Goal: Task Accomplishment & Management: Manage account settings

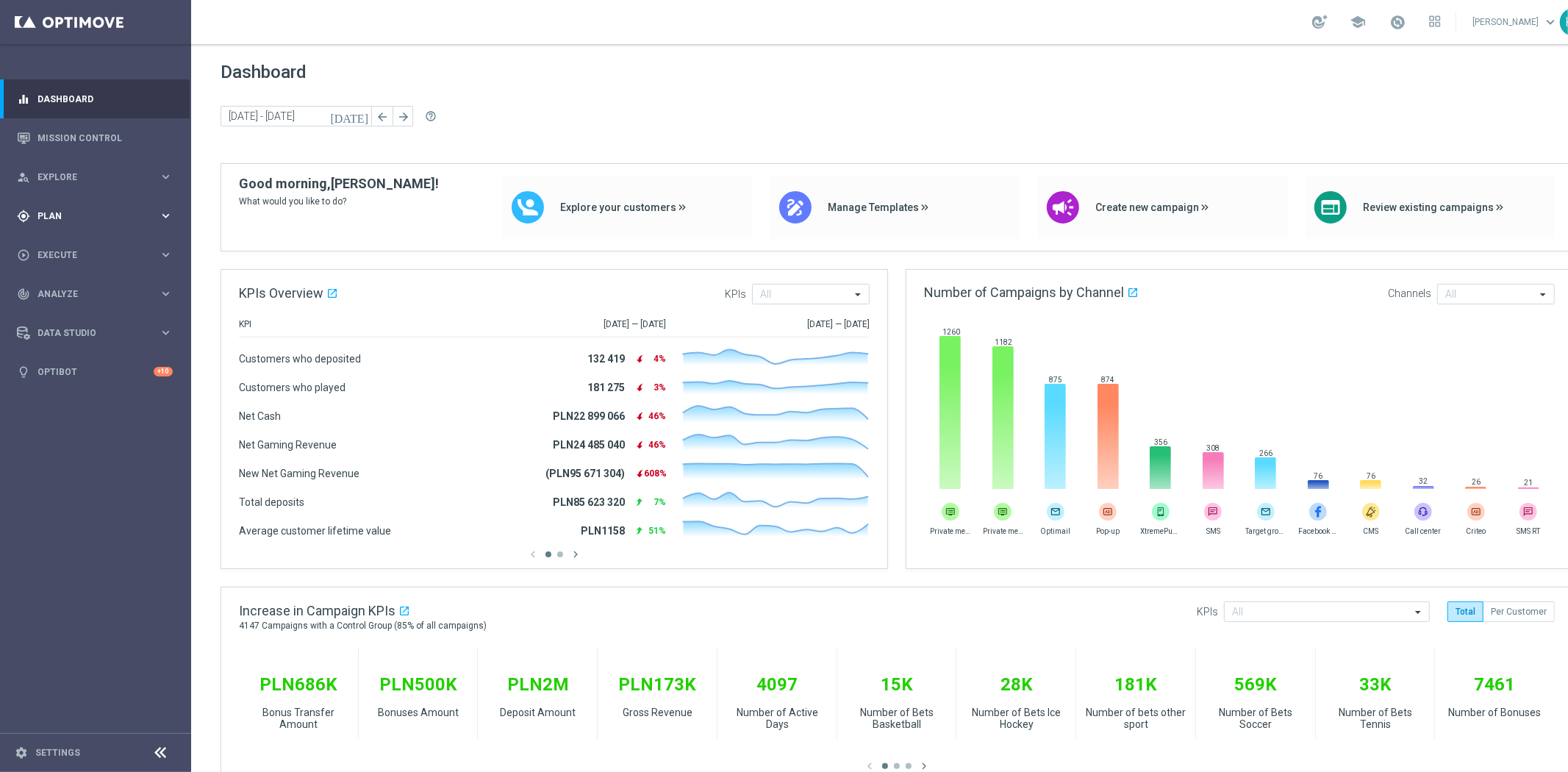
click at [97, 210] on div "gps_fixed Plan" at bounding box center [87, 216] width 142 height 13
click at [82, 291] on span "Templates" at bounding box center [91, 290] width 105 height 9
click at [82, 305] on div "Optimail" at bounding box center [118, 312] width 144 height 22
click at [56, 313] on link "Optimail" at bounding box center [99, 312] width 108 height 12
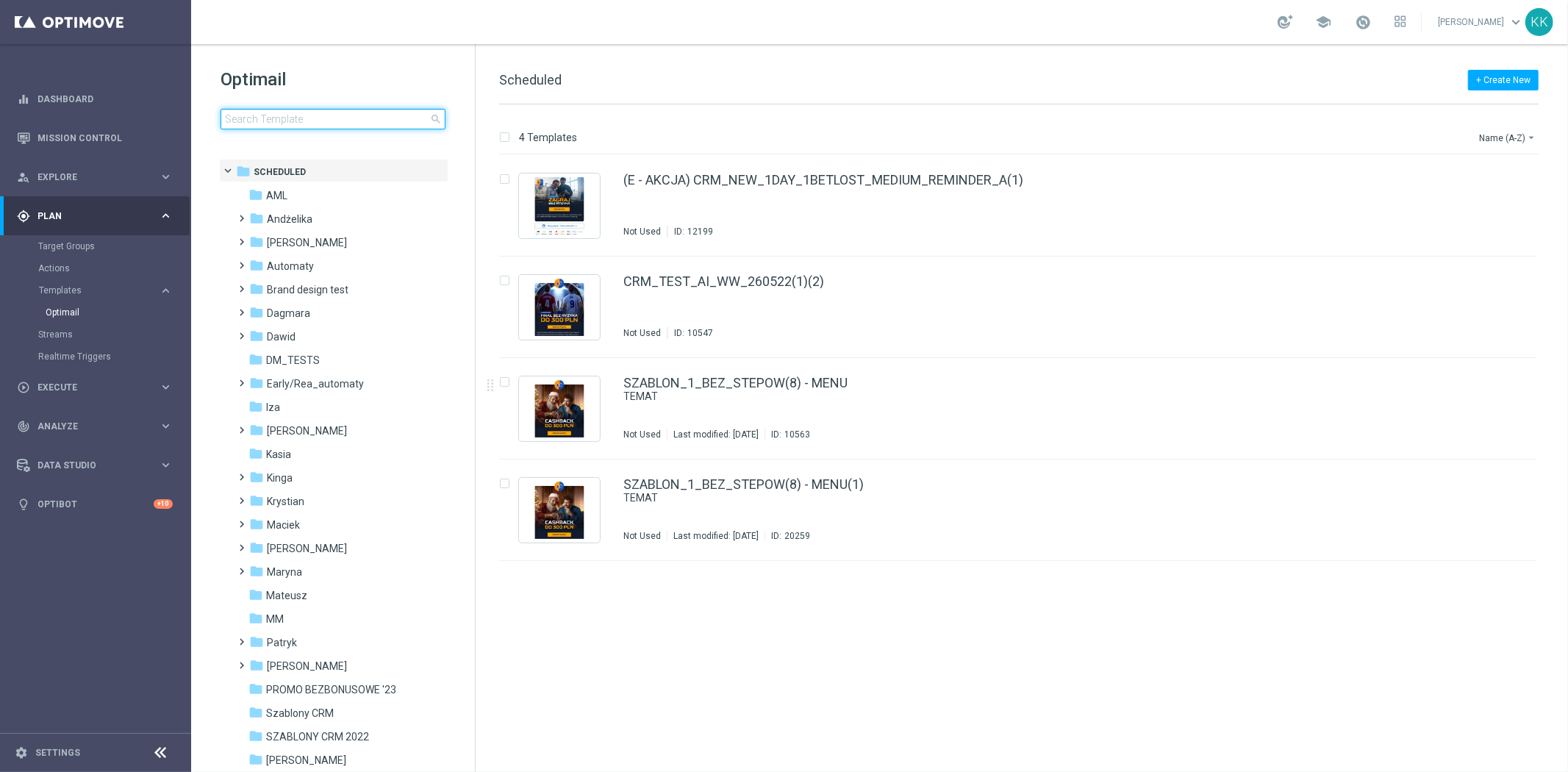
click at [304, 121] on input at bounding box center [333, 119] width 225 height 20
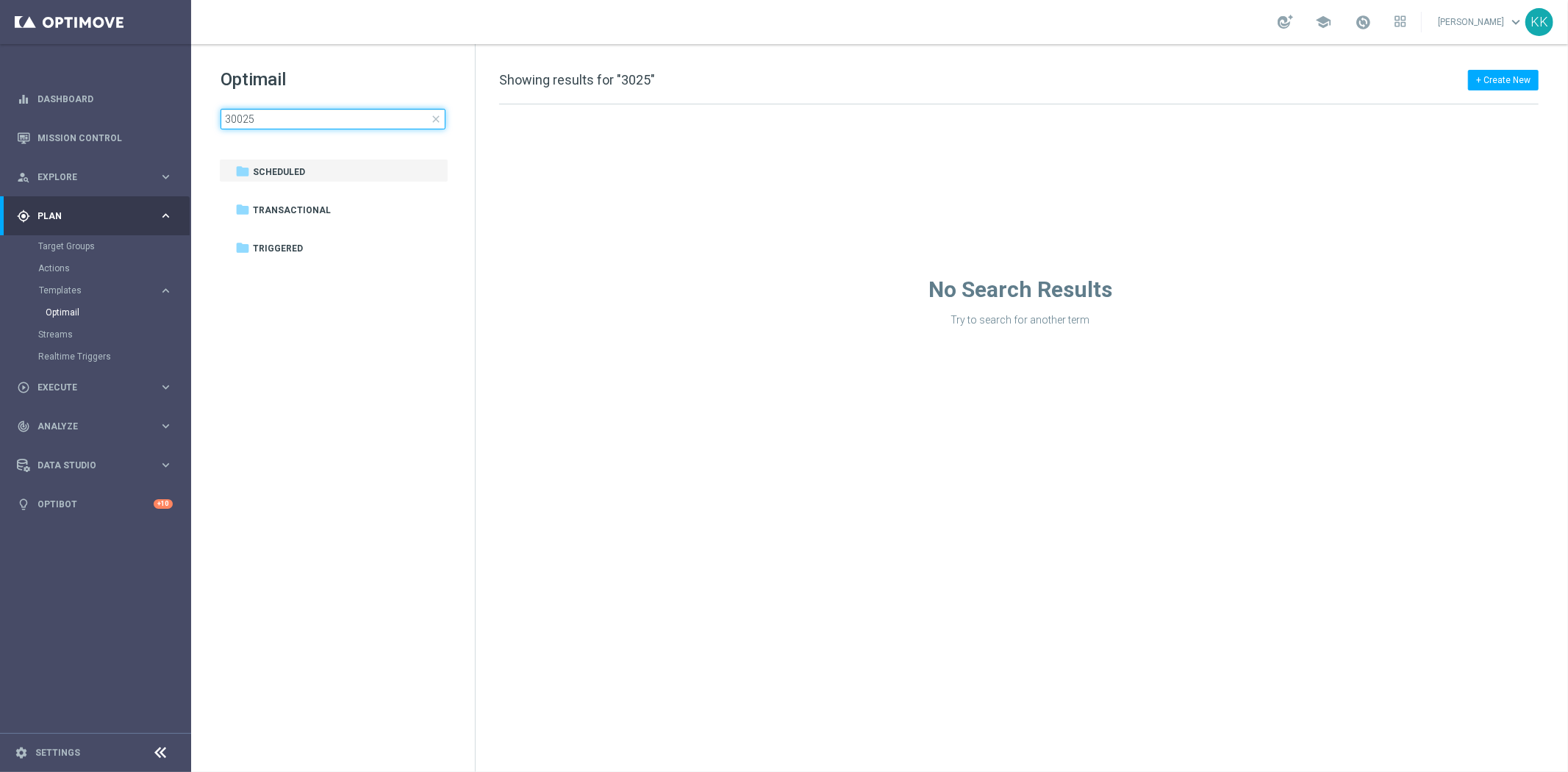
type input "300925"
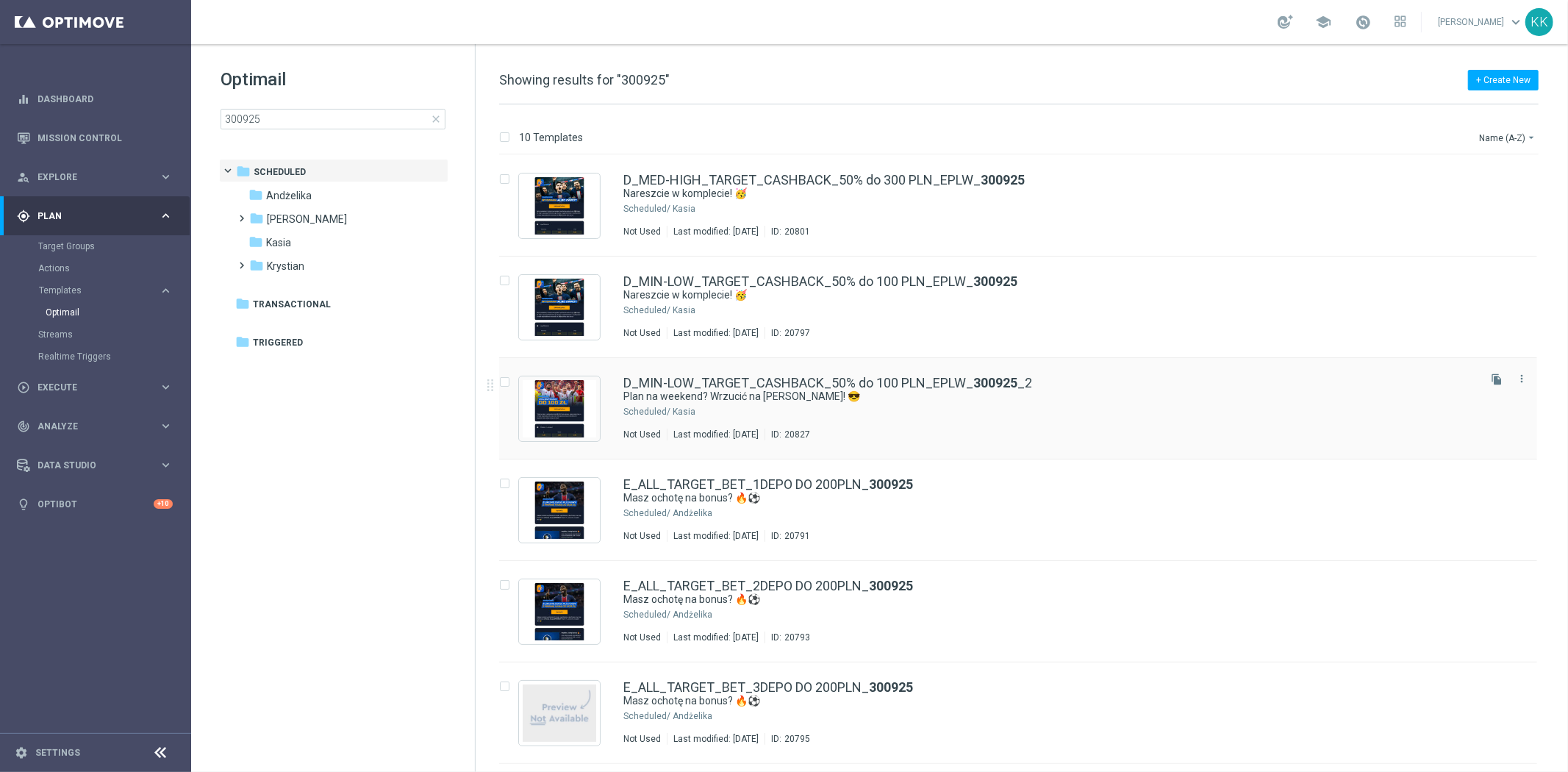
drag, startPoint x: 780, startPoint y: 416, endPoint x: 538, endPoint y: 442, distance: 243.4
click at [780, 416] on div "Kasia" at bounding box center [1074, 411] width 802 height 12
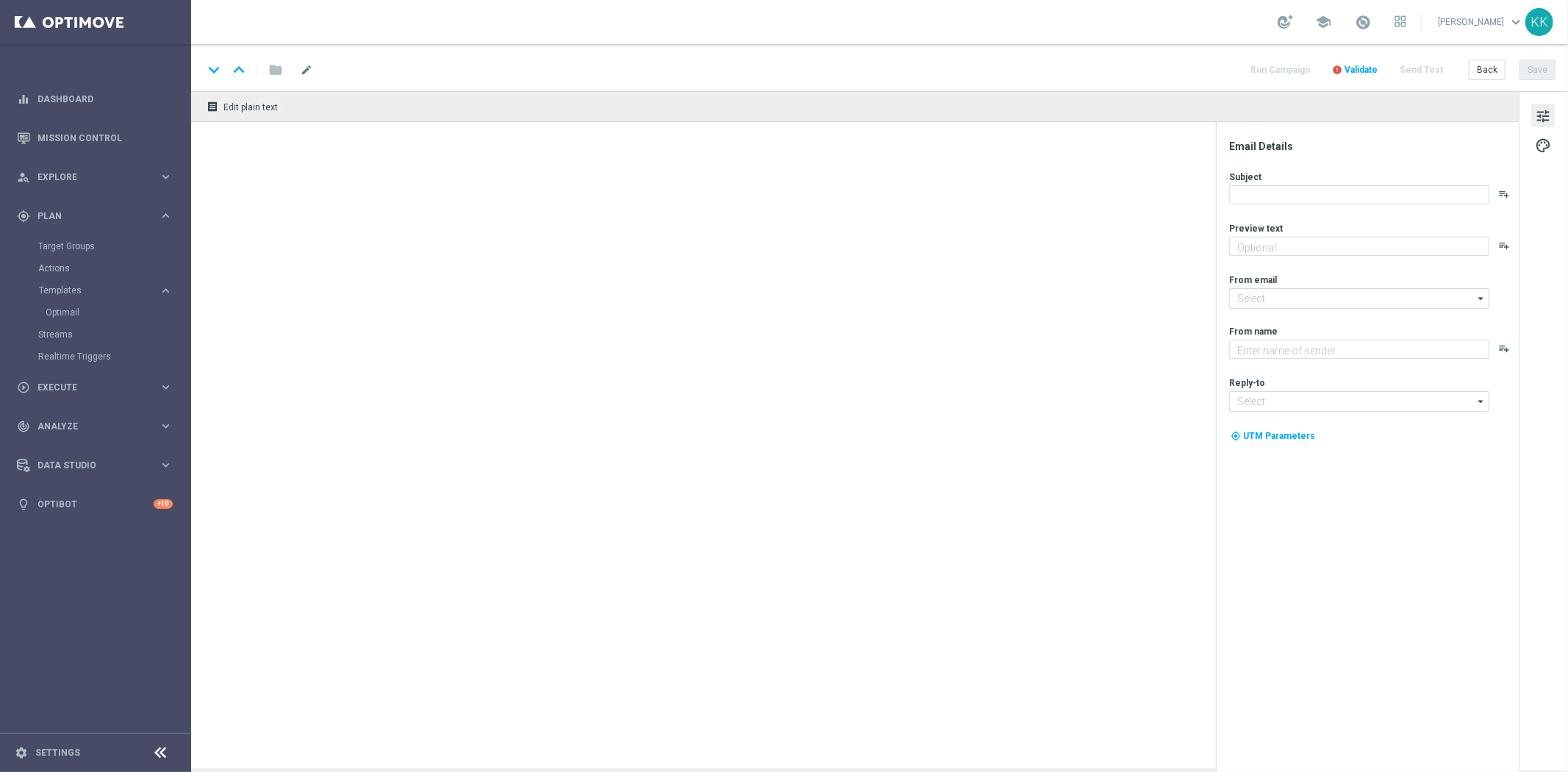
type textarea "Typuj z cashbackiem do 100 zł 🔙"
type textarea "STS"
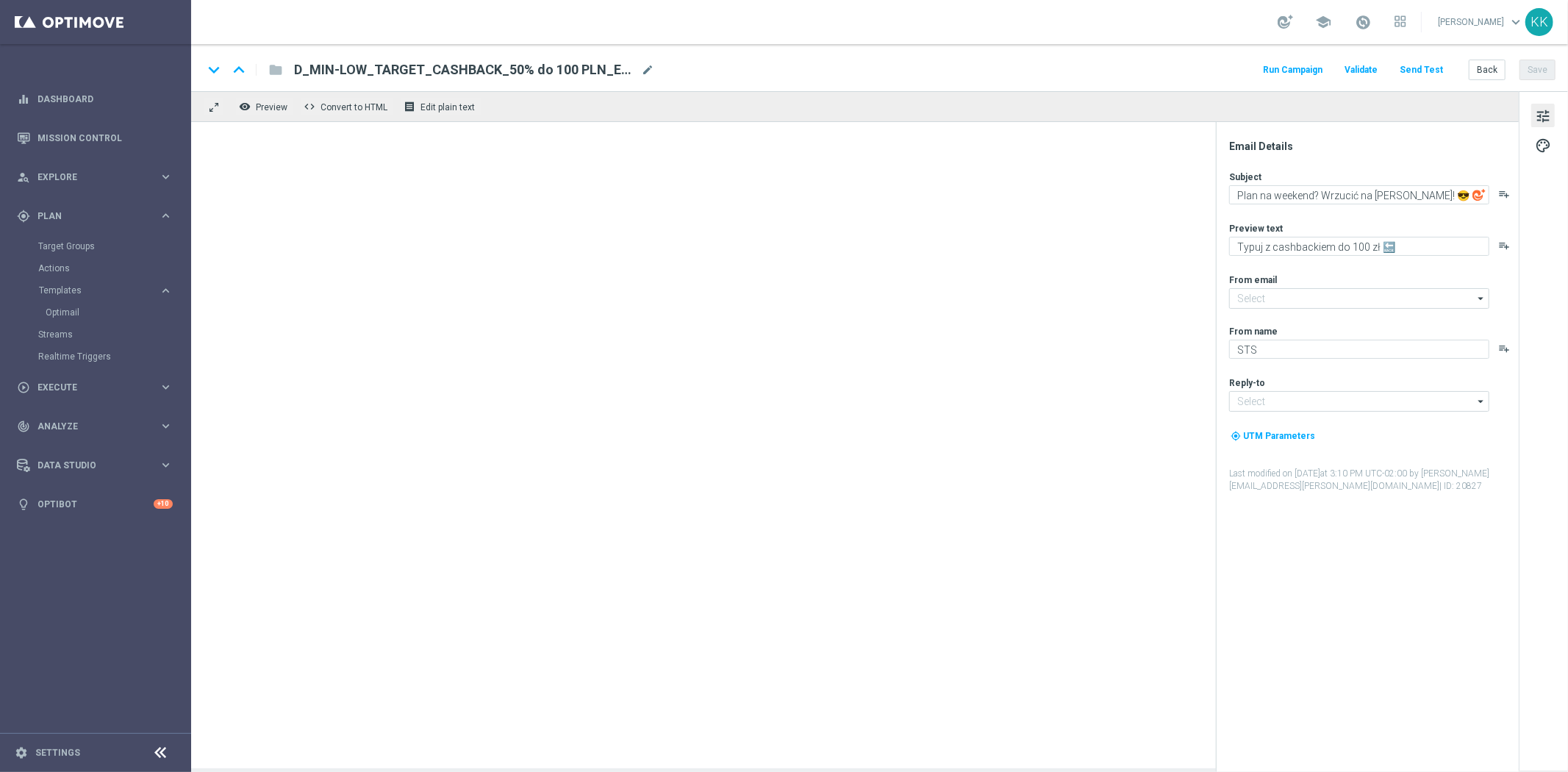
type input "[EMAIL_ADDRESS][DOMAIN_NAME]"
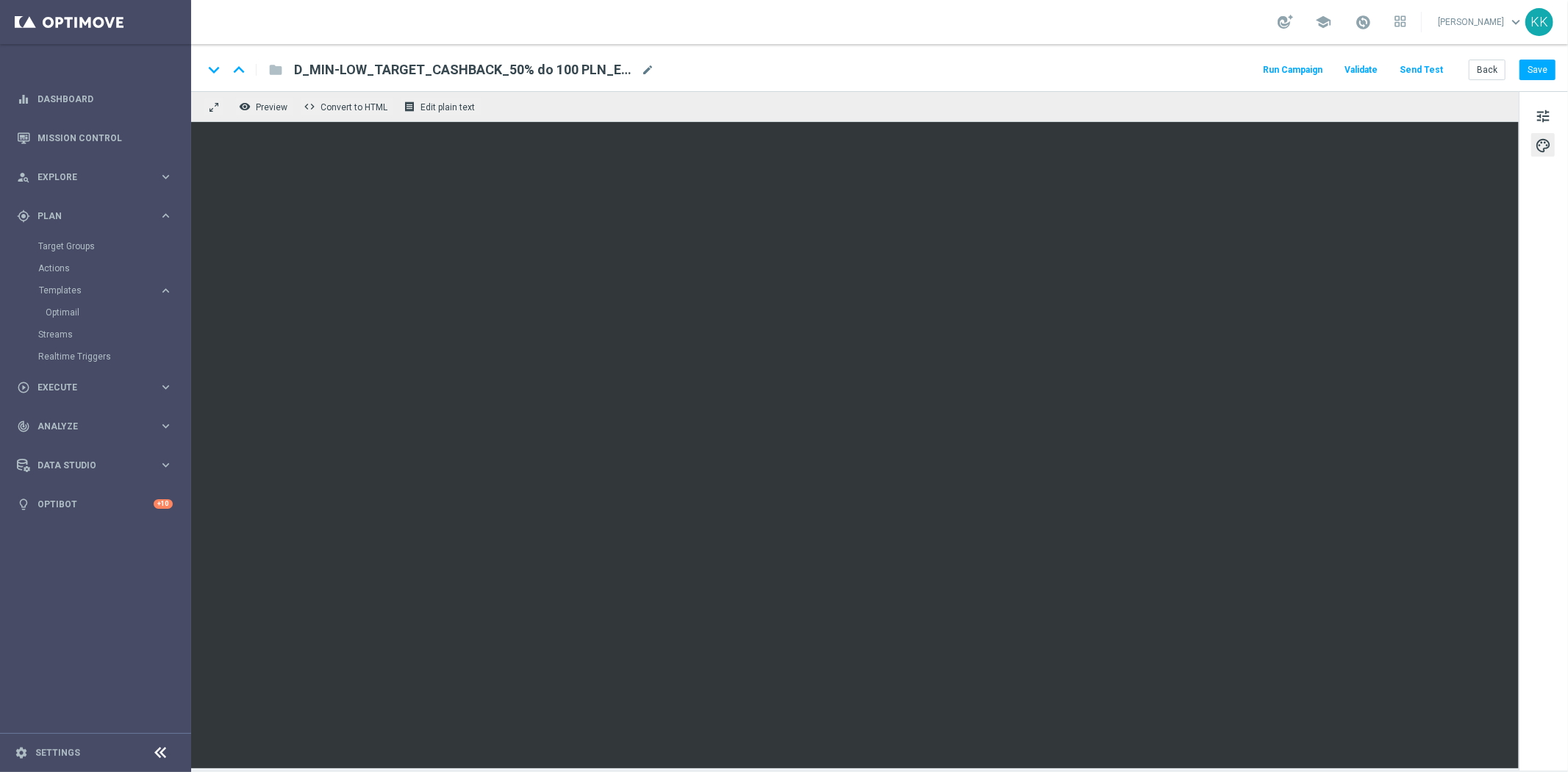
click at [1429, 70] on button "Send Test" at bounding box center [1421, 71] width 48 height 20
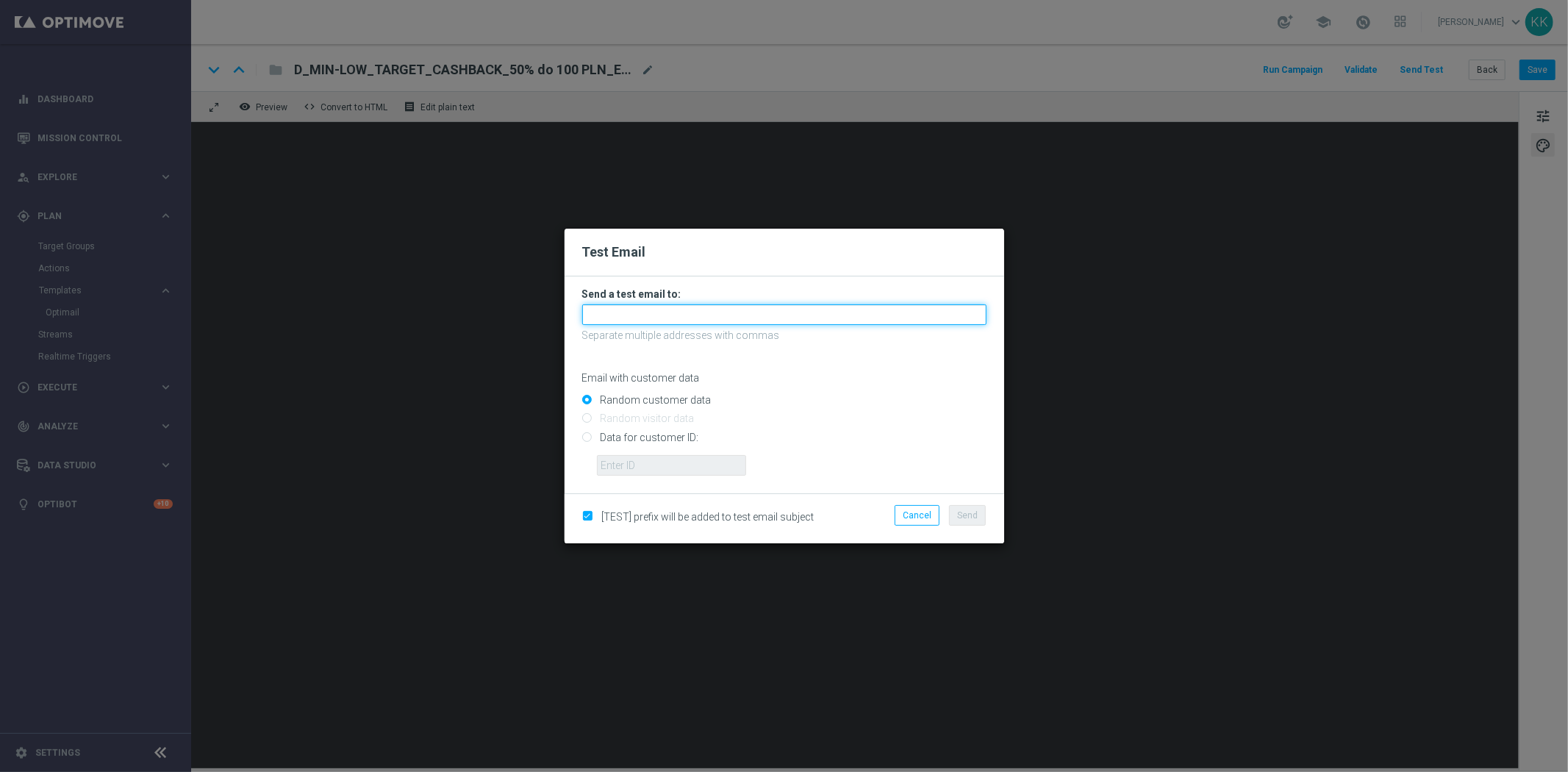
click at [722, 318] on input "text" at bounding box center [784, 314] width 404 height 20
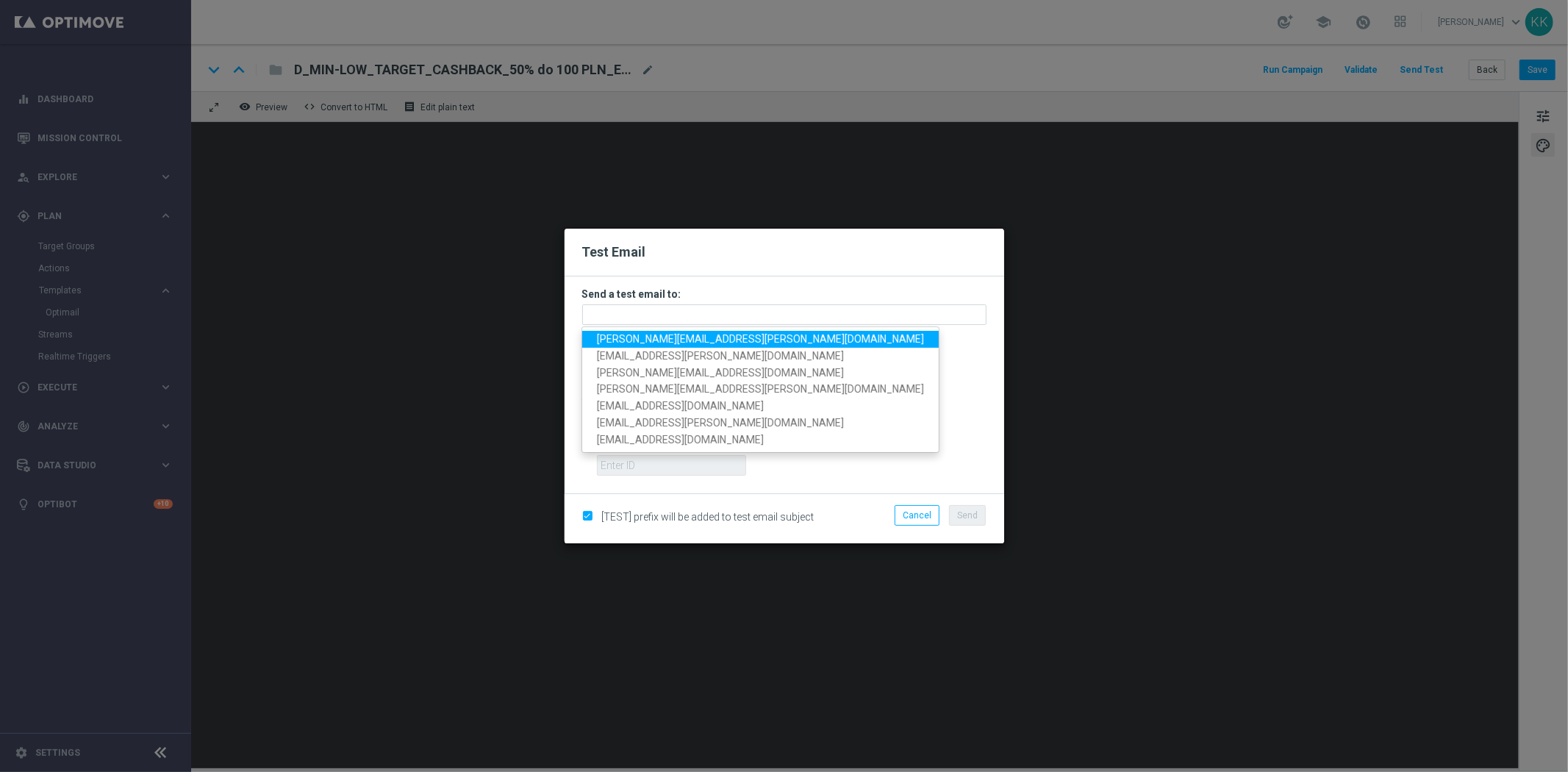
click at [687, 335] on span "[PERSON_NAME][EMAIL_ADDRESS][PERSON_NAME][DOMAIN_NAME]" at bounding box center [760, 338] width 327 height 12
type input "[PERSON_NAME][EMAIL_ADDRESS][PERSON_NAME][DOMAIN_NAME]"
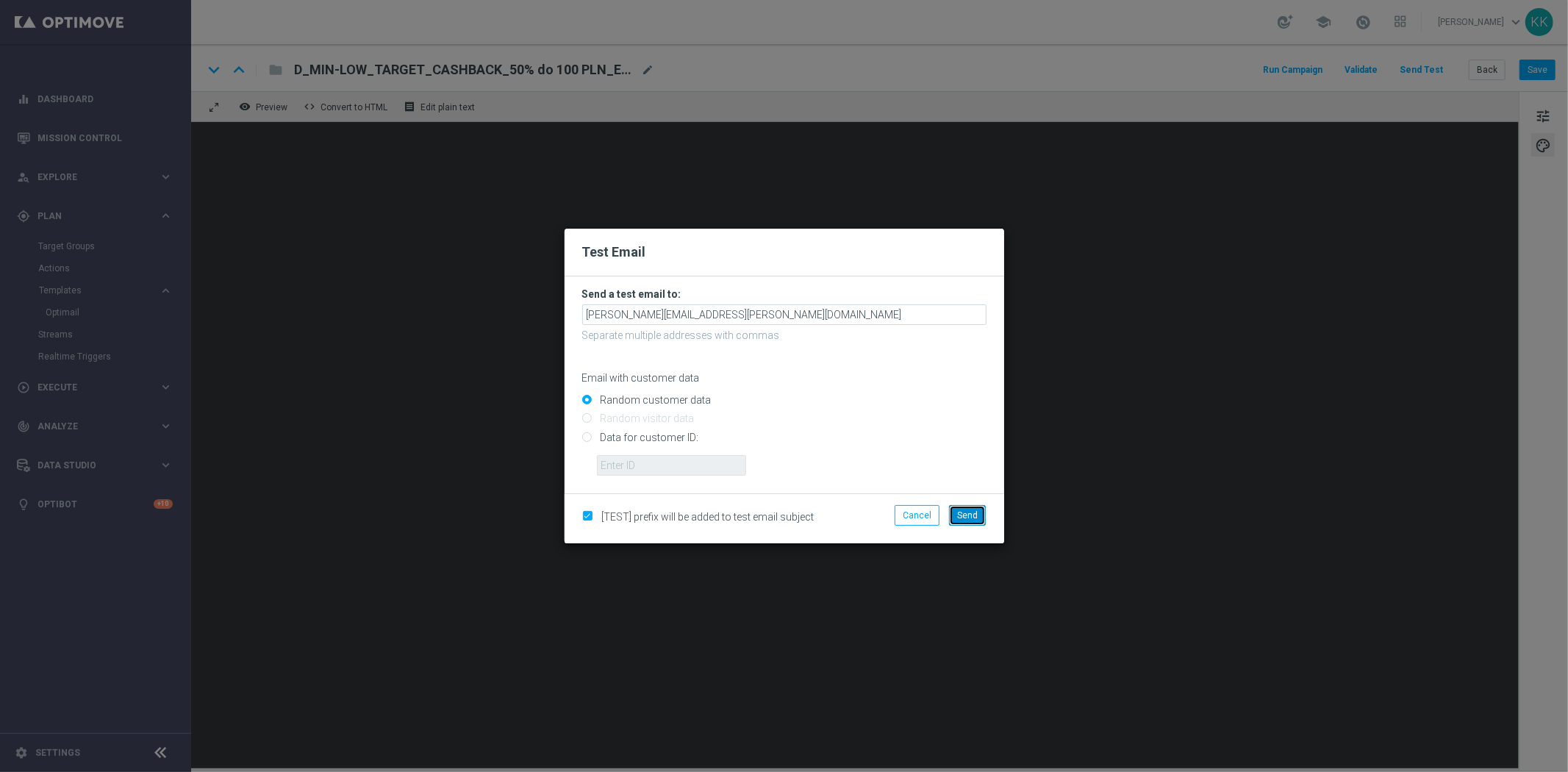
click at [971, 512] on span "Send" at bounding box center [967, 515] width 20 height 10
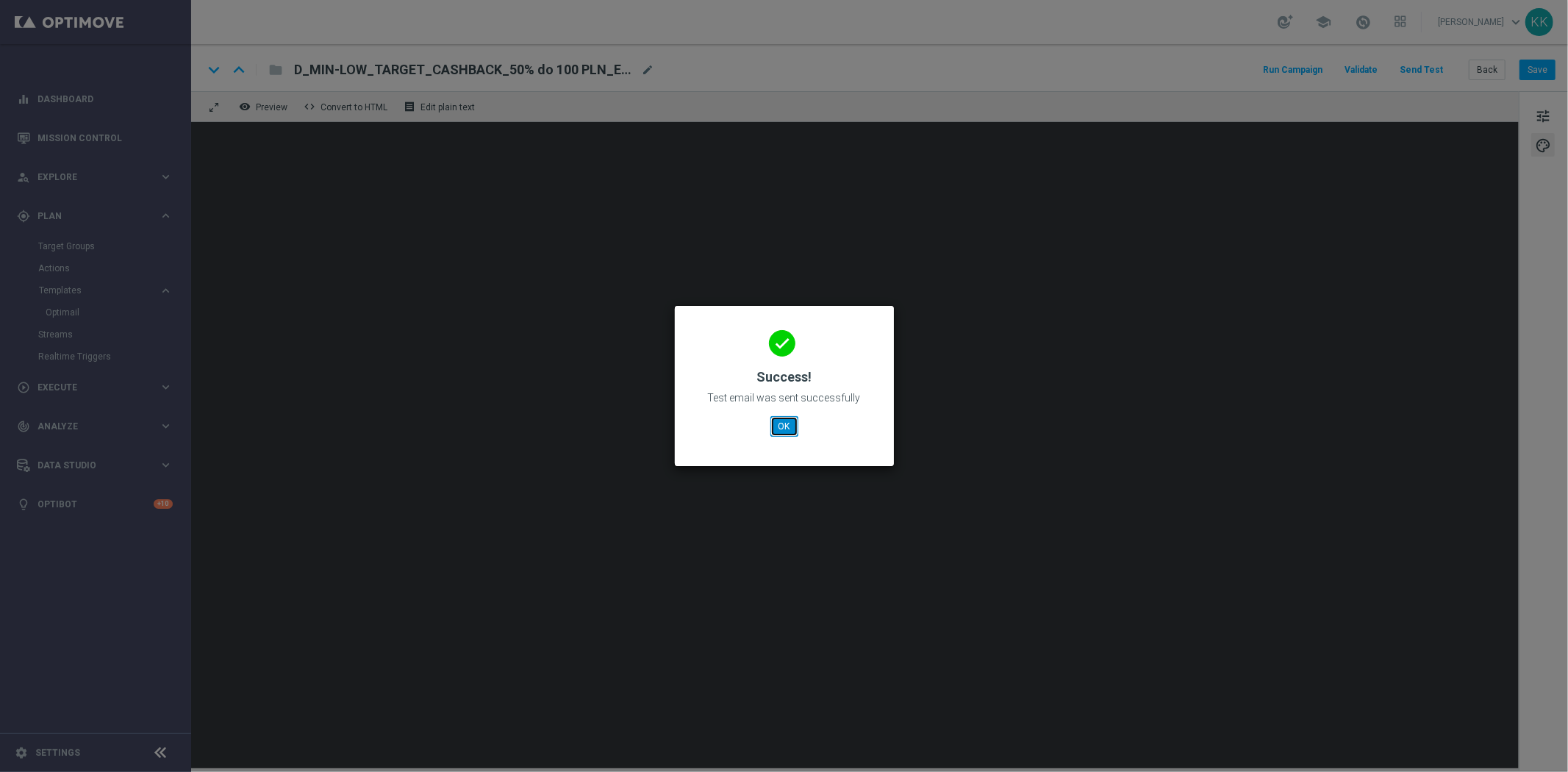
click at [792, 425] on button "OK" at bounding box center [784, 426] width 28 height 20
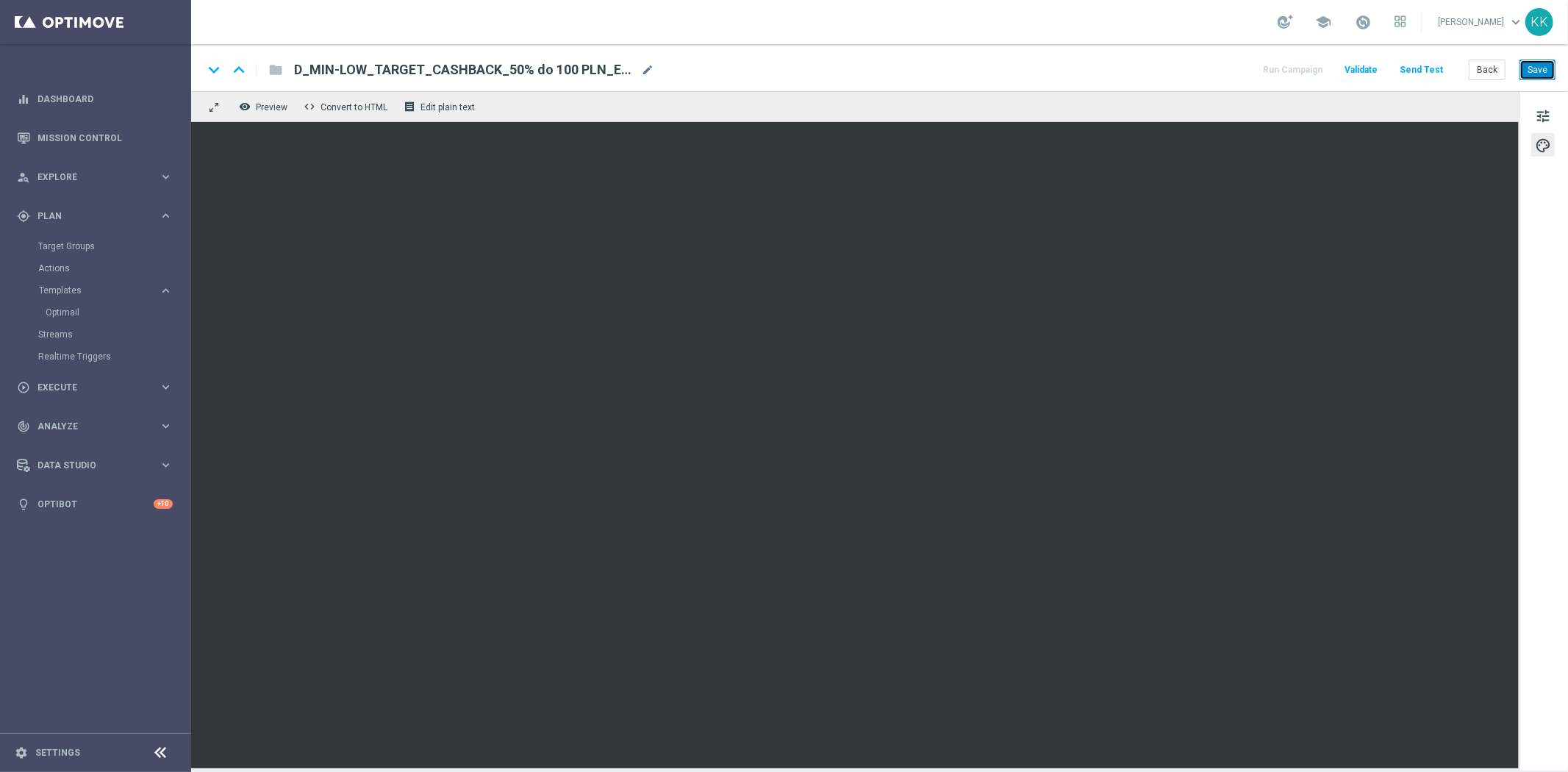
click at [1539, 75] on button "Save" at bounding box center [1537, 70] width 36 height 20
click at [1539, 108] on span "tune" at bounding box center [1543, 116] width 17 height 19
click at [1538, 68] on button "Save" at bounding box center [1537, 70] width 36 height 20
click at [1485, 68] on button "Back" at bounding box center [1487, 70] width 37 height 20
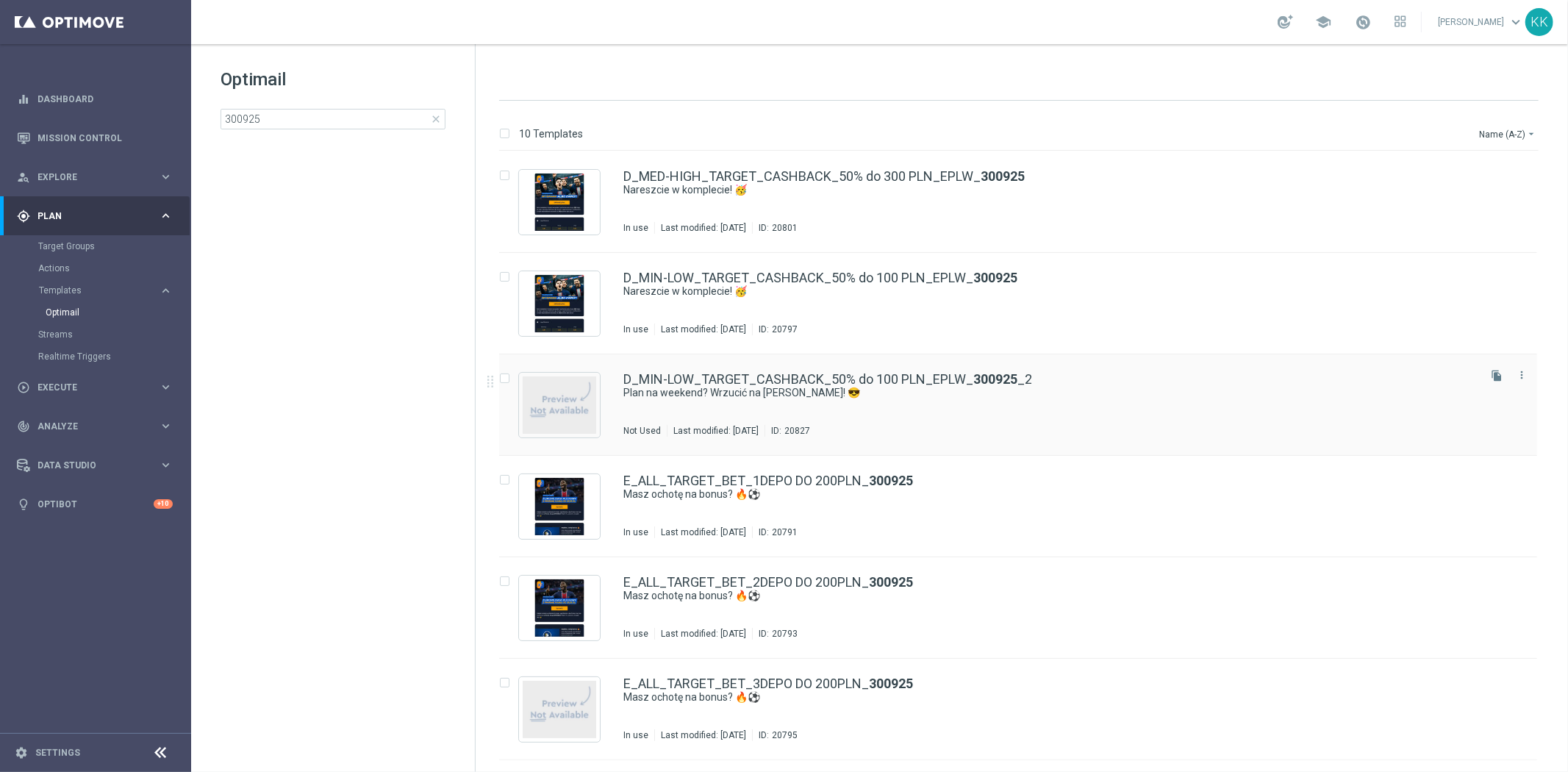
click at [1497, 372] on icon "file_copy" at bounding box center [1496, 375] width 12 height 12
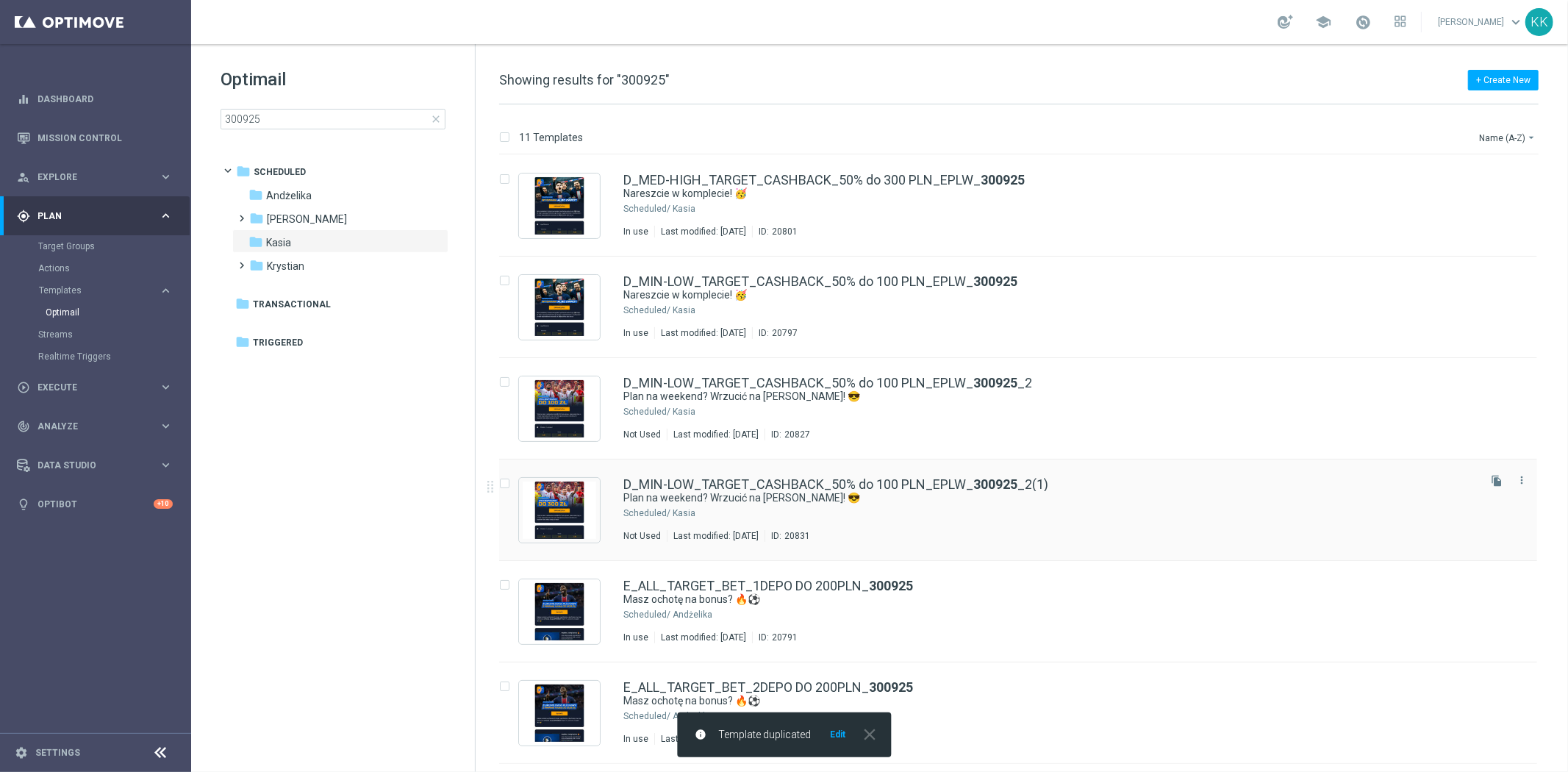
click at [998, 519] on div "D_MIN-LOW_TARGET_CASHBACK_50% do 100 PLN_EPLW_ 300925 _2(1) Plan na weekend? Wr…" at bounding box center [1049, 510] width 852 height 64
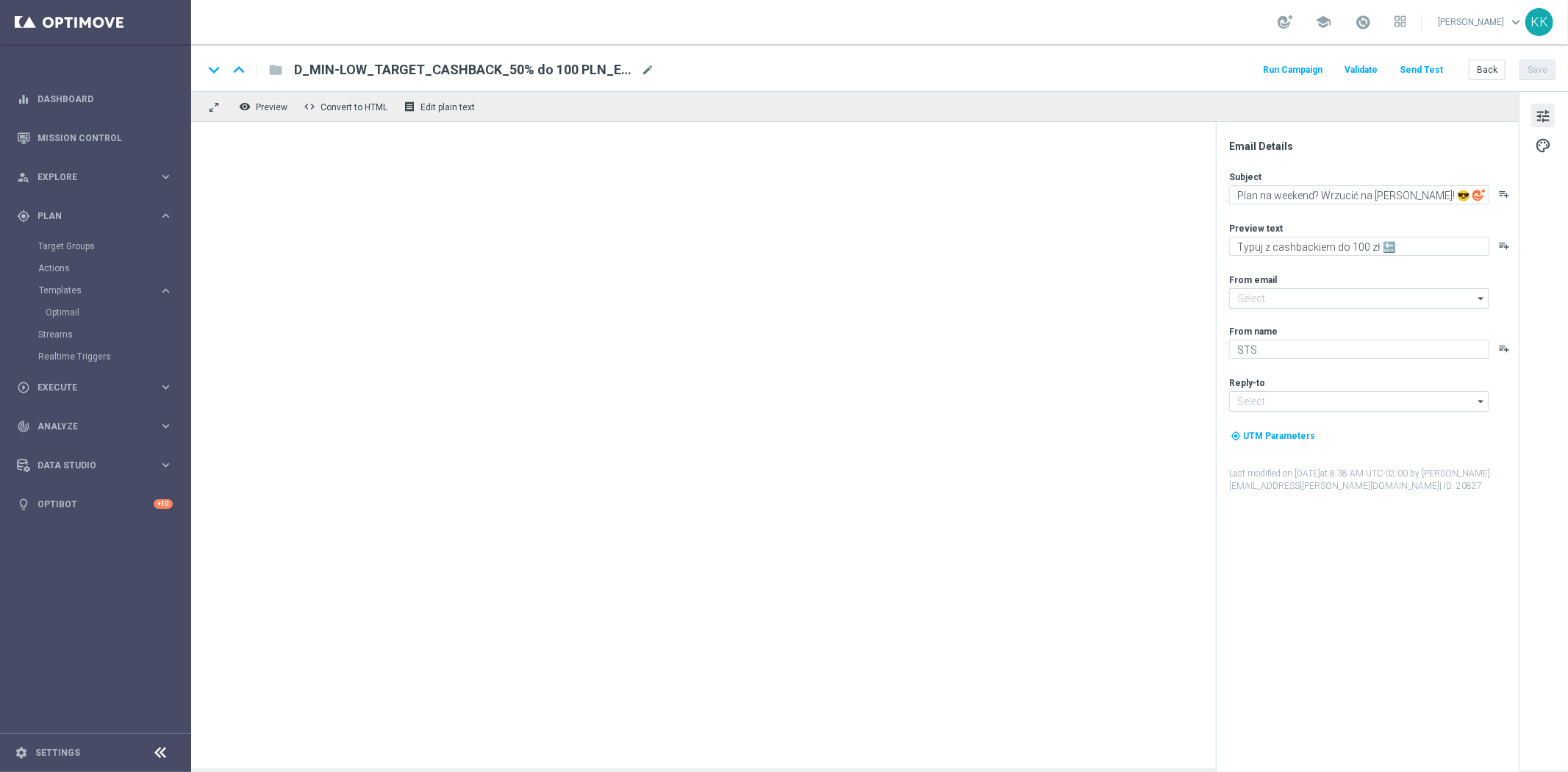
type input "[EMAIL_ADDRESS][DOMAIN_NAME]"
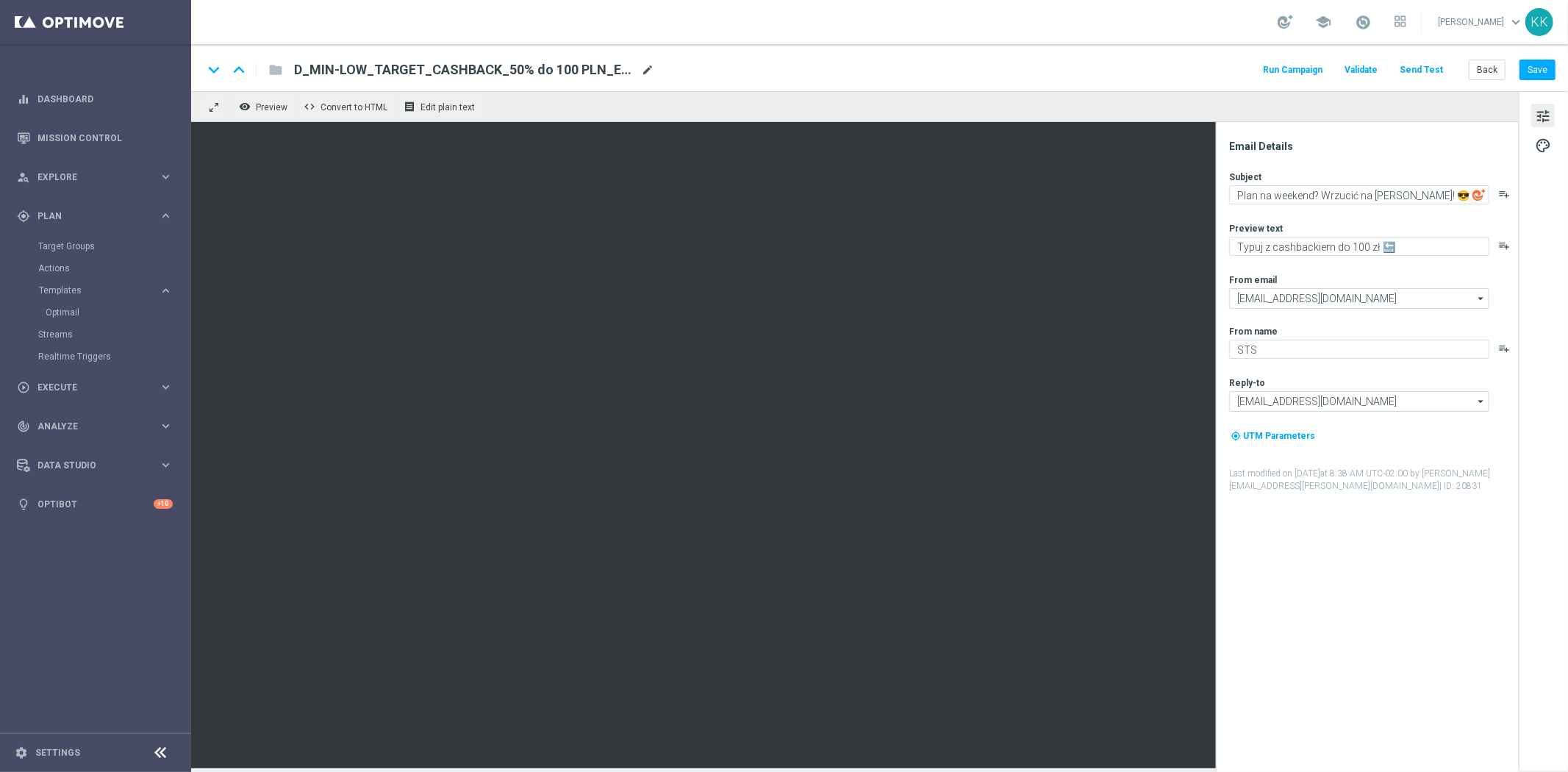
click at [648, 72] on span "mode_edit" at bounding box center [647, 70] width 13 height 13
drag, startPoint x: -35, startPoint y: 64, endPoint x: -280, endPoint y: 52, distance: 245.3
click at [0, 52] on html "equalizer Dashboard Mission Control" at bounding box center [784, 386] width 1568 height 772
paste input "ED-HIGH_TARGET_CASHBACK_50% do 300 PLN_EPLW_300925_2"
click at [791, 63] on div "keyboard_arrow_down keyboard_arrow_up folder D_MED-HIGH_TARGET_CASHBACK_50% do …" at bounding box center [879, 70] width 1352 height 19
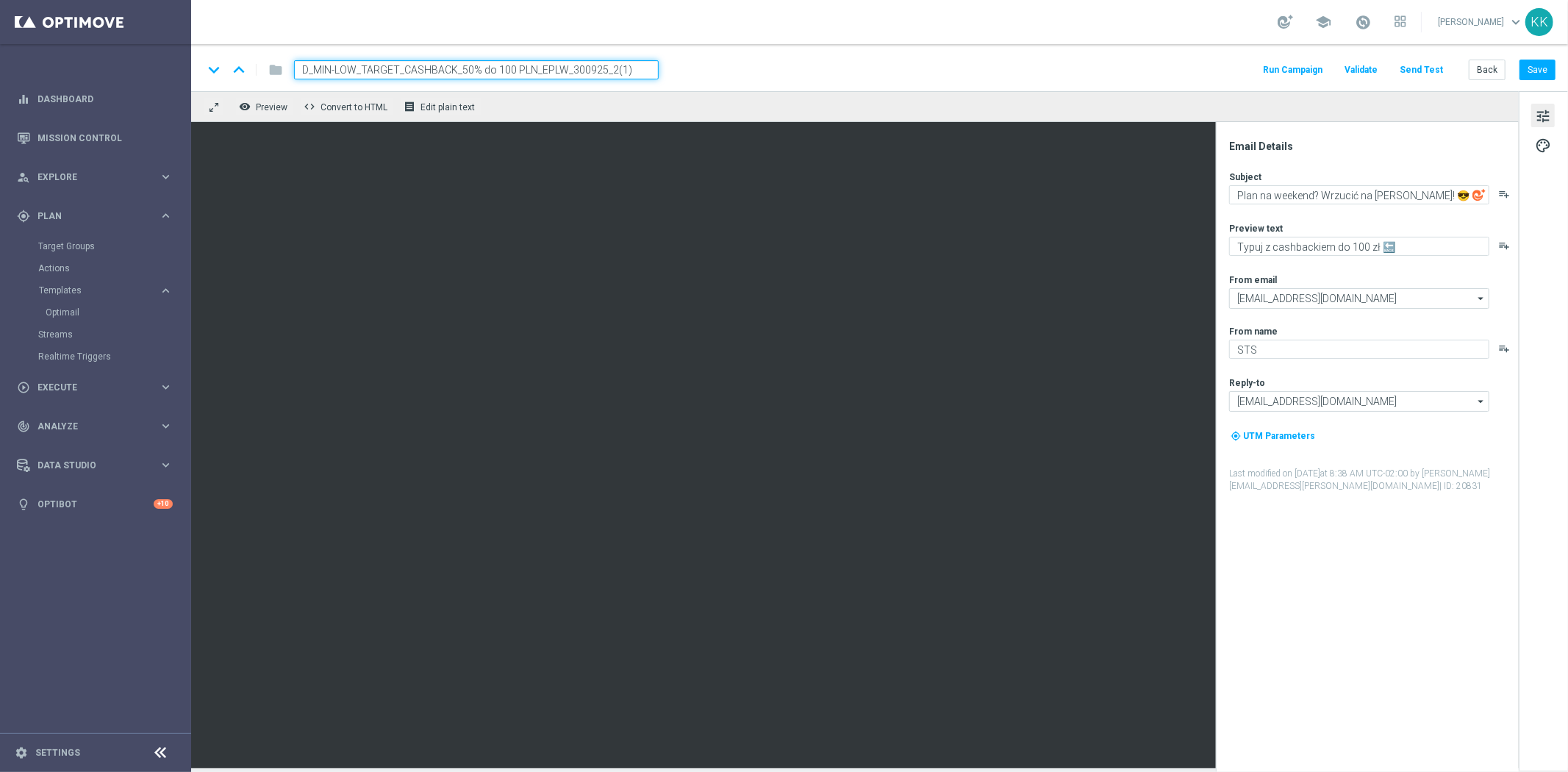
paste input "ED-HIGH_TARGET_CASHBACK_50% do 300 PLN_EPLW_300925_2"
type input "D_MED-HIGH_TARGET_CASHBACK_50% do 300 PLN_EPLW_300925_2"
click at [1538, 67] on button "Save" at bounding box center [1537, 70] width 36 height 20
drag, startPoint x: 1539, startPoint y: 70, endPoint x: 1497, endPoint y: 119, distance: 64.5
click at [1538, 70] on button "Save" at bounding box center [1537, 70] width 36 height 20
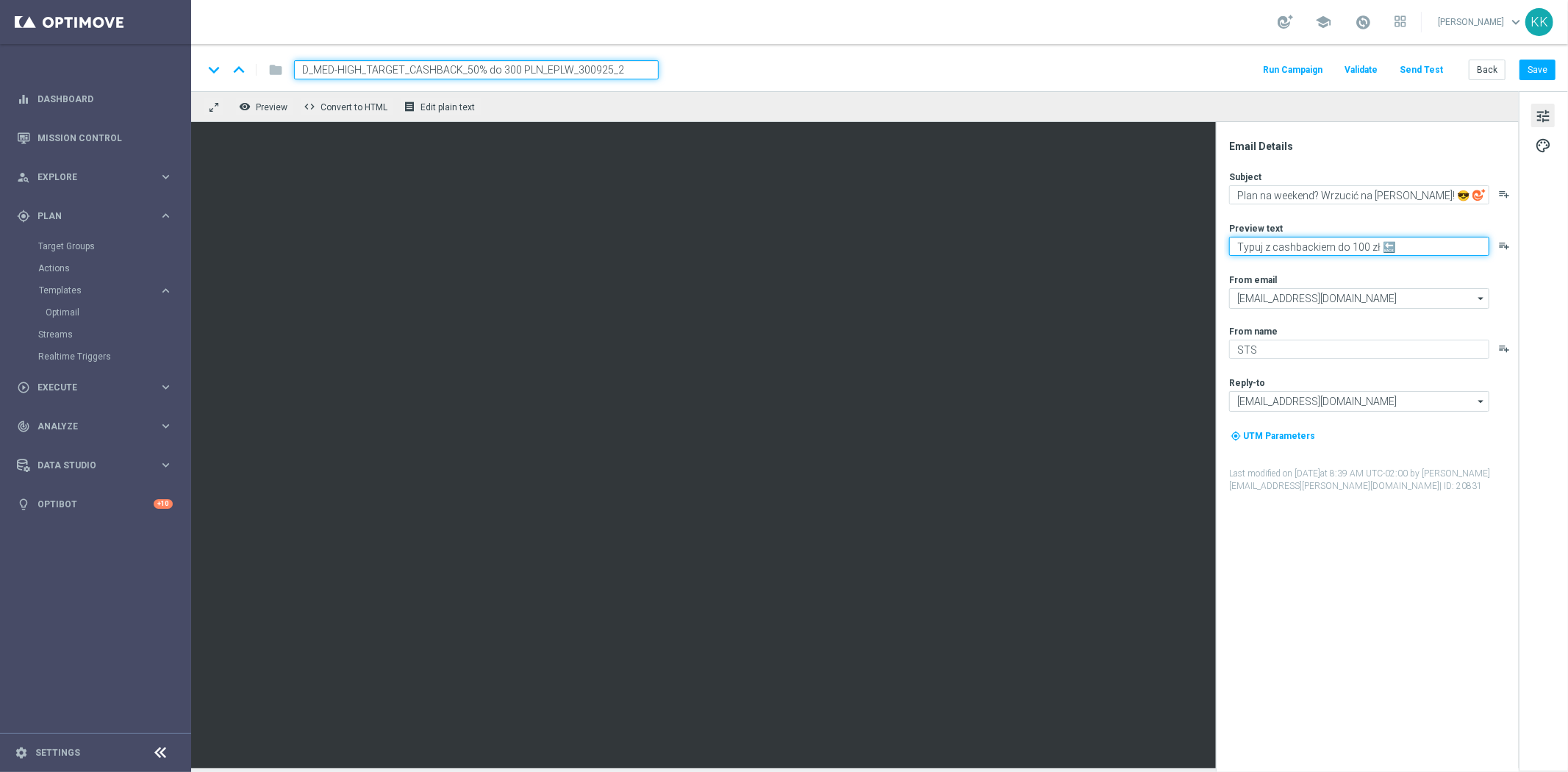
click at [1354, 240] on textarea "Typuj z cashbackiem do 100 zł 🔙" at bounding box center [1358, 245] width 260 height 19
type textarea "Typuj z cashbackiem do 300 zł 🔙"
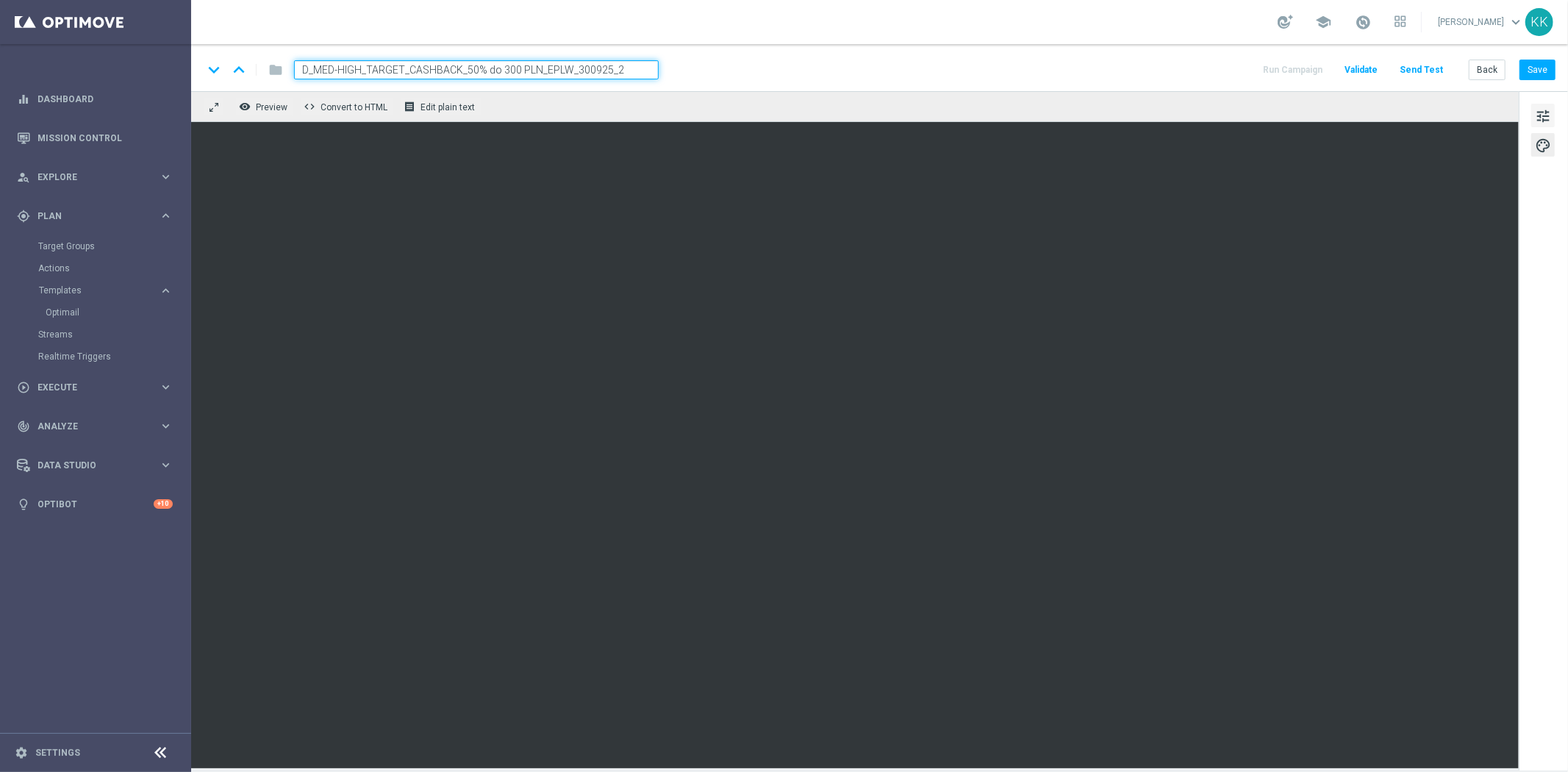
click at [1536, 120] on span "tune" at bounding box center [1543, 116] width 17 height 19
click at [1538, 61] on button "Save" at bounding box center [1537, 70] width 36 height 20
click at [1554, 74] on button "Save" at bounding box center [1537, 70] width 36 height 20
click at [1547, 119] on span "tune" at bounding box center [1543, 116] width 17 height 19
click at [1528, 64] on button "Save" at bounding box center [1537, 70] width 36 height 20
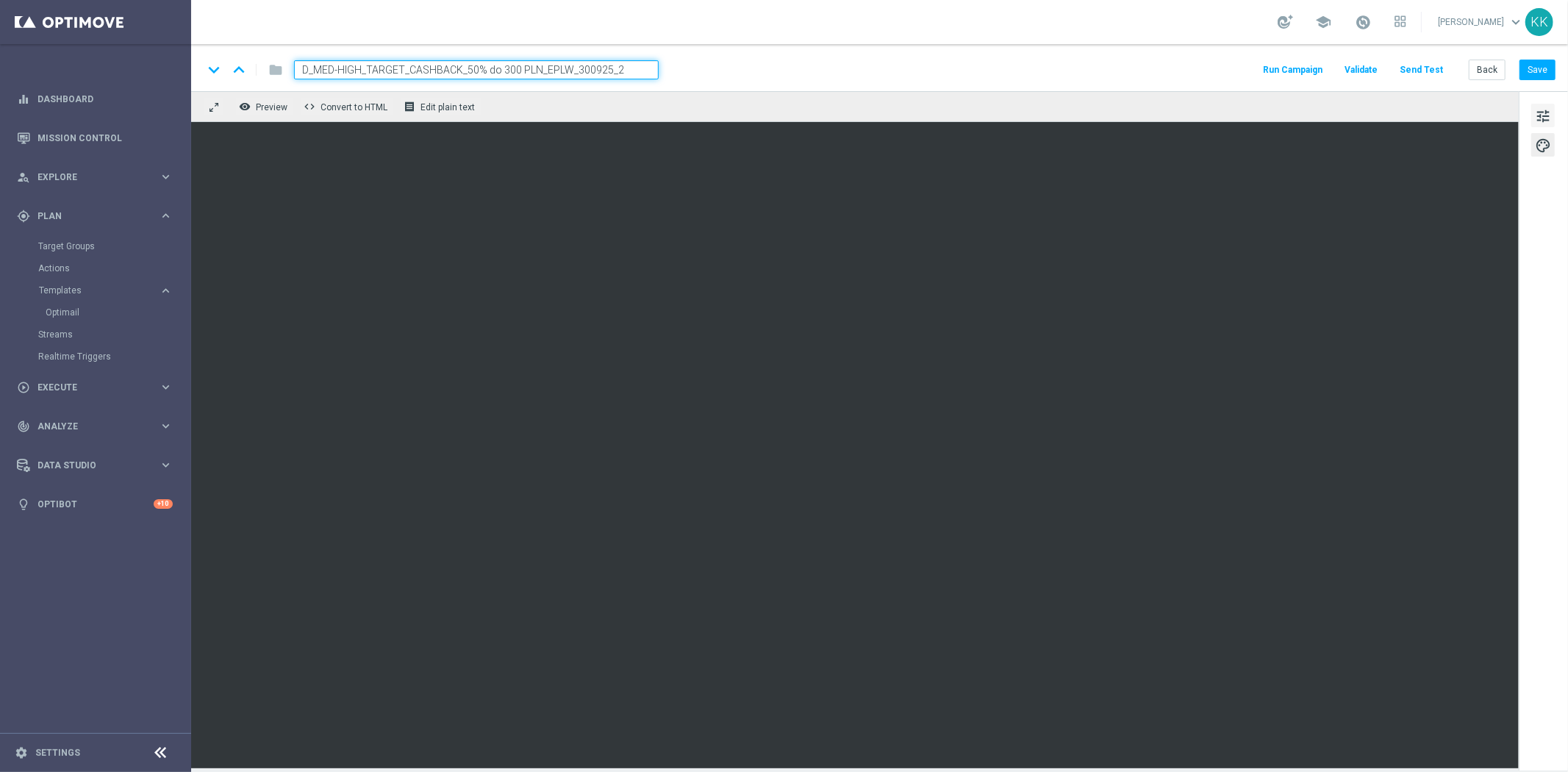
click at [1543, 114] on span "tune" at bounding box center [1543, 116] width 17 height 19
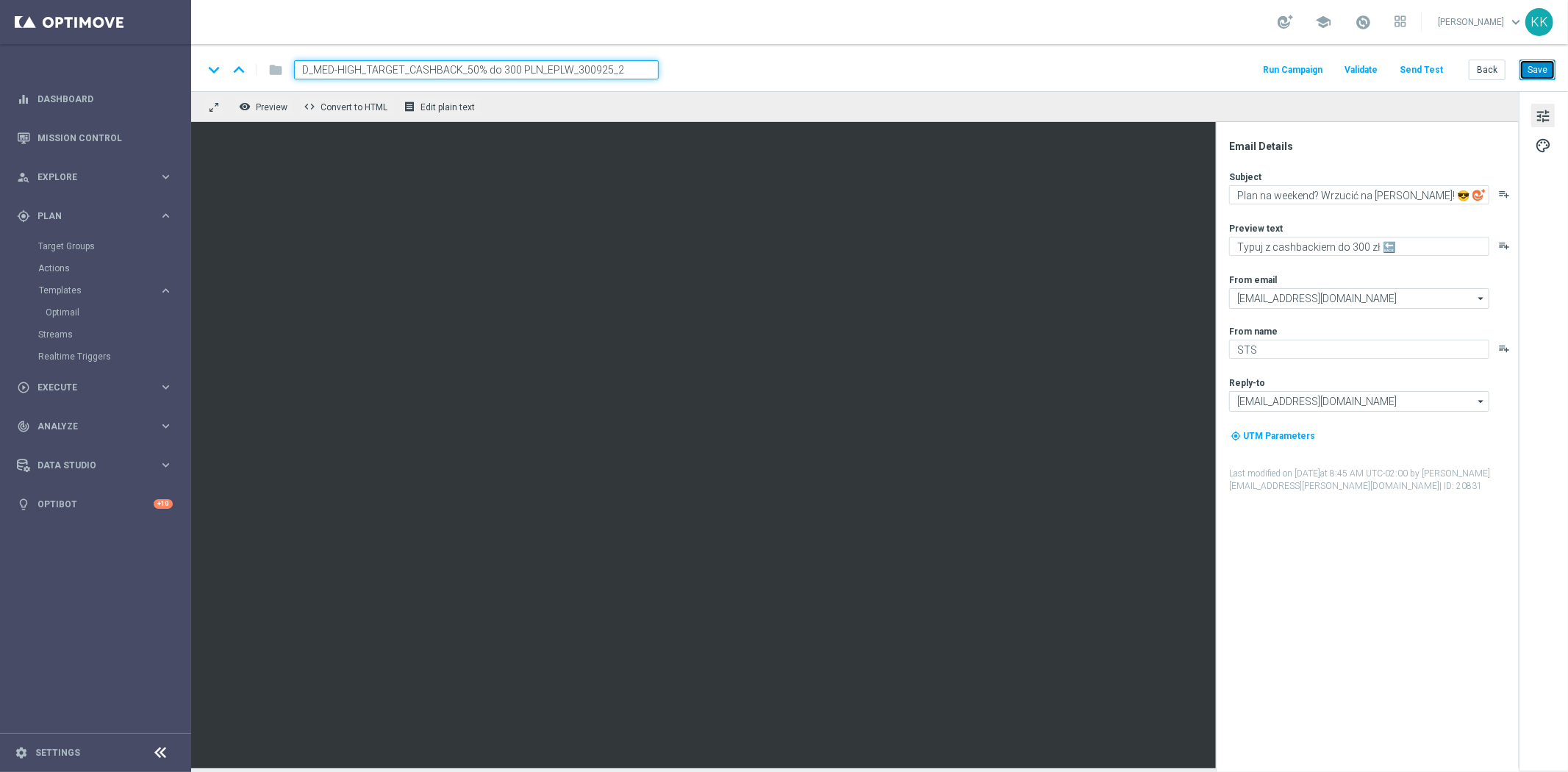
click at [1541, 75] on button "Save" at bounding box center [1537, 70] width 36 height 20
click at [1548, 64] on button "Save" at bounding box center [1537, 70] width 36 height 20
click at [1482, 68] on button "Back" at bounding box center [1487, 70] width 37 height 20
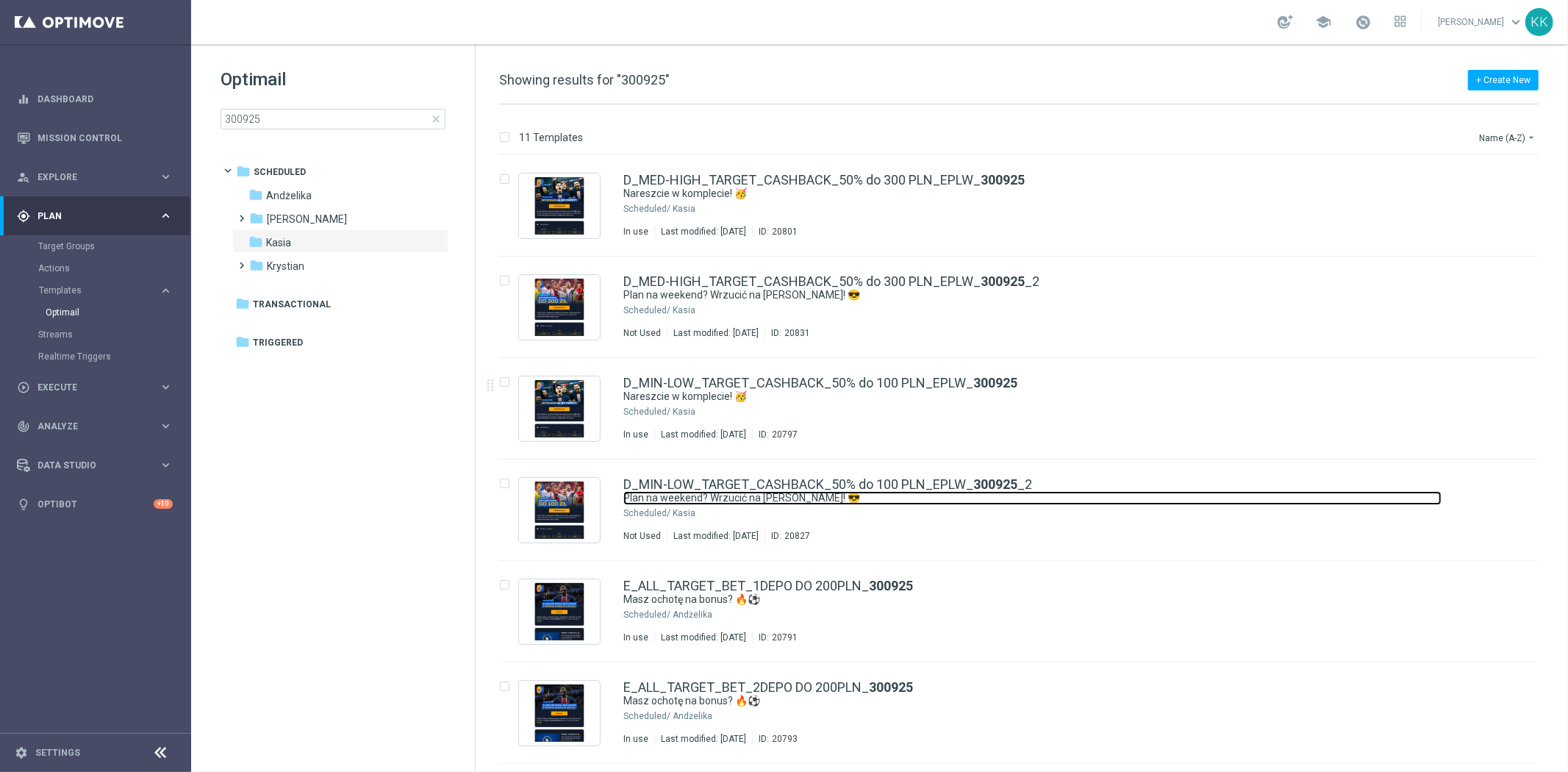
click at [1049, 497] on link "Plan na weekend? Wrzucić na [PERSON_NAME]! 😎" at bounding box center [1032, 497] width 818 height 14
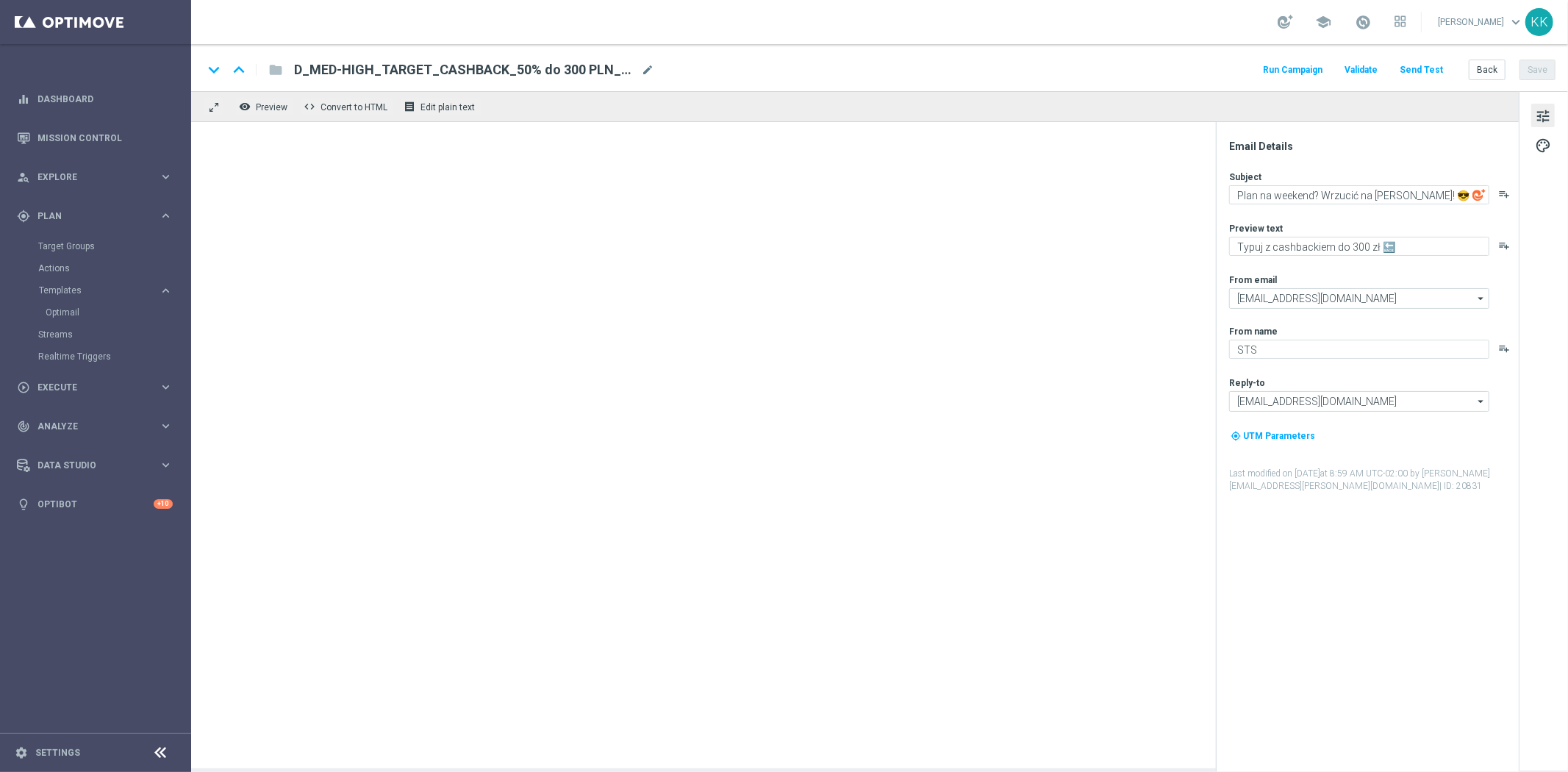
type textarea "Typuj z cashbackiem do 100 zł 🔙"
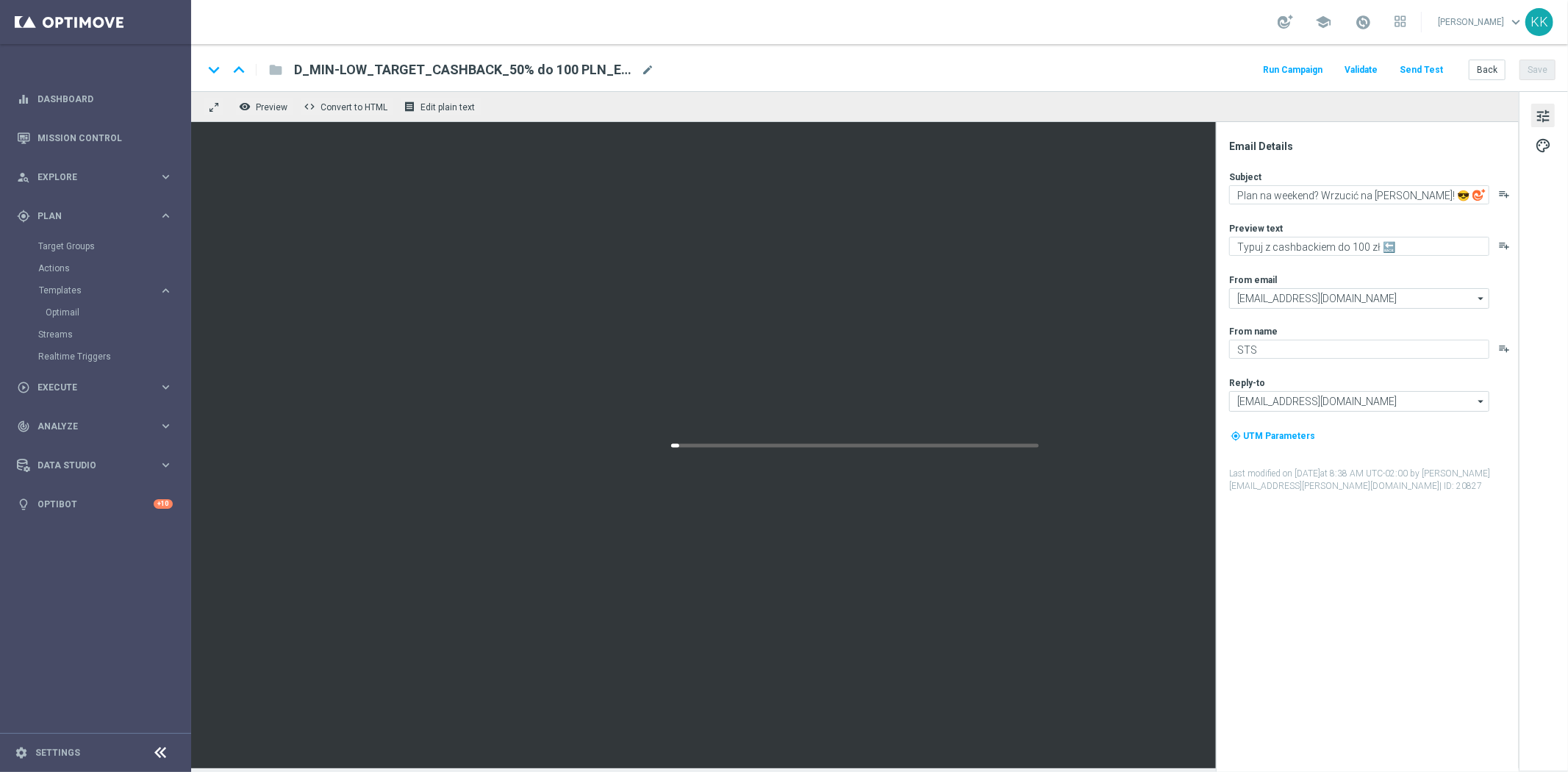
click at [1429, 64] on button "Send Test" at bounding box center [1421, 71] width 48 height 20
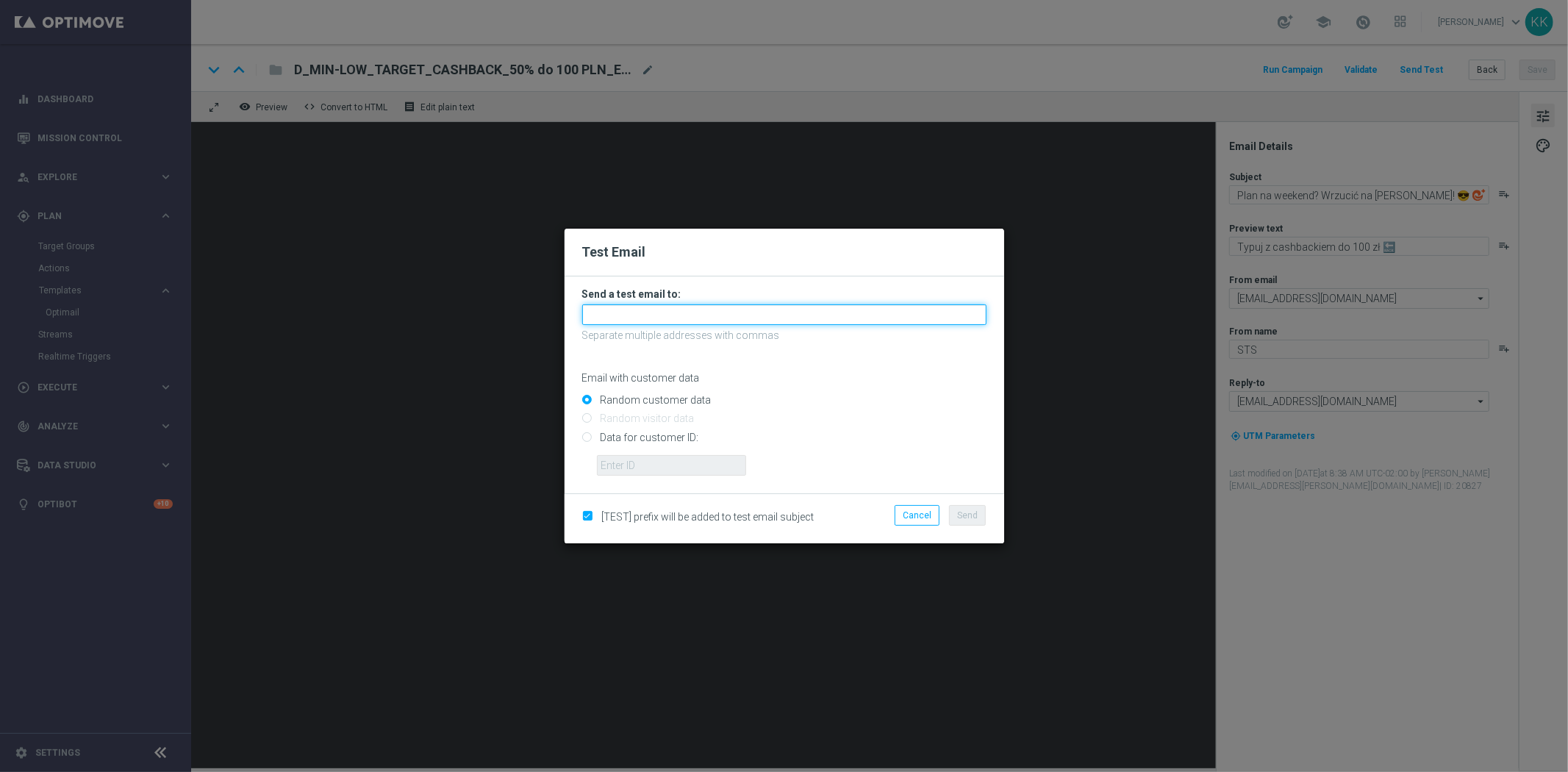
click at [766, 306] on input "text" at bounding box center [784, 314] width 404 height 20
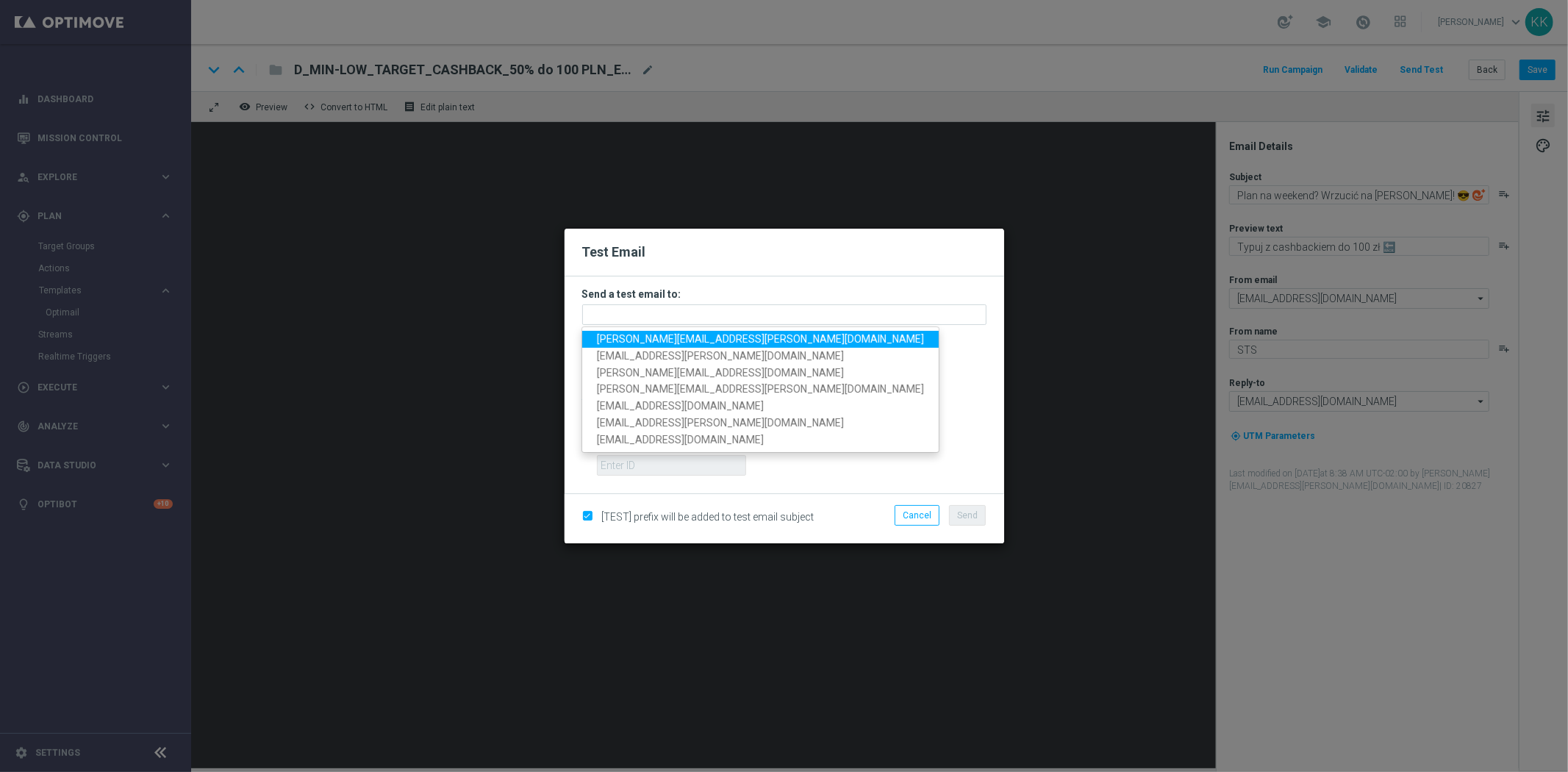
click at [665, 342] on span "[PERSON_NAME][EMAIL_ADDRESS][PERSON_NAME][DOMAIN_NAME]" at bounding box center [760, 338] width 327 height 12
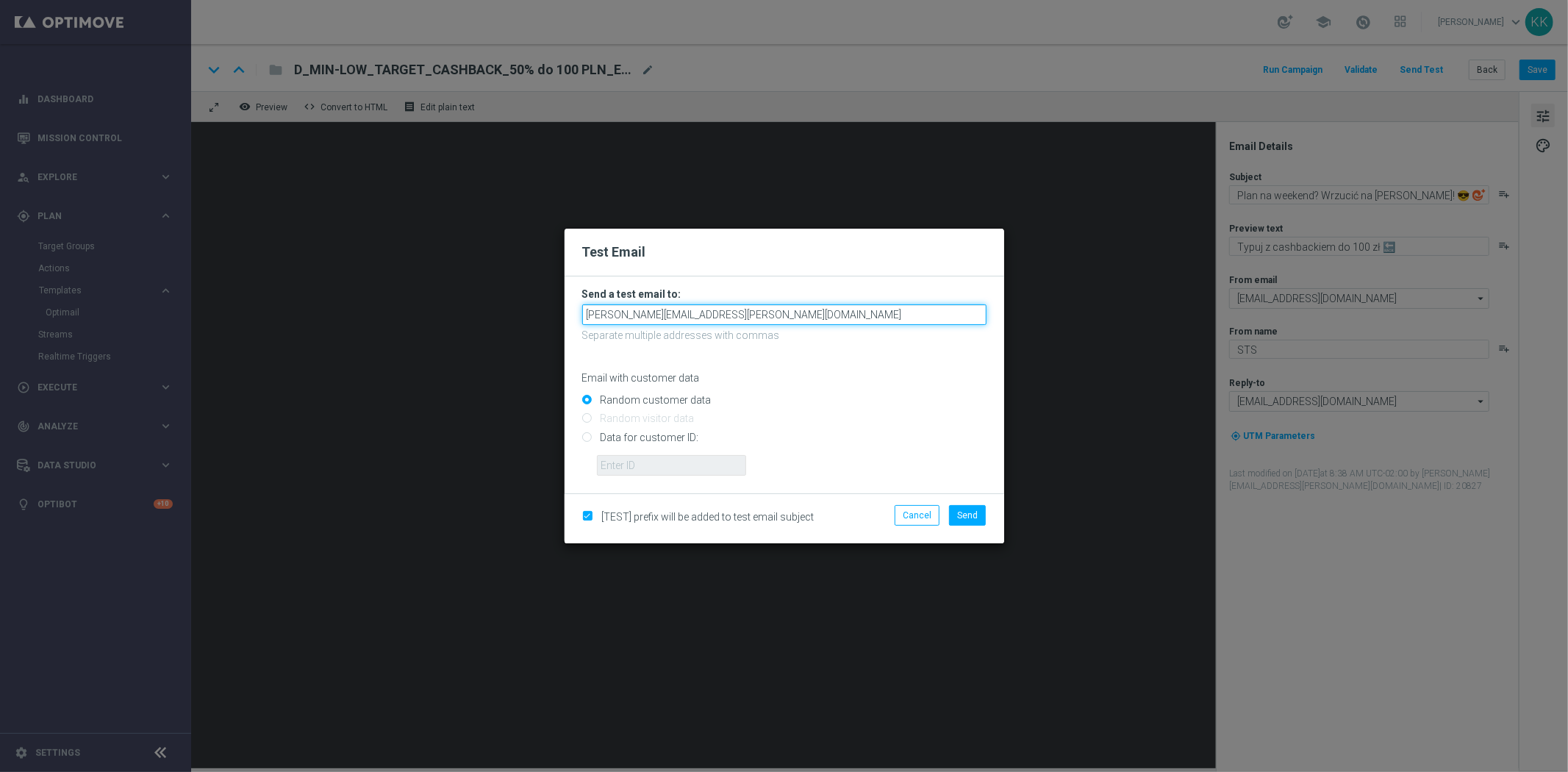
click at [739, 314] on input "[PERSON_NAME][EMAIL_ADDRESS][PERSON_NAME][DOMAIN_NAME]" at bounding box center [784, 314] width 404 height 20
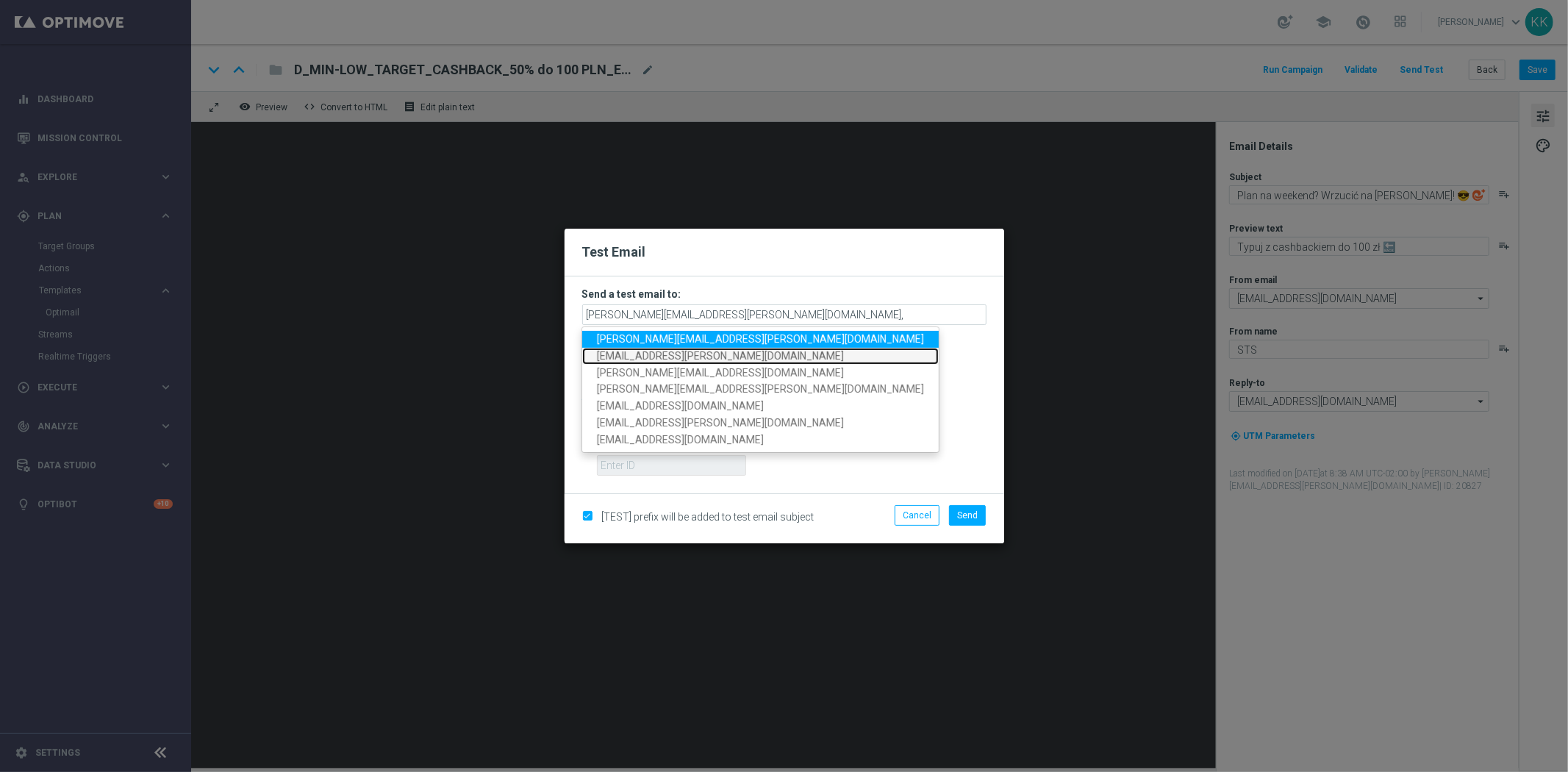
click at [719, 349] on link "[EMAIL_ADDRESS][PERSON_NAME][DOMAIN_NAME]" at bounding box center [760, 356] width 357 height 17
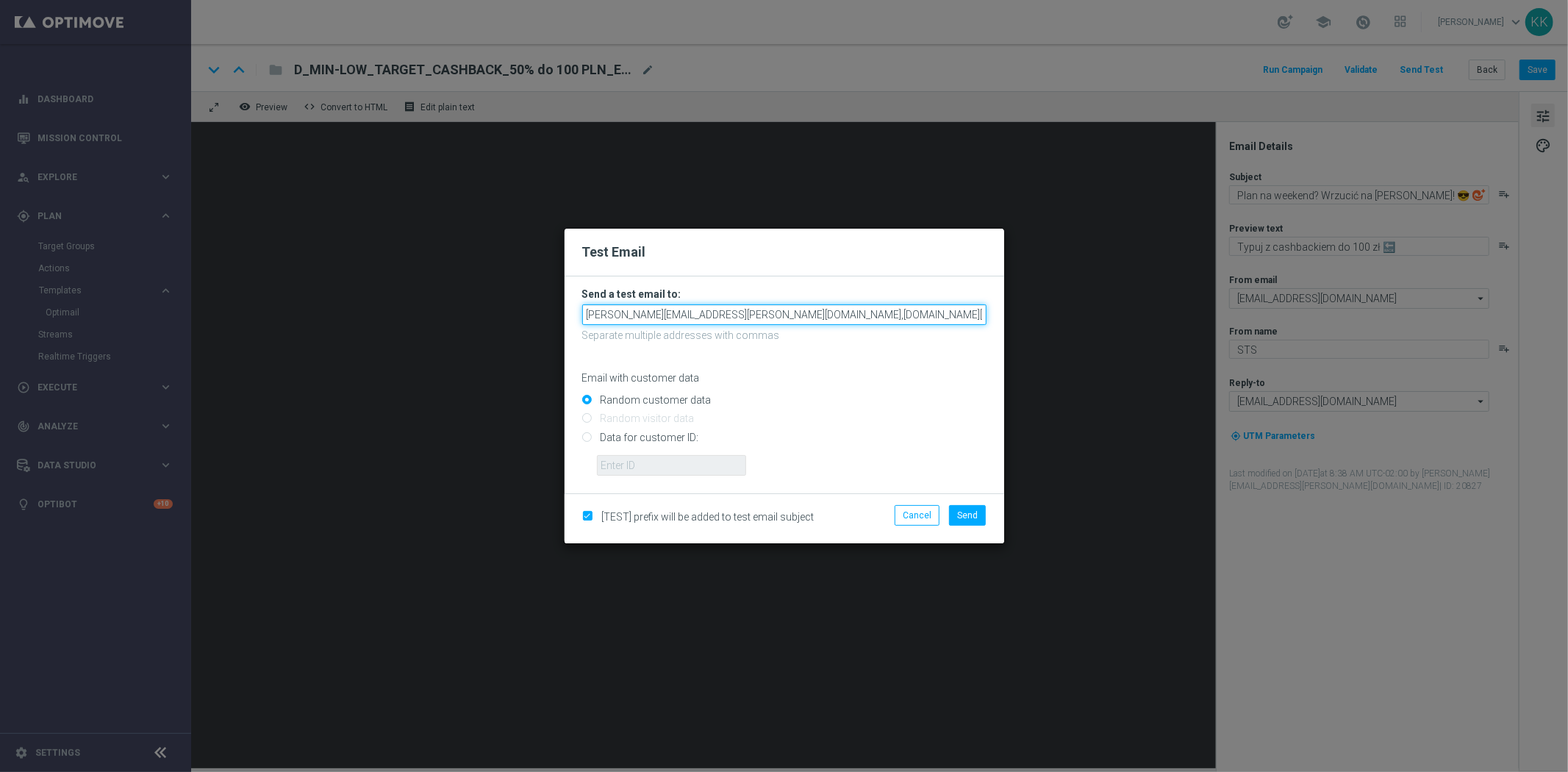
click at [846, 312] on input "[PERSON_NAME][EMAIL_ADDRESS][PERSON_NAME][DOMAIN_NAME],[DOMAIN_NAME][EMAIL_ADDR…" at bounding box center [784, 314] width 404 height 20
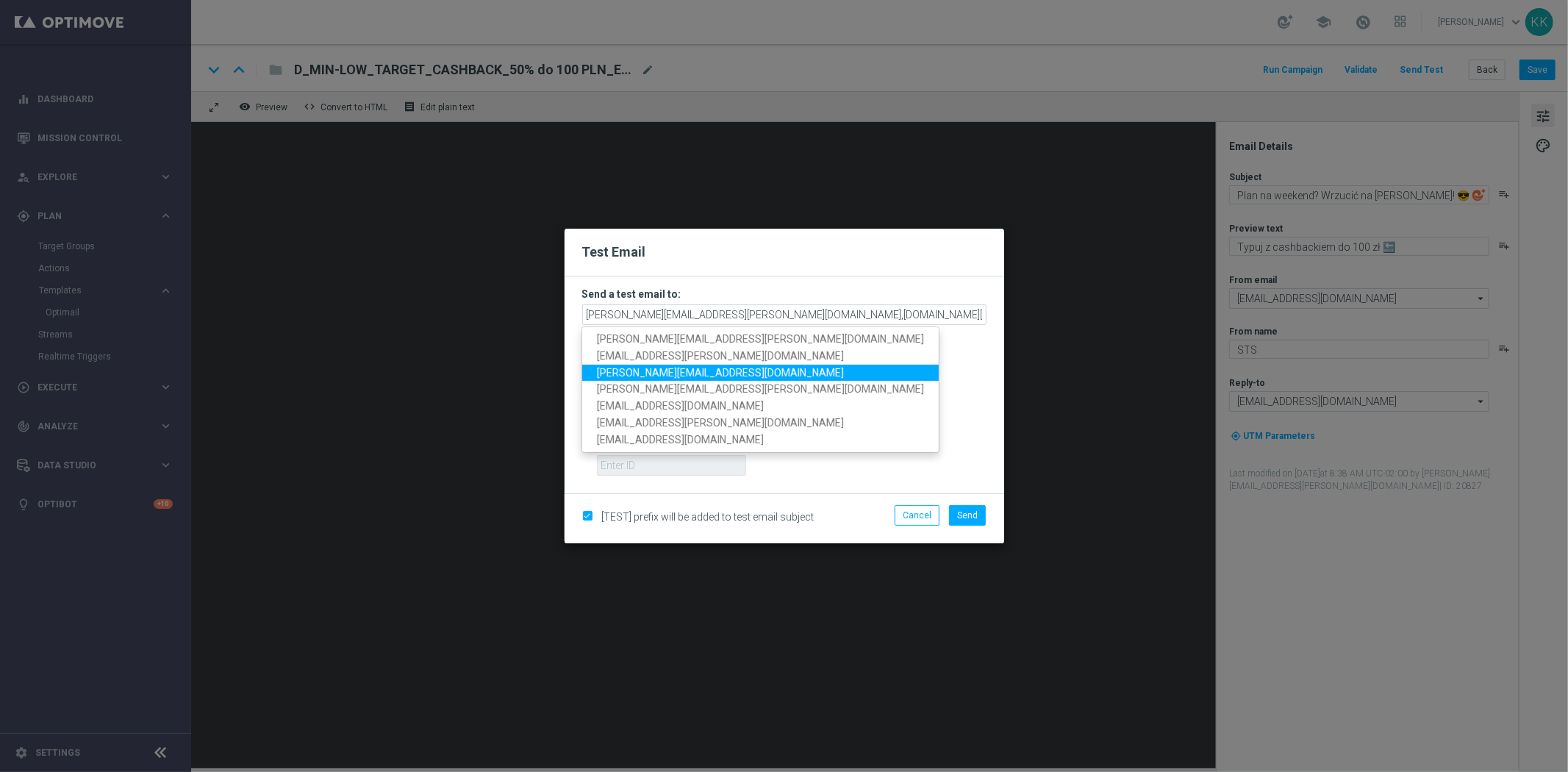
click at [713, 369] on link "[PERSON_NAME][EMAIL_ADDRESS][DOMAIN_NAME]" at bounding box center [760, 372] width 357 height 17
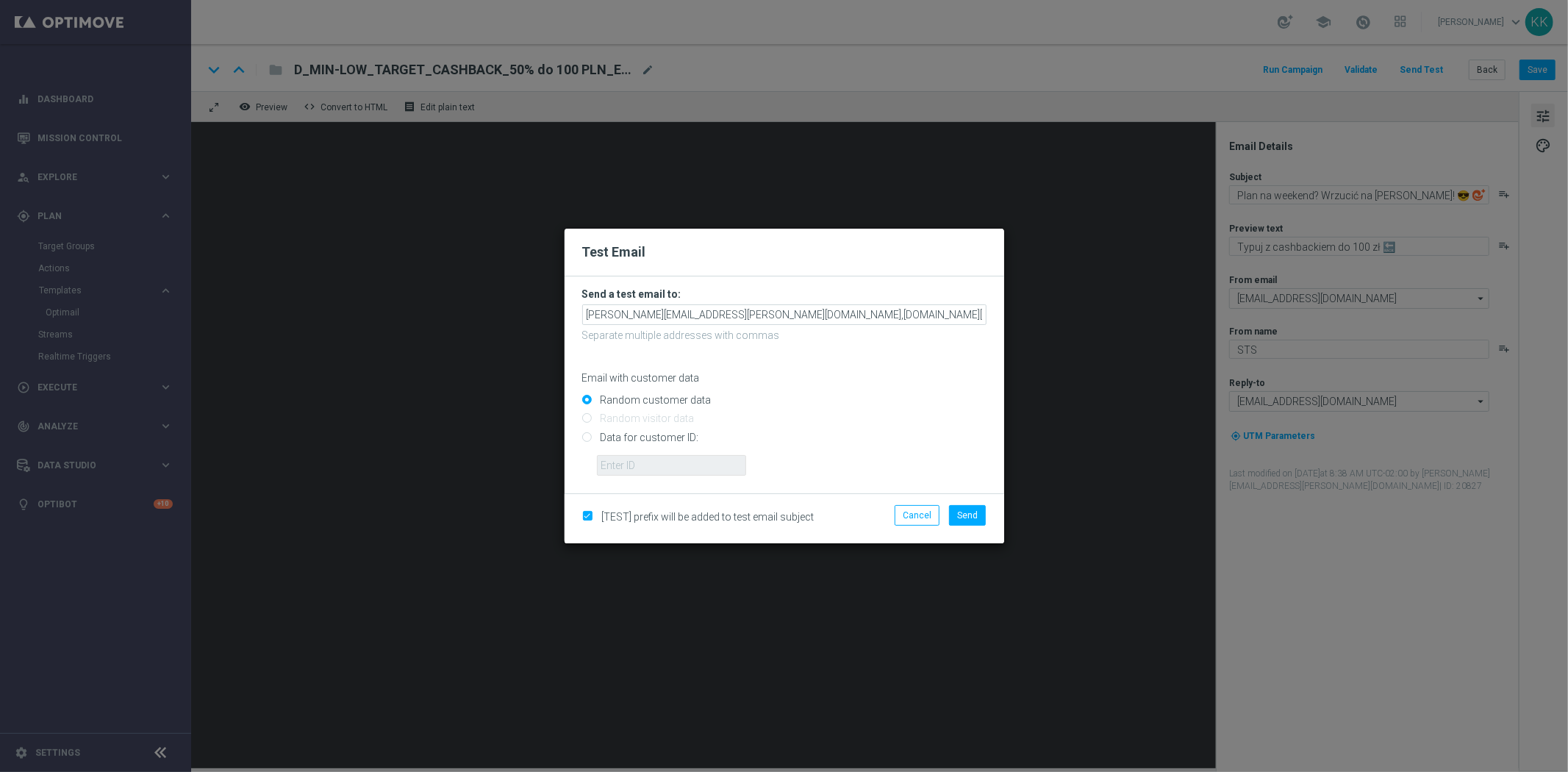
click at [949, 301] on form "Send a test email to: [PERSON_NAME][EMAIL_ADDRESS][PERSON_NAME][DOMAIN_NAME],[D…" at bounding box center [784, 381] width 404 height 188
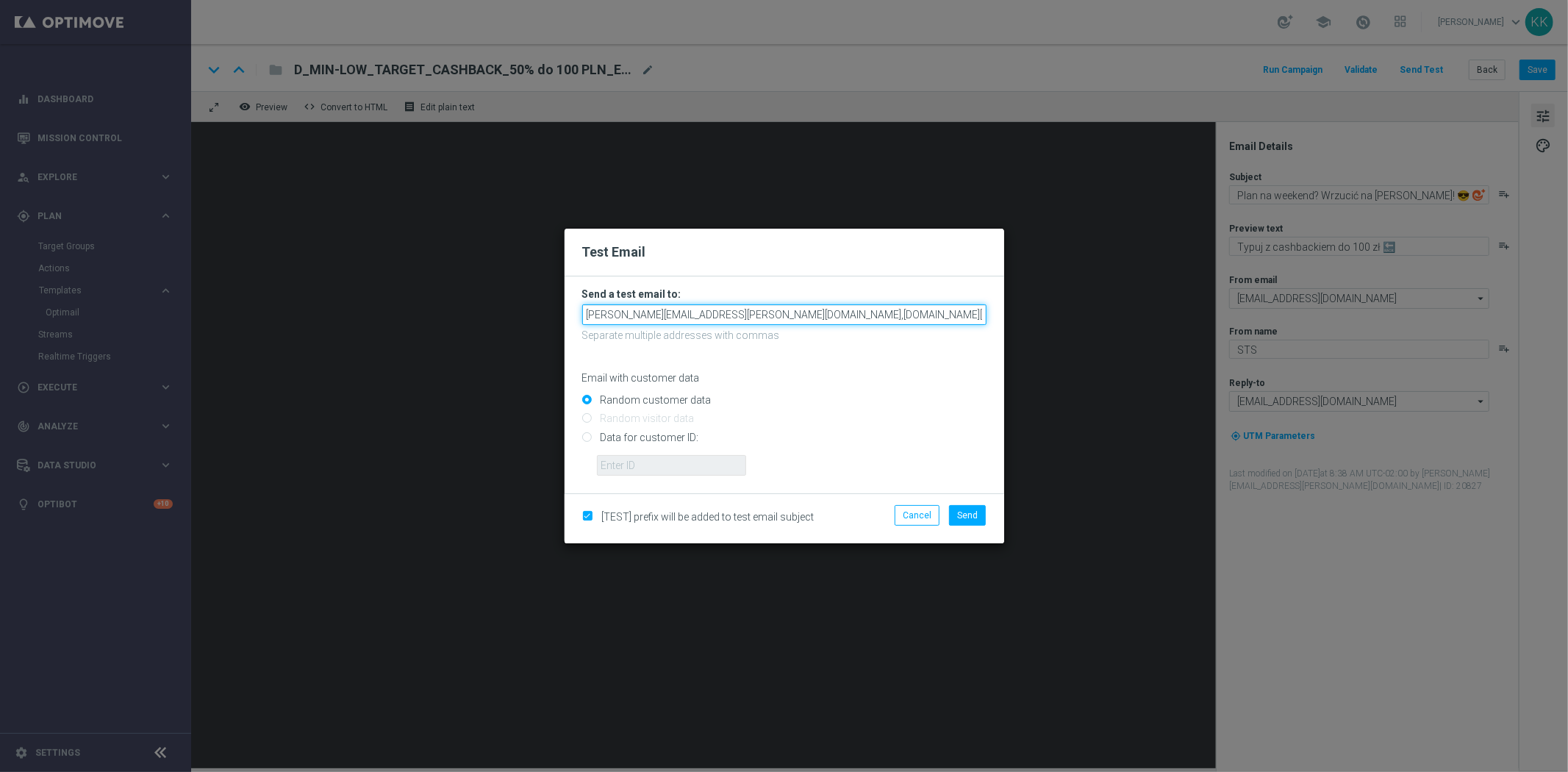
click at [945, 316] on input "[PERSON_NAME][EMAIL_ADDRESS][PERSON_NAME][DOMAIN_NAME],[DOMAIN_NAME][EMAIL_ADDR…" at bounding box center [784, 314] width 404 height 20
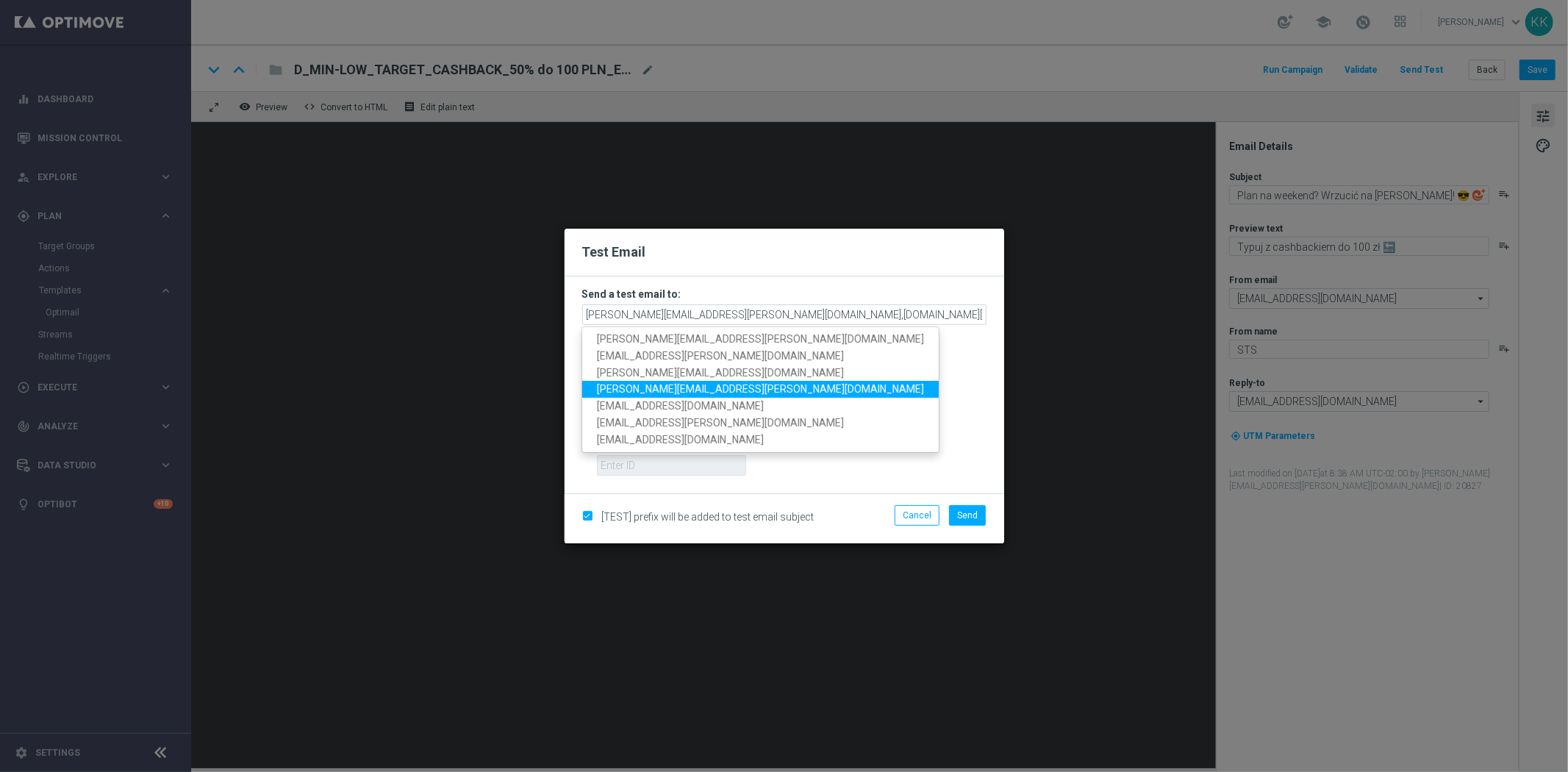
click at [728, 392] on link "[PERSON_NAME][EMAIL_ADDRESS][PERSON_NAME][DOMAIN_NAME]" at bounding box center [760, 389] width 357 height 17
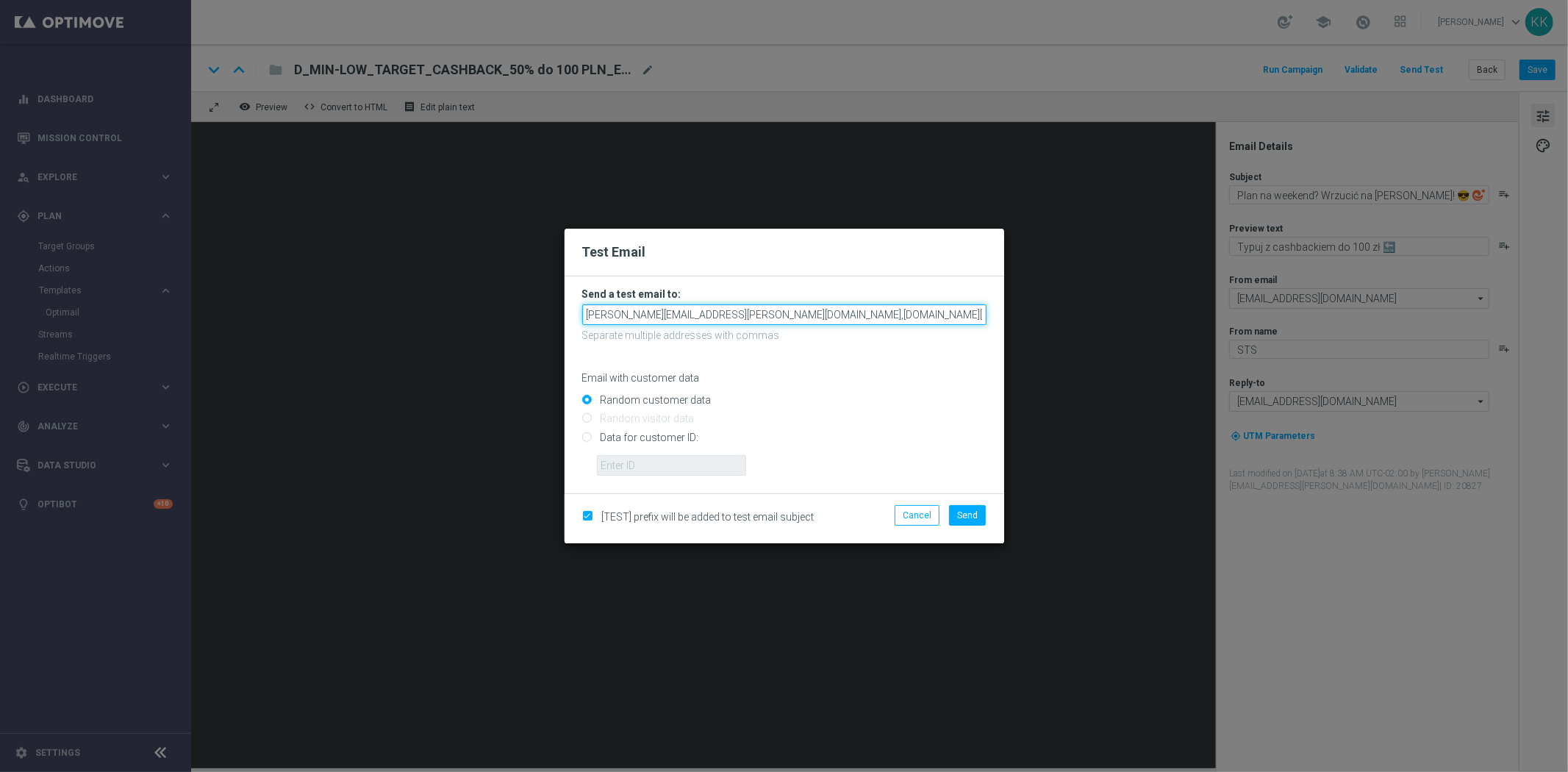
drag, startPoint x: 958, startPoint y: 316, endPoint x: 1338, endPoint y: 291, distance: 380.8
click at [1338, 291] on modal-container "Test Email Send a test email to: [PERSON_NAME][EMAIL_ADDRESS][PERSON_NAME][DOMA…" at bounding box center [784, 386] width 1568 height 772
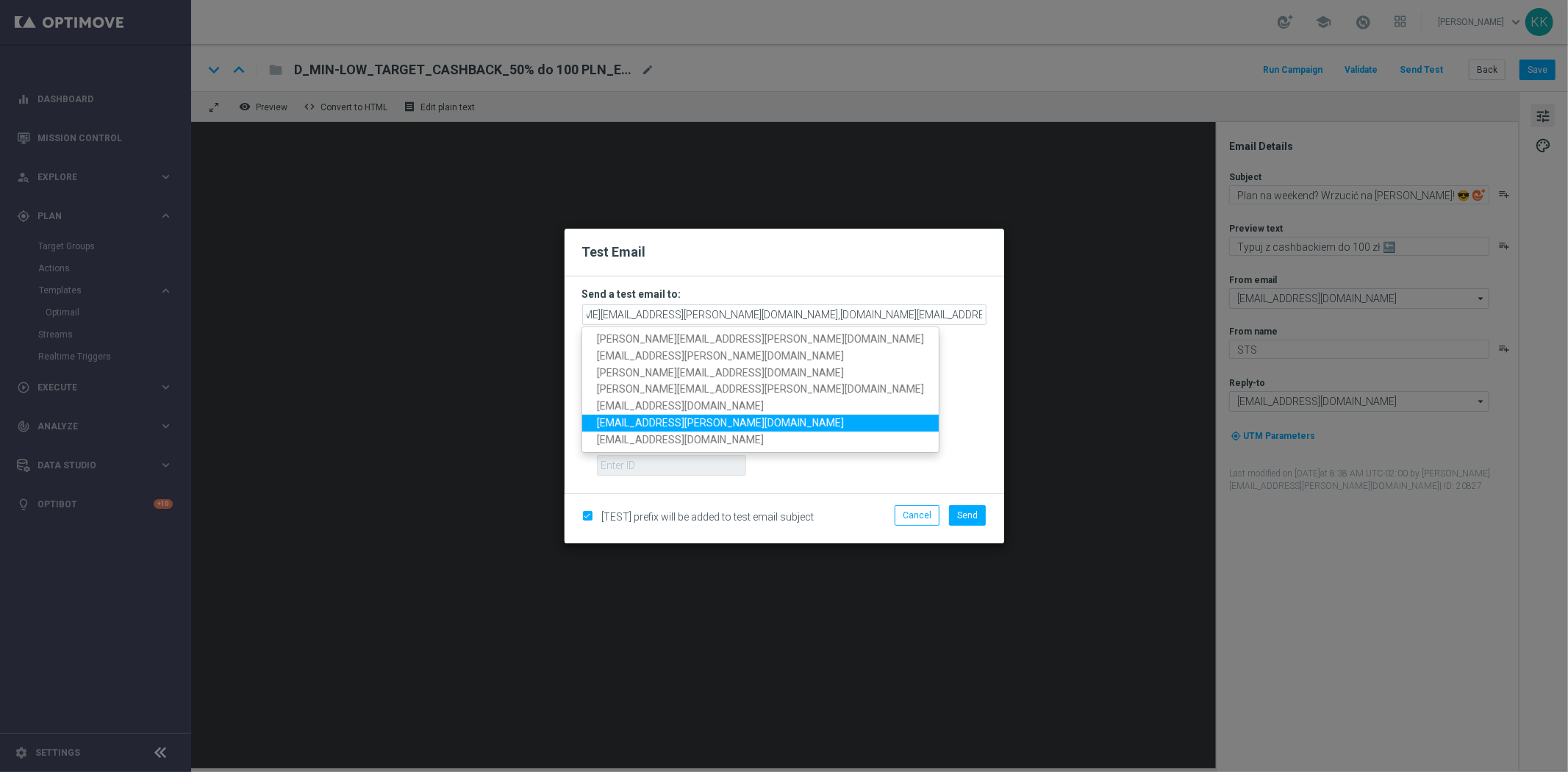
click at [645, 417] on span "[EMAIL_ADDRESS][PERSON_NAME][DOMAIN_NAME]" at bounding box center [720, 422] width 247 height 12
type input "[PERSON_NAME][EMAIL_ADDRESS][PERSON_NAME][DOMAIN_NAME],[DOMAIN_NAME][EMAIL_ADDR…"
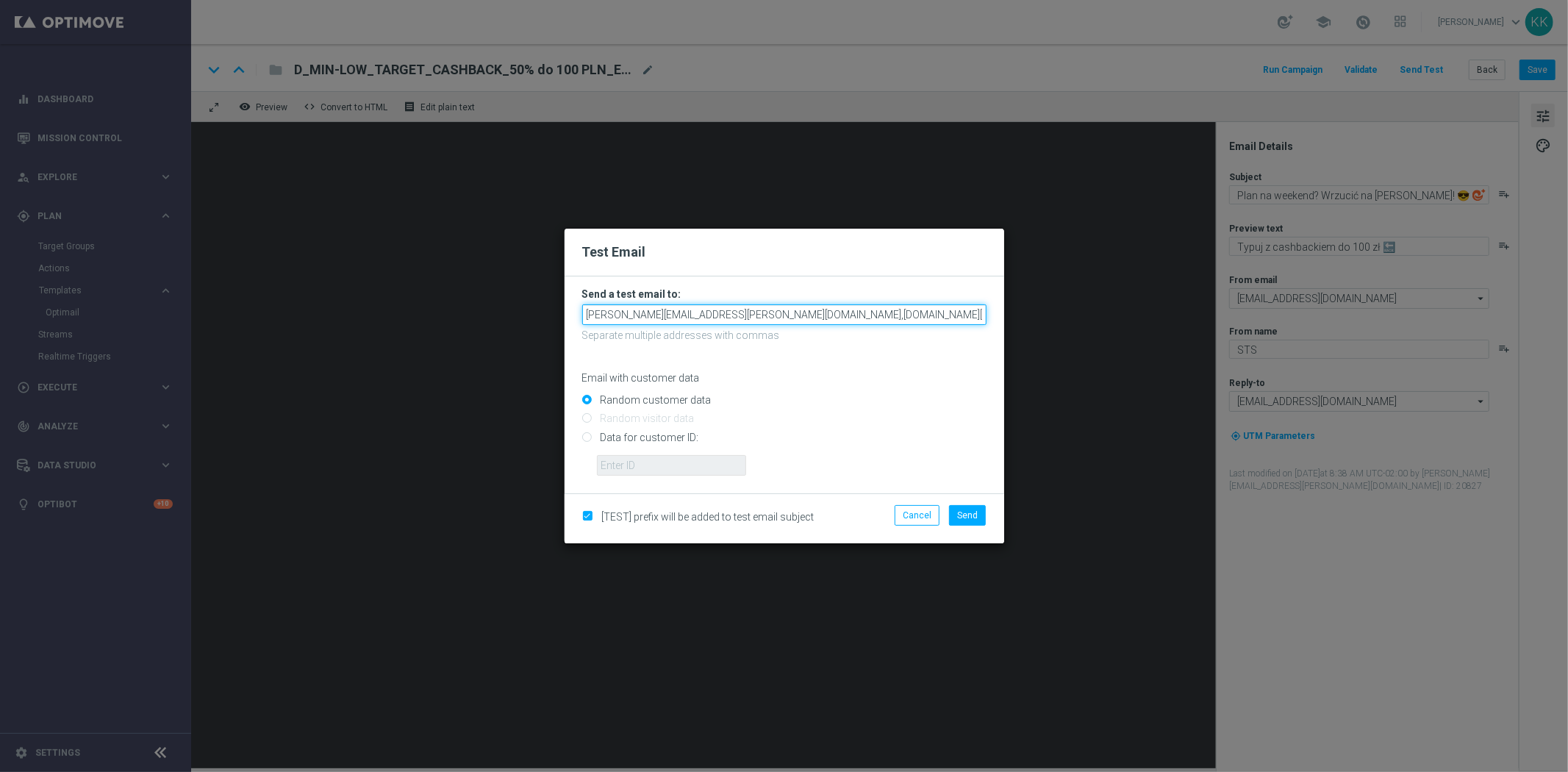
click at [844, 312] on input "[PERSON_NAME][EMAIL_ADDRESS][PERSON_NAME][DOMAIN_NAME],[DOMAIN_NAME][EMAIL_ADDR…" at bounding box center [784, 314] width 404 height 20
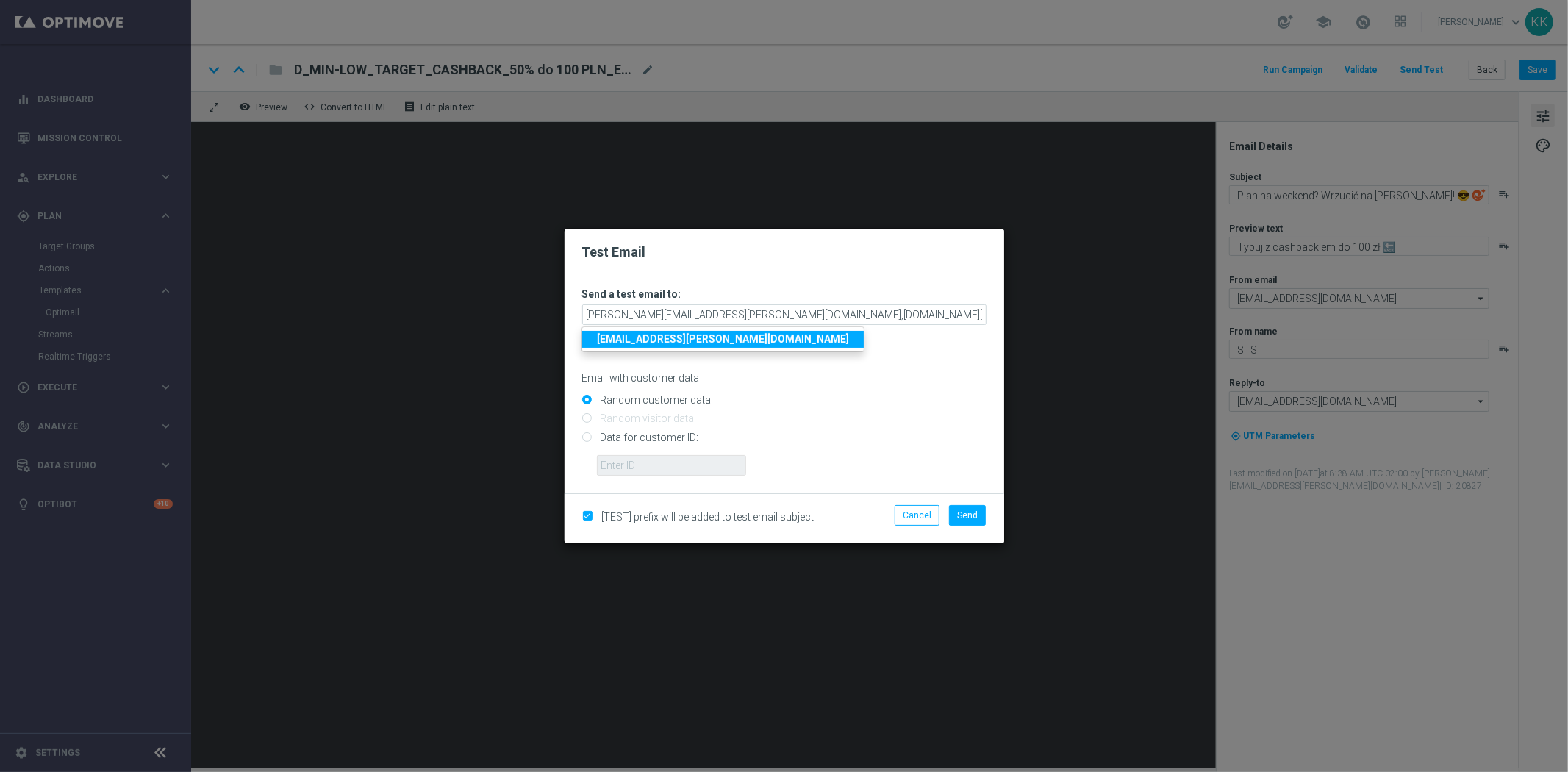
click at [878, 391] on div "Random customer data" at bounding box center [784, 397] width 404 height 18
drag, startPoint x: 870, startPoint y: 319, endPoint x: 1497, endPoint y: 266, distance: 629.2
click at [1474, 266] on modal-container "Test Email Send a test email to: [PERSON_NAME][EMAIL_ADDRESS][PERSON_NAME][DOMA…" at bounding box center [784, 386] width 1568 height 772
click at [935, 437] on input "Data for customer ID:" at bounding box center [784, 443] width 404 height 20
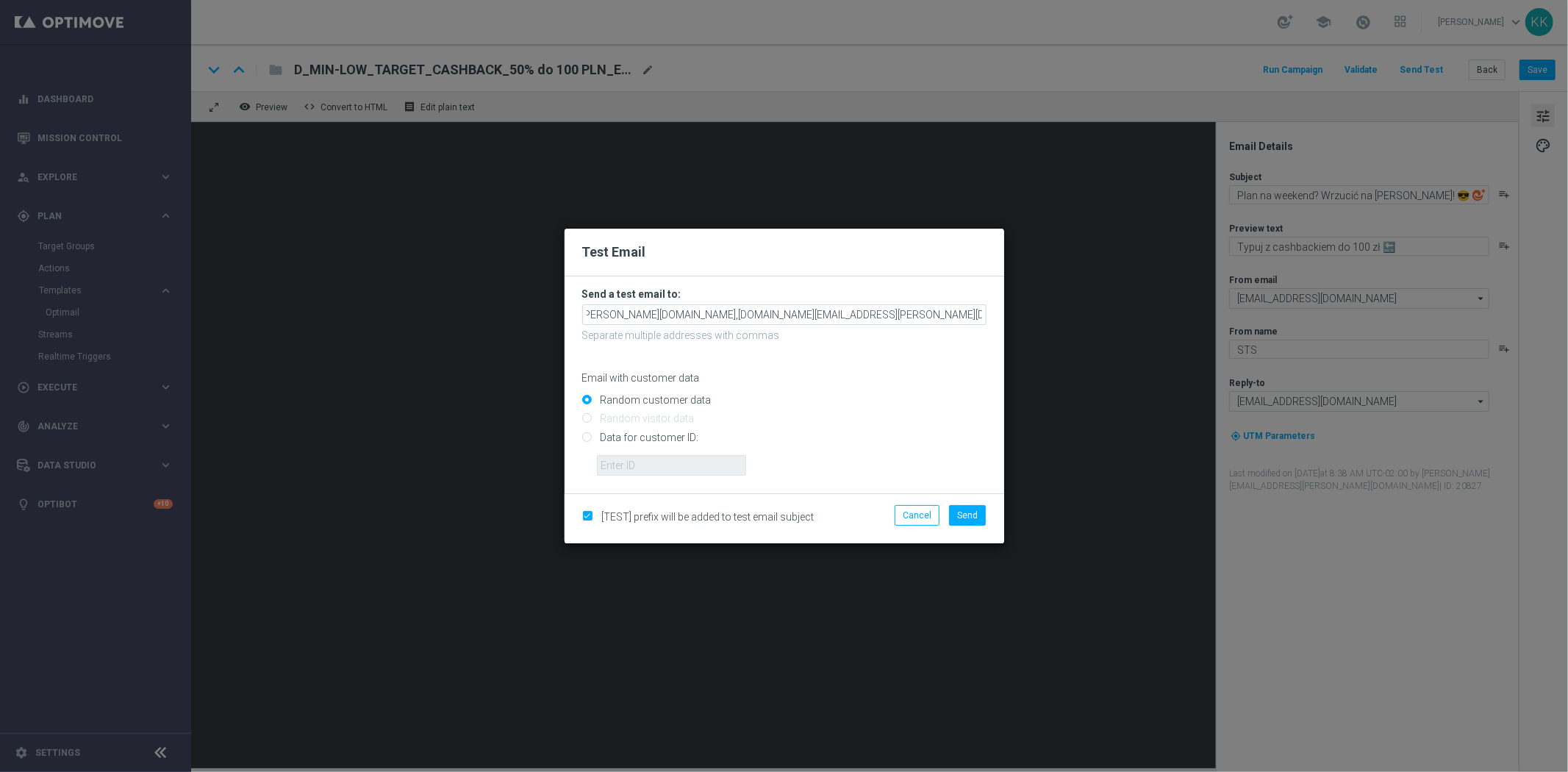
radio input "true"
click at [971, 523] on button "Send" at bounding box center [967, 515] width 37 height 20
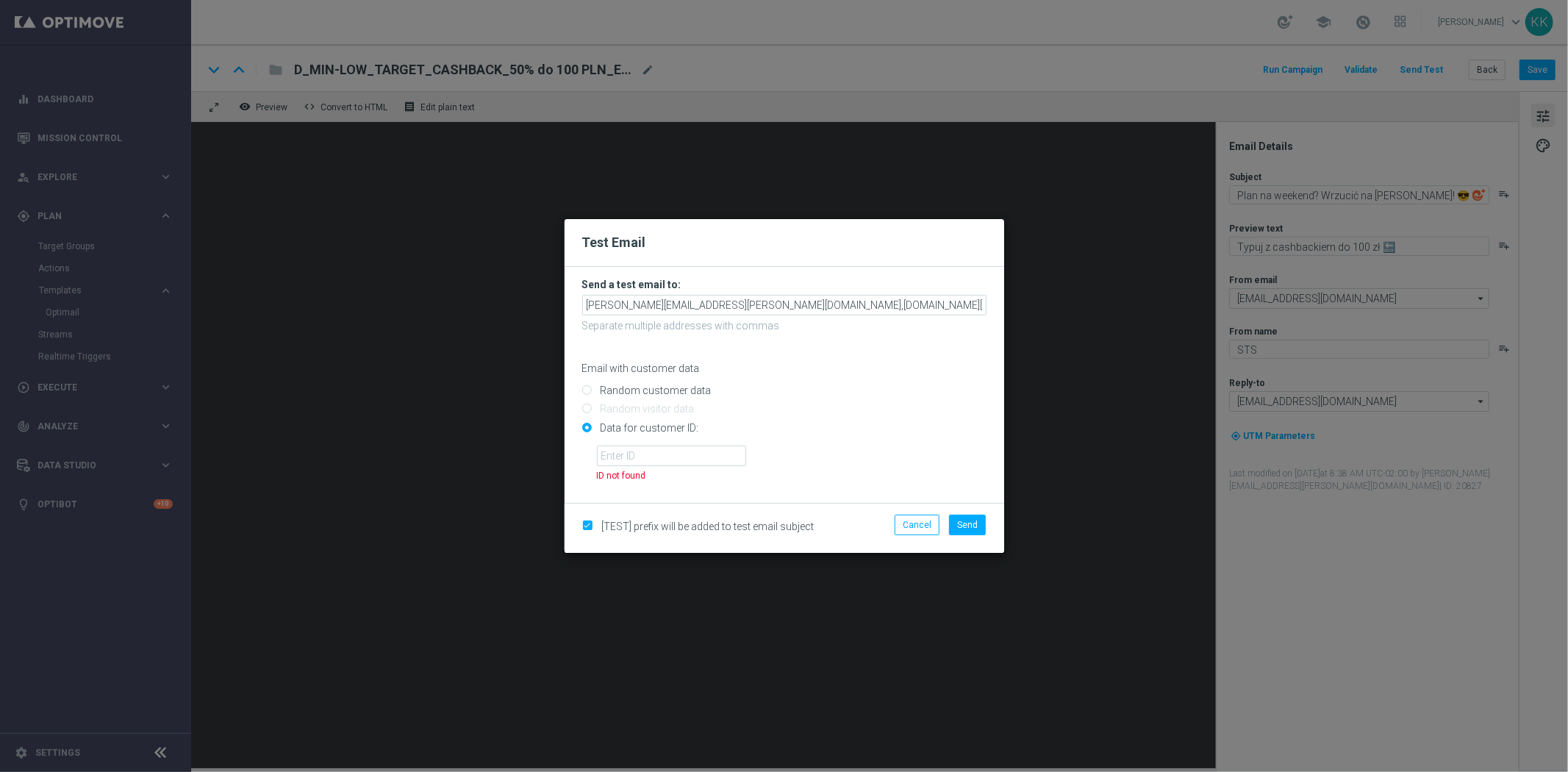
click at [585, 400] on input "Random customer data" at bounding box center [784, 397] width 404 height 20
radio input "true"
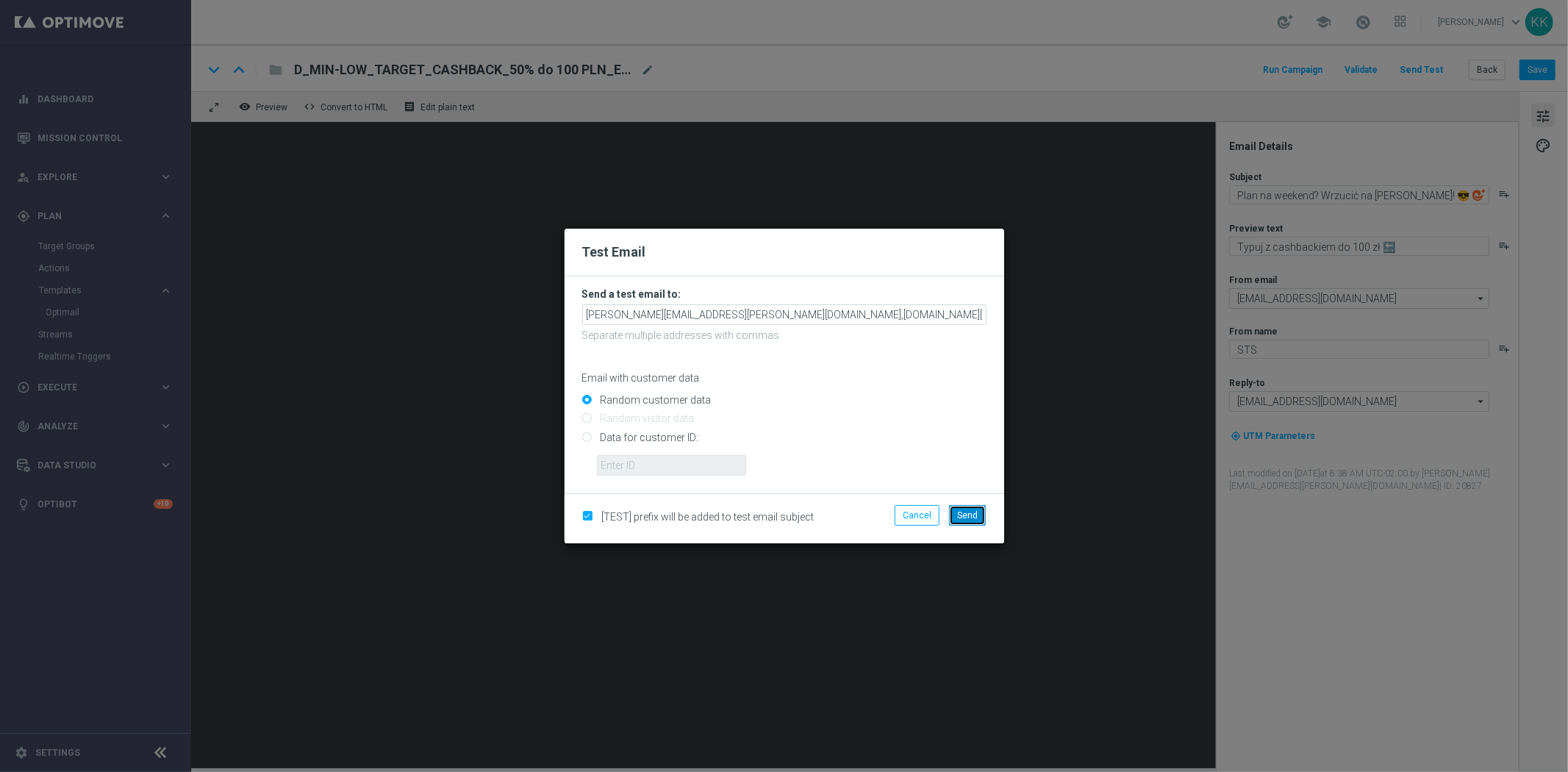
click at [978, 515] on button "Send" at bounding box center [967, 515] width 37 height 20
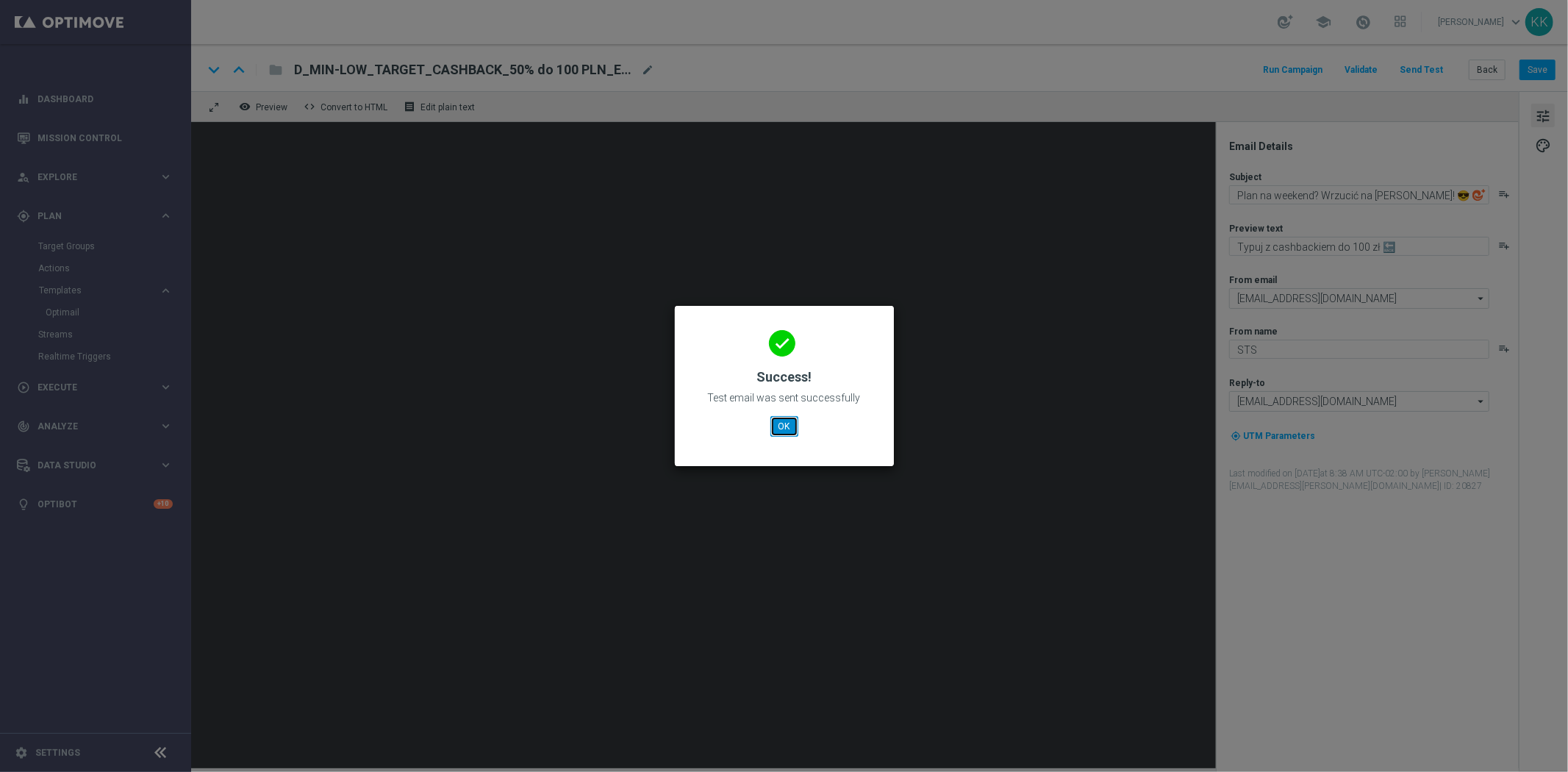
click at [797, 417] on button "OK" at bounding box center [784, 426] width 28 height 20
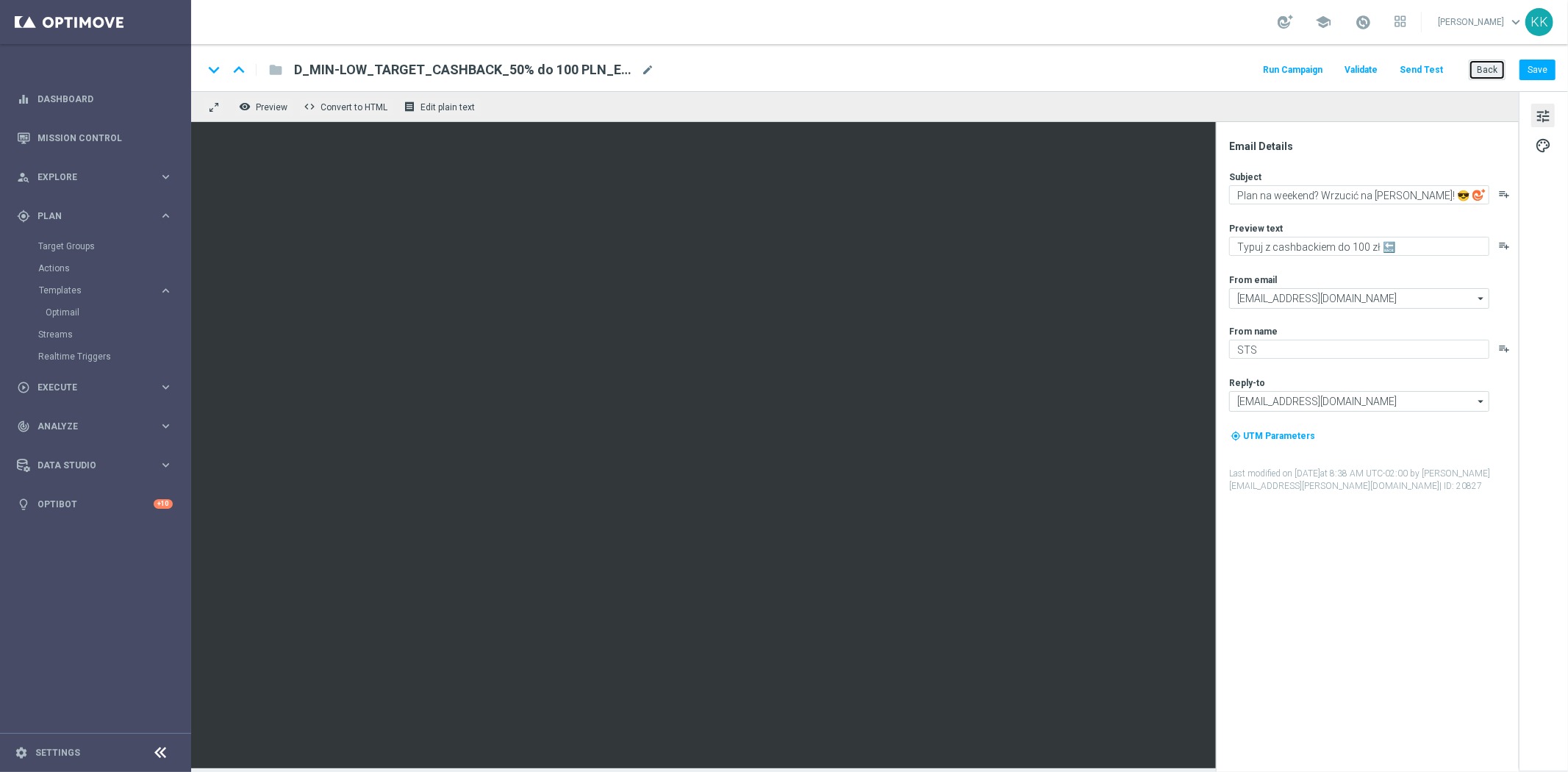
click at [1475, 74] on button "Back" at bounding box center [1487, 70] width 37 height 20
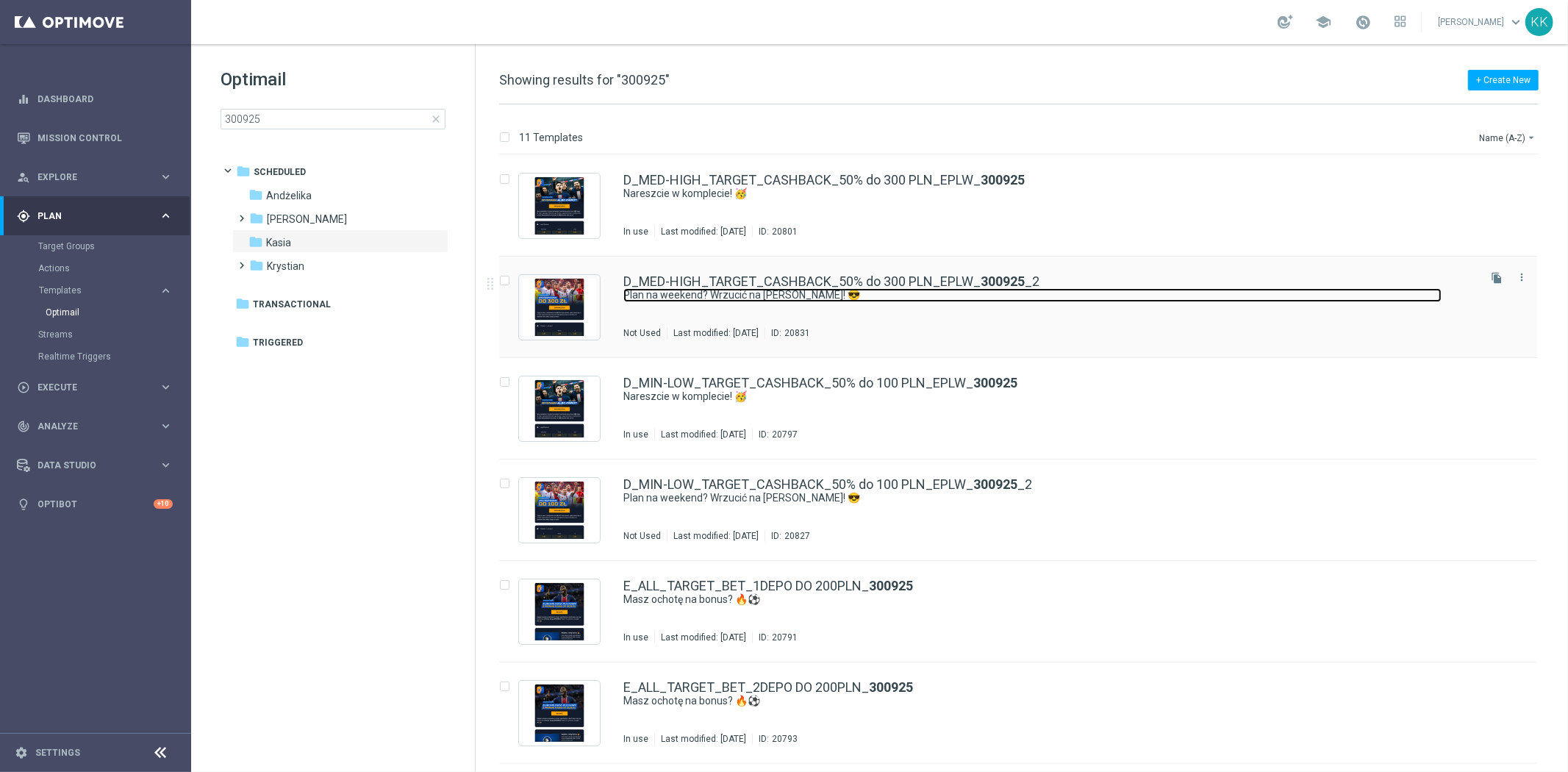
click at [710, 294] on link "Plan na weekend? Wrzucić na [PERSON_NAME]! 😎" at bounding box center [1032, 294] width 818 height 14
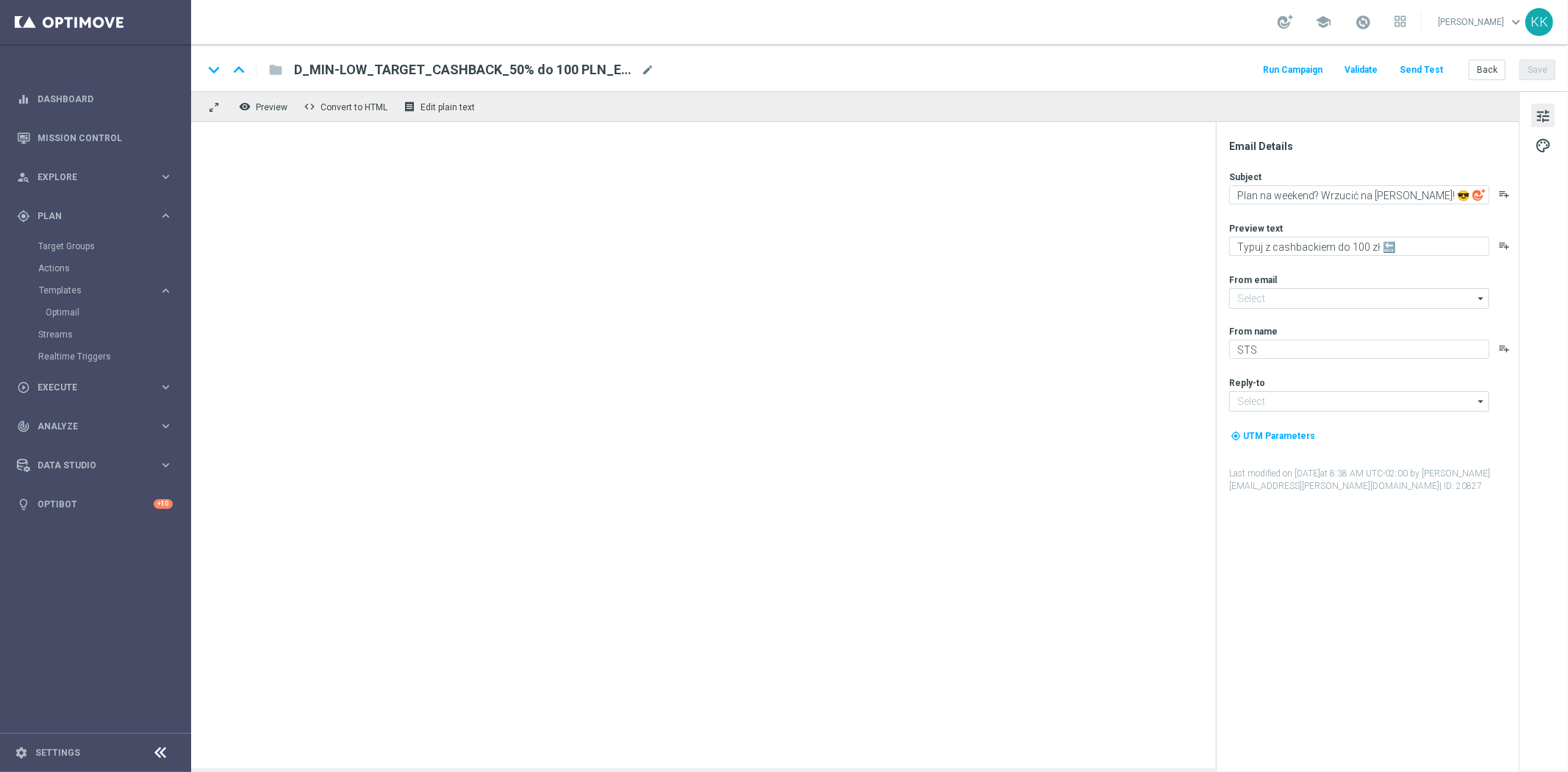
type textarea "Typuj z cashbackiem do 300 zł 🔙"
type input "[EMAIL_ADDRESS][DOMAIN_NAME]"
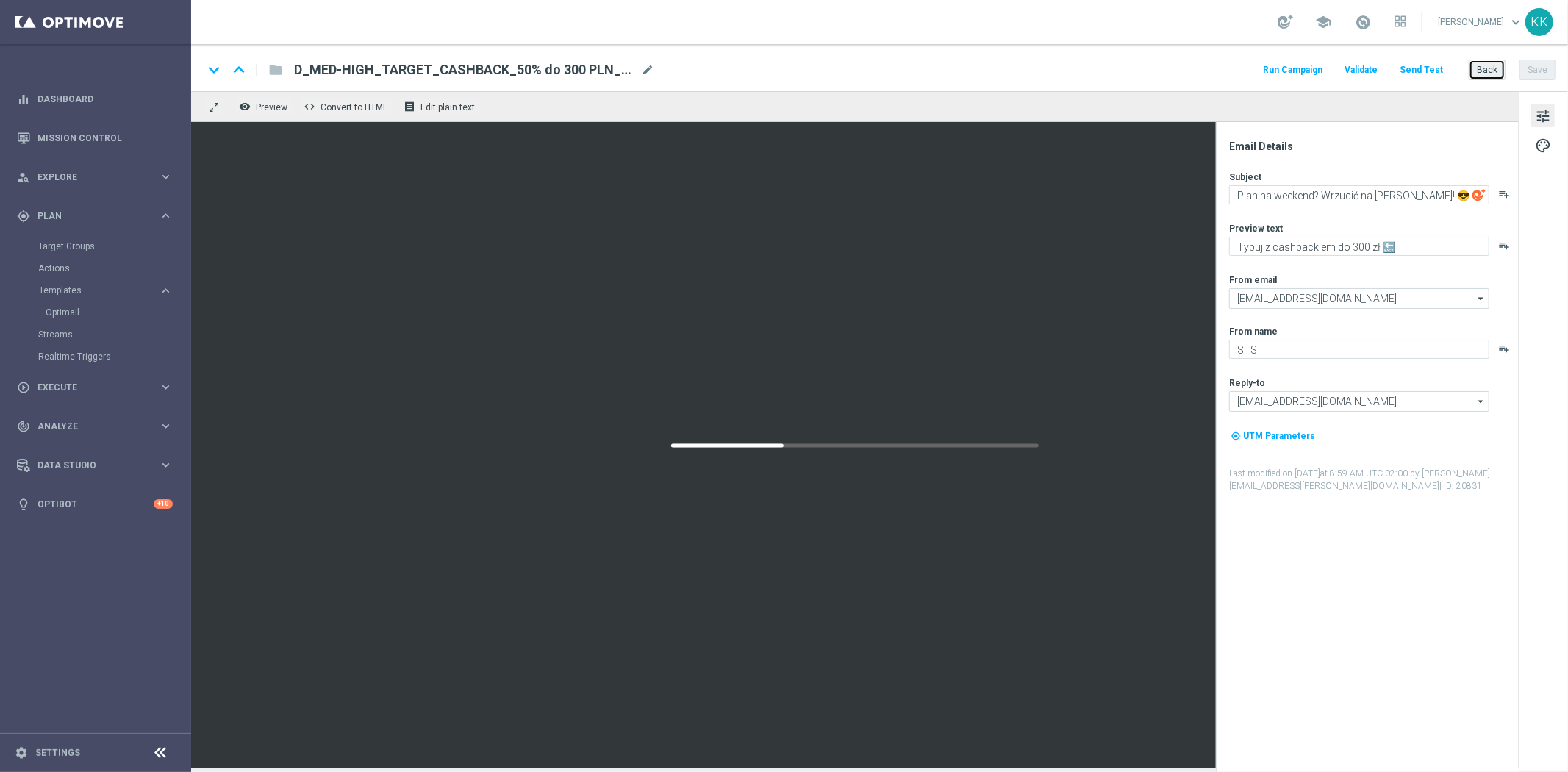
click at [1496, 66] on button "Back" at bounding box center [1487, 70] width 37 height 20
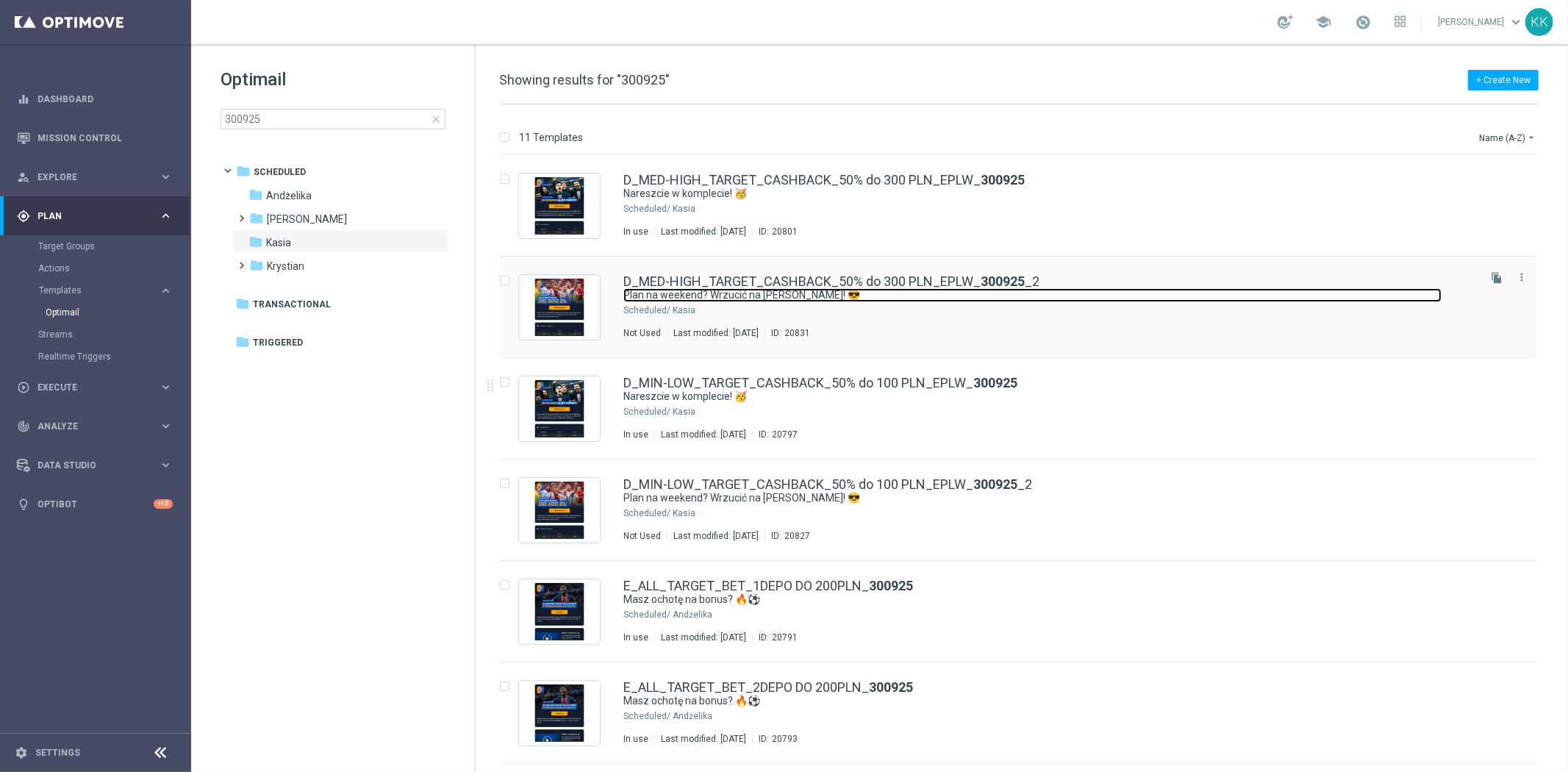
drag, startPoint x: 722, startPoint y: 288, endPoint x: 746, endPoint y: 343, distance: 60.0
click at [724, 288] on link "Plan na weekend? Wrzucić na [PERSON_NAME]! 😎" at bounding box center [1032, 294] width 818 height 14
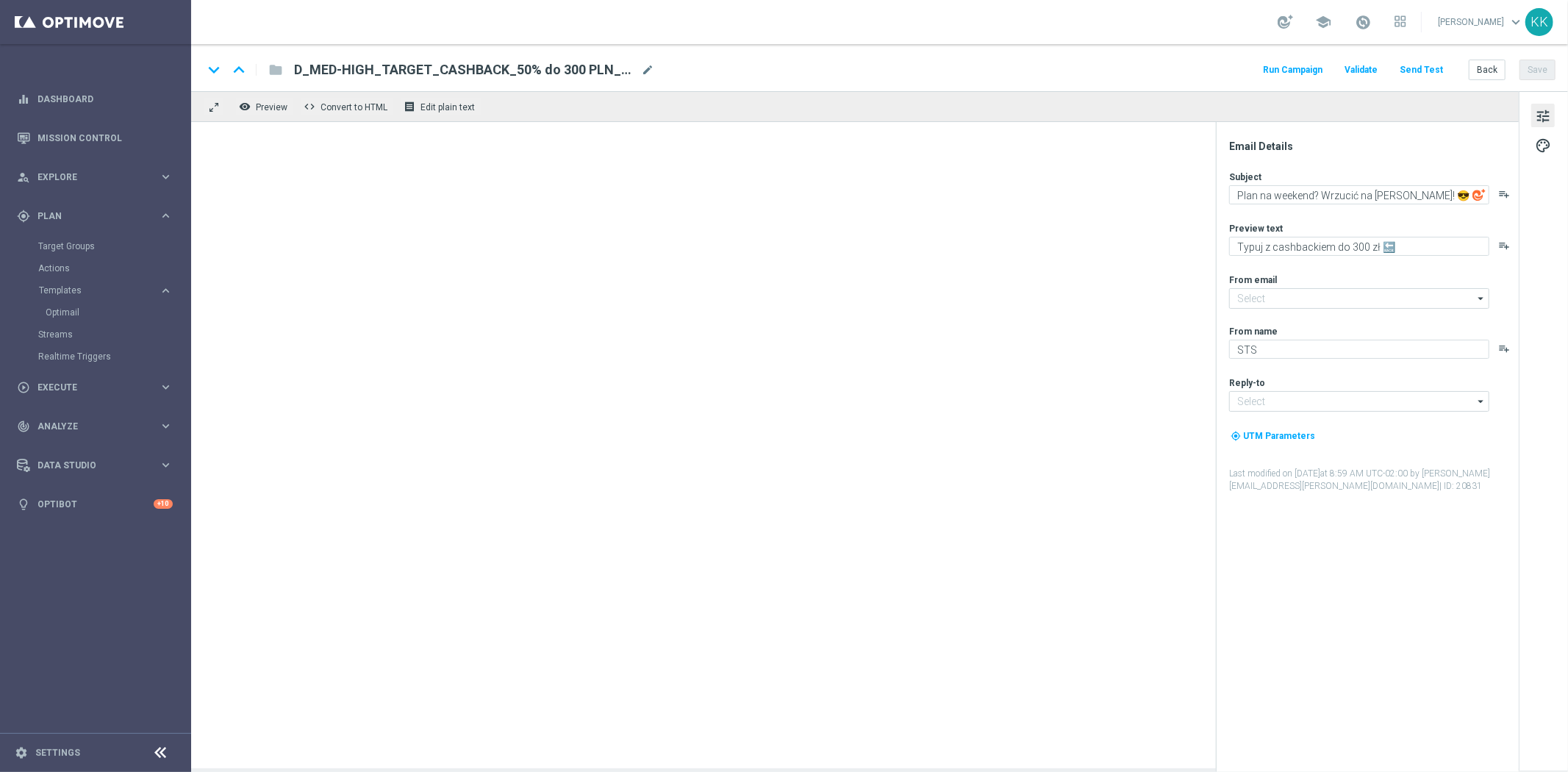
type input "[EMAIL_ADDRESS][DOMAIN_NAME]"
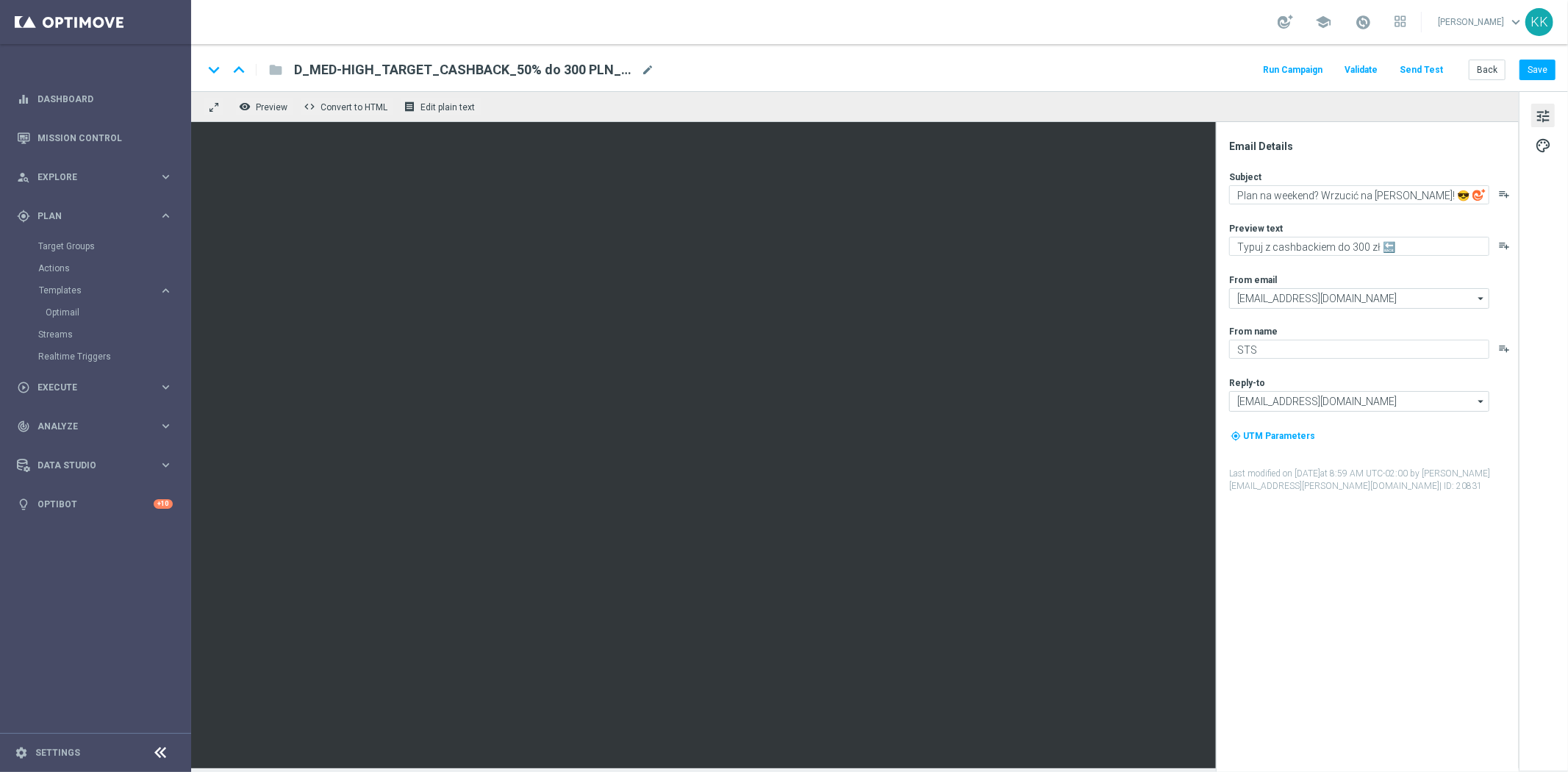
click at [1417, 69] on button "Send Test" at bounding box center [1421, 71] width 48 height 20
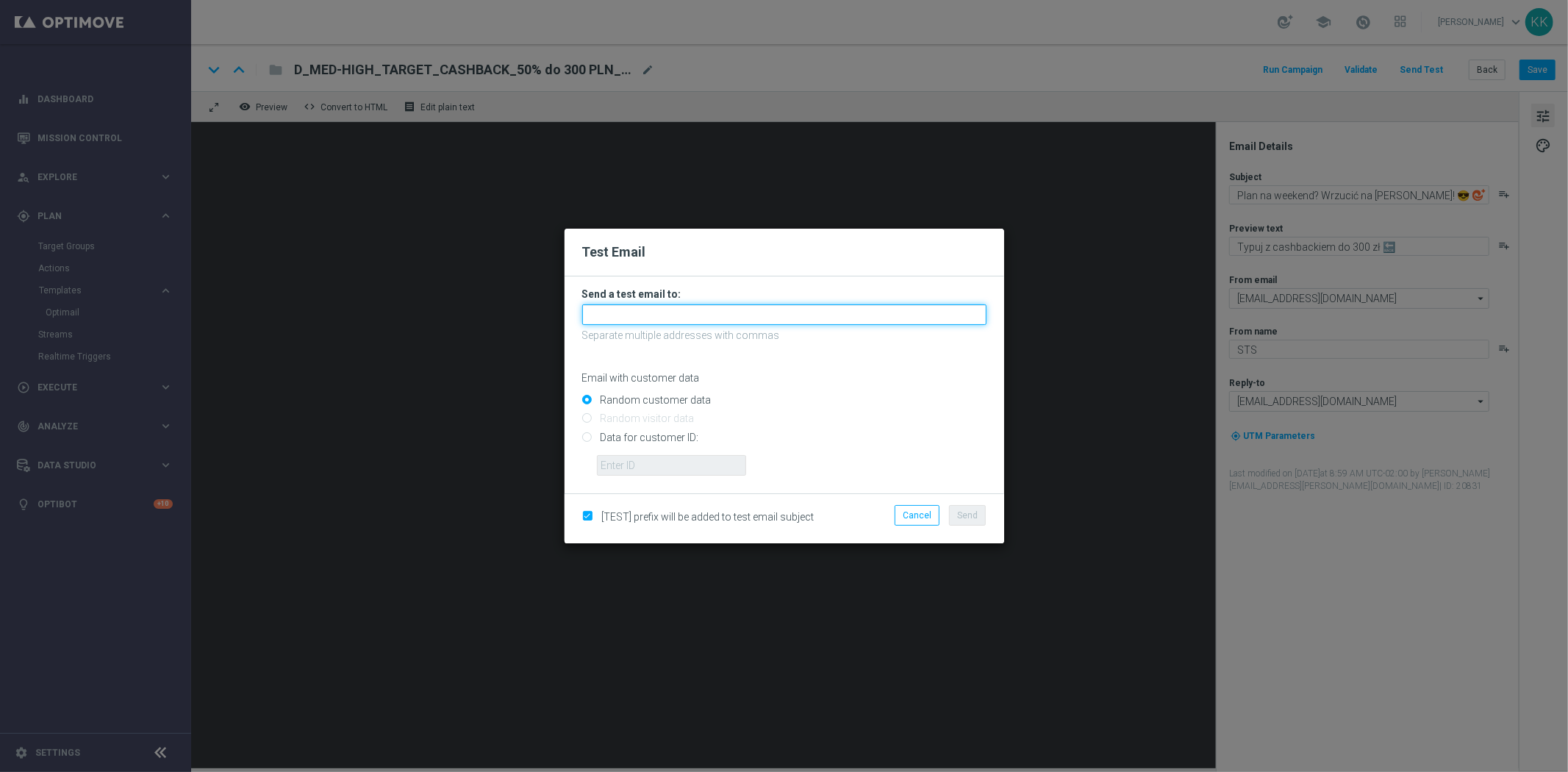
click at [694, 307] on input "text" at bounding box center [784, 314] width 404 height 20
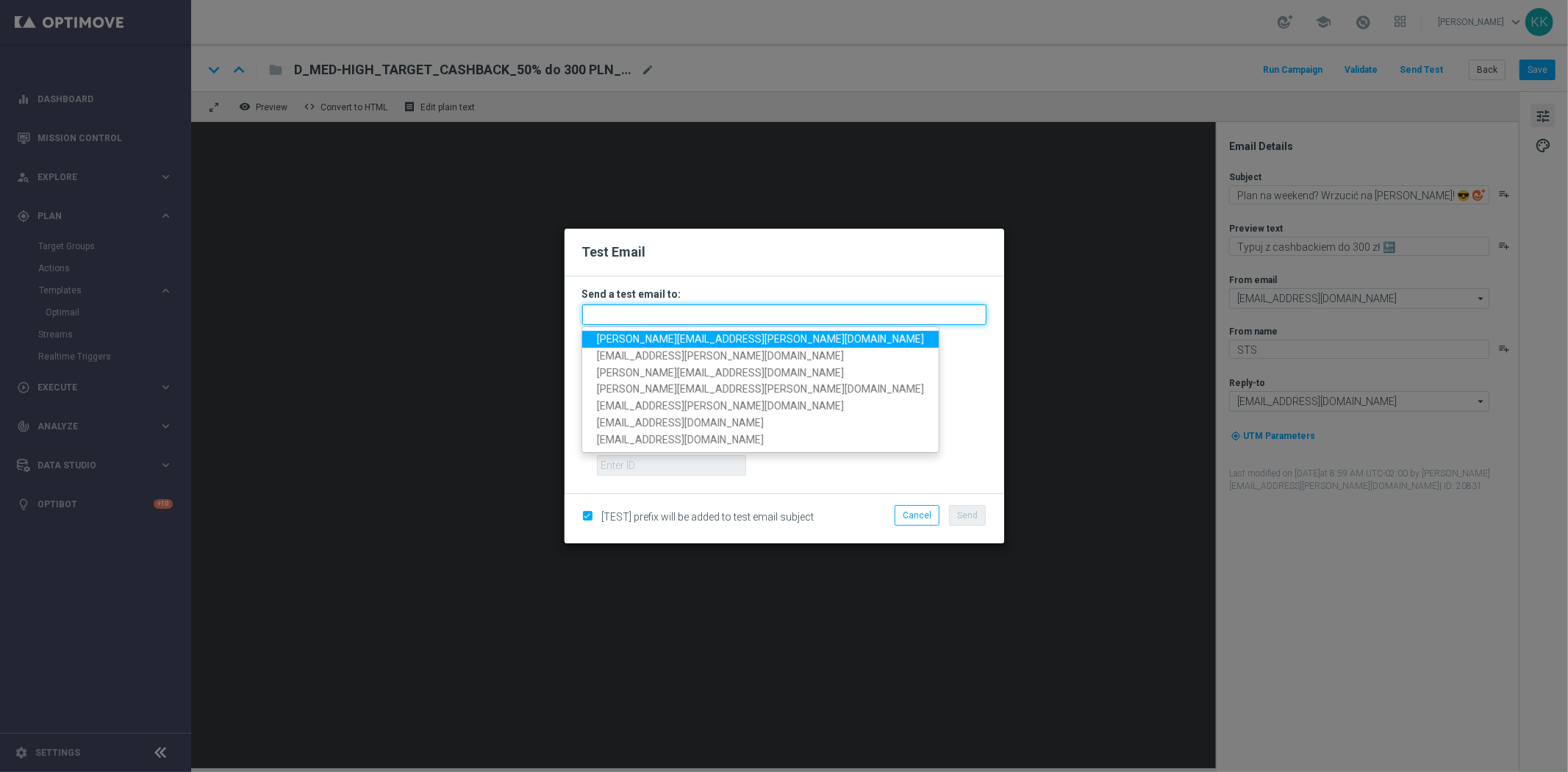
paste input "[PERSON_NAME][EMAIL_ADDRESS][PERSON_NAME][DOMAIN_NAME],[DOMAIN_NAME][EMAIL_ADDR…"
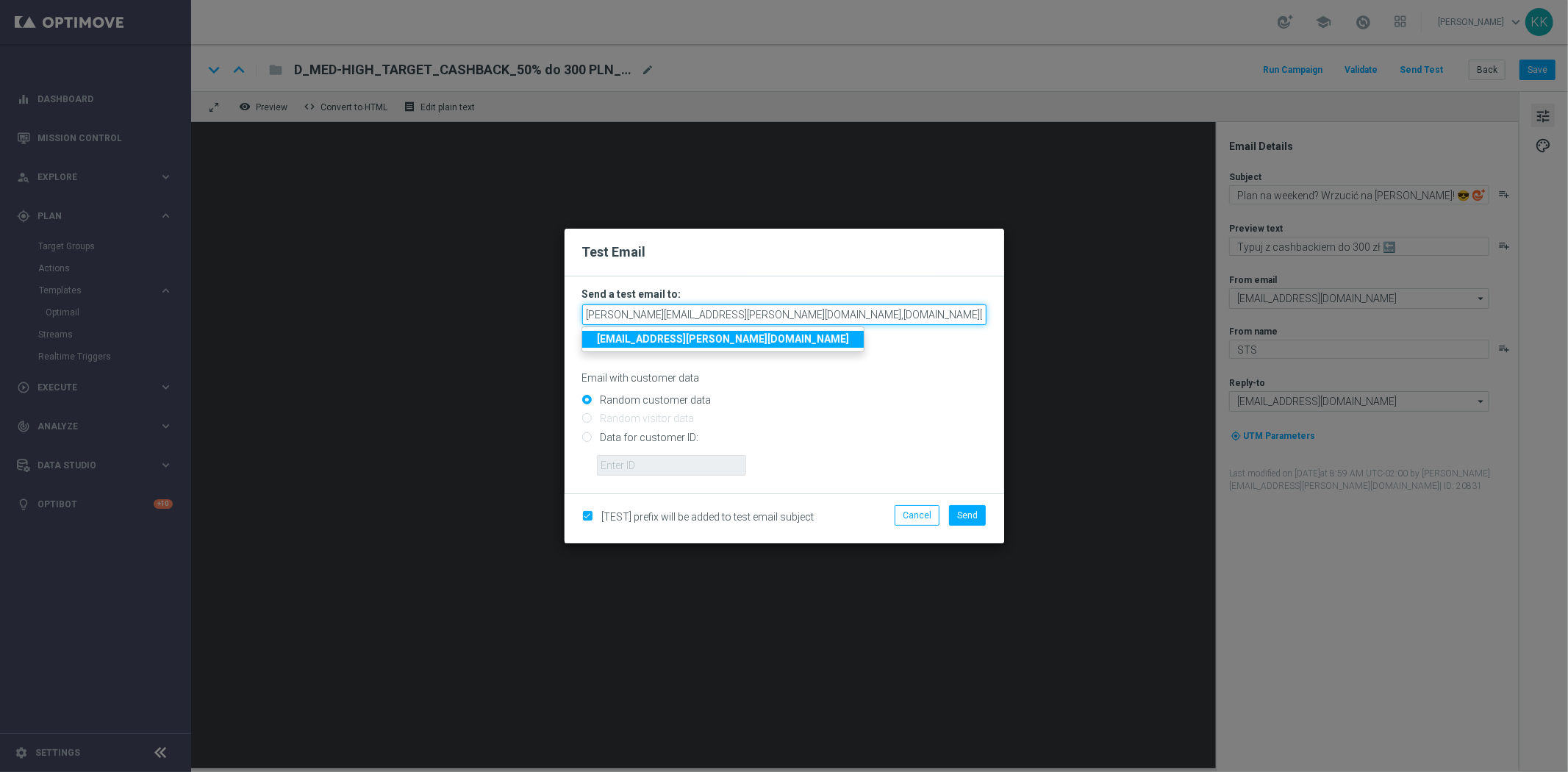
scroll to position [0, 165]
type input "[PERSON_NAME][EMAIL_ADDRESS][PERSON_NAME][DOMAIN_NAME],[DOMAIN_NAME][EMAIL_ADDR…"
click at [935, 397] on input "Random customer data" at bounding box center [784, 406] width 404 height 20
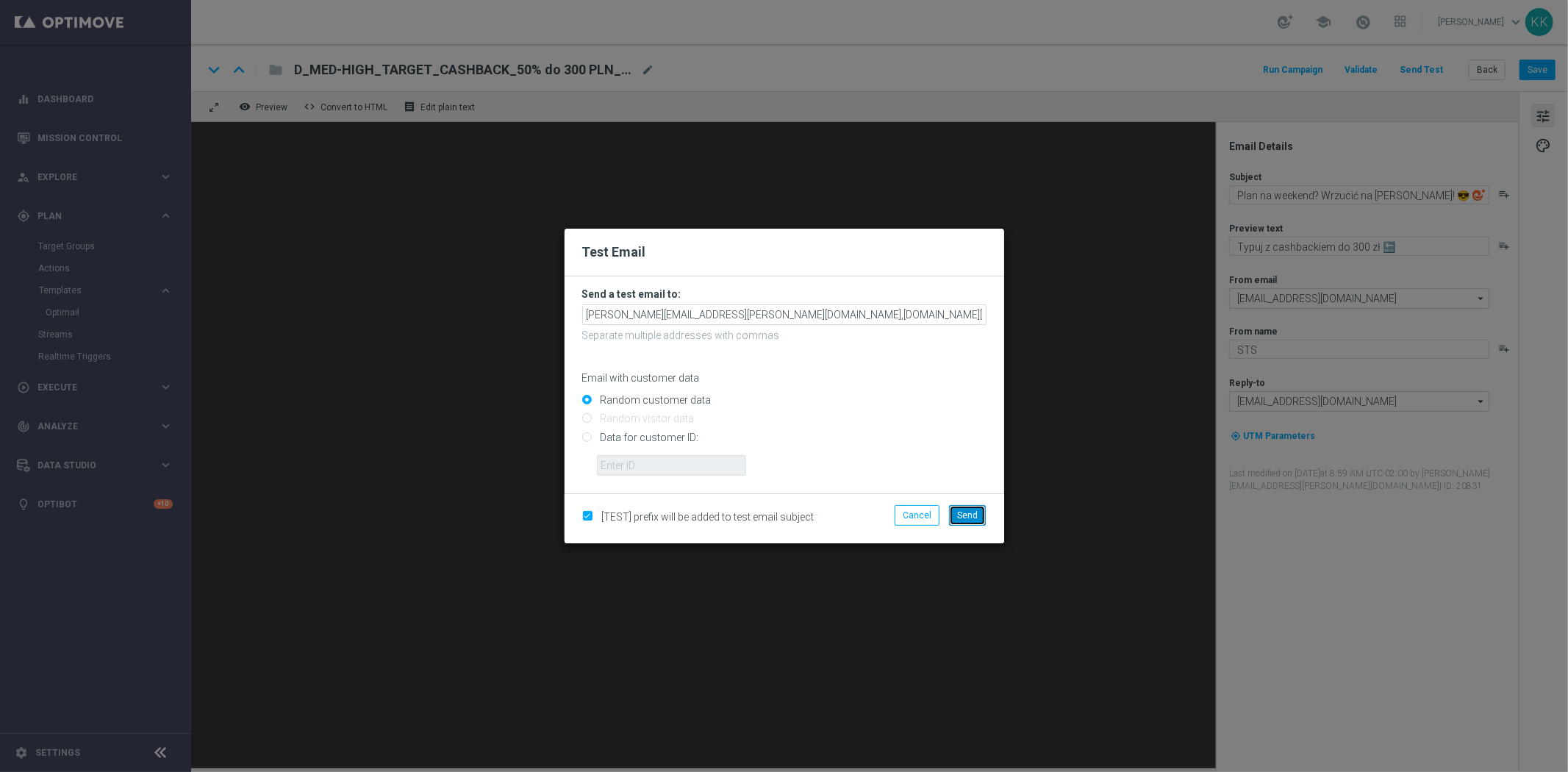
click at [972, 508] on button "Send" at bounding box center [967, 515] width 37 height 20
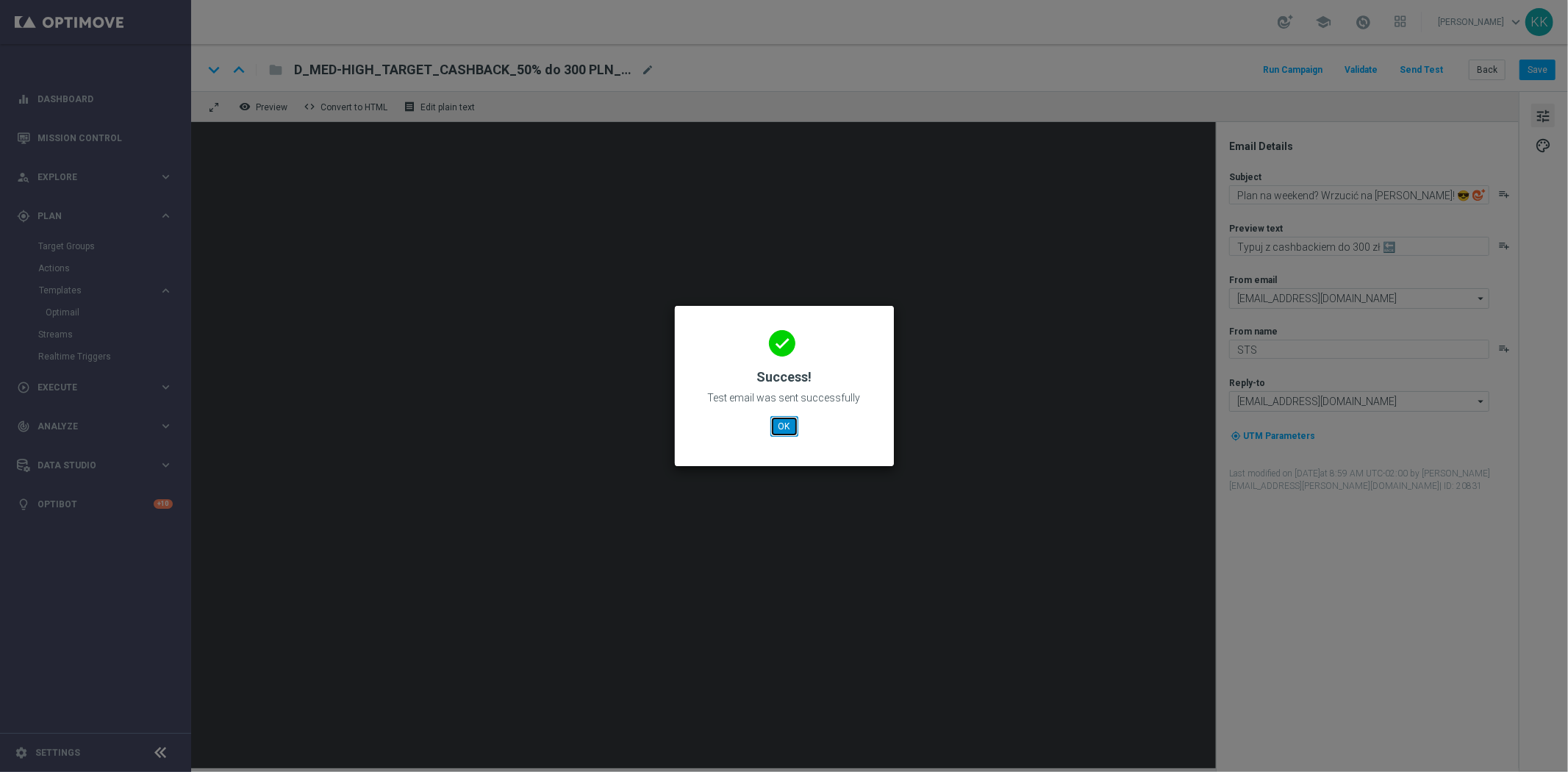
click at [776, 427] on button "OK" at bounding box center [784, 426] width 28 height 20
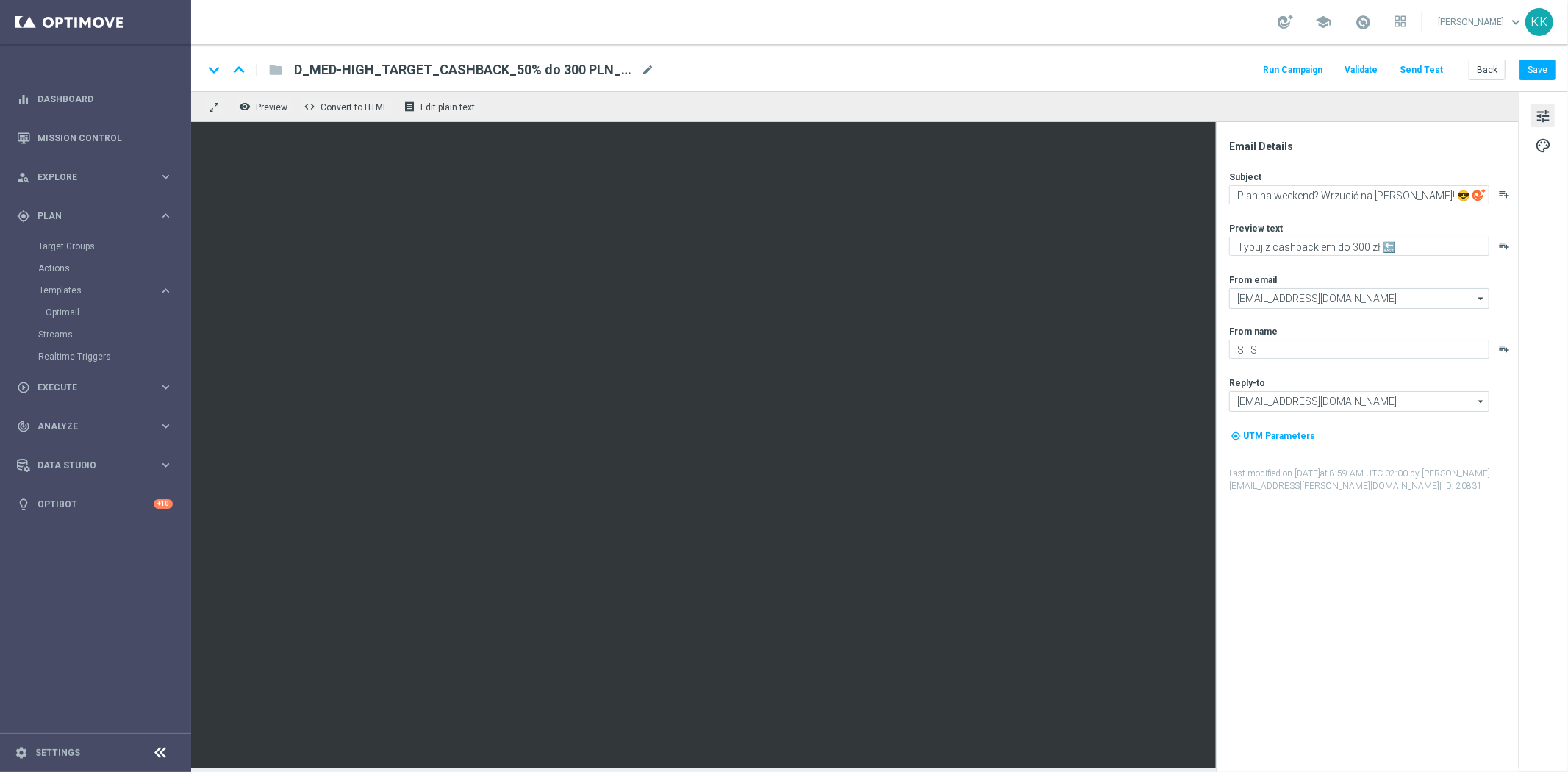
click at [64, 238] on div "Target Groups" at bounding box center [114, 246] width 152 height 22
click at [66, 239] on div "Target Groups" at bounding box center [114, 246] width 152 height 22
click at [68, 245] on link "Target Groups" at bounding box center [96, 245] width 115 height 12
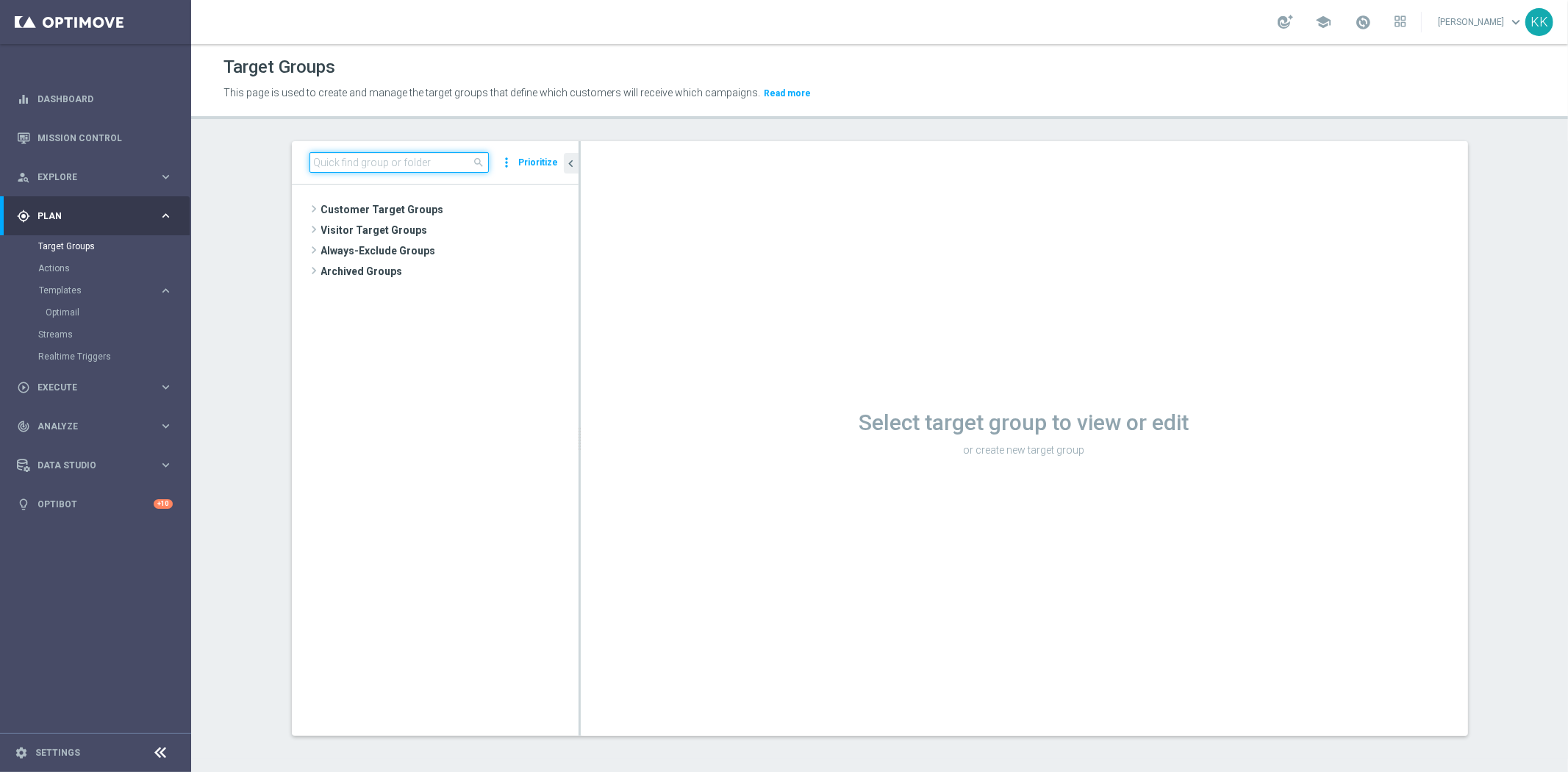
click at [404, 167] on input at bounding box center [399, 163] width 179 height 20
paste input "C_ALL_TARGET_BET_CC 100% do 300 PLN_021025"
click at [380, 255] on span "C_ALL_TARGET_BET_CC 100% do 300 PLN_021025" at bounding box center [455, 252] width 179 height 13
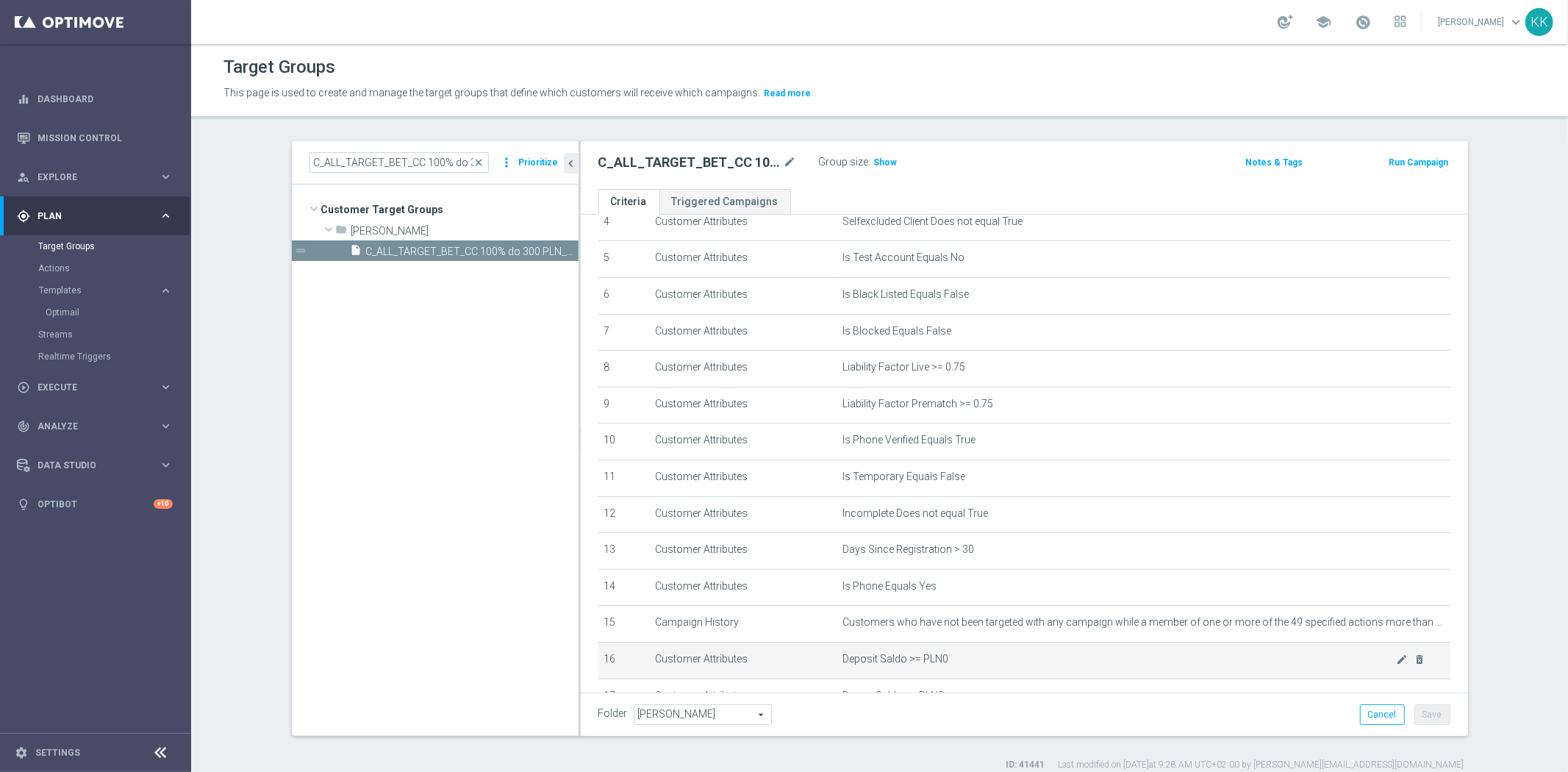
scroll to position [326, 0]
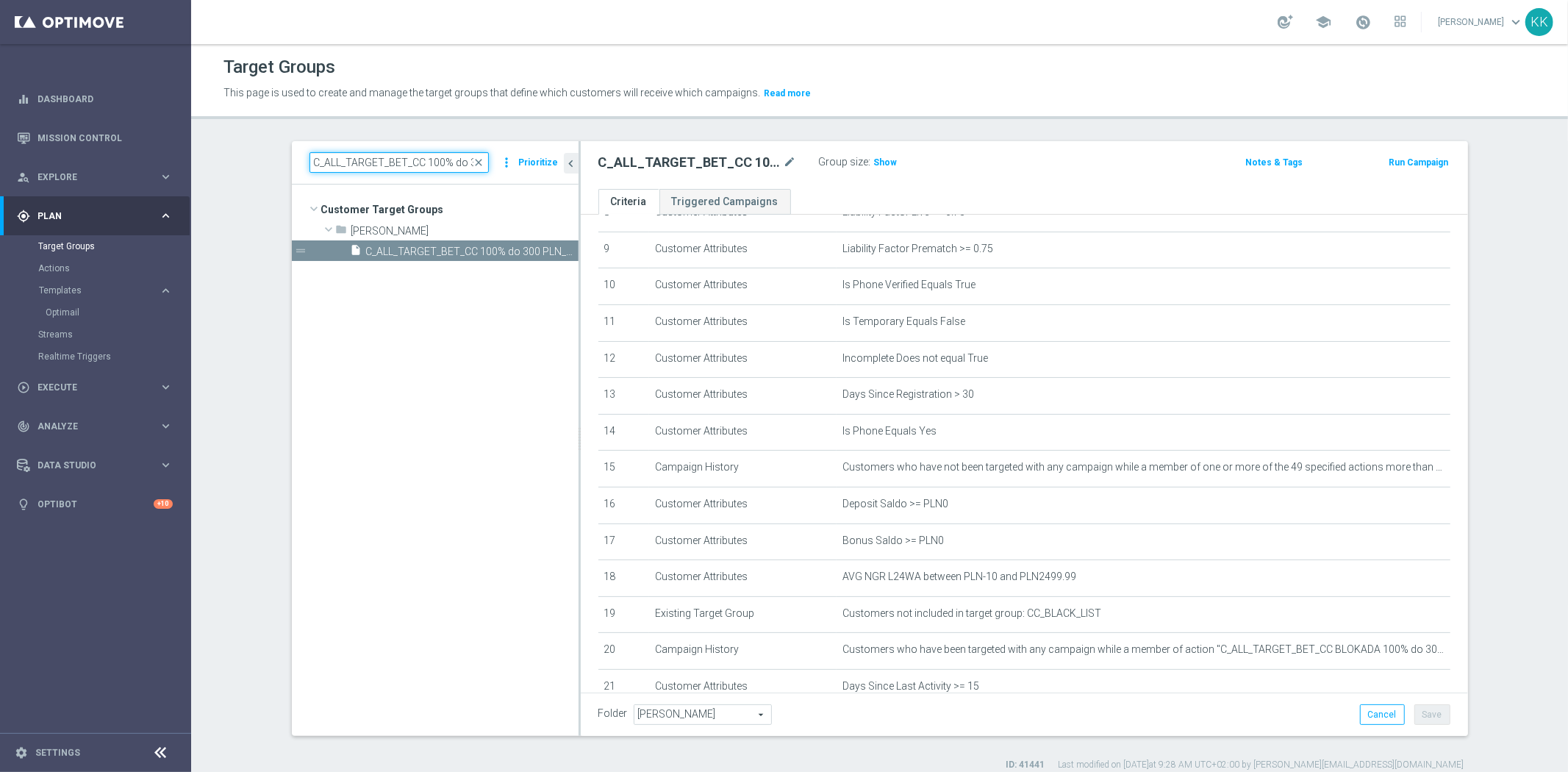
click at [368, 163] on input "C_ALL_TARGET_BET_CC 100% do 300 PLN_021025" at bounding box center [399, 163] width 179 height 20
type input "CC_BLACK"
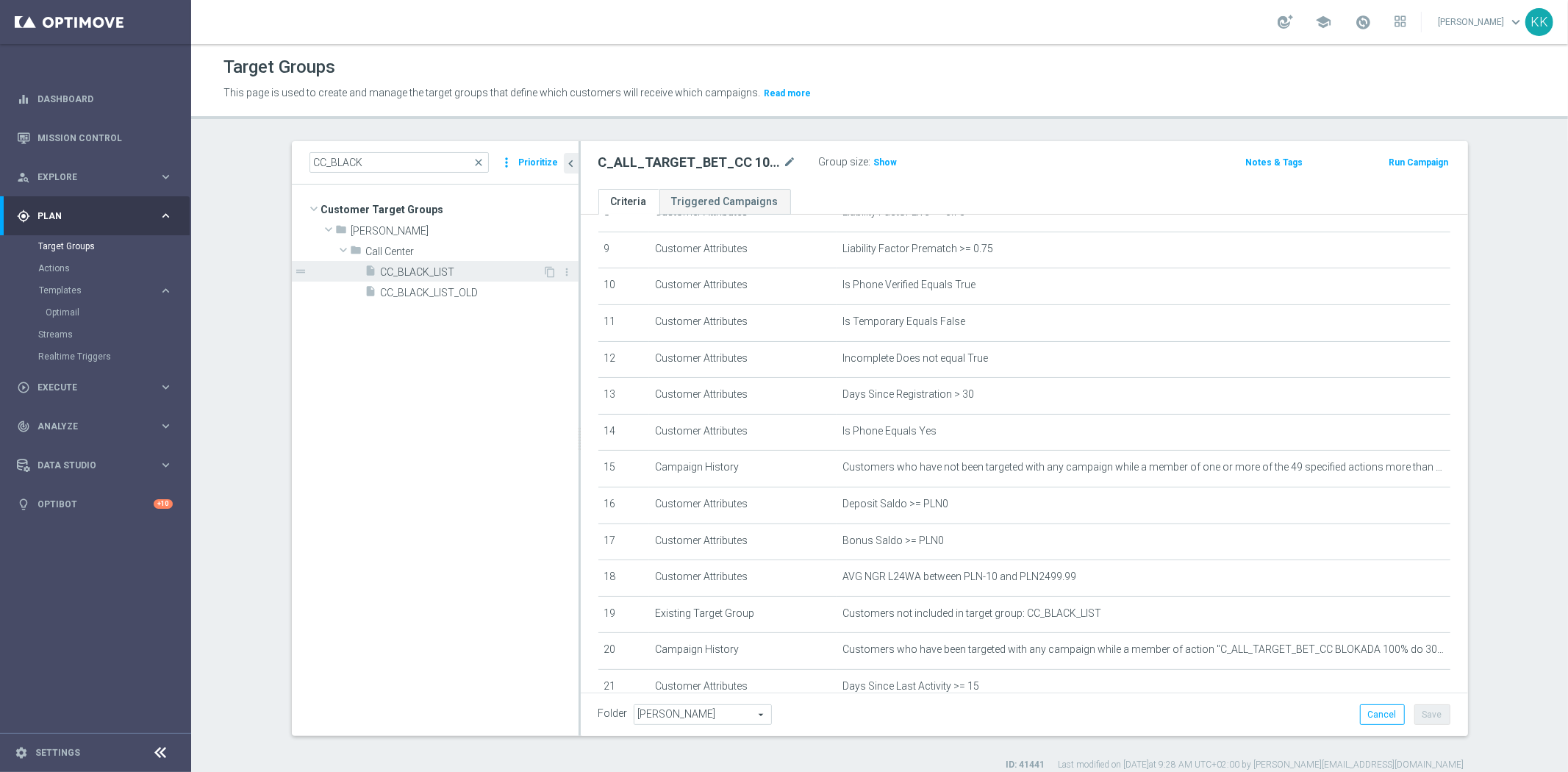
click at [496, 268] on span "CC_BLACK_LIST" at bounding box center [461, 272] width 163 height 13
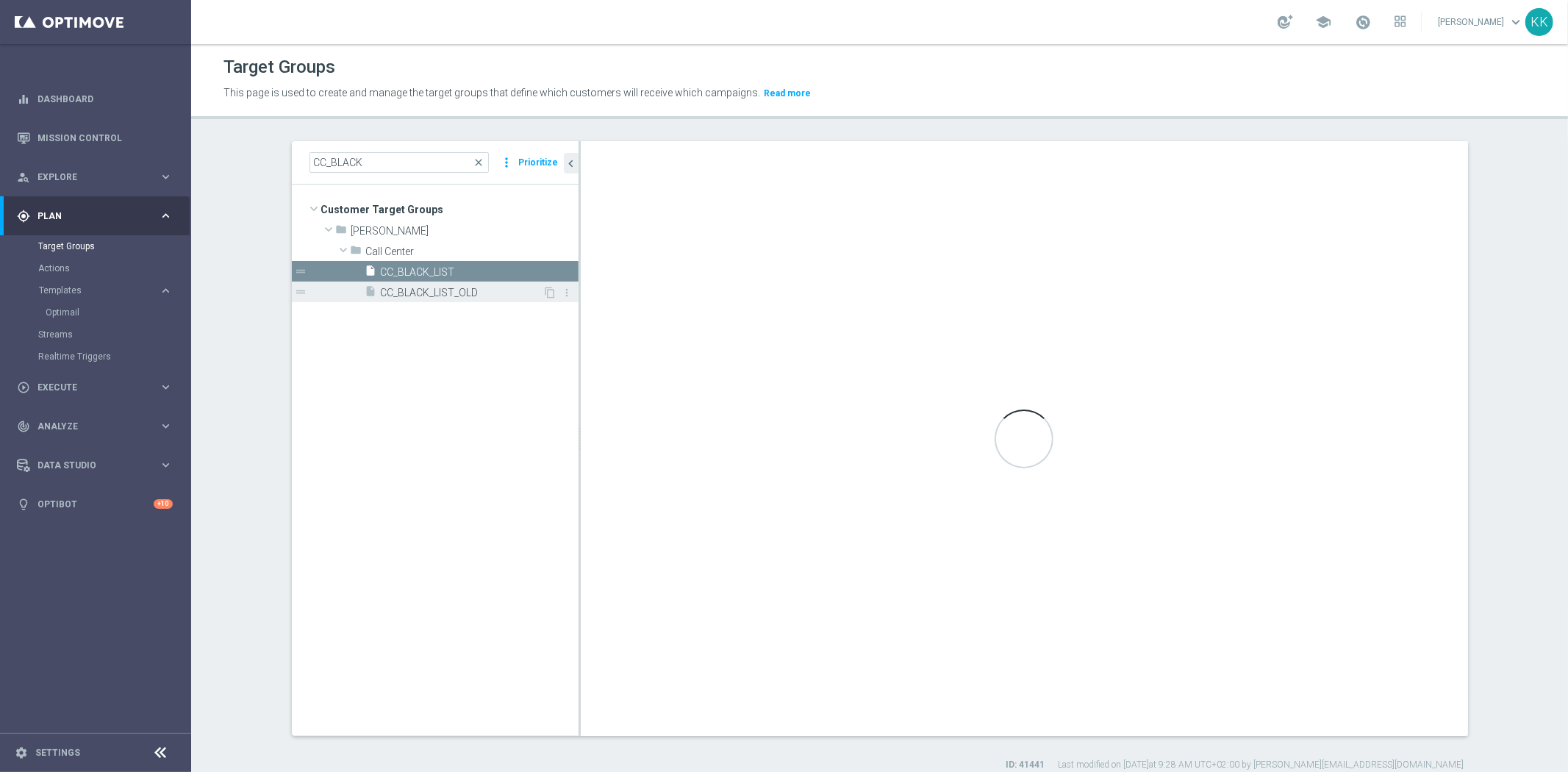
type textarea "1 or 2 or 3 or 4 or 5 or 6 or 7 or 8"
type input "Call Center"
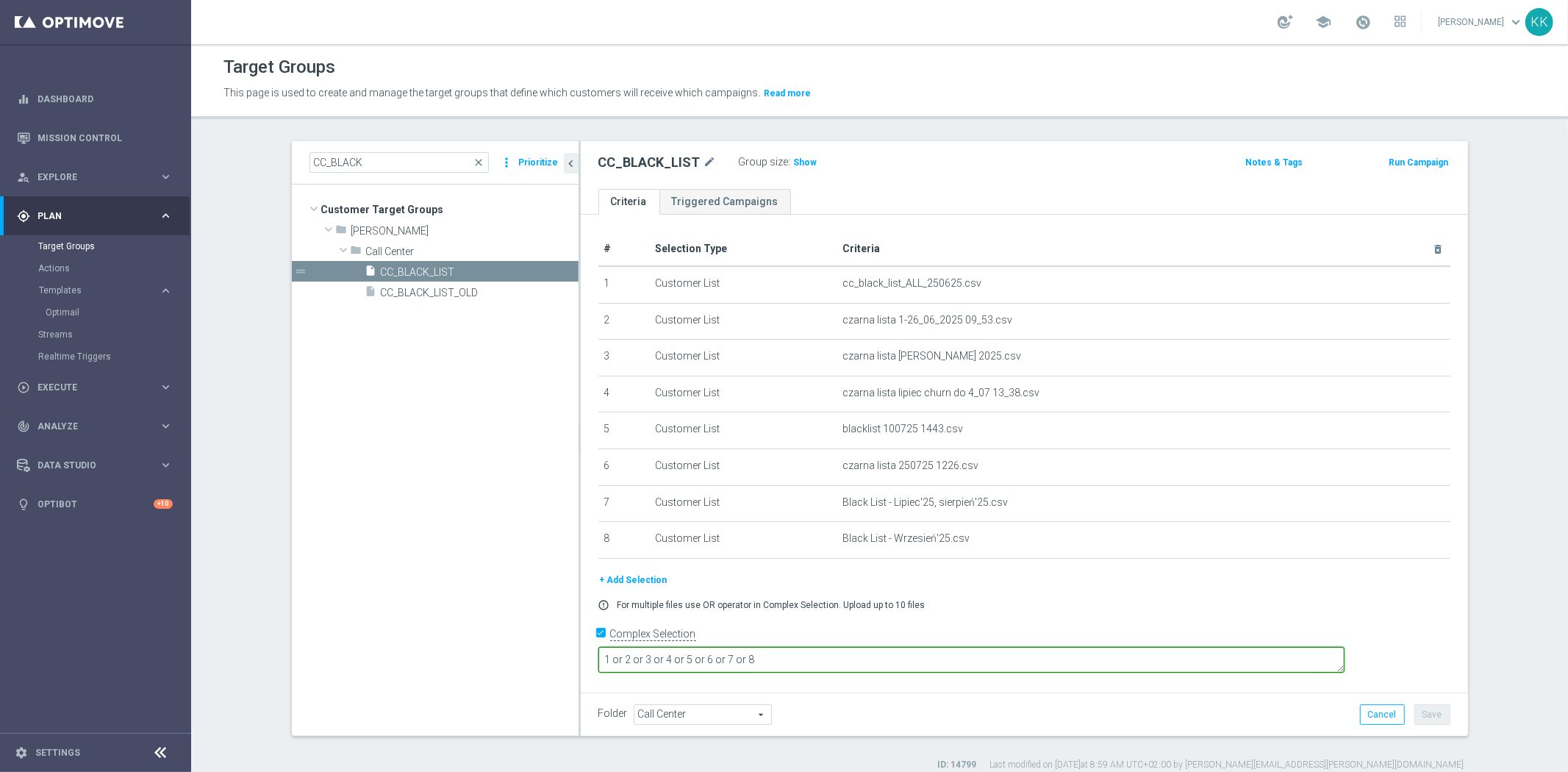
click at [908, 660] on textarea "1 or 2 or 3 or 4 or 5 or 6 or 7 or 8" at bounding box center [971, 660] width 746 height 26
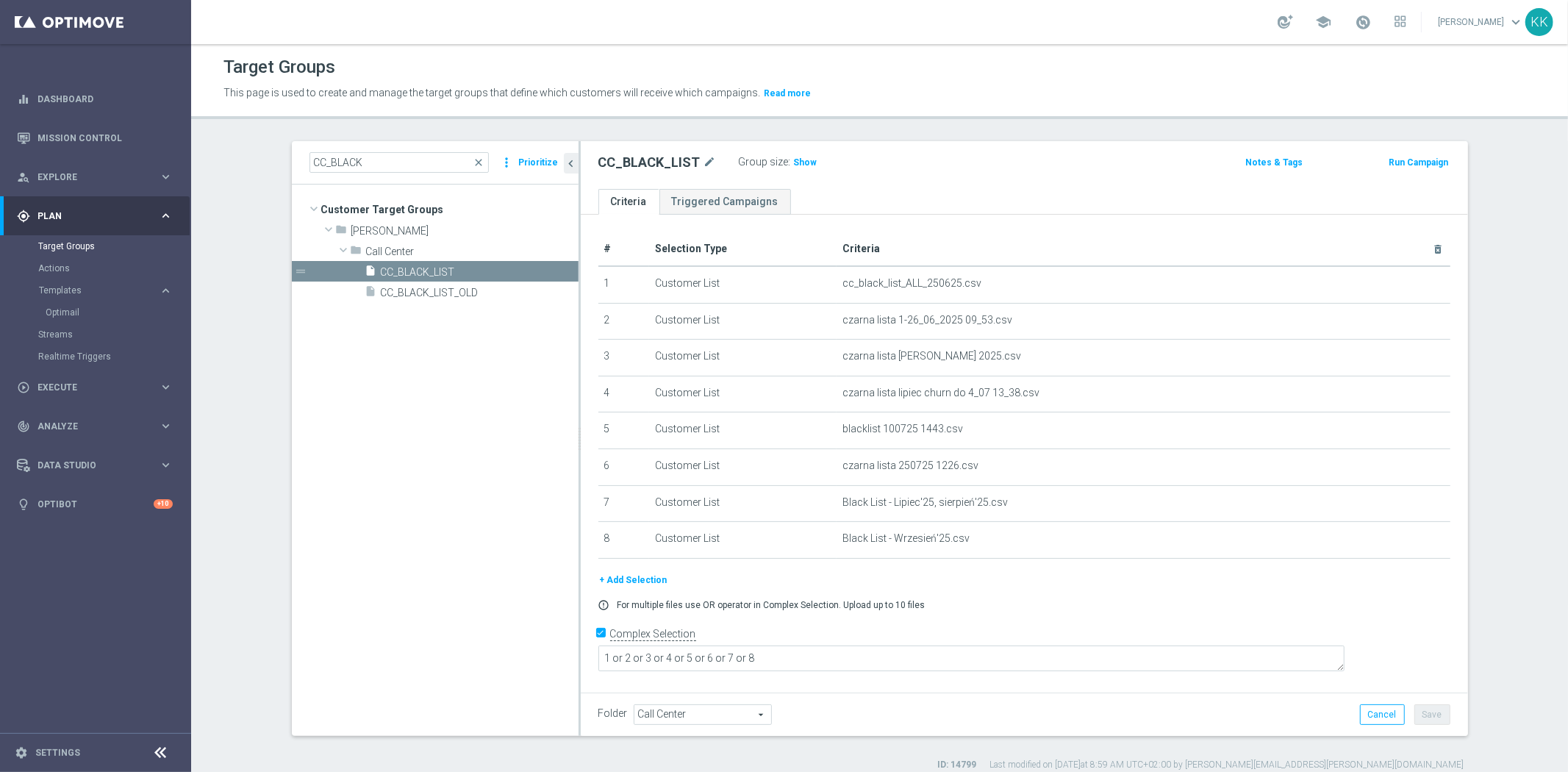
click at [649, 572] on button "+ Add Selection" at bounding box center [633, 580] width 71 height 17
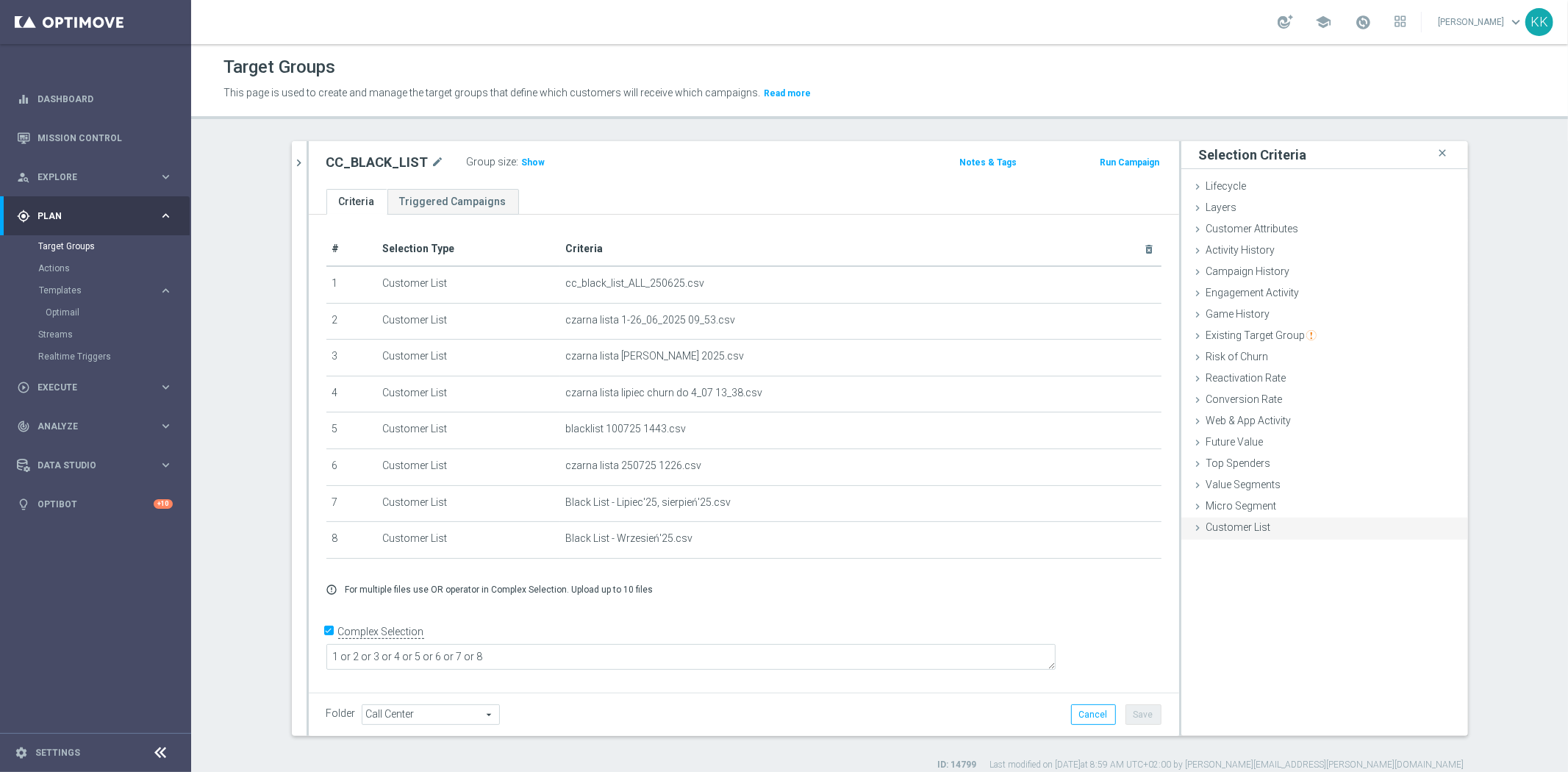
click at [1260, 529] on span "Customer List" at bounding box center [1238, 527] width 64 height 12
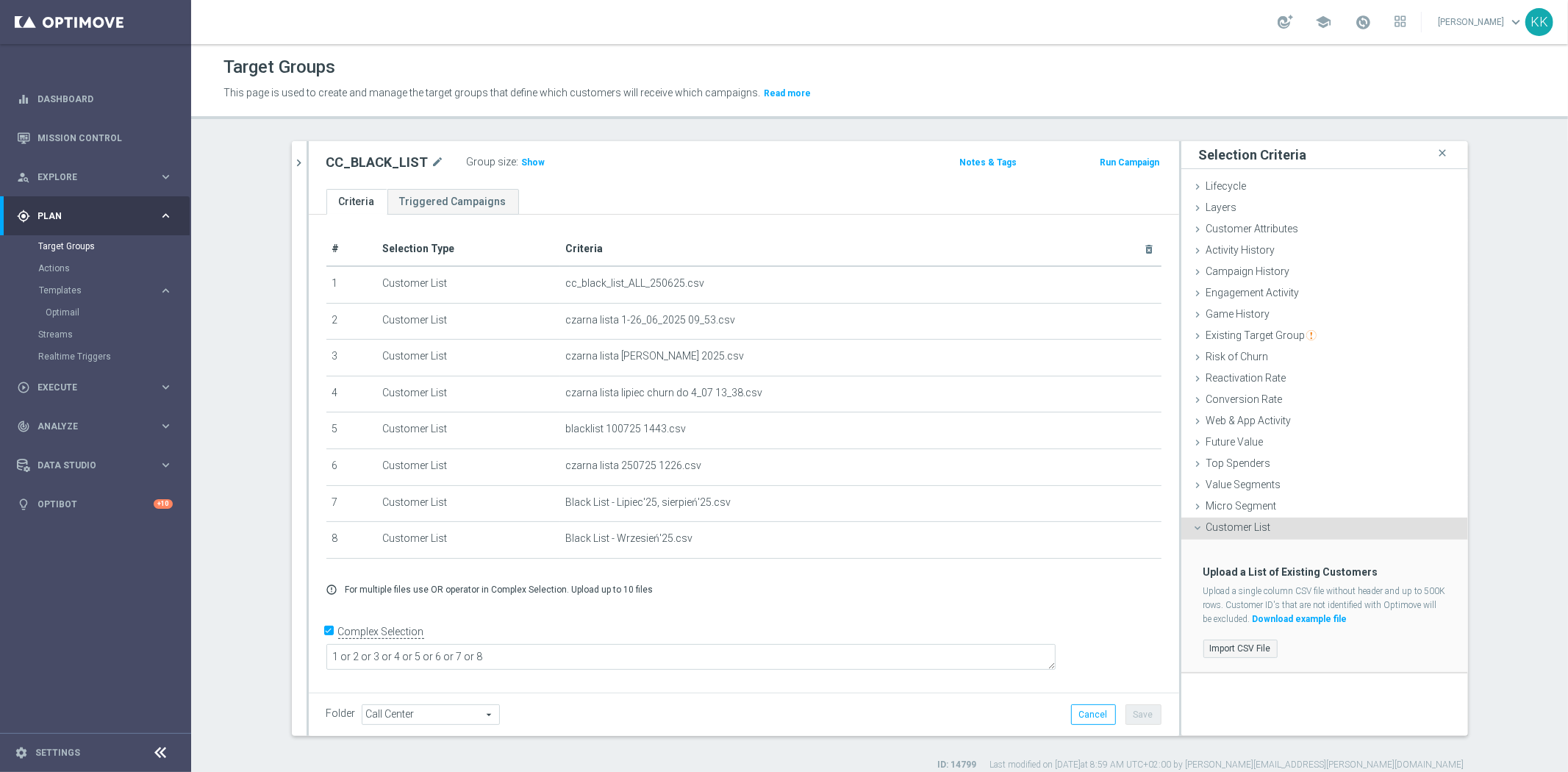
click at [1239, 644] on label "Import CSV File" at bounding box center [1240, 649] width 74 height 18
click at [0, 0] on input "Import CSV File" at bounding box center [0, 0] width 0 height 0
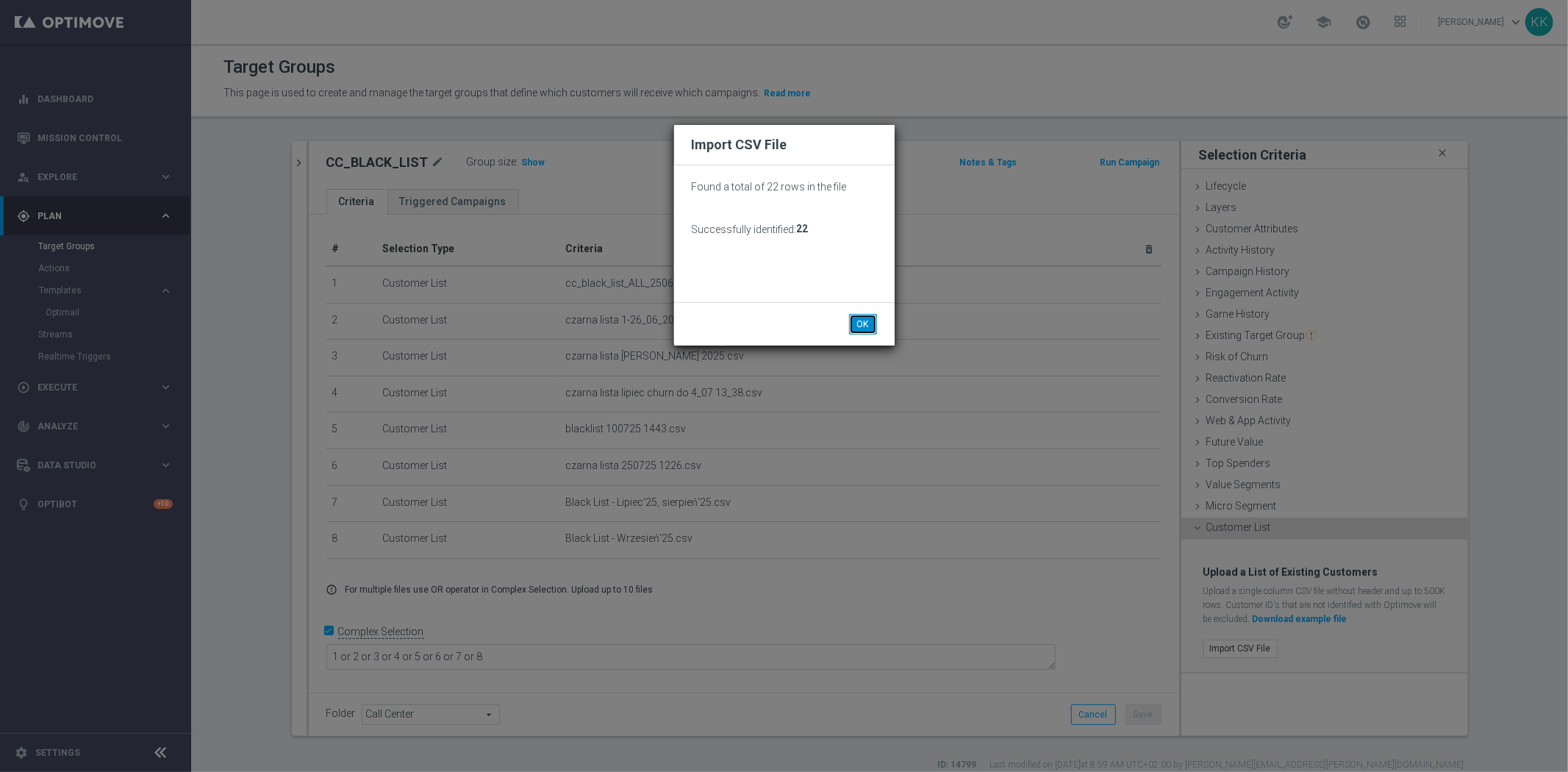
click at [858, 328] on button "OK" at bounding box center [863, 324] width 28 height 20
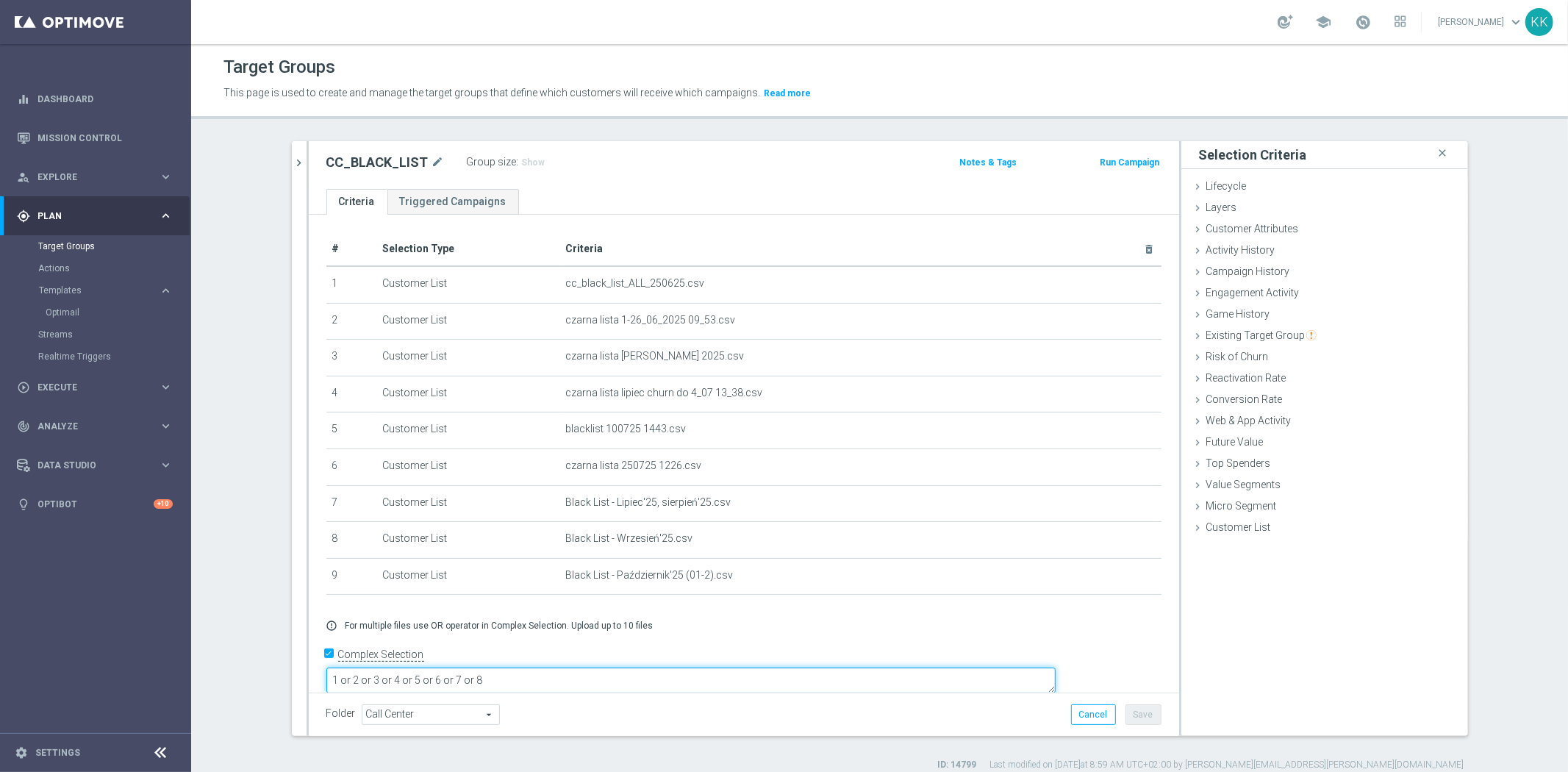
click at [666, 667] on textarea "1 or 2 or 3 or 4 or 5 or 6 or 7 or 8" at bounding box center [690, 680] width 729 height 26
type textarea "1 or 2 or 3 or 4 or 5 or 6 or 7 or 8 or 9"
click at [1136, 711] on button "Save" at bounding box center [1142, 714] width 36 height 20
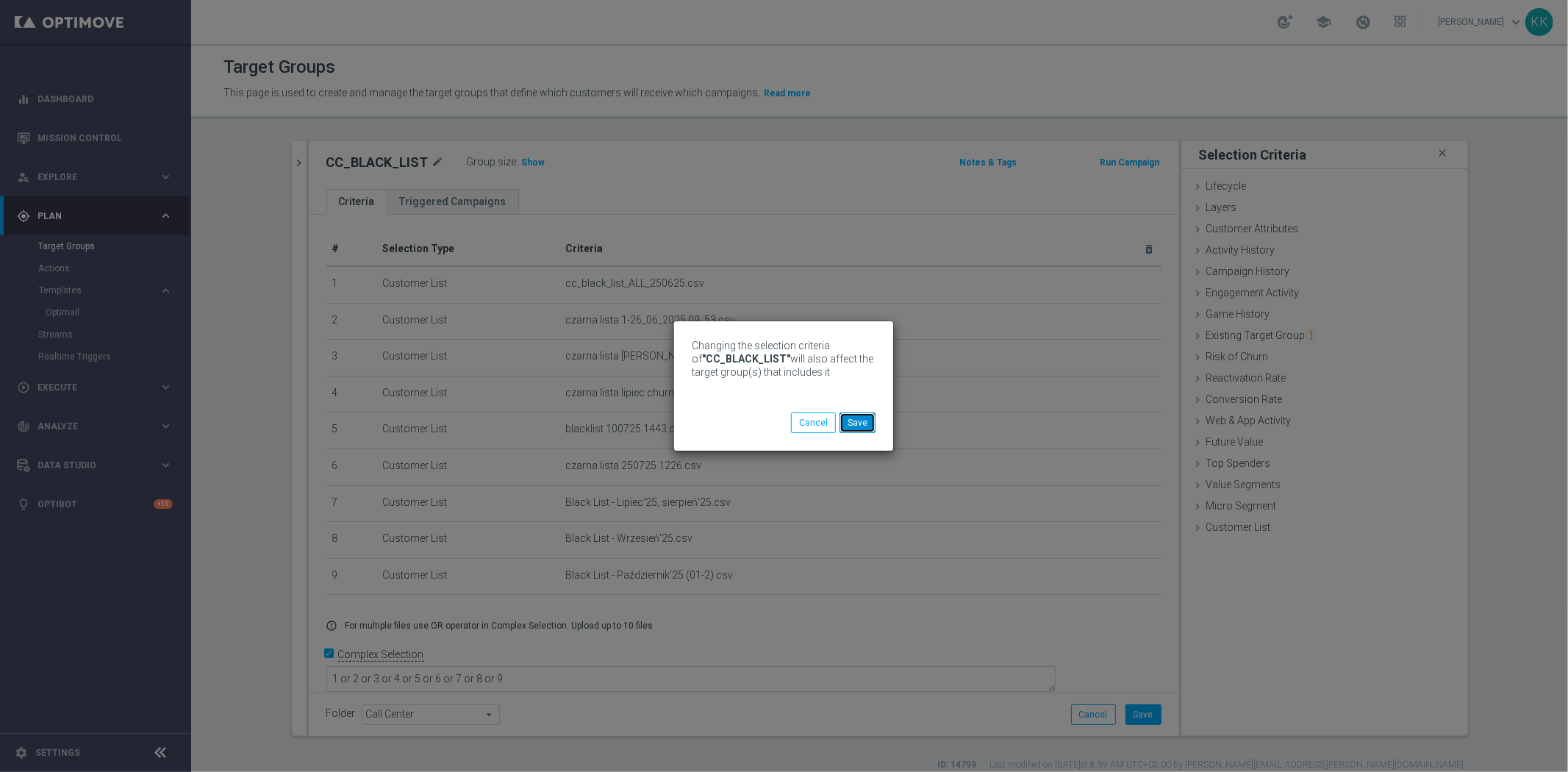
click at [865, 419] on button "Save" at bounding box center [857, 423] width 36 height 20
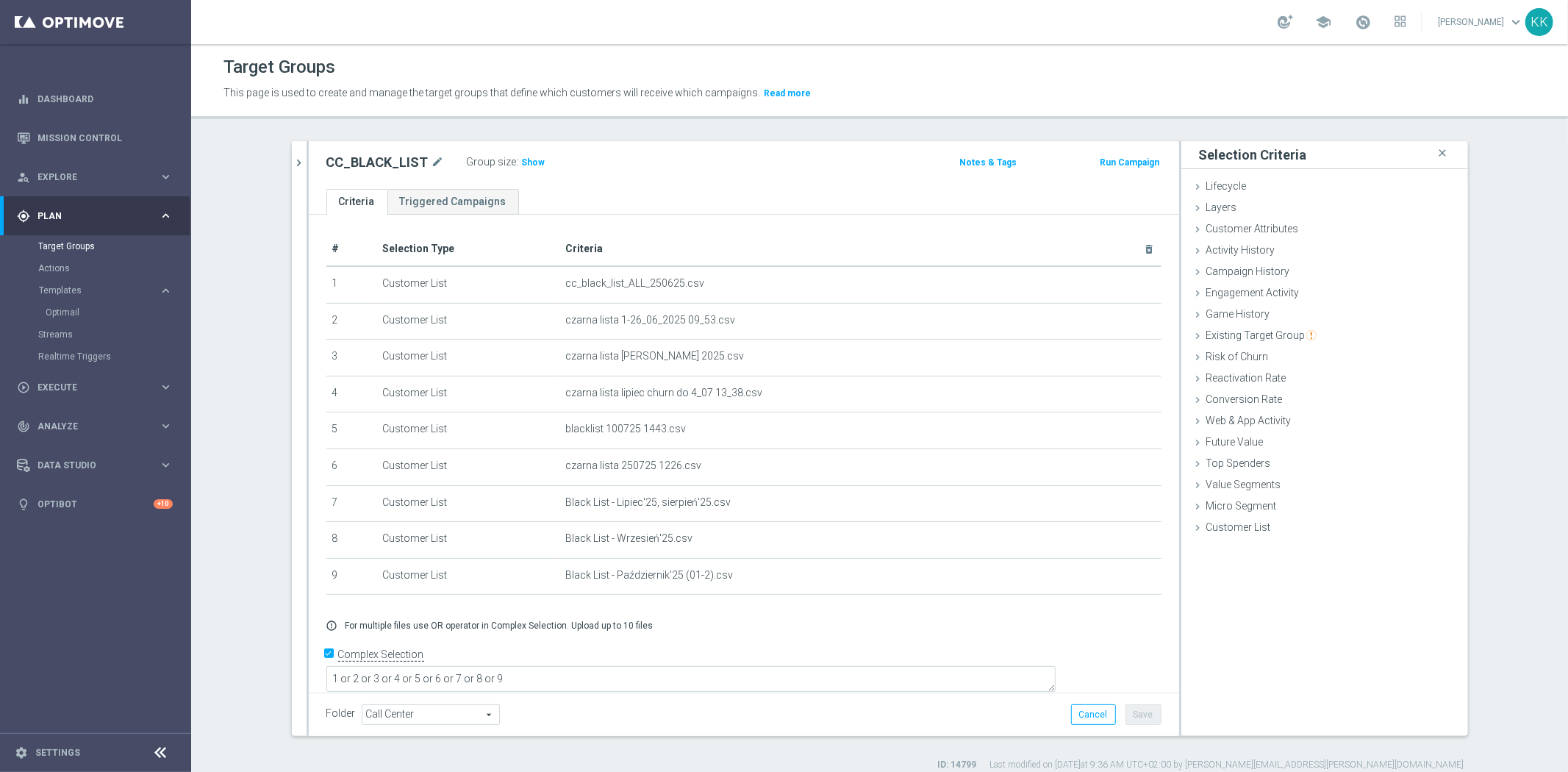
click at [77, 304] on div "Optimail" at bounding box center [118, 312] width 144 height 22
click at [77, 309] on link "Optimail" at bounding box center [99, 312] width 108 height 12
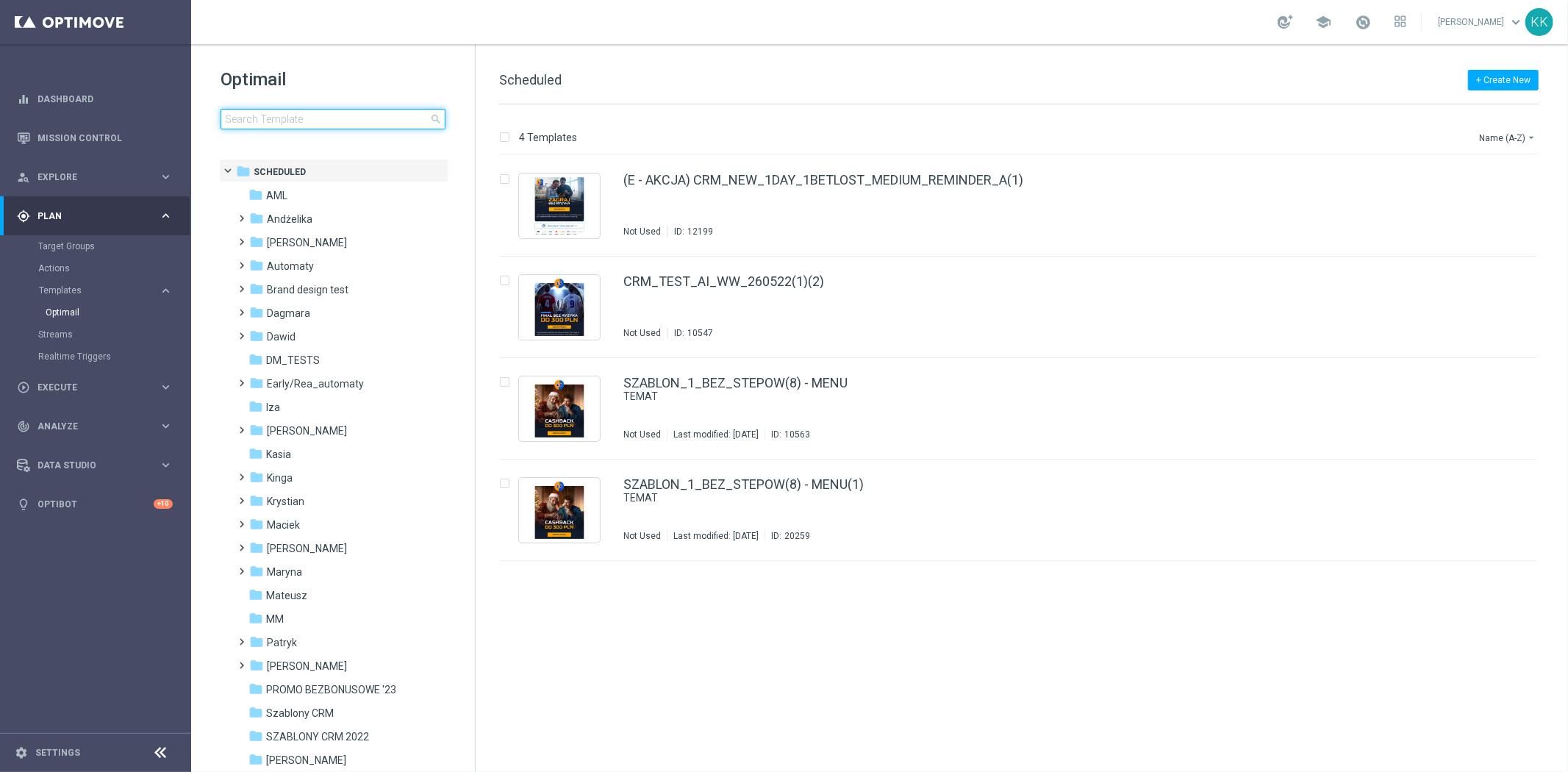
click at [279, 119] on input at bounding box center [333, 119] width 225 height 20
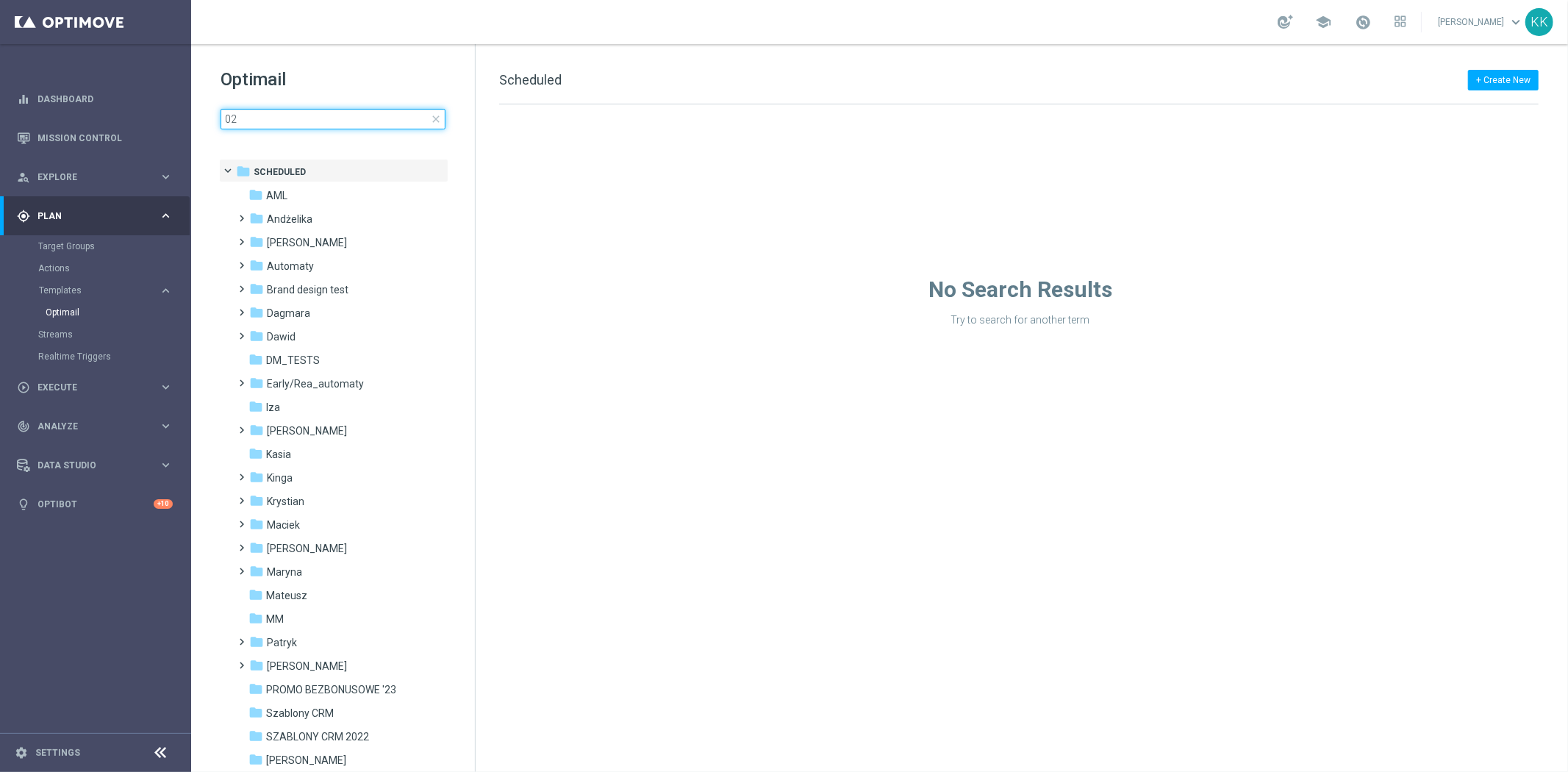
type input "0"
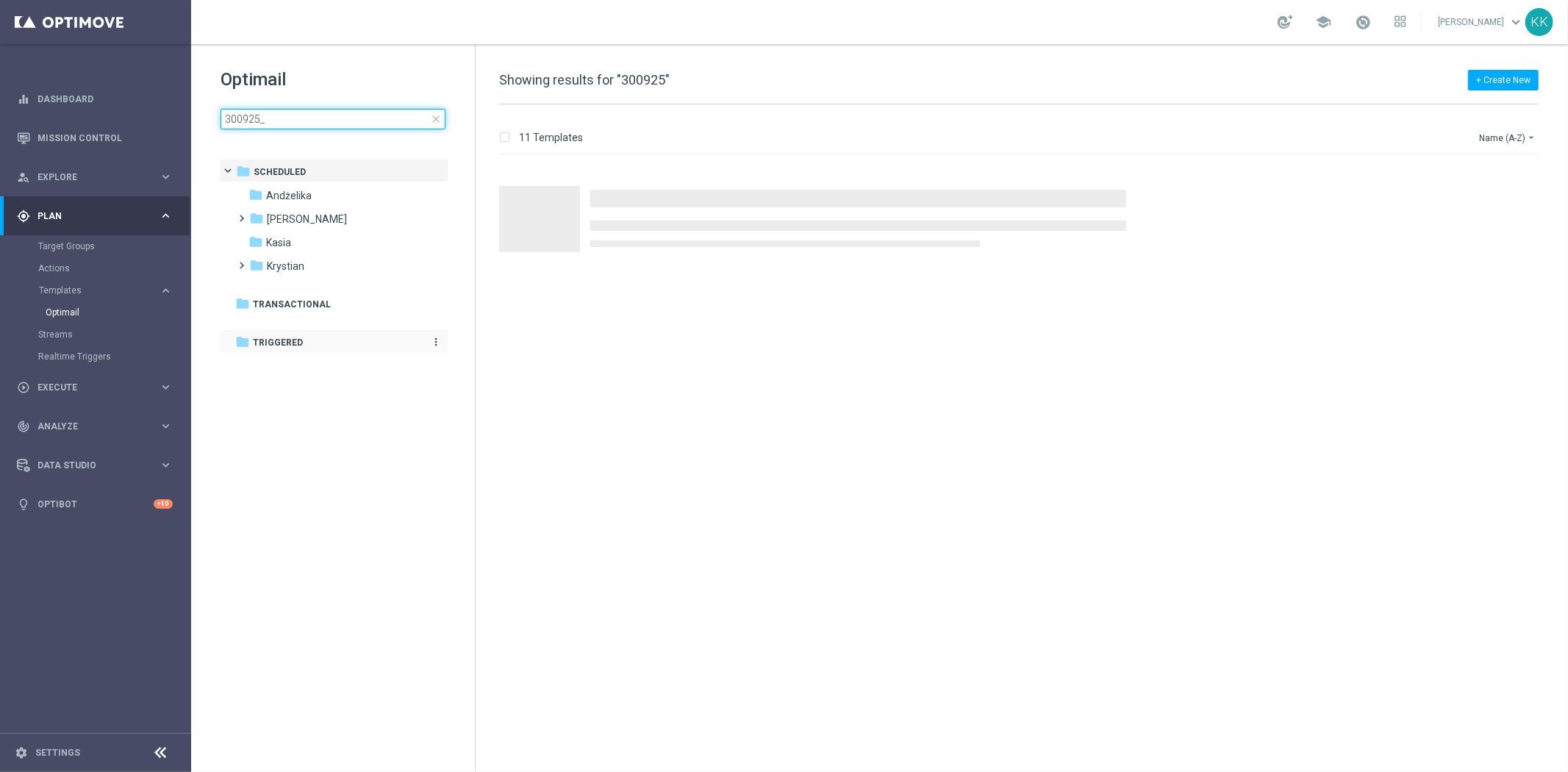
type input "300925_2"
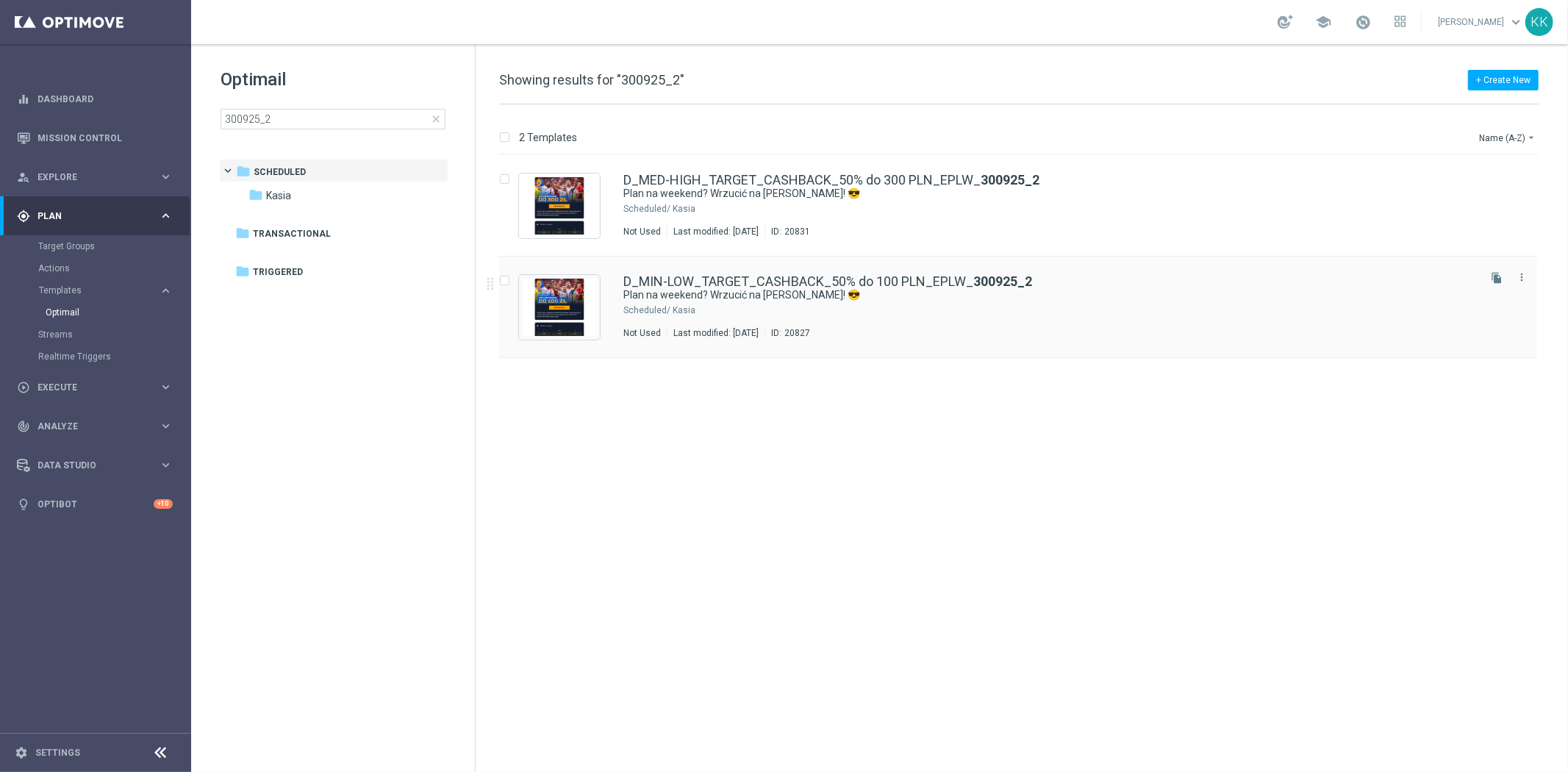
click at [857, 306] on div "Kasia" at bounding box center [1074, 310] width 802 height 12
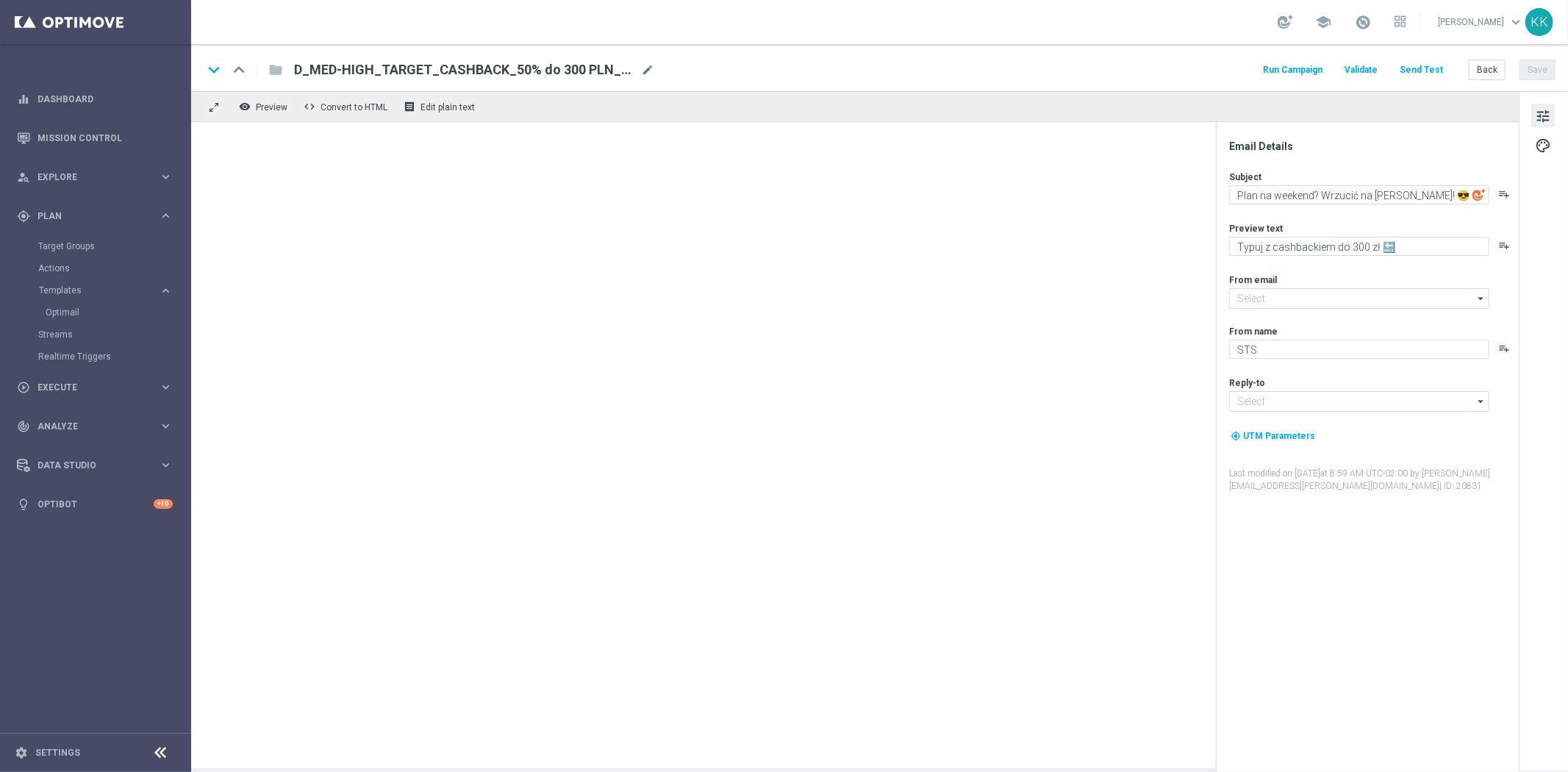
type input "[EMAIL_ADDRESS][DOMAIN_NAME]"
type textarea "Typuj z cashbackiem do 100 zł 🔙"
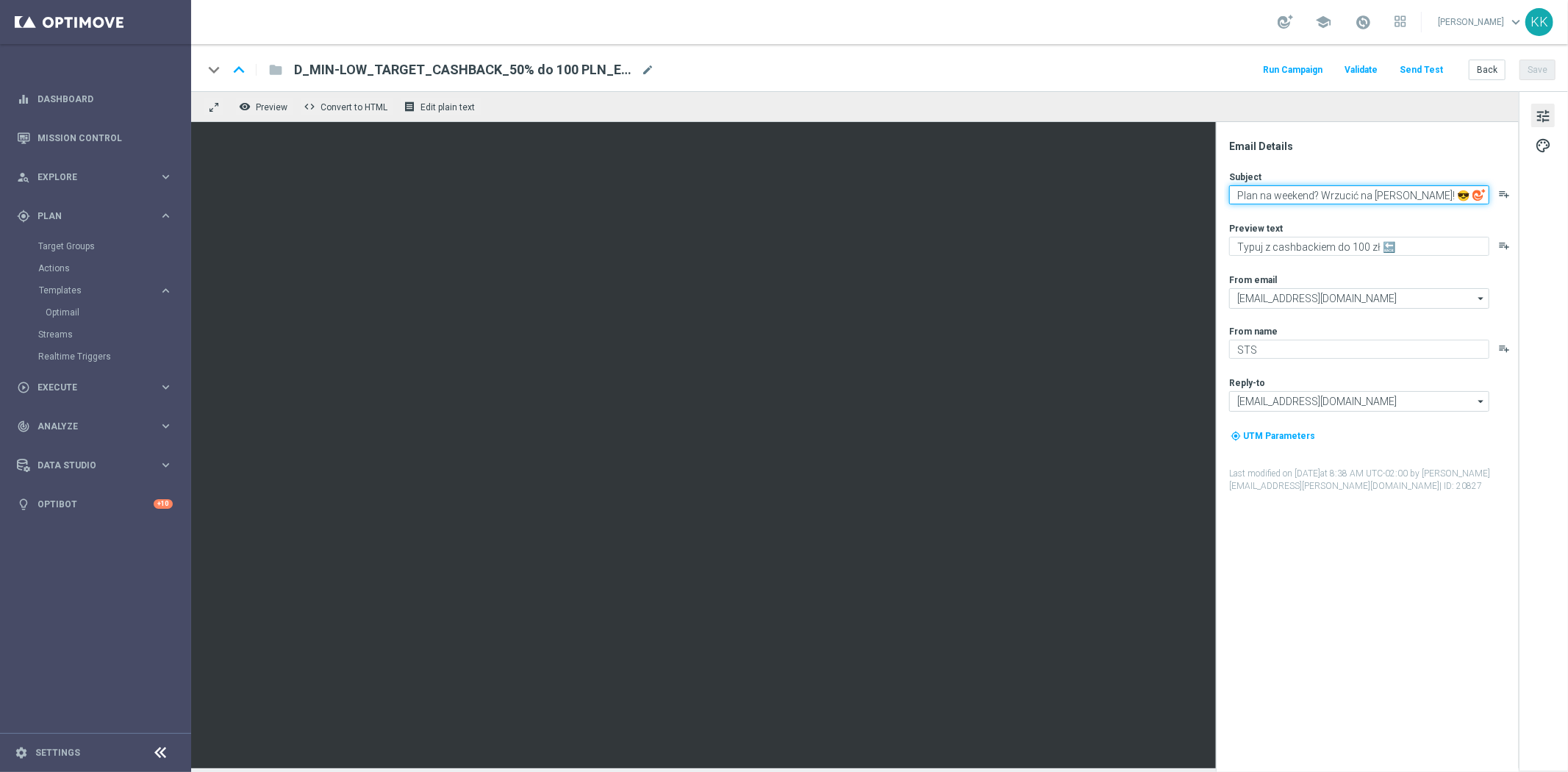
drag, startPoint x: 1389, startPoint y: 192, endPoint x: 1232, endPoint y: 192, distance: 157.0
click at [1230, 192] on textarea "Plan na weekend? Wrzucić na [PERSON_NAME]! 😎" at bounding box center [1358, 195] width 260 height 19
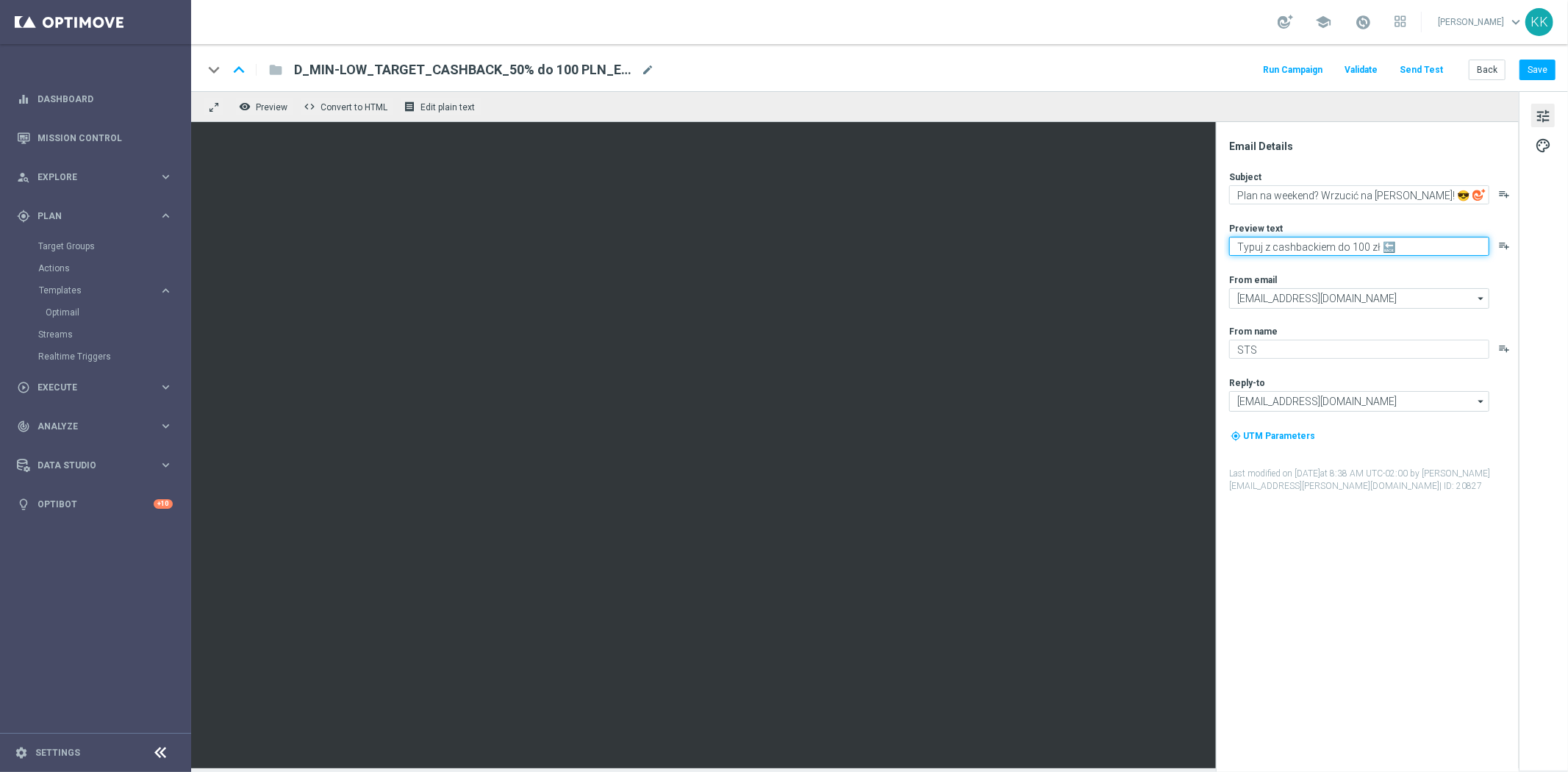
click at [1271, 236] on textarea "Typuj z cashbackiem do 100 zł 🔙" at bounding box center [1358, 245] width 260 height 19
click at [1278, 247] on textarea "Typuj z cashbackiem do 100 zł 🔙" at bounding box center [1358, 245] width 260 height 19
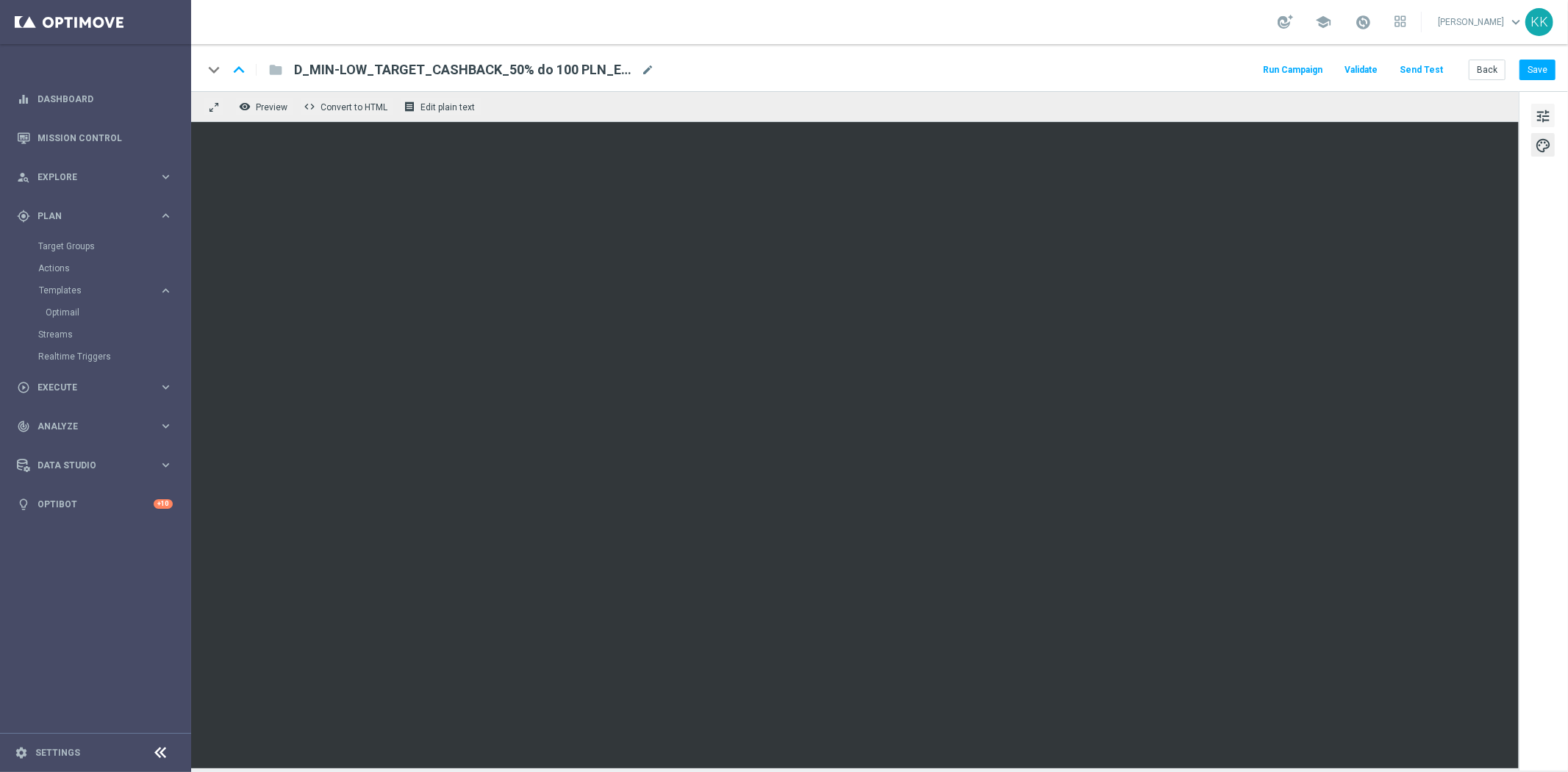
click at [1543, 112] on span "tune" at bounding box center [1543, 116] width 17 height 19
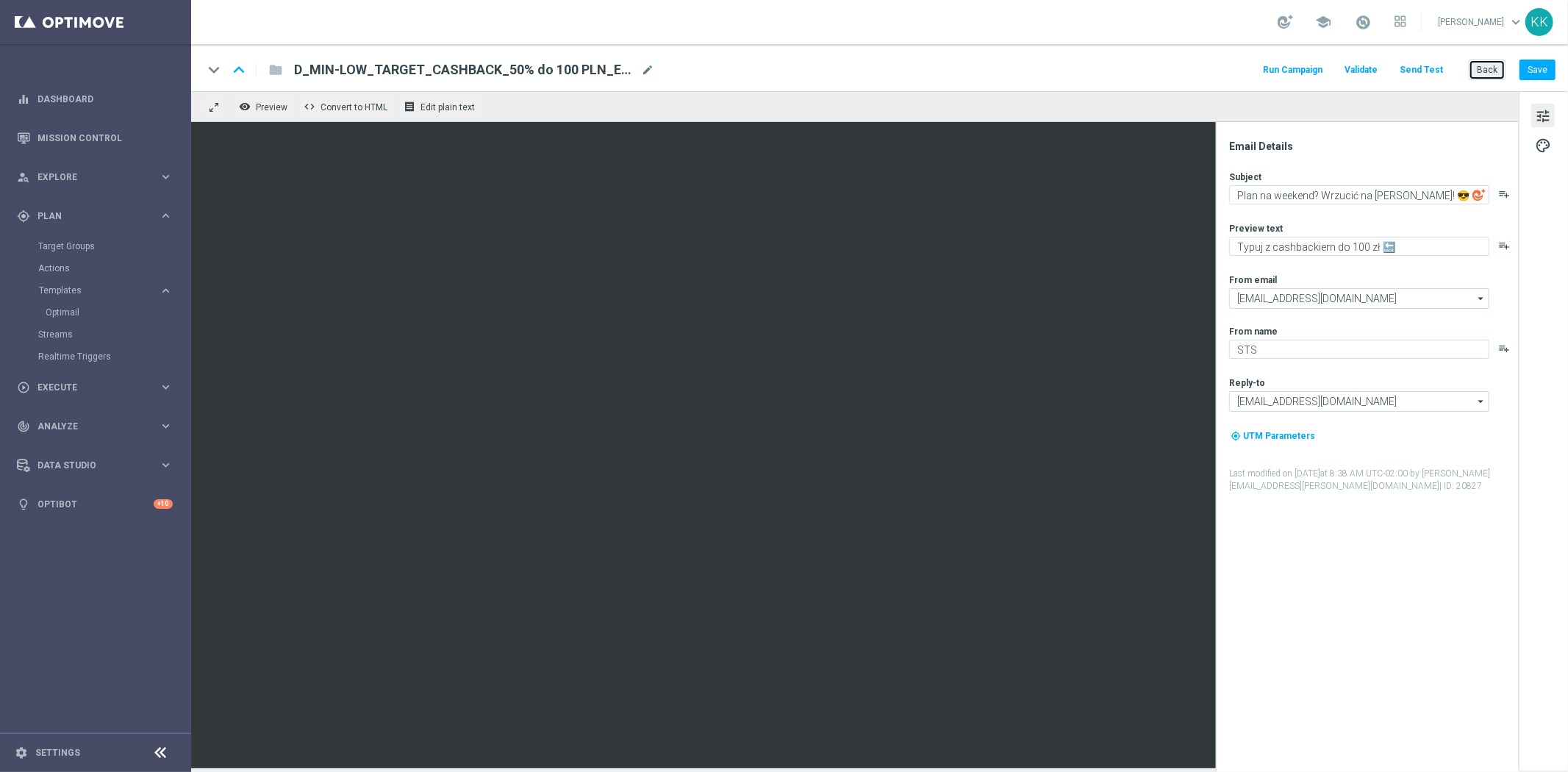
click at [1502, 61] on button "Back" at bounding box center [1487, 70] width 37 height 20
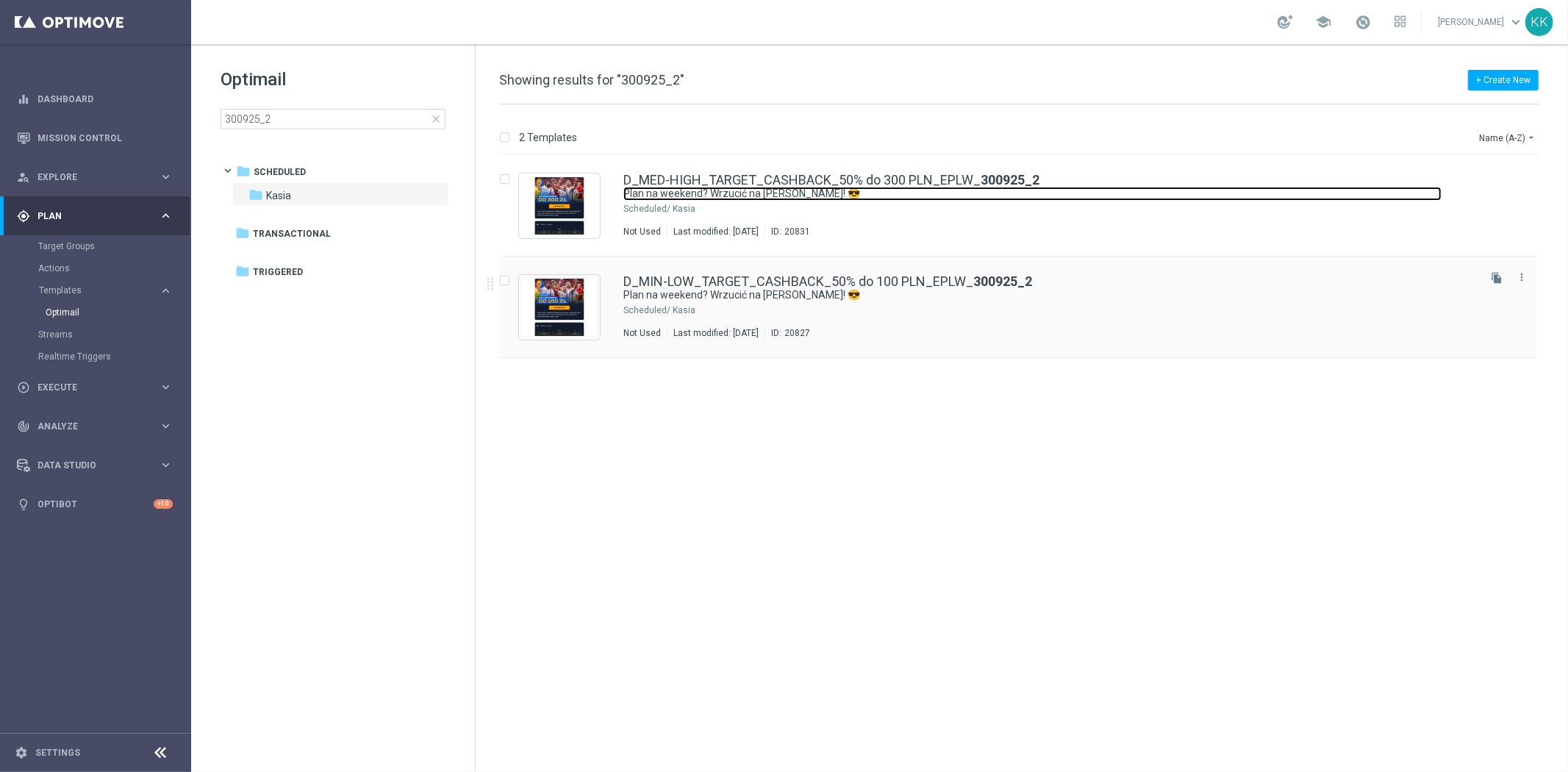
click at [747, 199] on link "Plan na weekend? Wrzucić na [PERSON_NAME]! 😎" at bounding box center [1032, 193] width 818 height 14
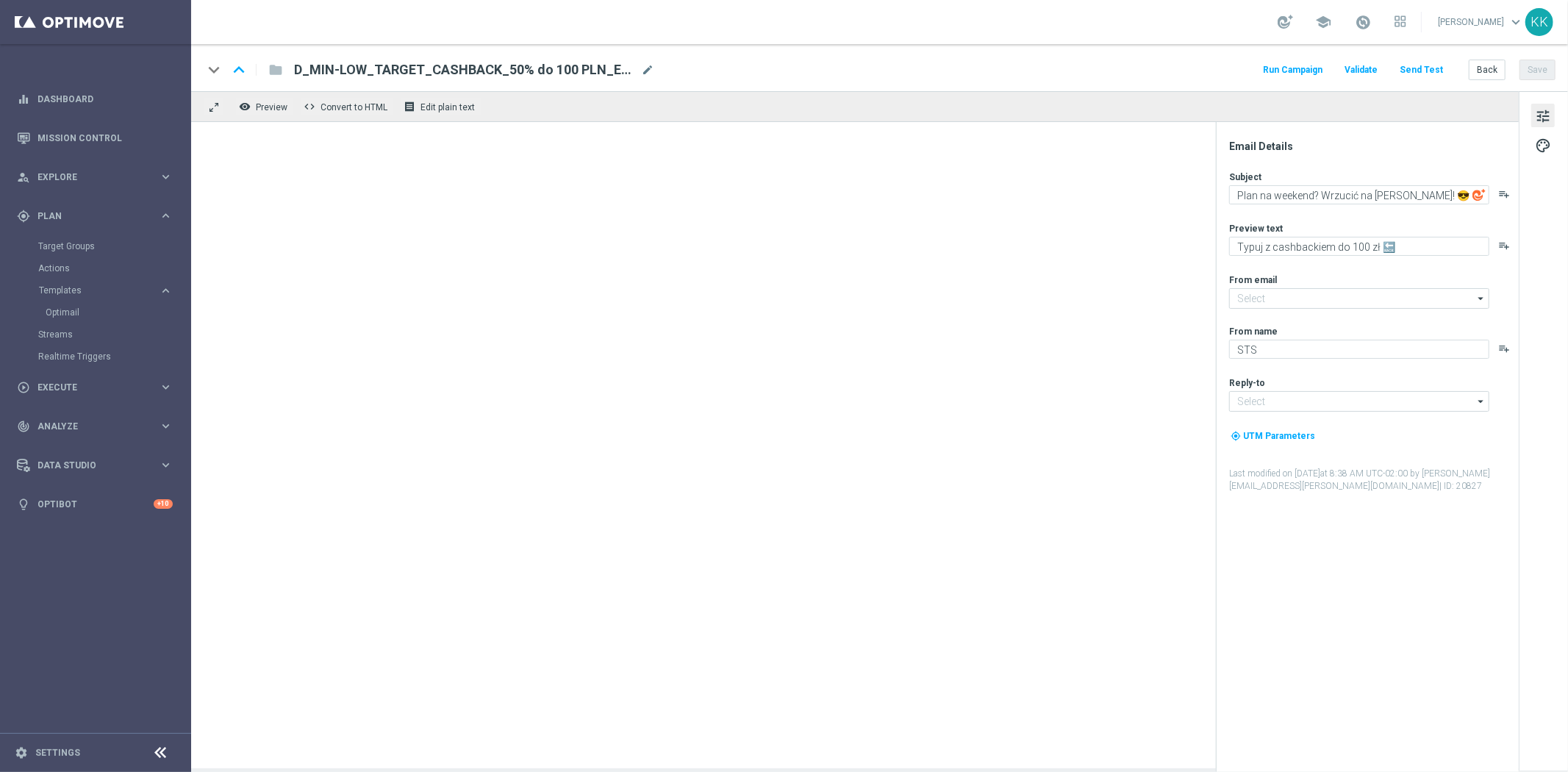
type textarea "Typuj z cashbackiem do 300 zł 🔙"
type input "[EMAIL_ADDRESS][DOMAIN_NAME]"
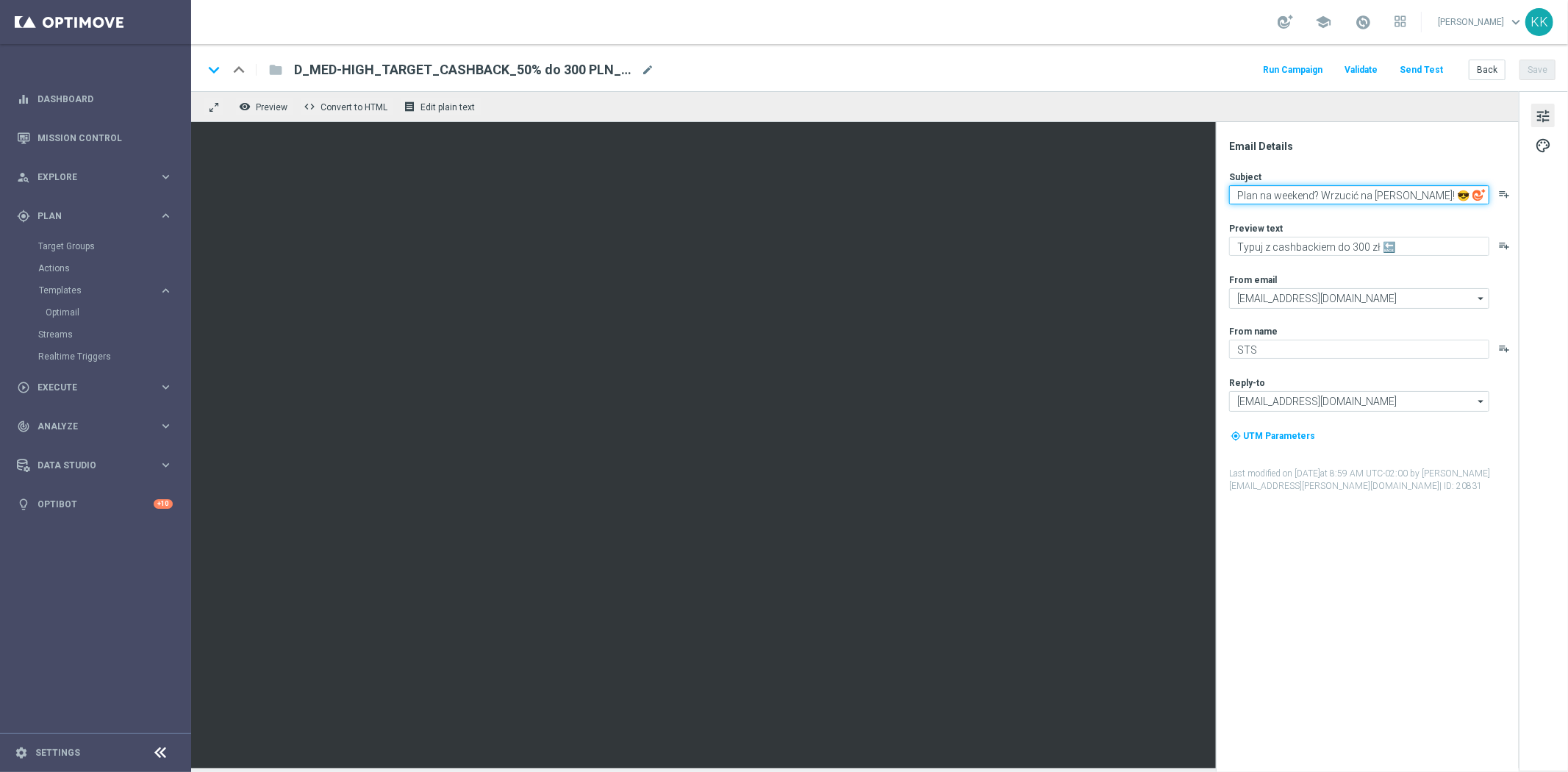
drag, startPoint x: 1373, startPoint y: 193, endPoint x: 1221, endPoint y: 207, distance: 152.6
click at [1205, 207] on div "remove_red_eye Preview code Convert to HTML receipt Edit plain text Email Detai…" at bounding box center [880, 429] width 1377 height 677
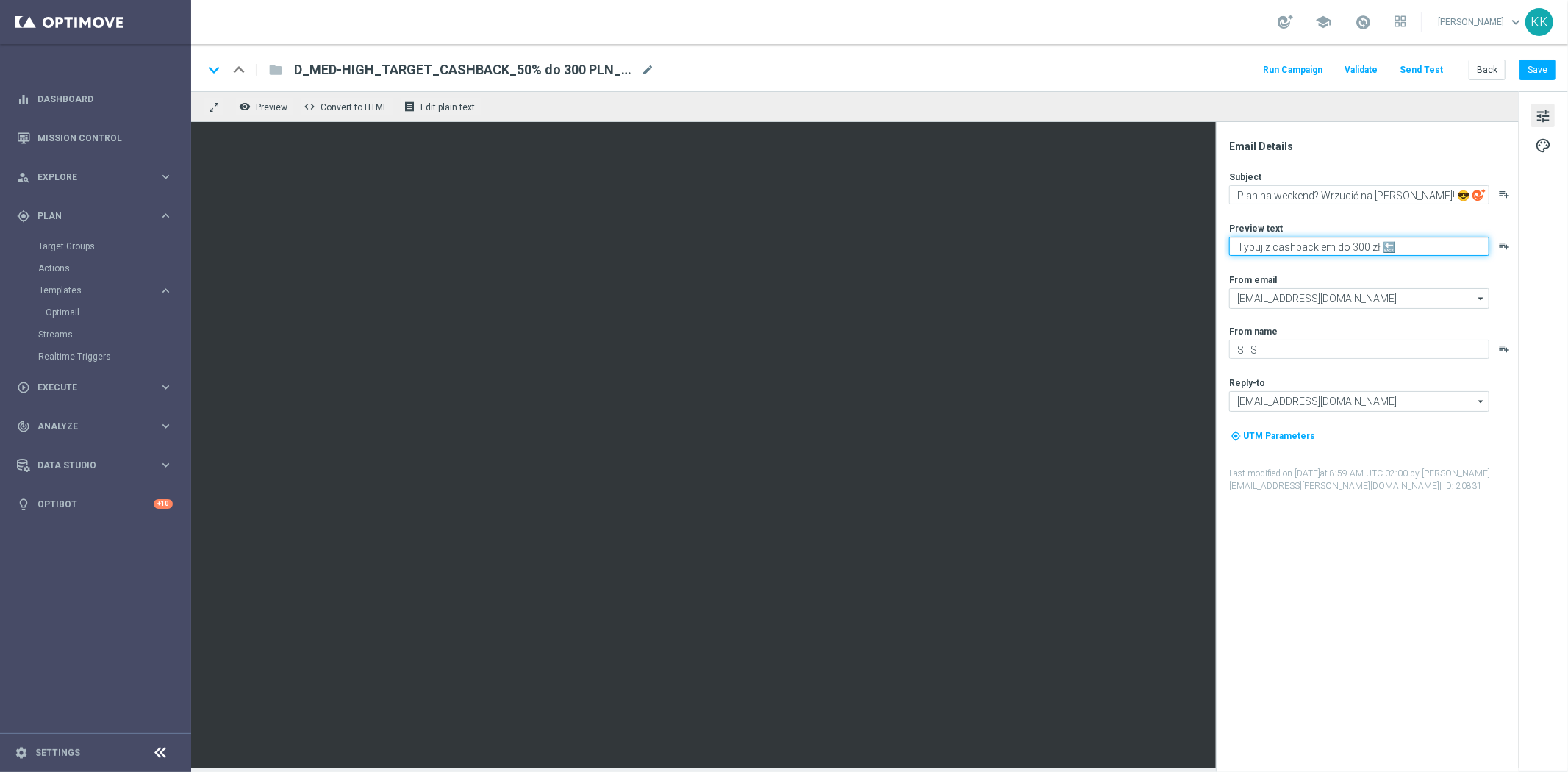
click at [1312, 252] on textarea "Typuj z cashbackiem do 300 zł 🔙" at bounding box center [1358, 245] width 260 height 19
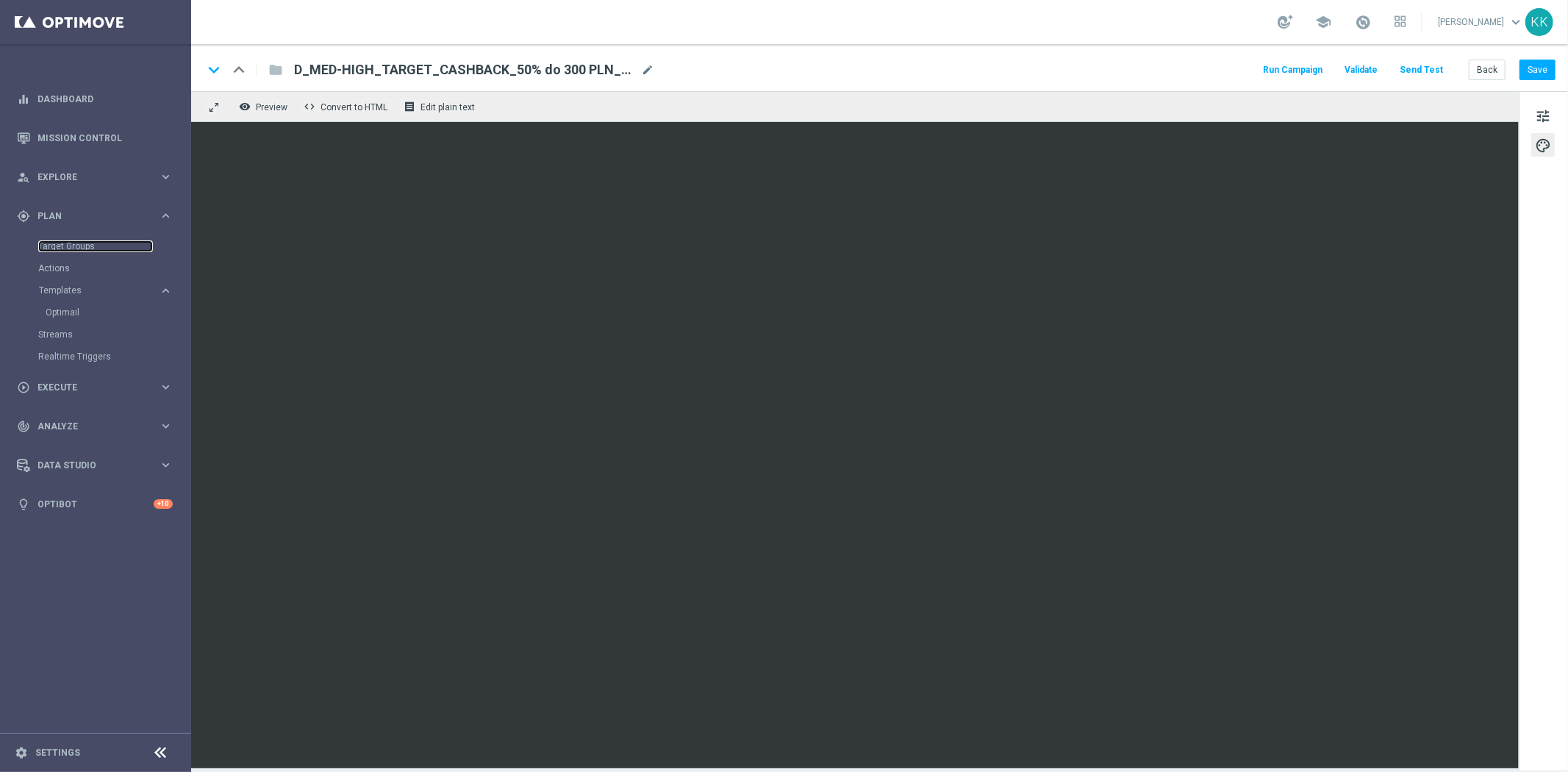
drag, startPoint x: 62, startPoint y: 247, endPoint x: 174, endPoint y: 343, distance: 147.5
click at [62, 247] on link "Target Groups" at bounding box center [96, 245] width 115 height 12
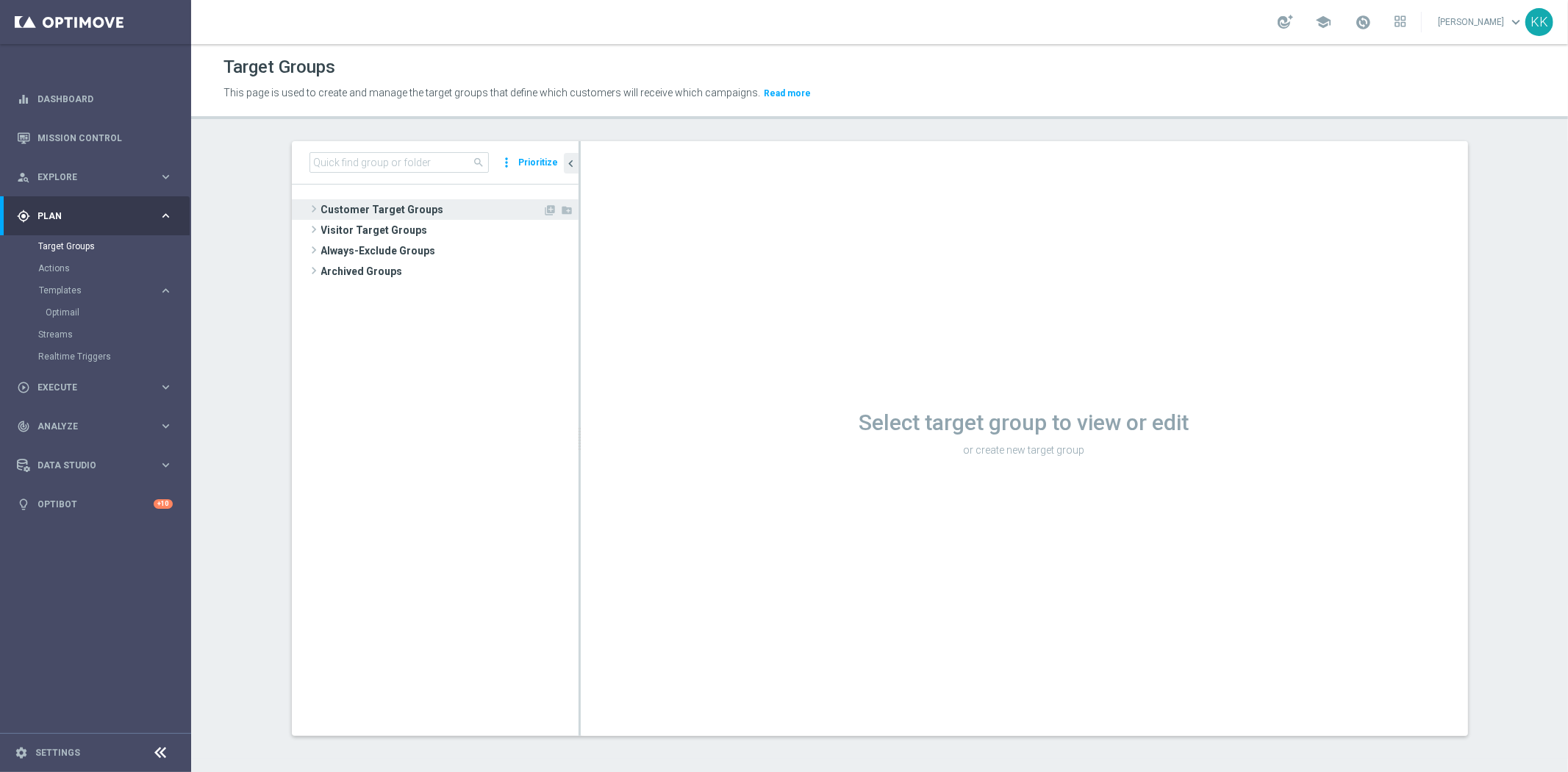
click at [403, 204] on span "Customer Target Groups" at bounding box center [432, 210] width 222 height 20
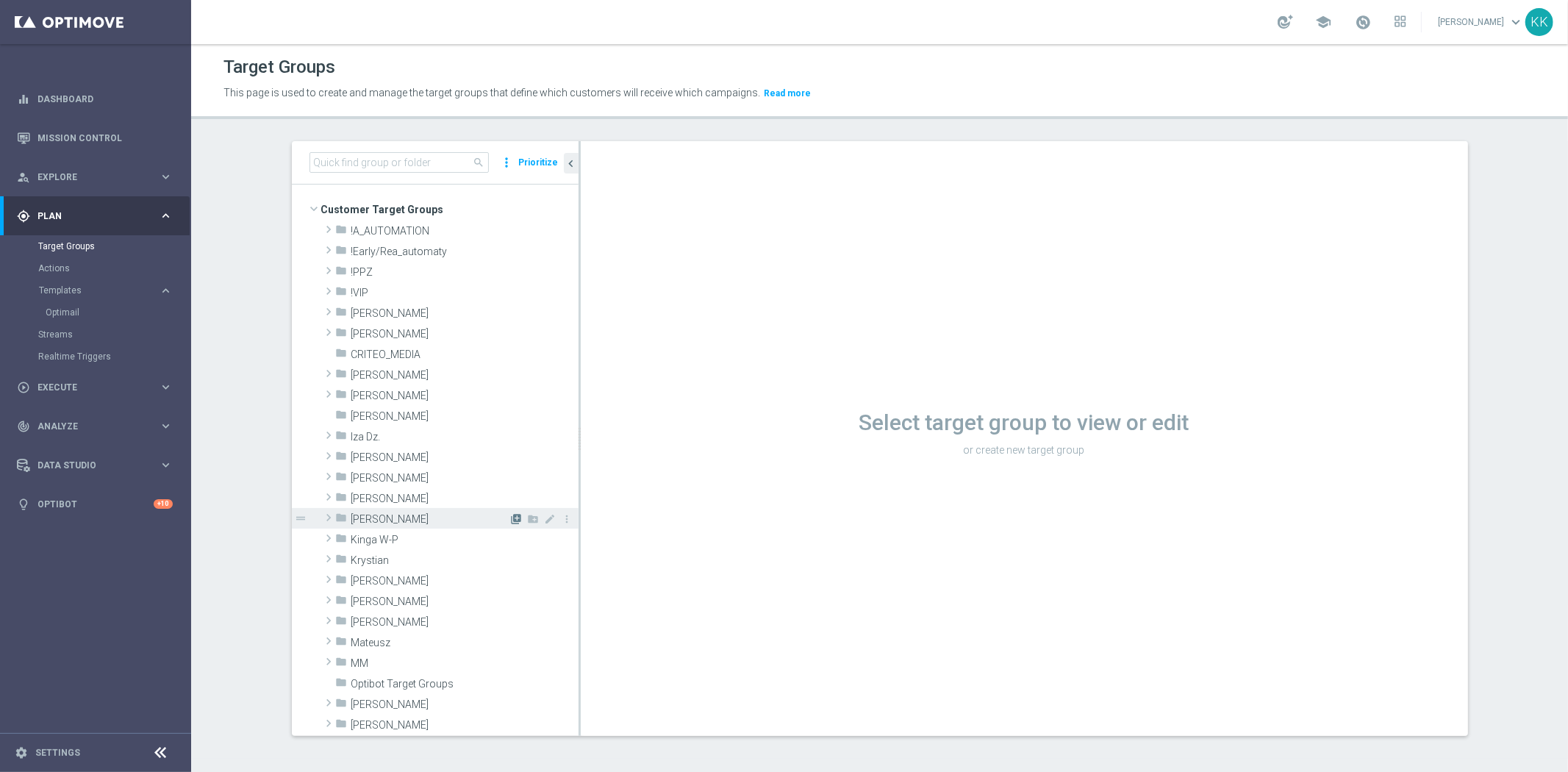
click at [511, 522] on icon "library_add" at bounding box center [517, 518] width 12 height 12
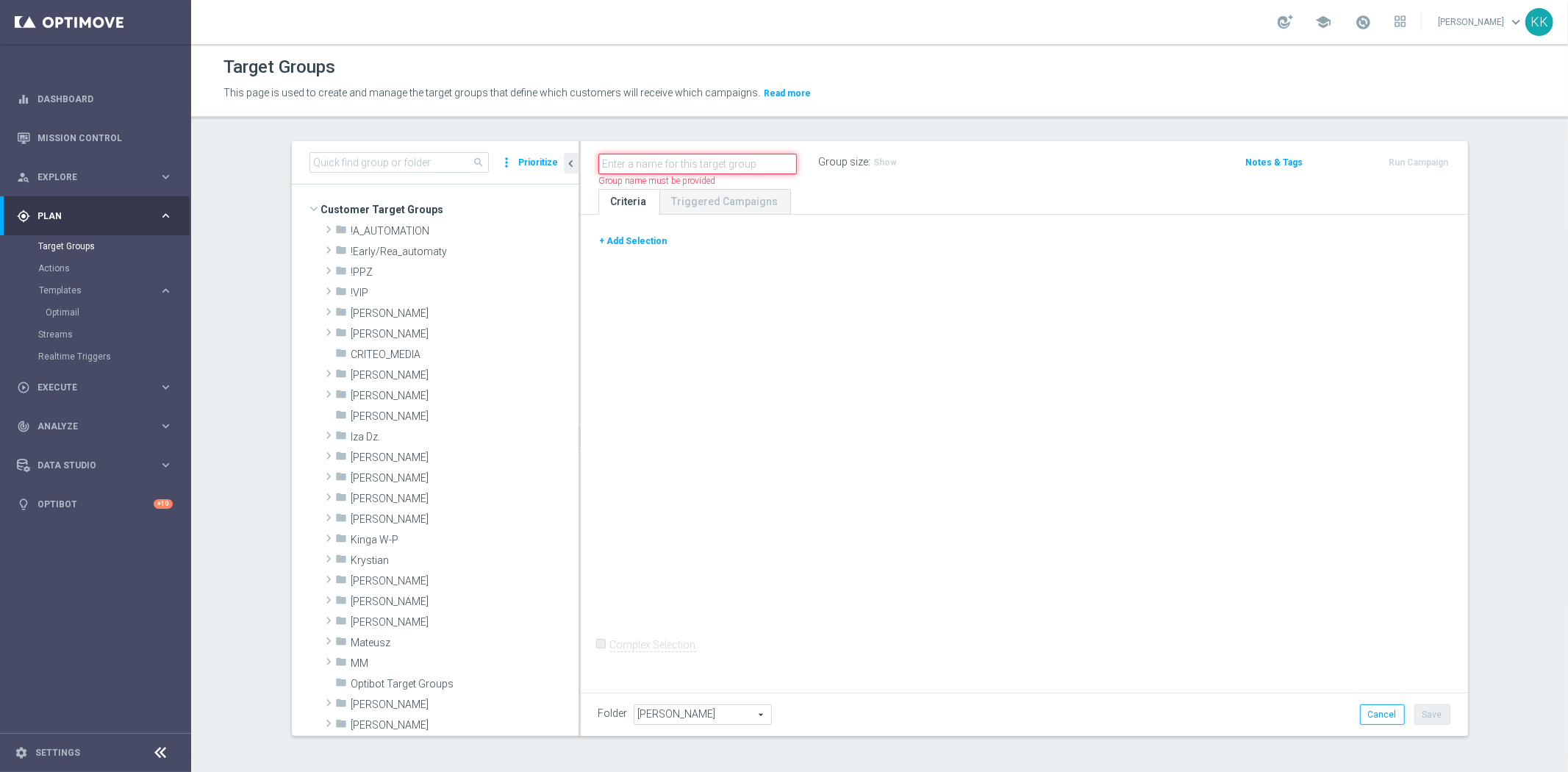
paste input "D_MIN-LOW_TARGET_CASHBACK_50% do 100 PLN_EPLW_300925_2"
type input "D_MIN-LOW_TARGET_CASHBACK_50% do 100 PLN_EPLW_300925_2"
click at [960, 138] on div "Target Groups This page is used to create and manage the target groups that def…" at bounding box center [880, 408] width 1377 height 728
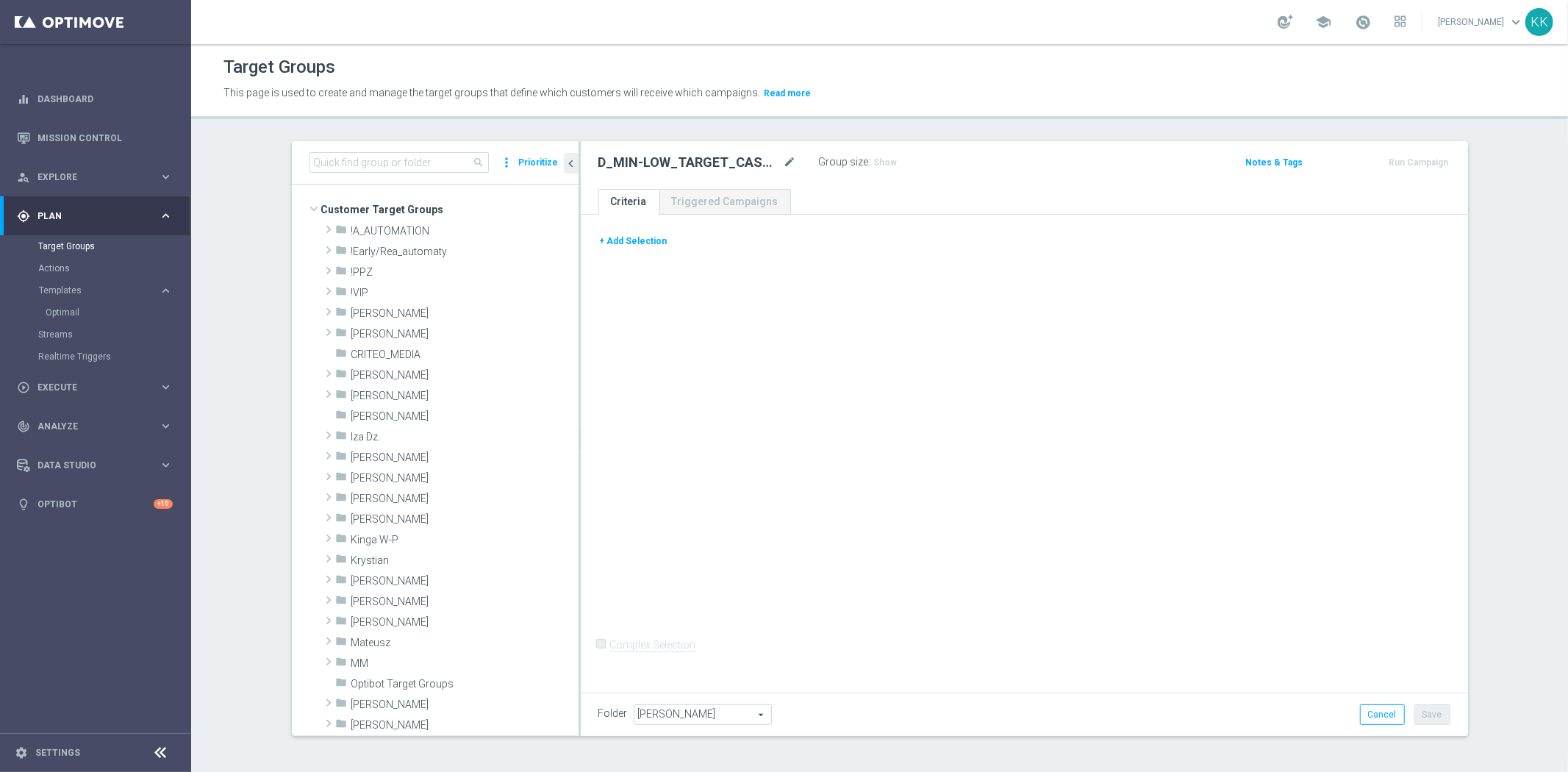
click at [636, 247] on button "+ Add Selection" at bounding box center [633, 242] width 71 height 17
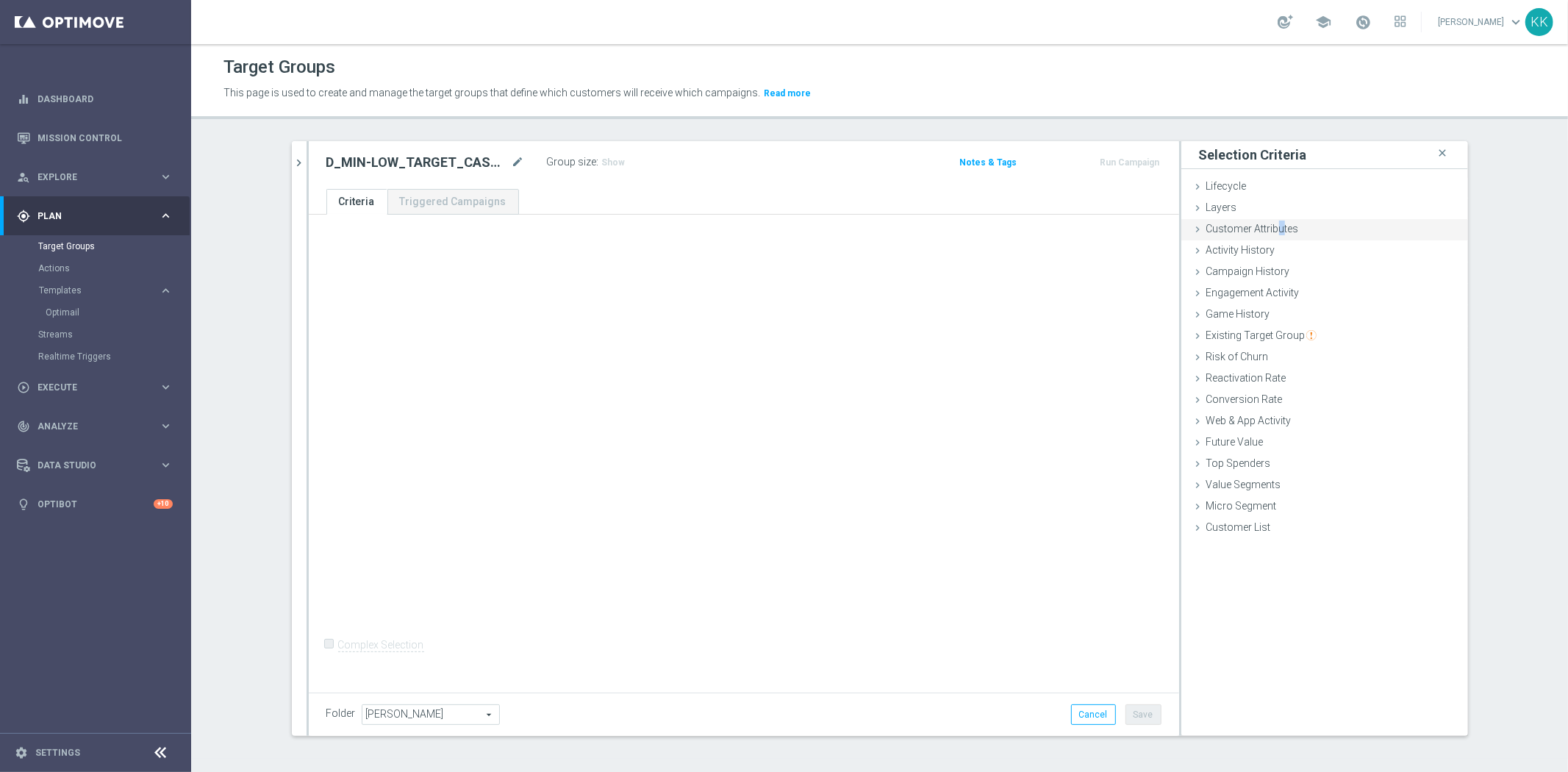
click at [1275, 224] on span "Customer Attributes" at bounding box center [1252, 228] width 93 height 12
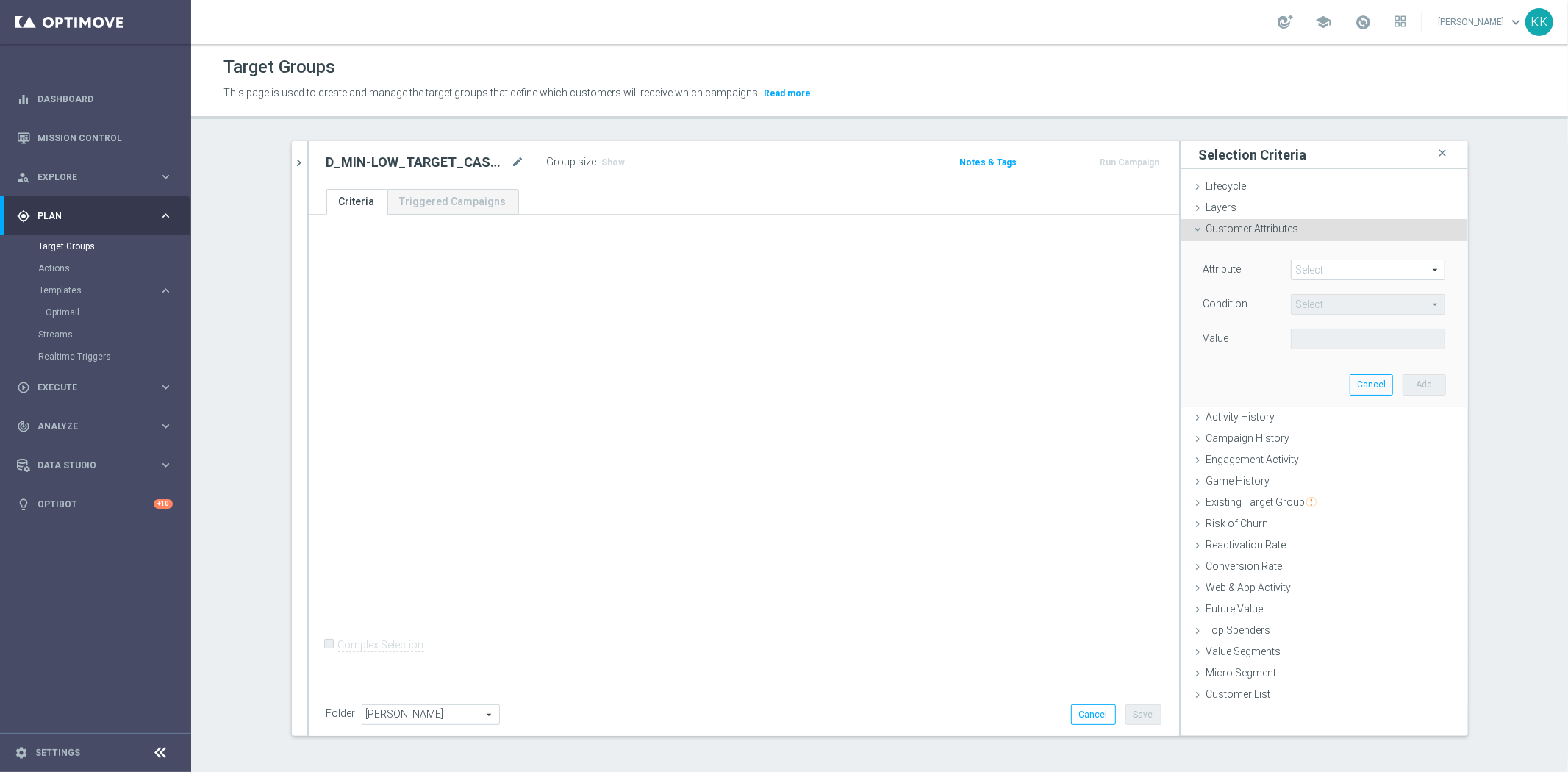
click at [1343, 274] on span at bounding box center [1368, 269] width 153 height 19
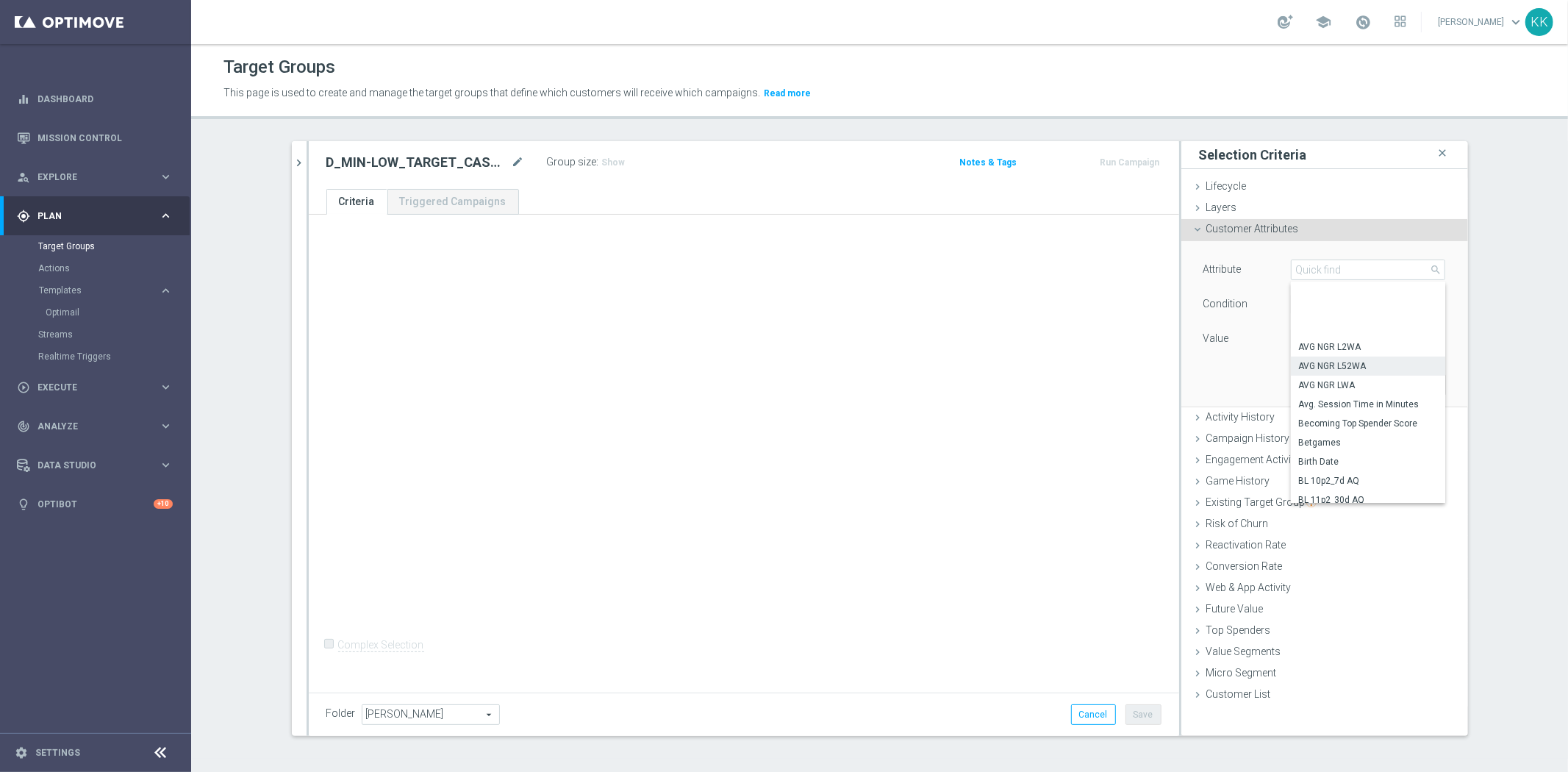
scroll to position [473, 0]
click at [1035, 354] on div "+ Add Selection Complex Selection Invalid Expression" at bounding box center [744, 451] width 870 height 472
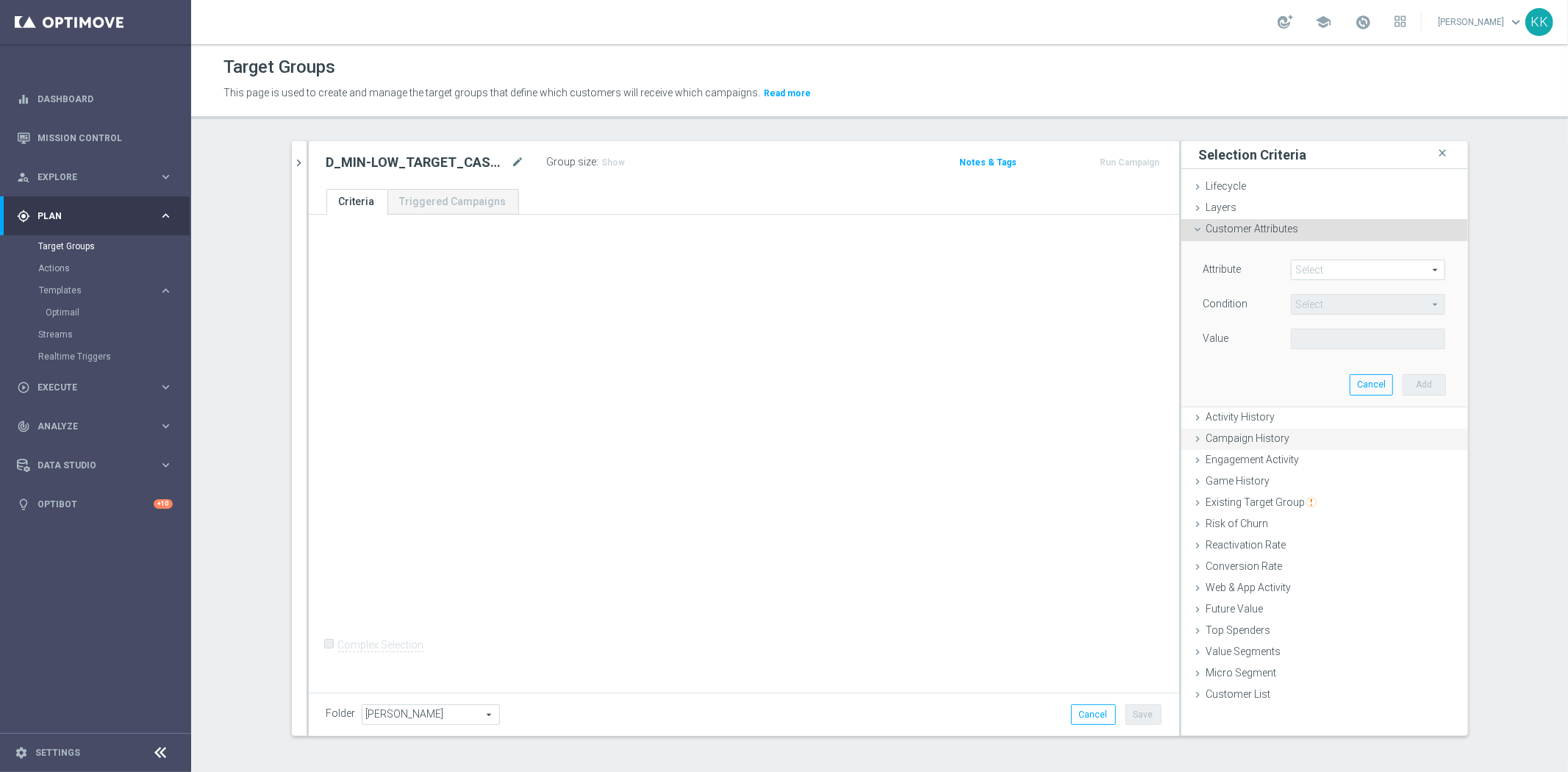
click at [1273, 435] on span "Campaign History" at bounding box center [1247, 437] width 84 height 12
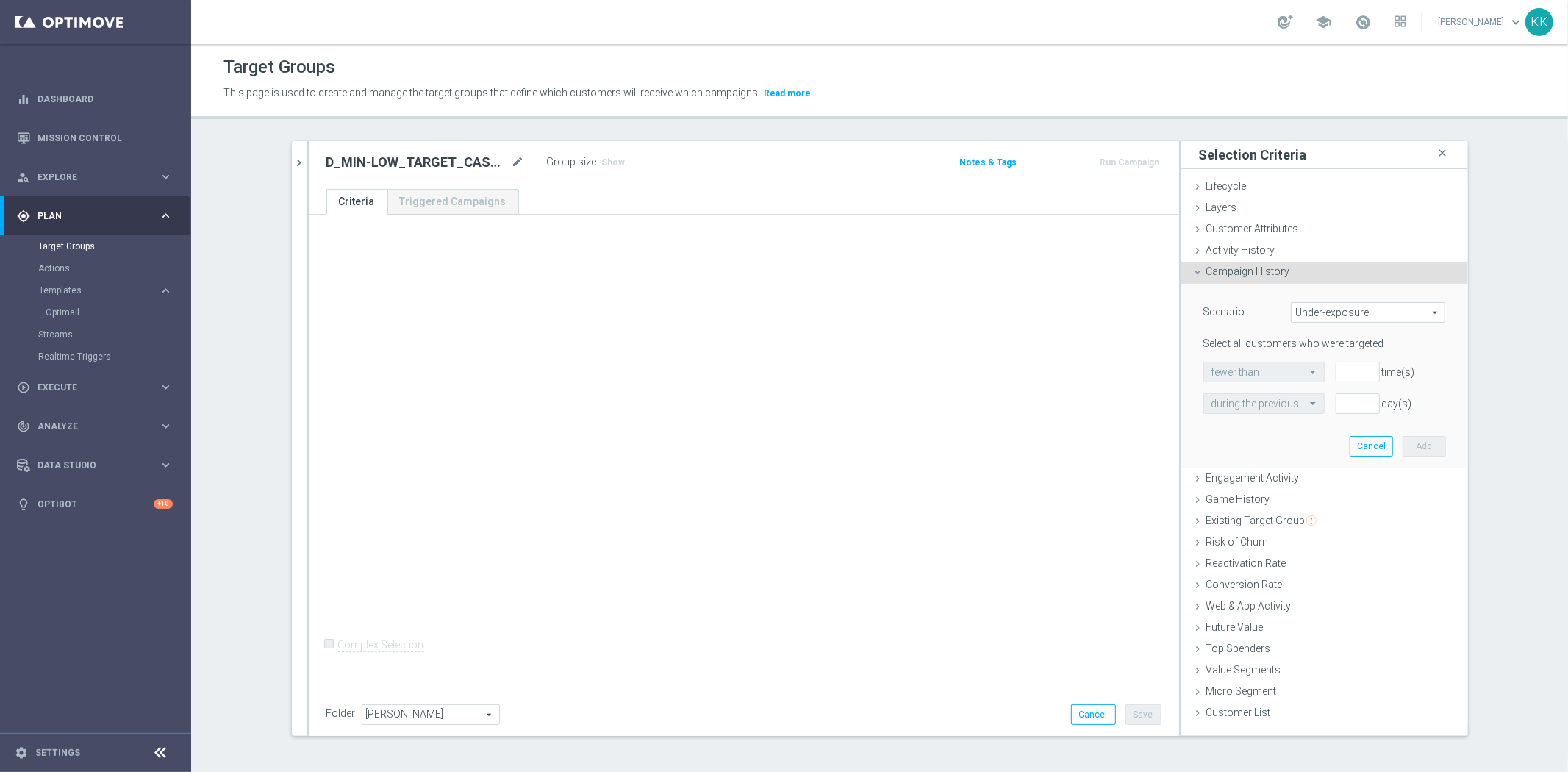
click at [1340, 310] on span "Under-exposure" at bounding box center [1368, 312] width 153 height 19
click at [1322, 405] on span "Custom" at bounding box center [1368, 410] width 138 height 12
type input "Custom"
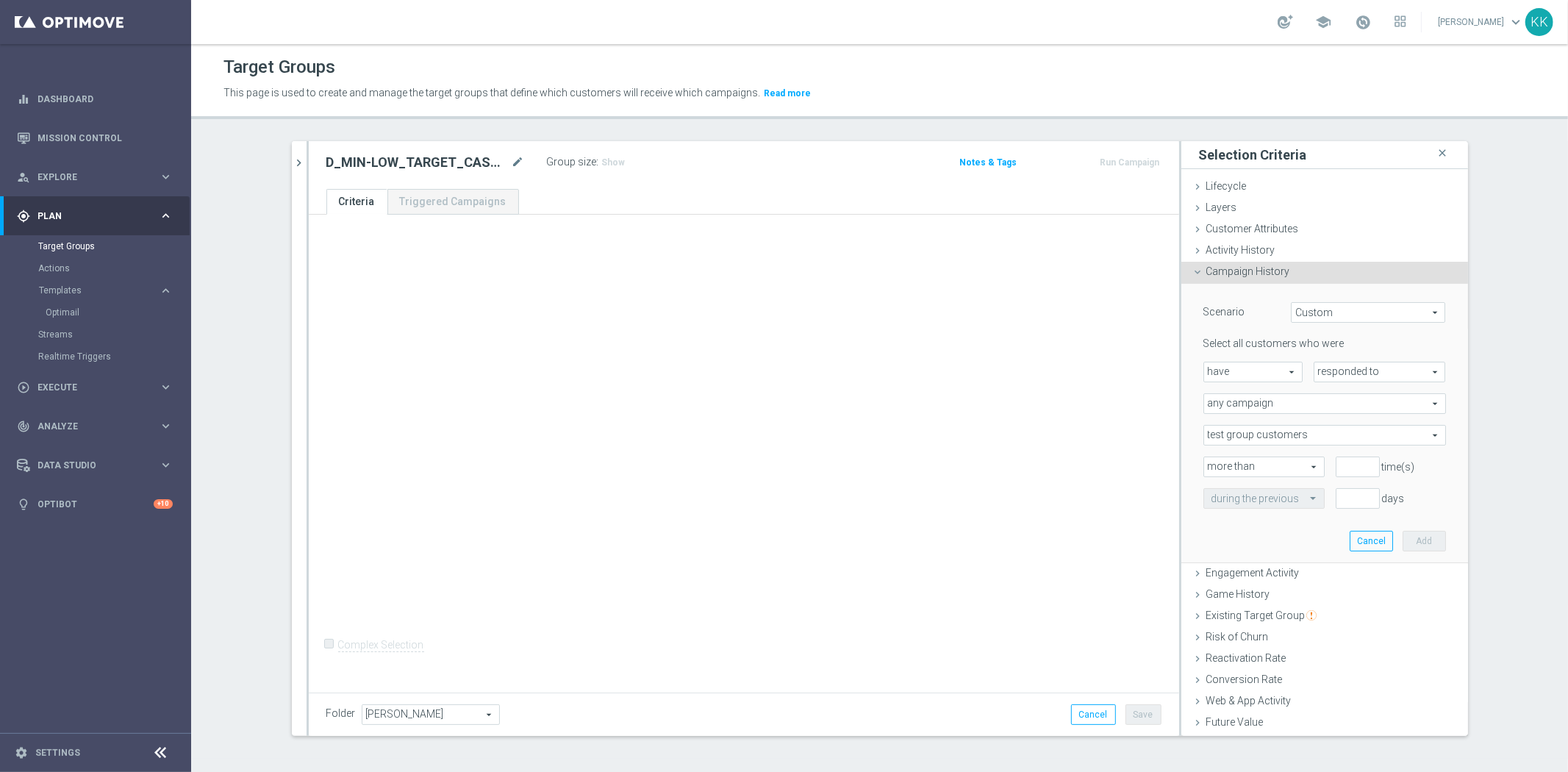
click at [1335, 370] on span "responded to" at bounding box center [1380, 371] width 131 height 19
click at [1337, 406] on span "been targeted with" at bounding box center [1380, 412] width 116 height 12
type input "been targeted with"
click at [1322, 398] on span "any campaign" at bounding box center [1324, 403] width 241 height 19
click at [1305, 463] on span "one or more actions" at bounding box center [1324, 462] width 226 height 12
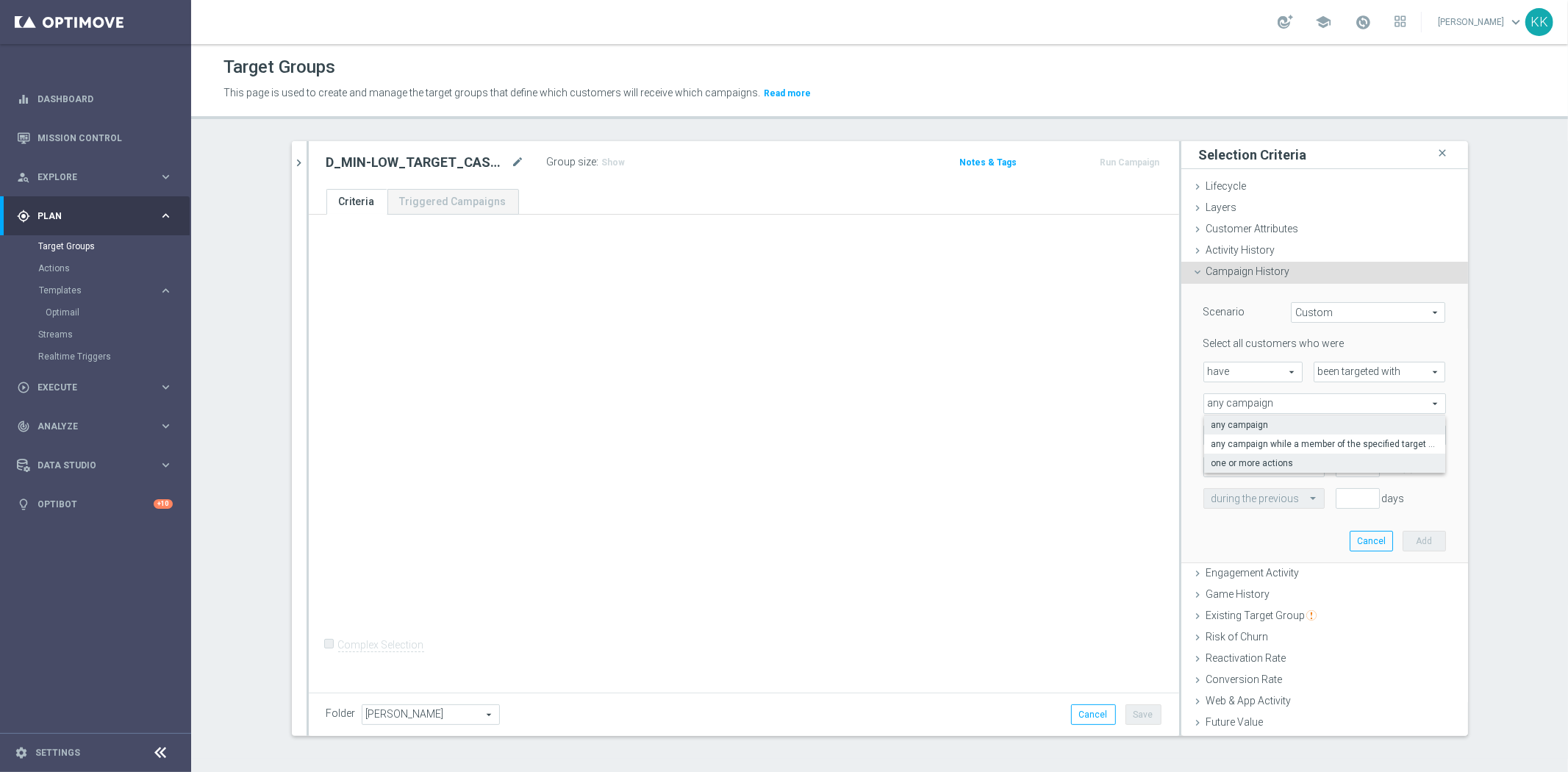
type input "one or more actions"
click at [1289, 430] on span at bounding box center [1324, 435] width 241 height 19
click at [0, 0] on input "search" at bounding box center [0, 0] width 0 height 0
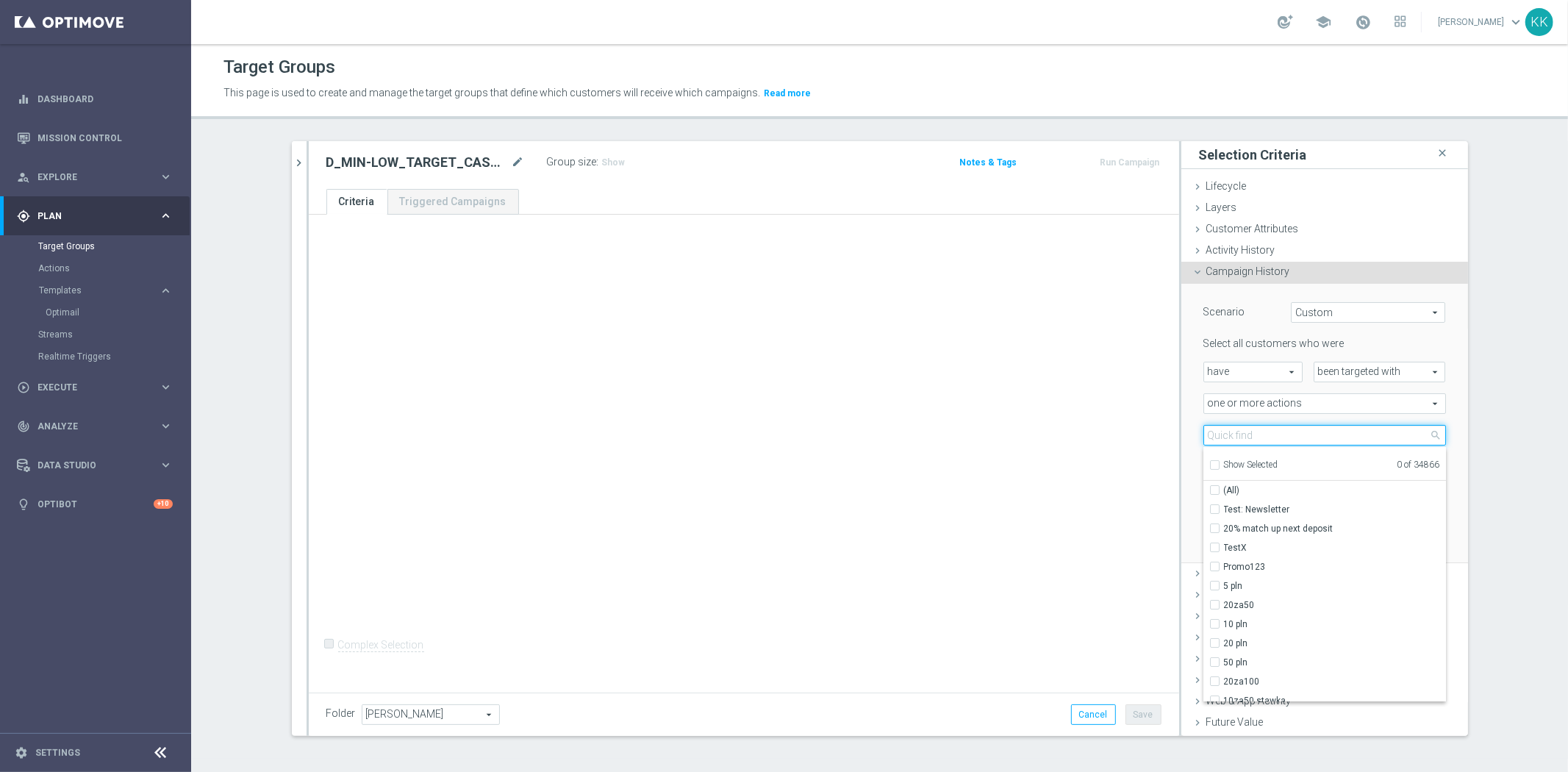
click at [1289, 430] on input "search" at bounding box center [1324, 435] width 243 height 20
paste input "D_MIN-LOW_TARGET_CASHBACK_50% do 100 PLN_EPLW_300925_2"
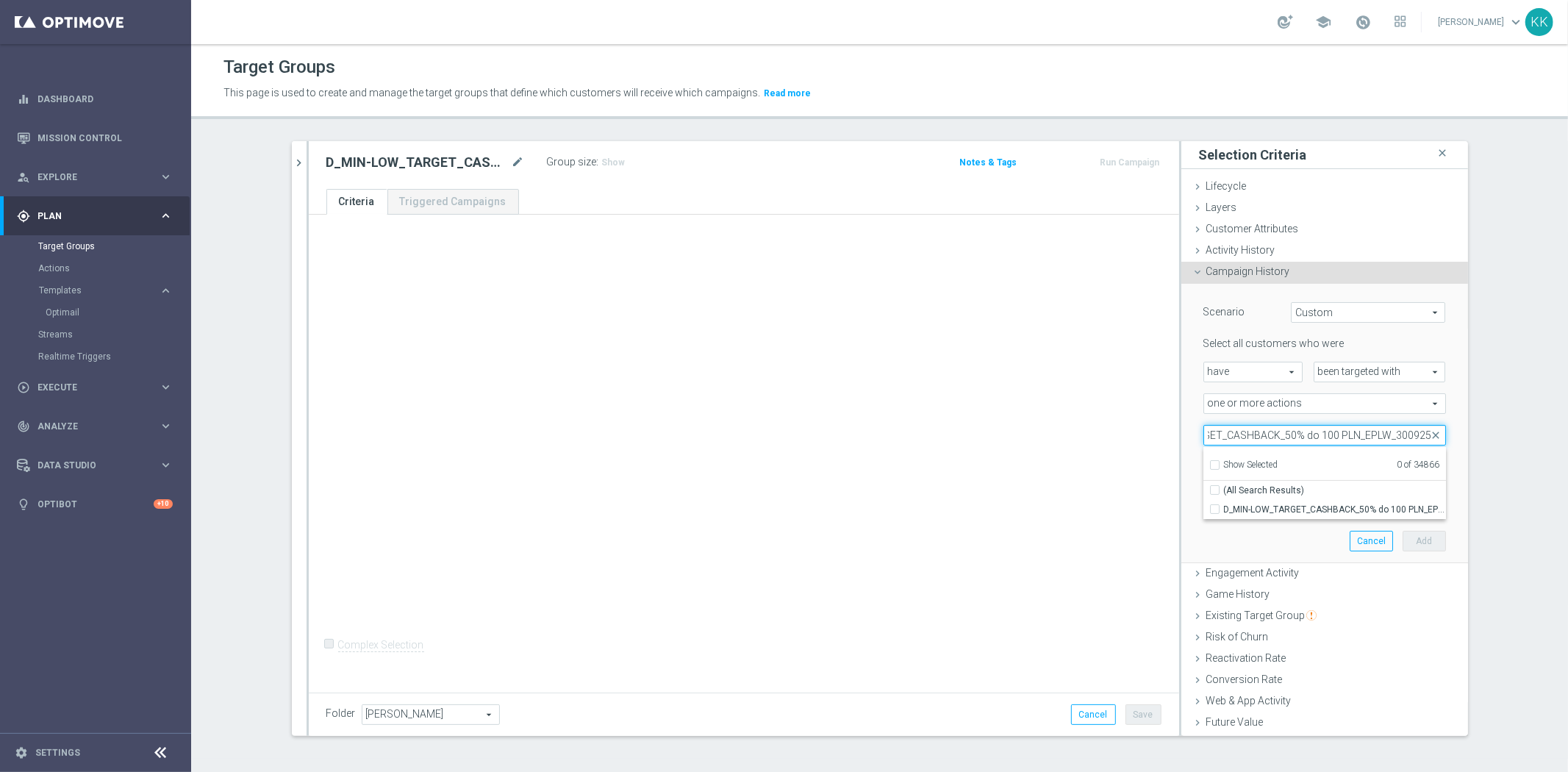
scroll to position [0, 90]
type input "D_MIN-LOW_TARGET_CASHBACK_50% do 100 PLN_EPLW_300925"
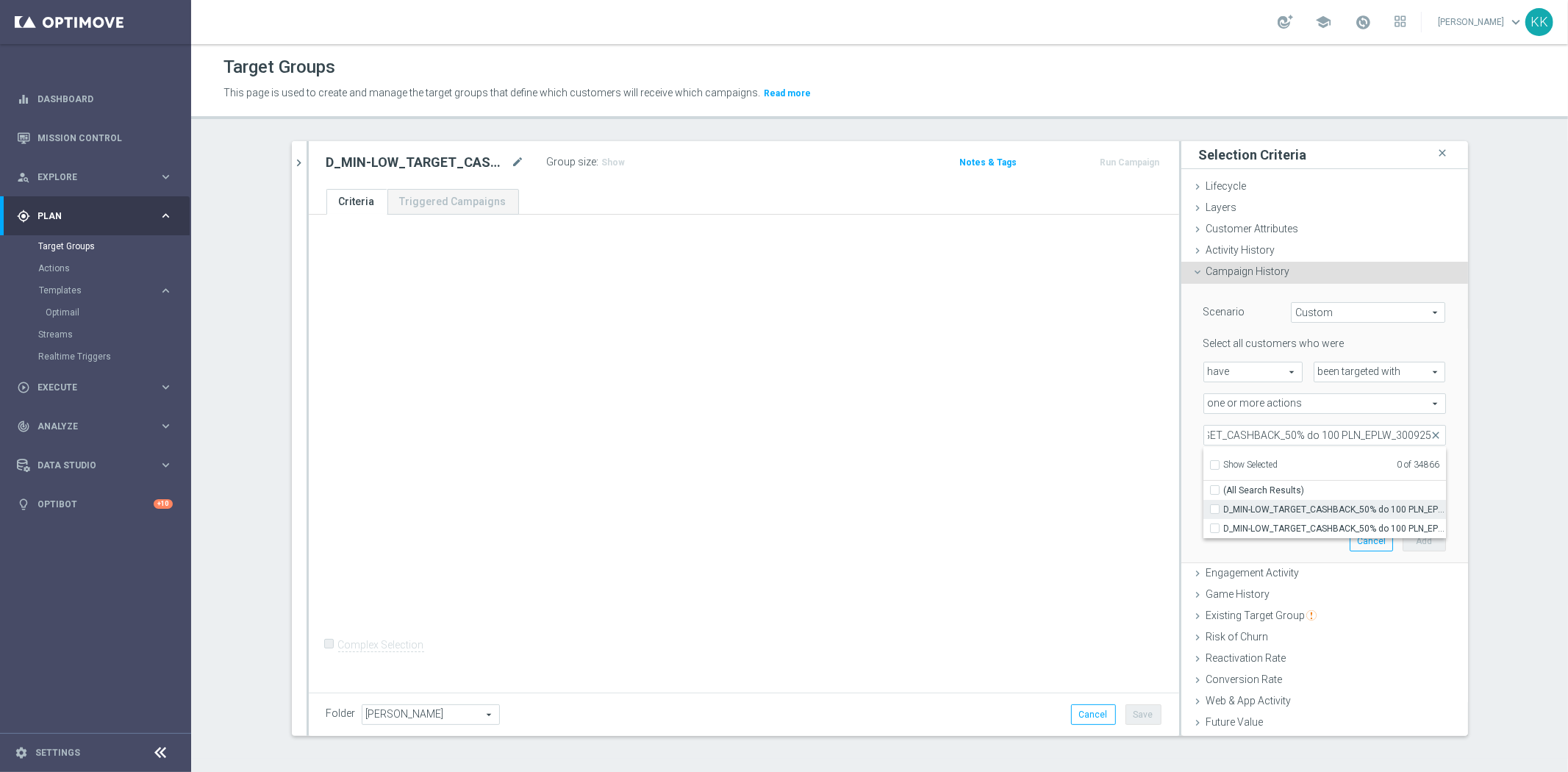
click at [1250, 504] on span "D_MIN-LOW_TARGET_CASHBACK_50% do 100 PLN_EPLW_300925" at bounding box center [1335, 509] width 222 height 12
click at [1223, 505] on input "D_MIN-LOW_TARGET_CASHBACK_50% do 100 PLN_EPLW_300925" at bounding box center [1219, 509] width 9 height 9
checkbox input "true"
type input "D_MIN-LOW_TARGET_CASHBACK_50% do 100 PLN_EPLW_300925"
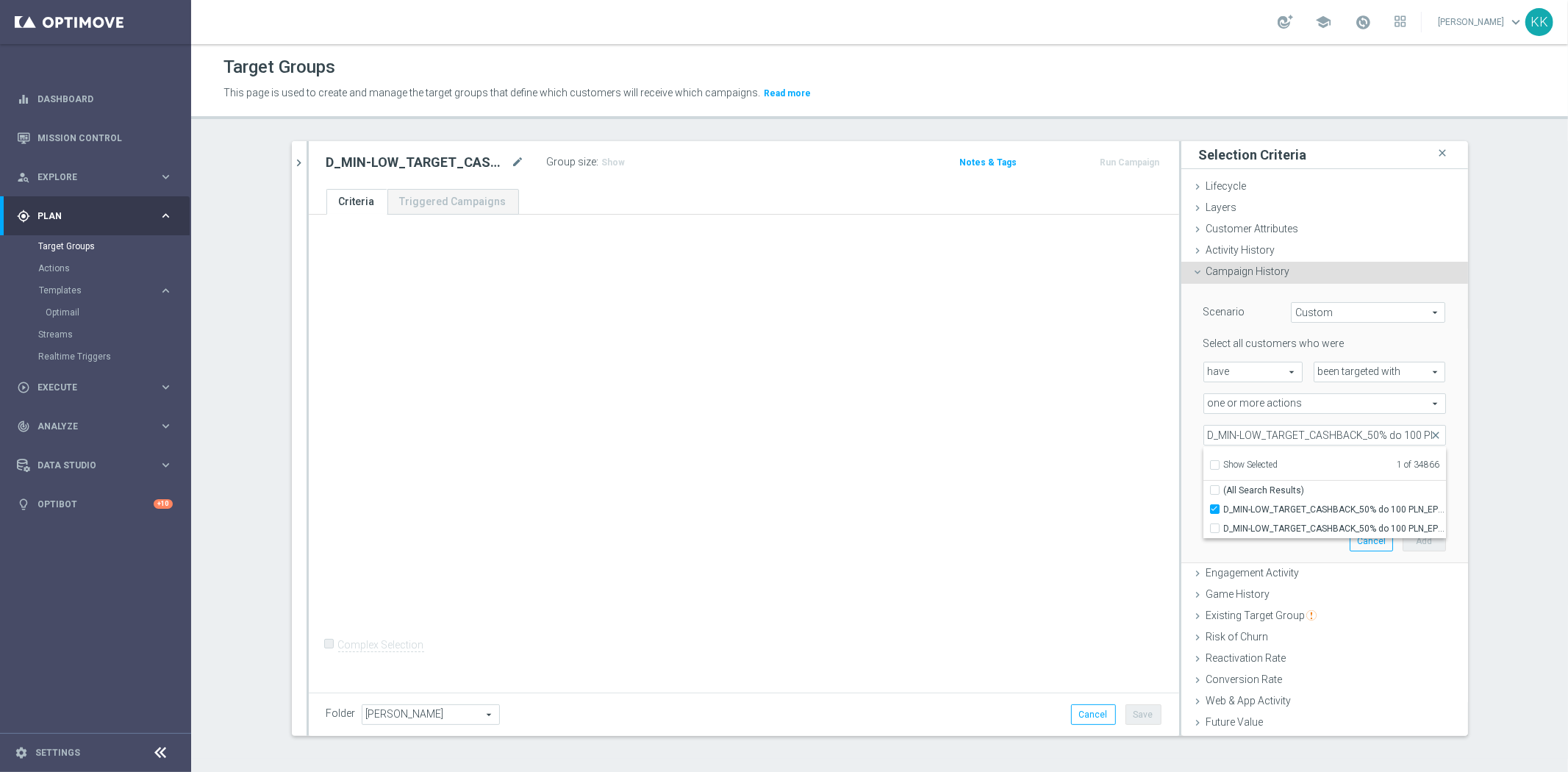
click at [1077, 456] on div "+ Add Selection Complex Selection Invalid Expression" at bounding box center [744, 451] width 870 height 472
click at [1327, 451] on div "Select all customers who were have have arrow_drop_down search been targeted wi…" at bounding box center [1324, 422] width 243 height 171
click at [1335, 465] on input "number" at bounding box center [1358, 467] width 44 height 20
type input "0"
click at [1274, 497] on div at bounding box center [1264, 499] width 119 height 13
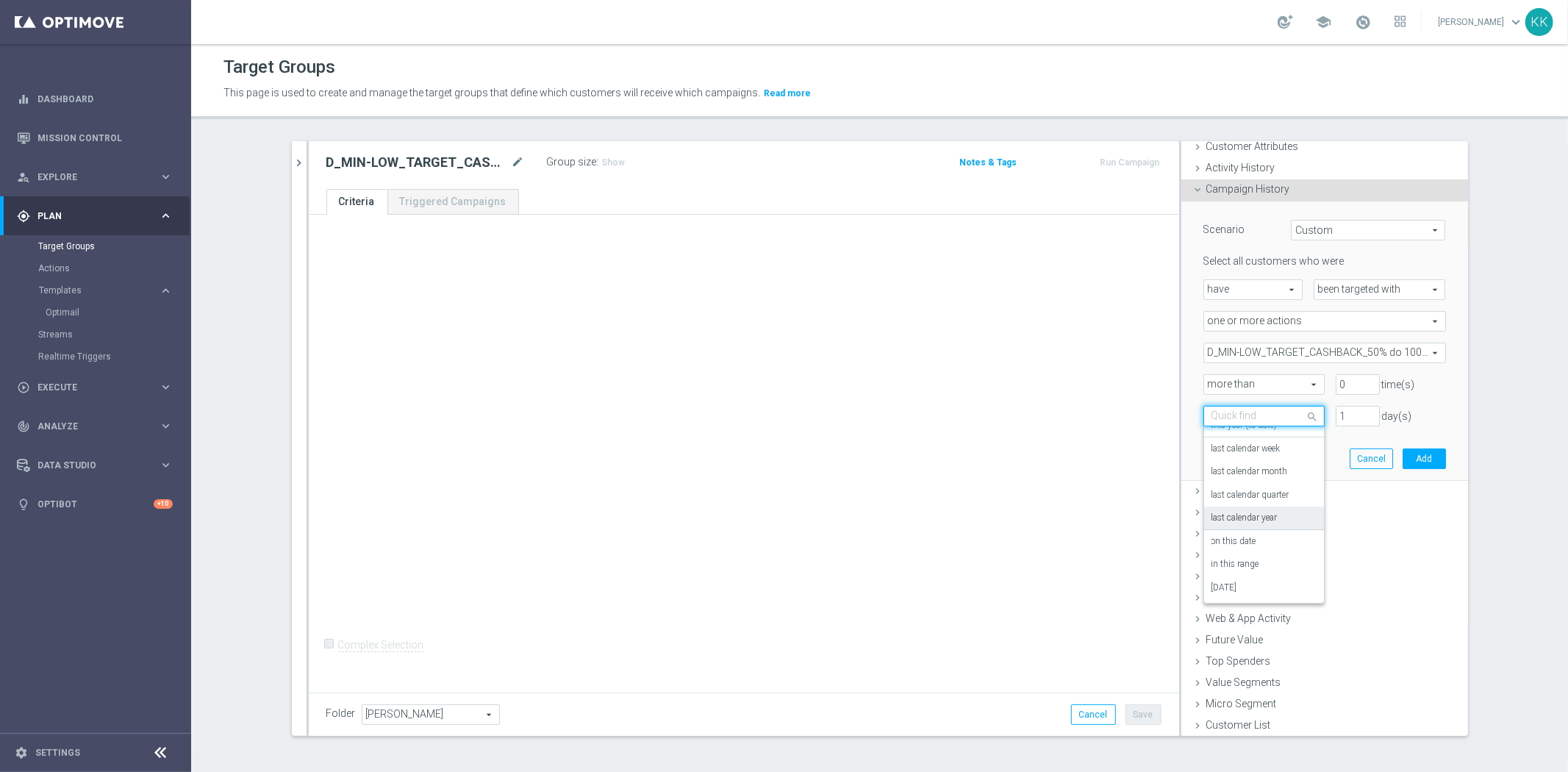
scroll to position [83, 0]
click at [1264, 556] on div "in this range" at bounding box center [1264, 564] width 105 height 24
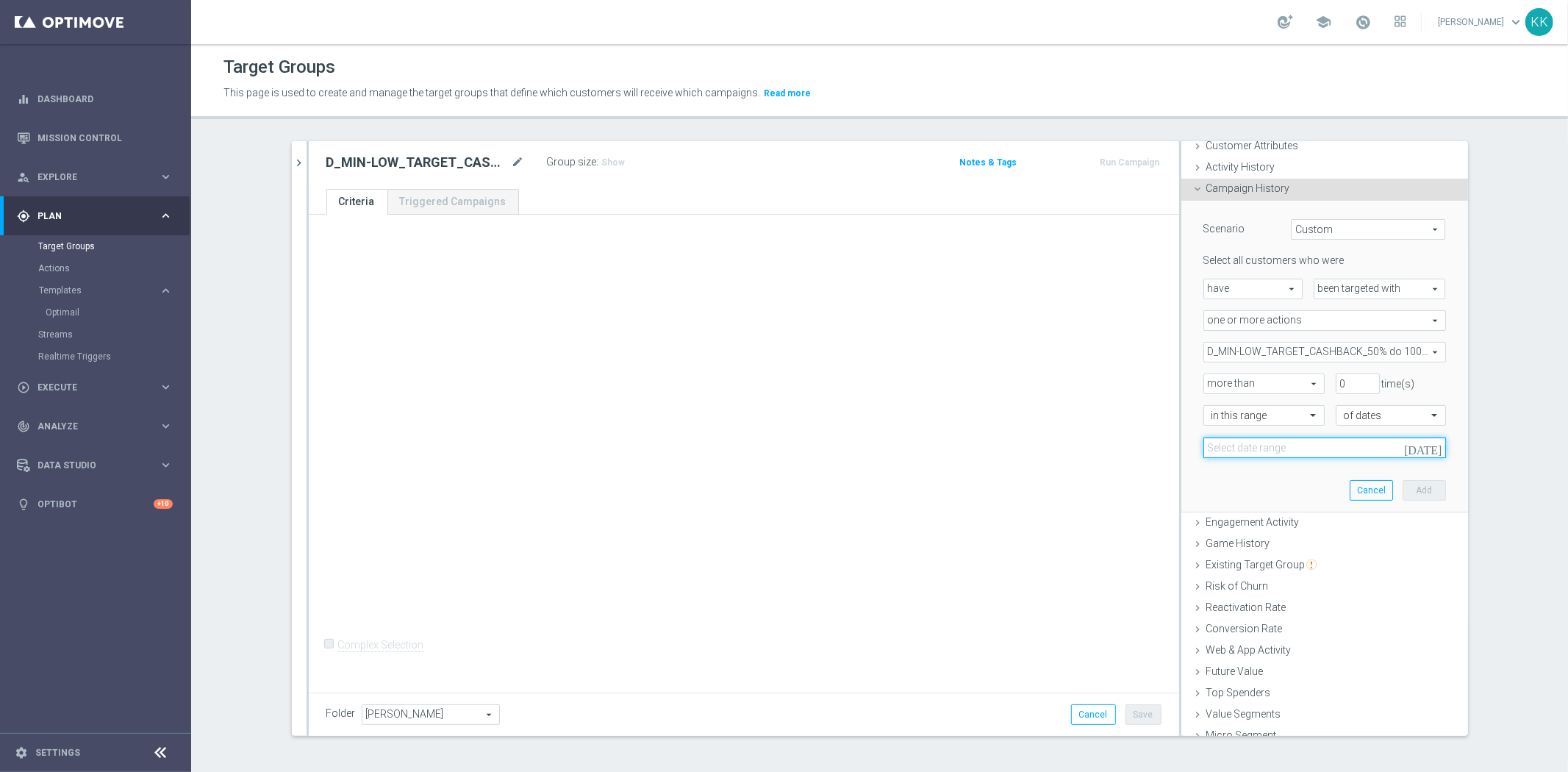
click at [1290, 446] on input at bounding box center [1324, 448] width 243 height 20
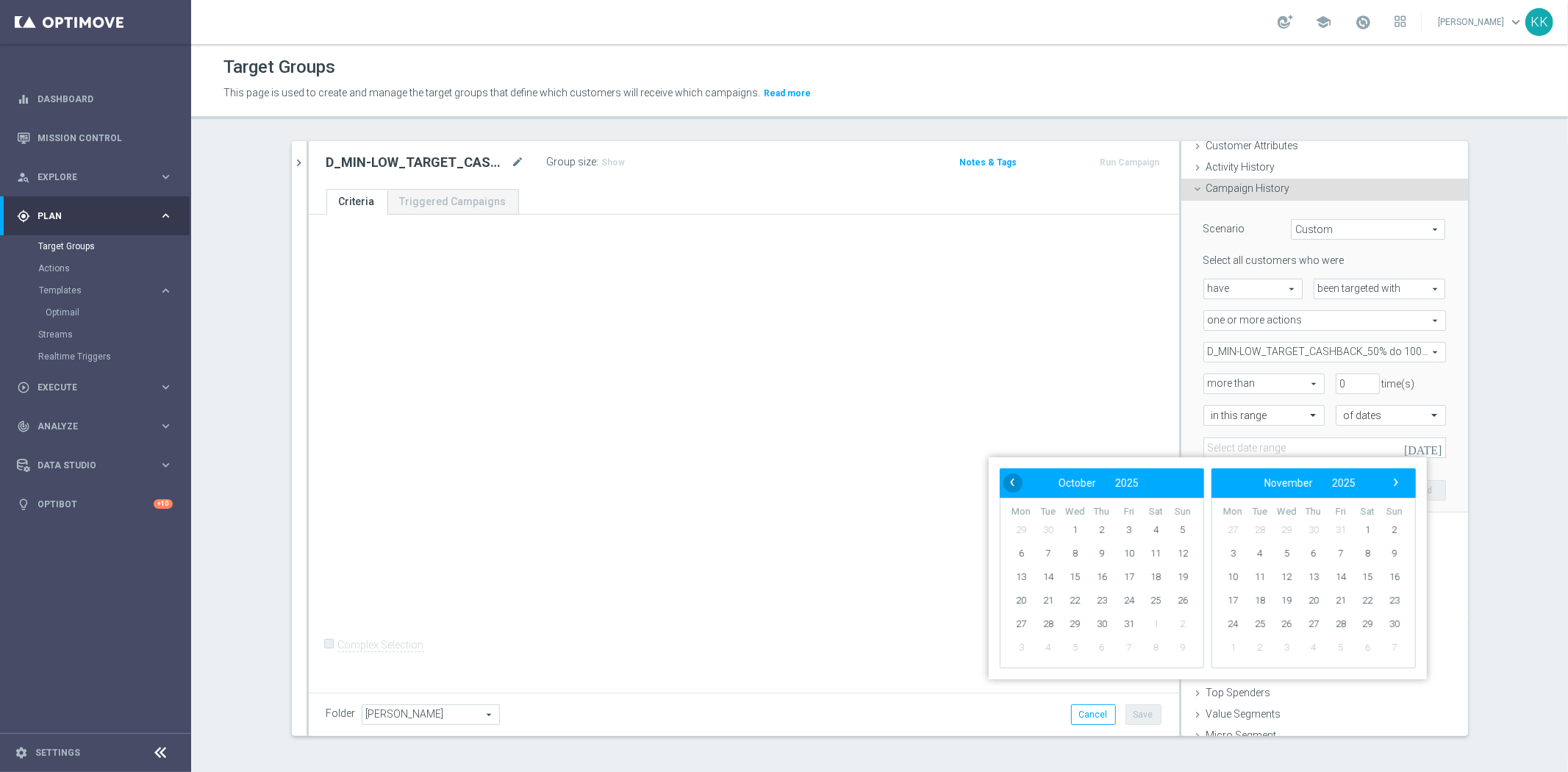
click at [1011, 483] on span "‹" at bounding box center [1012, 482] width 19 height 19
click at [1046, 619] on span "30" at bounding box center [1049, 624] width 24 height 24
click at [1337, 525] on span "3" at bounding box center [1341, 530] width 24 height 24
type input "[DATE] - [DATE]"
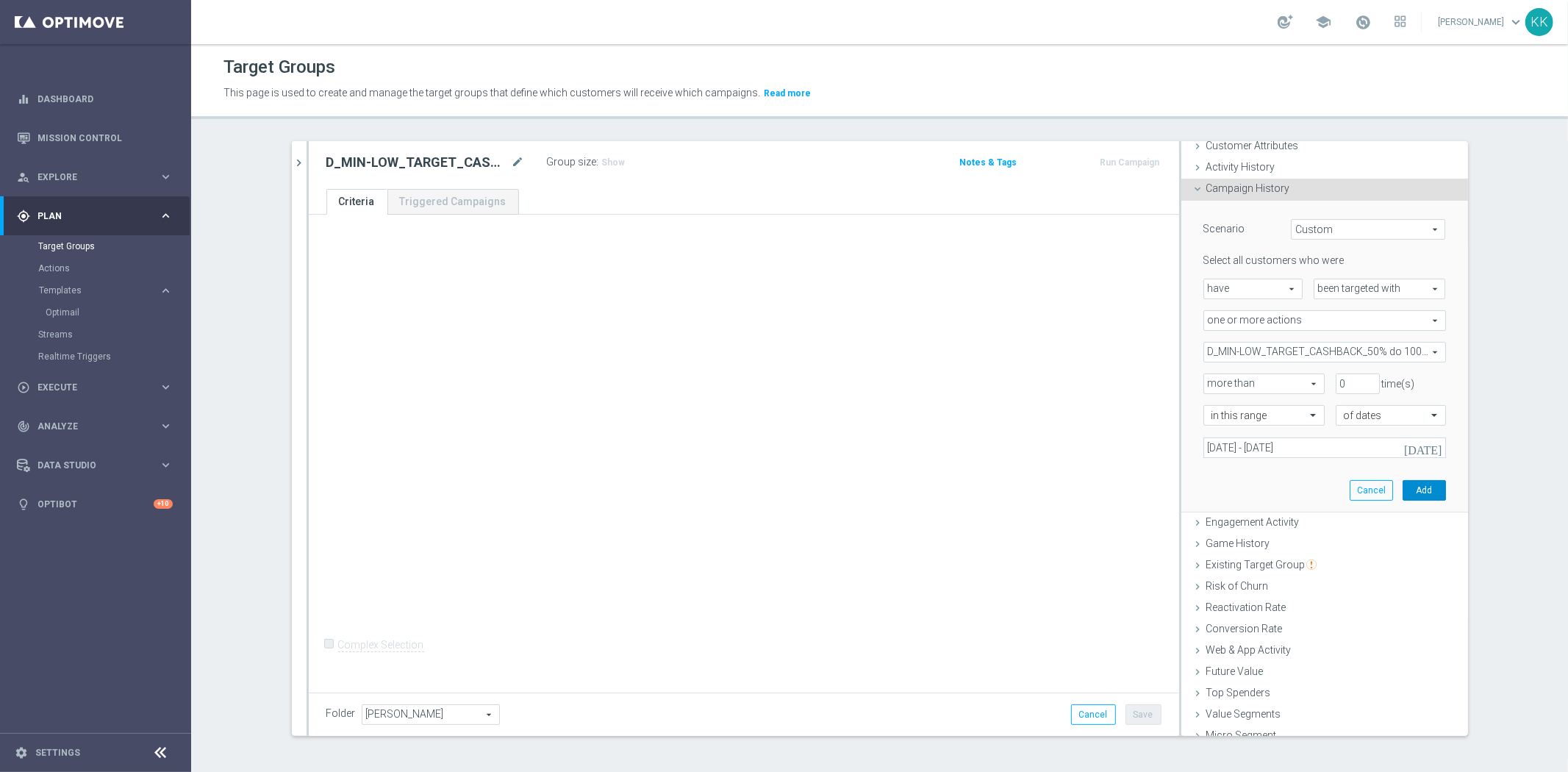
click at [1403, 482] on button "Add" at bounding box center [1424, 490] width 43 height 20
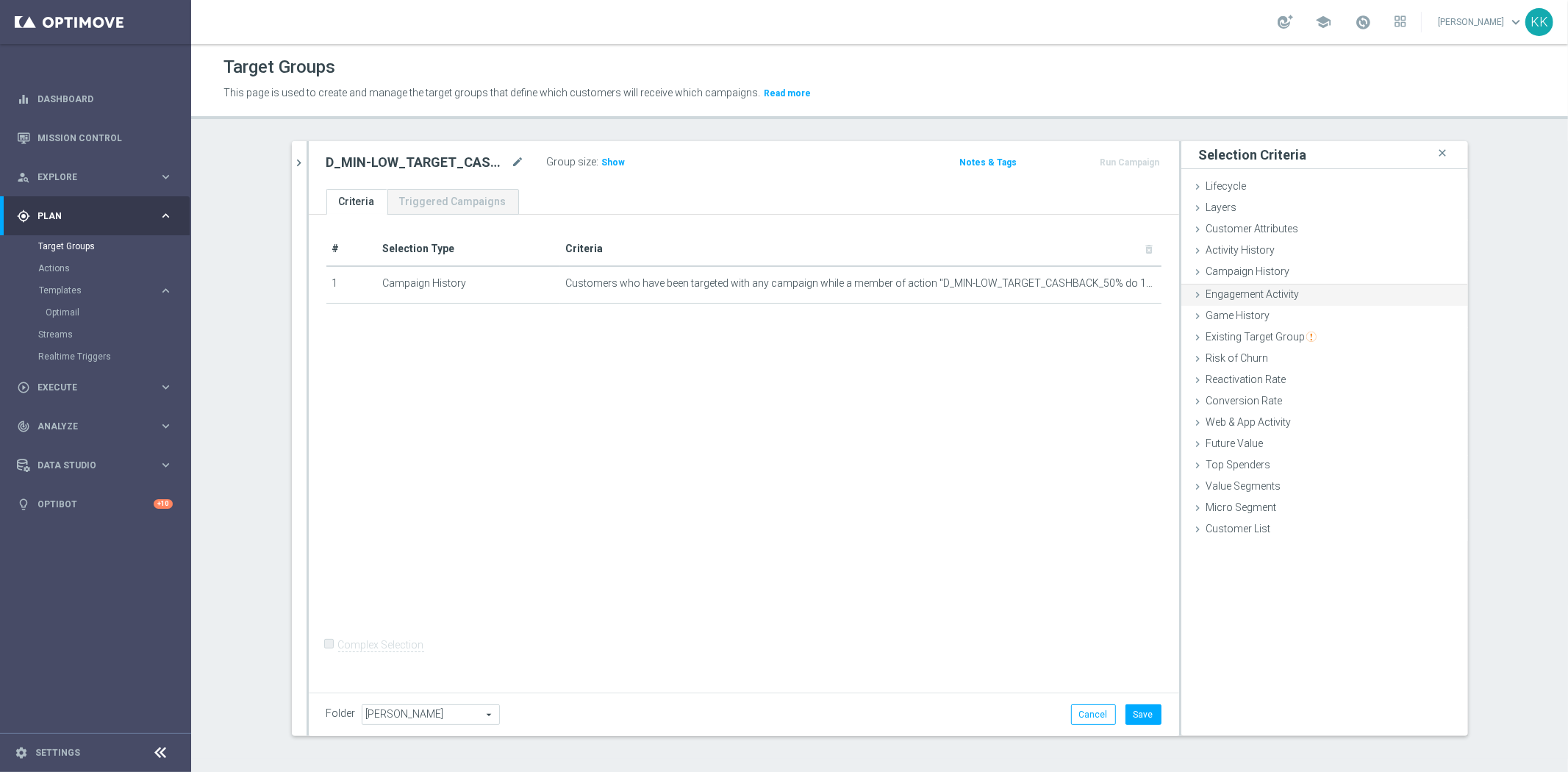
scroll to position [0, 0]
click at [1301, 428] on div "Web & App Activity done" at bounding box center [1324, 422] width 287 height 22
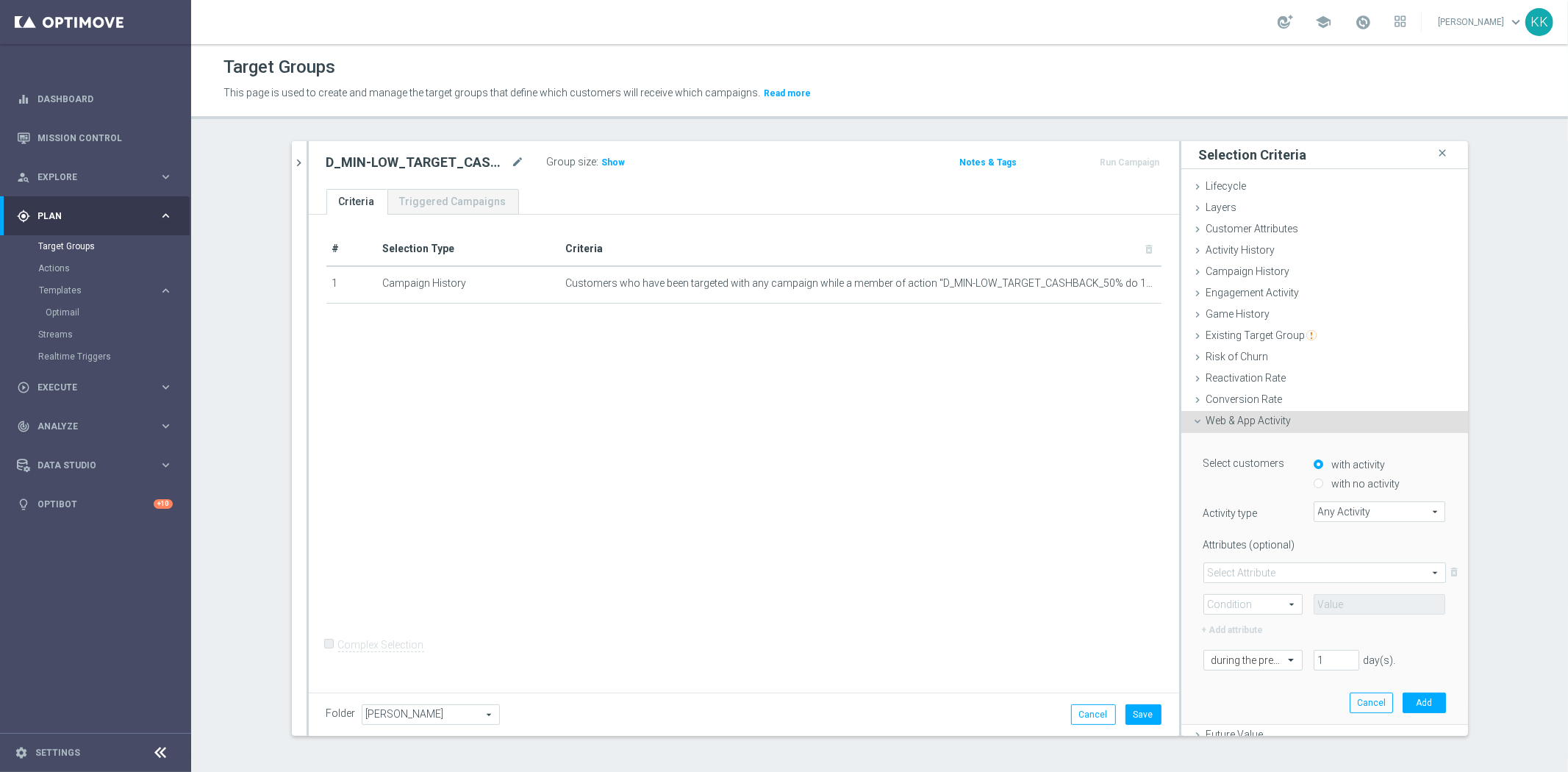
click at [1348, 477] on label "with no activity" at bounding box center [1364, 483] width 72 height 13
click at [1323, 479] on input "with no activity" at bounding box center [1318, 483] width 9 height 9
radio input "true"
click at [1358, 517] on span "Any Activity" at bounding box center [1380, 511] width 131 height 19
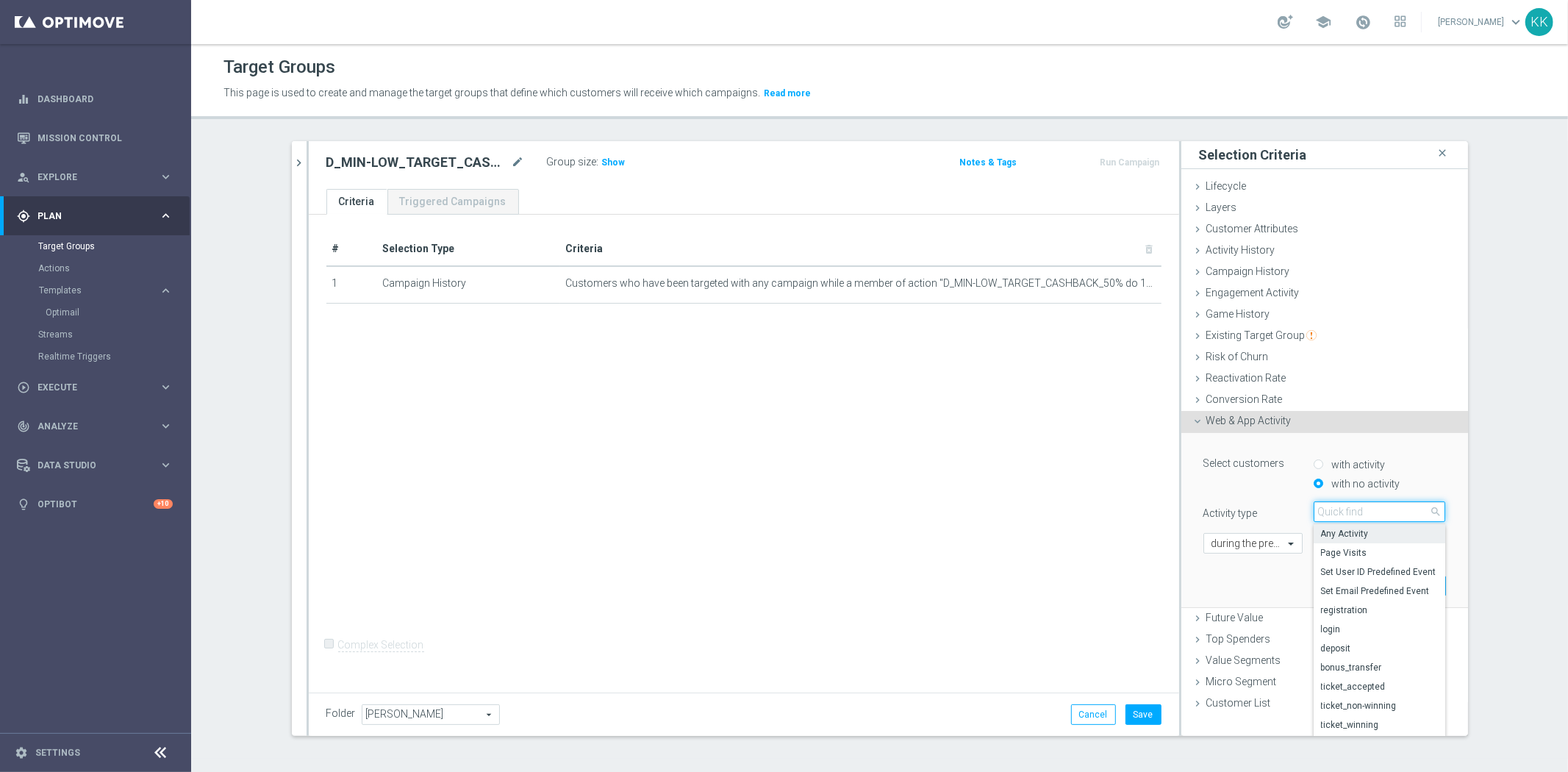
click at [1358, 517] on input "search" at bounding box center [1380, 511] width 132 height 20
click at [1358, 517] on input "search" at bounding box center [1380, 511] width 132 height 20
type input "camp"
click at [1366, 528] on span "campaign_opt_in" at bounding box center [1380, 533] width 118 height 12
type input "campaign_opt_in"
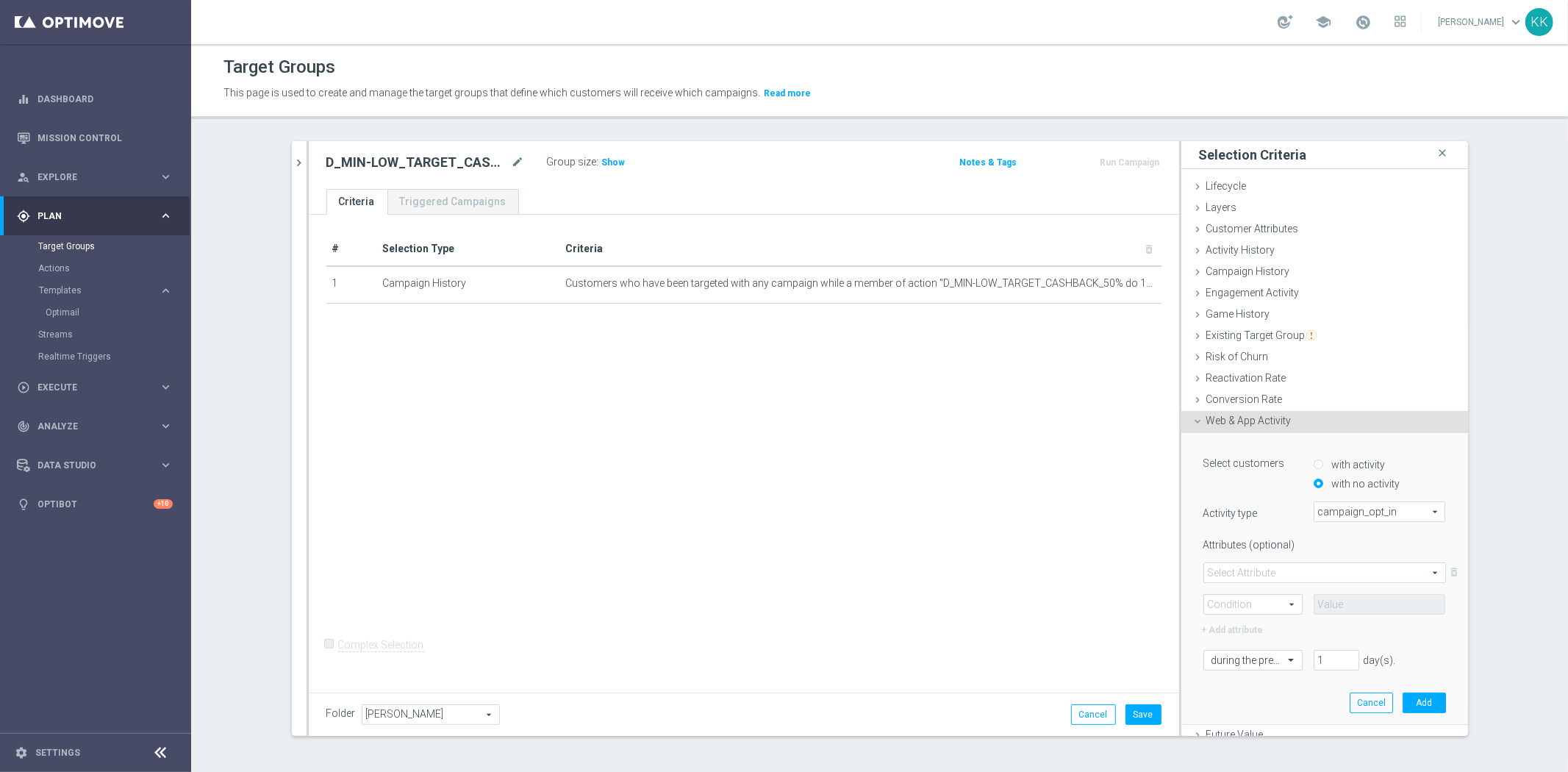
click at [1235, 566] on span at bounding box center [1324, 573] width 241 height 19
click at [1244, 597] on span "campaign_id" at bounding box center [1324, 594] width 226 height 12
type input "campaign_id"
click at [1253, 595] on span at bounding box center [1253, 604] width 97 height 19
click at [1252, 616] on label "=" at bounding box center [1253, 625] width 97 height 19
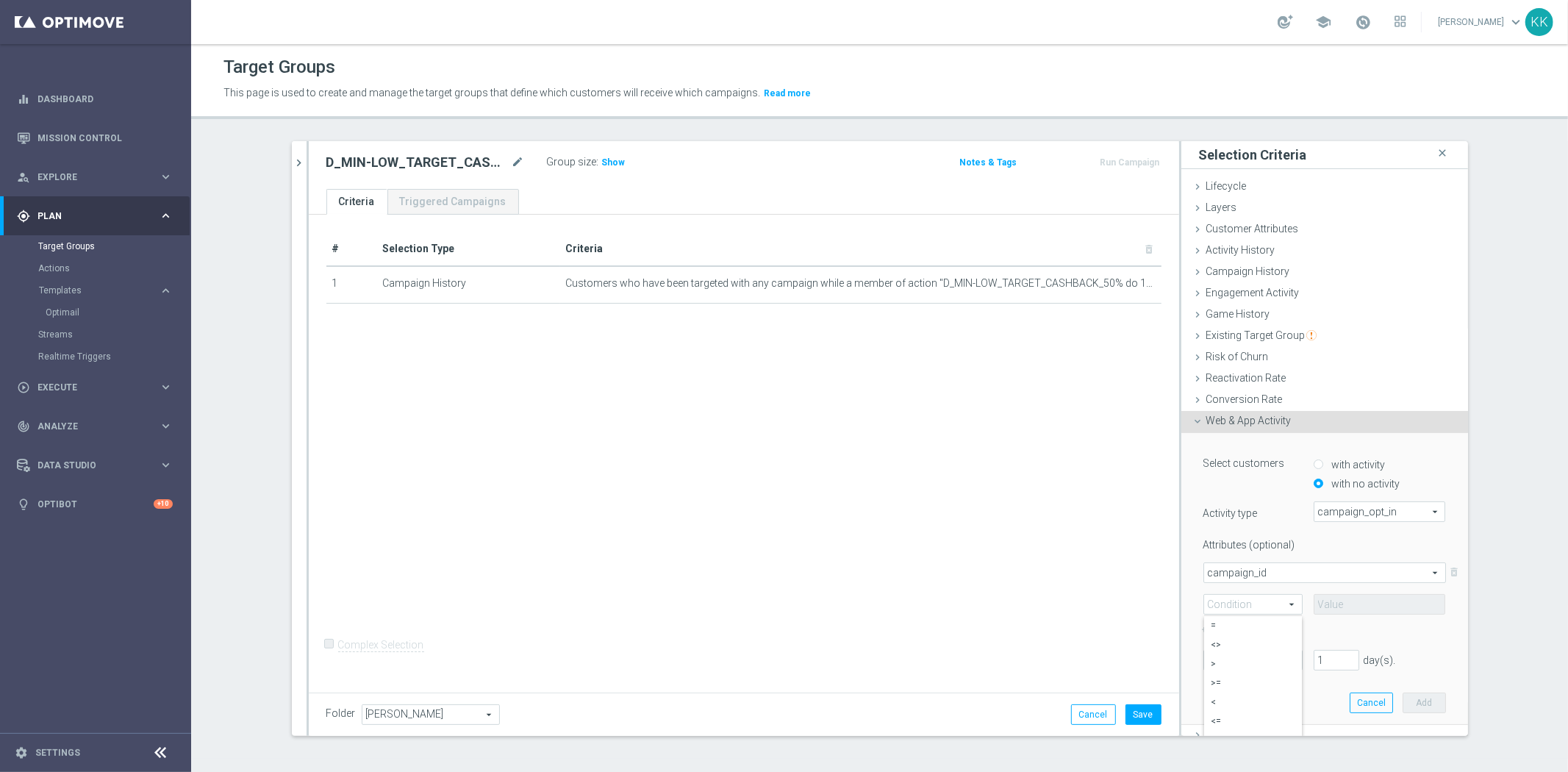
type input "="
click at [1348, 612] on input at bounding box center [1380, 604] width 132 height 20
paste input "185006"
type input "185006"
click at [1203, 666] on div "Quick find during the previous" at bounding box center [1253, 659] width 99 height 20
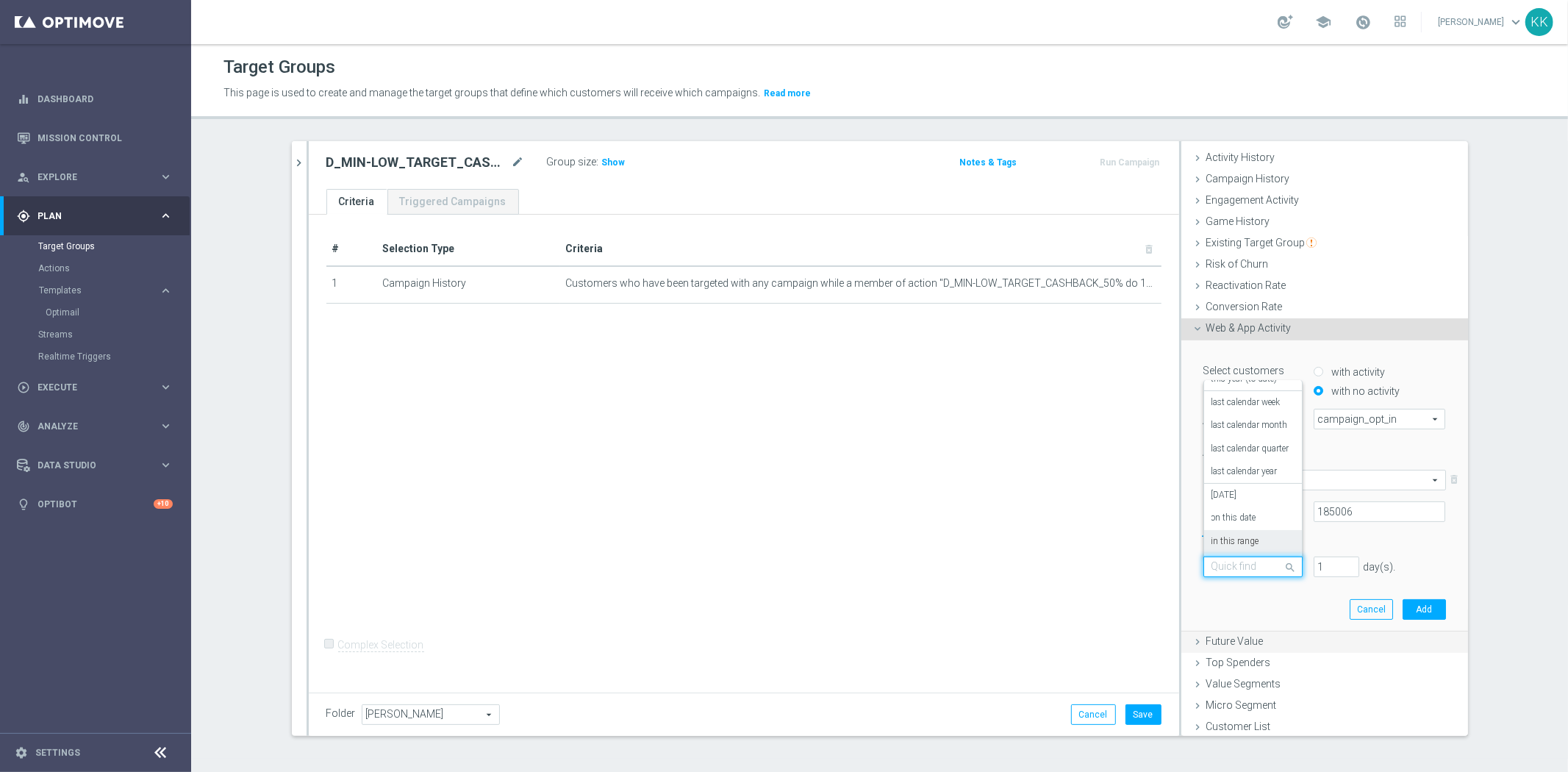
scroll to position [94, 0]
click at [1234, 537] on label "in this range" at bounding box center [1235, 540] width 48 height 12
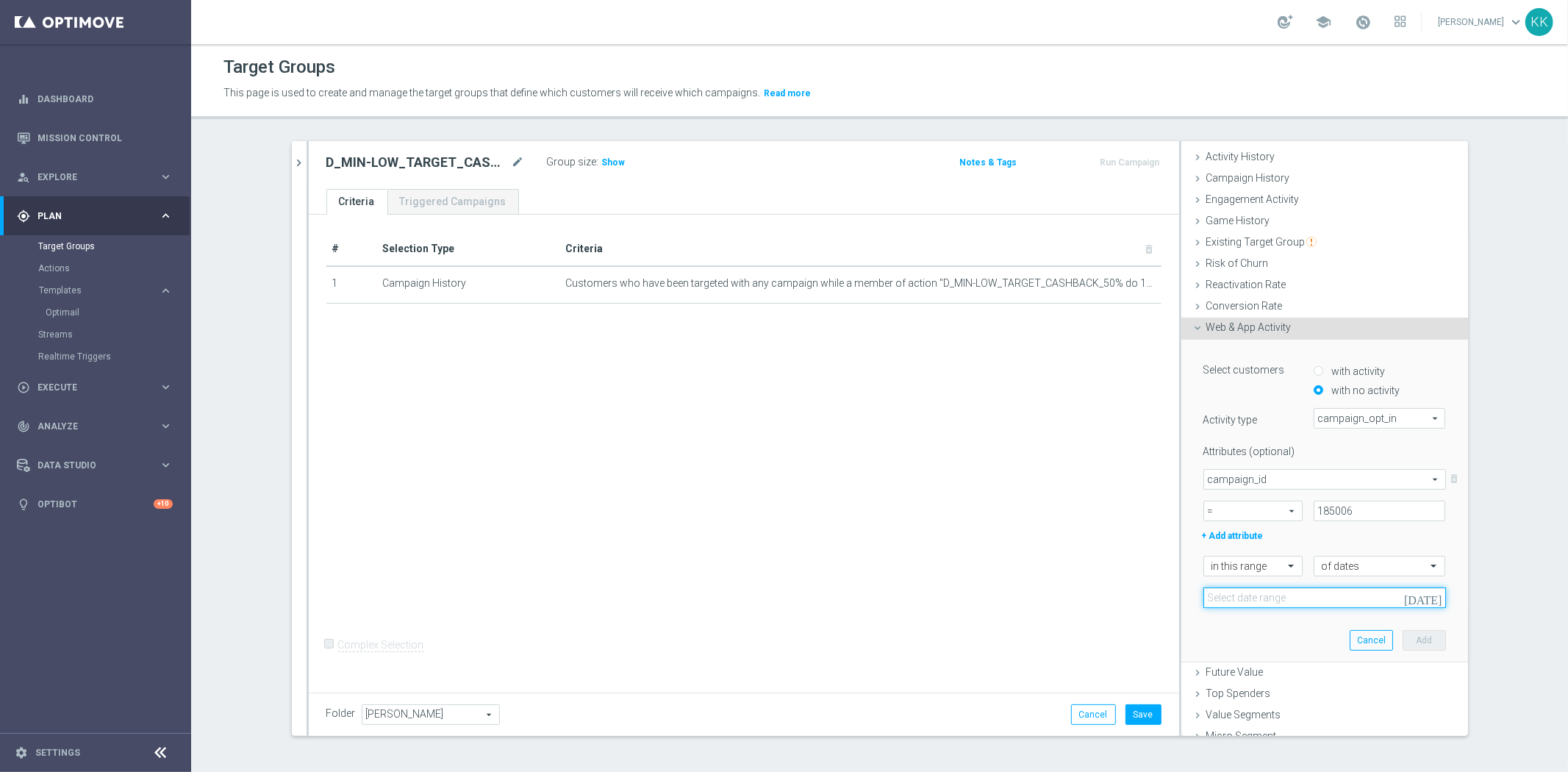
click at [1253, 591] on input at bounding box center [1324, 597] width 243 height 20
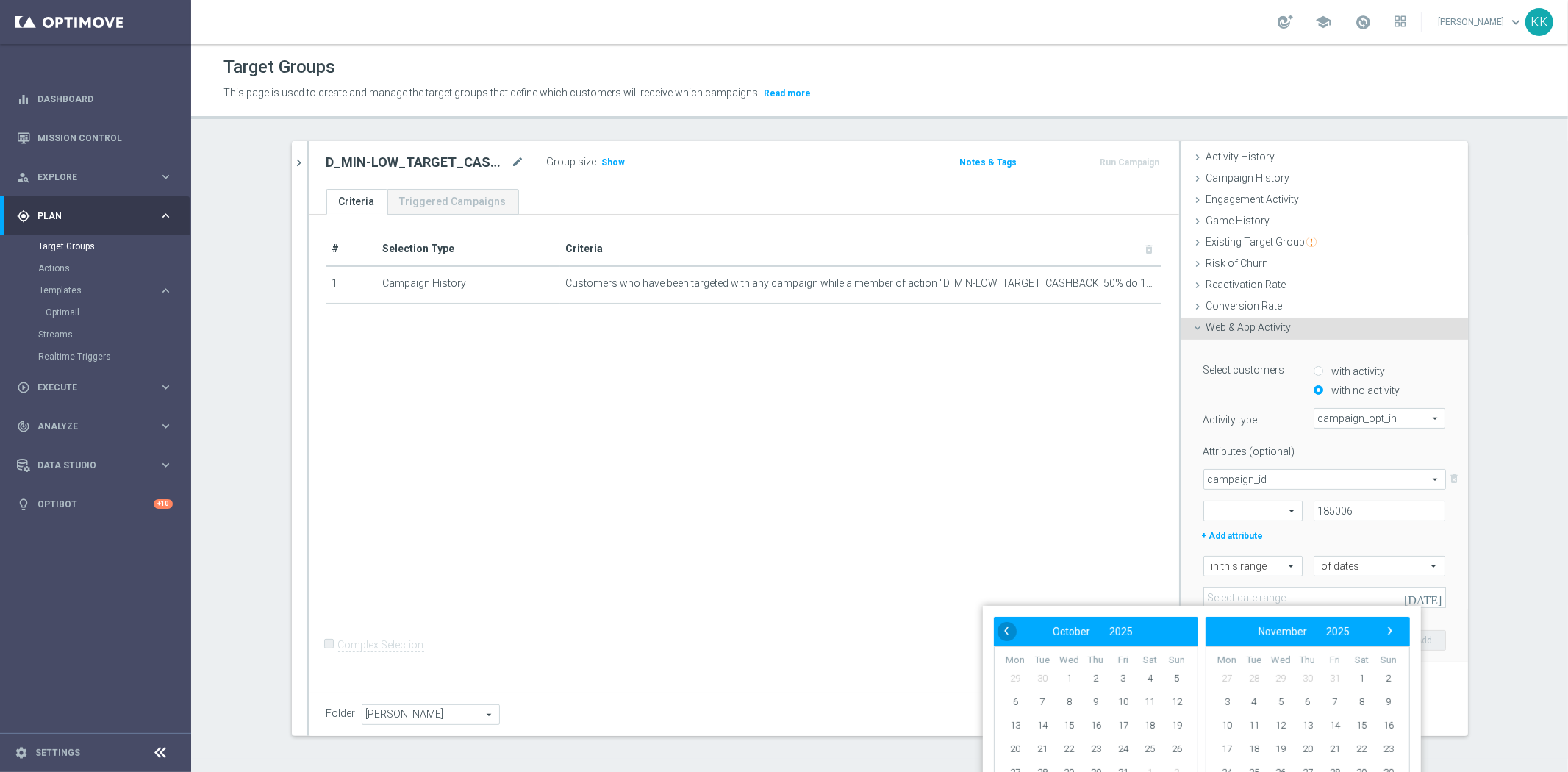
click at [1000, 622] on span "‹" at bounding box center [1006, 630] width 19 height 19
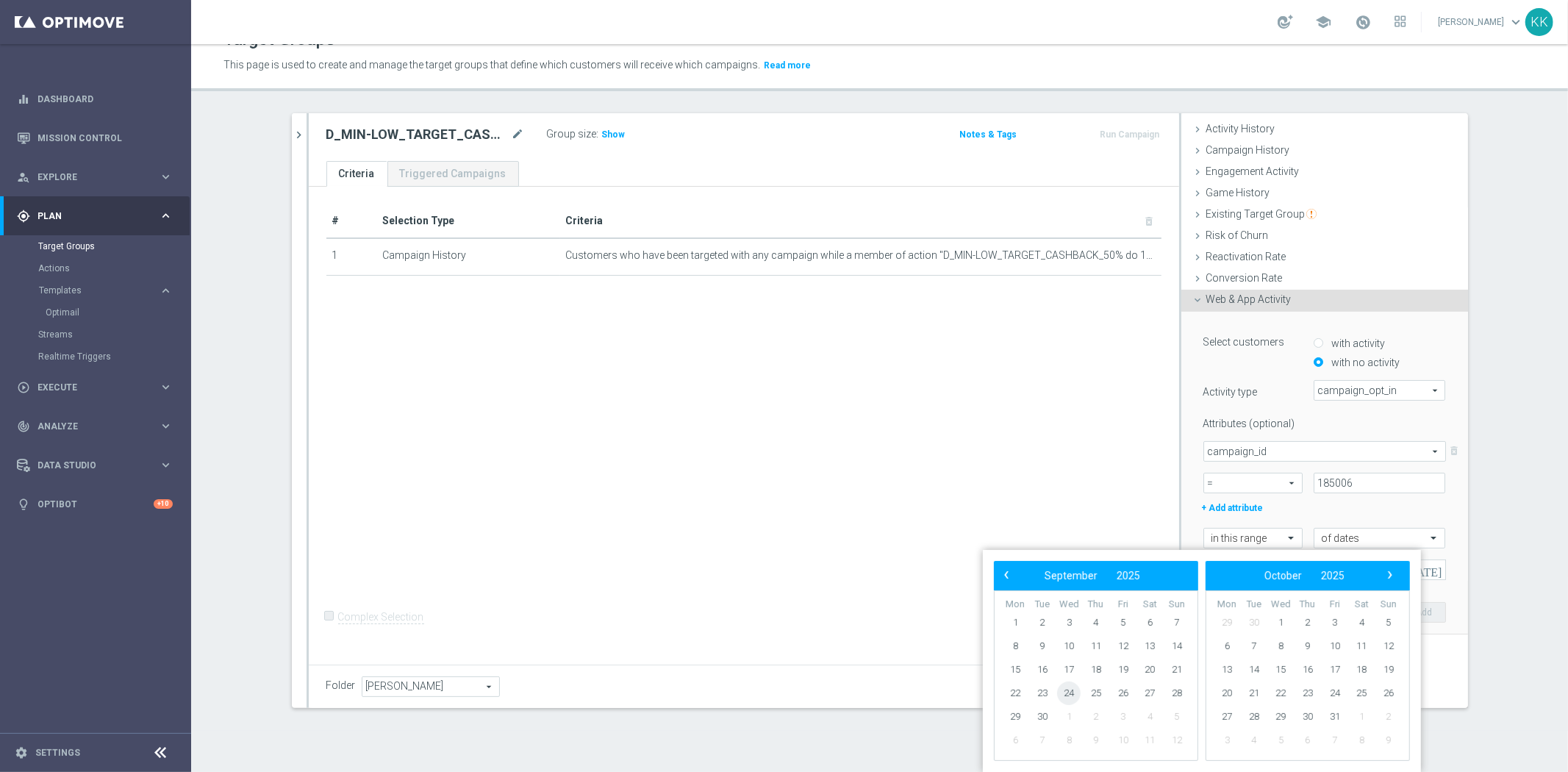
scroll to position [28, 0]
click at [1048, 711] on span "30" at bounding box center [1042, 718] width 24 height 24
click at [1333, 615] on span "3" at bounding box center [1335, 624] width 24 height 24
type input "[DATE] - [DATE]"
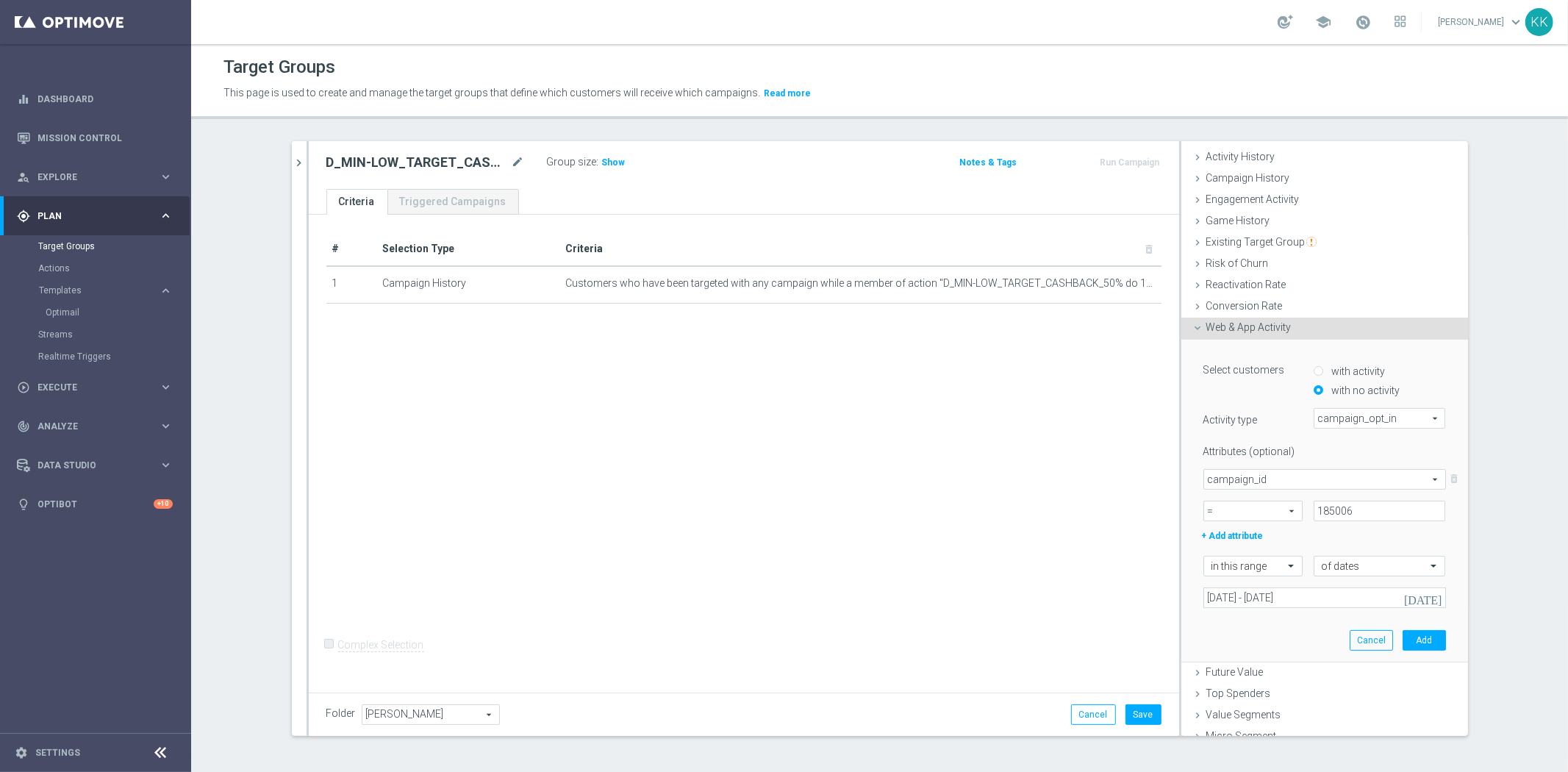
scroll to position [0, 0]
click at [1419, 630] on button "Add" at bounding box center [1424, 640] width 43 height 20
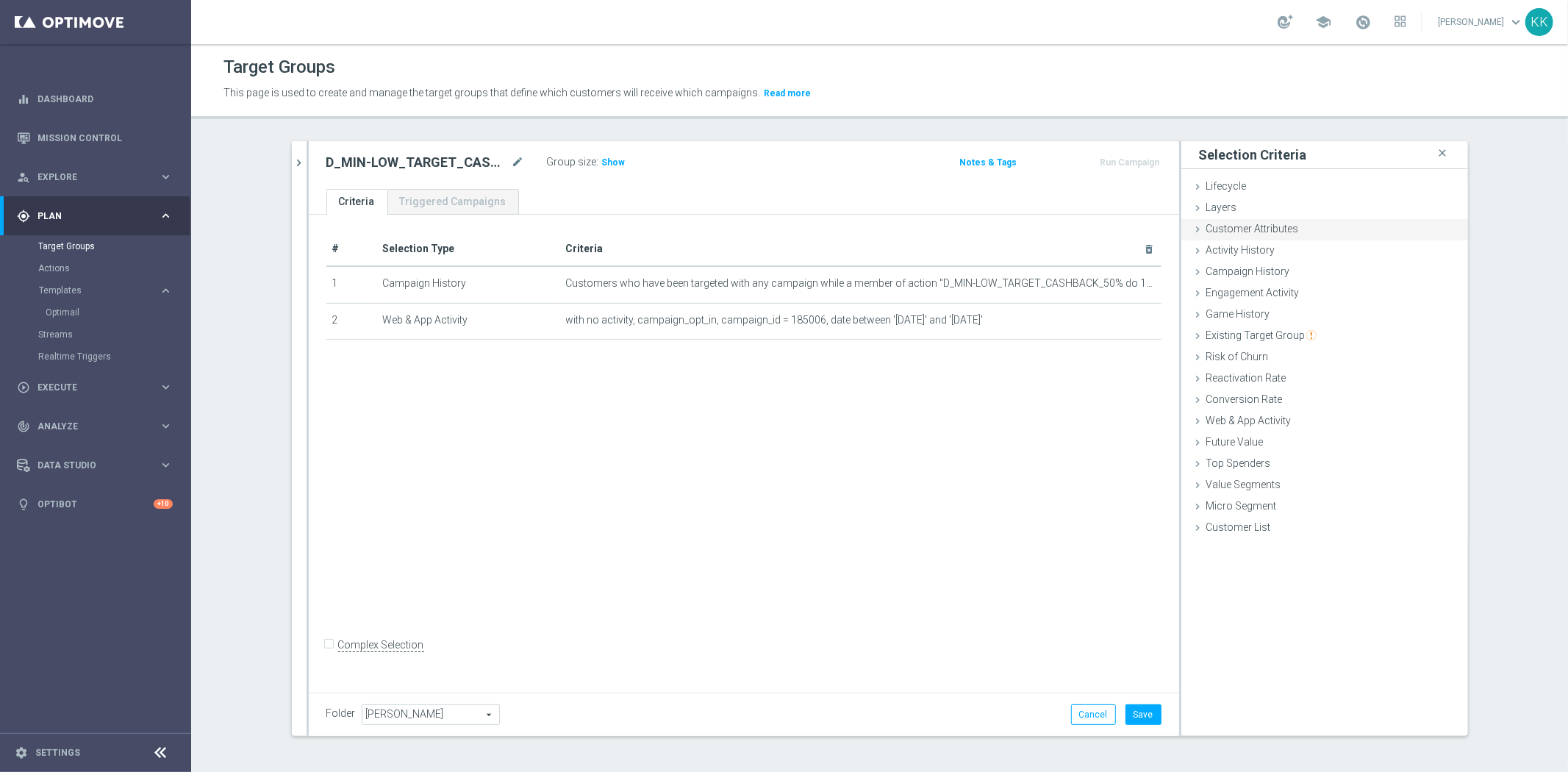
click at [1301, 236] on div "Customer Attributes done" at bounding box center [1324, 230] width 287 height 22
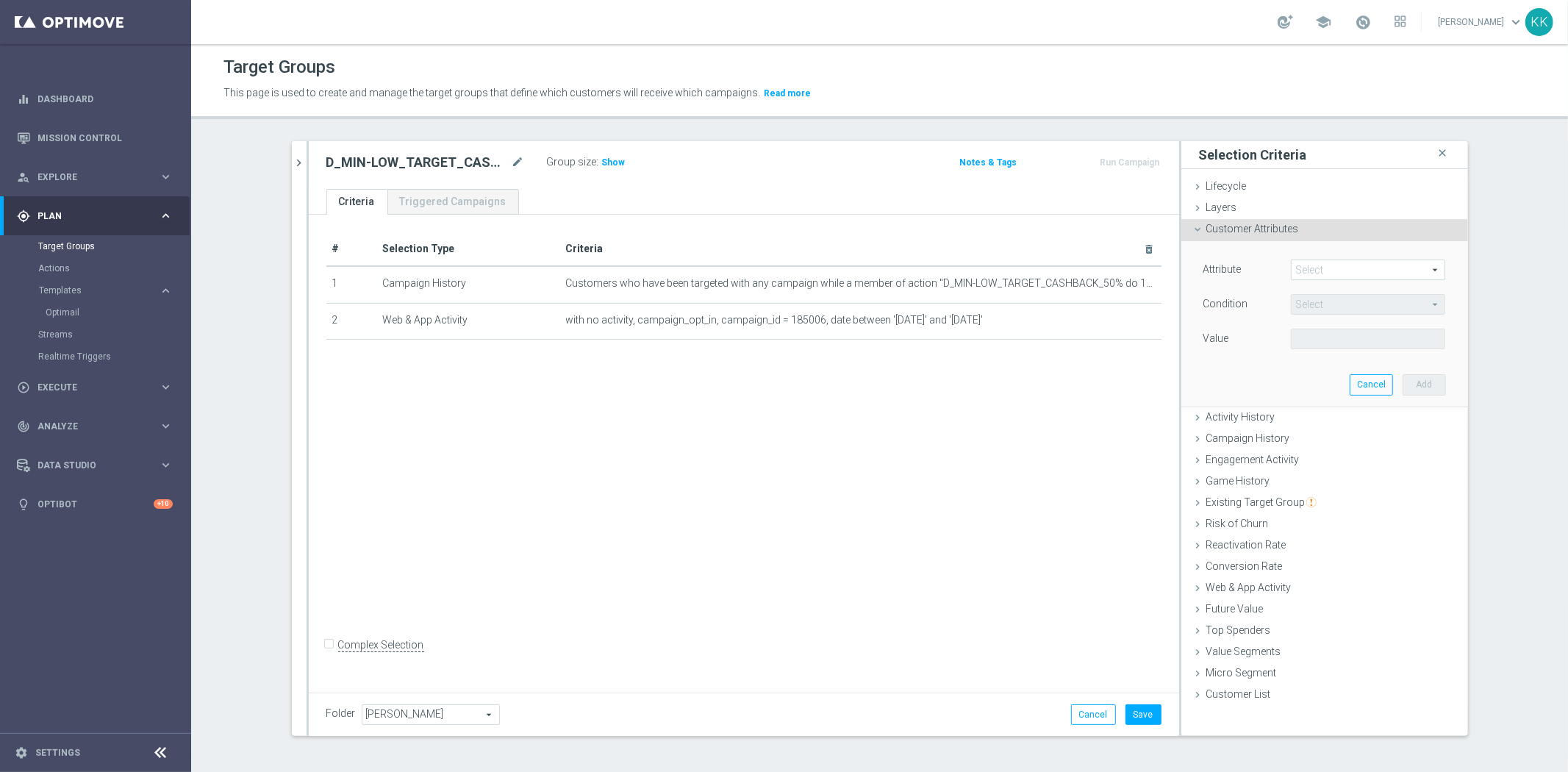
click at [1301, 275] on span at bounding box center [1368, 269] width 153 height 19
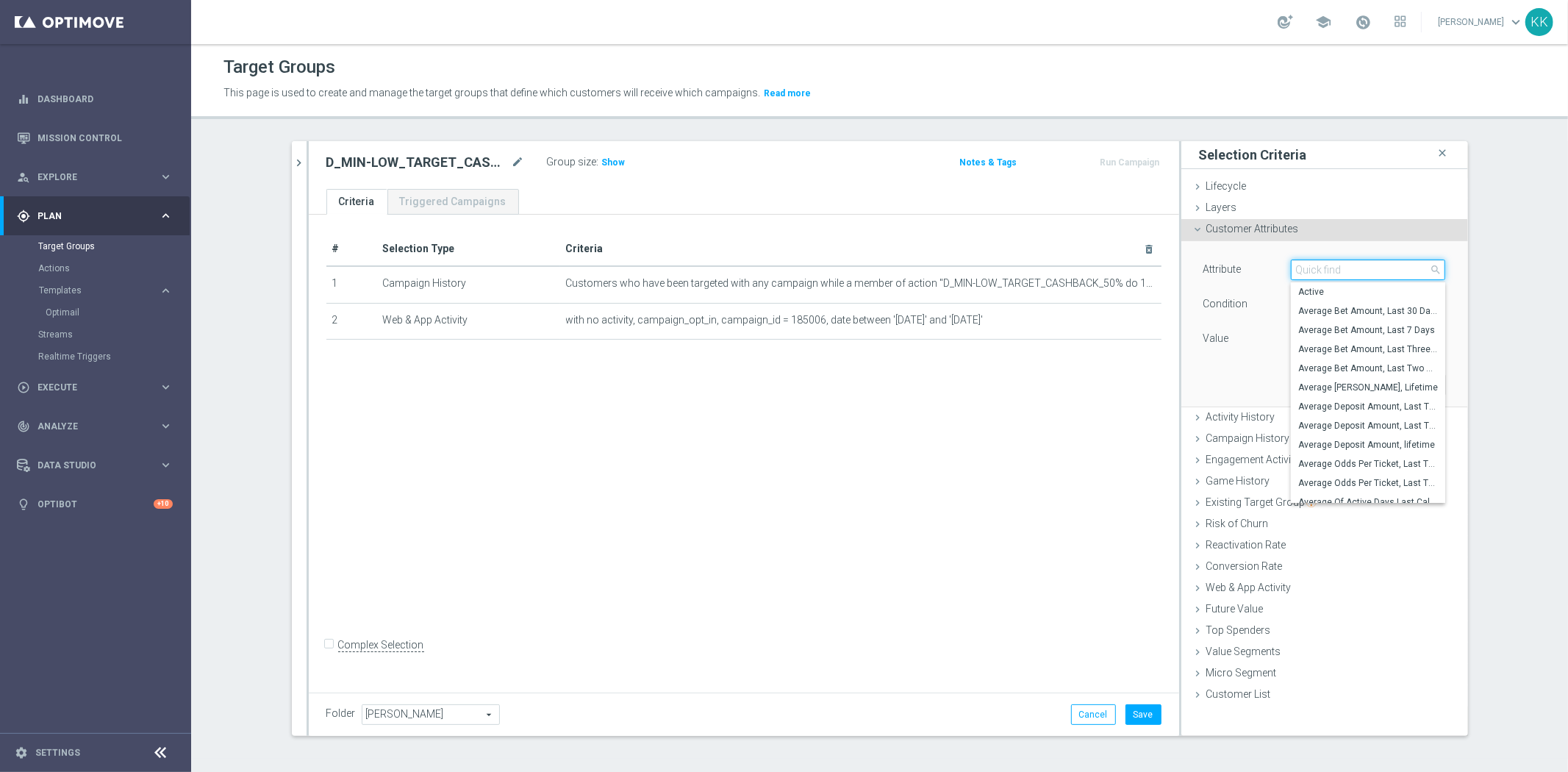
click at [1301, 275] on input "search" at bounding box center [1368, 269] width 154 height 20
type input "mark"
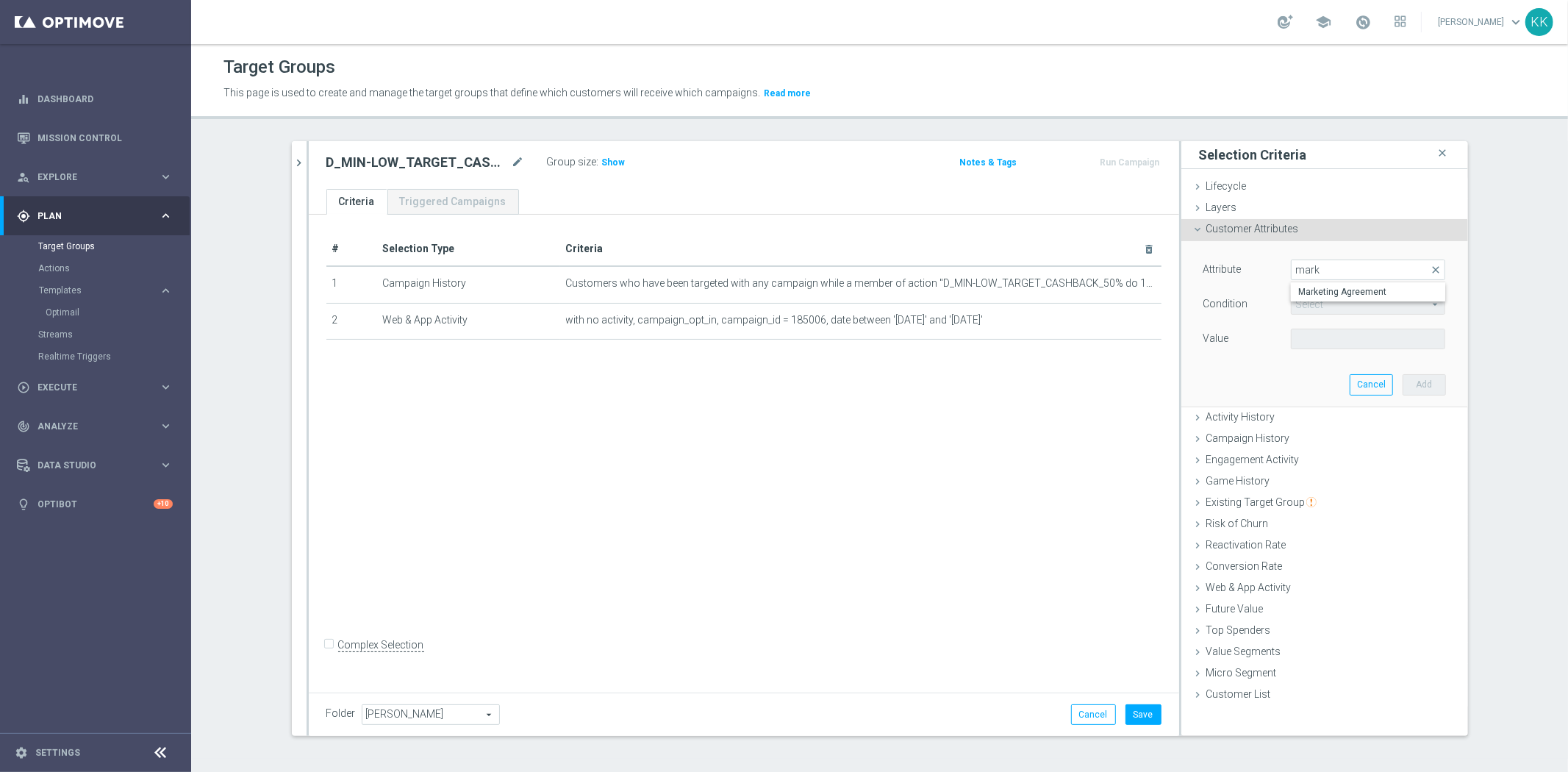
click at [1381, 298] on label "Marketing Agreement" at bounding box center [1368, 291] width 154 height 19
type input "Marketing Agreement"
type input "Equals"
drag, startPoint x: 1325, startPoint y: 361, endPoint x: 1326, endPoint y: 353, distance: 8.1
click at [1324, 361] on div "Attribute Marketing Agreement Marketing Agreement arrow_drop_down search Condit…" at bounding box center [1324, 323] width 265 height 165
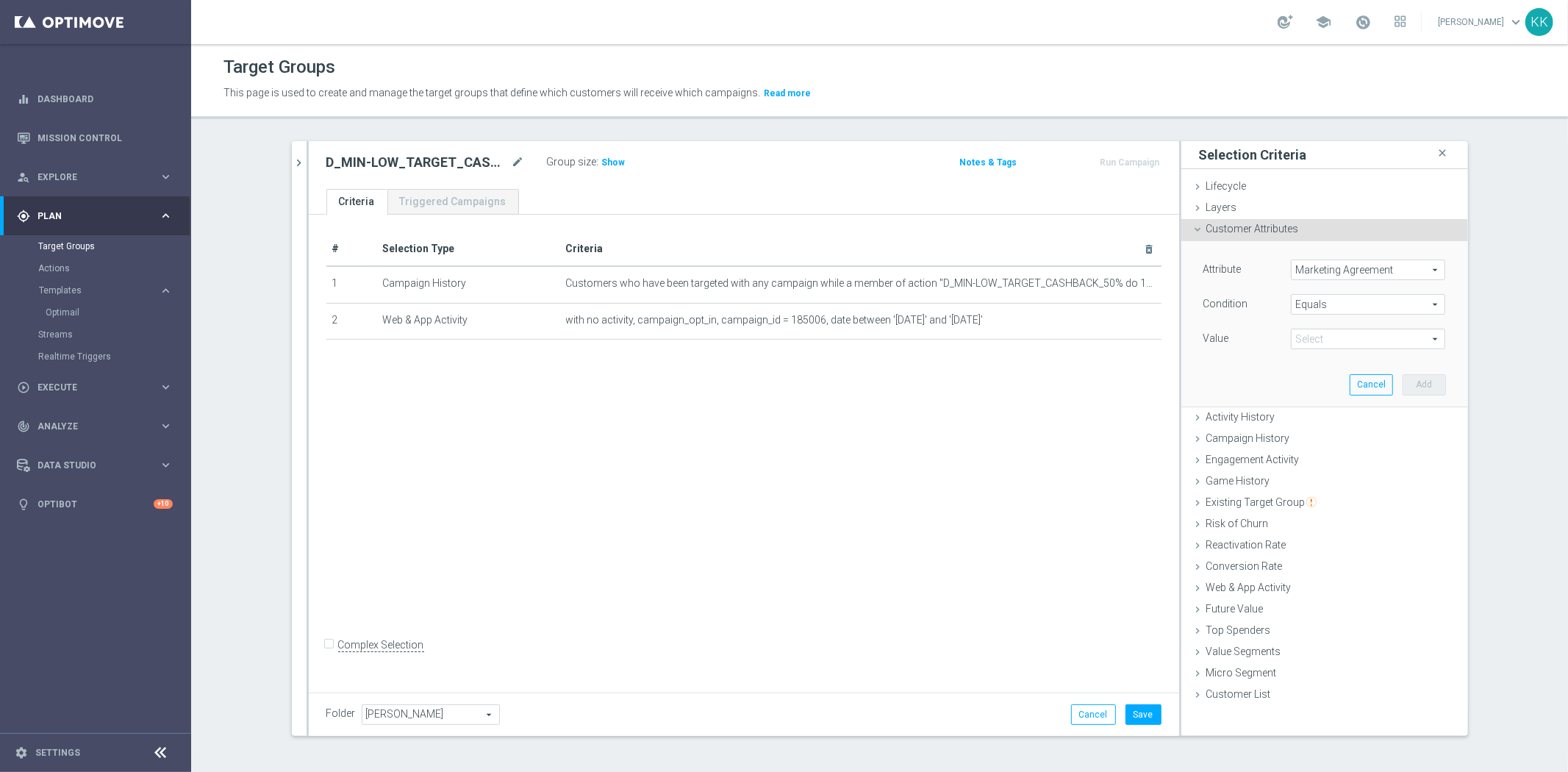
click at [1328, 346] on span at bounding box center [1368, 338] width 153 height 19
click at [1336, 398] on span "True" at bounding box center [1368, 399] width 140 height 12
type input "True"
click at [1415, 380] on button "Add" at bounding box center [1424, 384] width 43 height 20
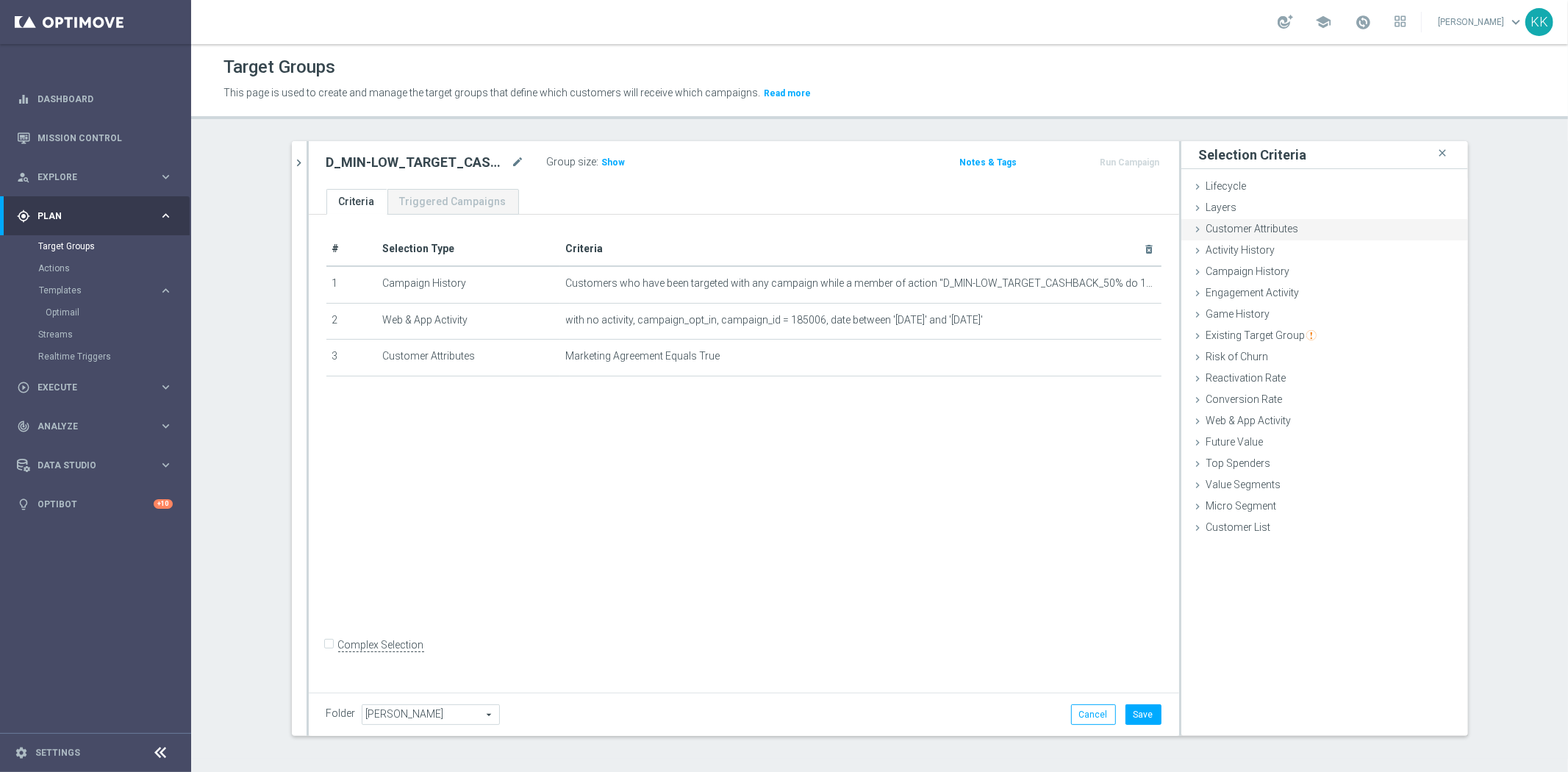
click at [1347, 230] on div "Customer Attributes done selection saved" at bounding box center [1324, 230] width 287 height 22
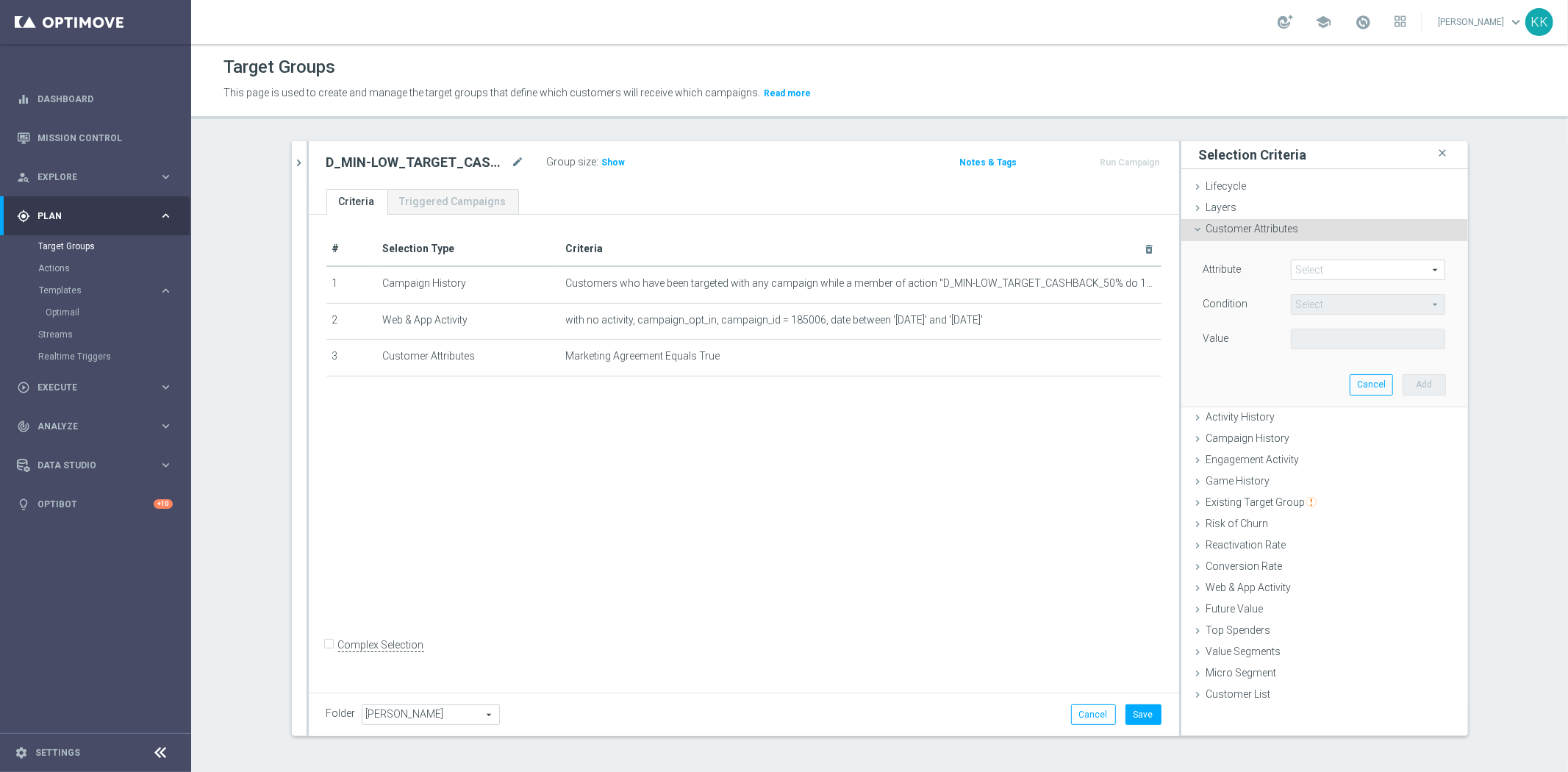
click at [1347, 273] on span at bounding box center [1368, 269] width 153 height 19
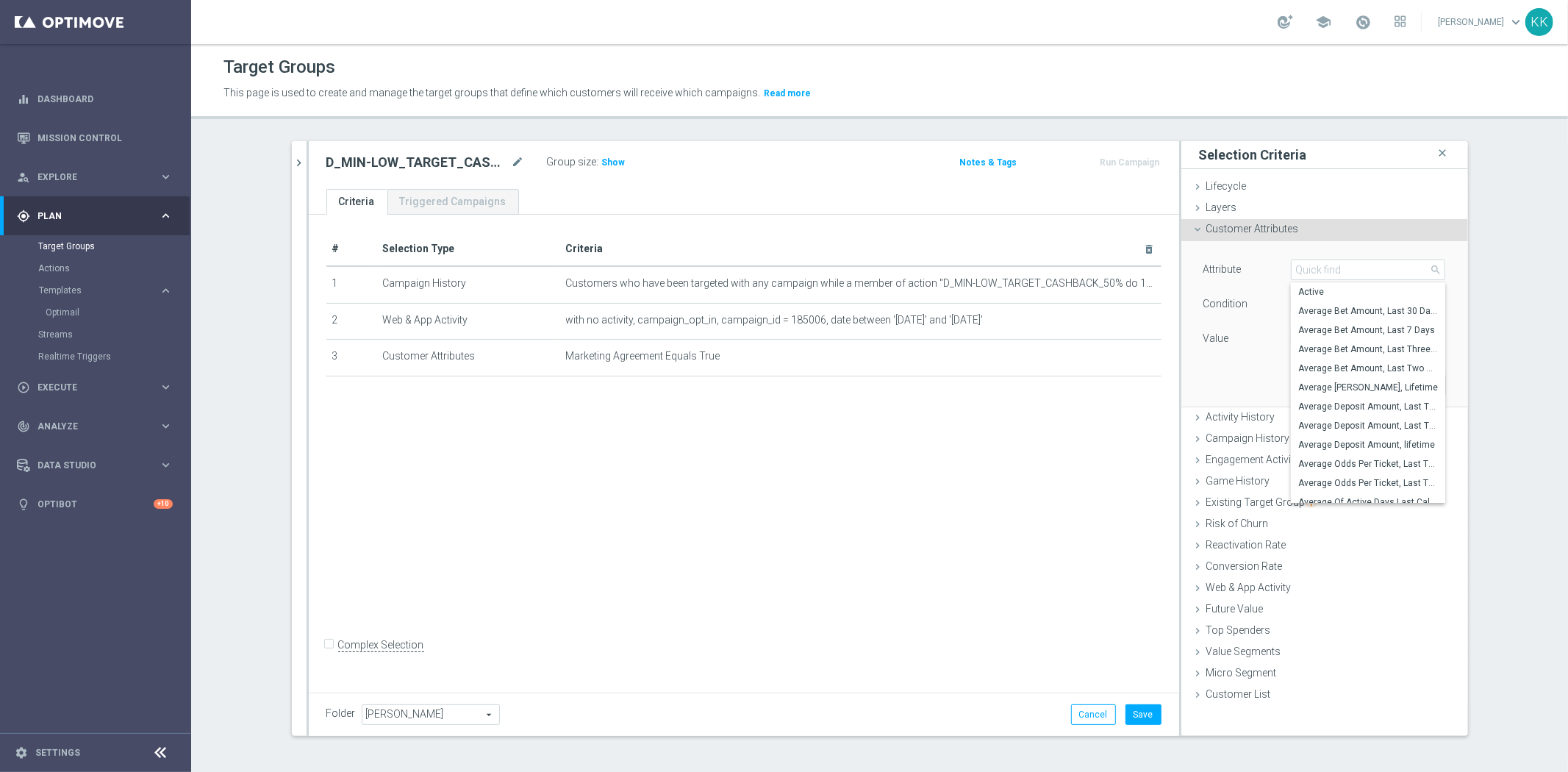
click at [1346, 273] on input "search" at bounding box center [1368, 269] width 154 height 20
click at [1343, 273] on input "search" at bounding box center [1368, 269] width 154 height 20
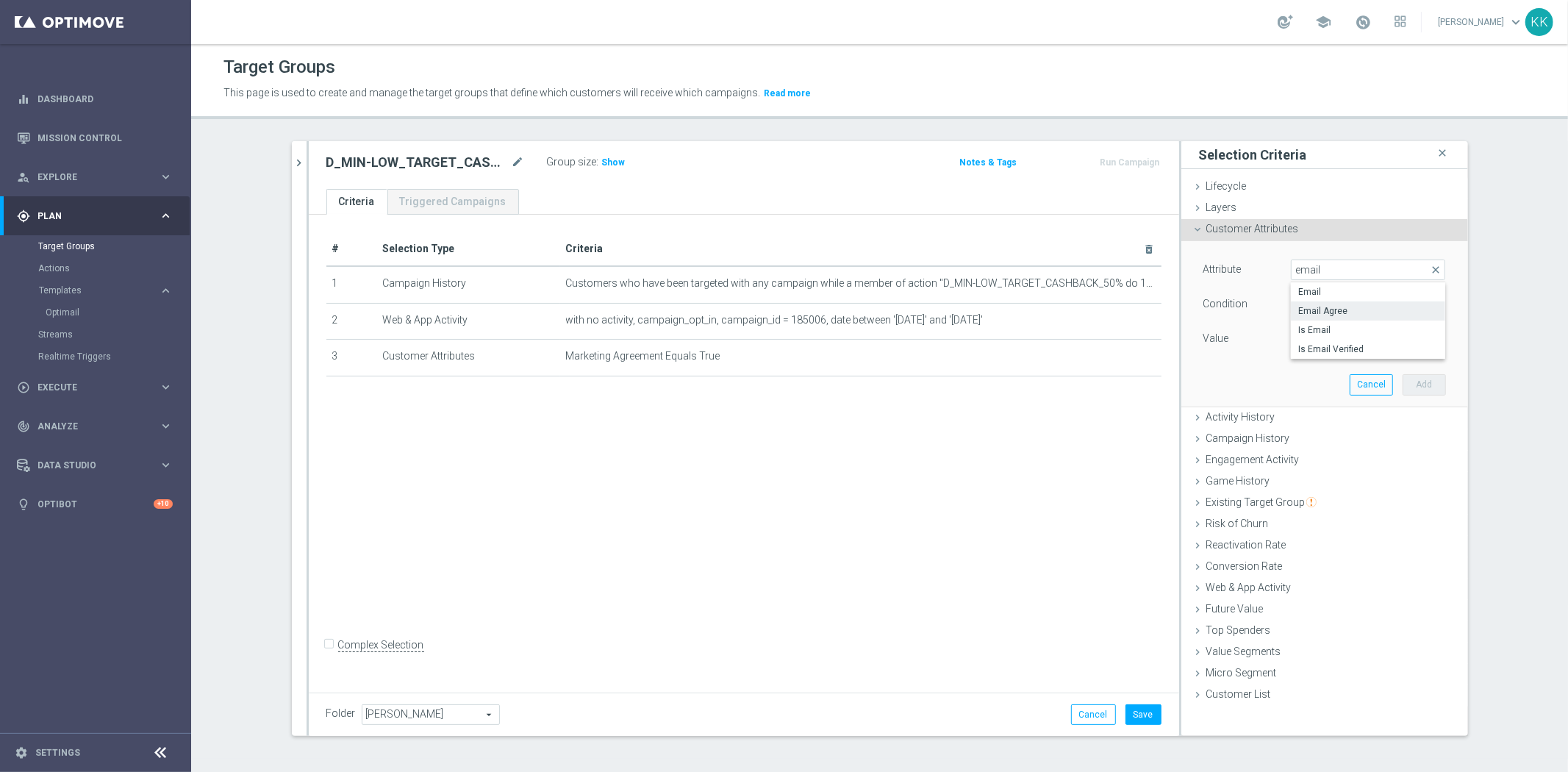
type input "email"
click at [1386, 313] on span "Email Agree" at bounding box center [1368, 311] width 140 height 12
type input "Email Agree"
type input "Equals"
click at [1333, 333] on span at bounding box center [1368, 338] width 153 height 19
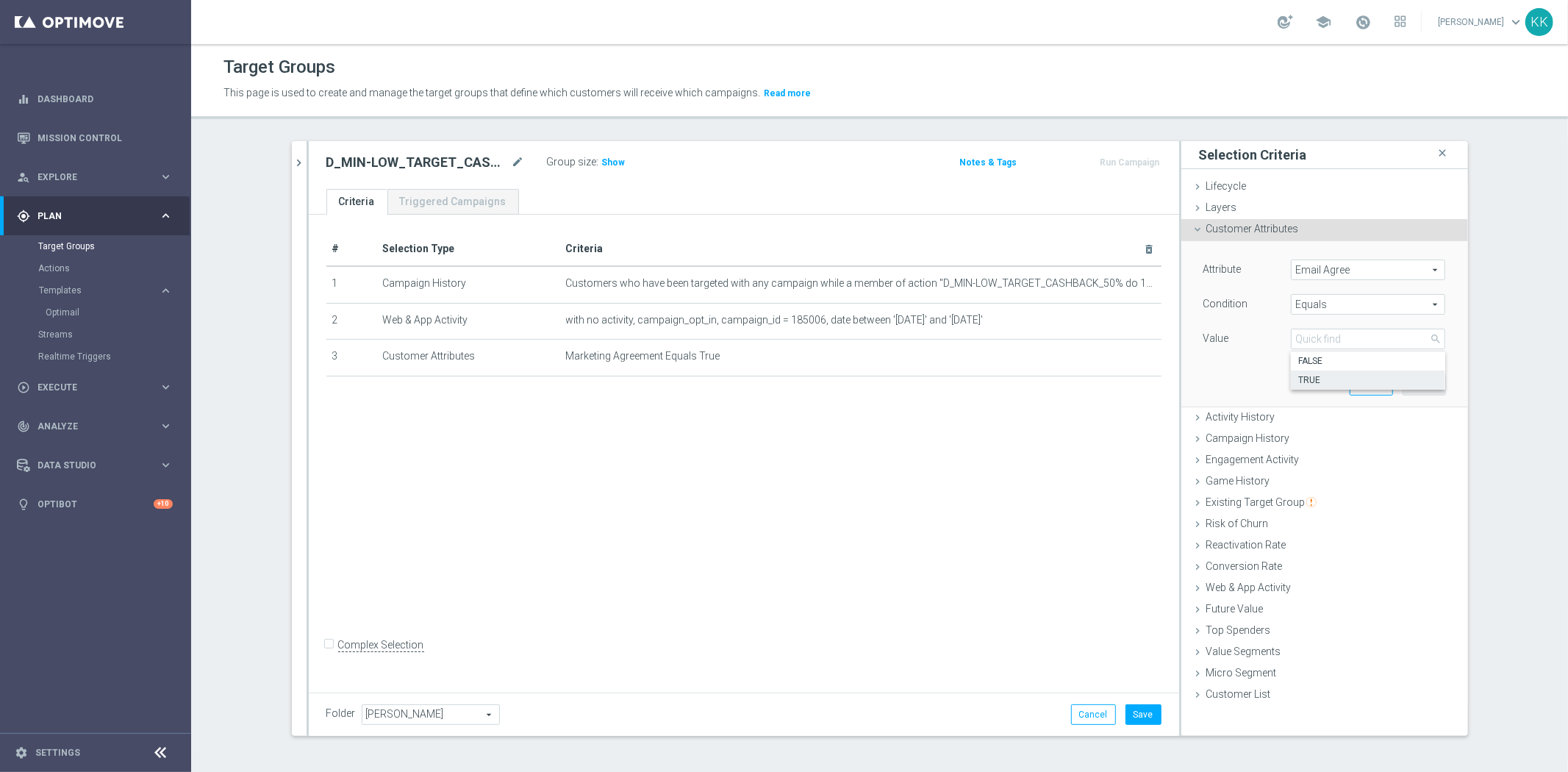
click at [1331, 375] on span "TRUE" at bounding box center [1368, 380] width 140 height 12
type input "TRUE"
click at [1415, 376] on button "Add" at bounding box center [1424, 384] width 43 height 20
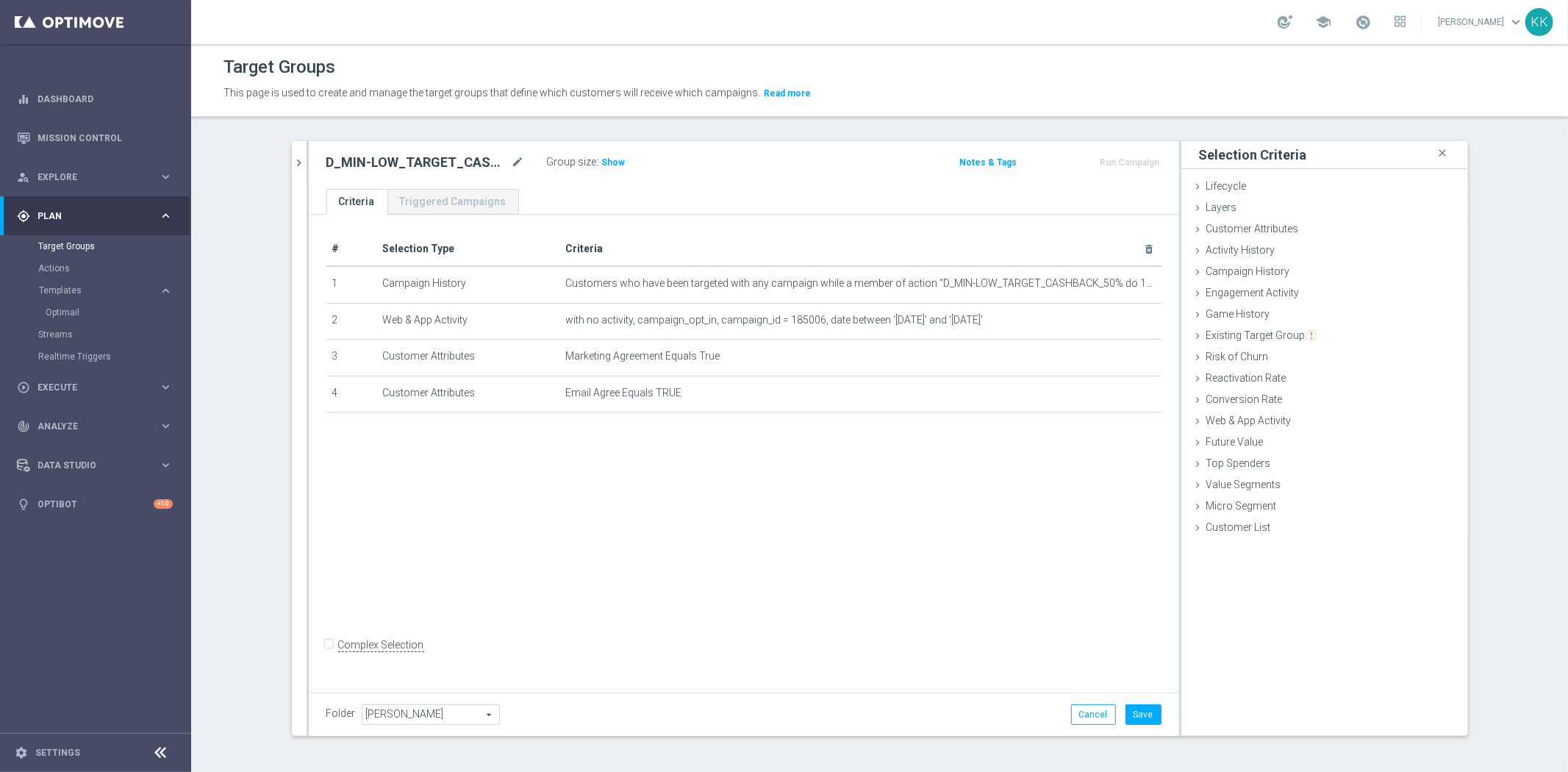
click at [1132, 701] on div "Folder [PERSON_NAME] [PERSON_NAME] arrow_drop_down search Cancel Save Saving..." at bounding box center [744, 713] width 870 height 43
click at [1132, 708] on button "Save" at bounding box center [1142, 714] width 36 height 20
click at [613, 164] on span "Show" at bounding box center [614, 162] width 24 height 10
click at [355, 164] on h2 "D_MIN-LOW_TARGET_CASHBACK_50% do 100 PLN_EPLW_300925_2" at bounding box center [417, 162] width 182 height 17
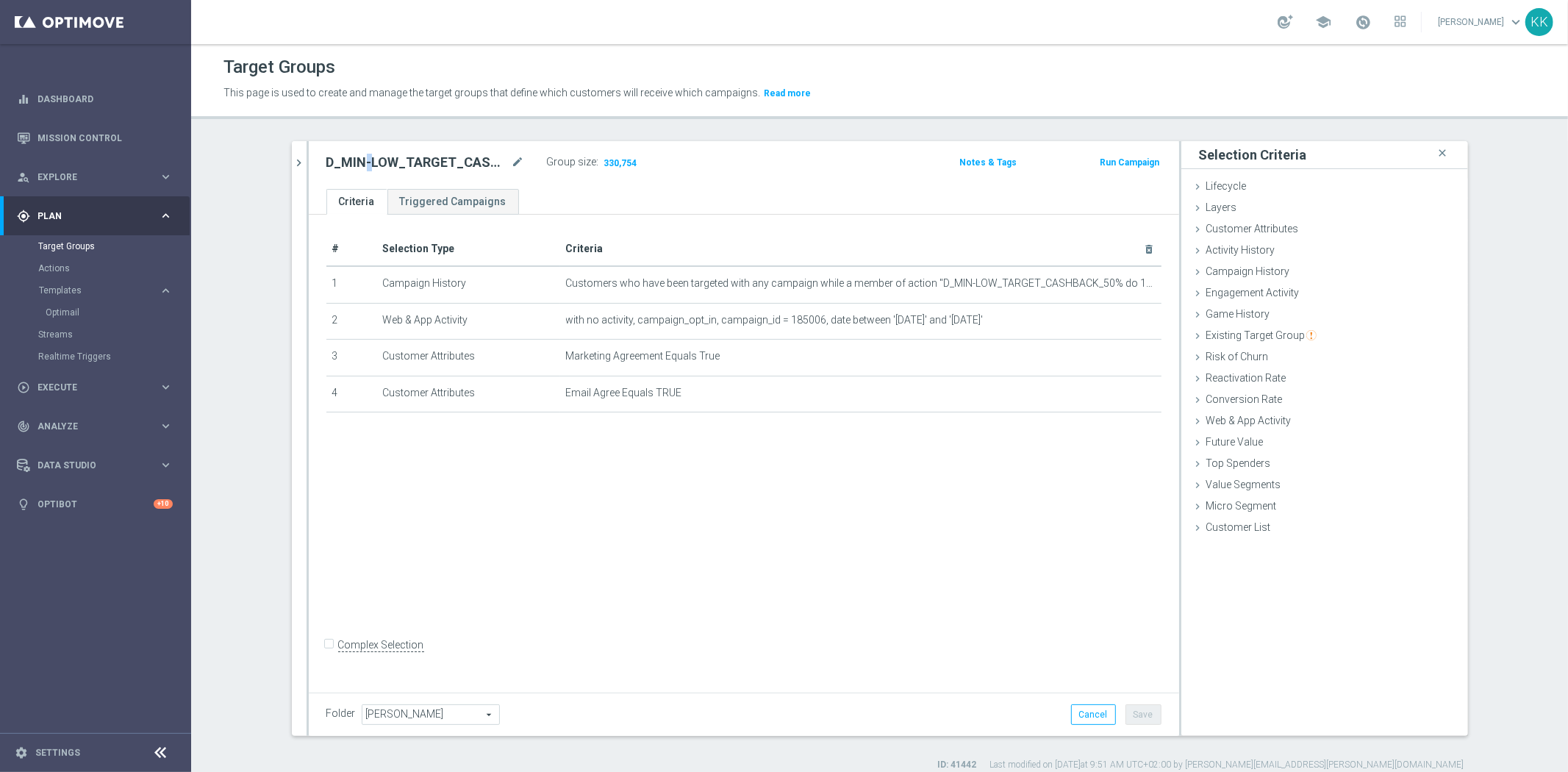
click at [355, 164] on h2 "D_MIN-LOW_TARGET_CASHBACK_50% do 100 PLN_EPLW_300925_2" at bounding box center [417, 162] width 182 height 17
click at [283, 164] on div "search more_vert Prioritize Customer Target Groups library_add create_new_folder" at bounding box center [879, 456] width 1234 height 630
click at [291, 149] on button "chevron_right" at bounding box center [299, 163] width 15 height 43
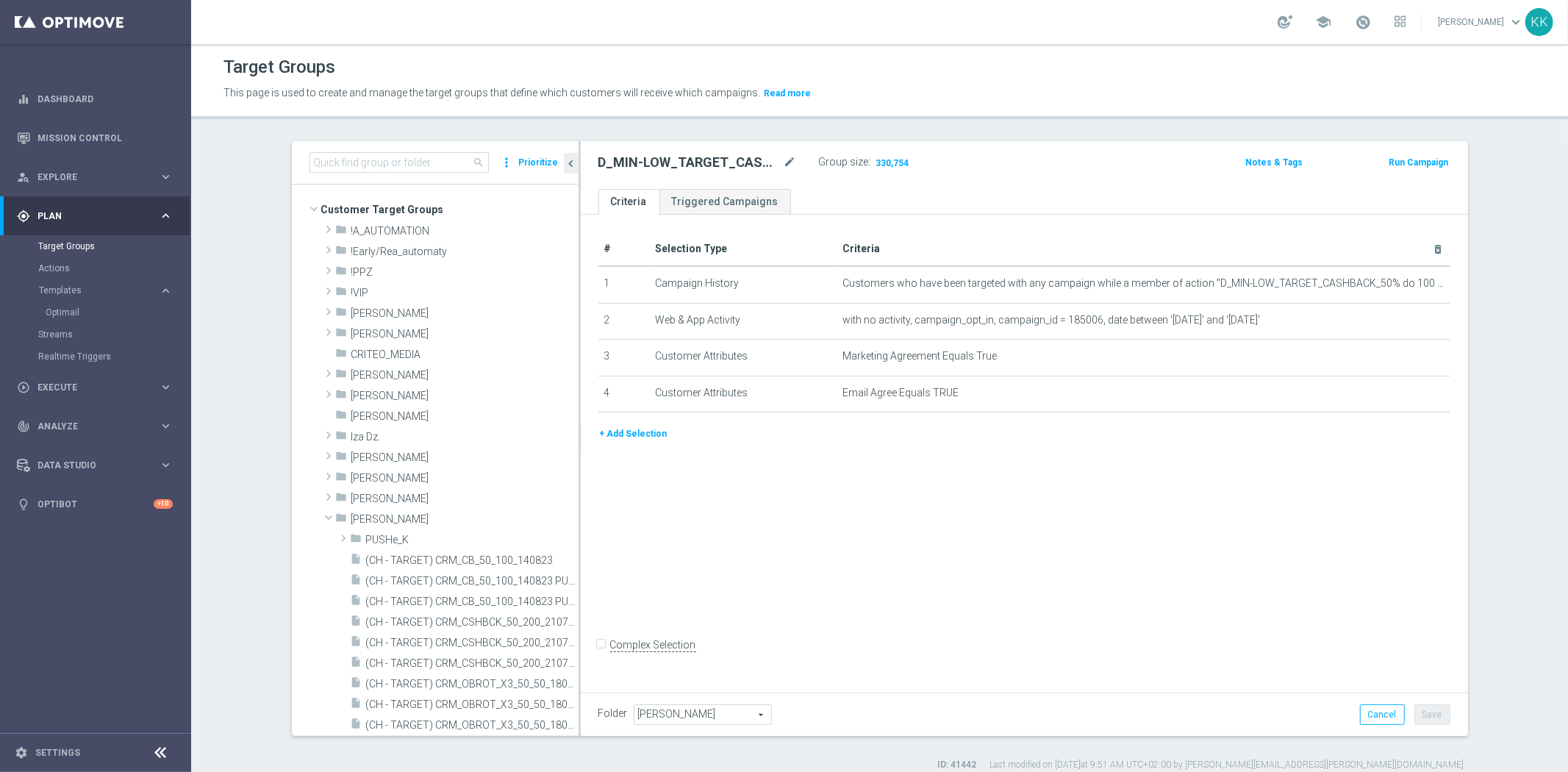
click at [364, 177] on div "search more_vert Prioritize" at bounding box center [435, 163] width 287 height 43
click at [365, 173] on div "search more_vert Prioritize" at bounding box center [435, 163] width 287 height 43
click at [365, 167] on input at bounding box center [399, 163] width 179 height 20
paste input "D_MIN-LOW_TARGET_CASHBACK_50% do 100 PLN_EPLW_300925_2"
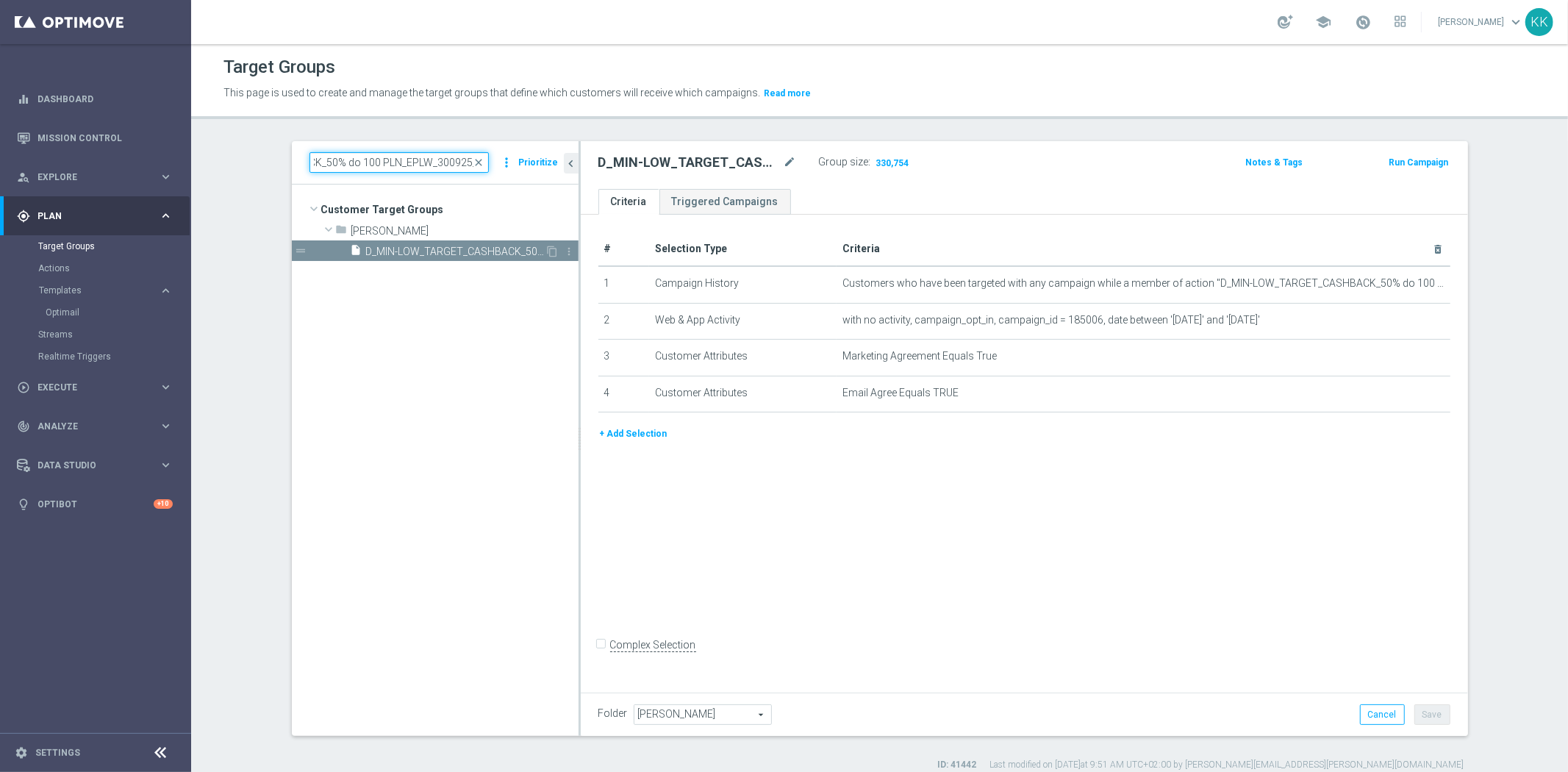
type input "D_MIN-LOW_TARGET_CASHBACK_50% do 100 PLN_EPLW_300925_2"
click at [502, 245] on span "D_MIN-LOW_TARGET_CASHBACK_50% do 100 PLN_EPLW_300925_2" at bounding box center [455, 252] width 179 height 13
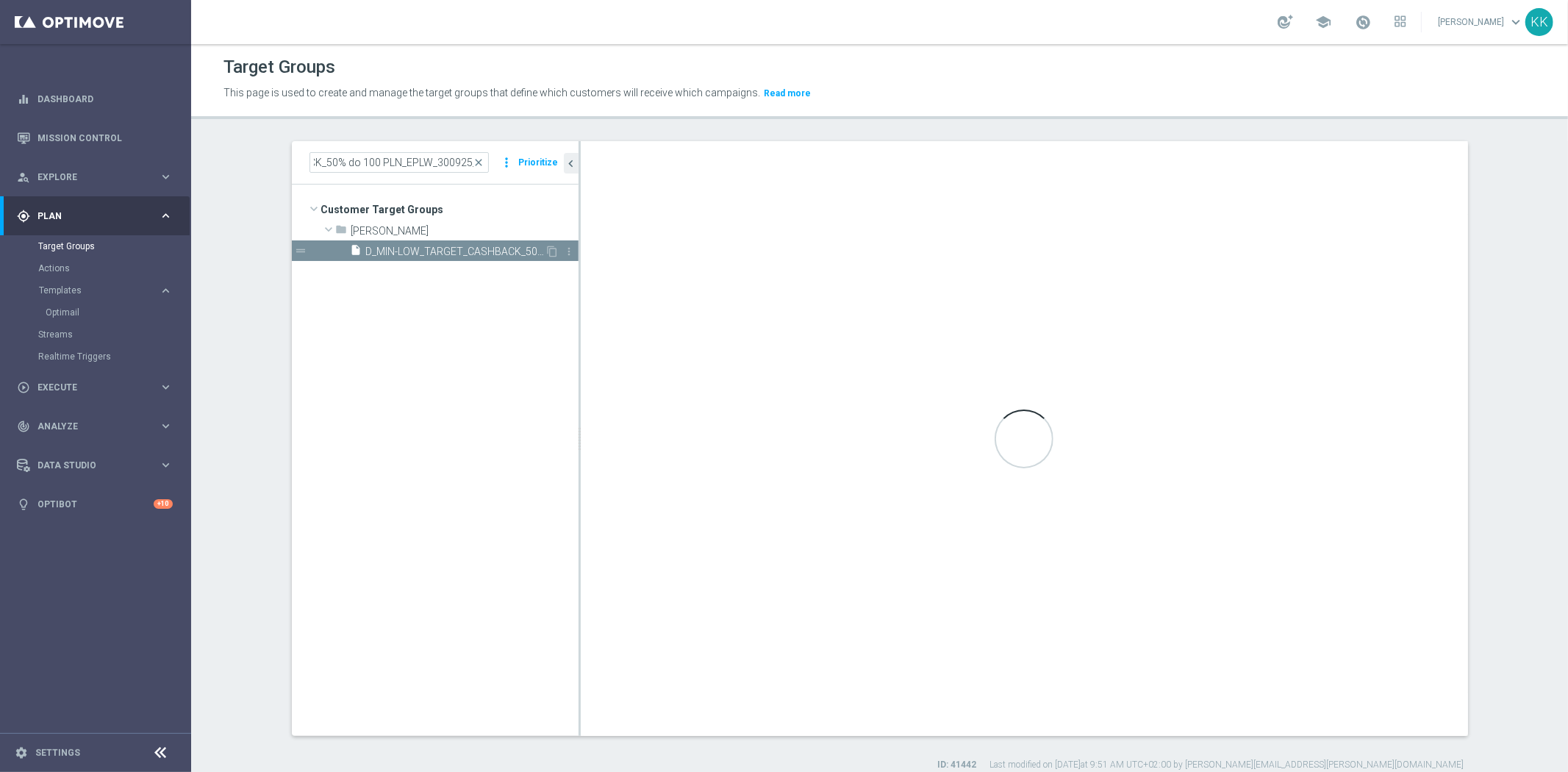
scroll to position [0, 0]
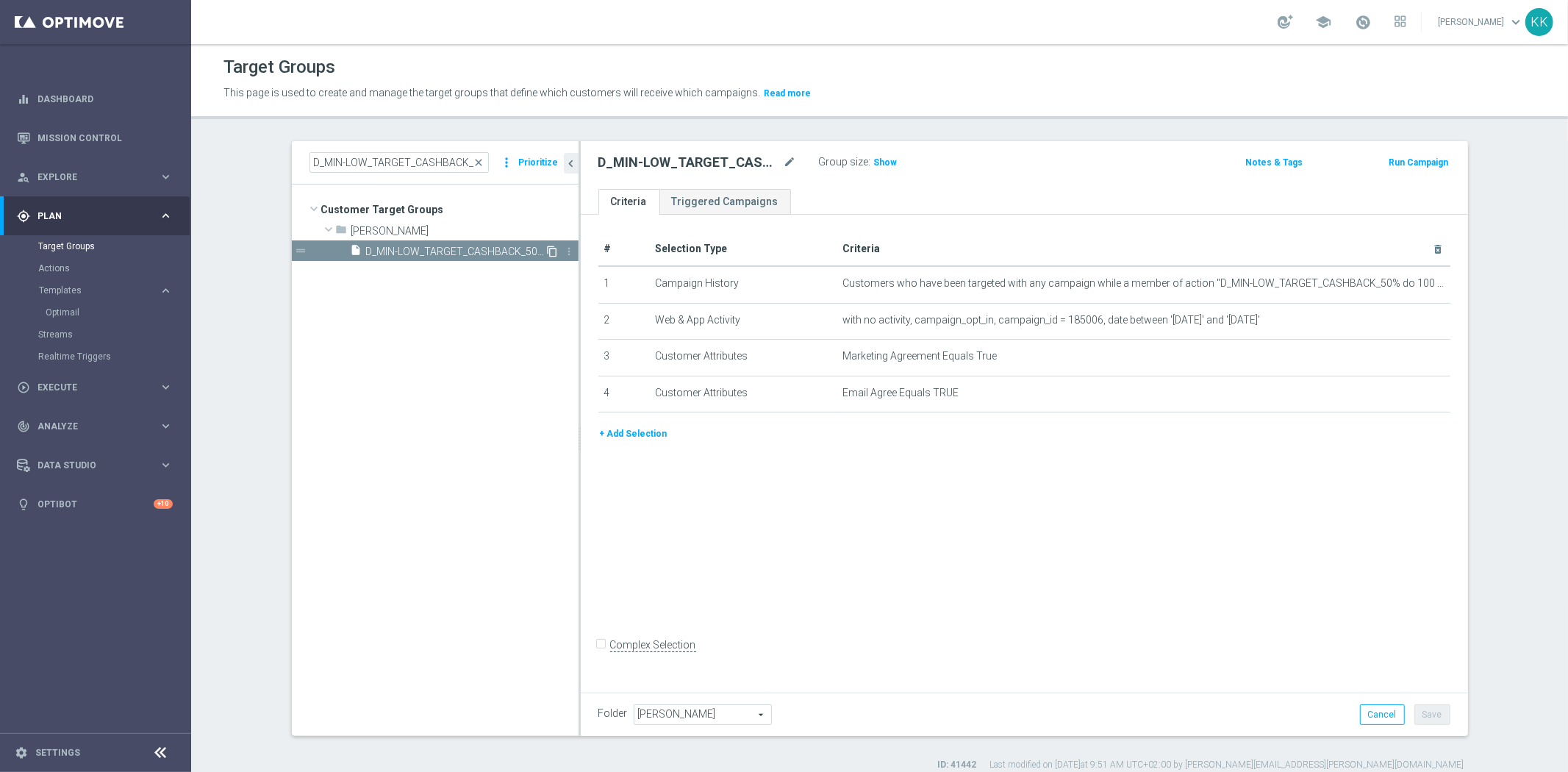
click at [547, 247] on icon "content_copy" at bounding box center [552, 251] width 12 height 12
click at [789, 162] on icon "mode_edit" at bounding box center [790, 162] width 13 height 17
type input "D_MED-HIGH_TARGET_CASHBACK_50% do 300 PLN_EPLW_300925_2"
click at [978, 187] on div "D_MED-HIGH_TARGET_CASHBACK_50% do 300 PLN_EPLW_300925_2 Group size : Show Notes…" at bounding box center [1024, 165] width 887 height 48
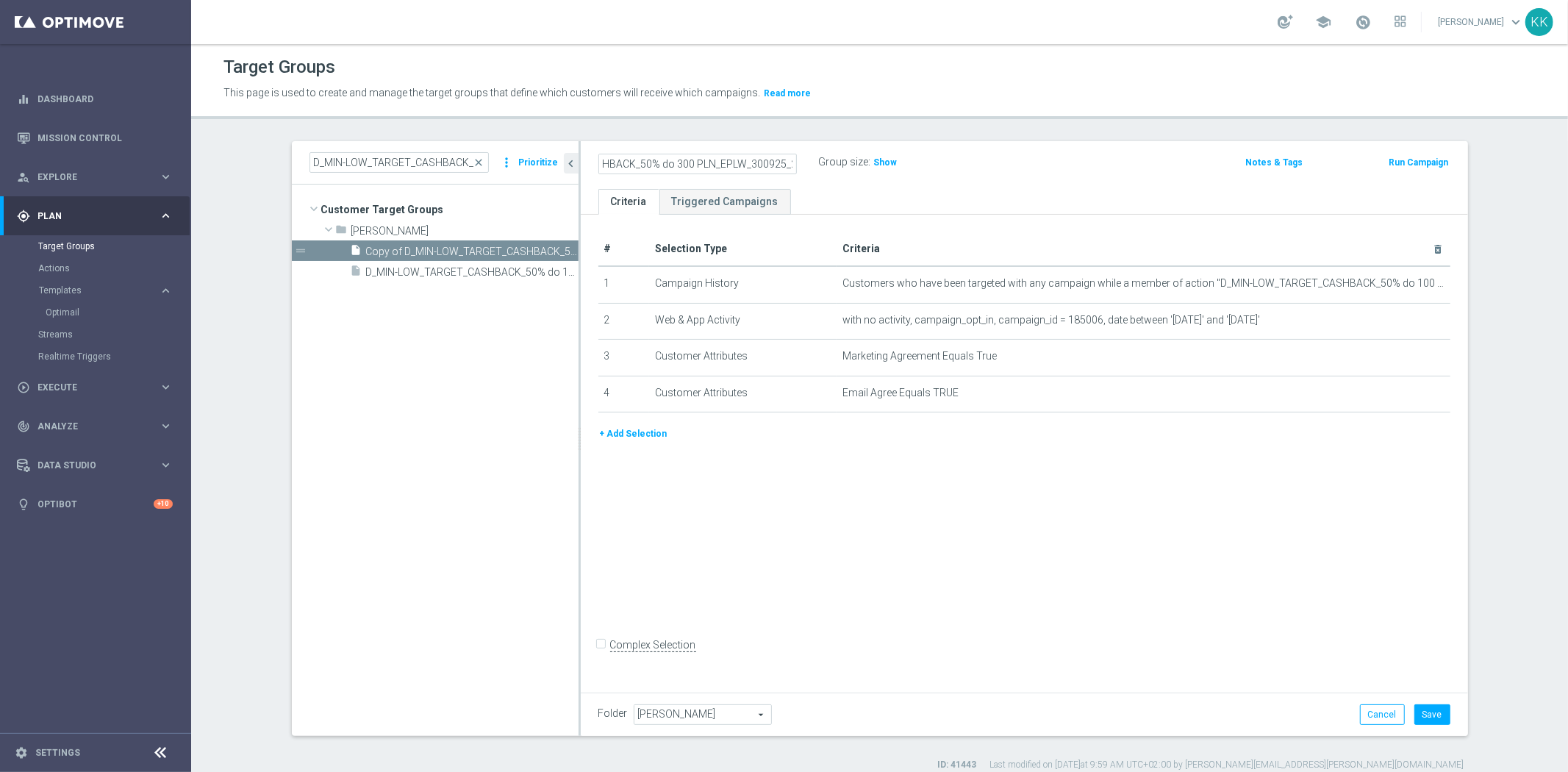
scroll to position [0, 0]
click at [1398, 281] on icon "mode_edit" at bounding box center [1402, 283] width 12 height 12
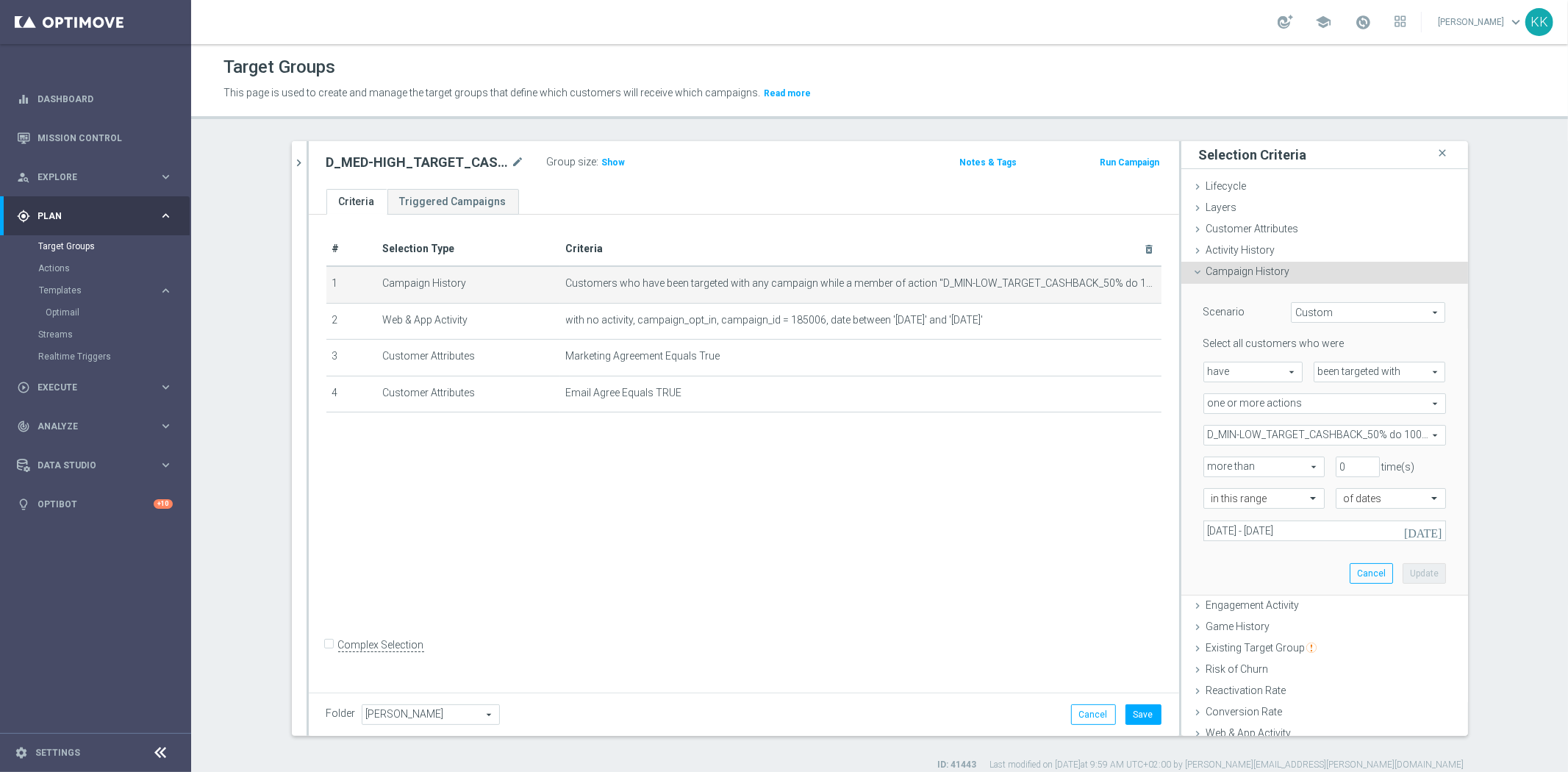
click at [1269, 432] on span "D_MIN-LOW_TARGET_CASHBACK_50% do 100 PLN_EPLW_300925" at bounding box center [1324, 435] width 241 height 19
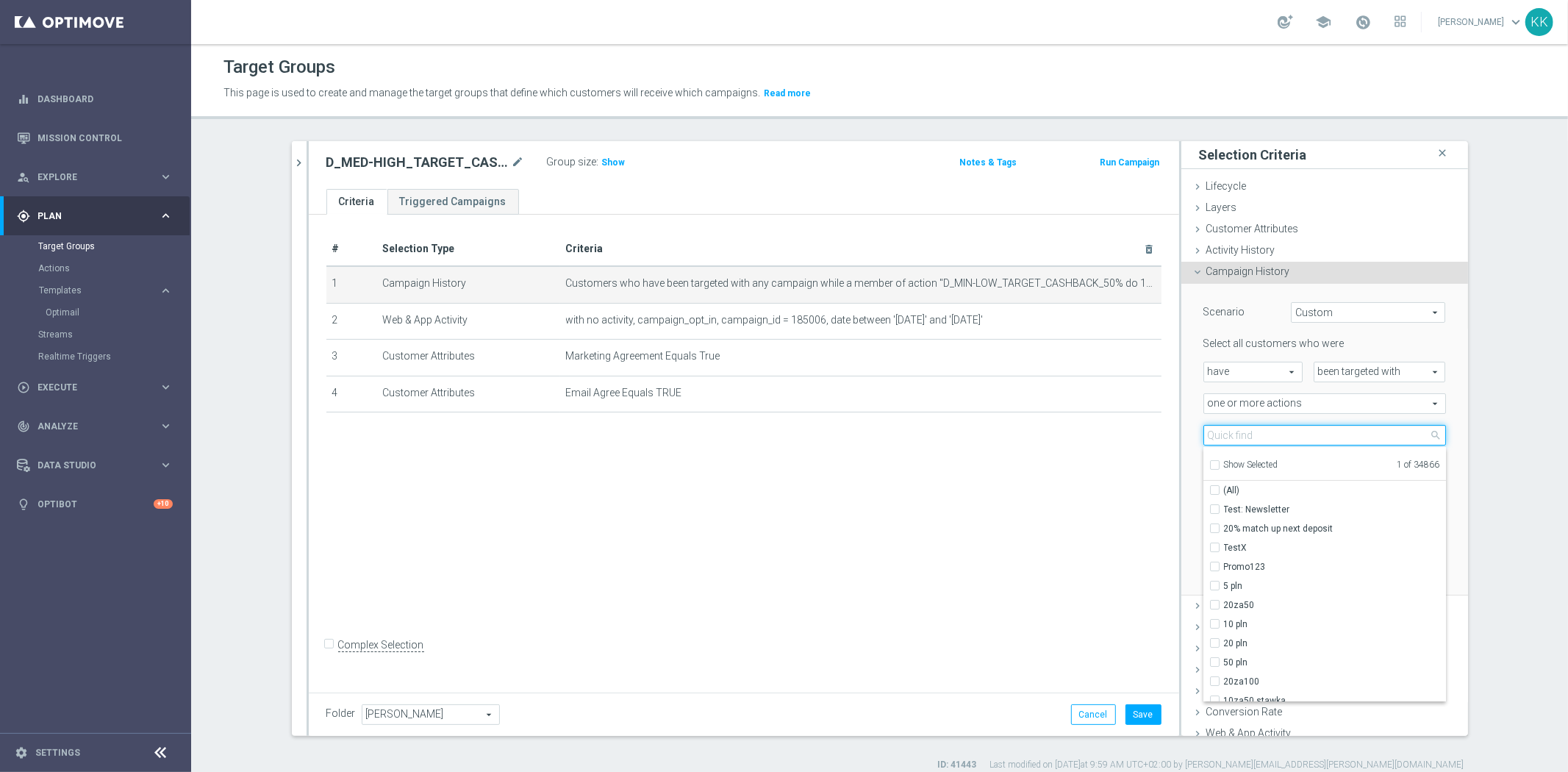
click at [1269, 431] on input "search" at bounding box center [1324, 435] width 243 height 20
click at [1209, 463] on input "Show Selected" at bounding box center [1213, 467] width 9 height 9
checkbox input "true"
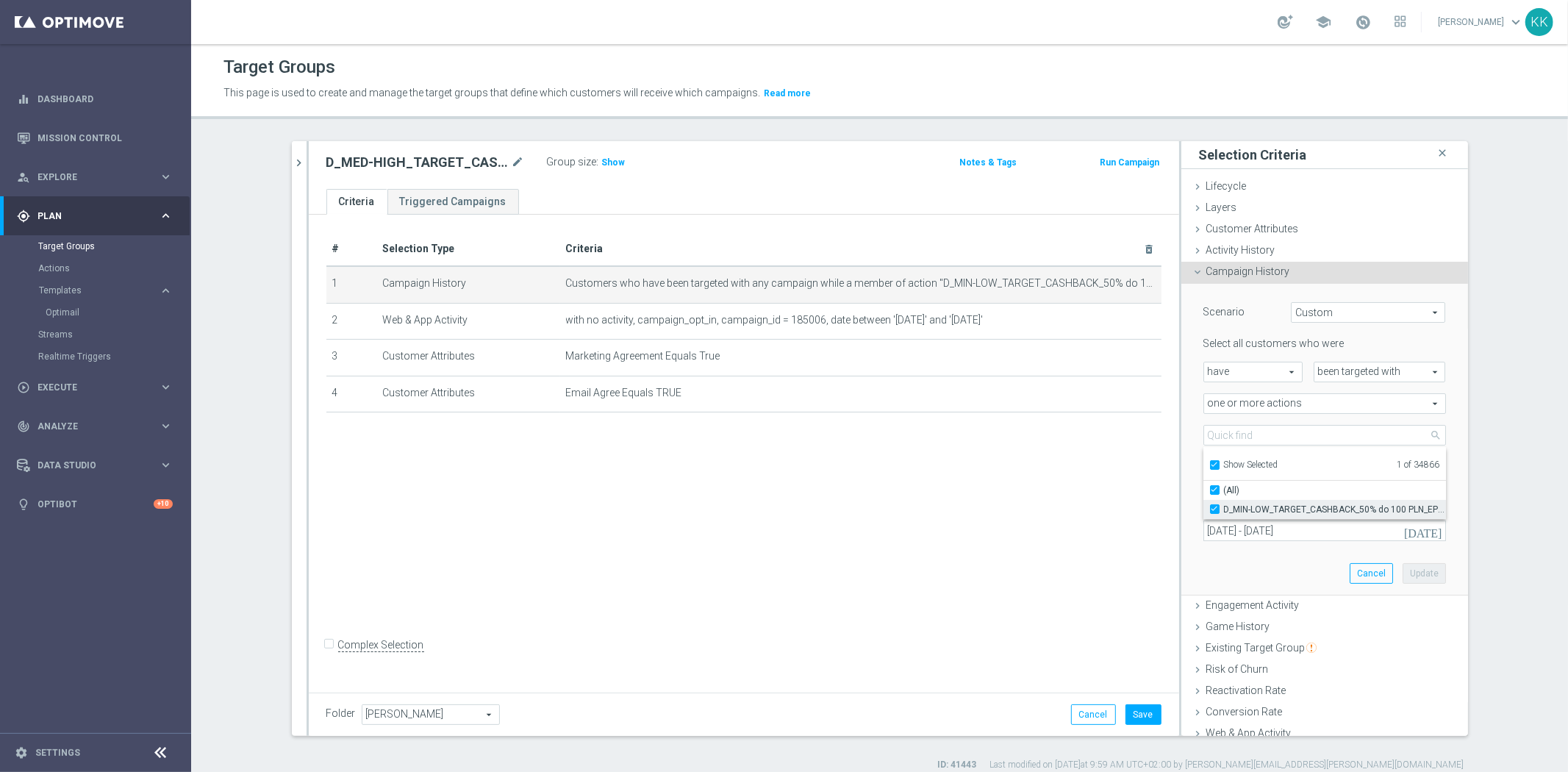
click at [1214, 509] on input "D_MIN-LOW_TARGET_CASHBACK_50% do 100 PLN_EPLW_300925" at bounding box center [1219, 509] width 9 height 9
checkbox input "false"
type input "Select Action"
checkbox input "false"
click at [1209, 465] on input "Show Selected" at bounding box center [1213, 467] width 9 height 9
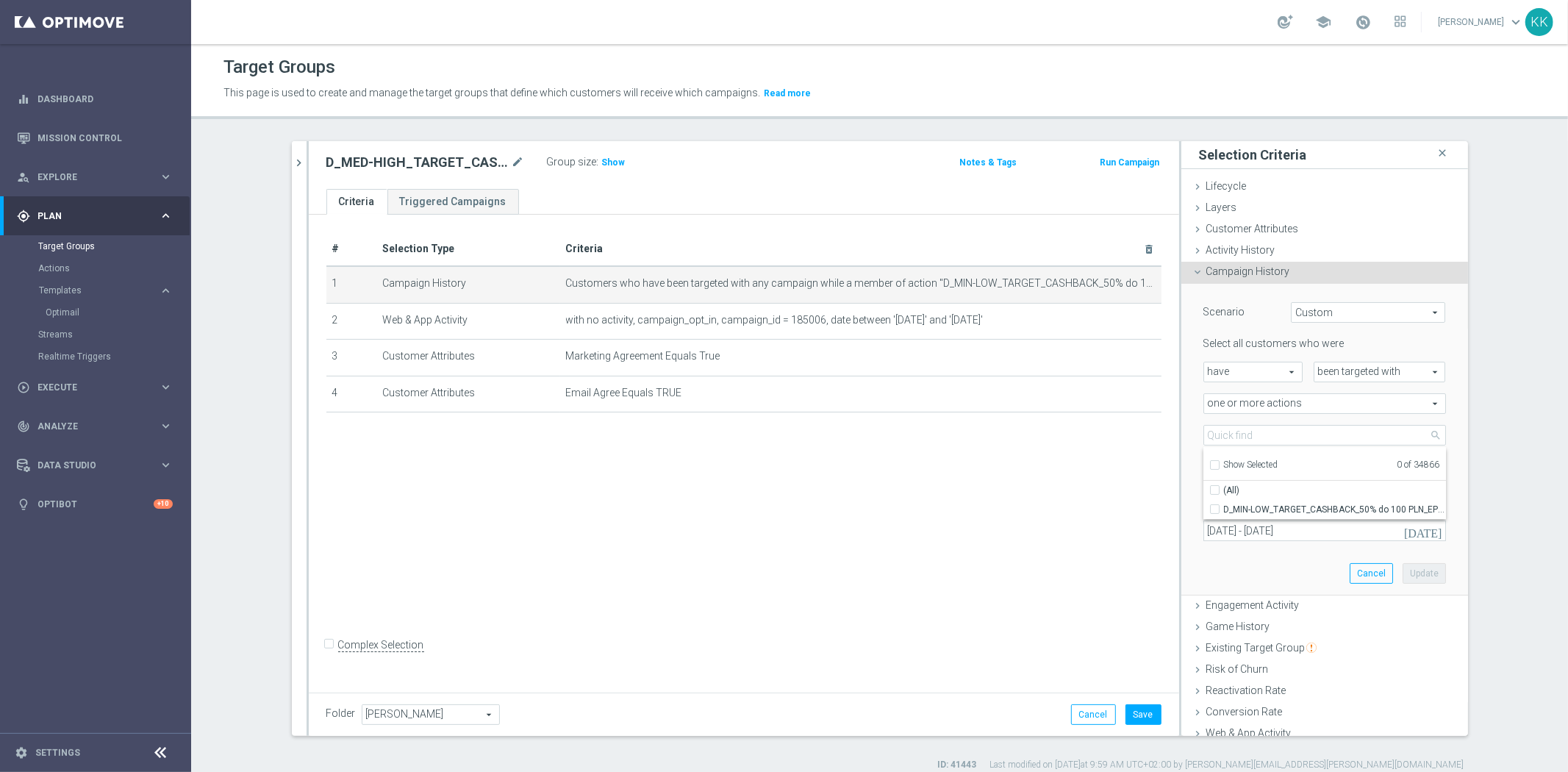
checkbox input "false"
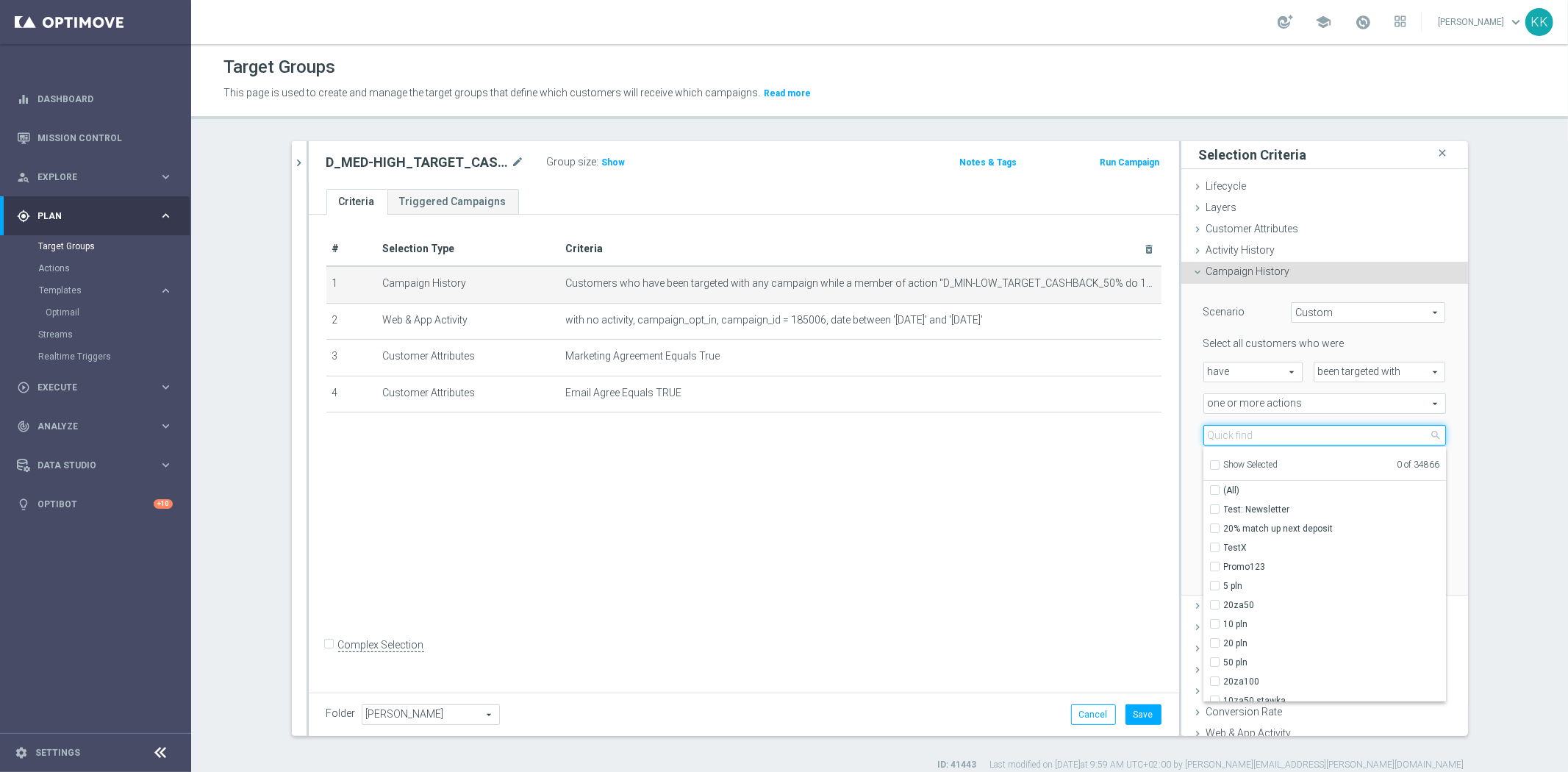
click at [1212, 427] on input "search" at bounding box center [1324, 435] width 243 height 20
paste input "D_MED-HIGH_TARGET_CASHBACK_50% do 300 PLN_EPLW_300925_2"
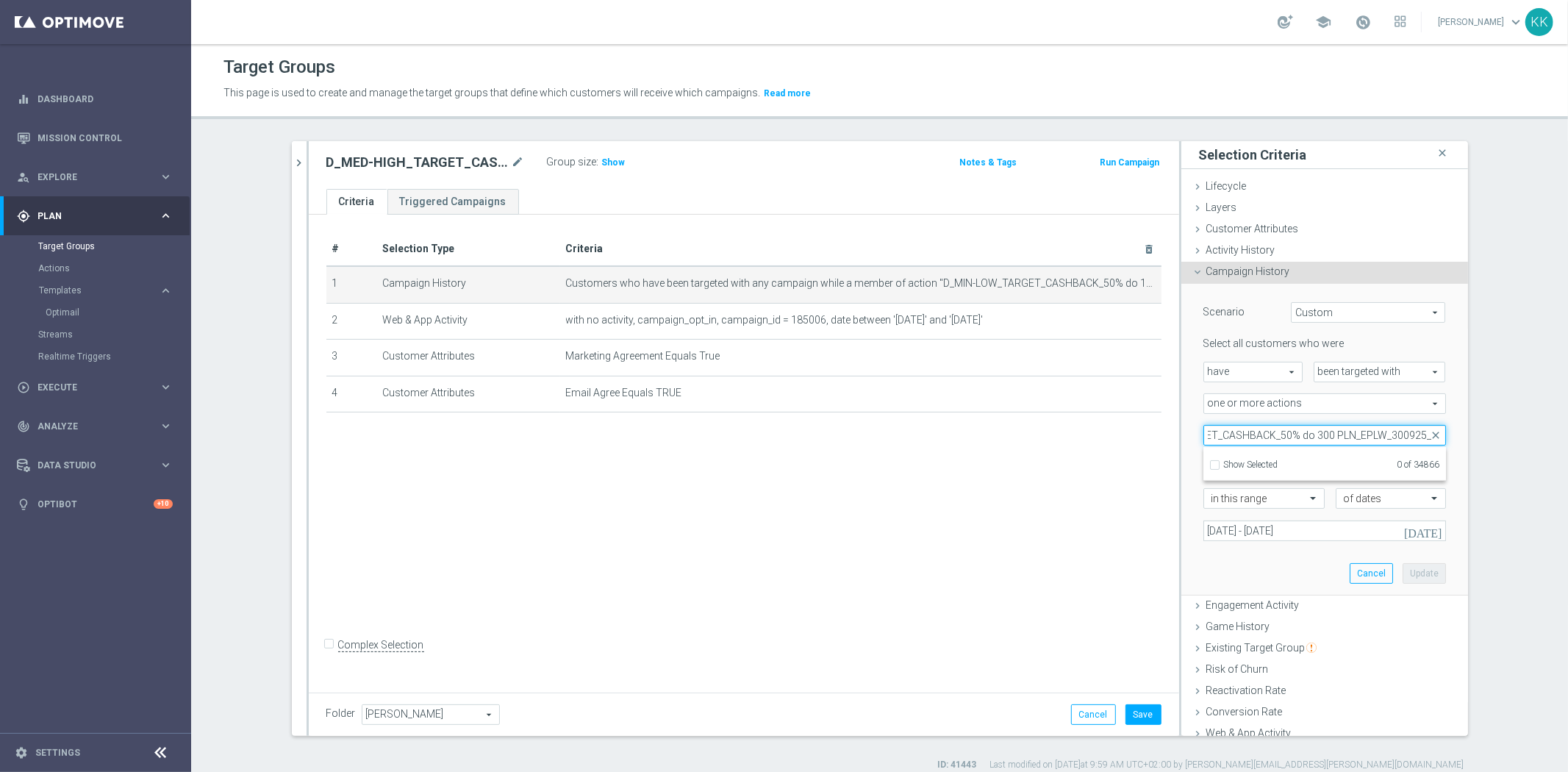
scroll to position [0, 96]
type input "D_MED-HIGH_TARGET_CASHBACK_50% do 300 PLN_EPLW_300925"
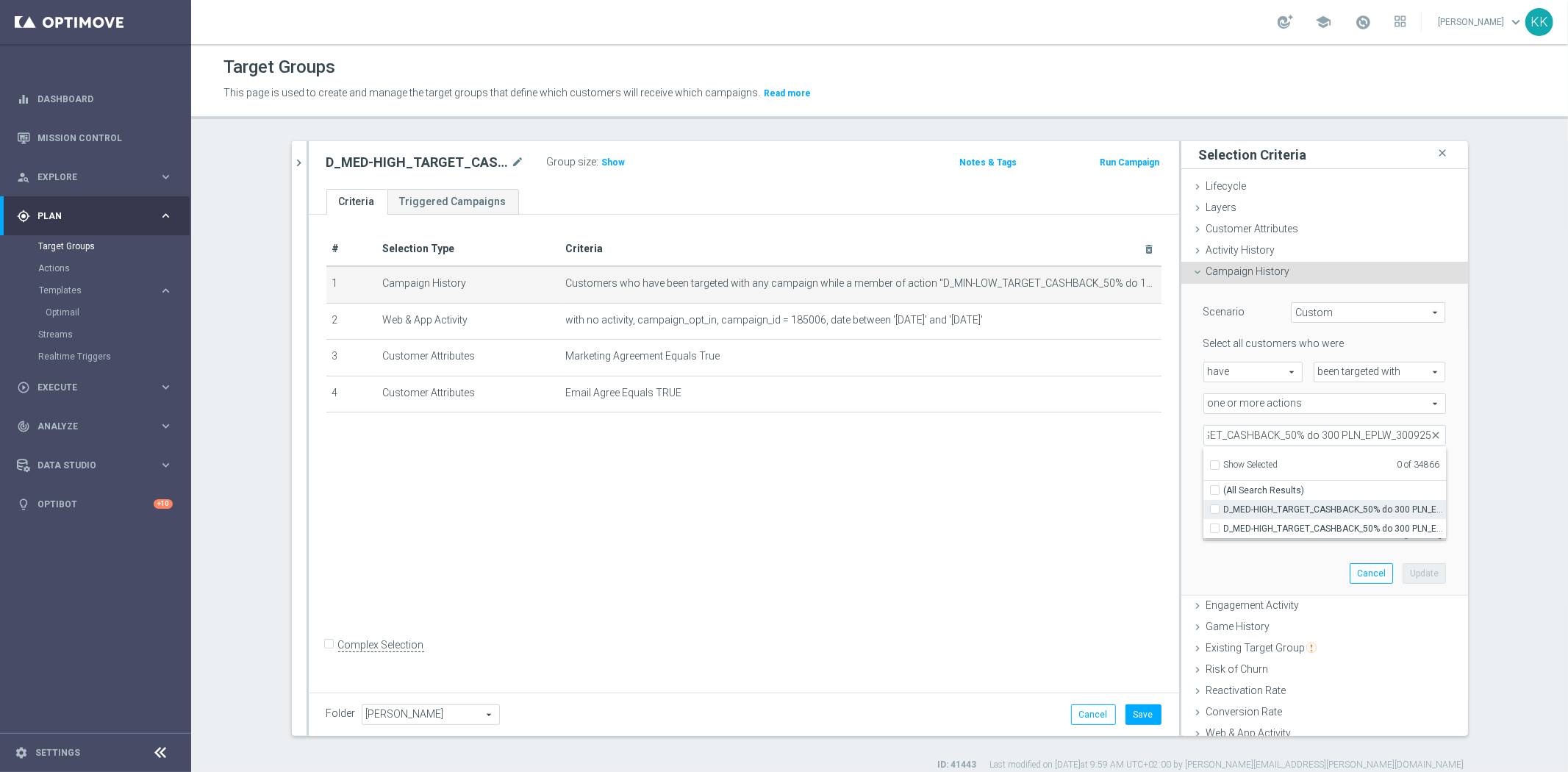
click at [1214, 505] on input "D_MED-HIGH_TARGET_CASHBACK_50% do 300 PLN_EPLW_300925" at bounding box center [1219, 509] width 9 height 9
checkbox input "true"
type input "D_MED-HIGH_TARGET_CASHBACK_50% do 300 PLN_EPLW_300925"
click at [1100, 538] on div "# Selection Type Criteria delete_forever 1 Campaign History Customers who have …" at bounding box center [744, 451] width 870 height 472
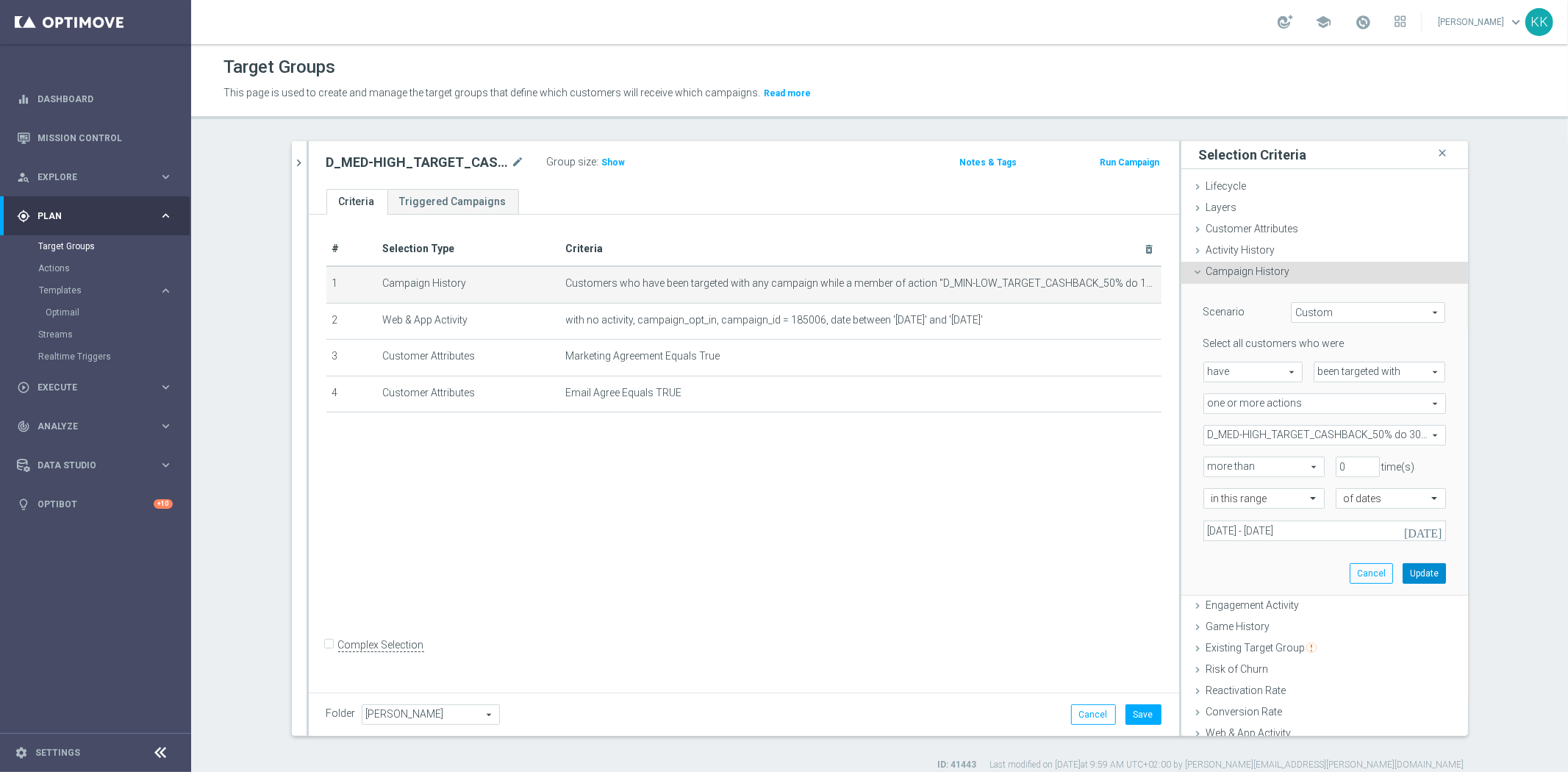
click at [1403, 567] on button "Update" at bounding box center [1424, 573] width 43 height 20
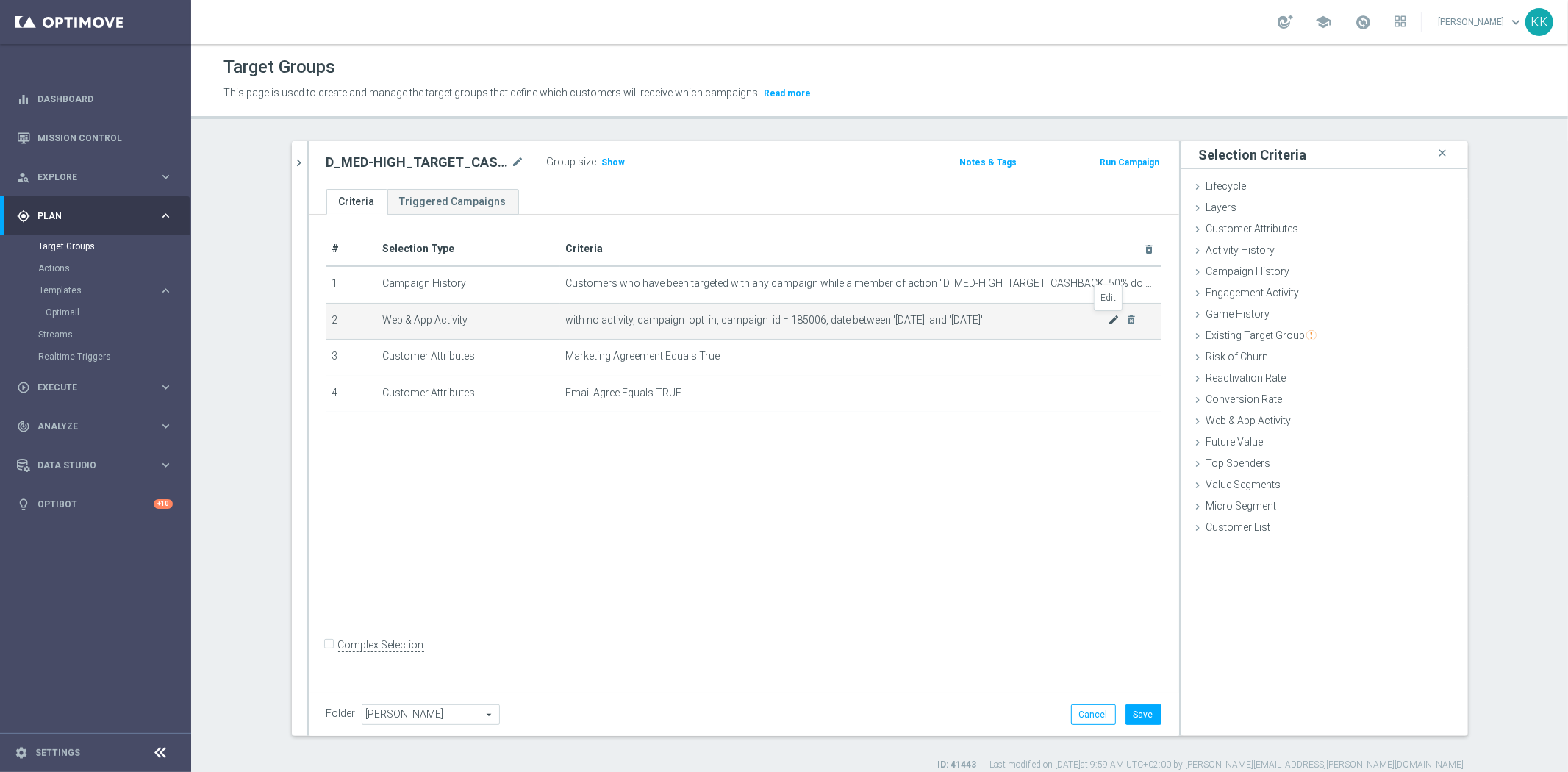
click at [1110, 314] on icon "mode_edit" at bounding box center [1113, 319] width 12 height 12
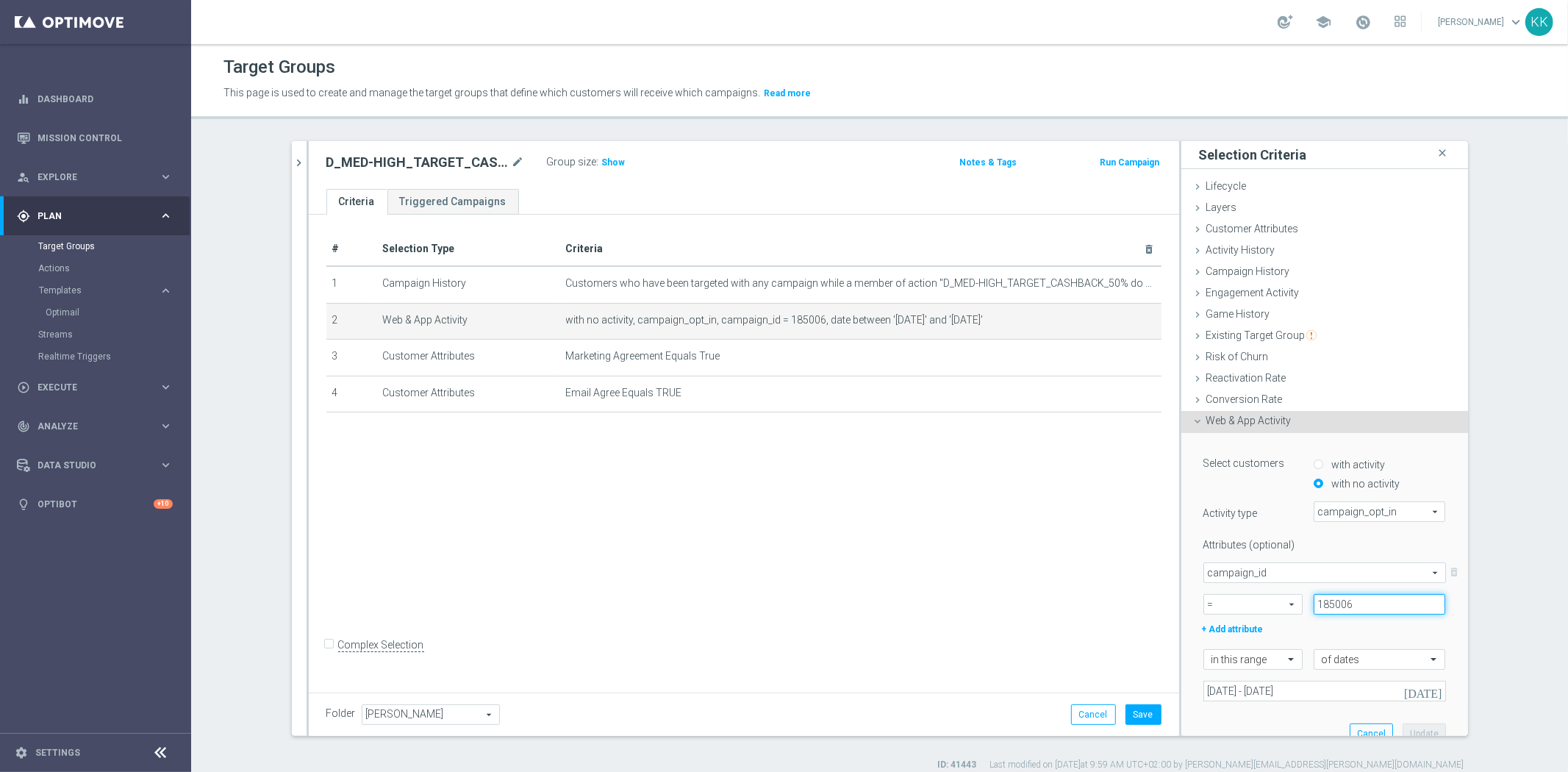
click at [1361, 594] on input "185006" at bounding box center [1380, 604] width 132 height 20
type input "185007"
click at [1414, 725] on button "Update" at bounding box center [1424, 733] width 43 height 20
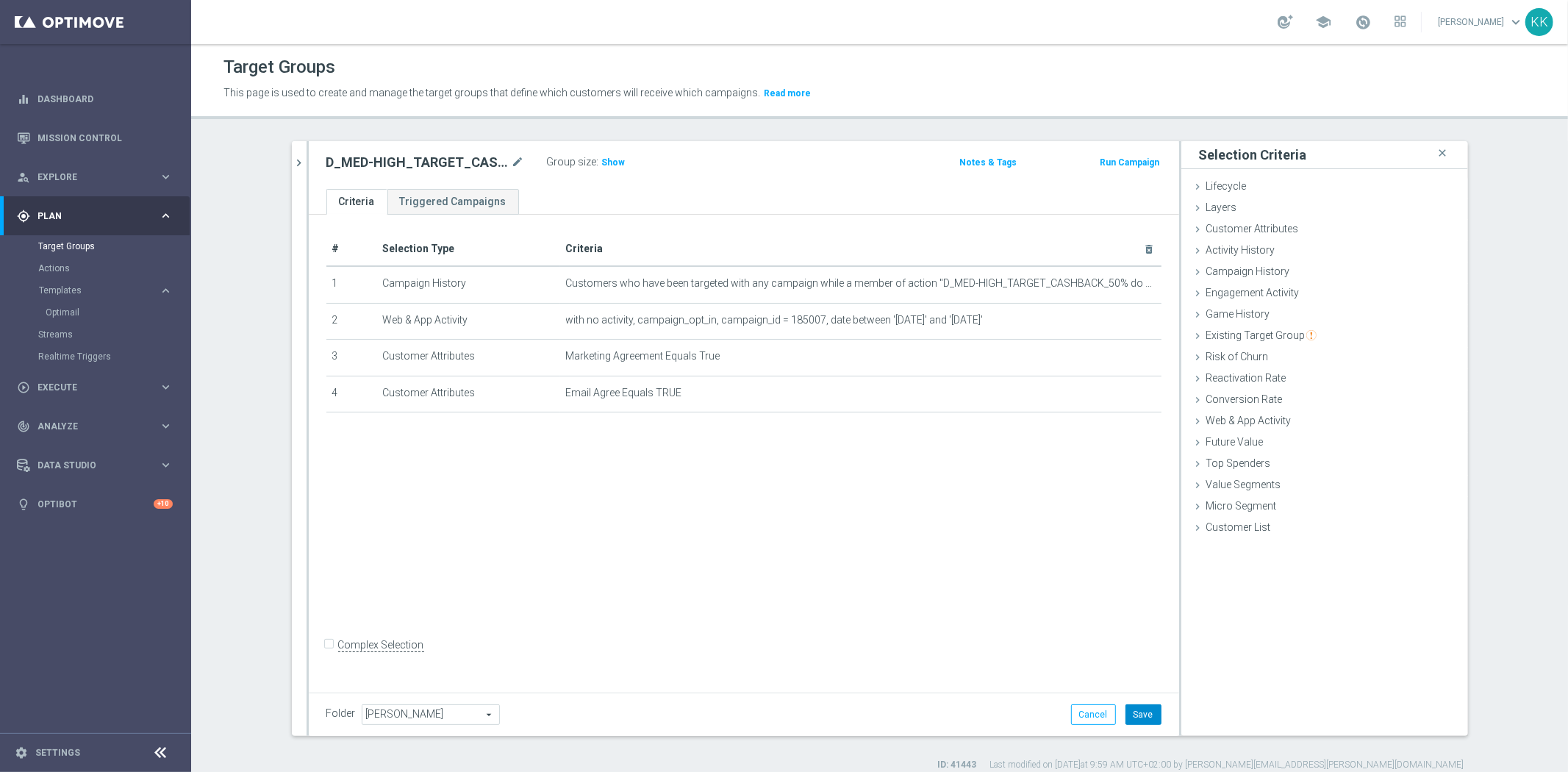
click at [1125, 713] on button "Save" at bounding box center [1142, 714] width 36 height 20
click at [586, 165] on label "Group size" at bounding box center [572, 163] width 50 height 13
click at [611, 165] on span "Show" at bounding box center [614, 162] width 24 height 10
click at [68, 262] on link "Actions" at bounding box center [96, 267] width 115 height 12
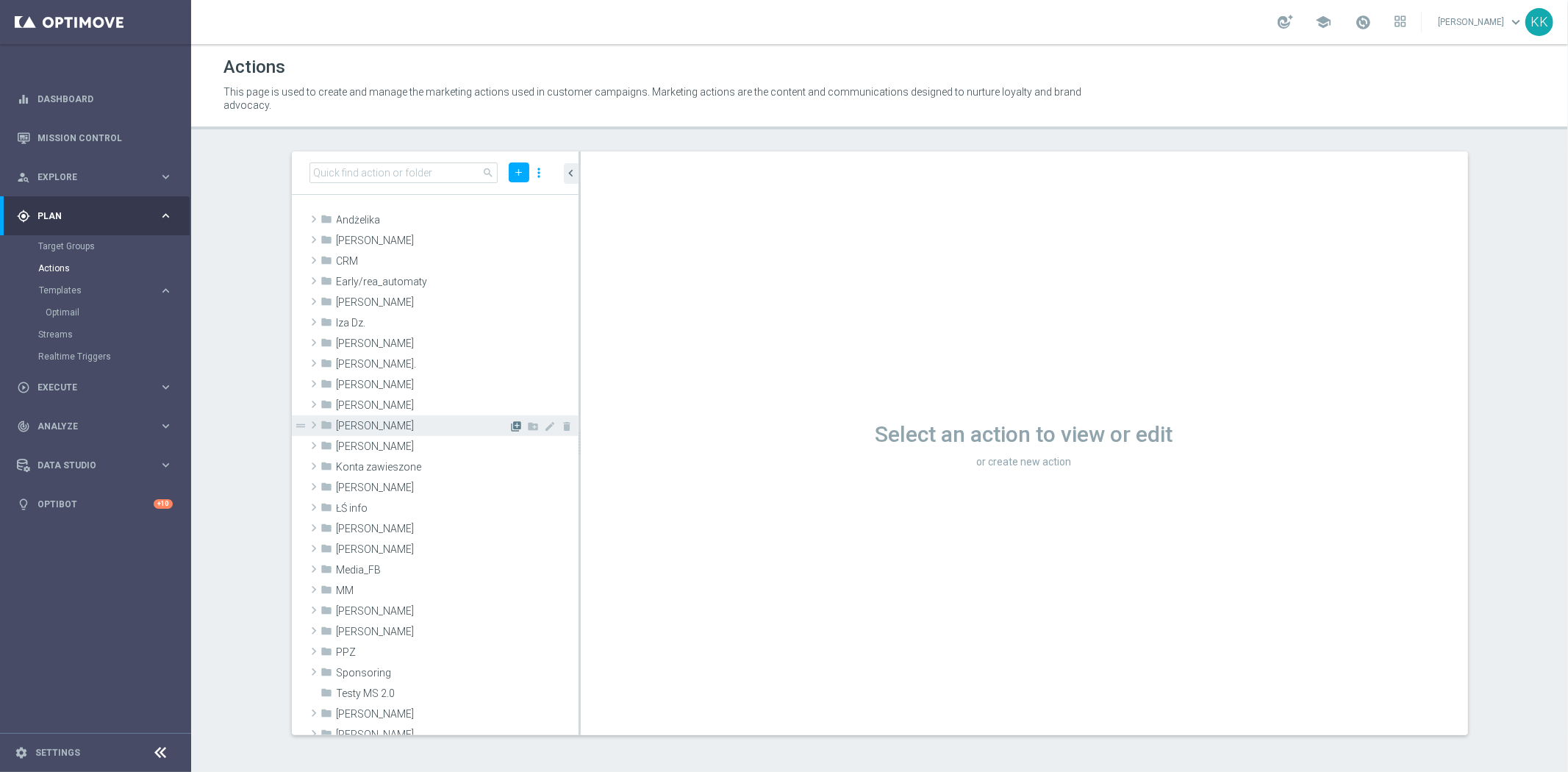
click at [511, 427] on icon "library_add" at bounding box center [517, 426] width 12 height 12
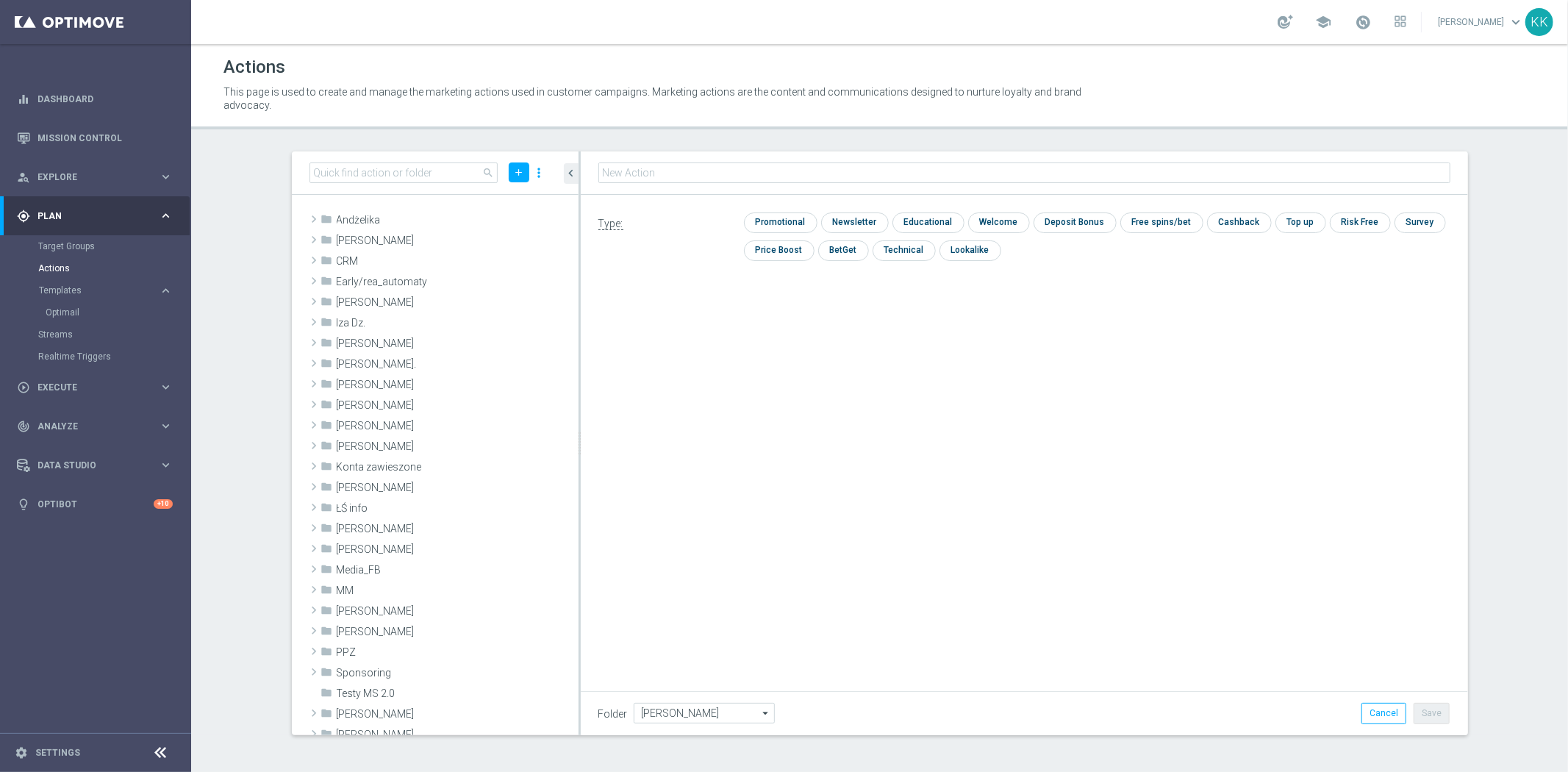
type input "D_MIN-LOW_TARGET_CASHBACK_50% do 100 PLN_EPLW_300925_2"
click at [798, 222] on input "checkbox" at bounding box center [778, 222] width 70 height 20
checkbox input "true"
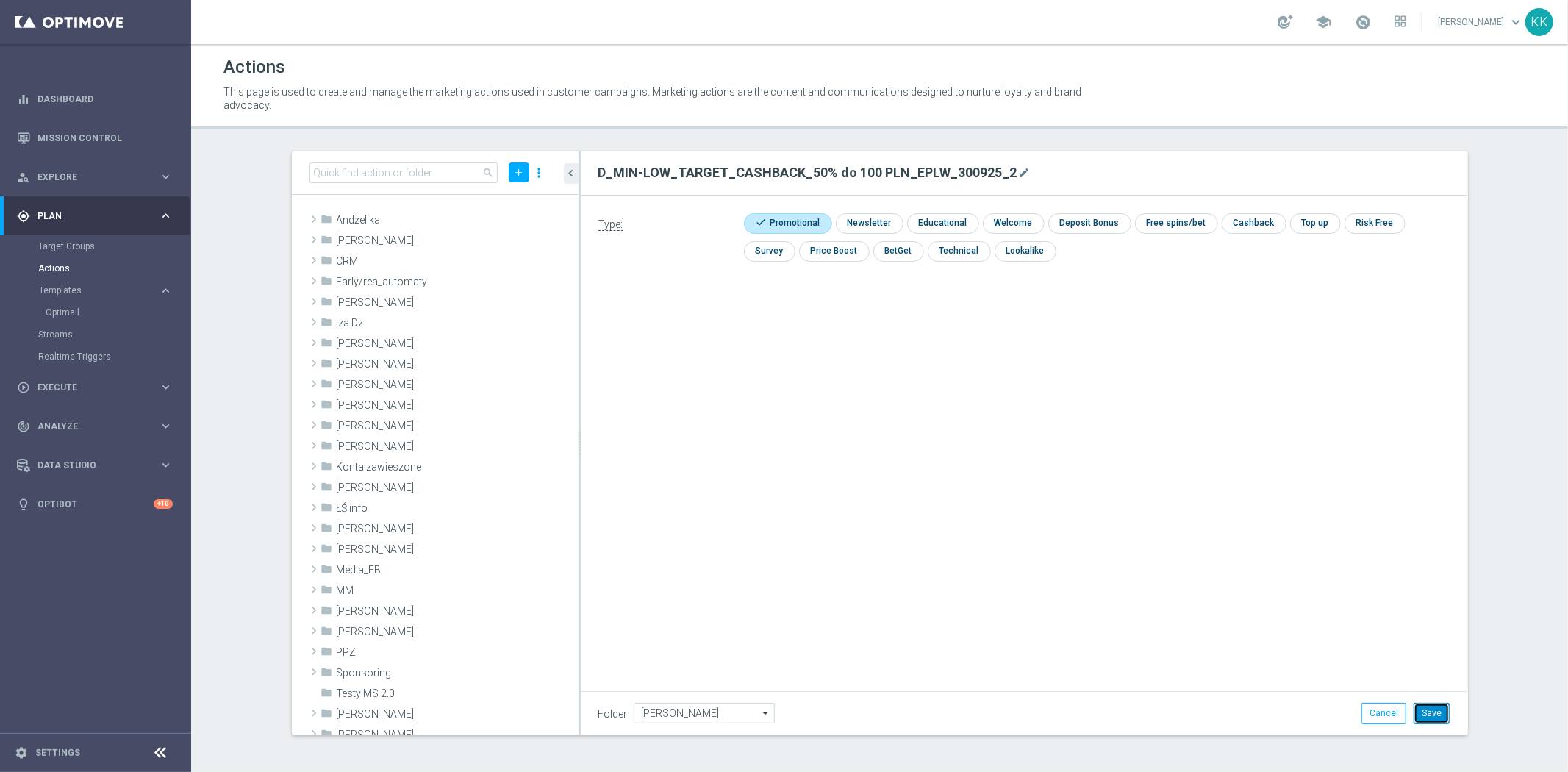
click at [1420, 714] on button "Save" at bounding box center [1431, 712] width 36 height 20
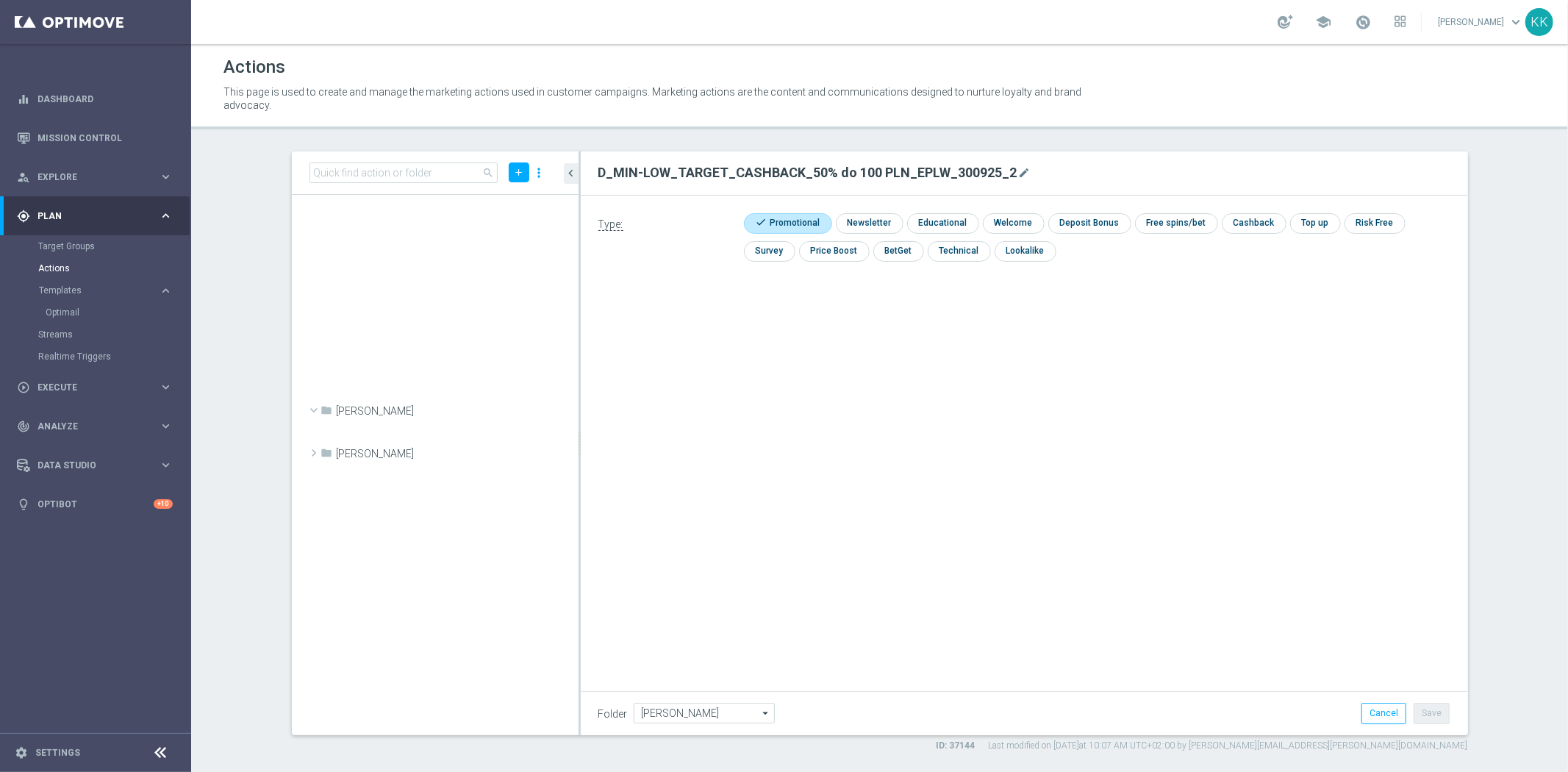
scroll to position [51476, 0]
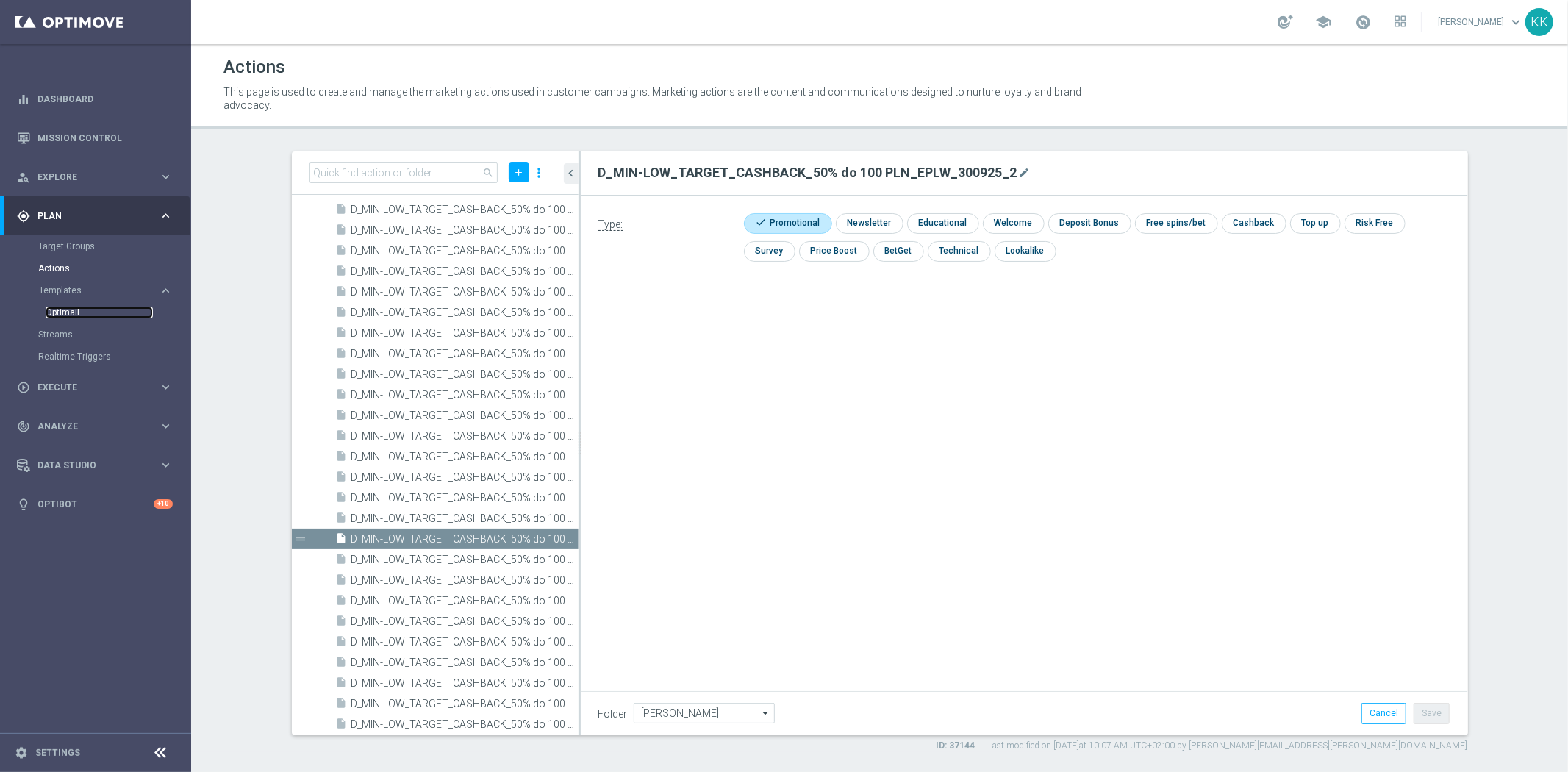
click at [74, 307] on link "Optimail" at bounding box center [99, 312] width 108 height 12
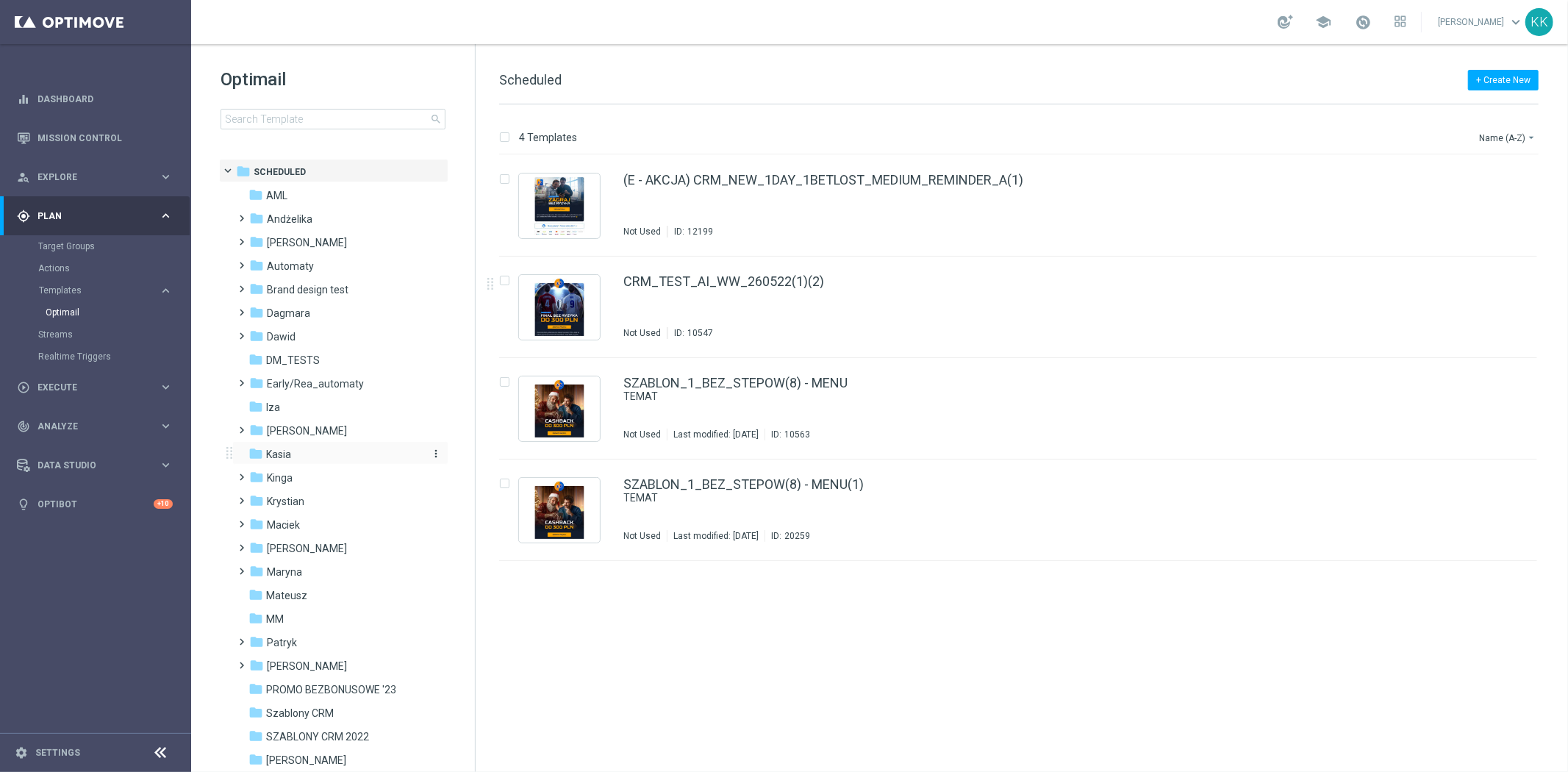
click at [393, 453] on div "folder [GEOGRAPHIC_DATA]" at bounding box center [333, 454] width 169 height 17
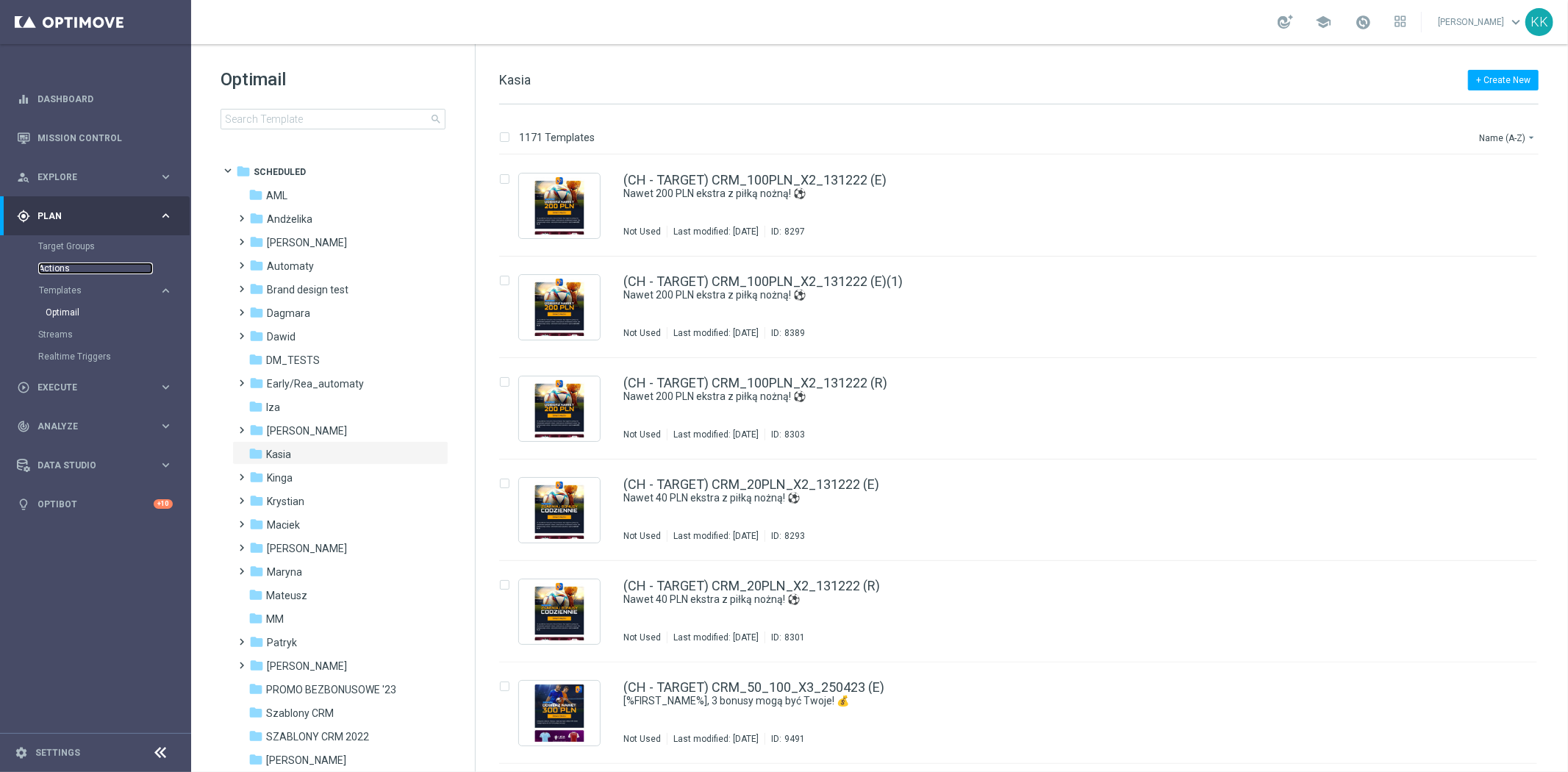
click at [75, 269] on link "Actions" at bounding box center [96, 267] width 115 height 12
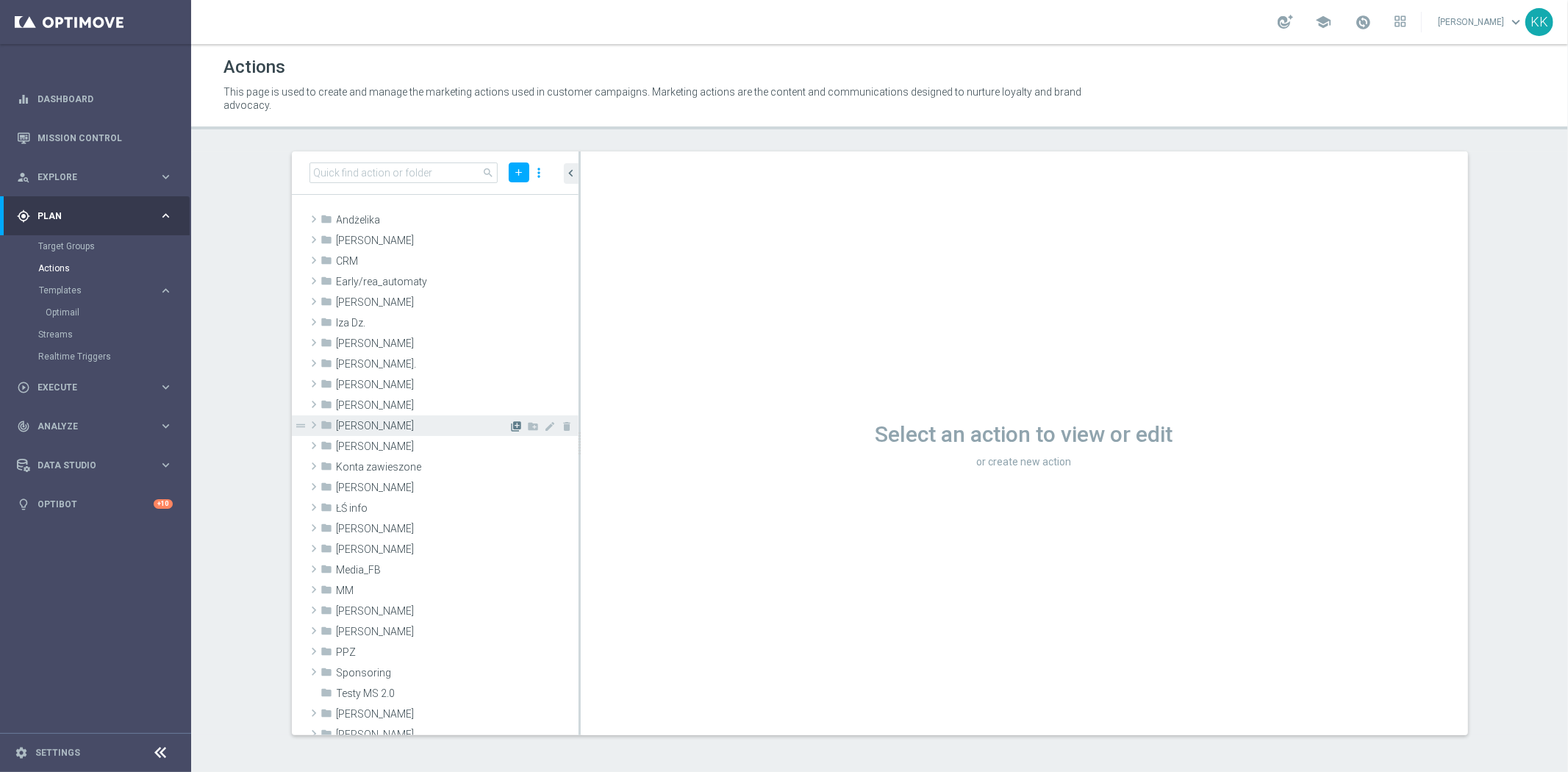
click at [511, 422] on icon "library_add" at bounding box center [517, 426] width 12 height 12
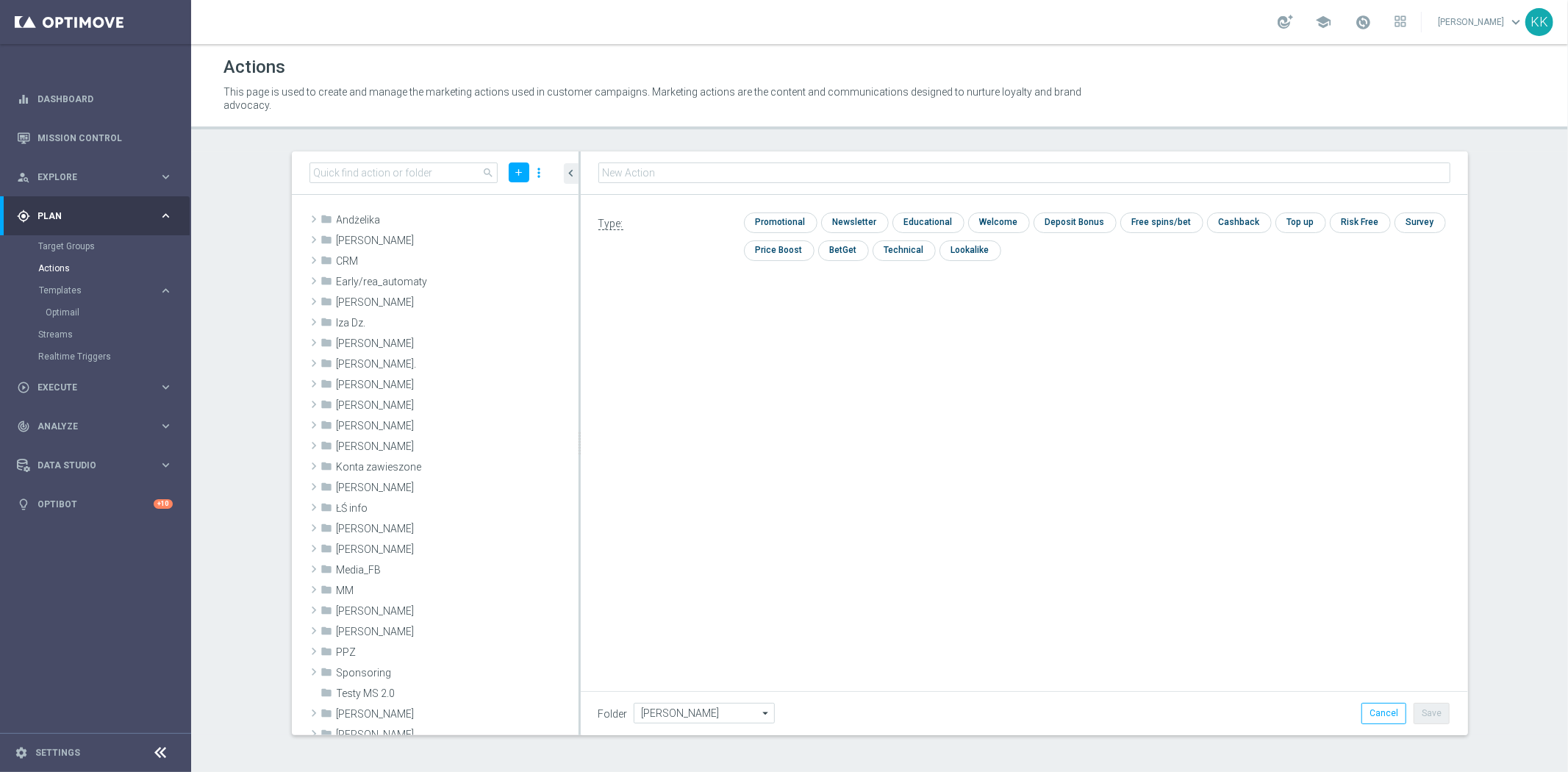
type input "D_MED-HIGH_TARGET_CASHBACK_50% do 300 PLN_EPLW_300925_2"
click at [802, 217] on input "checkbox" at bounding box center [778, 222] width 70 height 20
checkbox input "true"
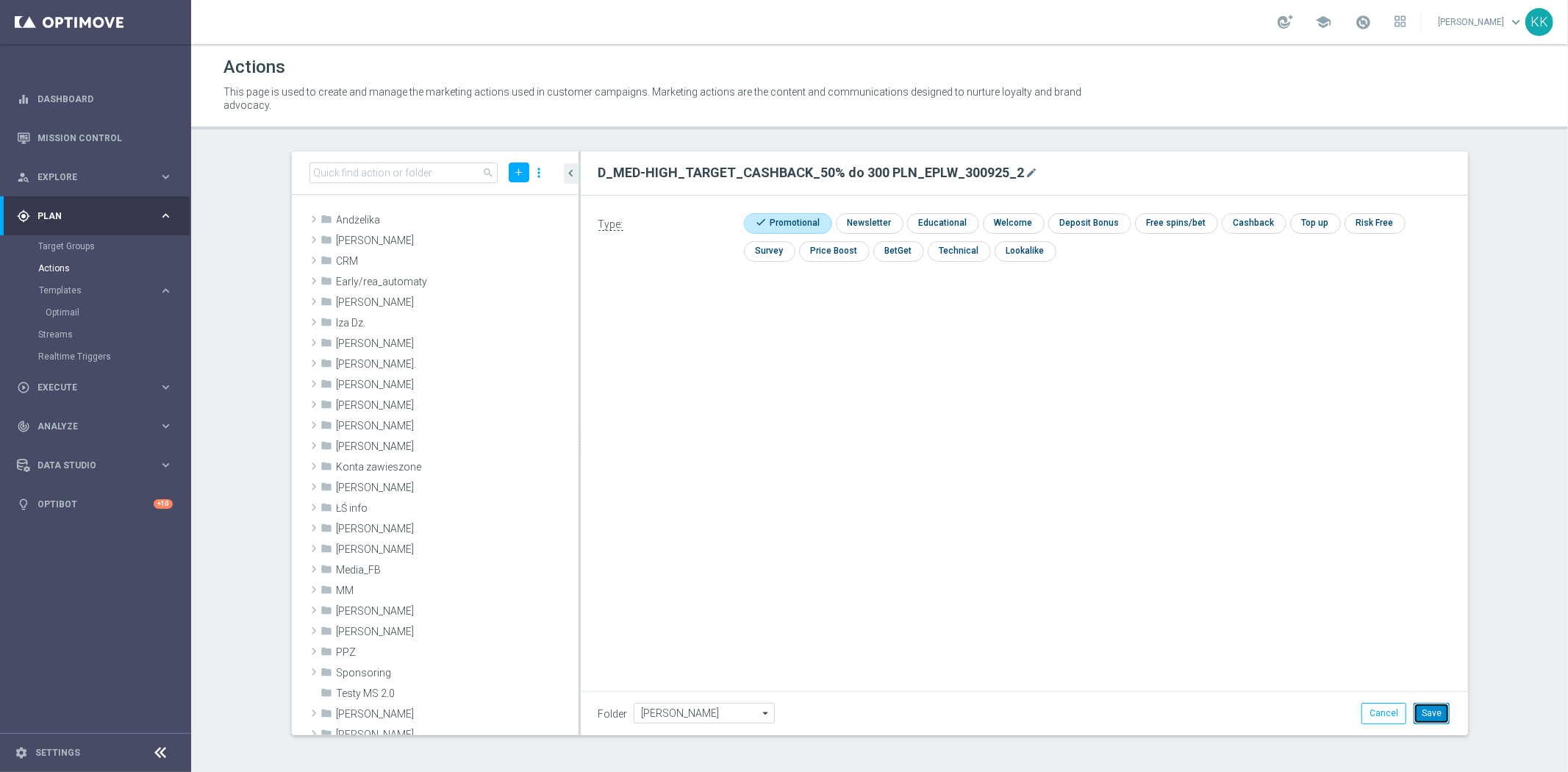
click at [1448, 710] on button "Save" at bounding box center [1431, 712] width 36 height 20
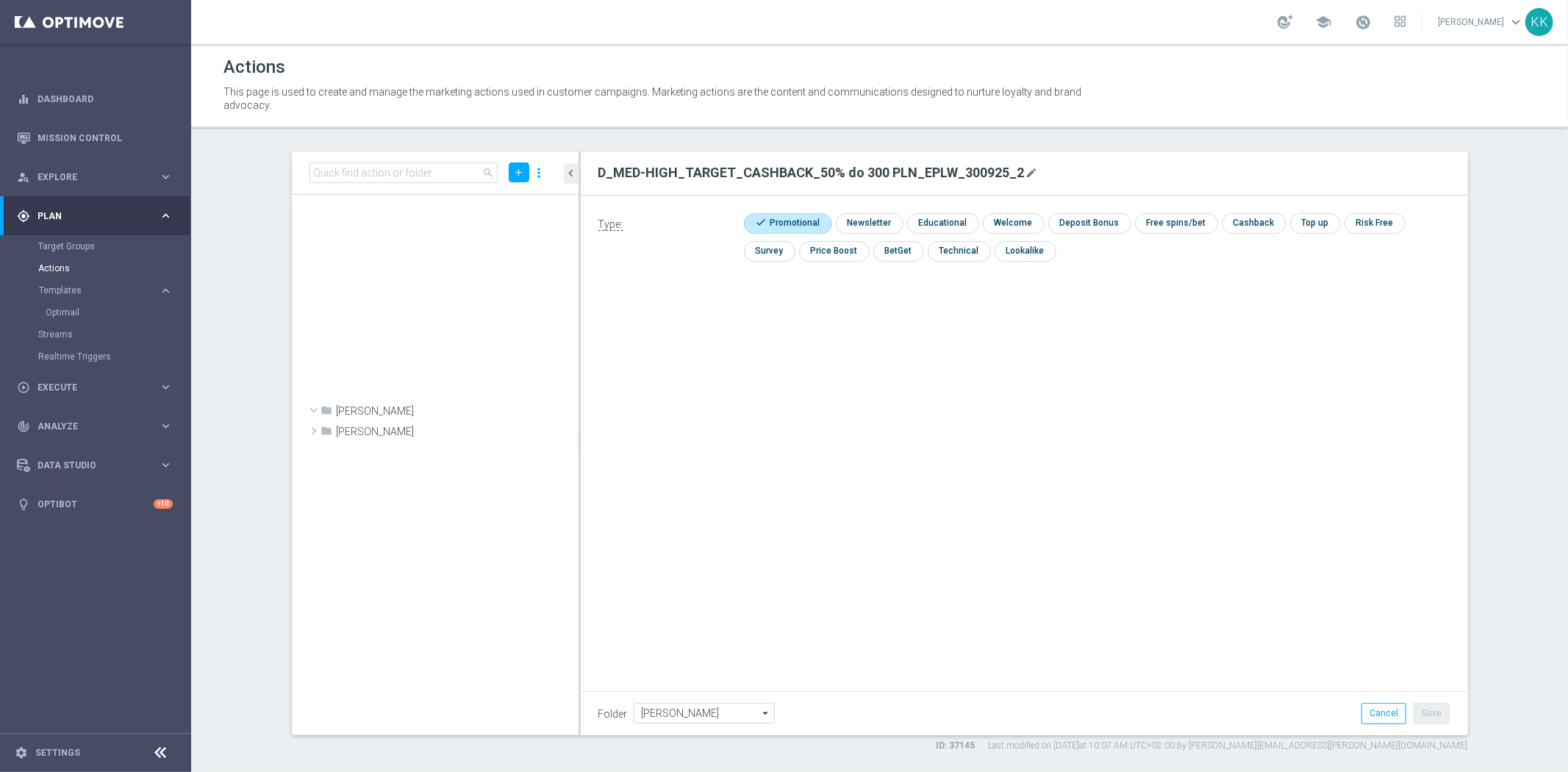
scroll to position [46679, 0]
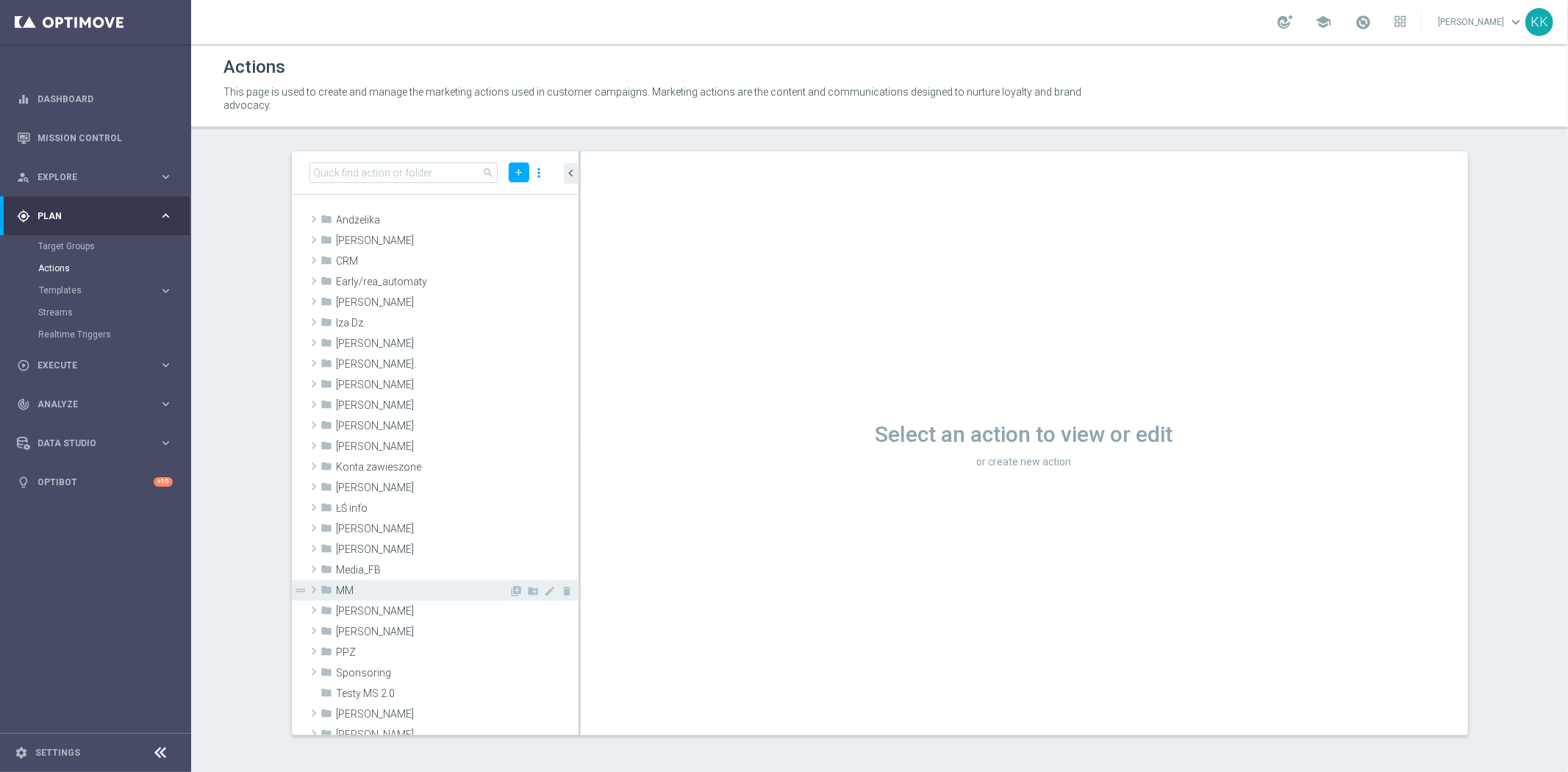
scroll to position [164, 0]
click at [62, 246] on link "Target Groups" at bounding box center [96, 245] width 115 height 12
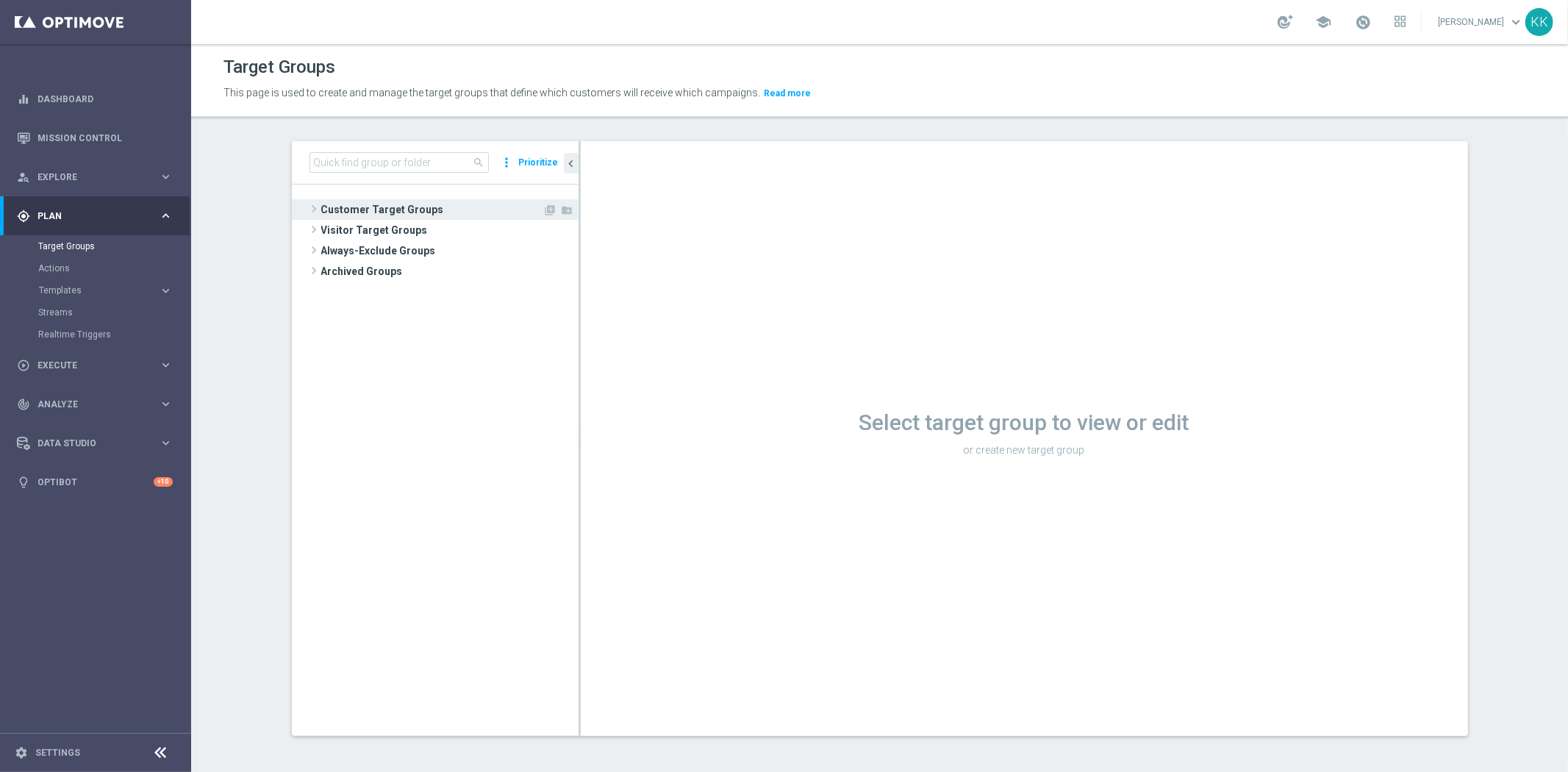
click at [334, 206] on span "Customer Target Groups" at bounding box center [432, 210] width 222 height 20
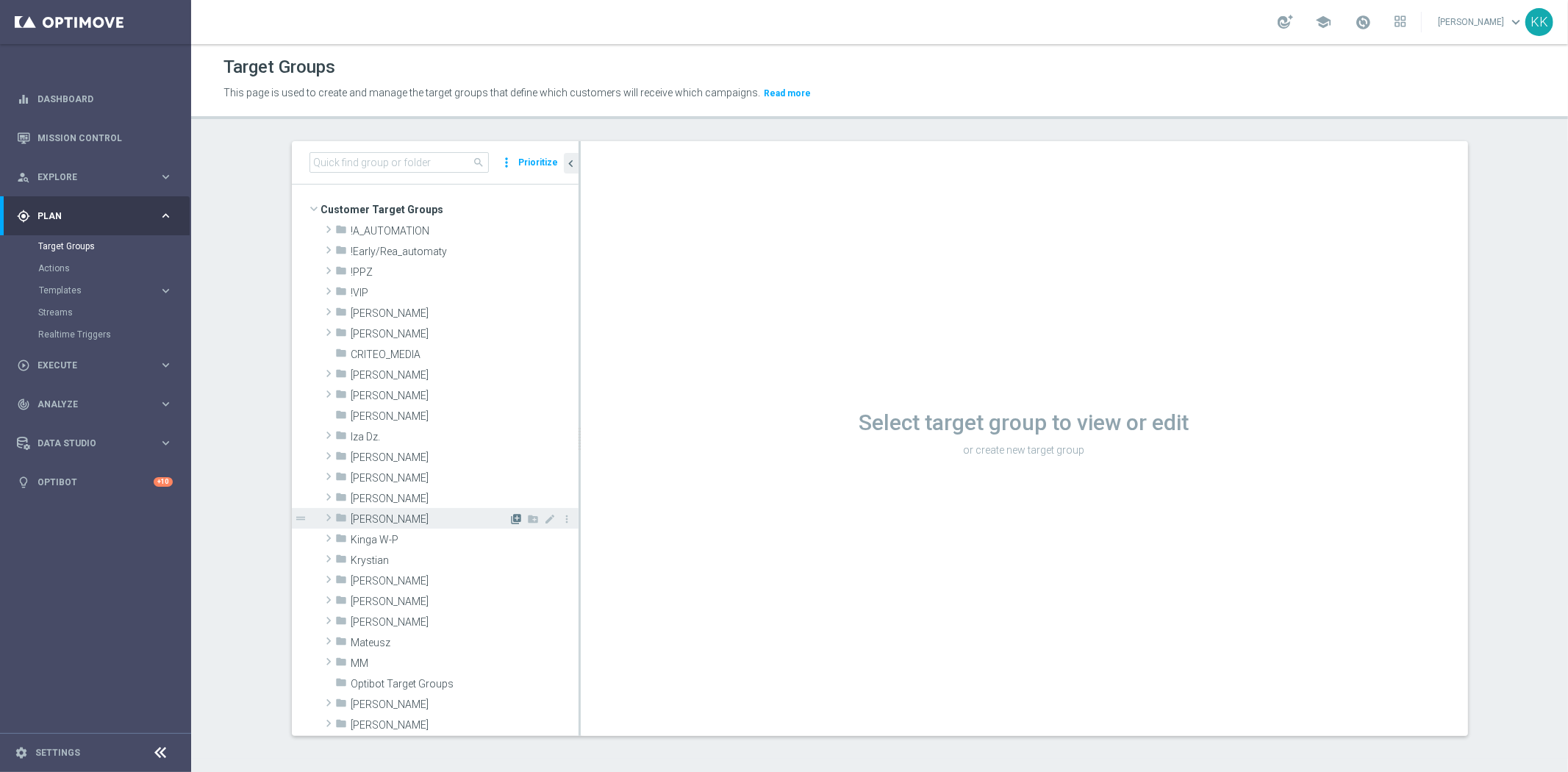
click at [511, 520] on icon "library_add" at bounding box center [517, 518] width 12 height 12
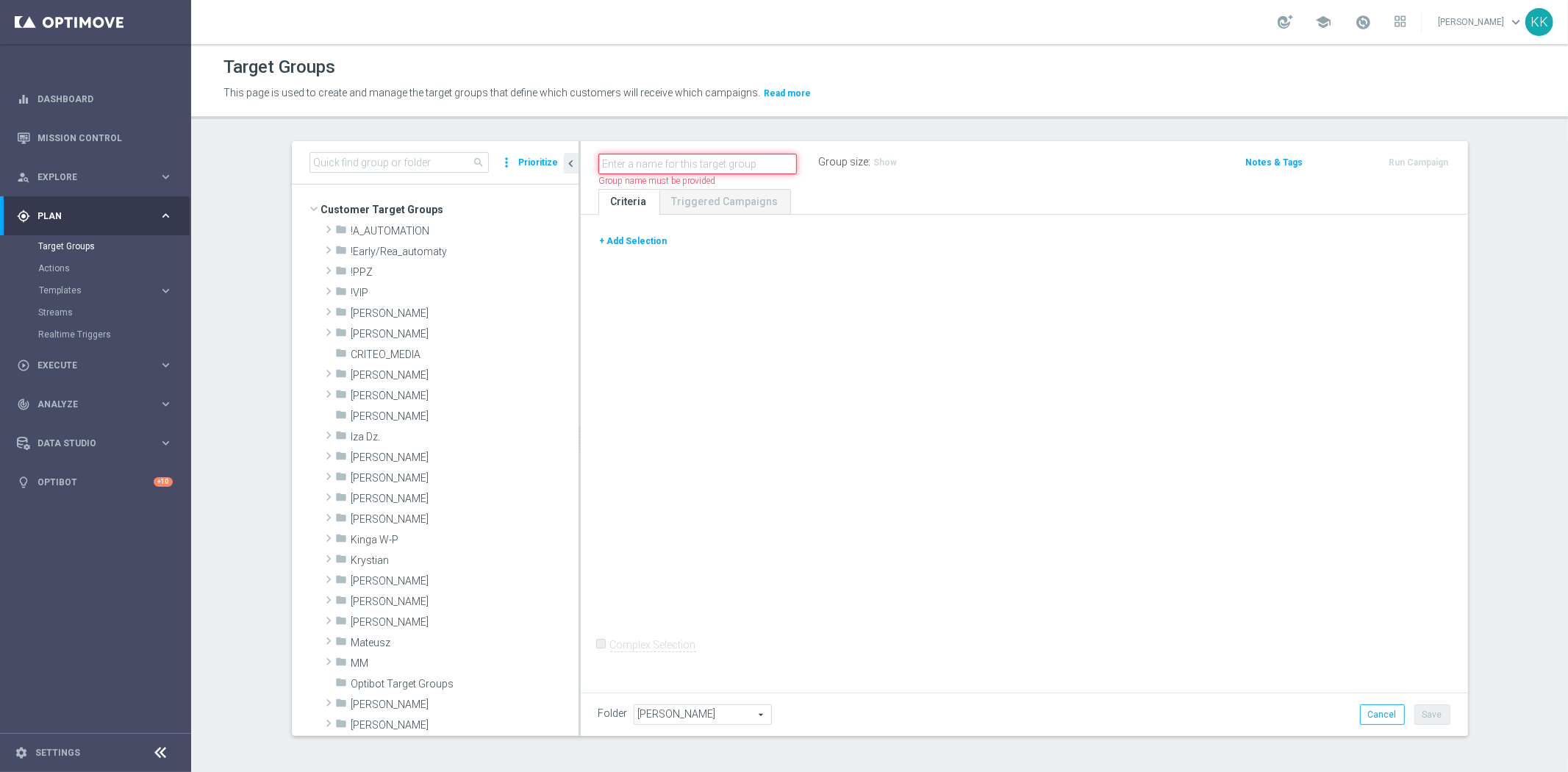
paste input "D_MIN-LOW_TARGET_CASHBACK_50% do 100 PLN_EPLW_300925_PUSH"
type input "D_MIN-LOW_TARGET_CASHBACK_50% do 100 PLN_EPLW_300925_PUSH"
drag, startPoint x: 615, startPoint y: 253, endPoint x: 616, endPoint y: 244, distance: 9.1
click at [615, 253] on div "+ Add Selection" at bounding box center [1024, 247] width 874 height 28
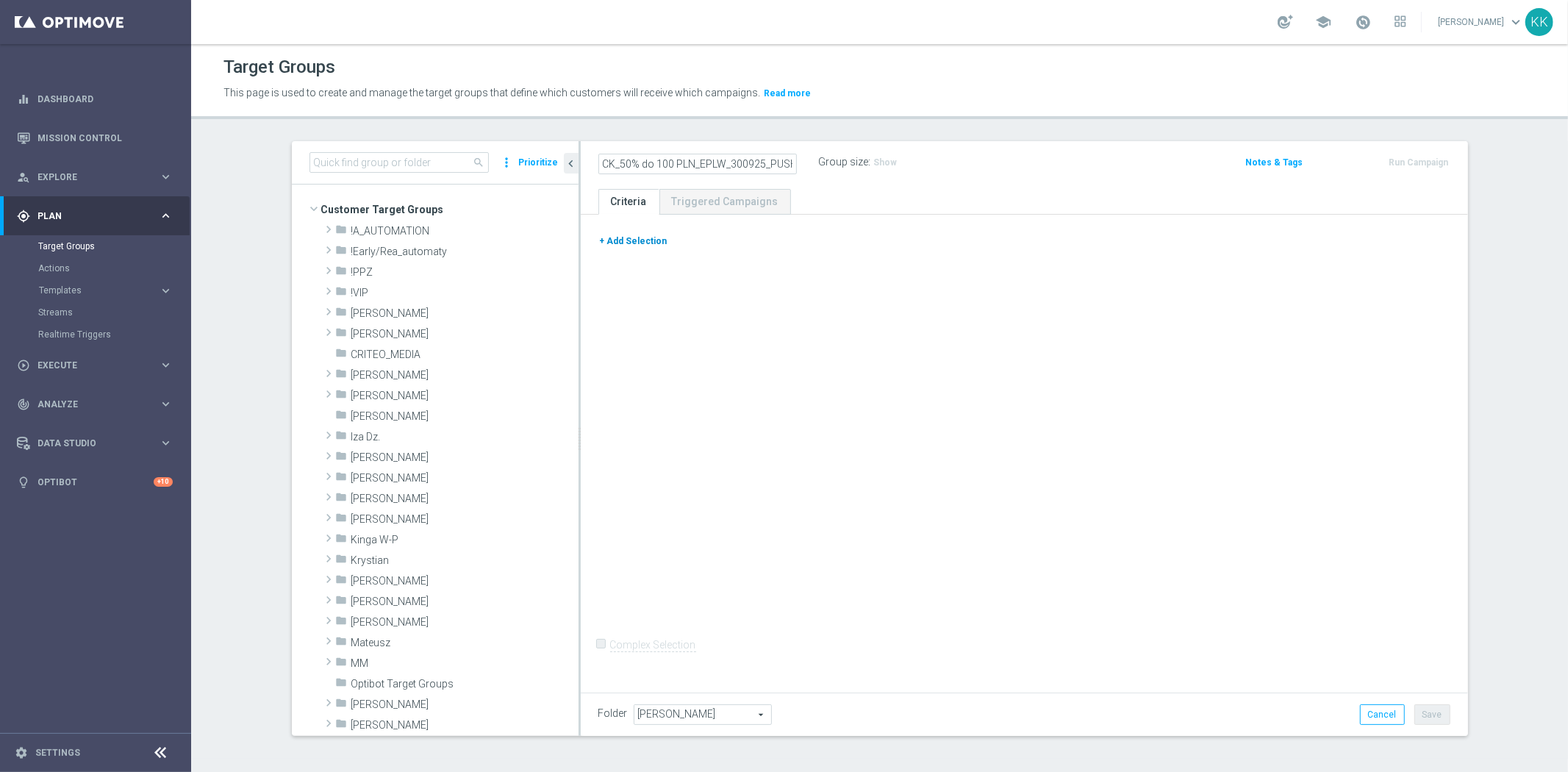
scroll to position [0, 0]
click at [619, 233] on div at bounding box center [1024, 233] width 874 height 1
click at [619, 246] on button "+ Add Selection" at bounding box center [633, 242] width 71 height 17
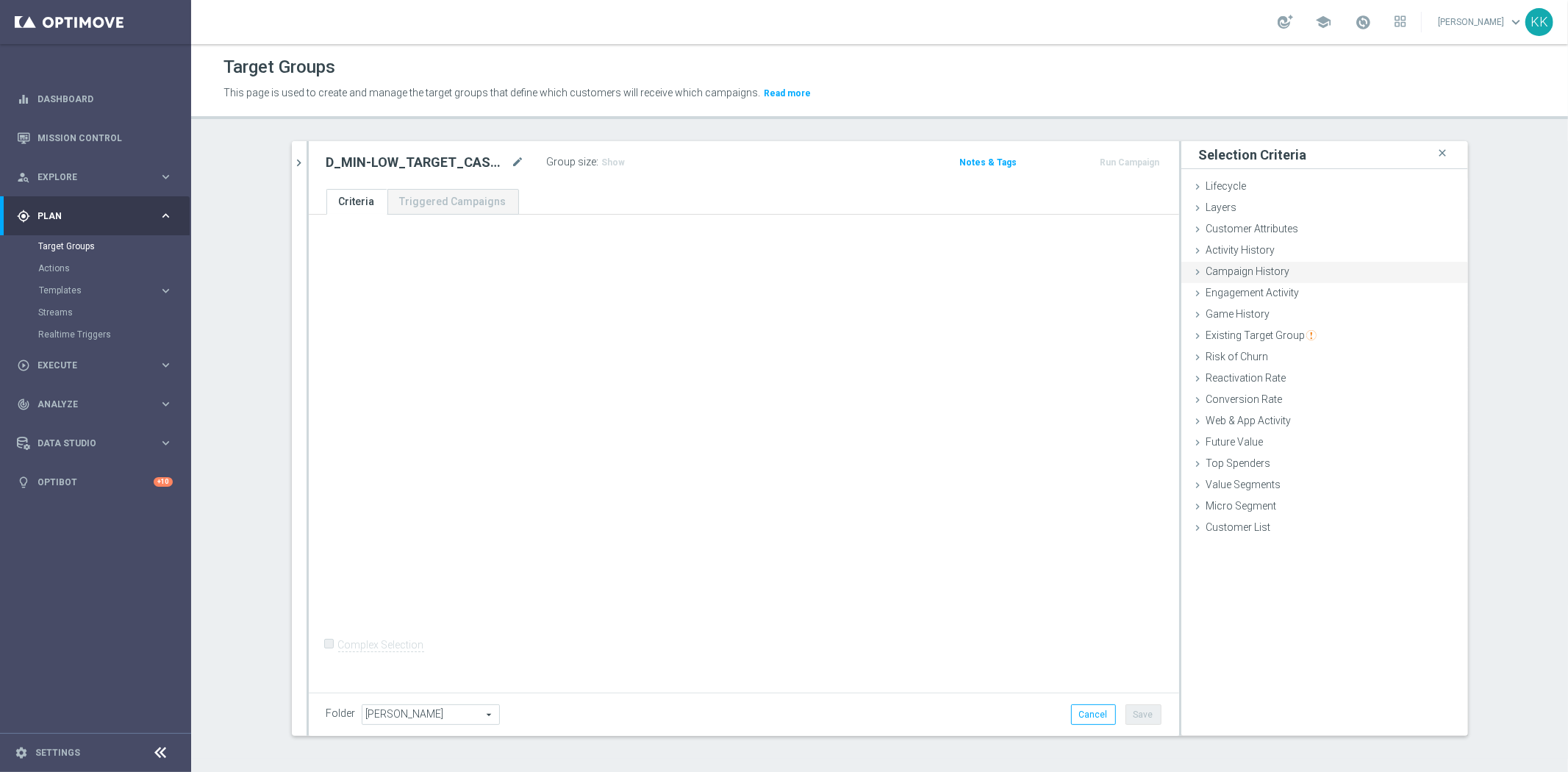
click at [1311, 277] on div "Campaign History done" at bounding box center [1324, 273] width 287 height 22
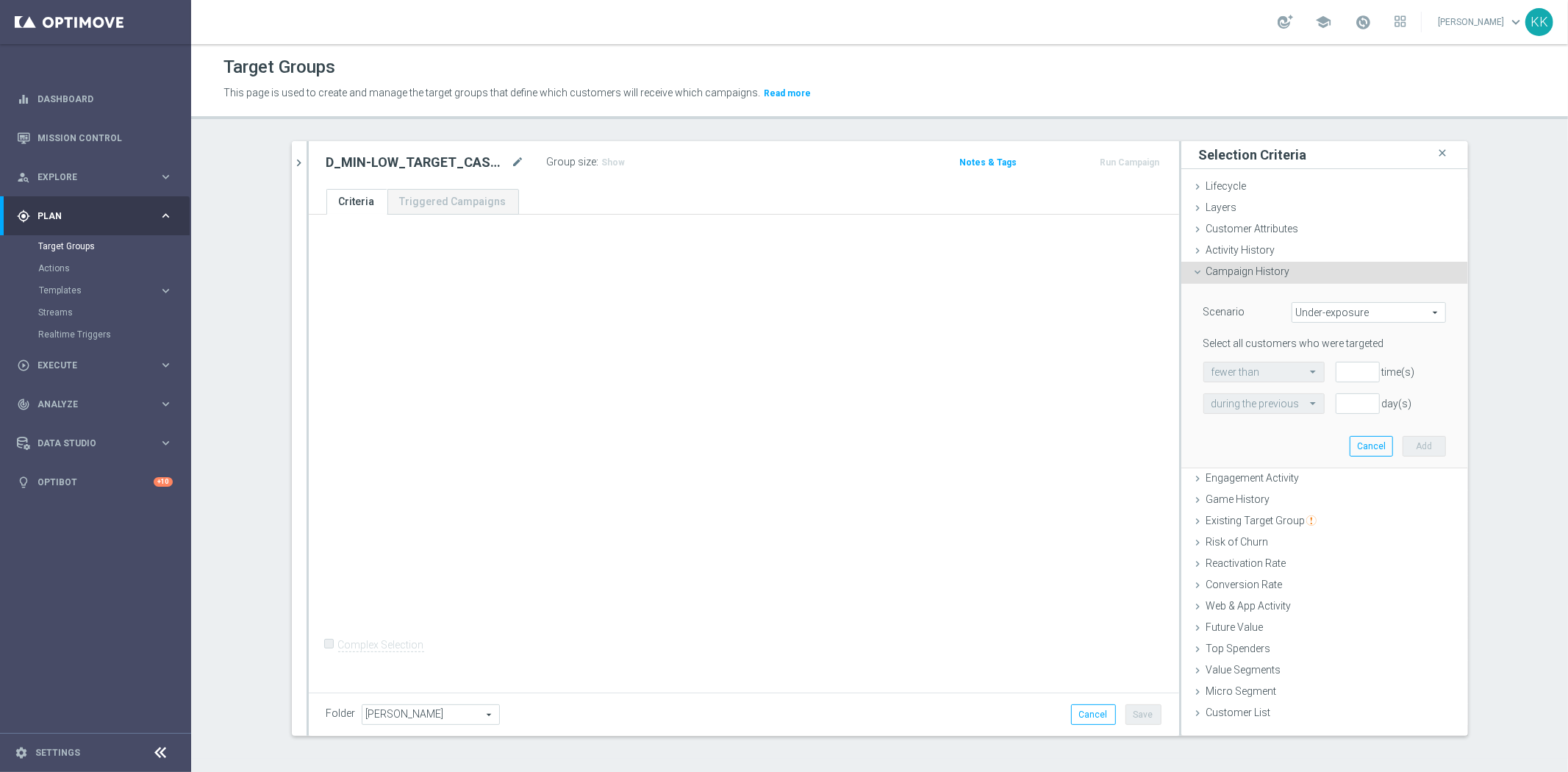
click at [1326, 324] on div "Scenario Under-exposure Under-exposure arrow_drop_down search" at bounding box center [1324, 314] width 265 height 24
click at [1324, 316] on span "Under-exposure" at bounding box center [1369, 312] width 153 height 19
click at [1306, 403] on label "Custom" at bounding box center [1369, 410] width 153 height 19
type input "Custom"
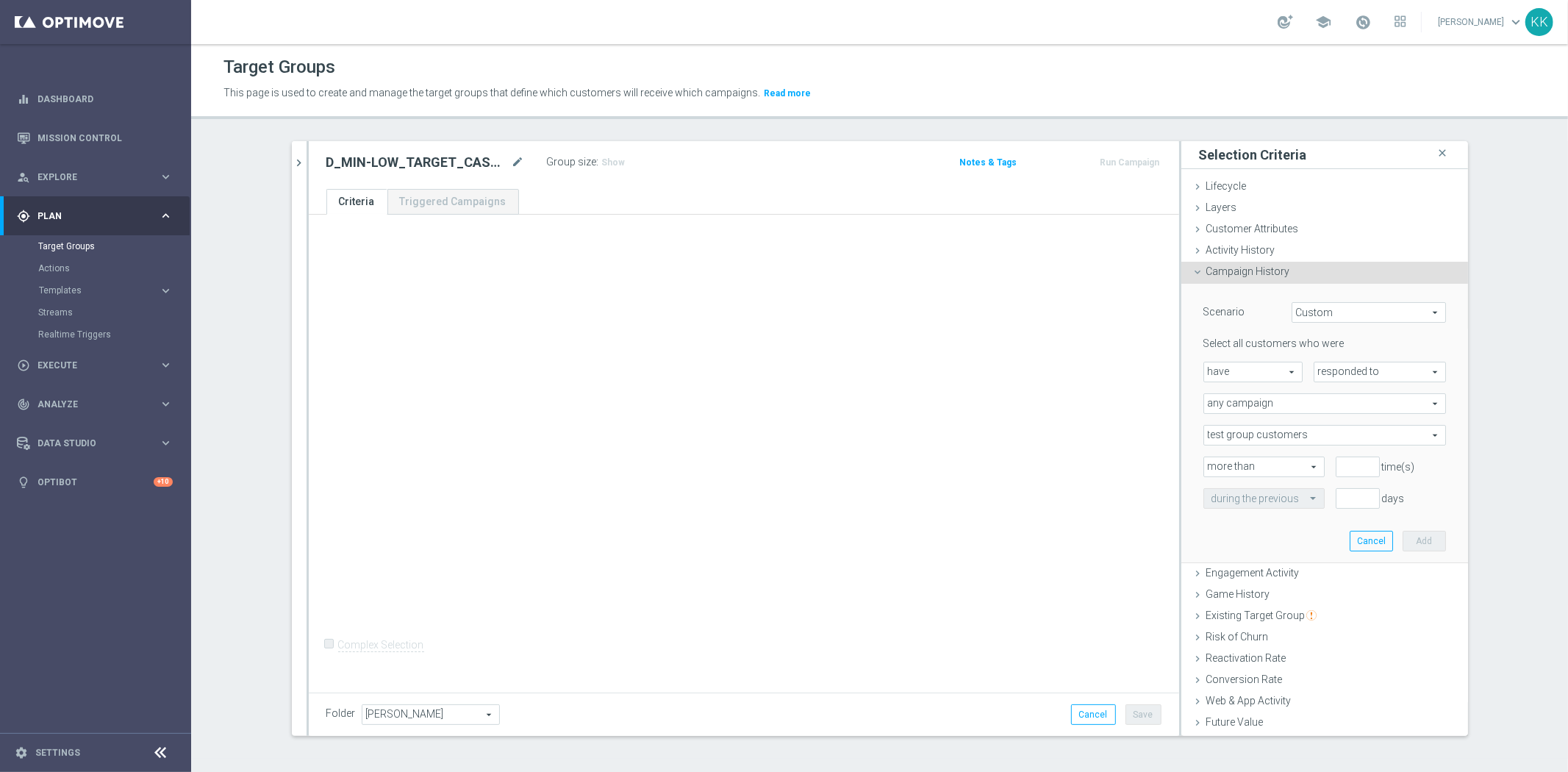
click at [1324, 364] on span "responded to" at bounding box center [1380, 371] width 131 height 19
click at [1336, 410] on span "been targeted with" at bounding box center [1380, 412] width 116 height 12
type input "been targeted with"
click at [1227, 395] on span "any campaign" at bounding box center [1324, 403] width 241 height 19
click at [1230, 454] on label "one or more actions" at bounding box center [1324, 462] width 241 height 19
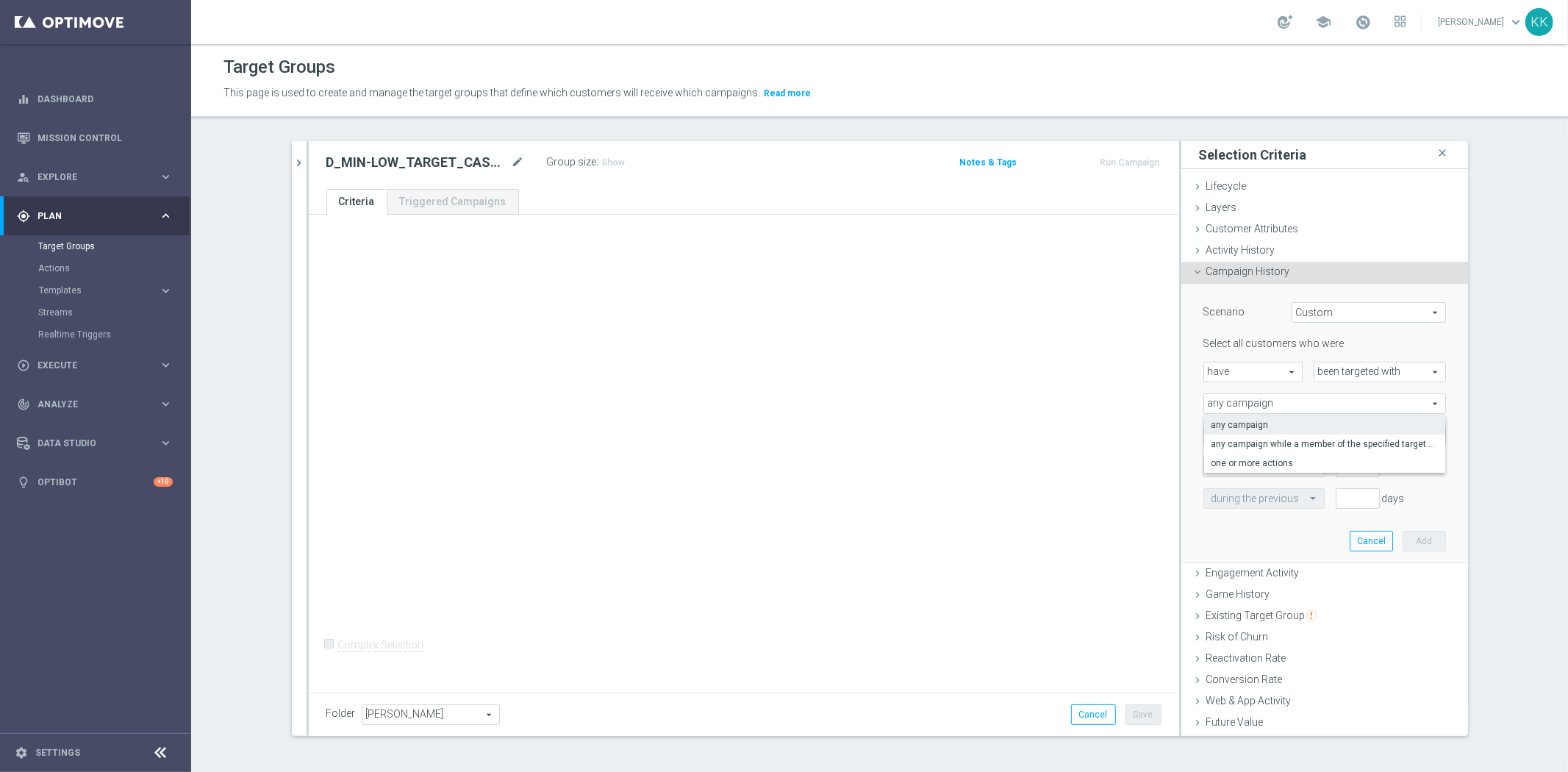
type input "one or more actions"
click at [1235, 432] on span at bounding box center [1324, 435] width 241 height 19
click at [0, 0] on input "search" at bounding box center [0, 0] width 0 height 0
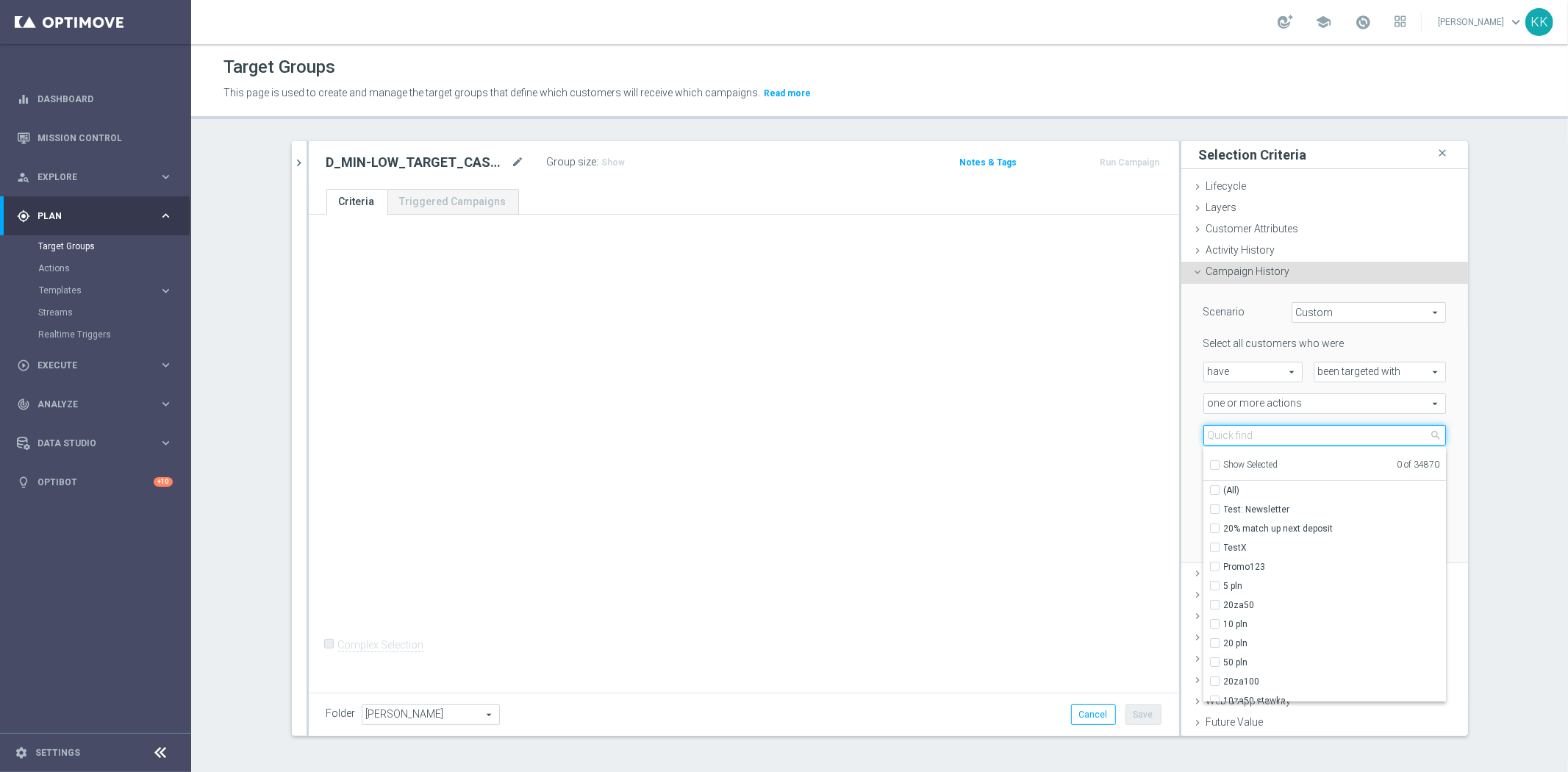
click at [1235, 432] on input "search" at bounding box center [1324, 435] width 243 height 20
paste input "D_MIN-LOW_TARGET_CASHBACK_50% do 100 PLN_EPLW_300925_PUSH"
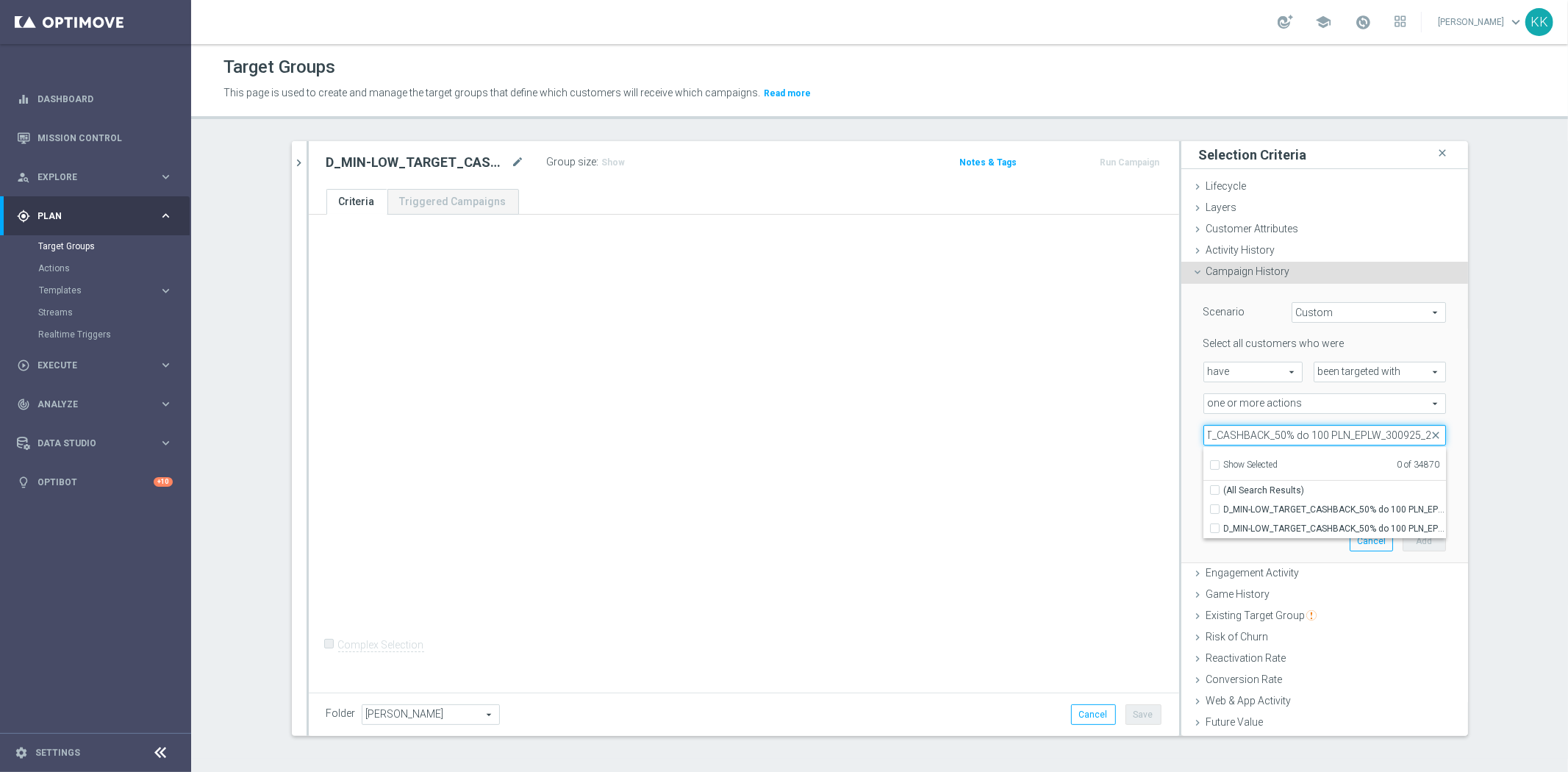
scroll to position [0, 99]
type input "D_MIN-LOW_TARGET_CASHBACK_50% do 100 PLN_EPLW_300925_2"
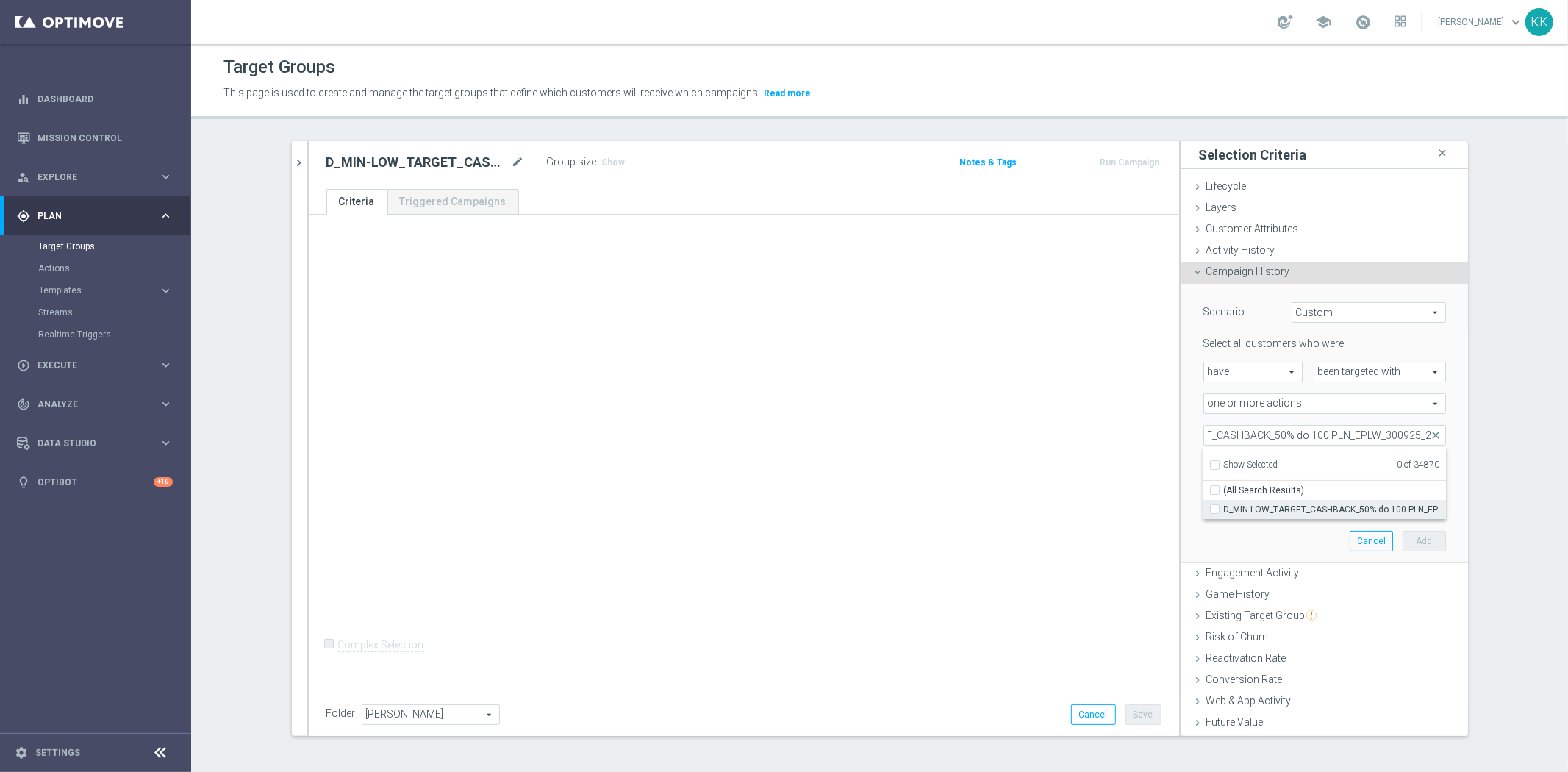
click at [1260, 504] on span "D_MIN-LOW_TARGET_CASHBACK_50% do 100 PLN_EPLW_300925_2" at bounding box center [1335, 509] width 222 height 12
click at [1223, 505] on input "D_MIN-LOW_TARGET_CASHBACK_50% do 100 PLN_EPLW_300925_2" at bounding box center [1219, 509] width 9 height 9
checkbox input "true"
type input "D_MIN-LOW_TARGET_CASHBACK_50% do 100 PLN_EPLW_300925_2"
checkbox input "true"
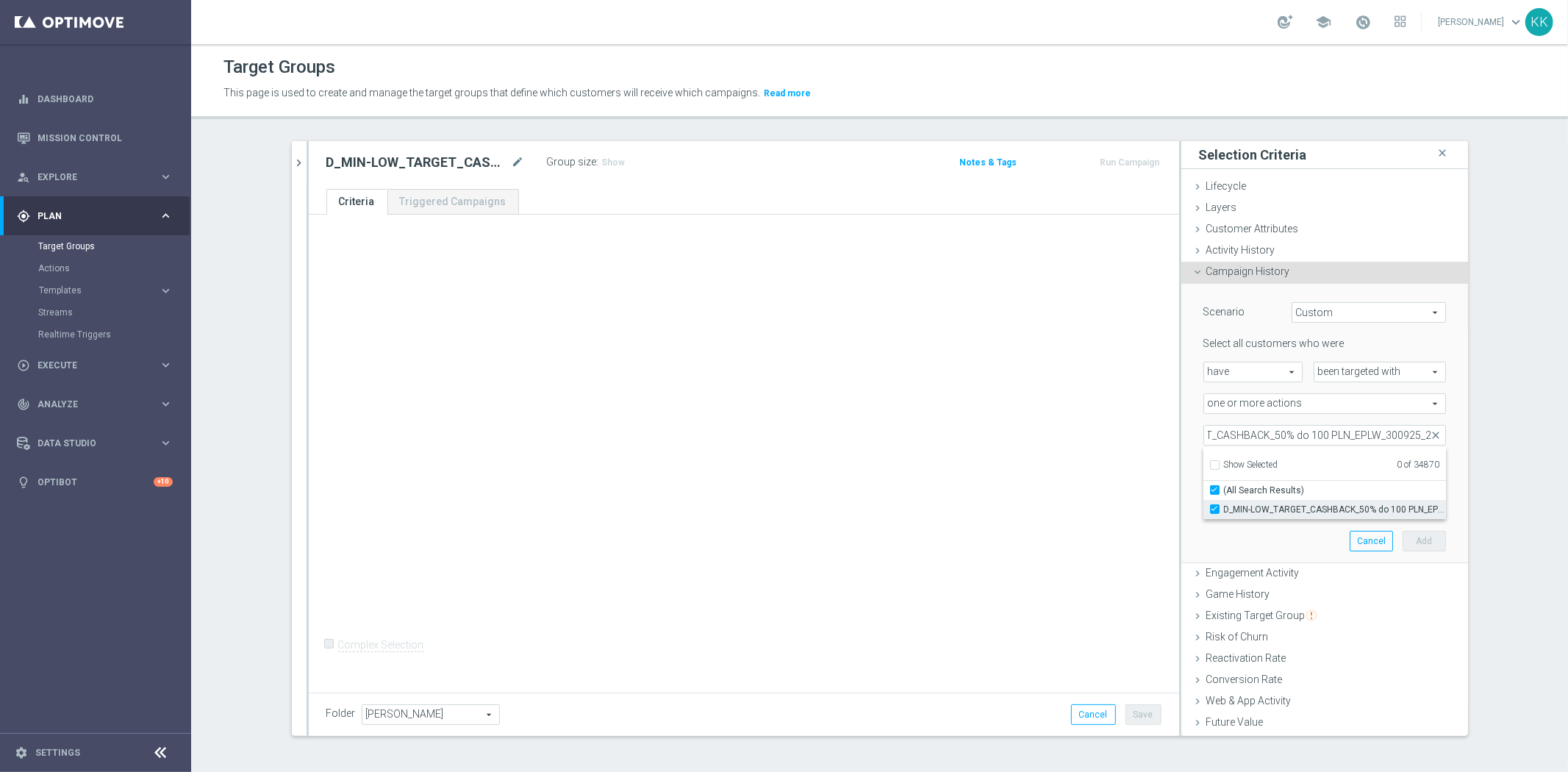
scroll to position [0, 0]
click at [1008, 473] on div "+ Add Selection Complex Selection Invalid Expression" at bounding box center [744, 451] width 870 height 472
click at [1335, 463] on input "number" at bounding box center [1358, 467] width 44 height 20
type input "0"
click at [1241, 495] on input "text" at bounding box center [1249, 499] width 75 height 13
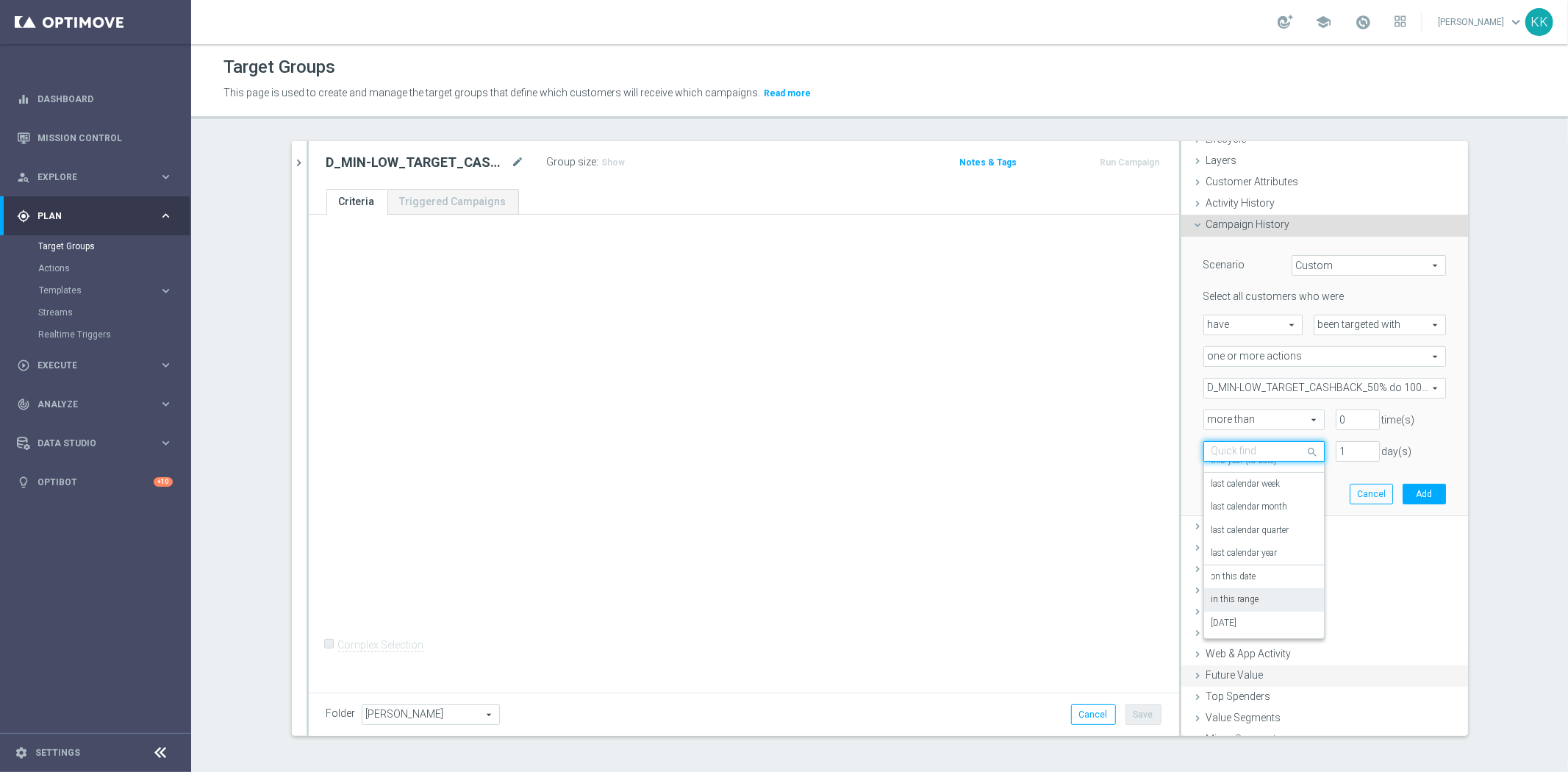
scroll to position [83, 0]
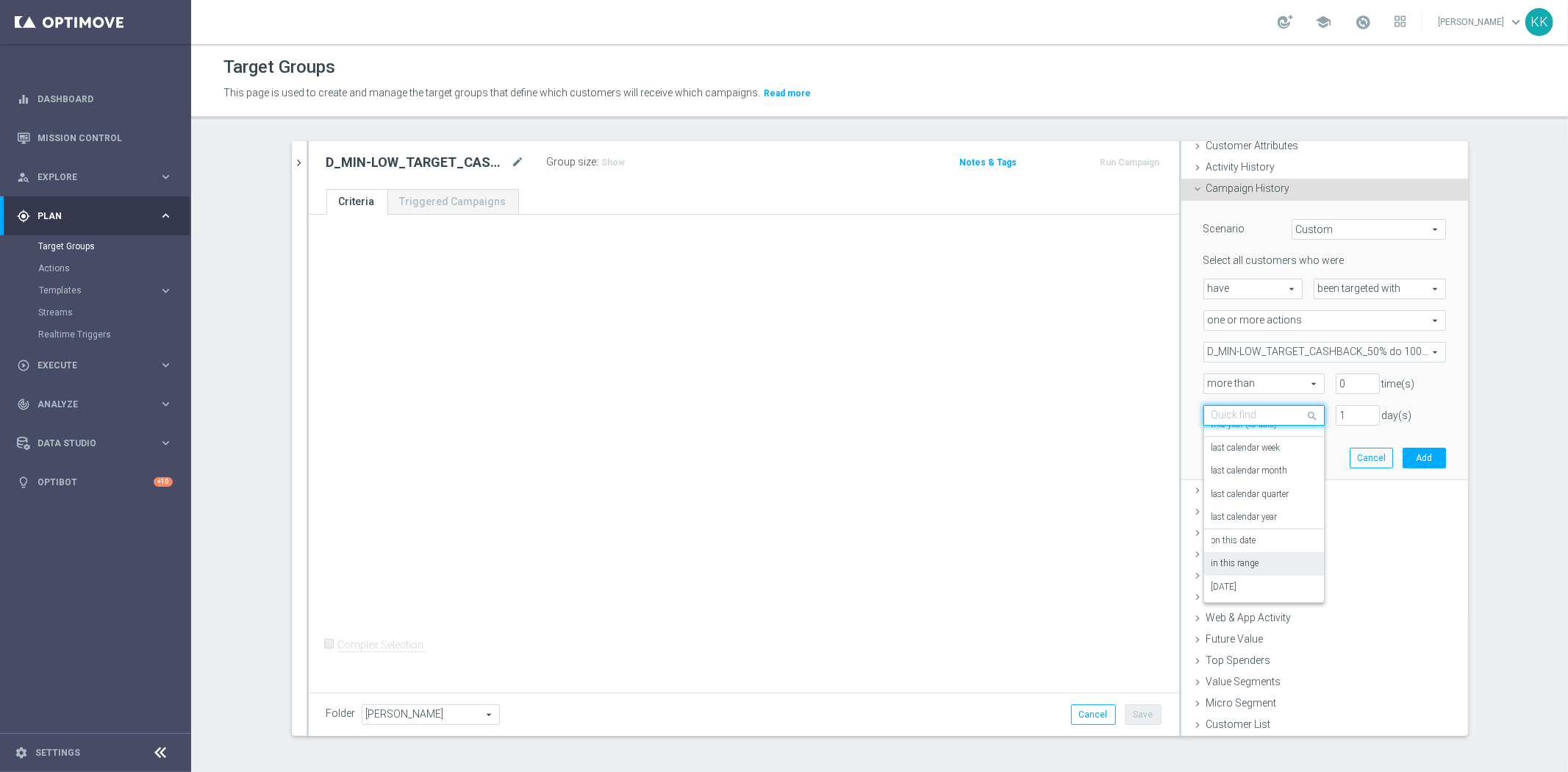
click at [1241, 563] on label "in this range" at bounding box center [1235, 563] width 48 height 12
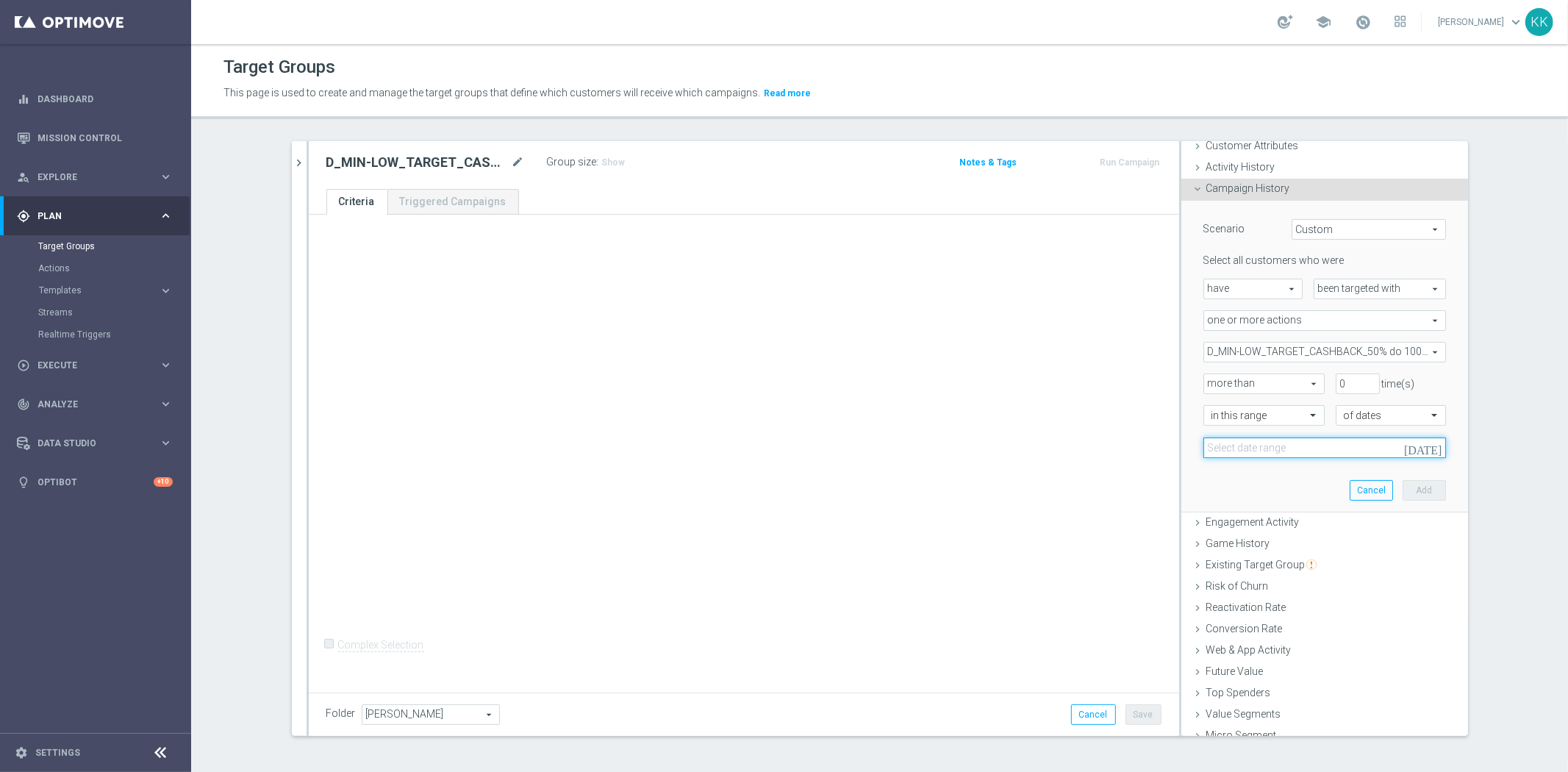
click at [1230, 441] on input at bounding box center [1324, 448] width 243 height 20
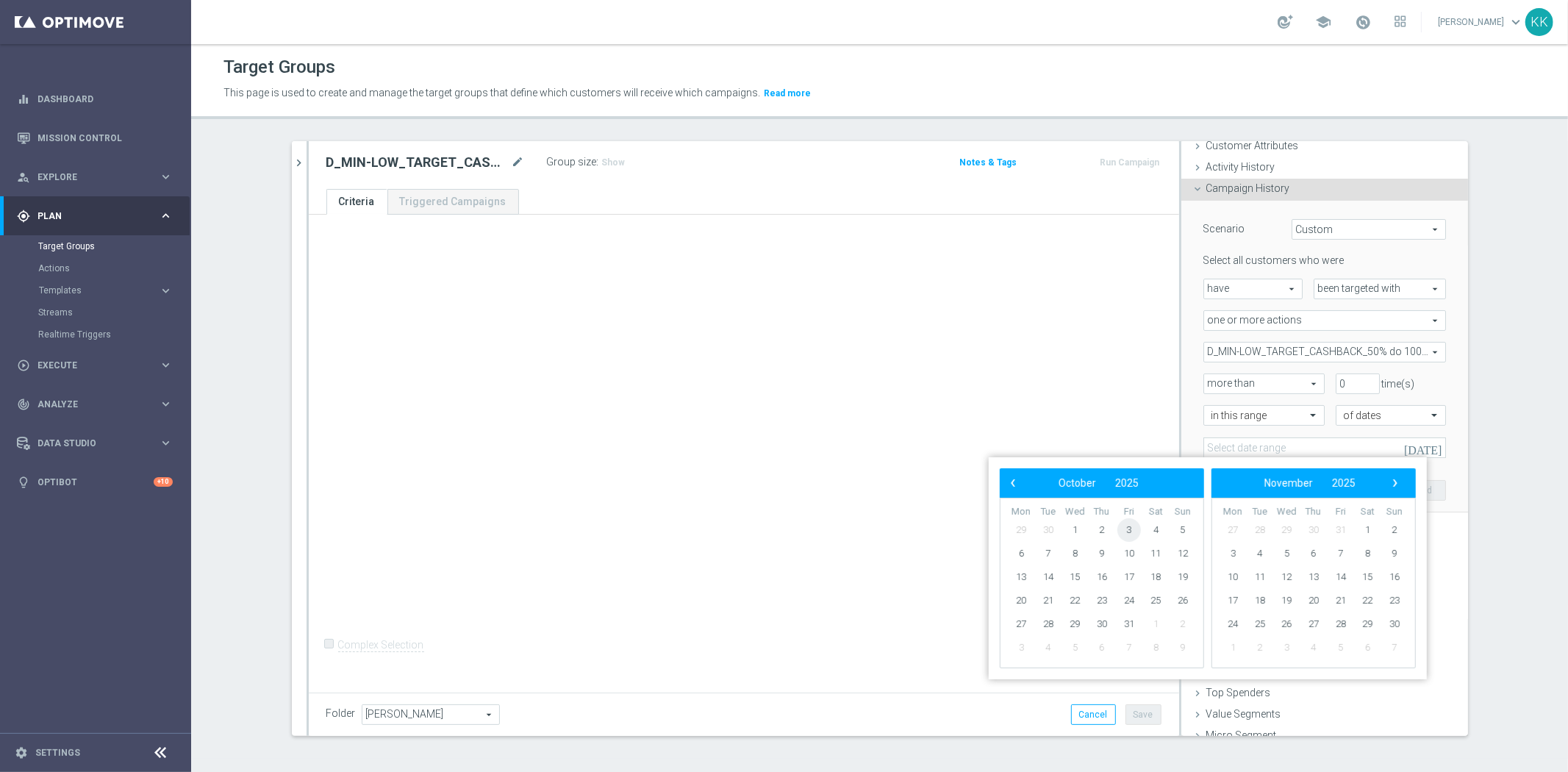
click at [1130, 523] on span "3" at bounding box center [1130, 530] width 24 height 24
click at [1185, 519] on span "5" at bounding box center [1183, 530] width 24 height 24
type input "03 Oct 2025 - 05 Oct 2025"
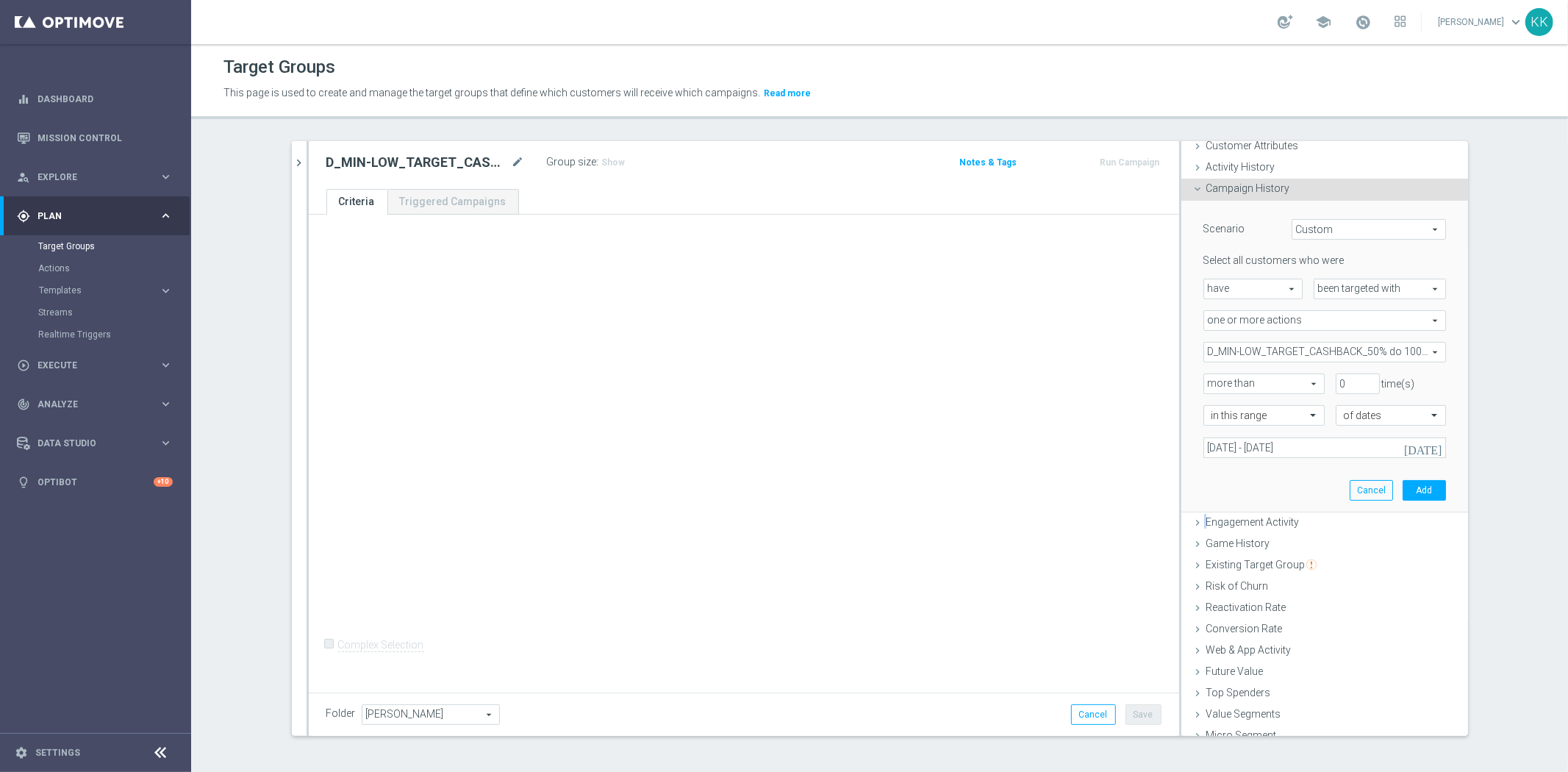
click at [1185, 519] on div "Engagement Activity done" at bounding box center [1324, 523] width 287 height 22
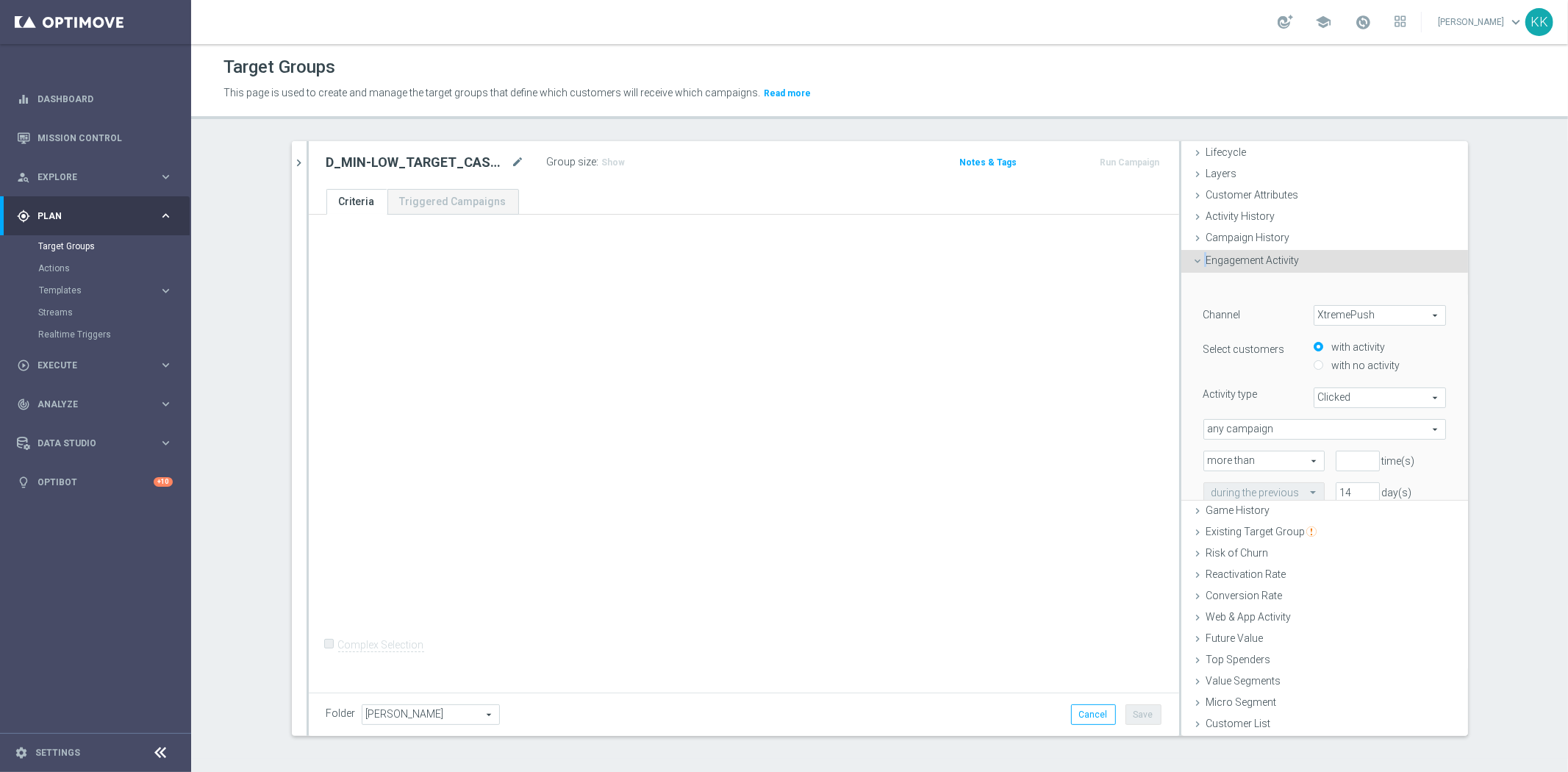
scroll to position [0, 0]
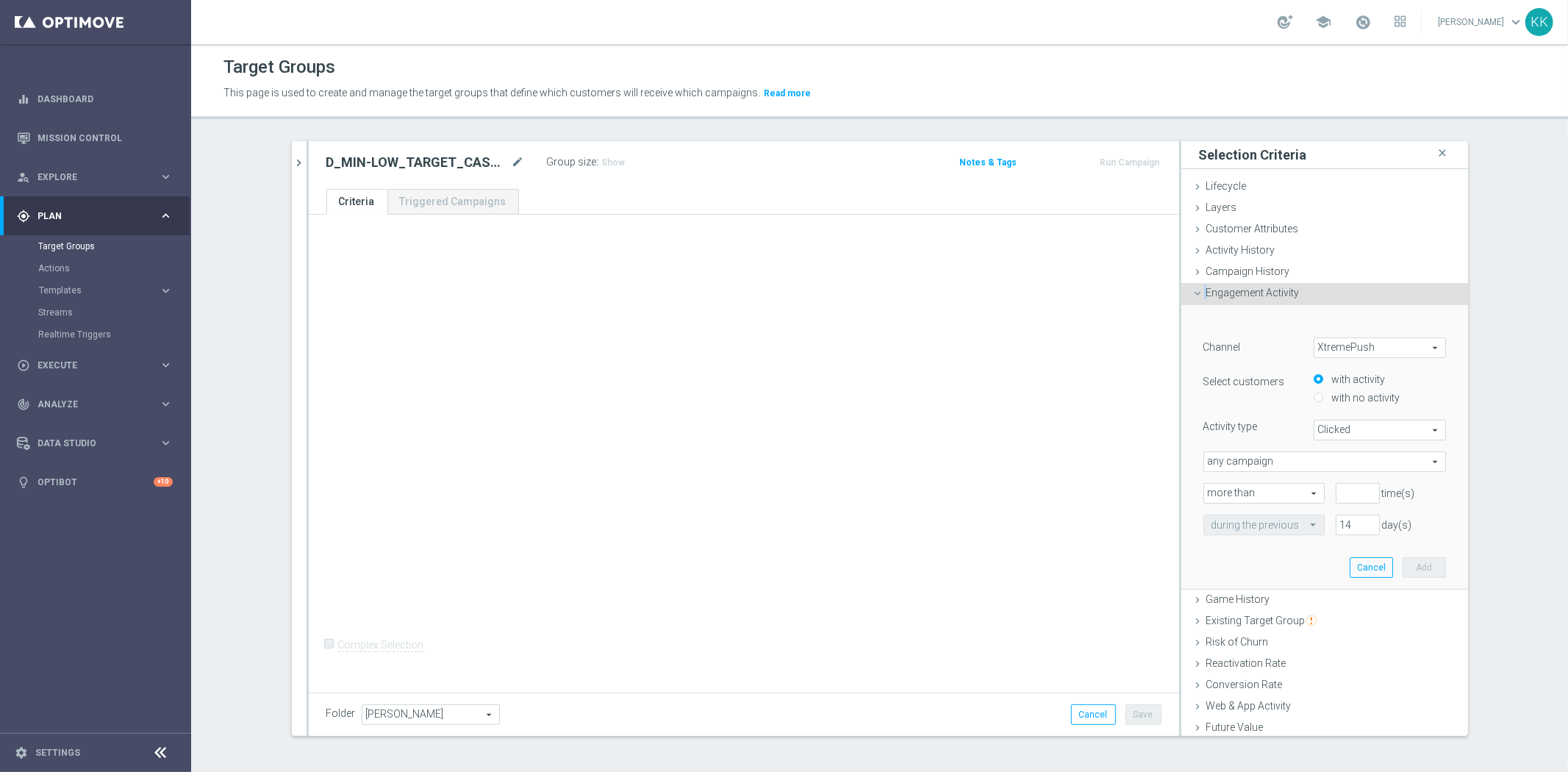
click at [949, 471] on div "+ Add Selection Complex Selection Invalid Expression" at bounding box center [744, 451] width 870 height 472
click at [1245, 262] on div "Campaign History done" at bounding box center [1324, 273] width 287 height 22
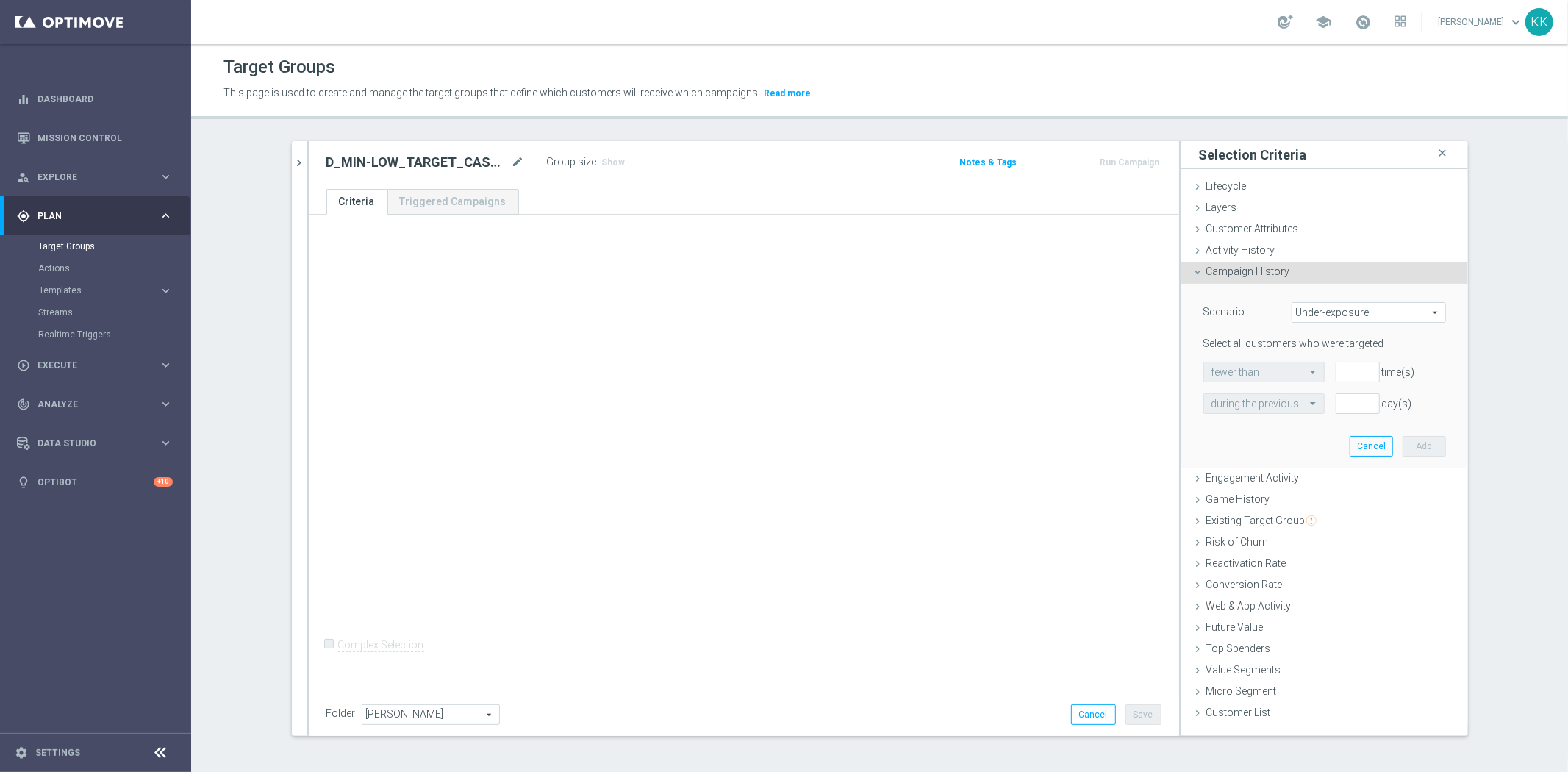
click at [1308, 320] on span "Under-exposure" at bounding box center [1369, 312] width 153 height 19
click at [1316, 406] on span "Custom" at bounding box center [1369, 410] width 138 height 12
type input "Custom"
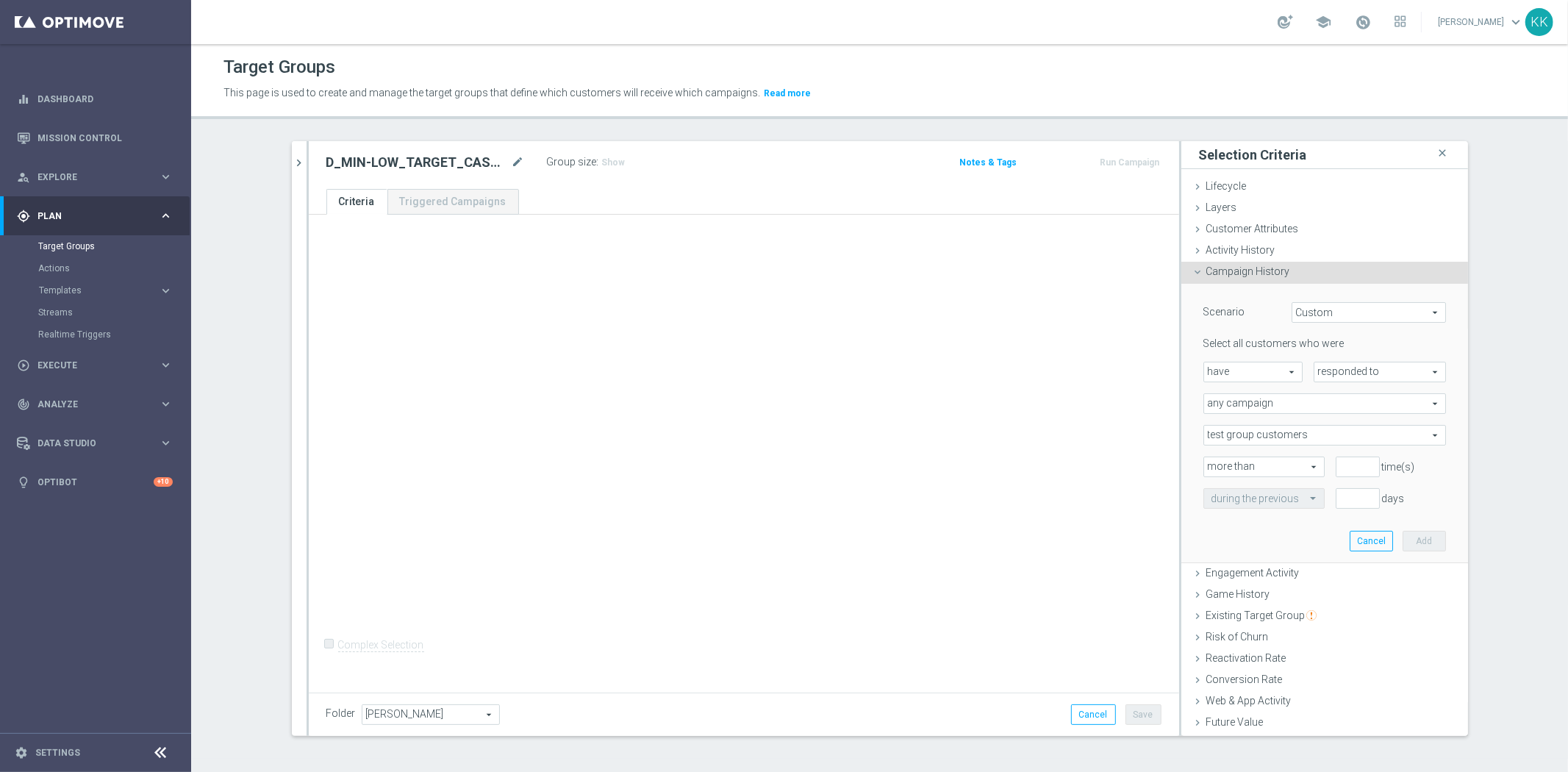
click at [1340, 376] on span "responded to" at bounding box center [1380, 371] width 131 height 19
click at [1334, 413] on span "been targeted with" at bounding box center [1380, 412] width 116 height 12
type input "been targeted with"
click at [1262, 409] on span "any campaign" at bounding box center [1324, 403] width 241 height 19
click at [1256, 468] on span "one or more actions" at bounding box center [1324, 462] width 226 height 12
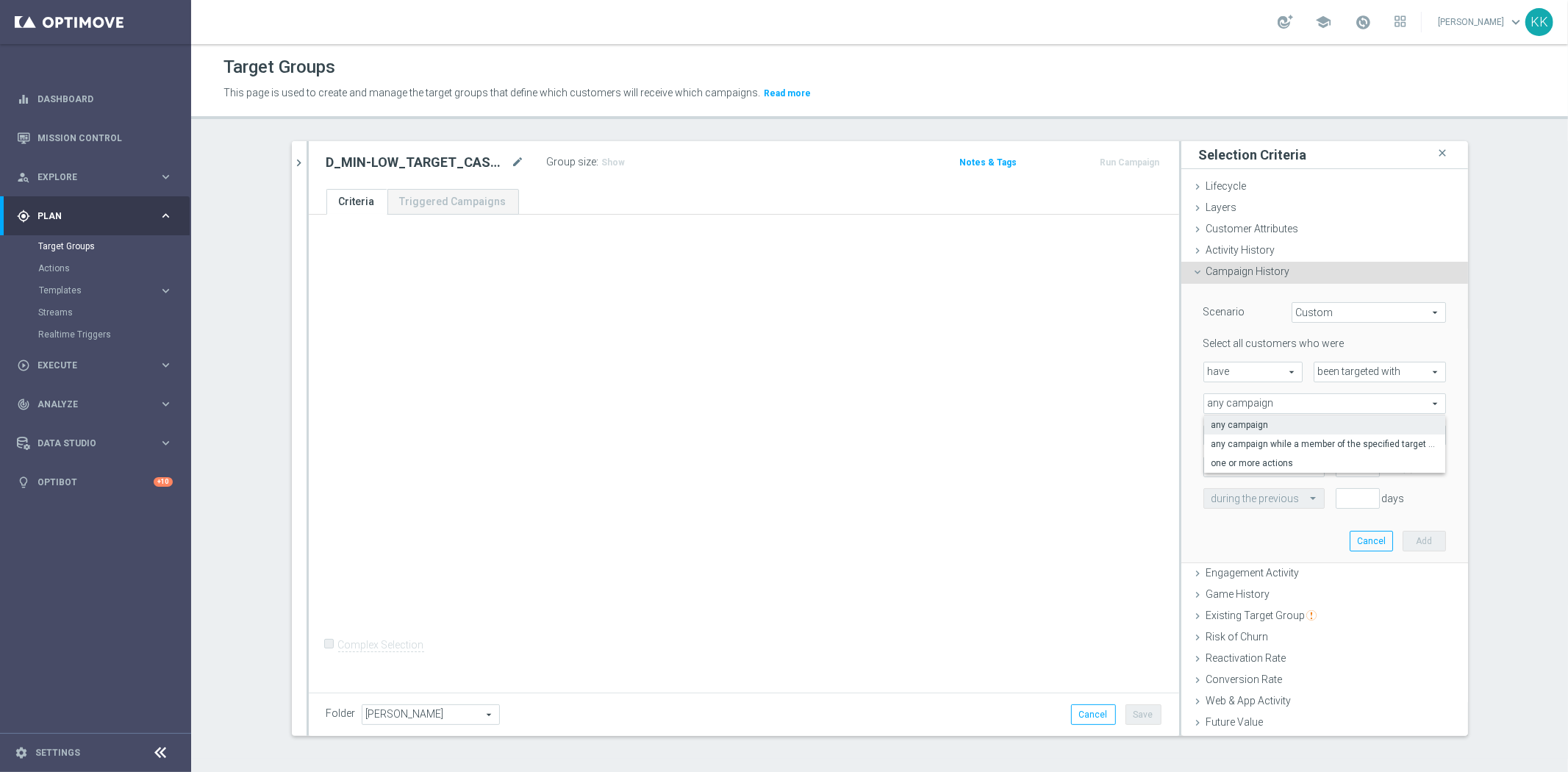
type input "one or more actions"
click at [1252, 438] on span at bounding box center [1324, 435] width 241 height 19
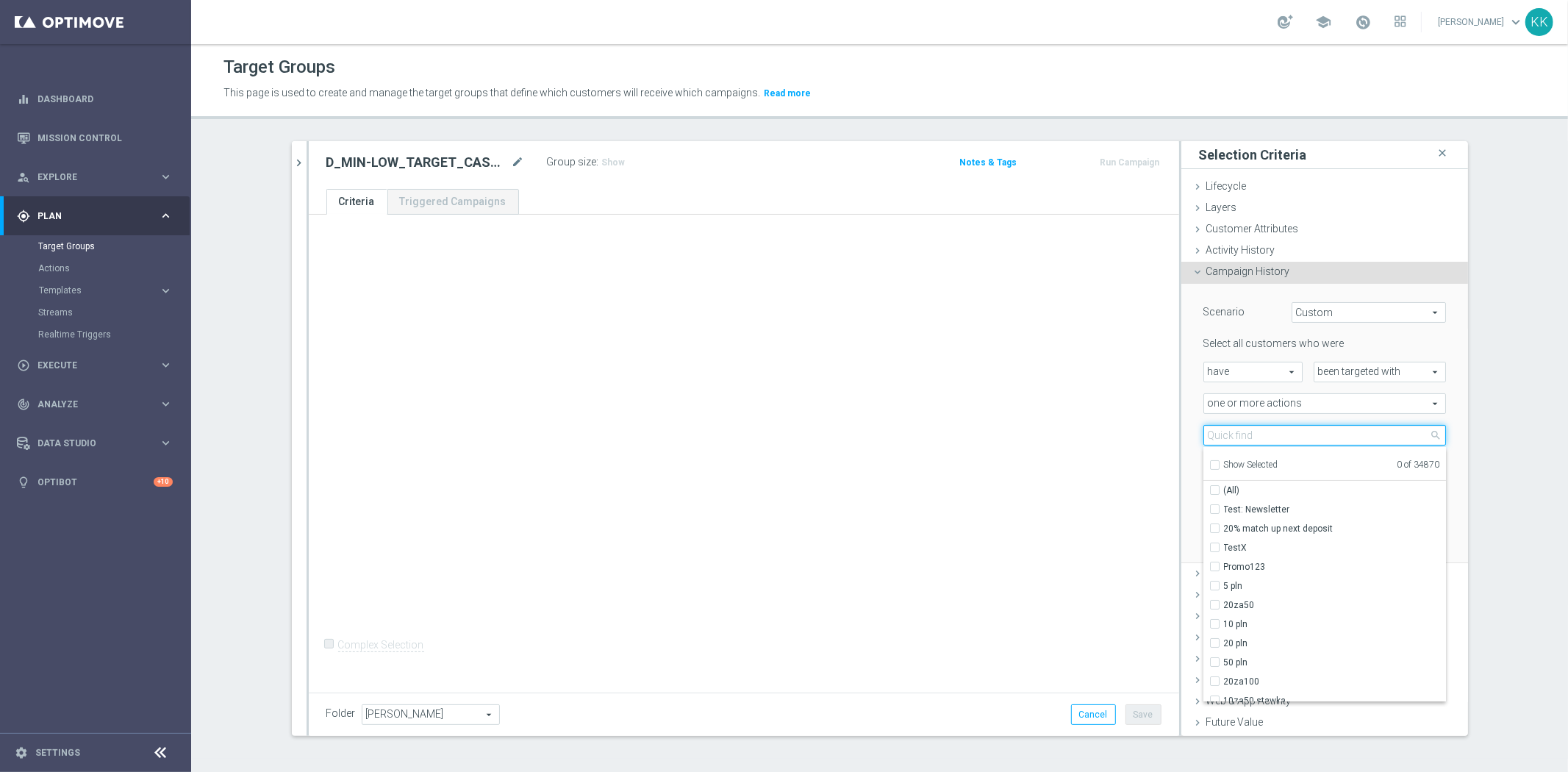
click at [1252, 438] on input "search" at bounding box center [1324, 435] width 243 height 20
paste input "D_MIN-LOW_TARGET_CASHBACK_50% do 100 PLN_EPLW_300925_PUSH"
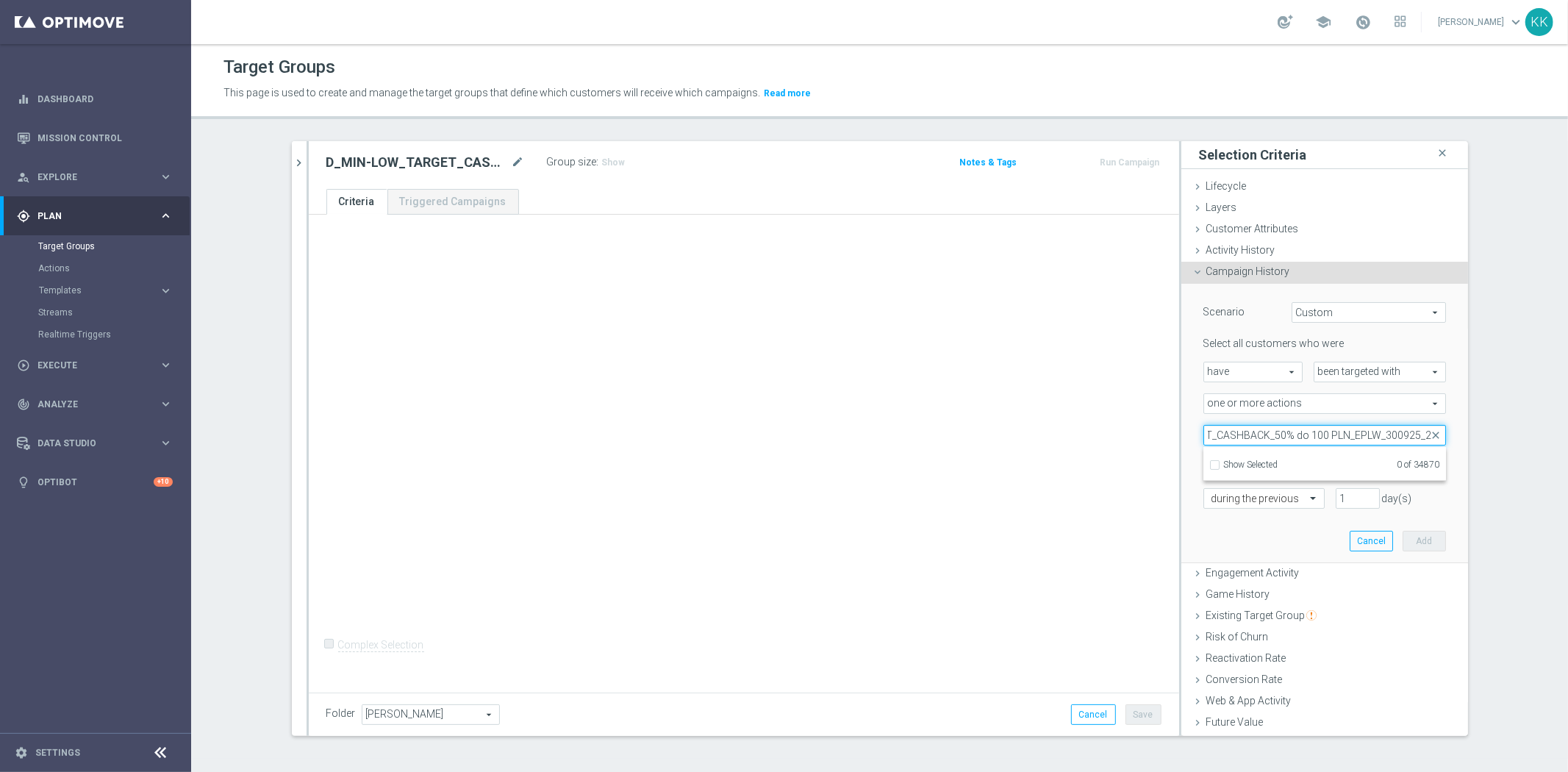
scroll to position [0, 99]
type input "D_MIN-LOW_TARGET_CASHBACK_50% do 100 PLN_EPLW_300925_2"
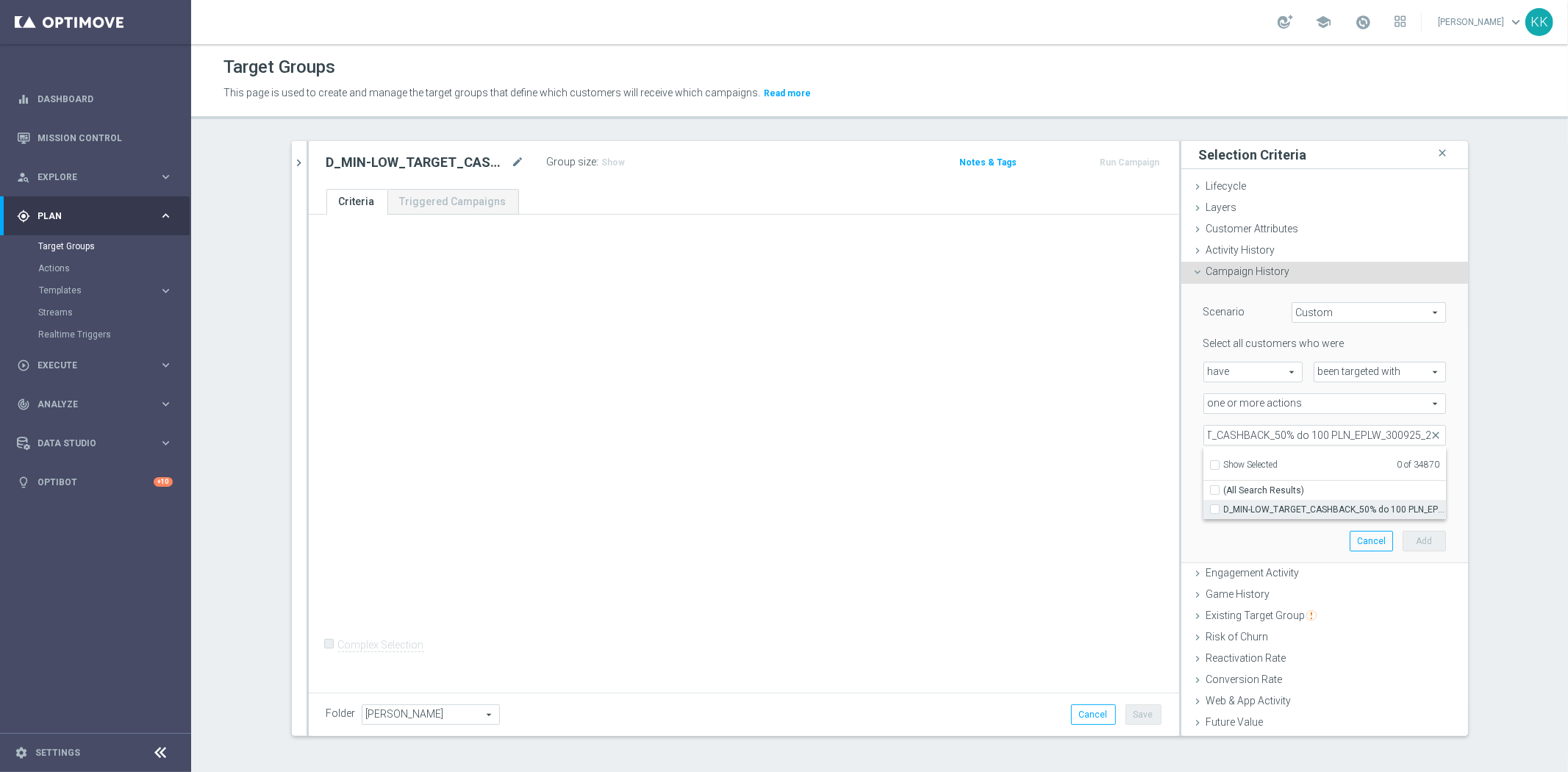
click at [1214, 507] on input "D_MIN-LOW_TARGET_CASHBACK_50% do 100 PLN_EPLW_300925_2" at bounding box center [1219, 509] width 9 height 9
checkbox input "true"
type input "D_MIN-LOW_TARGET_CASHBACK_50% do 100 PLN_EPLW_300925_2"
checkbox input "true"
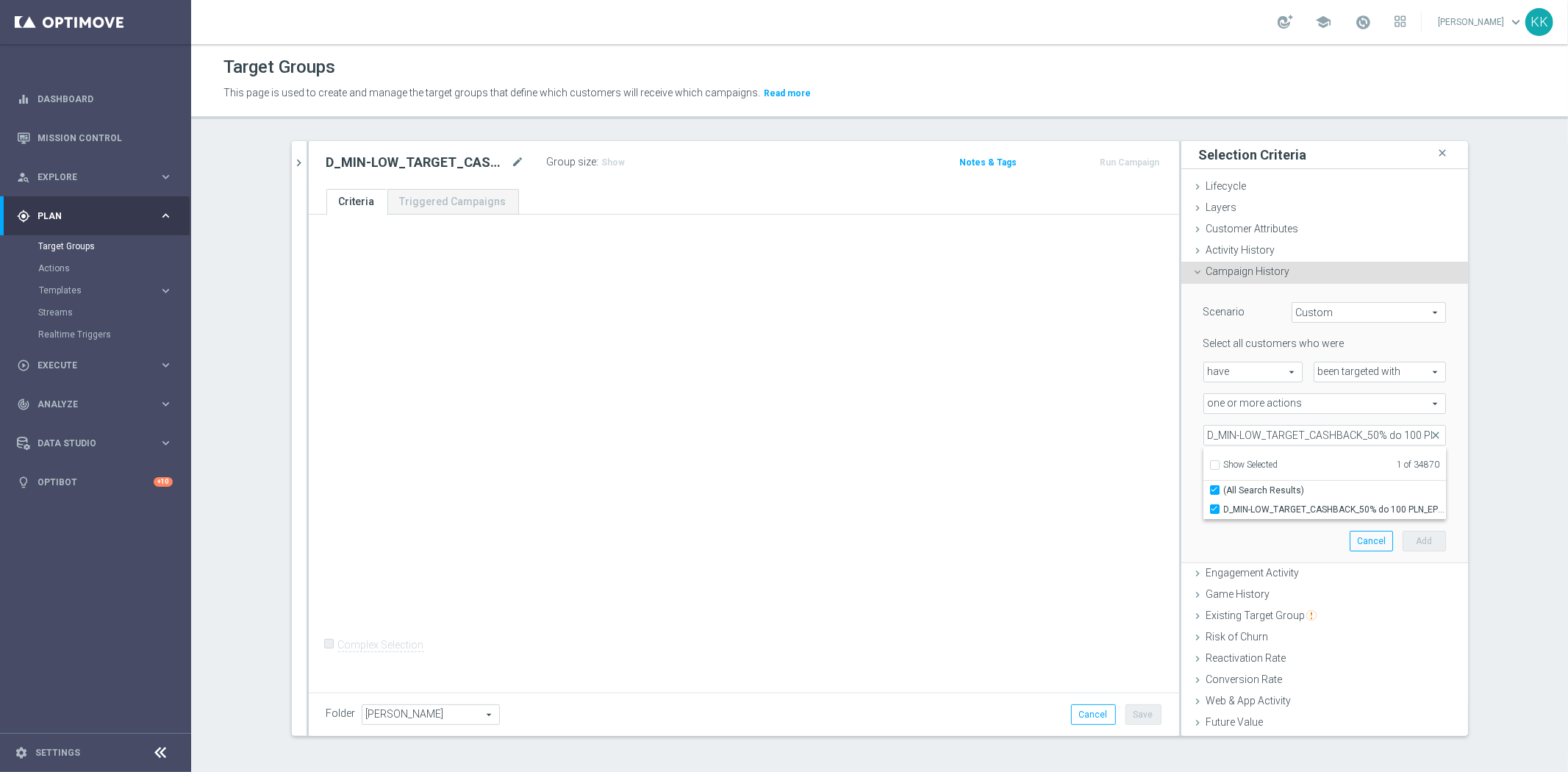
click at [1154, 491] on div "+ Add Selection Complex Selection Invalid Expression" at bounding box center [744, 451] width 870 height 472
click at [1340, 467] on input "number" at bounding box center [1358, 467] width 44 height 20
type input "0"
click at [1224, 503] on input "text" at bounding box center [1249, 499] width 75 height 13
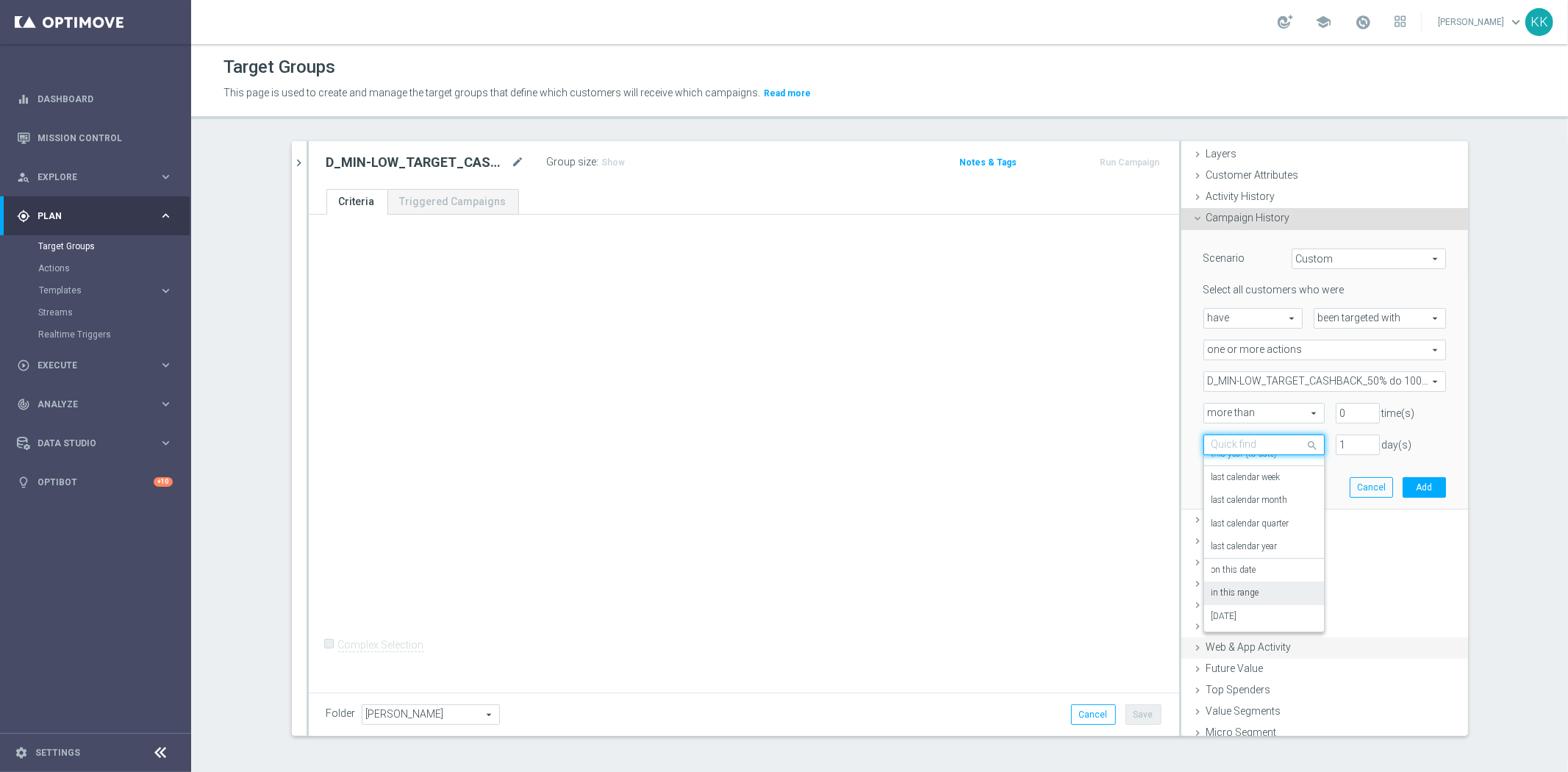
scroll to position [83, 0]
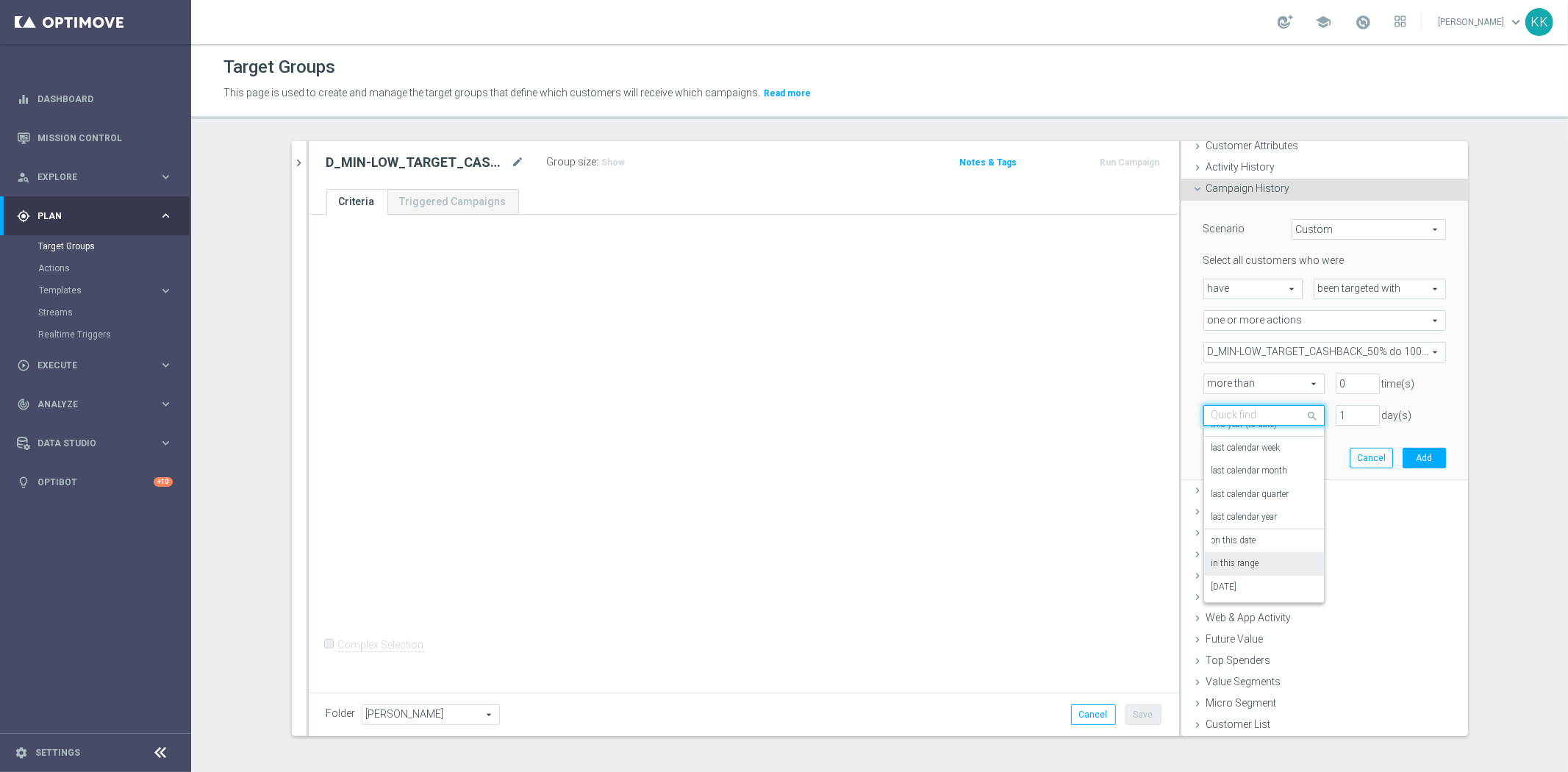
click at [1247, 559] on label "in this range" at bounding box center [1235, 563] width 48 height 12
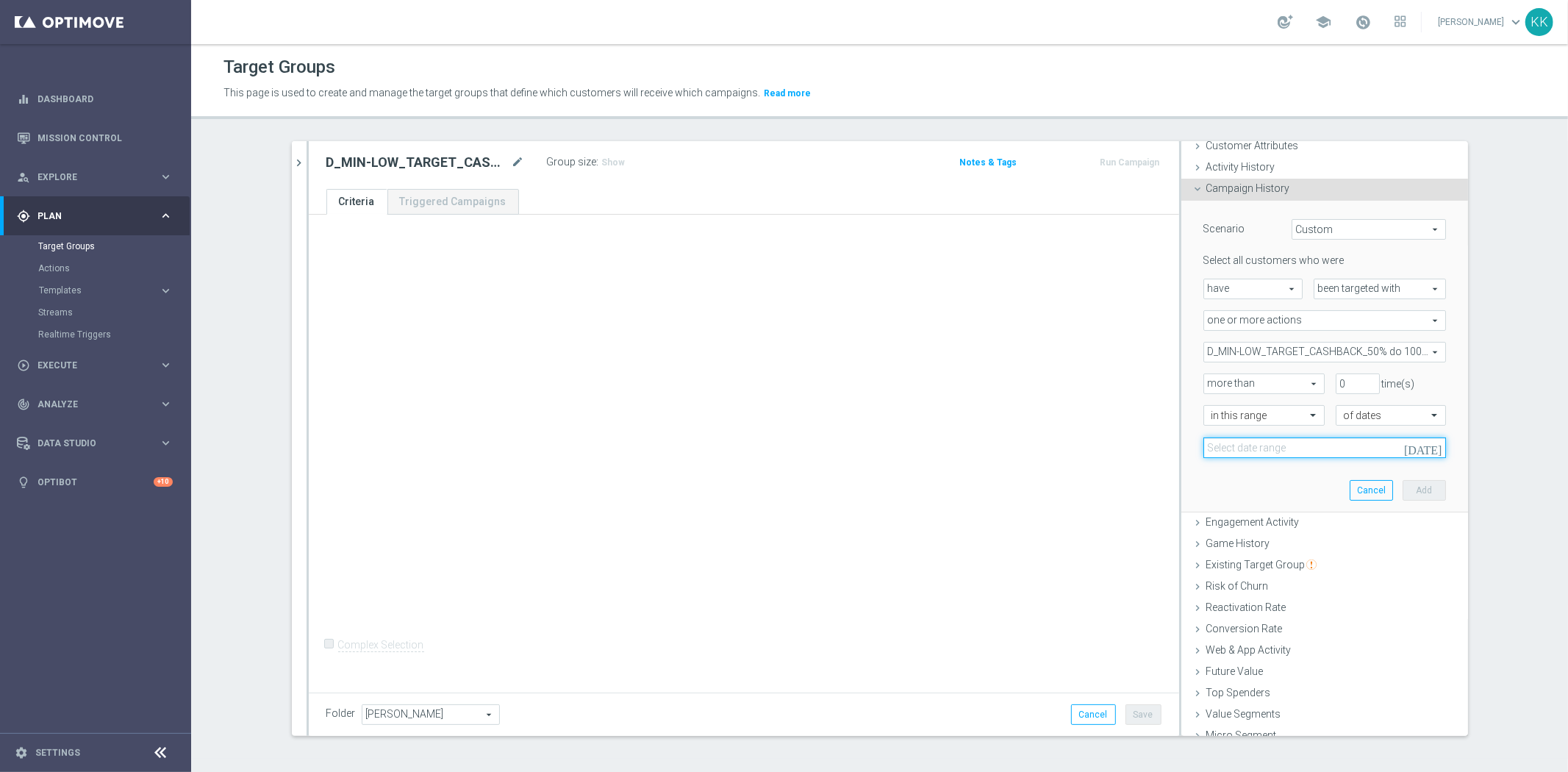
click at [1245, 442] on input at bounding box center [1324, 448] width 243 height 20
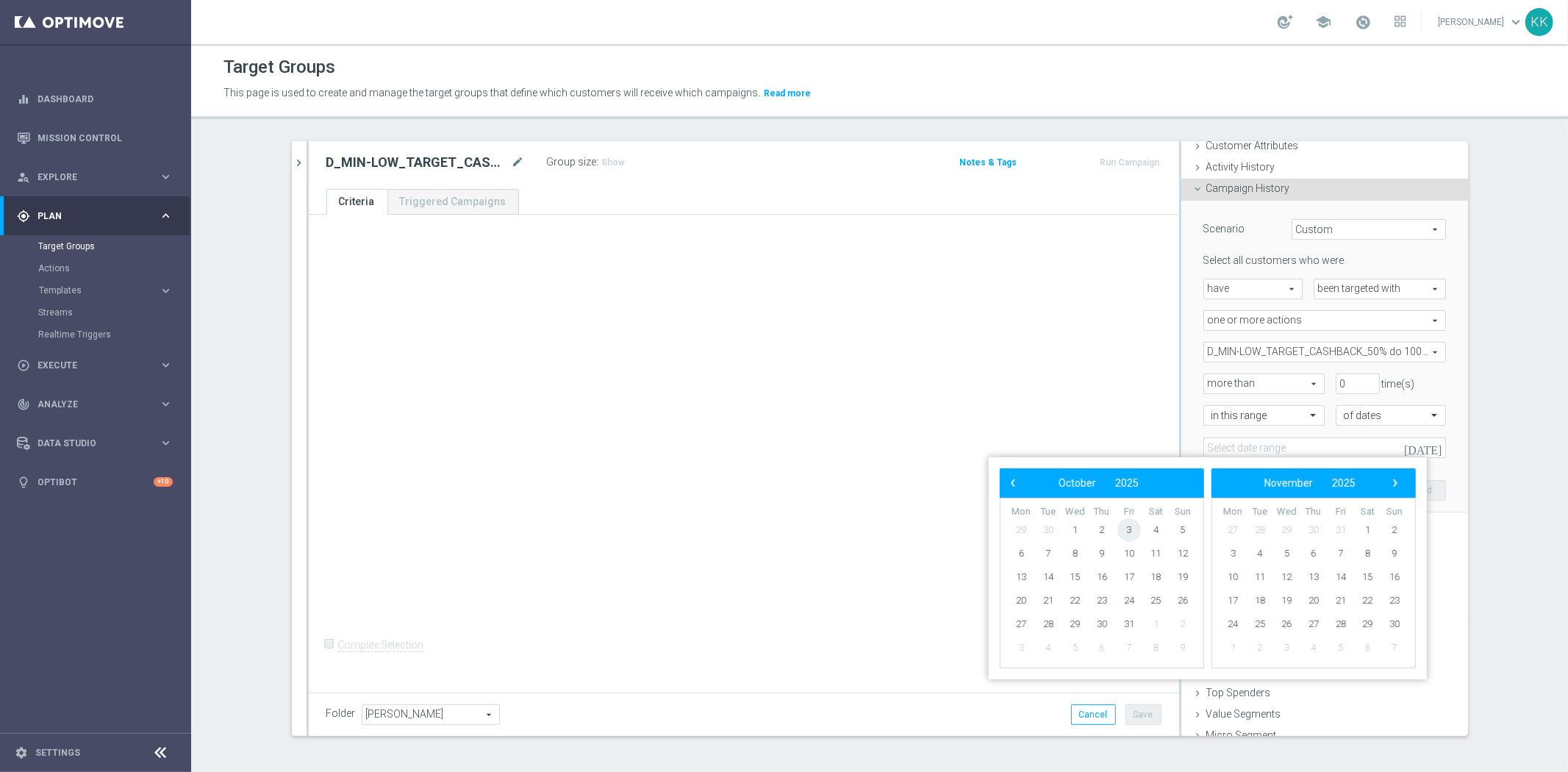
click at [1125, 530] on span "3" at bounding box center [1130, 530] width 24 height 24
click at [1148, 530] on span "4" at bounding box center [1155, 530] width 24 height 24
type input "03 Oct 2025 - 04 Oct 2025"
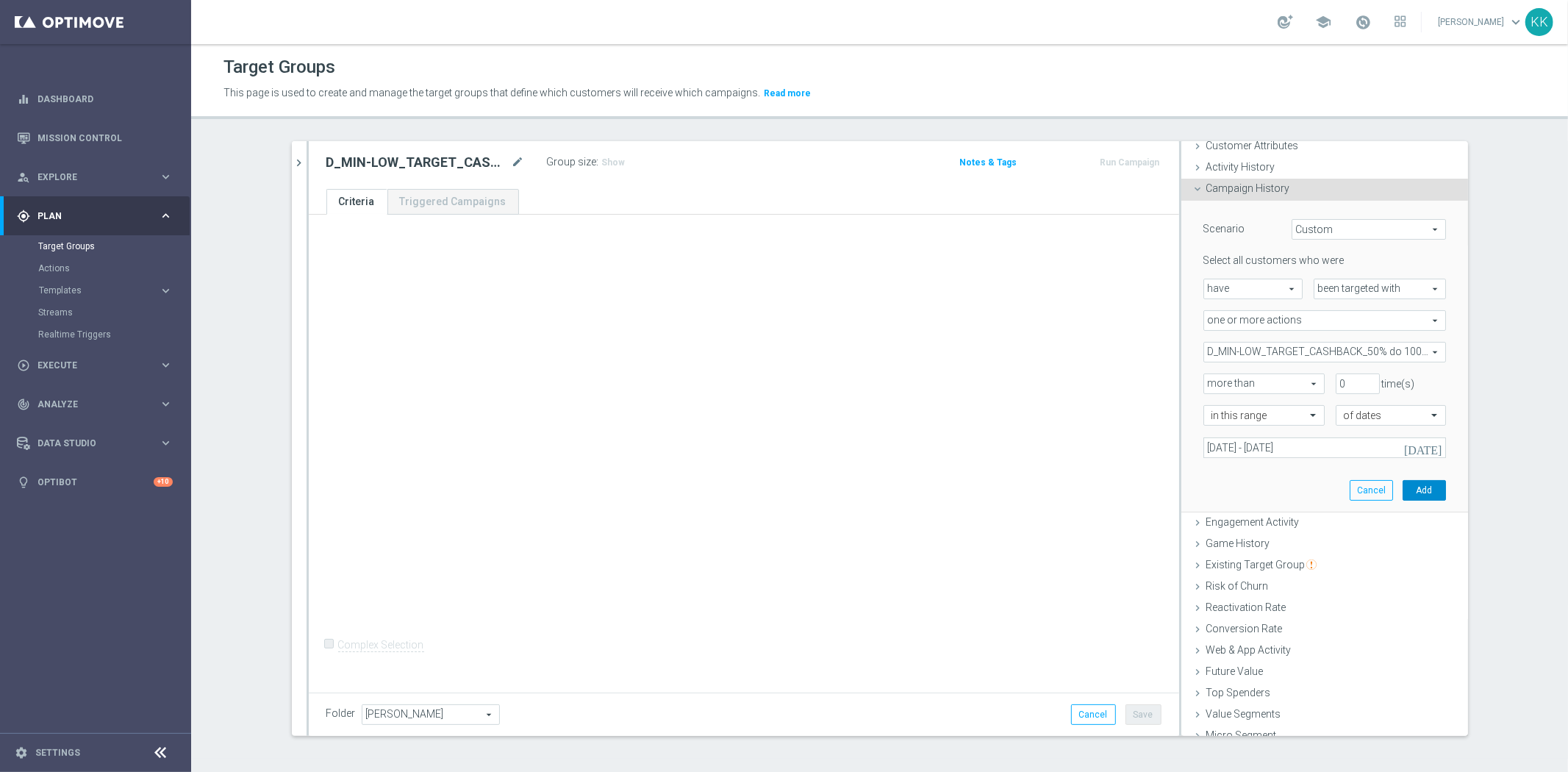
click at [1406, 495] on button "Add" at bounding box center [1424, 490] width 43 height 20
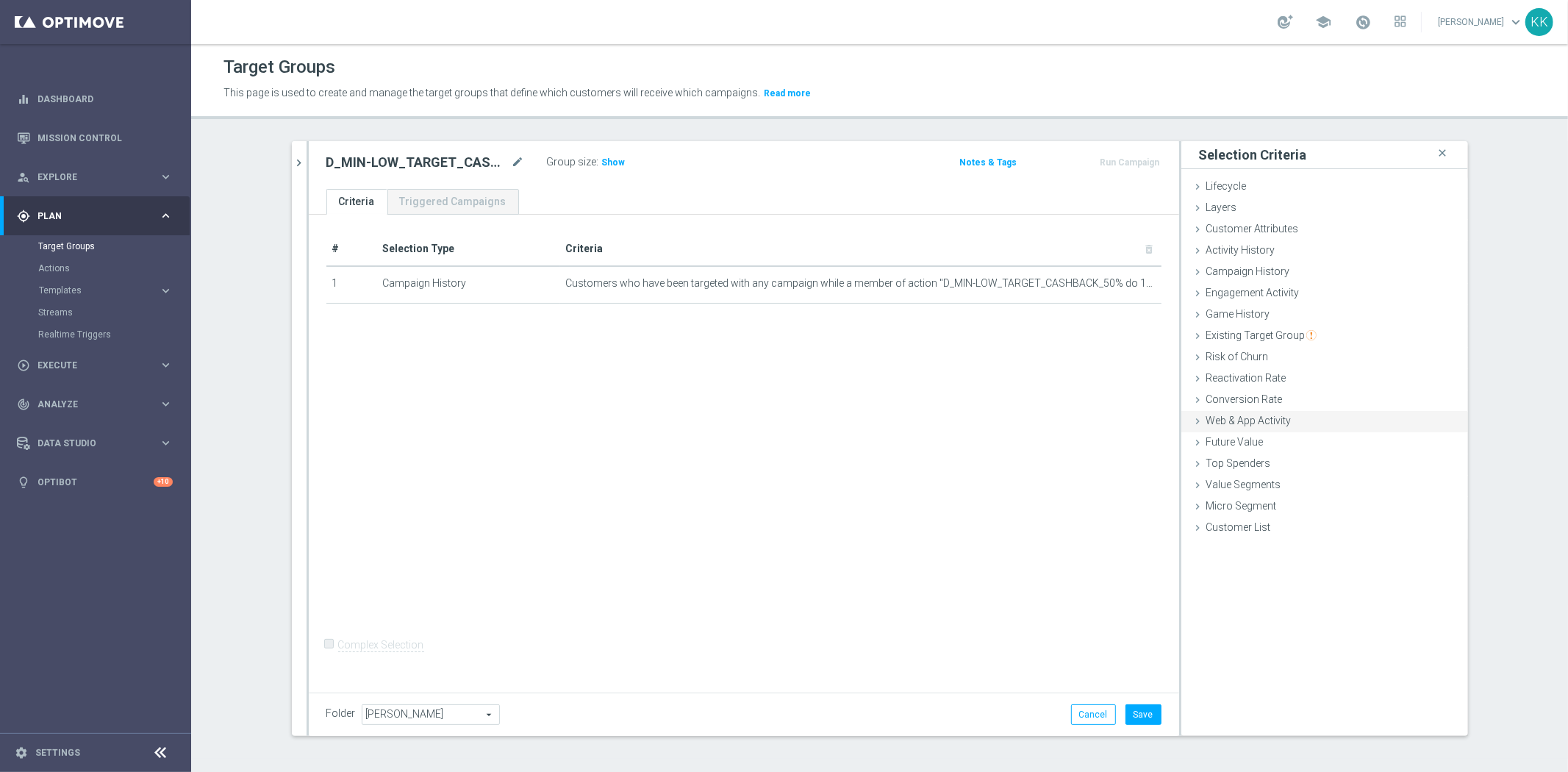
click at [1246, 416] on span "Web & App Activity" at bounding box center [1248, 420] width 85 height 12
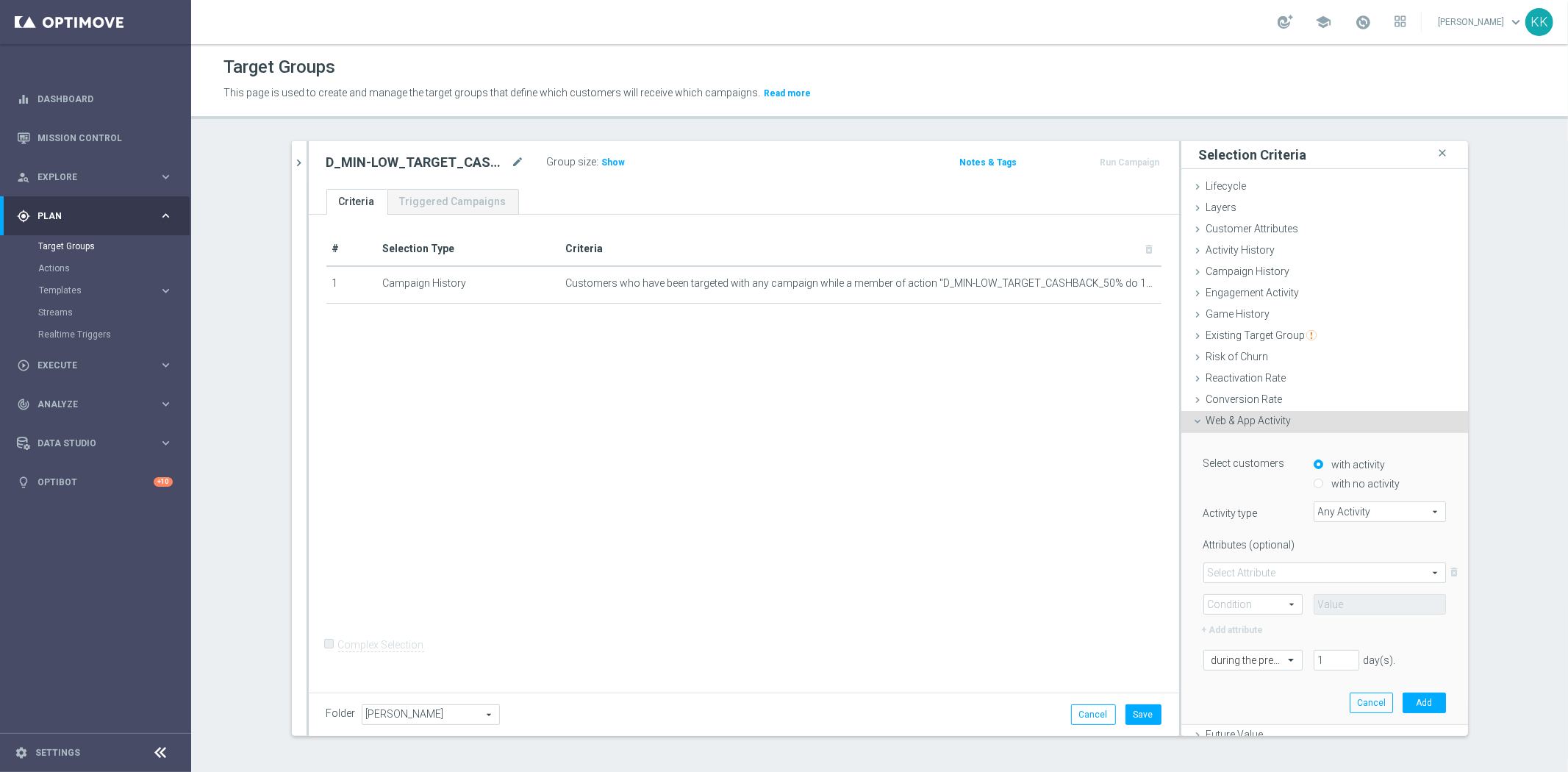
click at [1347, 477] on label "with no activity" at bounding box center [1364, 483] width 72 height 13
click at [1323, 479] on input "with no activity" at bounding box center [1318, 483] width 9 height 9
radio input "true"
click at [1338, 502] on span "Any Activity" at bounding box center [1380, 511] width 131 height 19
click at [0, 0] on input "search" at bounding box center [0, 0] width 0 height 0
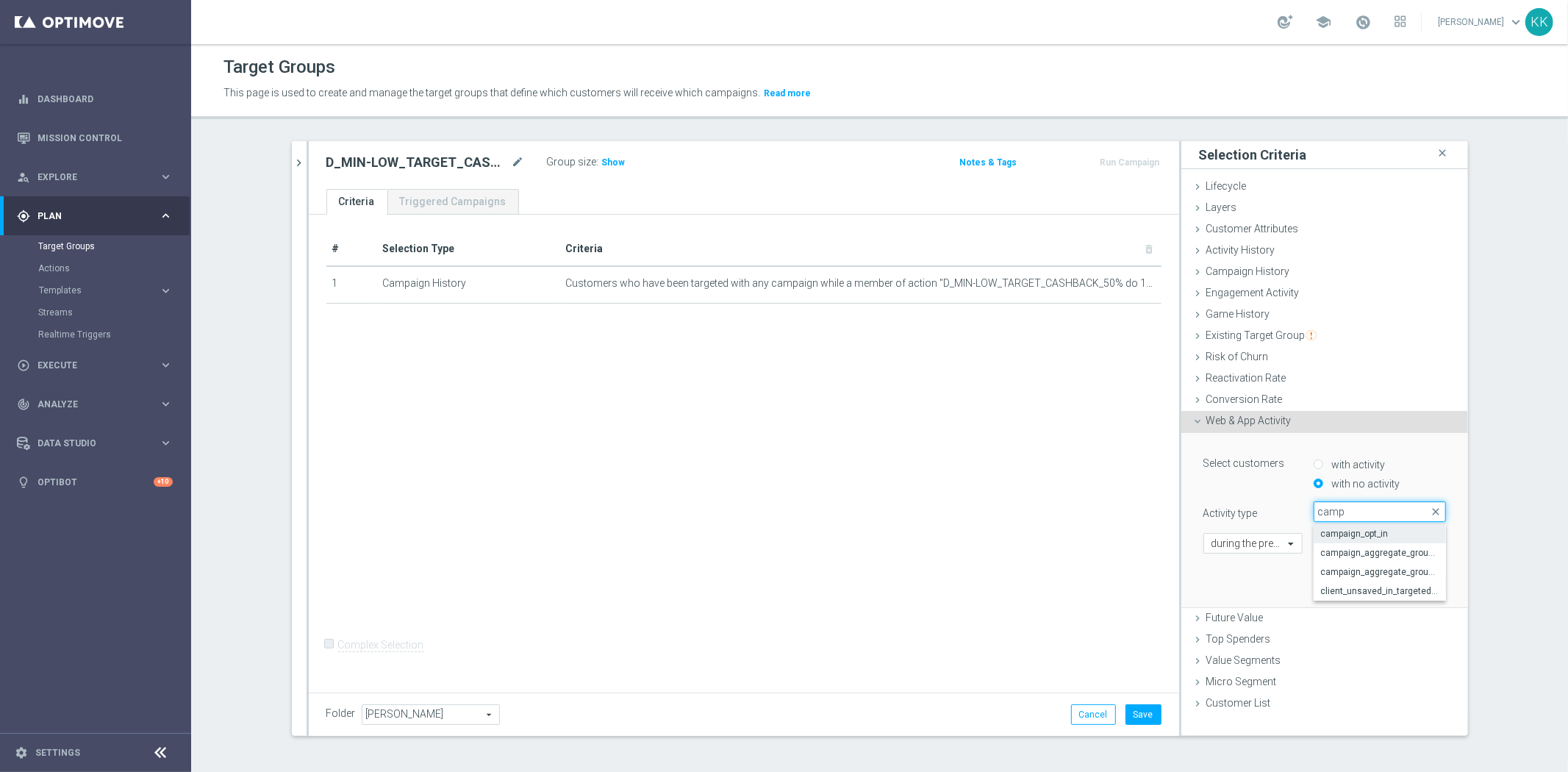
type input "camp"
click at [1341, 528] on span "campaign_opt_in" at bounding box center [1380, 533] width 118 height 12
type input "campaign_opt_in"
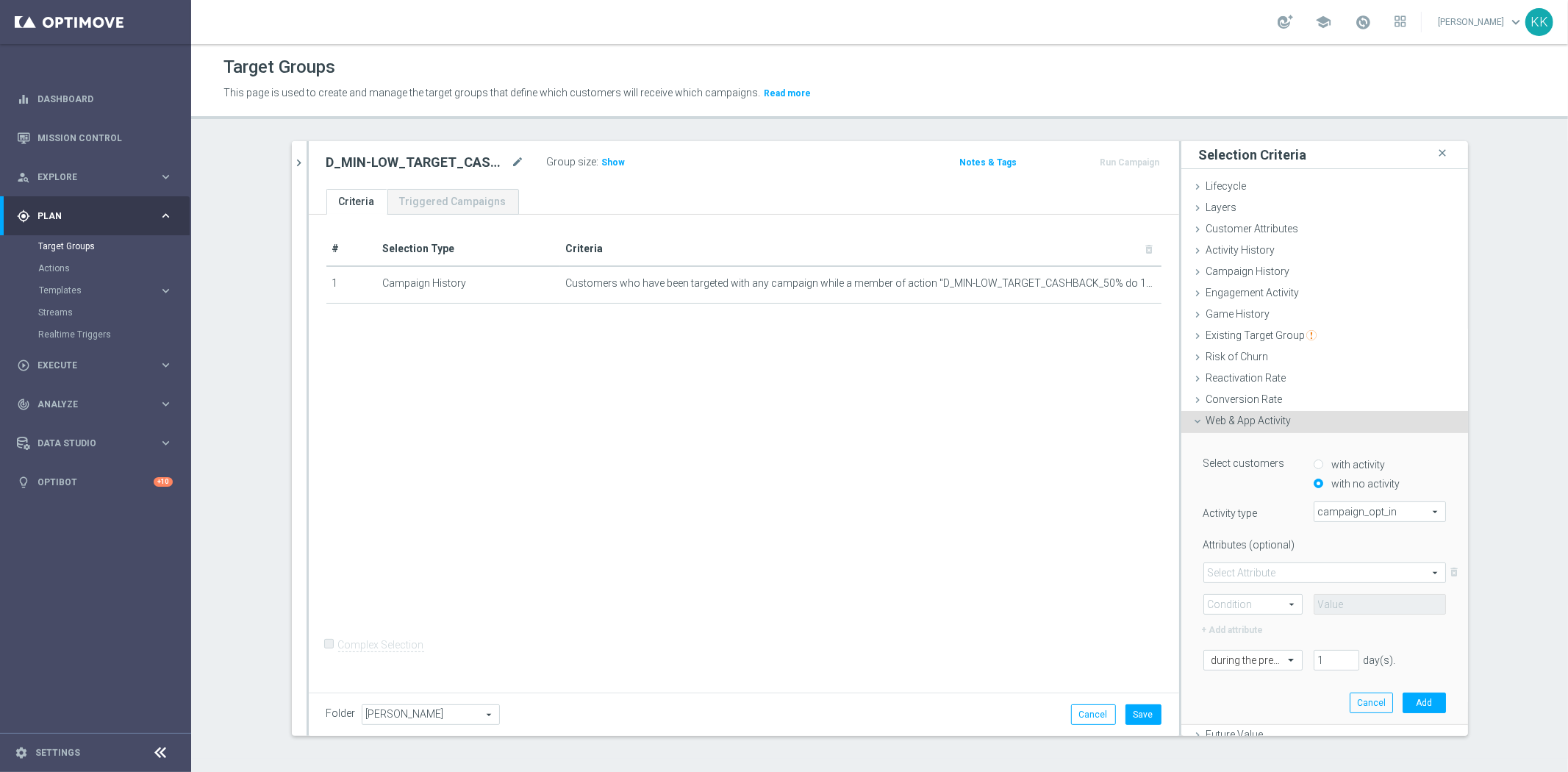
click at [1237, 578] on span at bounding box center [1324, 573] width 241 height 19
click at [1237, 589] on span "campaign_id" at bounding box center [1324, 594] width 226 height 12
type input "campaign_id"
click at [1238, 598] on span at bounding box center [1253, 604] width 97 height 19
click at [1239, 622] on span "=" at bounding box center [1253, 625] width 83 height 12
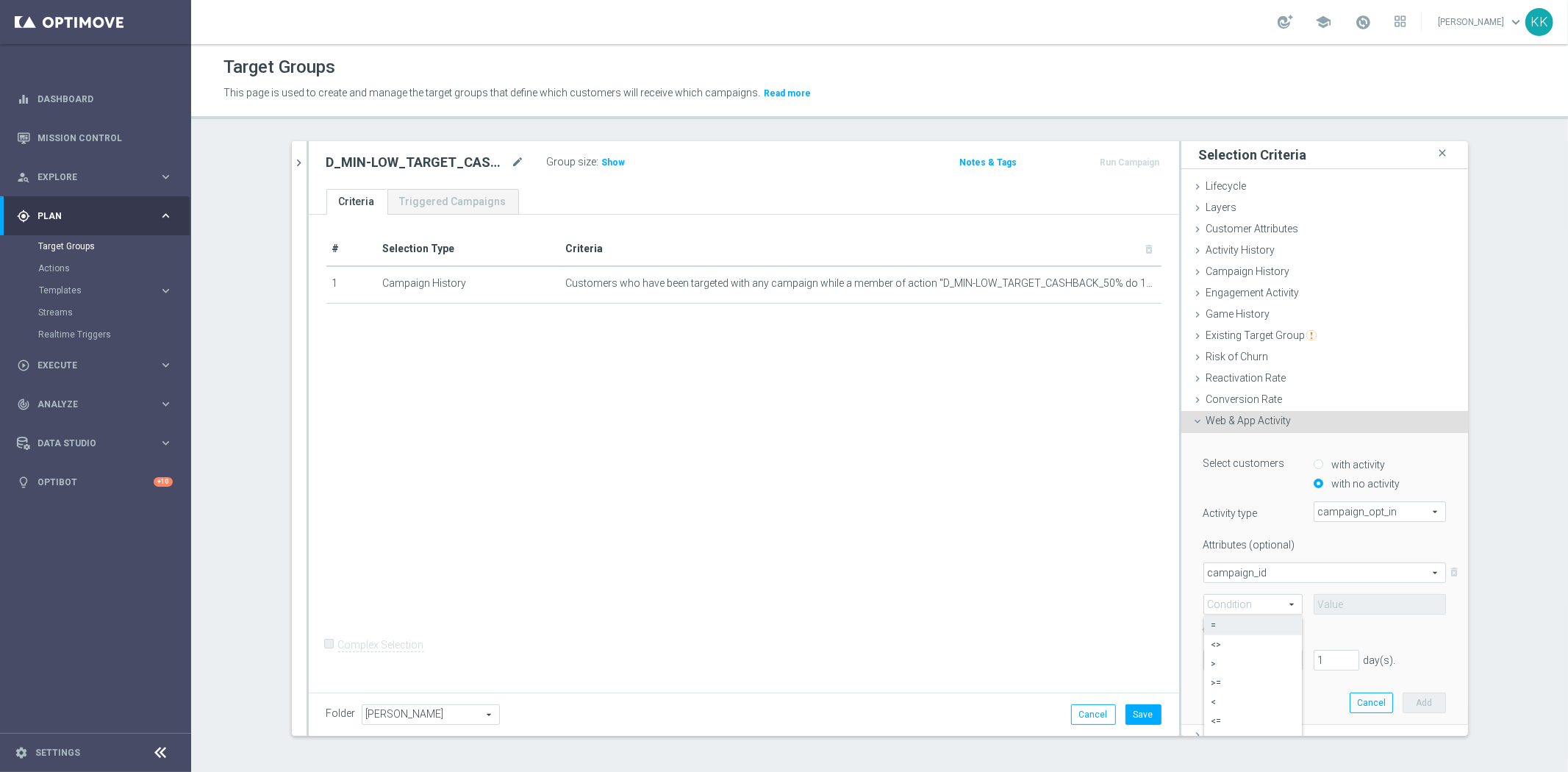
type input "="
click at [1332, 606] on input at bounding box center [1380, 604] width 132 height 20
paste input "D_MIN-LOW_TARGET_CASHBACK_50% do 100 PLN_EPLW_300925_PUSH"
type input "D_MIN-LOW_TARGET_CASHBACK_50% do 100 PLN_EPLW_300925_PUSH"
paste input "185006"
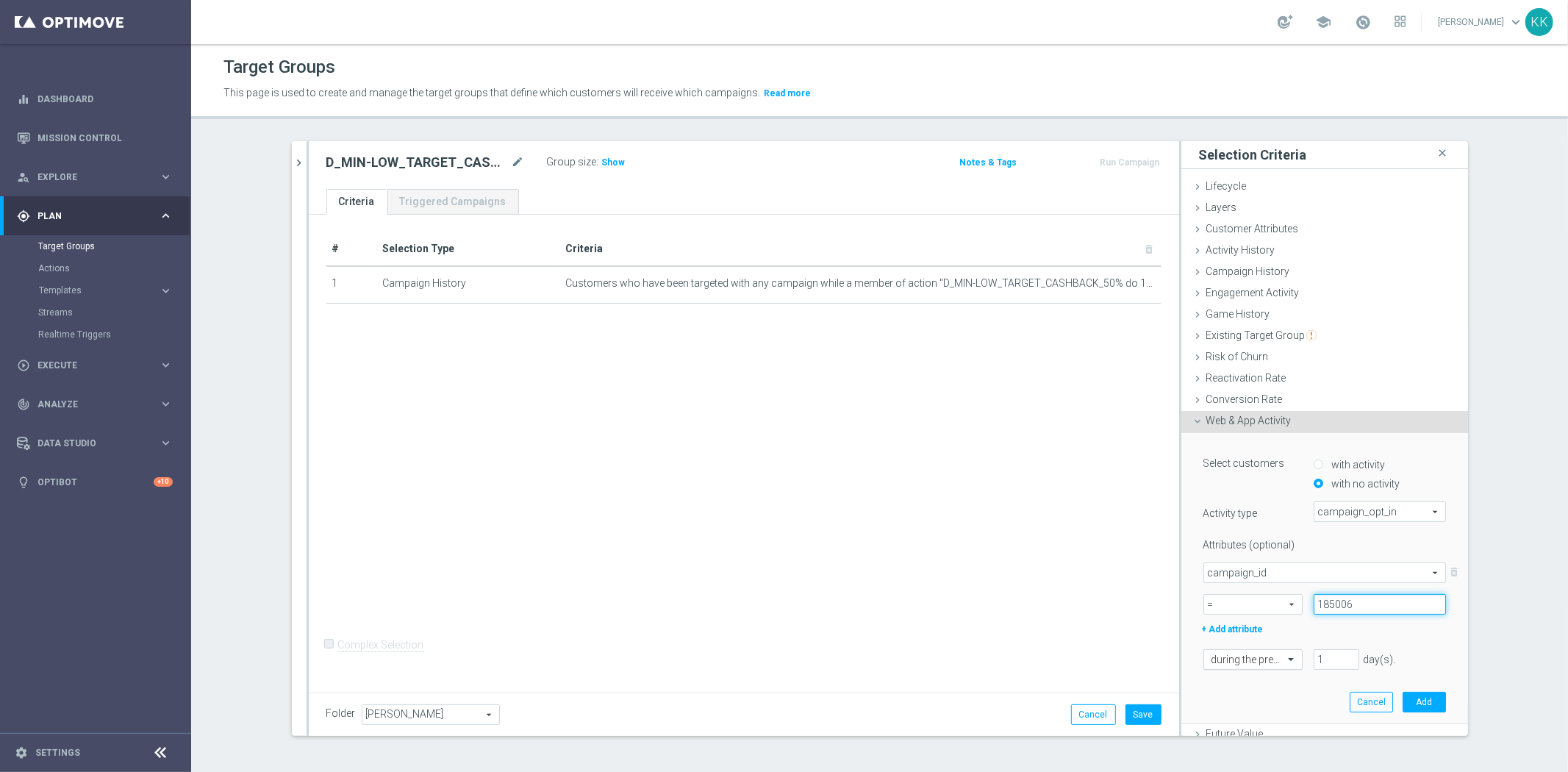
type input "185006"
click at [1253, 651] on div "during the previous" at bounding box center [1253, 659] width 99 height 20
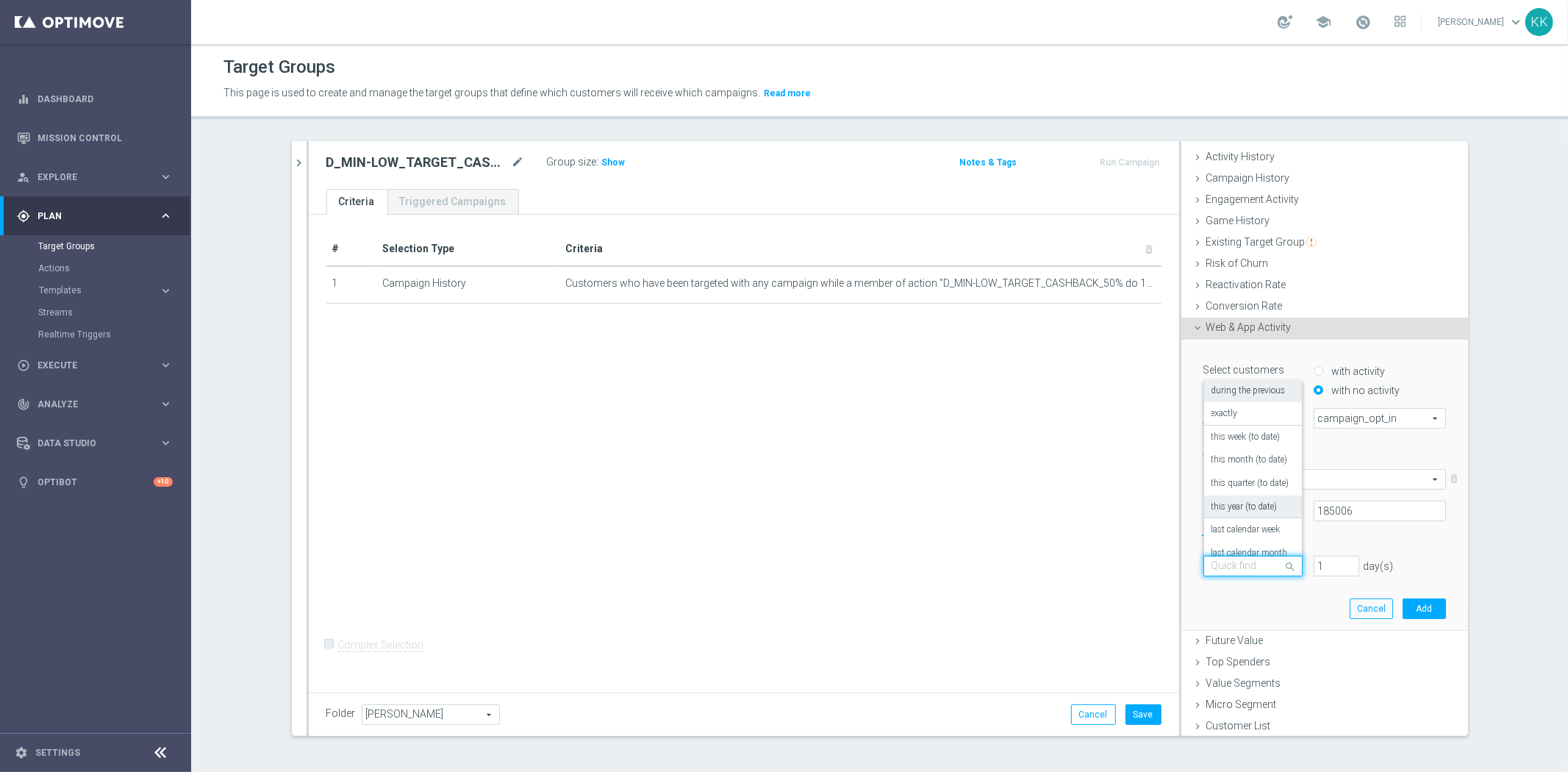
scroll to position [129, 0]
click at [1242, 539] on label "in this range" at bounding box center [1235, 540] width 48 height 12
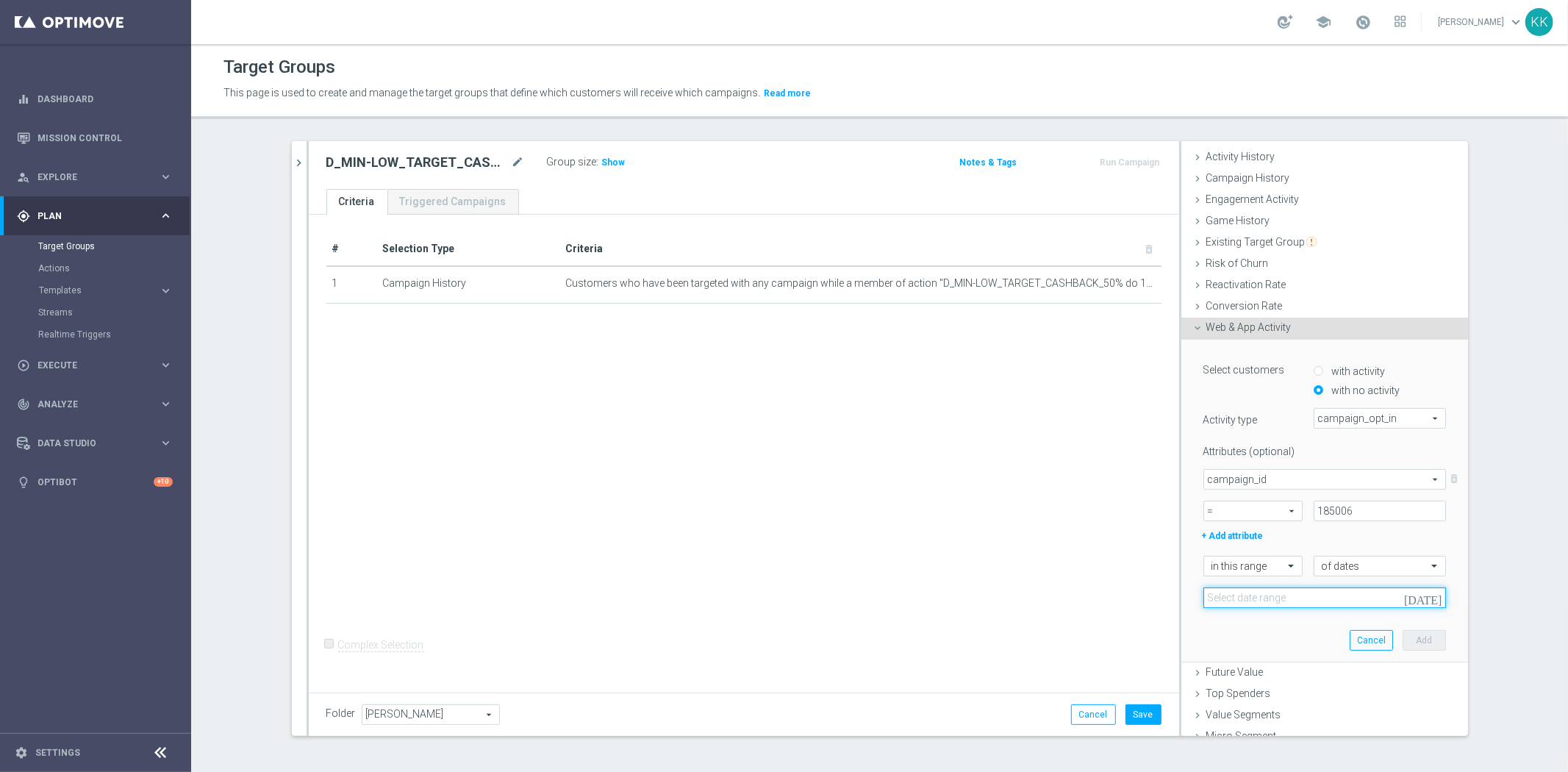
click at [1274, 600] on input at bounding box center [1324, 597] width 243 height 20
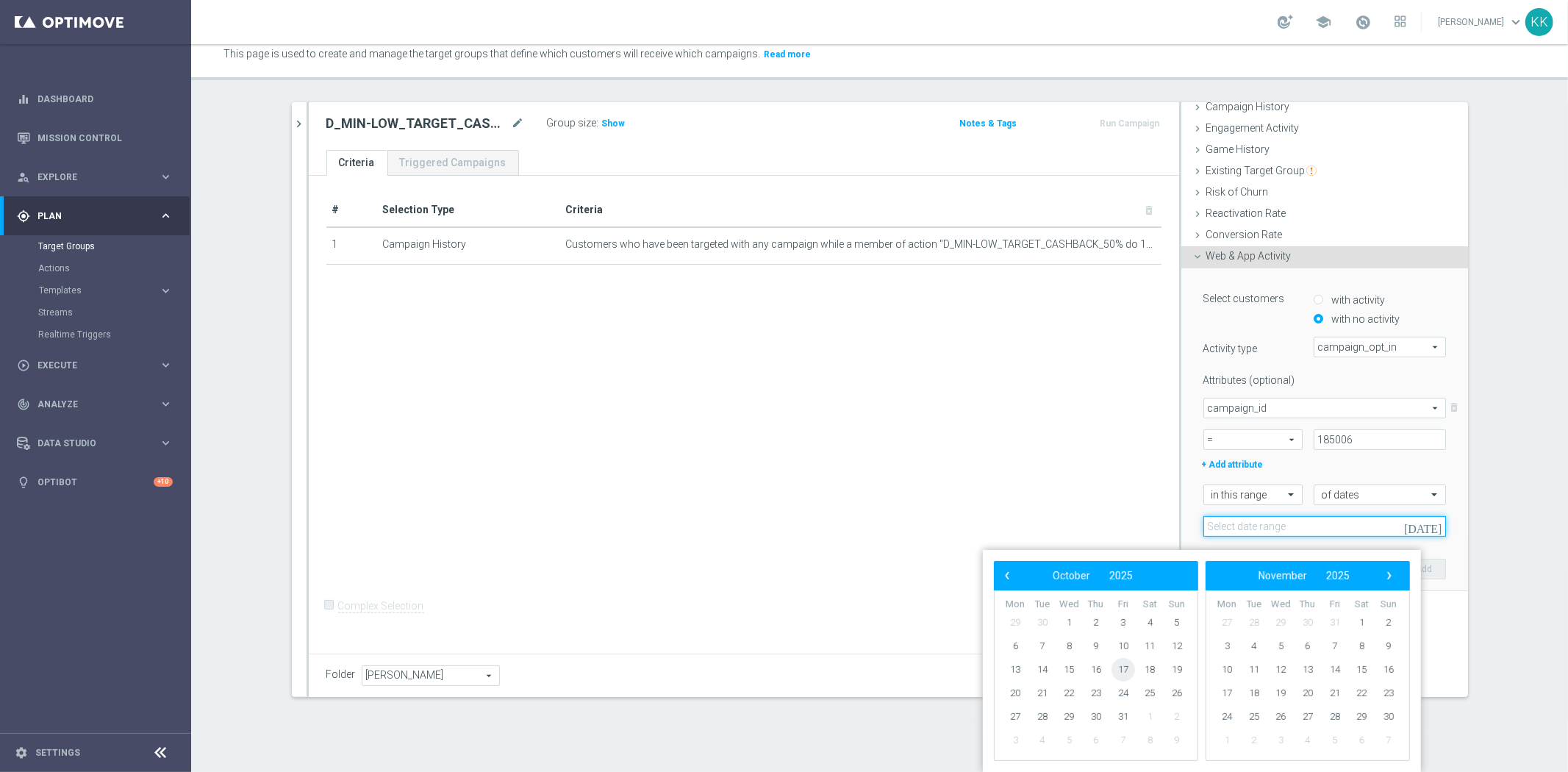
scroll to position [0, 0]
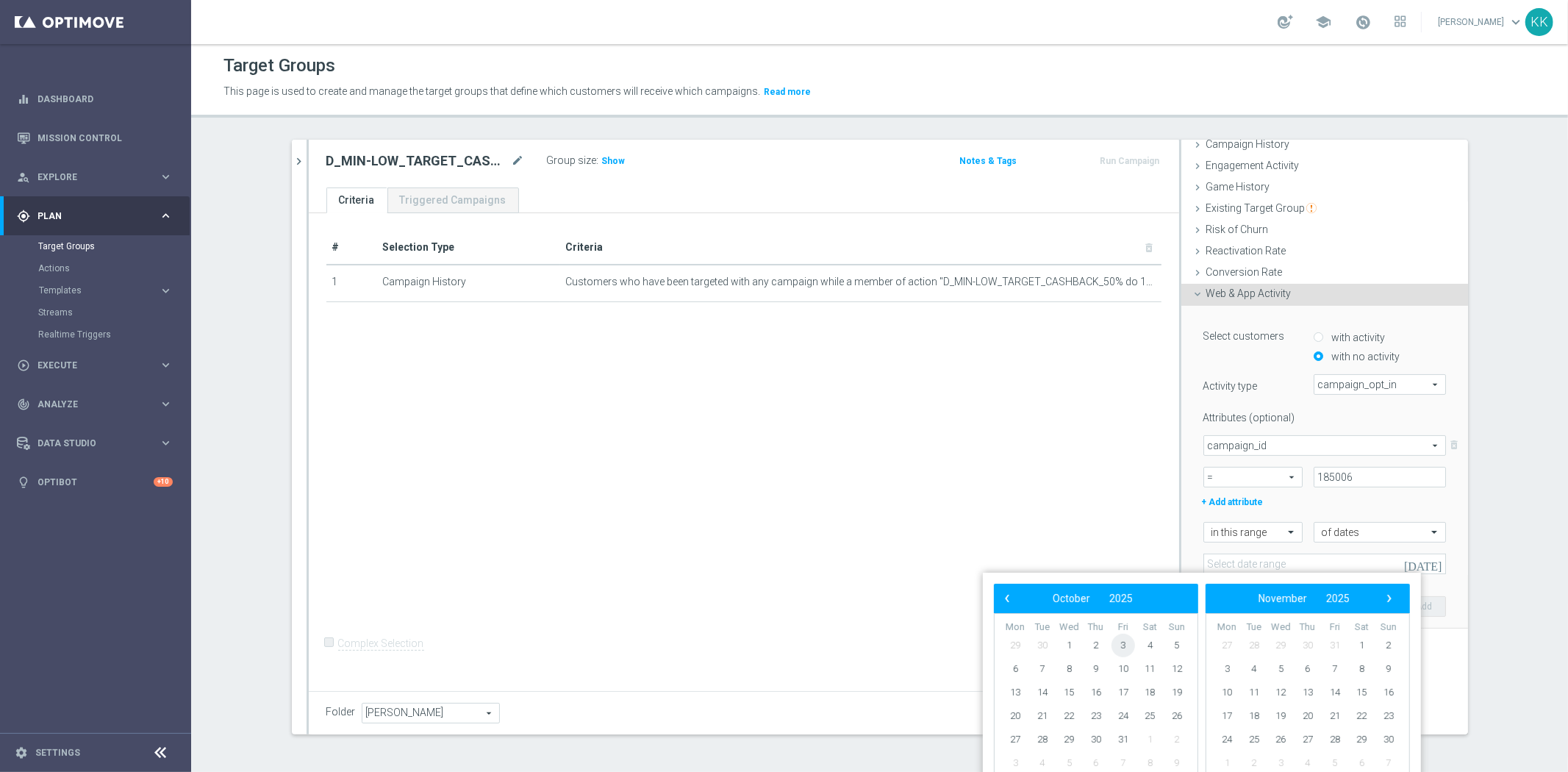
drag, startPoint x: 1147, startPoint y: 633, endPoint x: 1132, endPoint y: 641, distance: 17.0
click at [1132, 641] on span "3" at bounding box center [1123, 645] width 24 height 24
click at [1143, 641] on span "4" at bounding box center [1150, 645] width 24 height 24
type input "03 Oct 2025 - 04 Oct 2025"
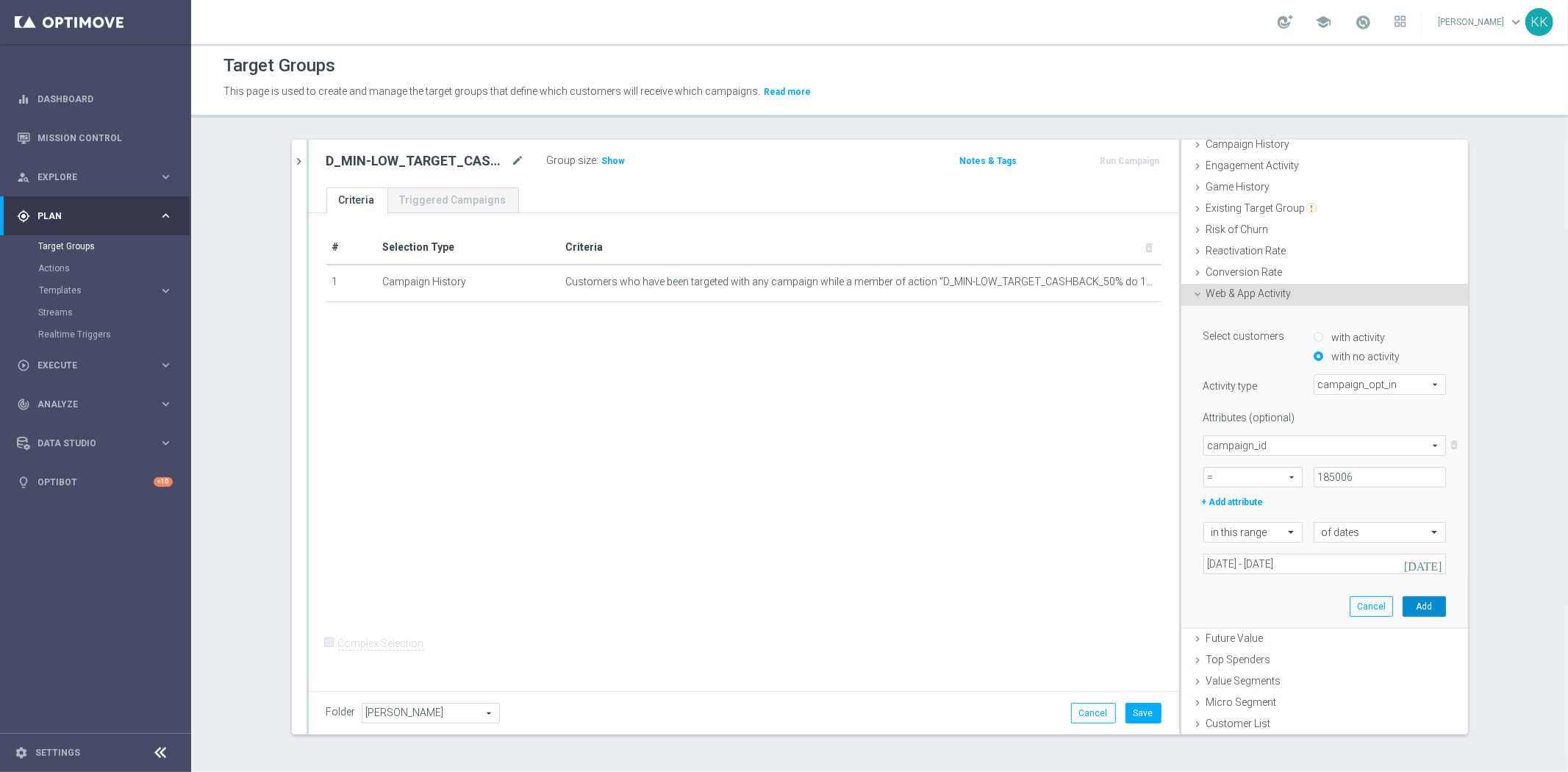
click at [1410, 600] on button "Add" at bounding box center [1424, 607] width 43 height 20
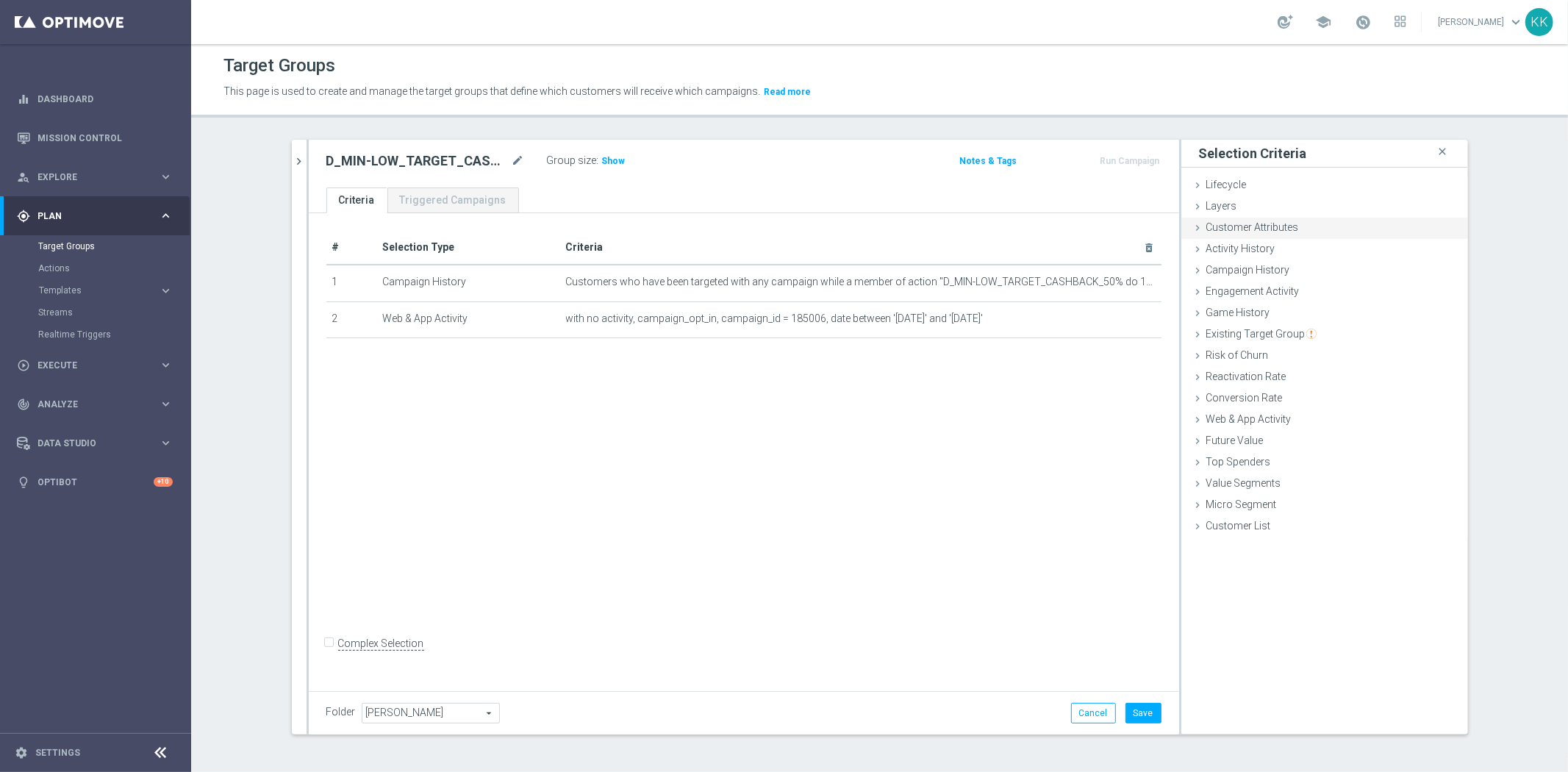
click at [1312, 225] on div "Customer Attributes done" at bounding box center [1324, 229] width 287 height 22
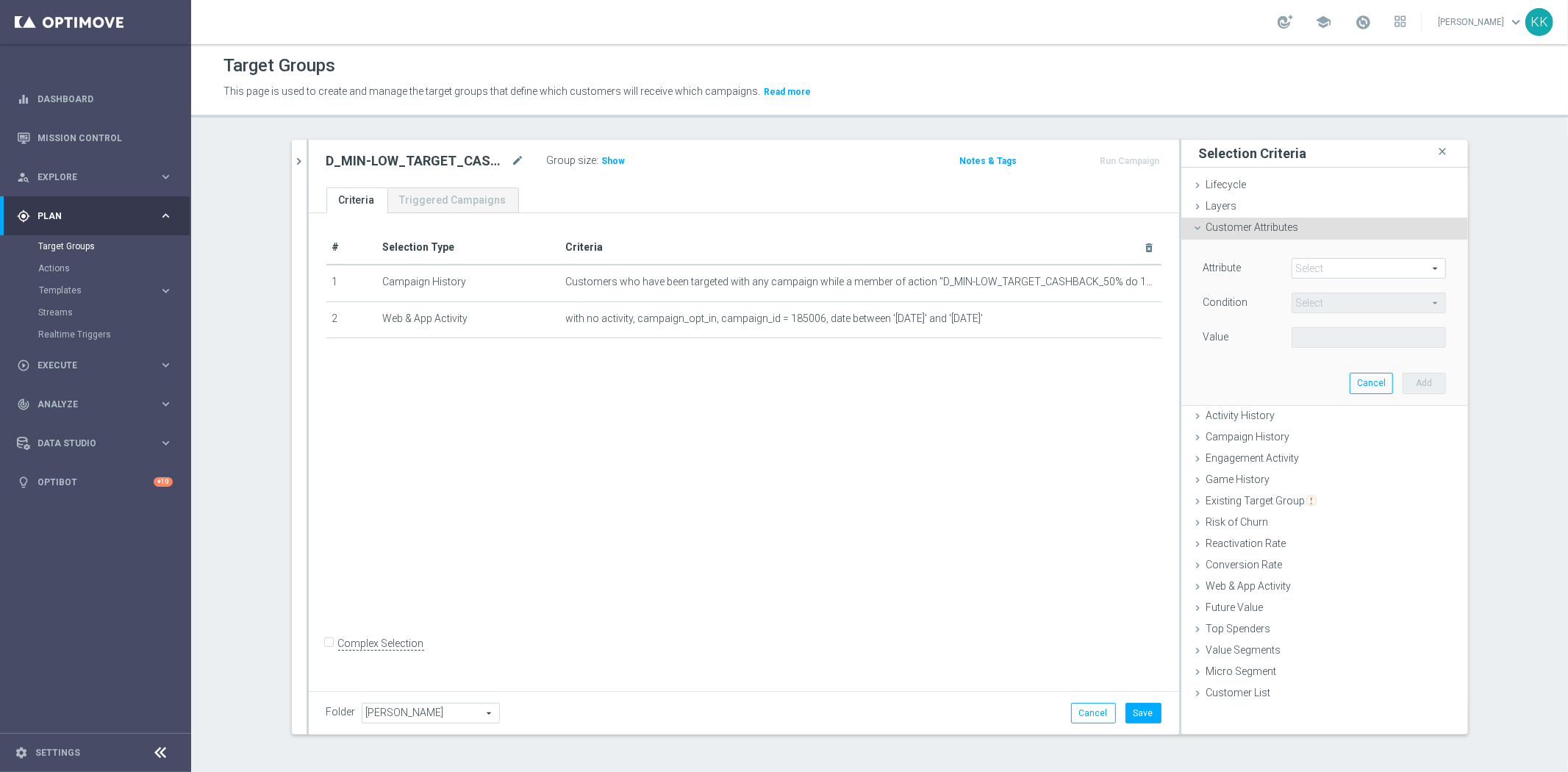
click at [1330, 274] on span at bounding box center [1369, 267] width 153 height 19
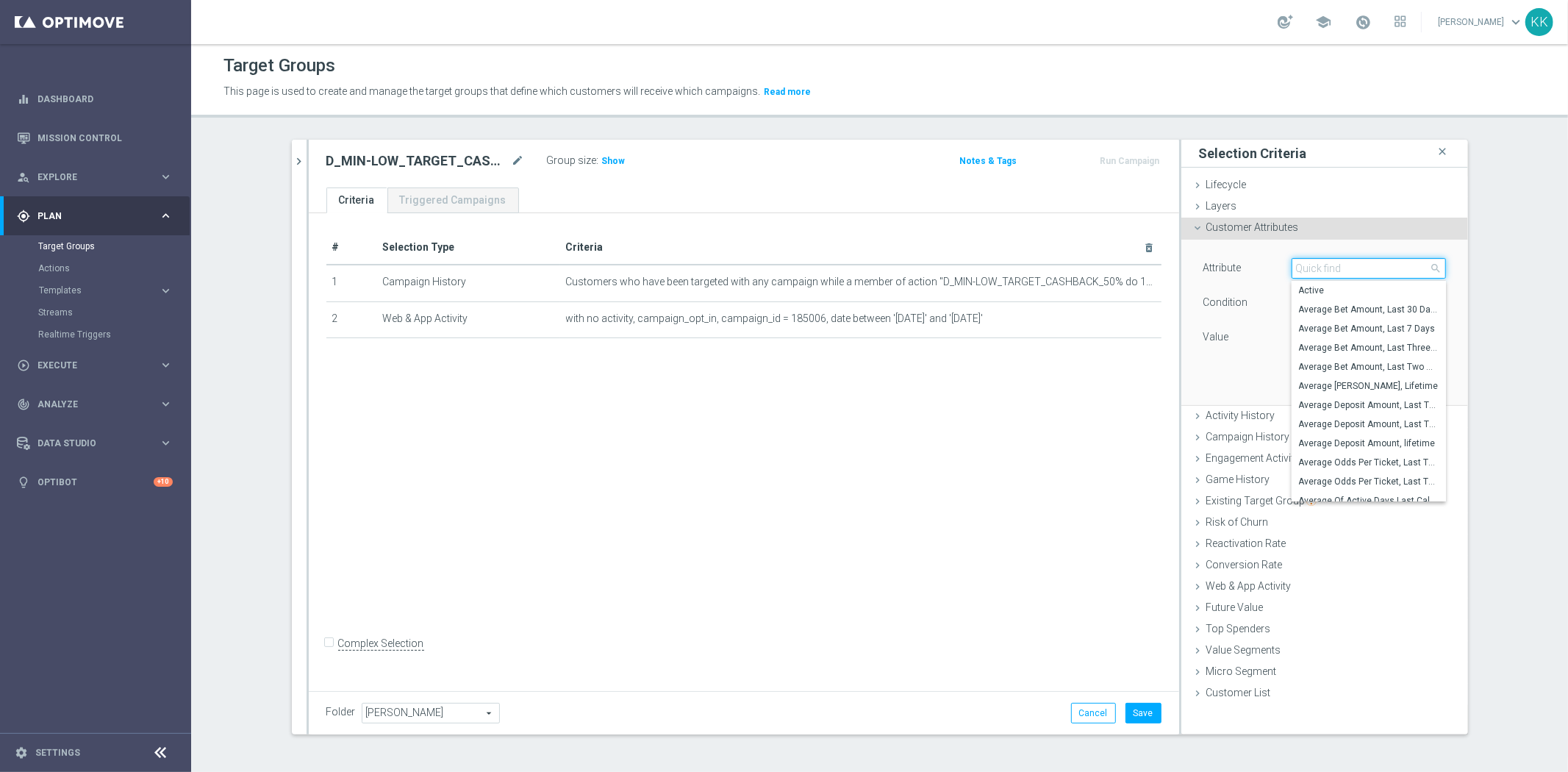
click at [1330, 274] on input "search" at bounding box center [1369, 268] width 154 height 20
type input "push"
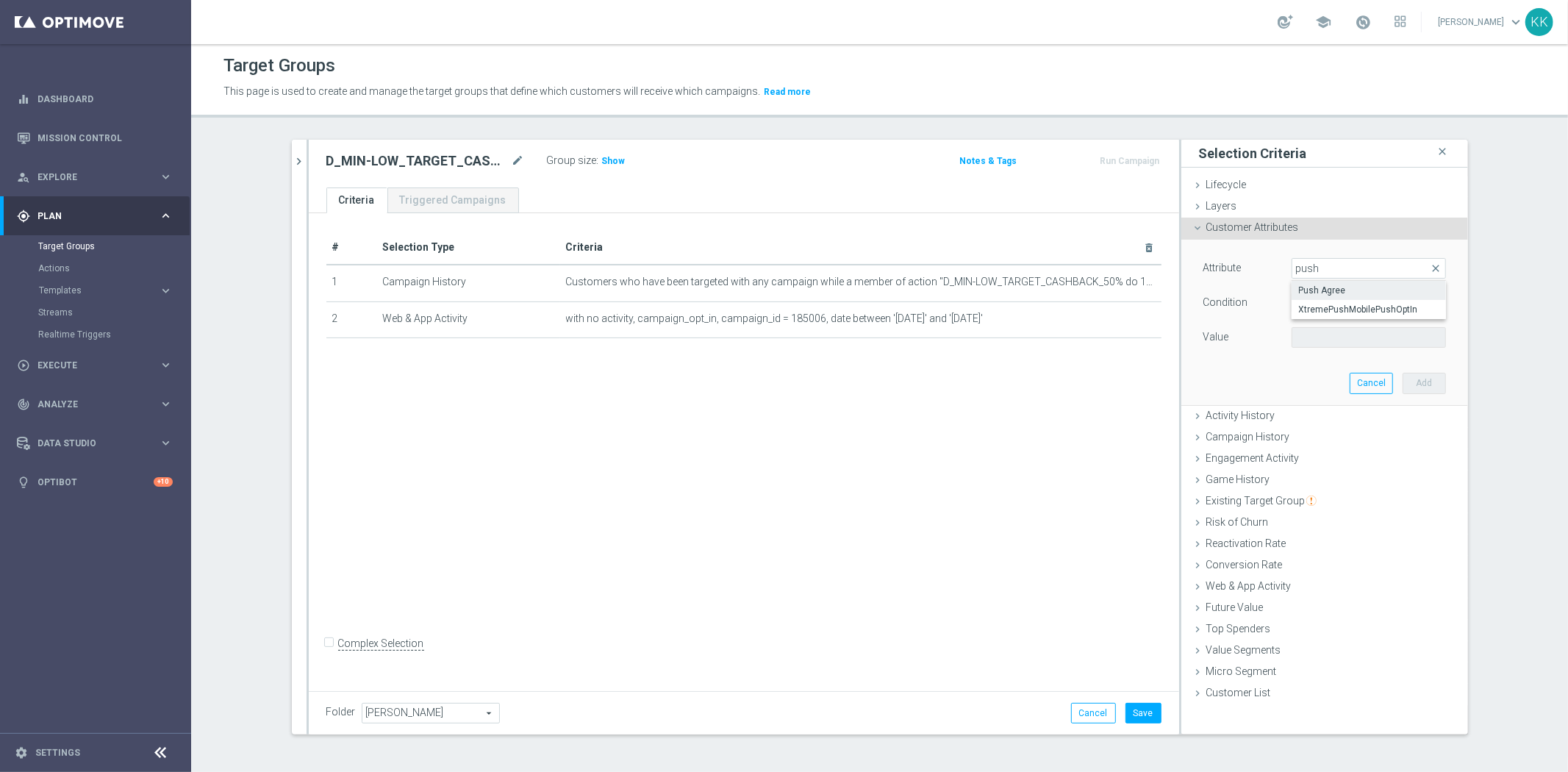
click at [1331, 281] on label "Push Agree" at bounding box center [1369, 290] width 154 height 19
type input "Push Agree"
type input "Equals"
click at [1318, 338] on span at bounding box center [1369, 337] width 153 height 19
click at [1317, 372] on label "TRUE" at bounding box center [1369, 378] width 154 height 19
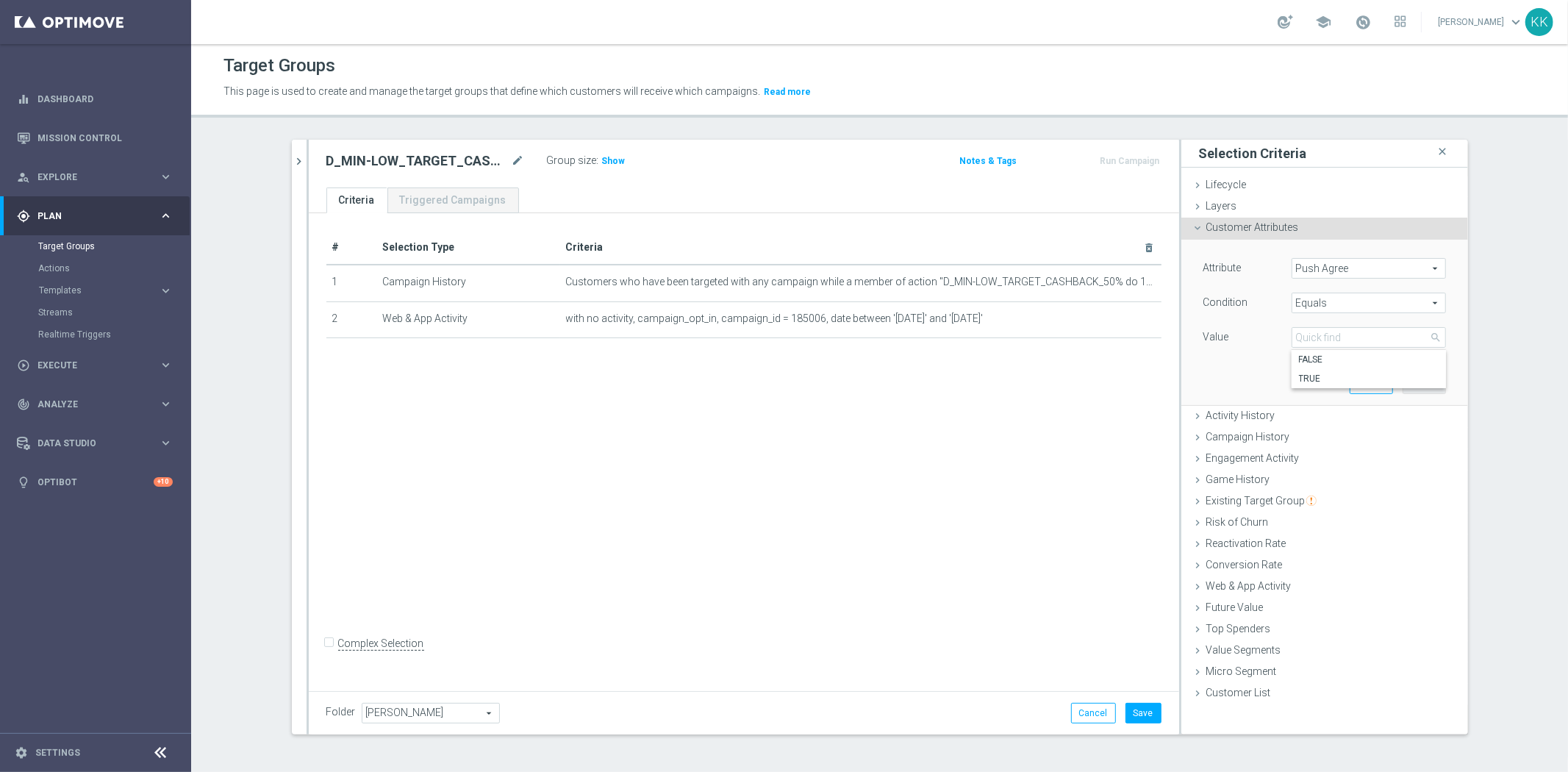
type input "TRUE"
click at [1429, 378] on button "Add" at bounding box center [1424, 382] width 43 height 20
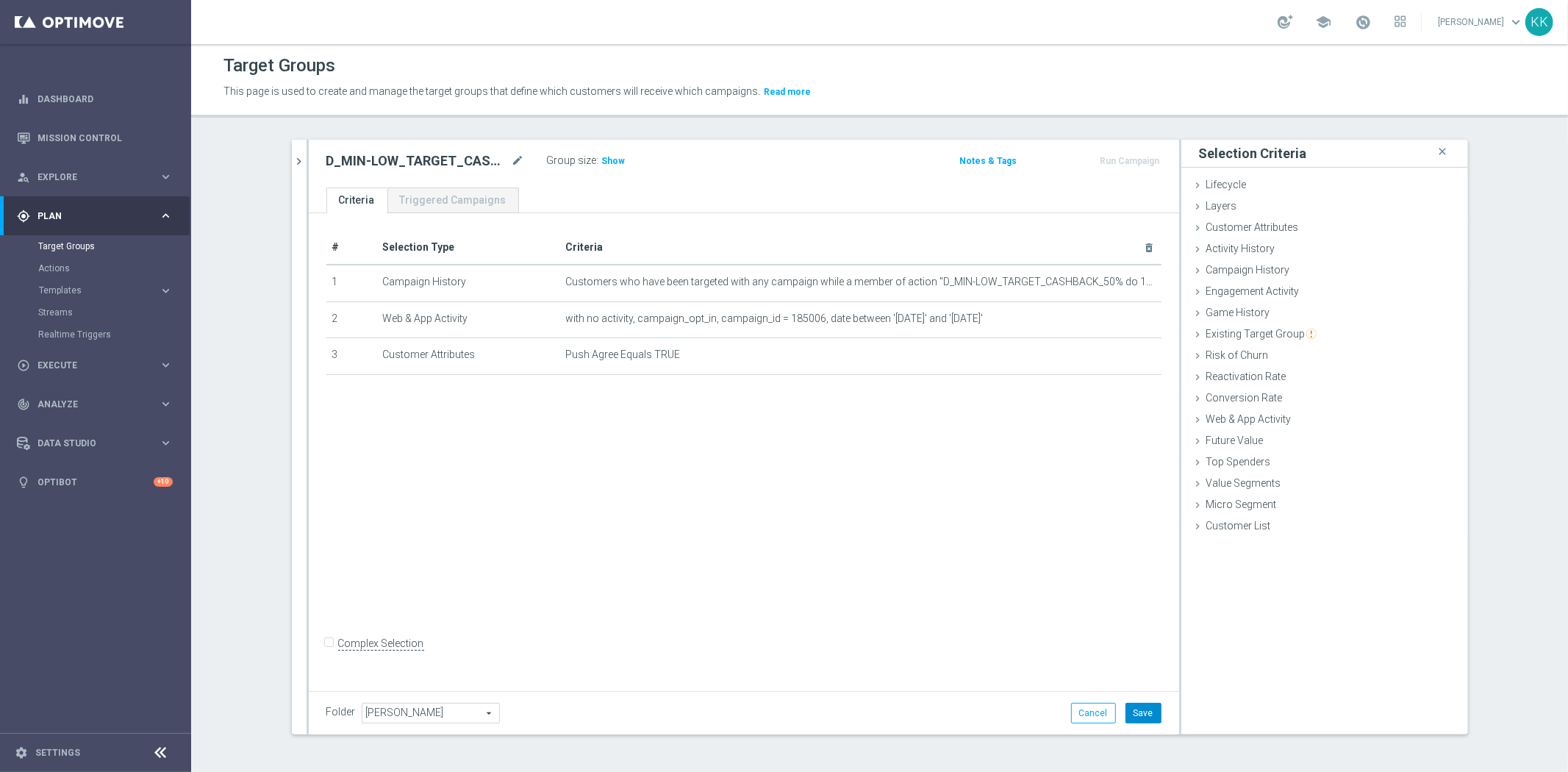
click at [1134, 718] on button "Save" at bounding box center [1142, 712] width 36 height 20
click at [602, 156] on span "Show" at bounding box center [614, 161] width 24 height 10
click at [469, 154] on h2 "D_MIN-LOW_TARGET_CASHBACK_50% do 100 PLN_EPLW_300925_PUSH" at bounding box center [417, 161] width 182 height 17
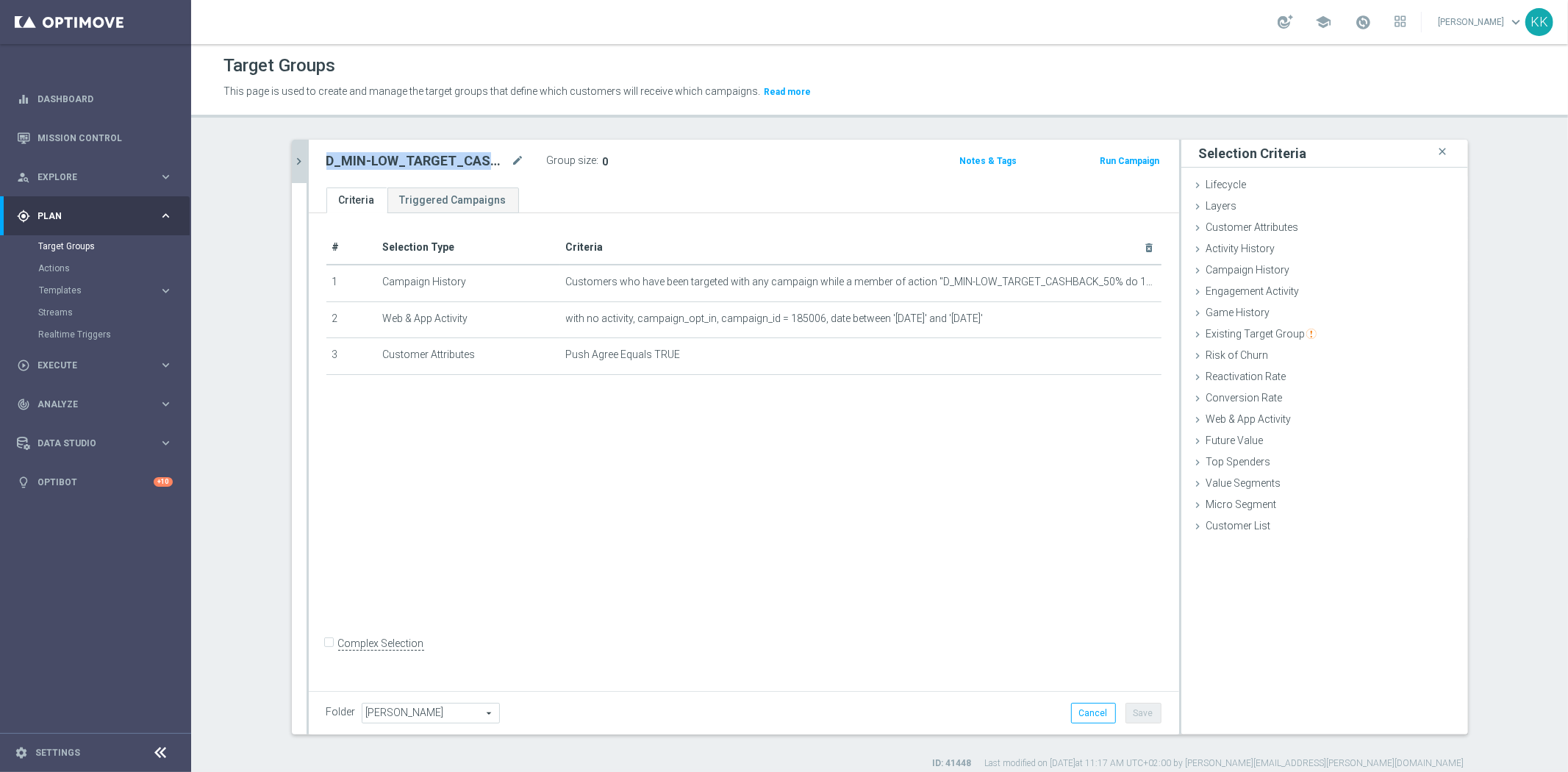
click at [292, 156] on icon "chevron_right" at bounding box center [299, 161] width 14 height 14
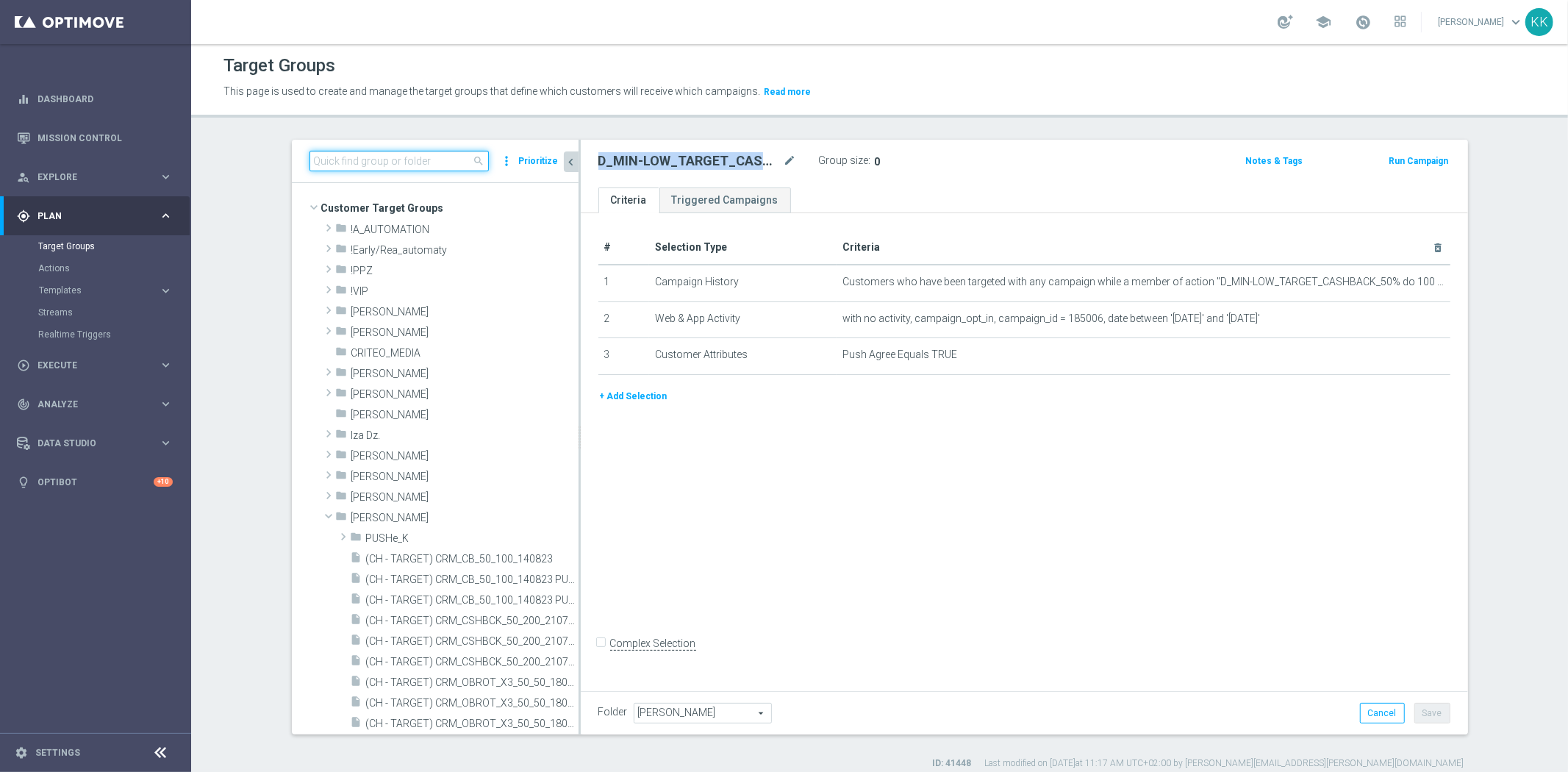
click at [364, 170] on input at bounding box center [399, 161] width 179 height 20
paste input "D_MIN-LOW_TARGET_CASHBACK_50% do 100 PLN_EPLW_300925_PUSH"
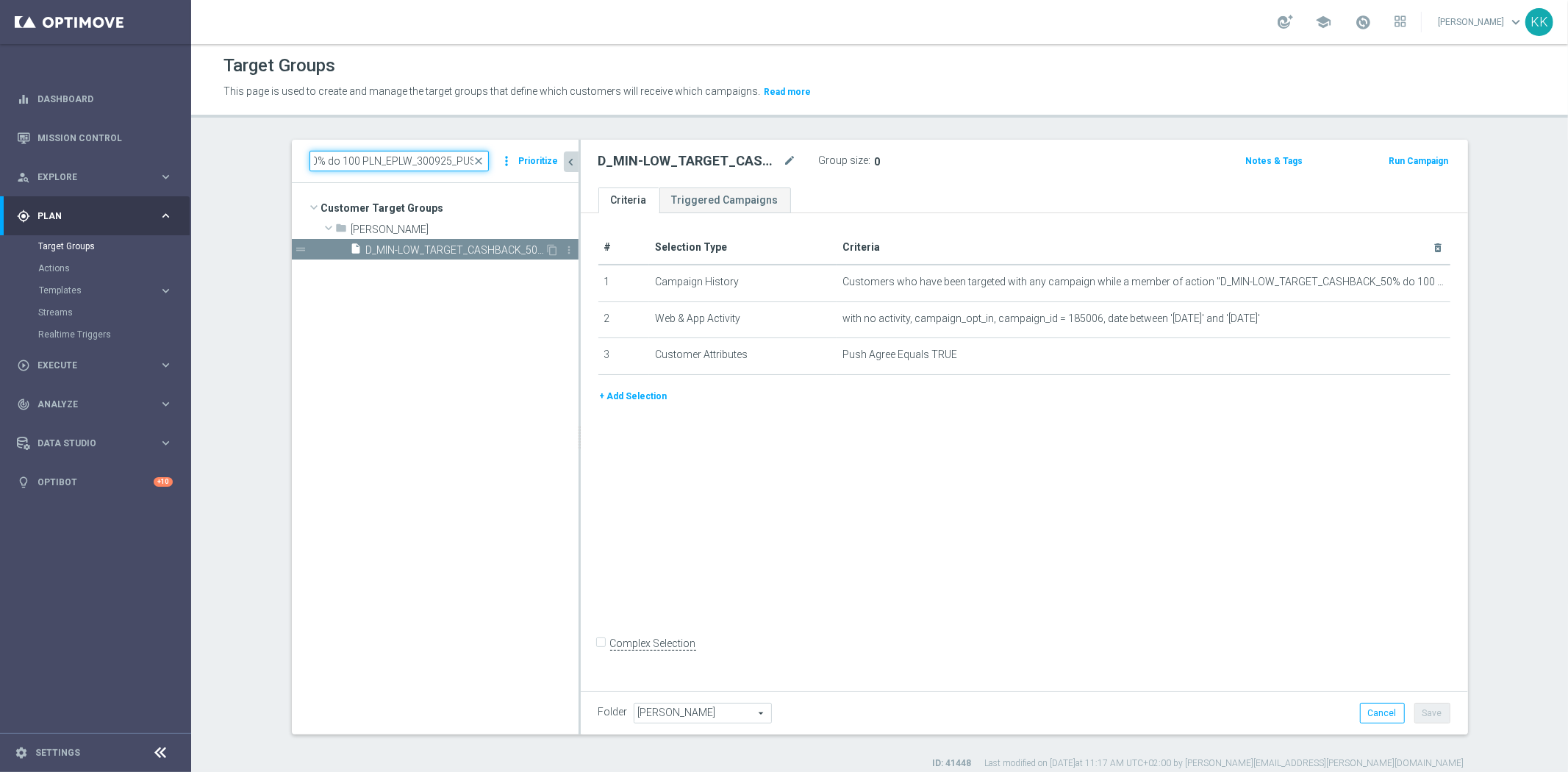
type input "D_MIN-LOW_TARGET_CASHBACK_50% do 100 PLN_EPLW_300925_PUSH"
click at [454, 243] on div "insert_drive_file D_MIN-LOW_TARGET_CASHBACK_50% do 100 PLN_EPLW_300925_PUSH" at bounding box center [448, 249] width 195 height 20
click at [549, 244] on icon "content_copy" at bounding box center [552, 249] width 12 height 12
click at [784, 153] on icon "mode_edit" at bounding box center [790, 161] width 13 height 17
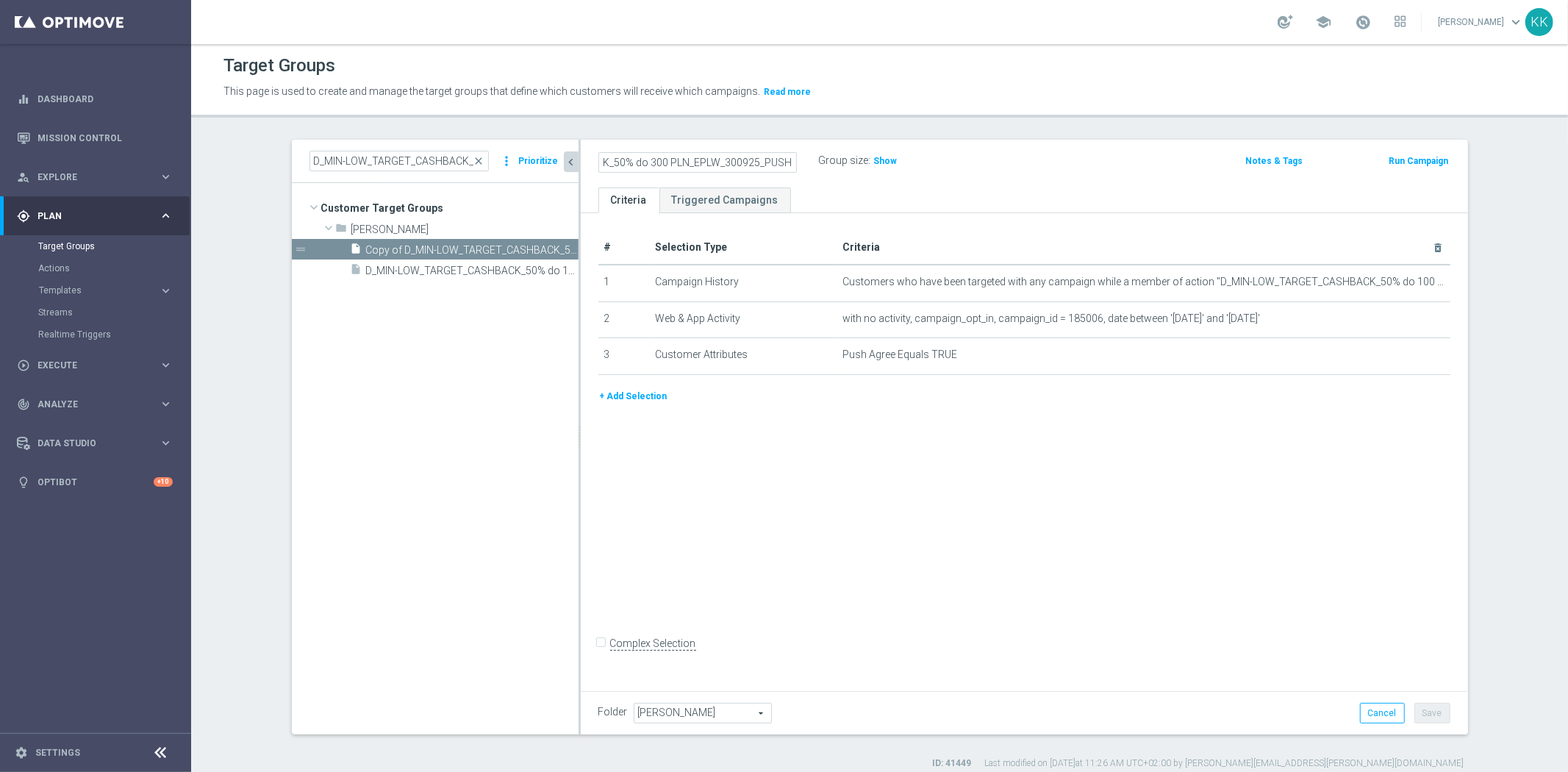
scroll to position [0, 149]
type input "D_MED-HIGH_TARGET_CASHBACK_50% do 300 PLN_EPLW_300925_PUSH"
click at [1396, 277] on icon "mode_edit" at bounding box center [1402, 282] width 12 height 12
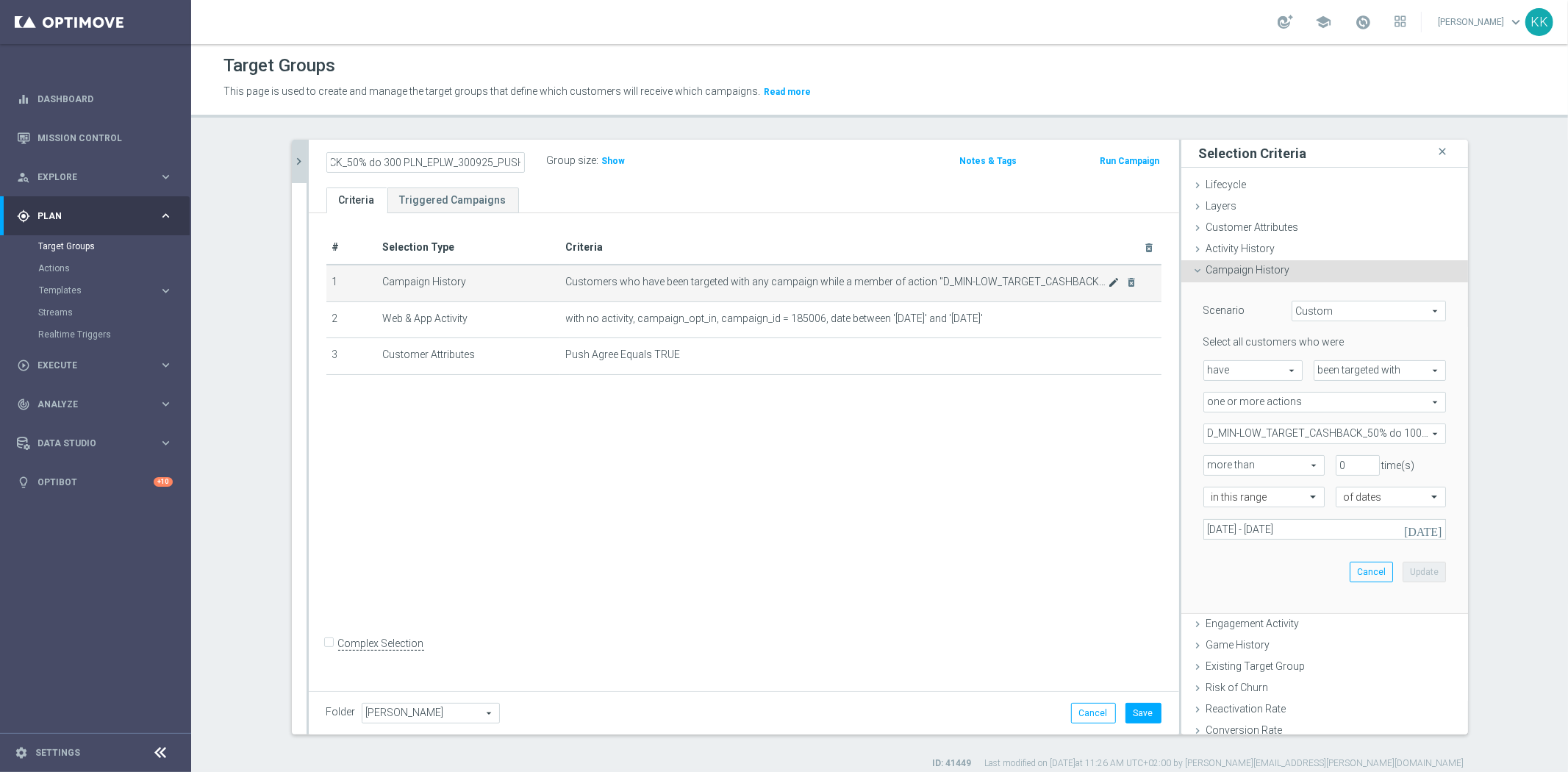
scroll to position [0, 0]
click at [1306, 431] on span "D_MIN-LOW_TARGET_CASHBACK_50% do 100 PLN_EPLW_300925_2" at bounding box center [1324, 433] width 241 height 19
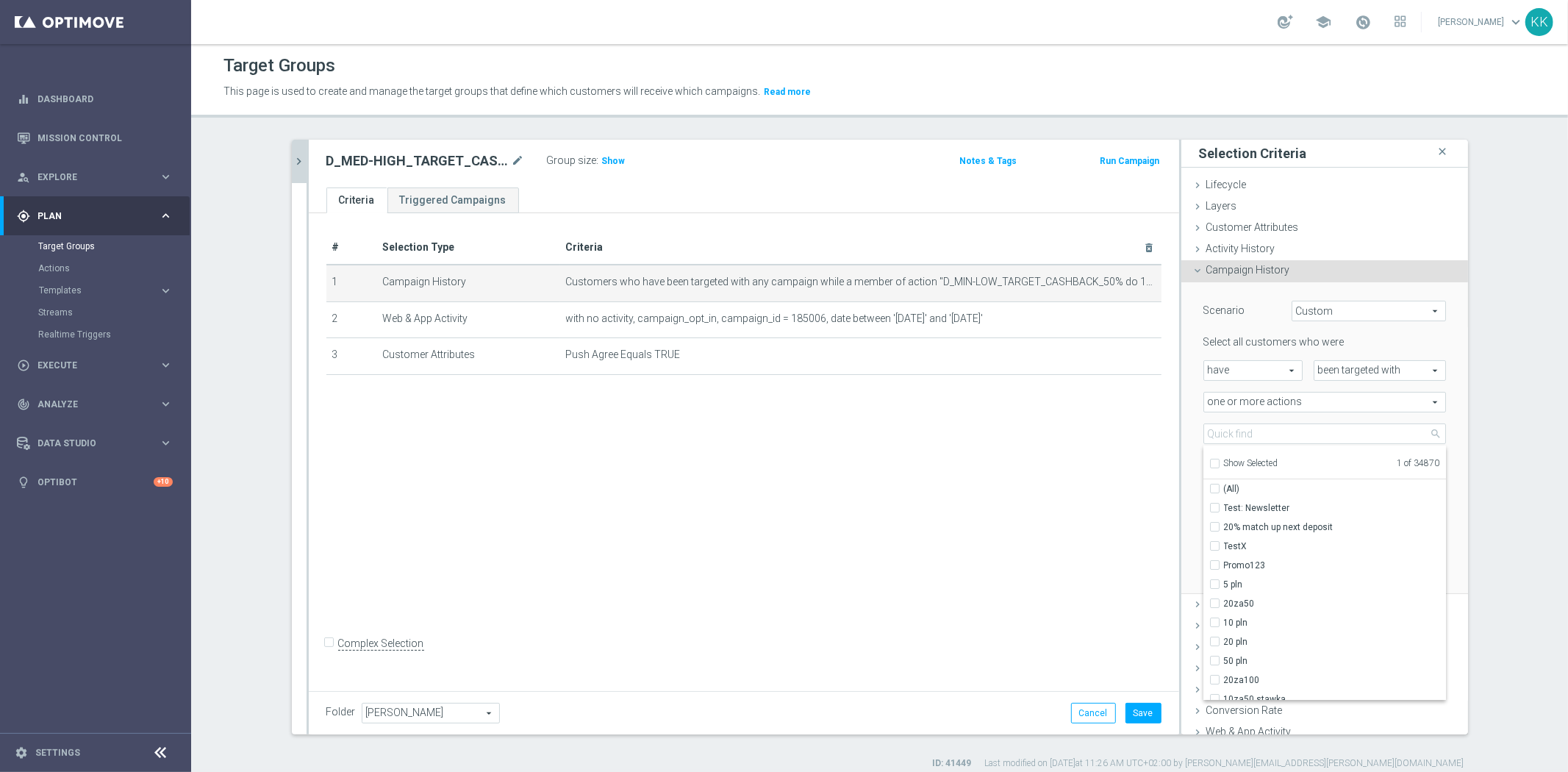
click at [1210, 460] on input "Show Selected" at bounding box center [1213, 465] width 9 height 9
checkbox input "true"
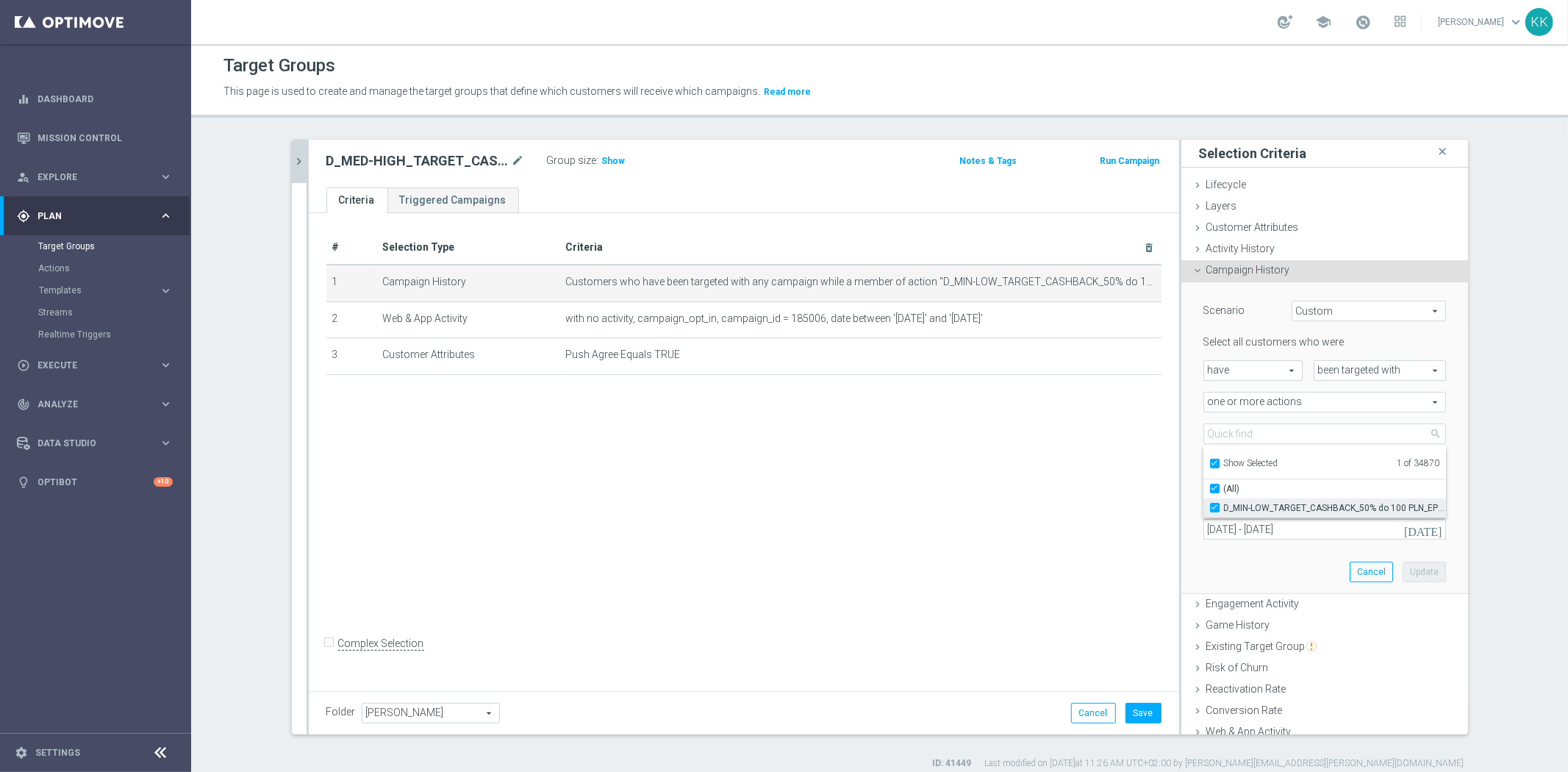
click at [1214, 505] on input "D_MIN-LOW_TARGET_CASHBACK_50% do 100 PLN_EPLW_300925_2" at bounding box center [1219, 507] width 9 height 9
checkbox input "false"
type input "Select Action"
checkbox input "false"
click at [1223, 458] on label "Show Selected" at bounding box center [1250, 464] width 54 height 13
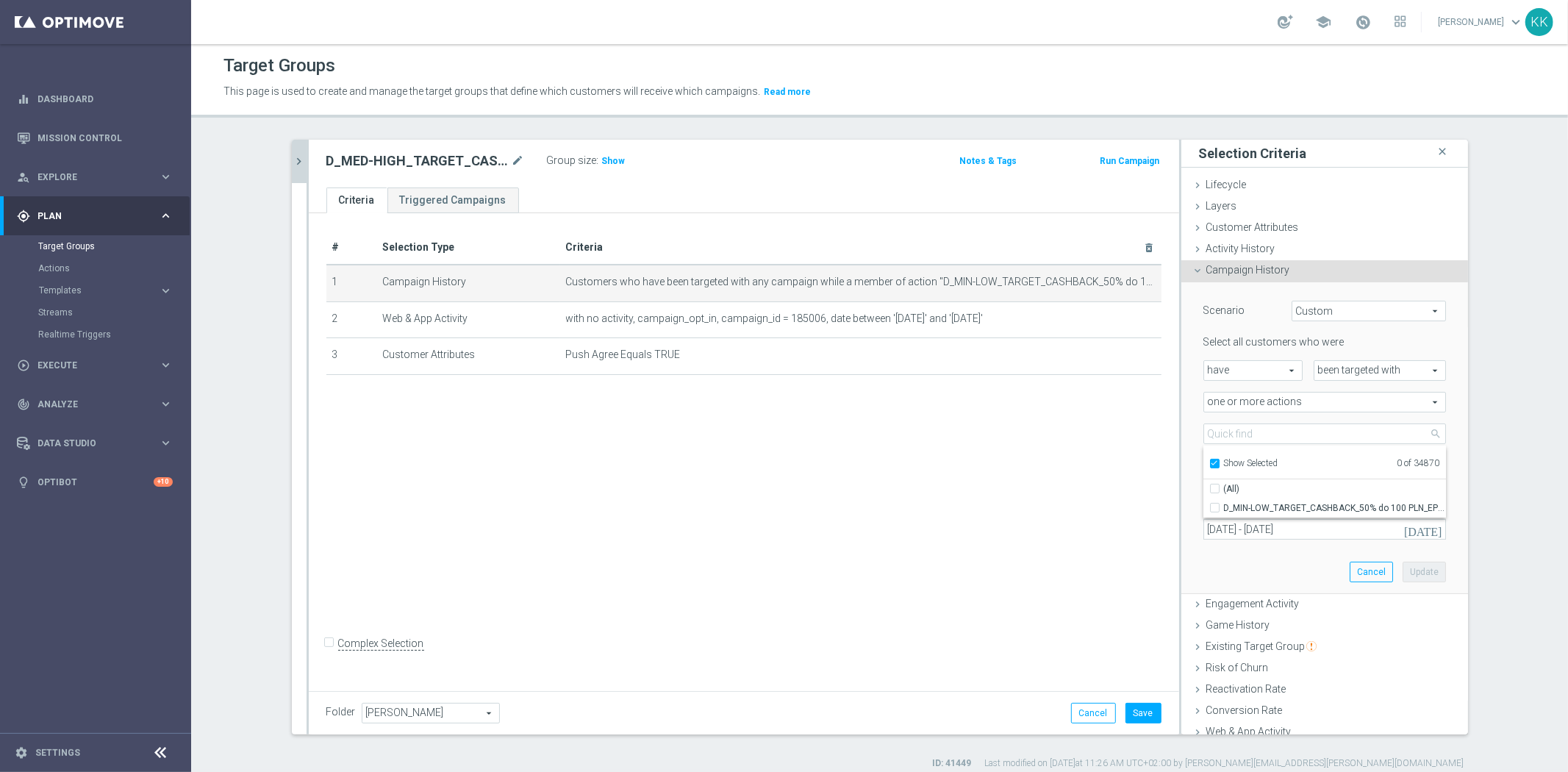
click at [1209, 460] on input "Show Selected" at bounding box center [1213, 465] width 9 height 9
checkbox input "false"
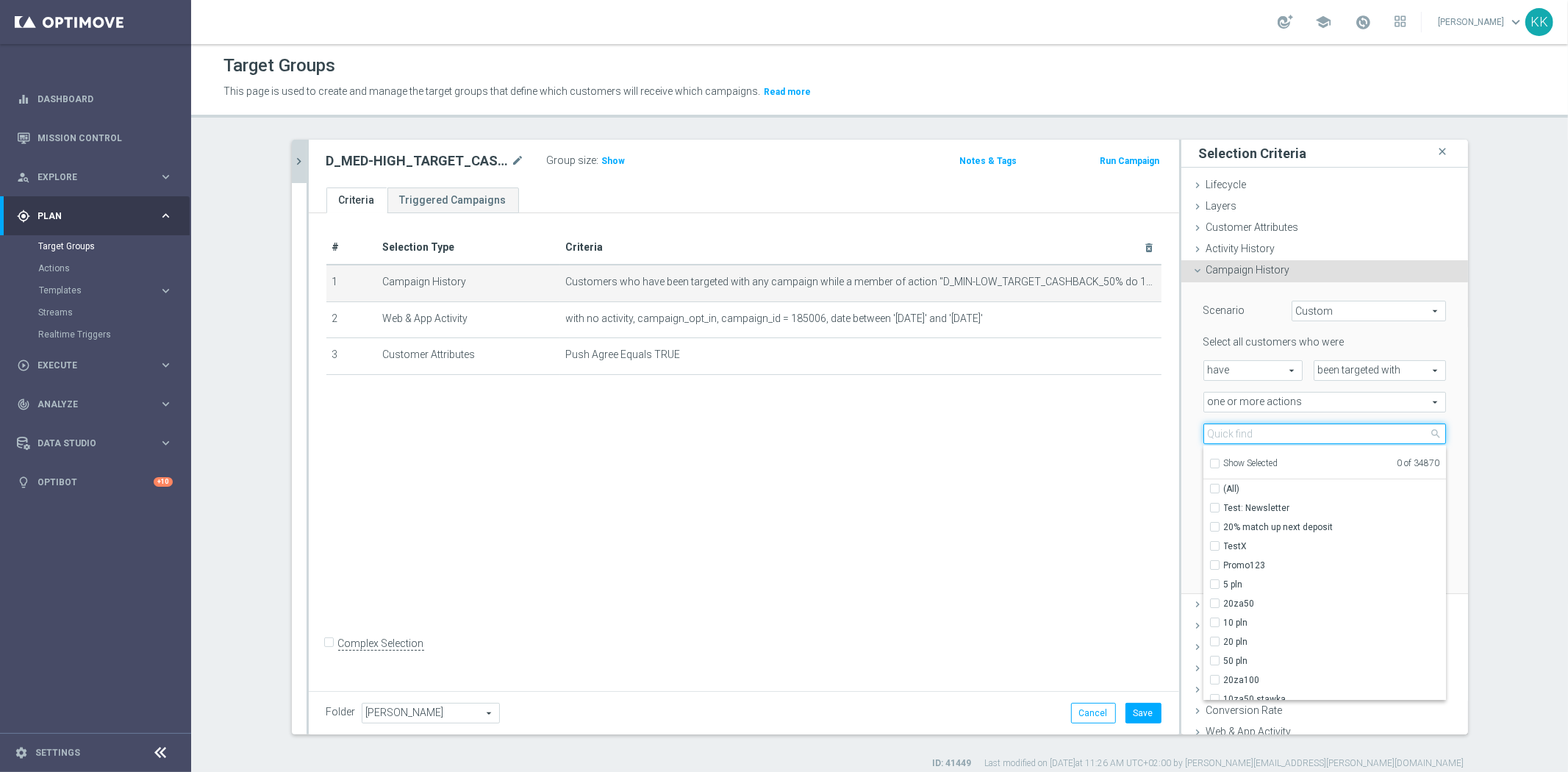
click at [1216, 434] on input "search" at bounding box center [1324, 434] width 243 height 20
paste input "D_MED-HIGH_TARGET_CASHBACK_50% do 300 PLN_EPLW_300925_PUSH"
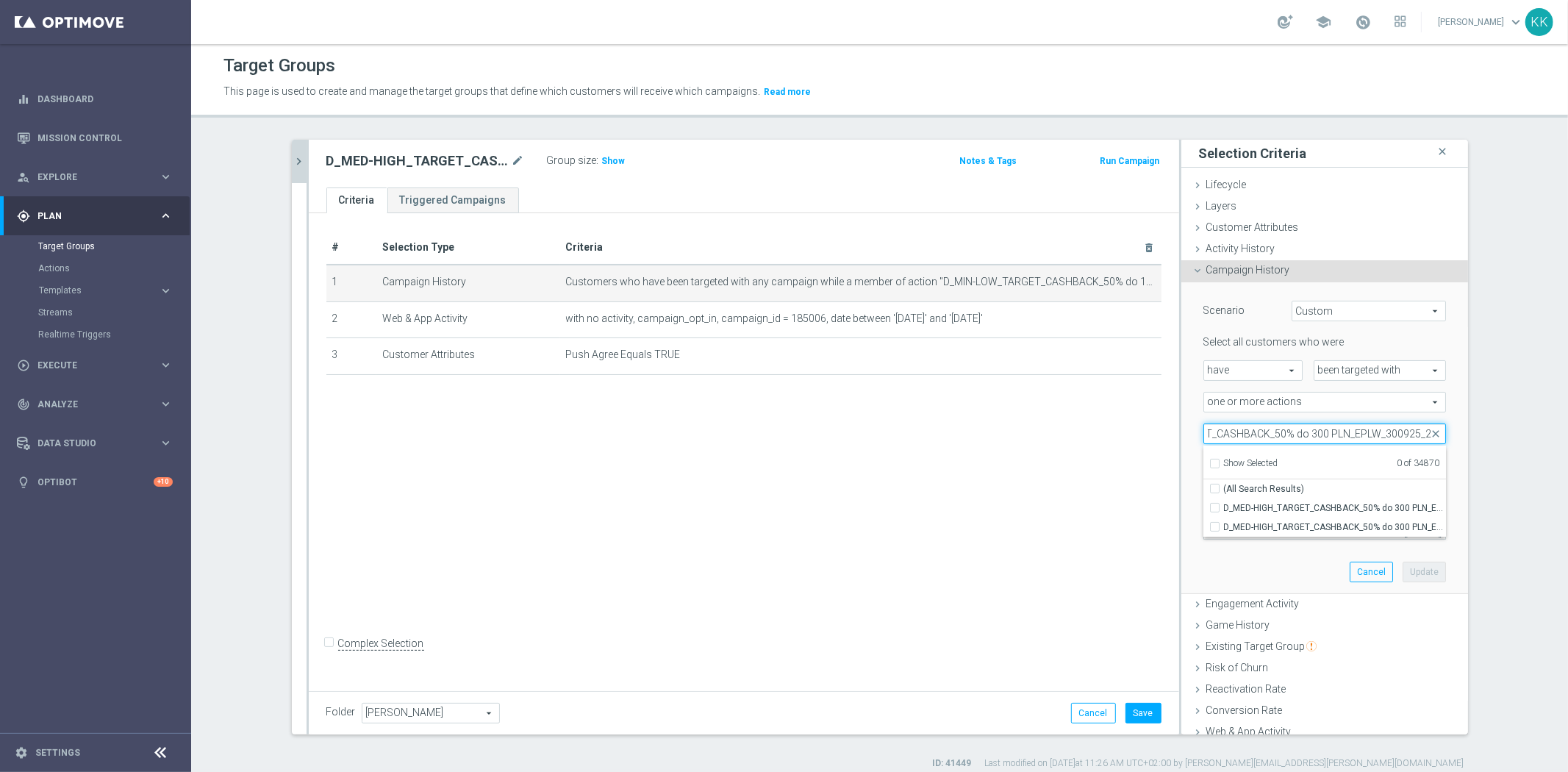
scroll to position [0, 105]
type input "D_MED-HIGH_TARGET_CASHBACK_50% do 300 PLN_EPLW_300925_2"
click at [1223, 505] on label "D_MED-HIGH_TARGET_CASHBACK_50% do 300 PLN_EPLW_300925_2" at bounding box center [1335, 507] width 222 height 19
click at [1214, 505] on input "D_MED-HIGH_TARGET_CASHBACK_50% do 300 PLN_EPLW_300925_2" at bounding box center [1219, 507] width 9 height 9
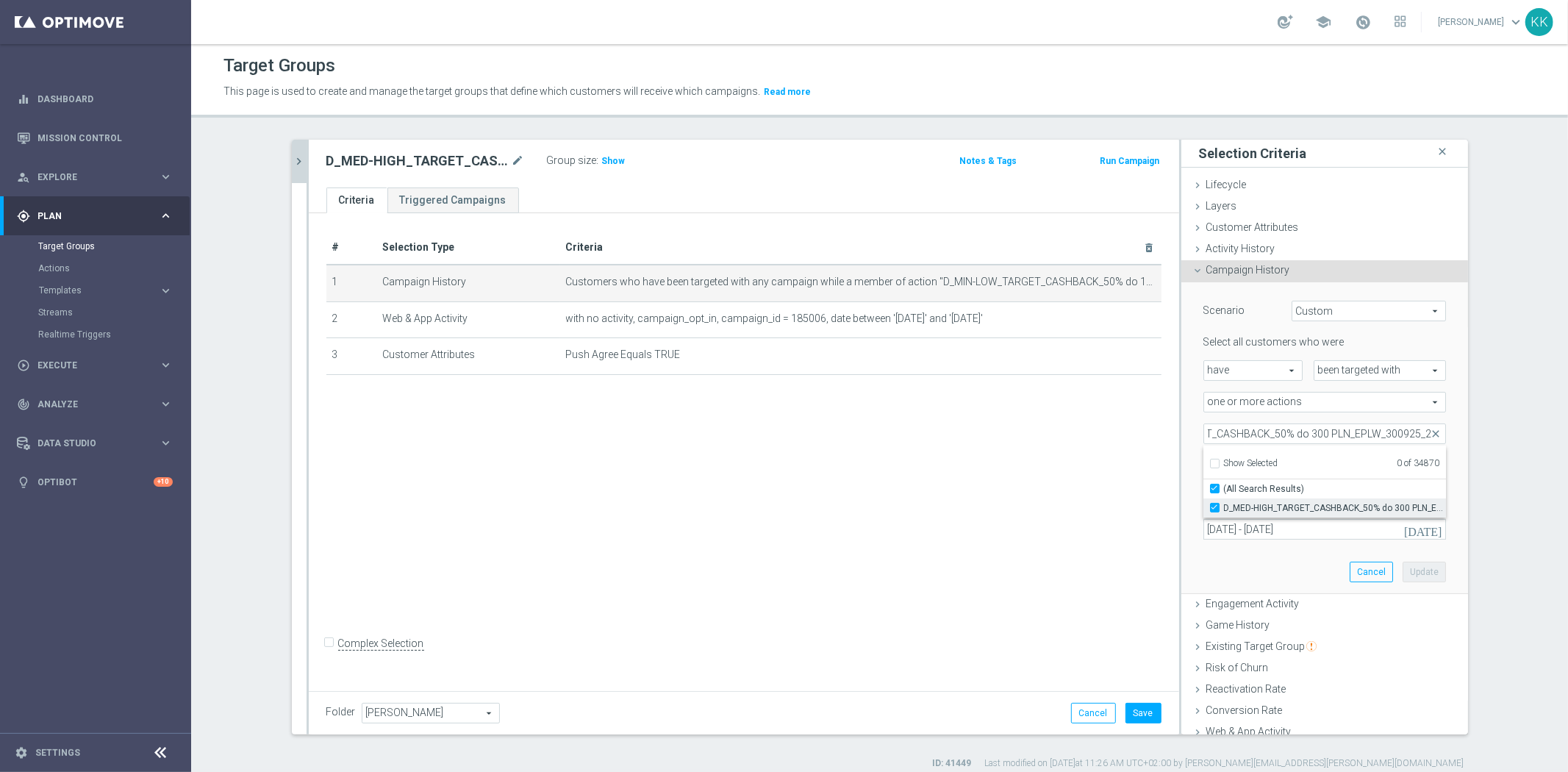
checkbox input "true"
type input "D_MED-HIGH_TARGET_CASHBACK_50% do 300 PLN_EPLW_300925_2"
checkbox input "true"
click at [1147, 500] on div "# Selection Type Criteria delete_forever 1 Campaign History Customers who have …" at bounding box center [744, 449] width 870 height 472
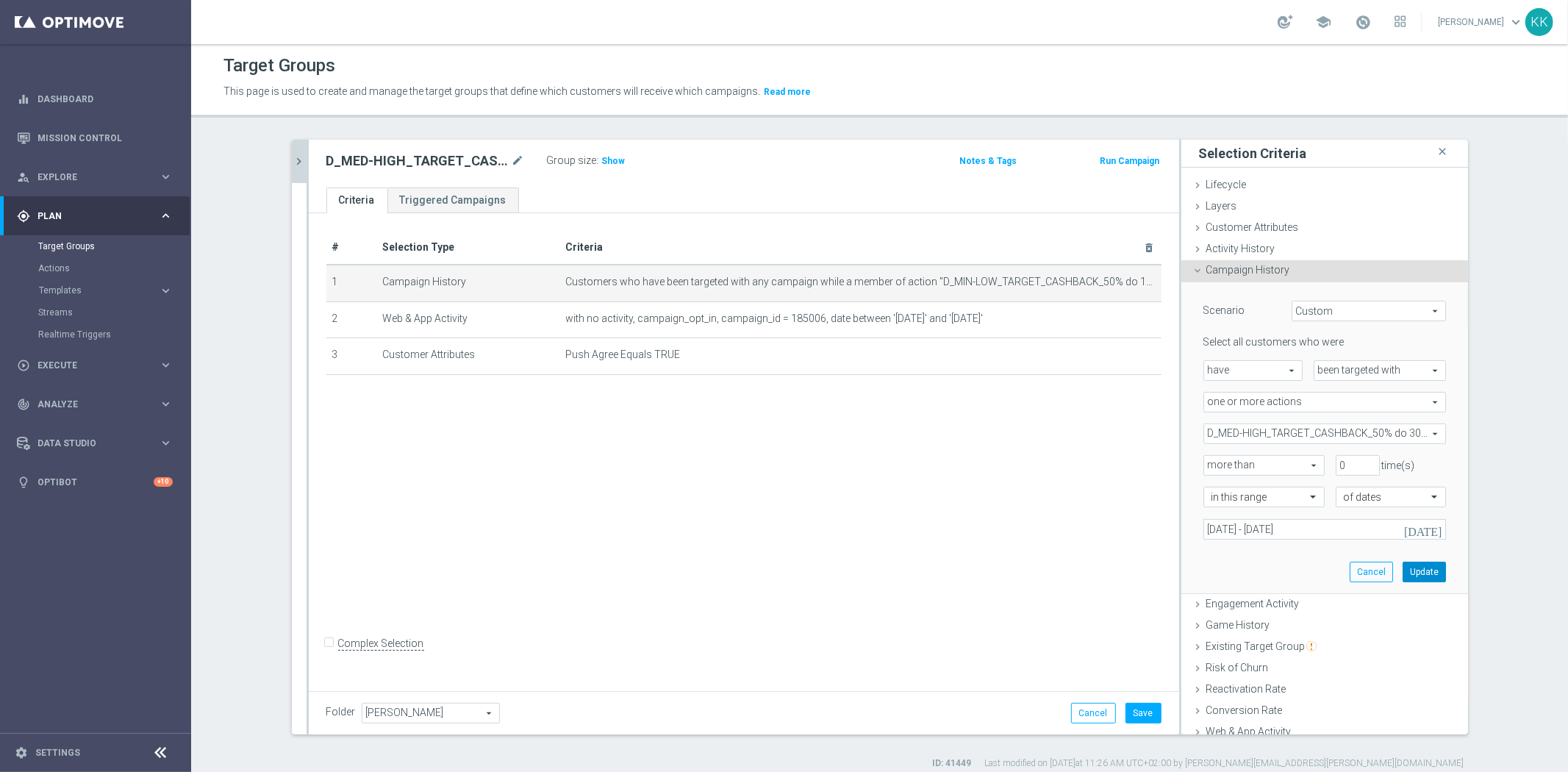
click at [1411, 574] on button "Update" at bounding box center [1424, 572] width 43 height 20
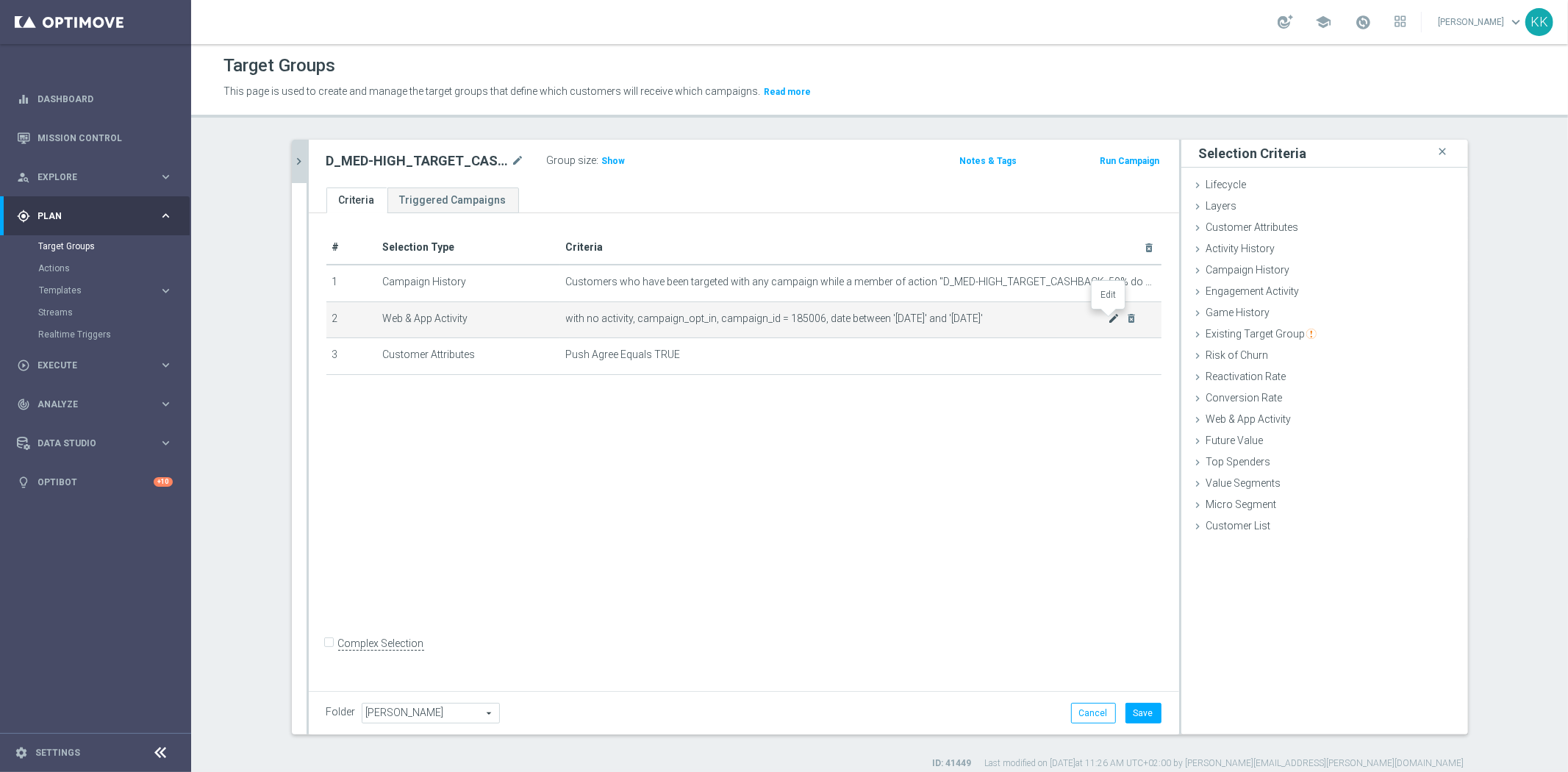
click at [1108, 317] on icon "mode_edit" at bounding box center [1113, 318] width 12 height 12
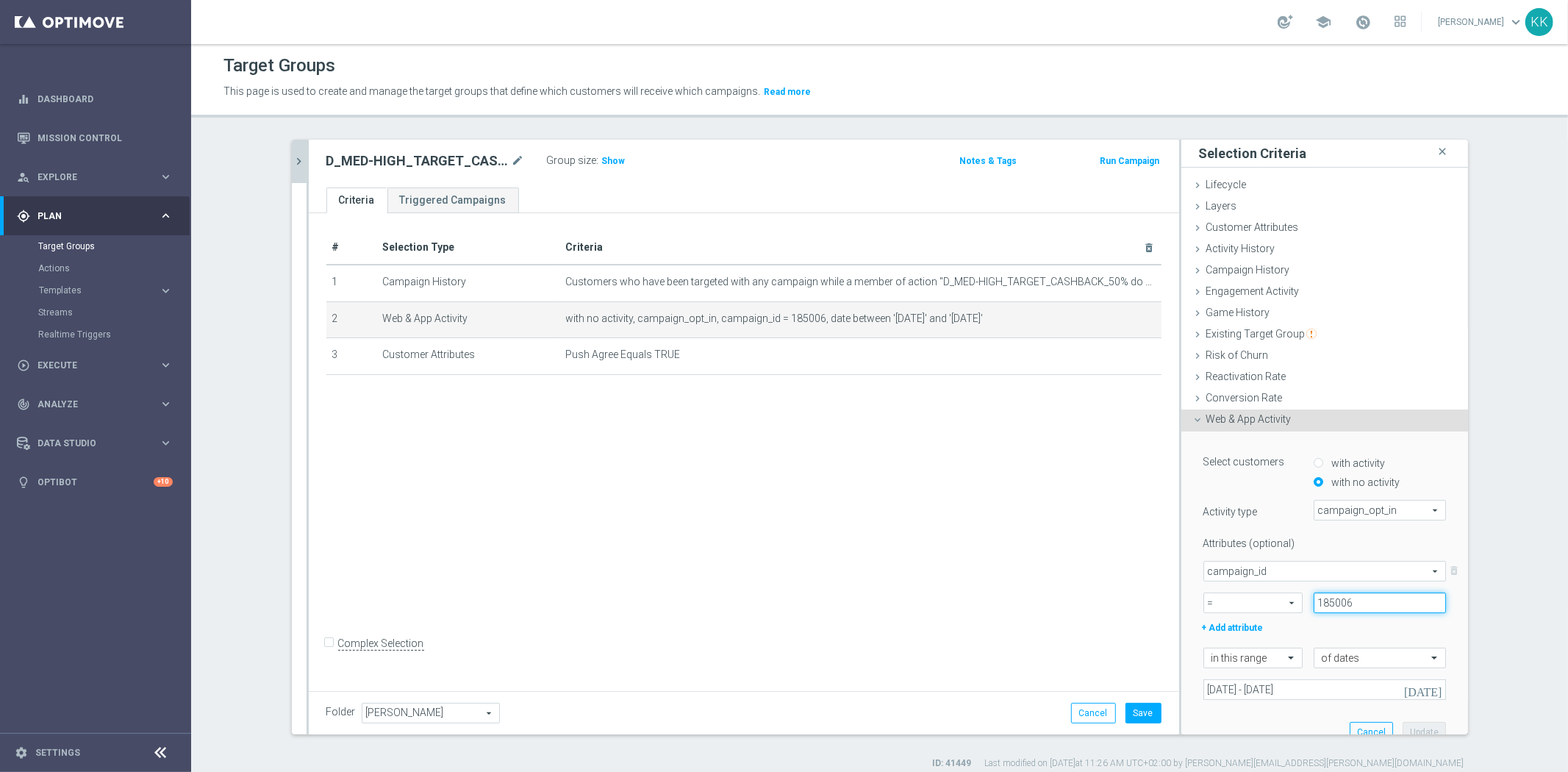
click at [1369, 604] on input "185006" at bounding box center [1380, 603] width 132 height 20
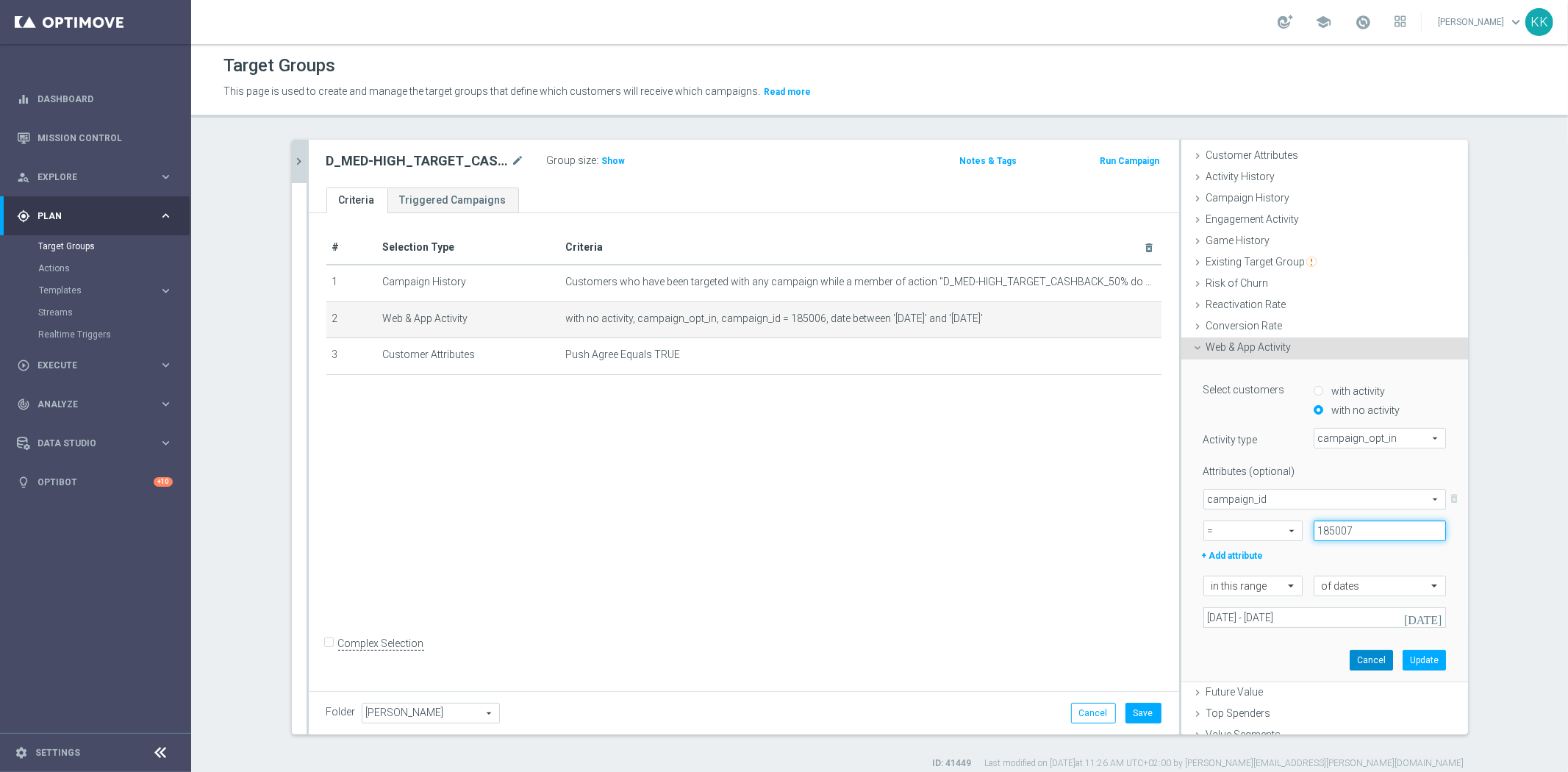
scroll to position [126, 0]
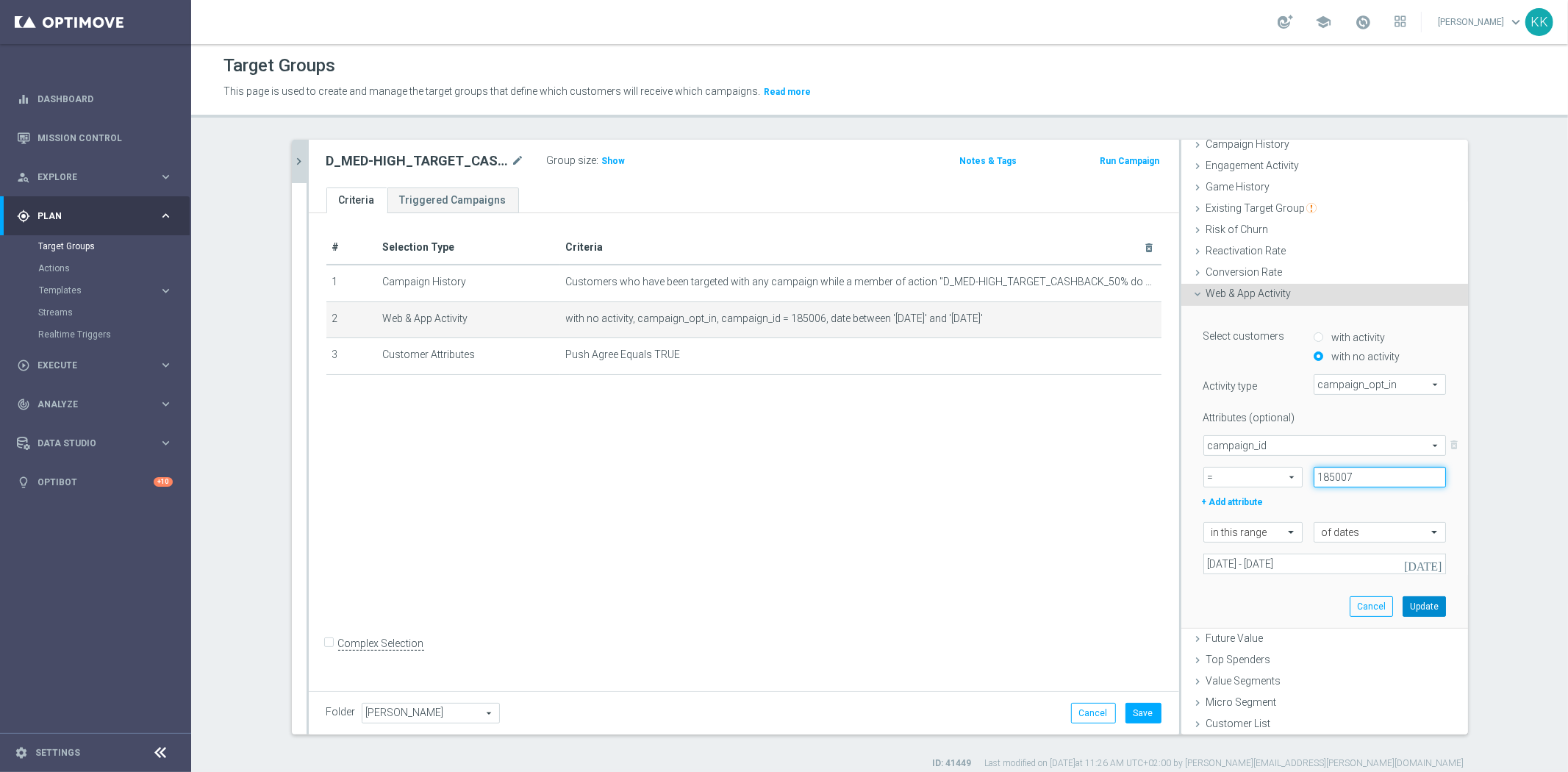
type input "185007"
click at [1412, 596] on button "Update" at bounding box center [1424, 607] width 43 height 20
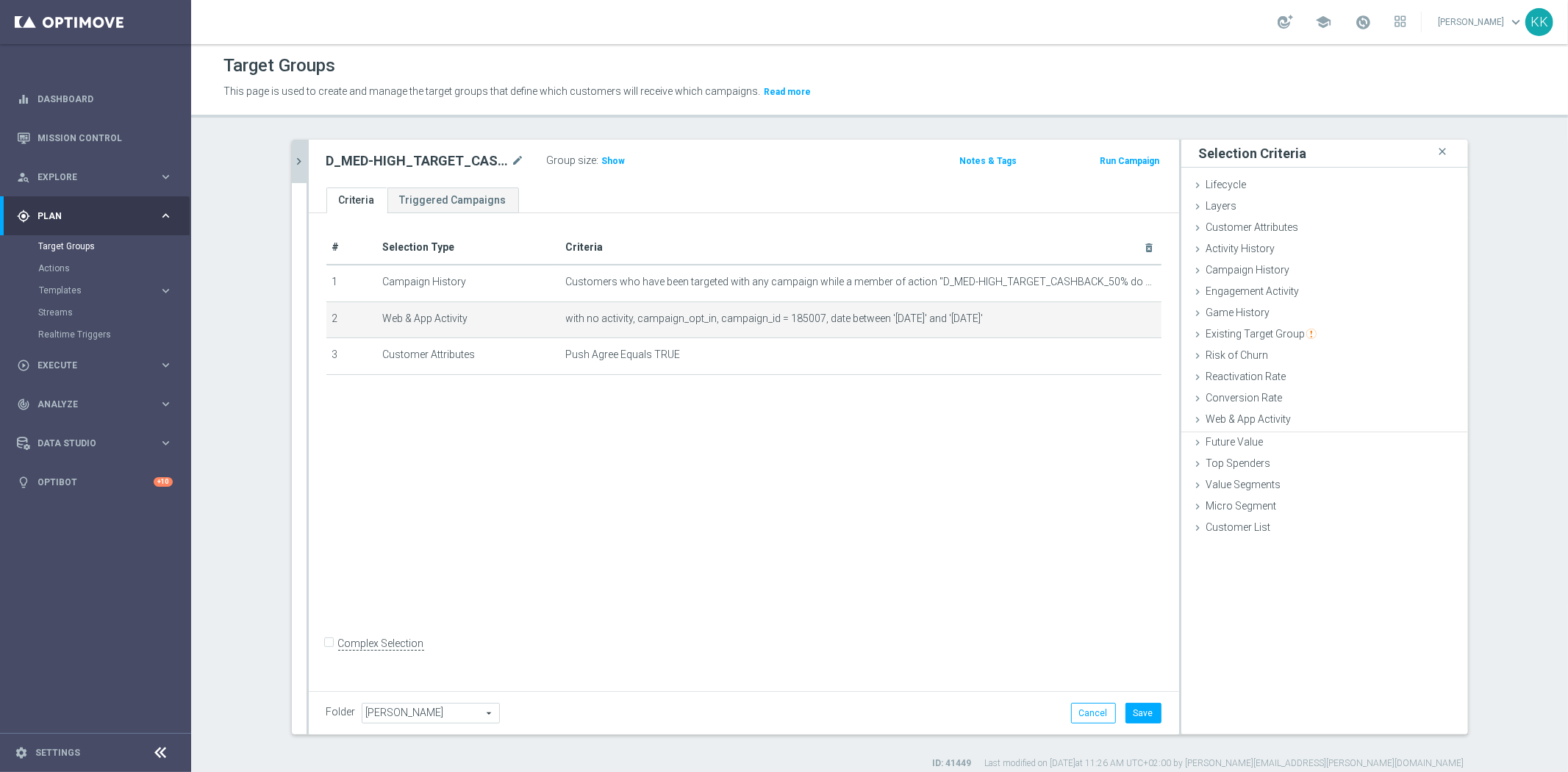
scroll to position [0, 0]
click at [1145, 721] on button "Save" at bounding box center [1142, 712] width 36 height 20
click at [297, 148] on button "chevron_right" at bounding box center [299, 161] width 15 height 43
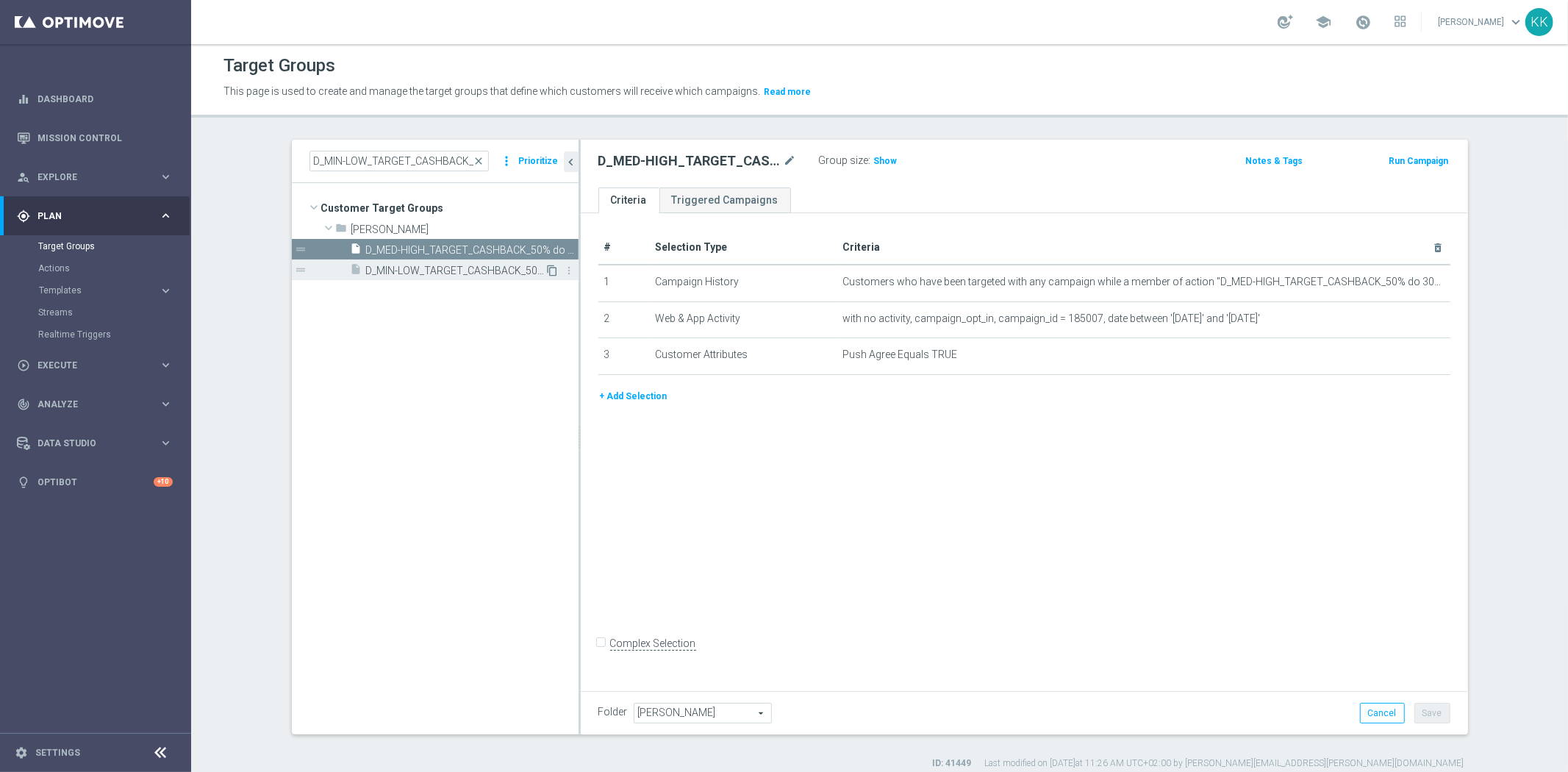
click at [549, 269] on icon "content_copy" at bounding box center [552, 270] width 12 height 12
click at [783, 153] on icon "mode_edit" at bounding box center [790, 161] width 13 height 17
type input "D_MIN-LOW_TARGET_CASHBACK_50% do 100 PLN_EPLW_300925_PUSH2"
click at [1008, 140] on div "D_MIN-LOW_TARGET_CASHBACK_50% do 100 PLN_EPLW_300925_PUSH2 Group size : Show No…" at bounding box center [1024, 164] width 887 height 48
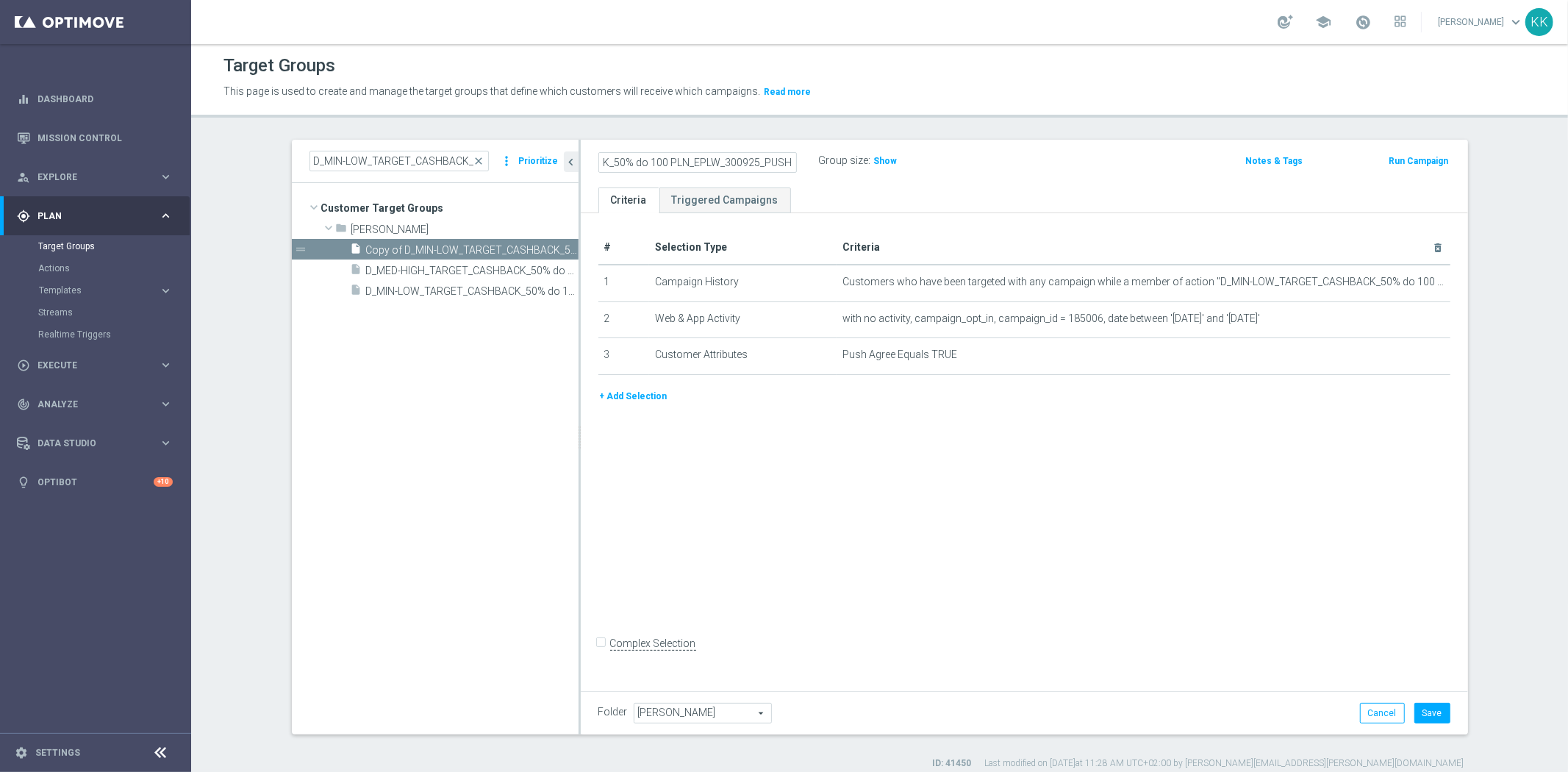
scroll to position [0, 0]
click at [1396, 277] on icon "mode_edit" at bounding box center [1402, 282] width 12 height 12
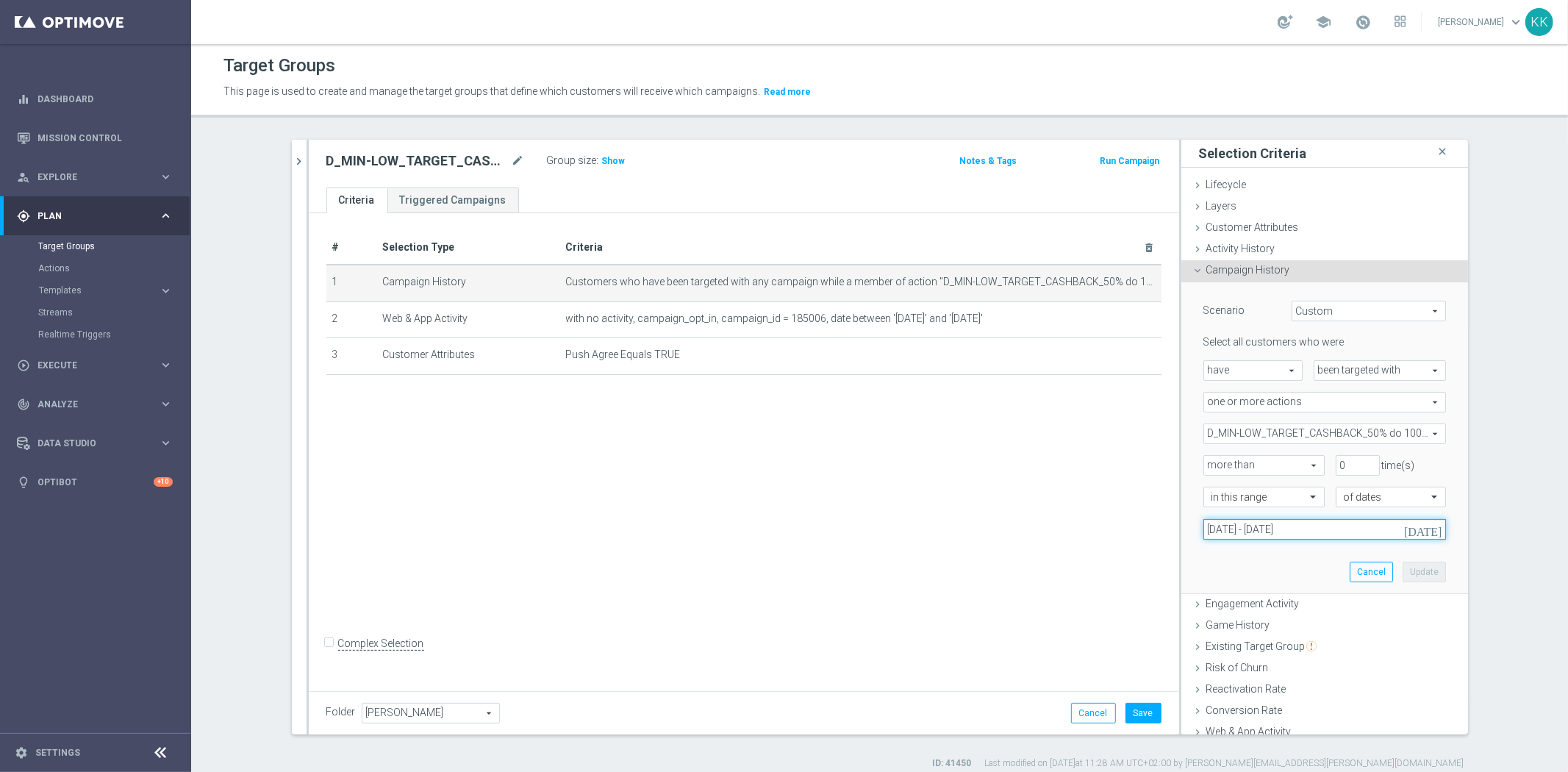
click at [1307, 527] on input "03 Oct 2025 - 04 Oct 2025" at bounding box center [1324, 529] width 243 height 20
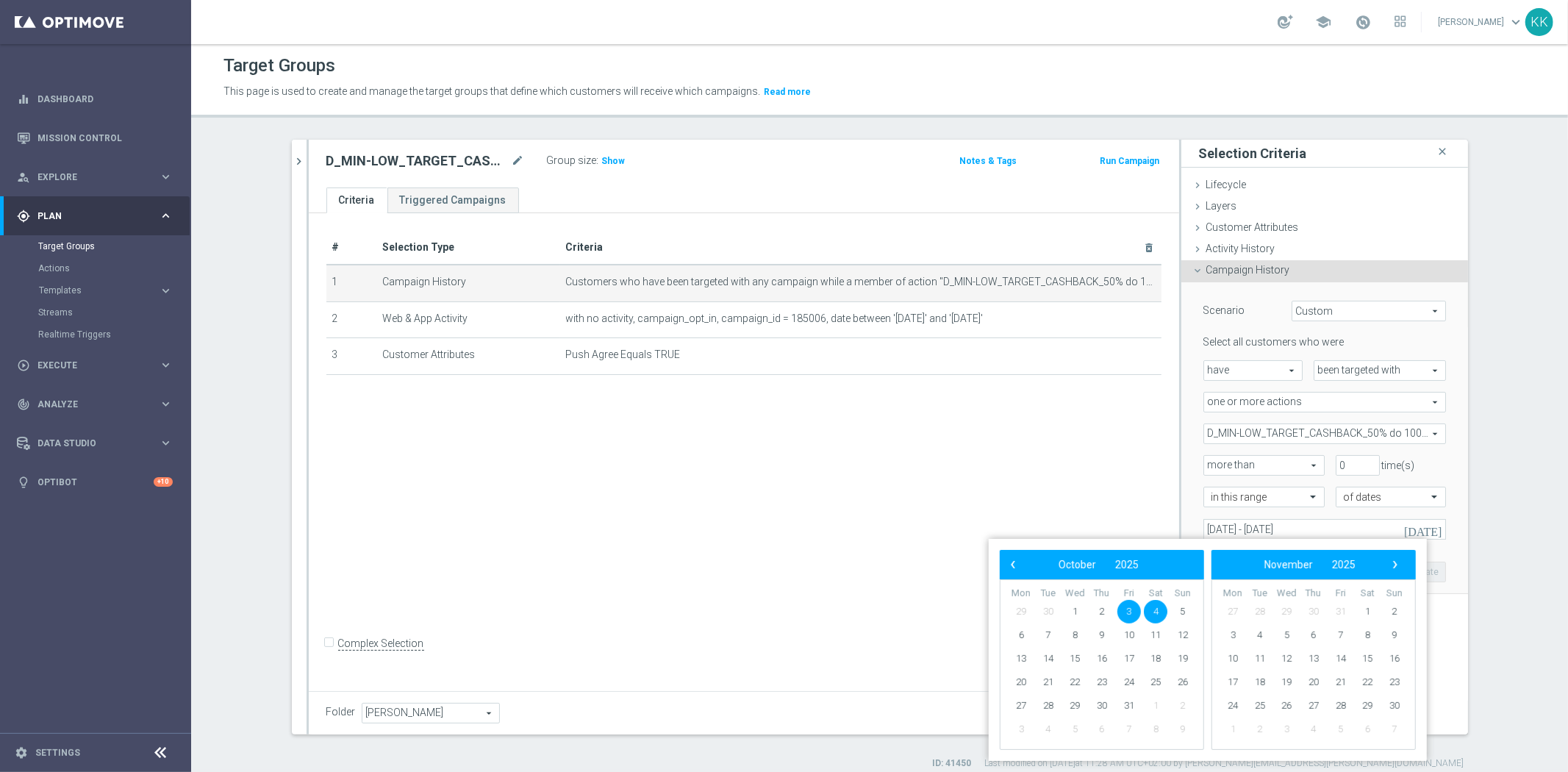
click at [1126, 607] on span "3" at bounding box center [1130, 612] width 24 height 24
click at [1188, 607] on span "5" at bounding box center [1183, 612] width 24 height 24
type input "03 Oct 2025 - 05 Oct 2025"
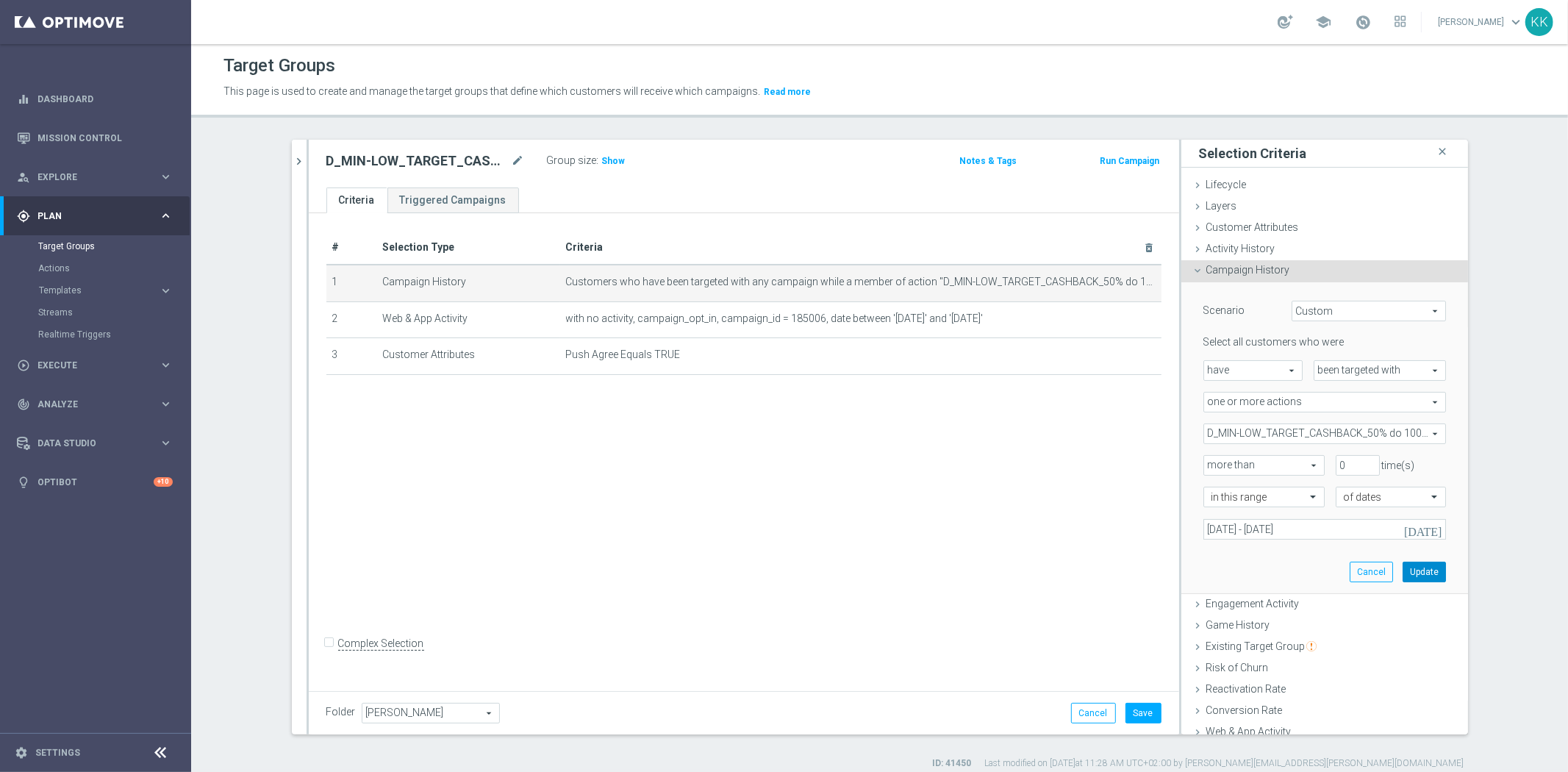
click at [1407, 567] on button "Update" at bounding box center [1424, 572] width 43 height 20
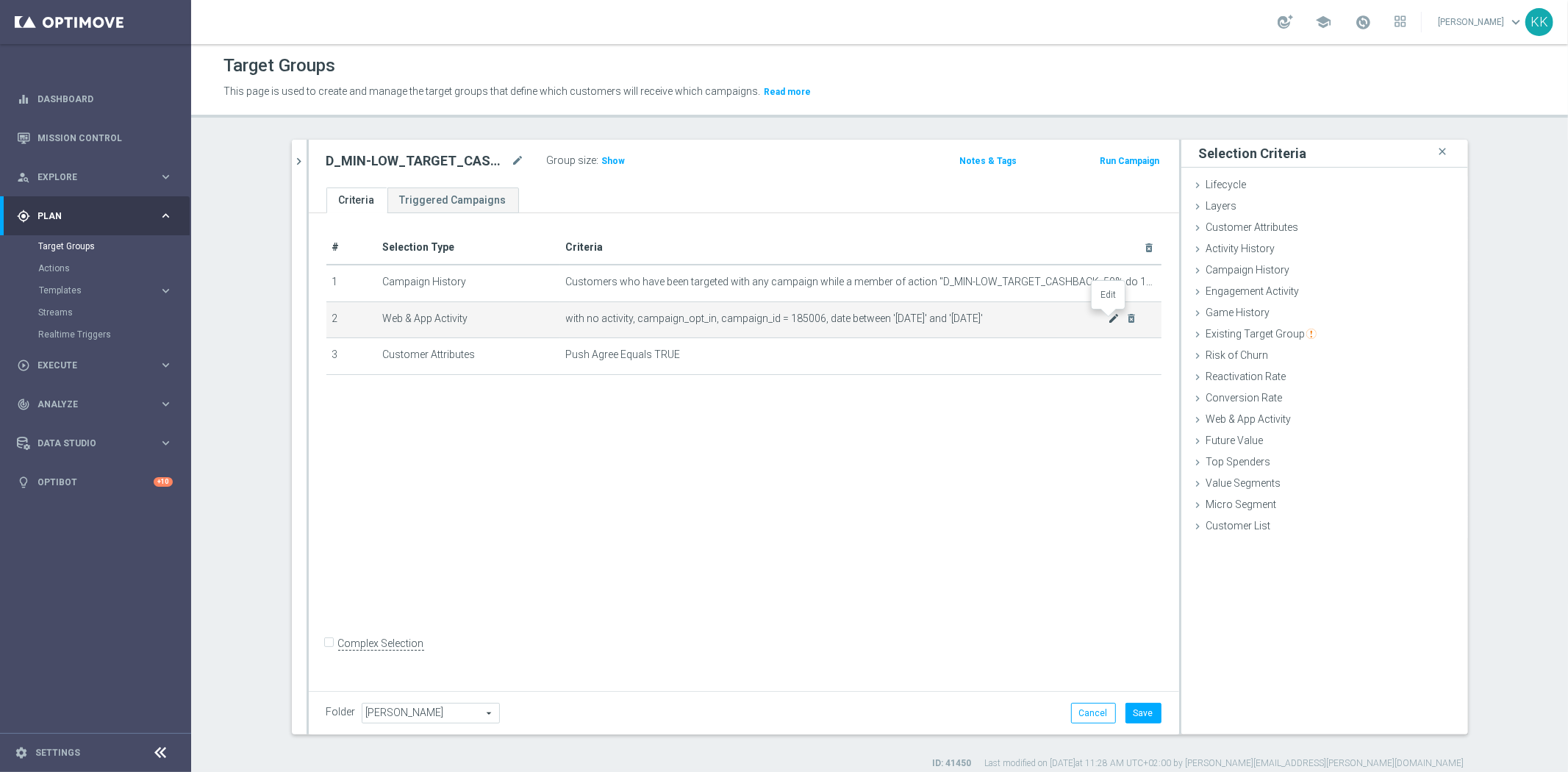
click at [1108, 317] on icon "mode_edit" at bounding box center [1113, 318] width 12 height 12
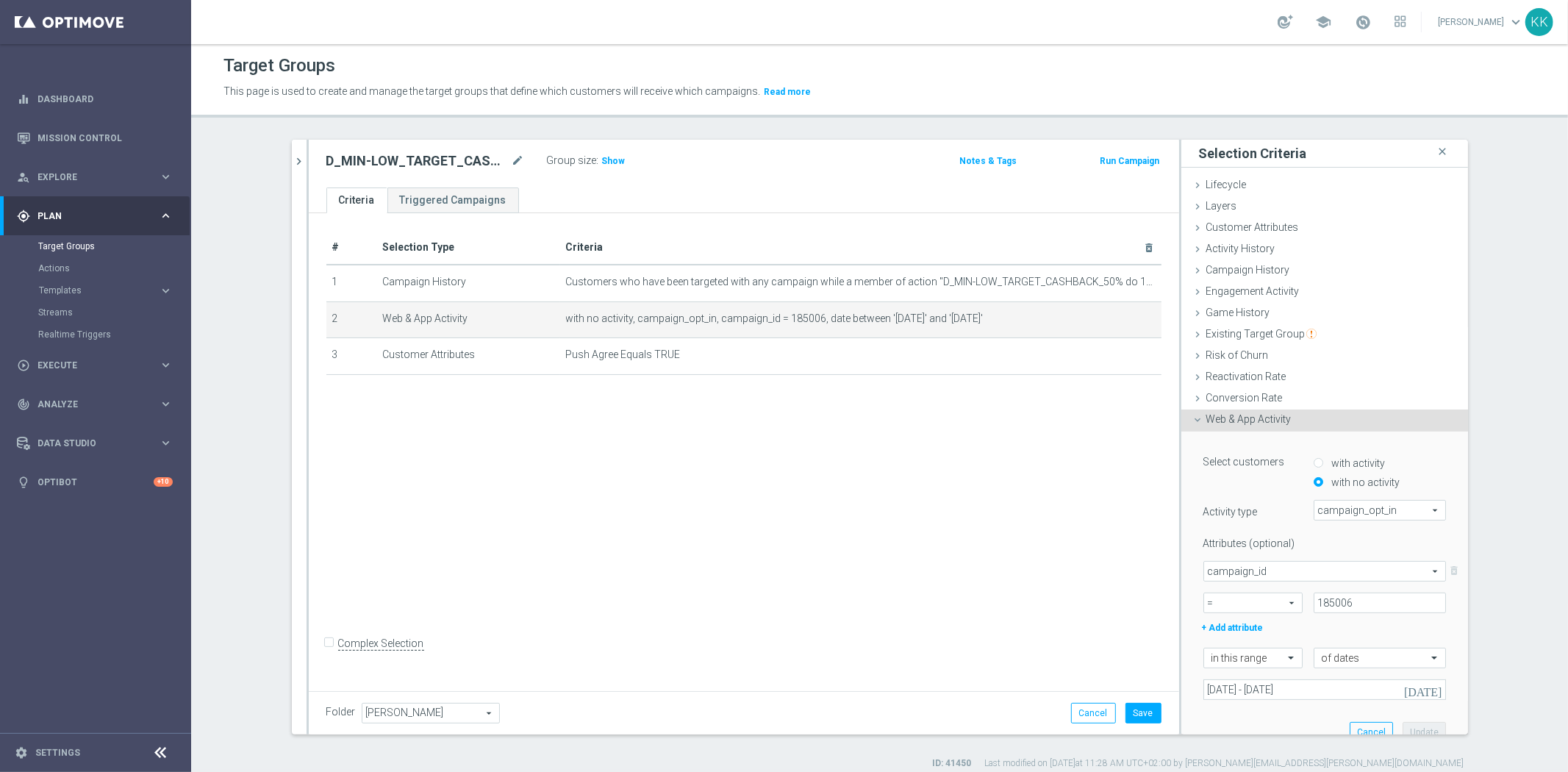
click at [1261, 701] on div "Select customers with activity with no activity Activity type campaign_opt_in c…" at bounding box center [1324, 592] width 265 height 322
click at [1263, 692] on input "03 Oct 2025 - 04 Oct 2025" at bounding box center [1324, 689] width 243 height 20
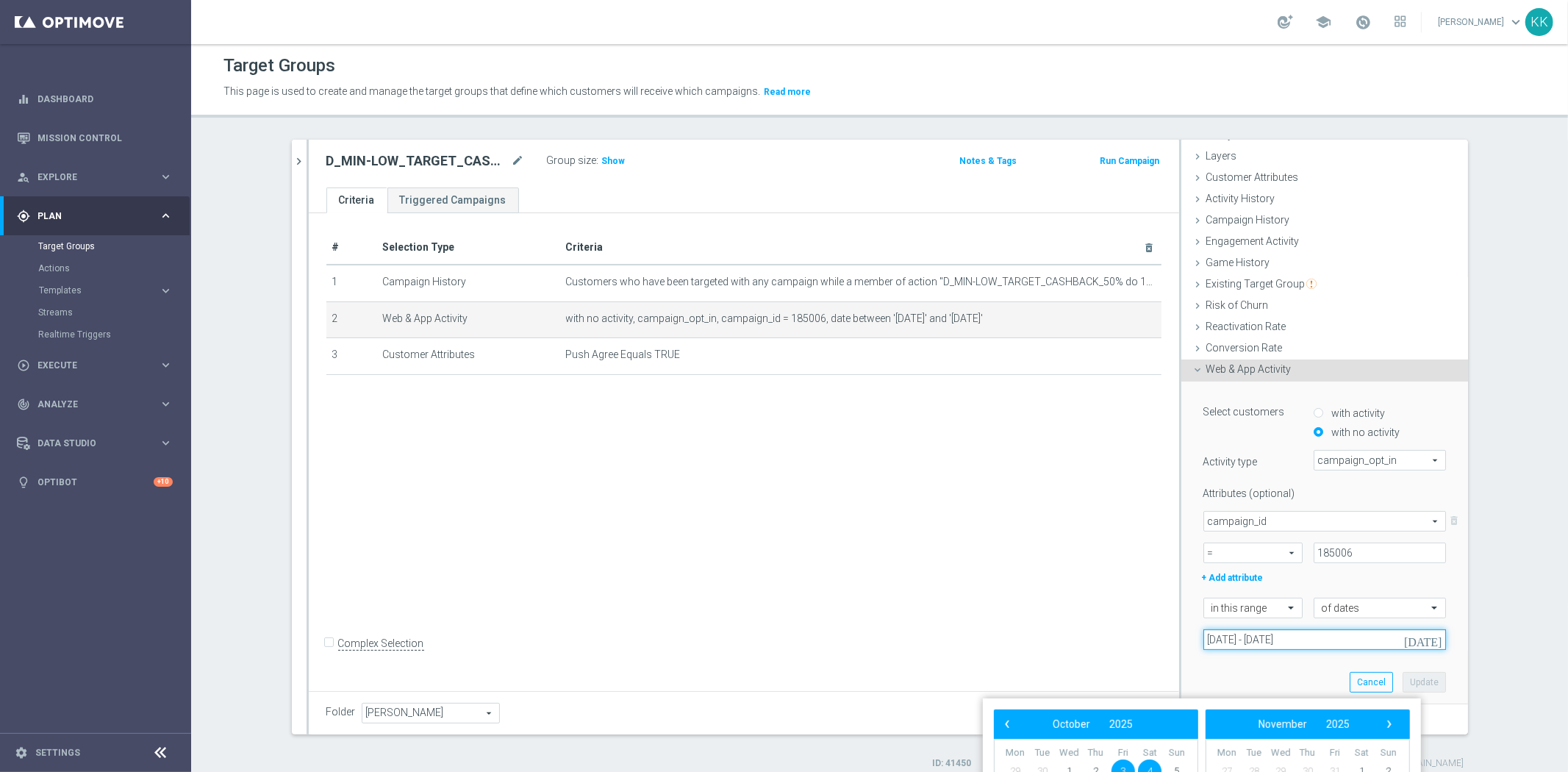
scroll to position [126, 0]
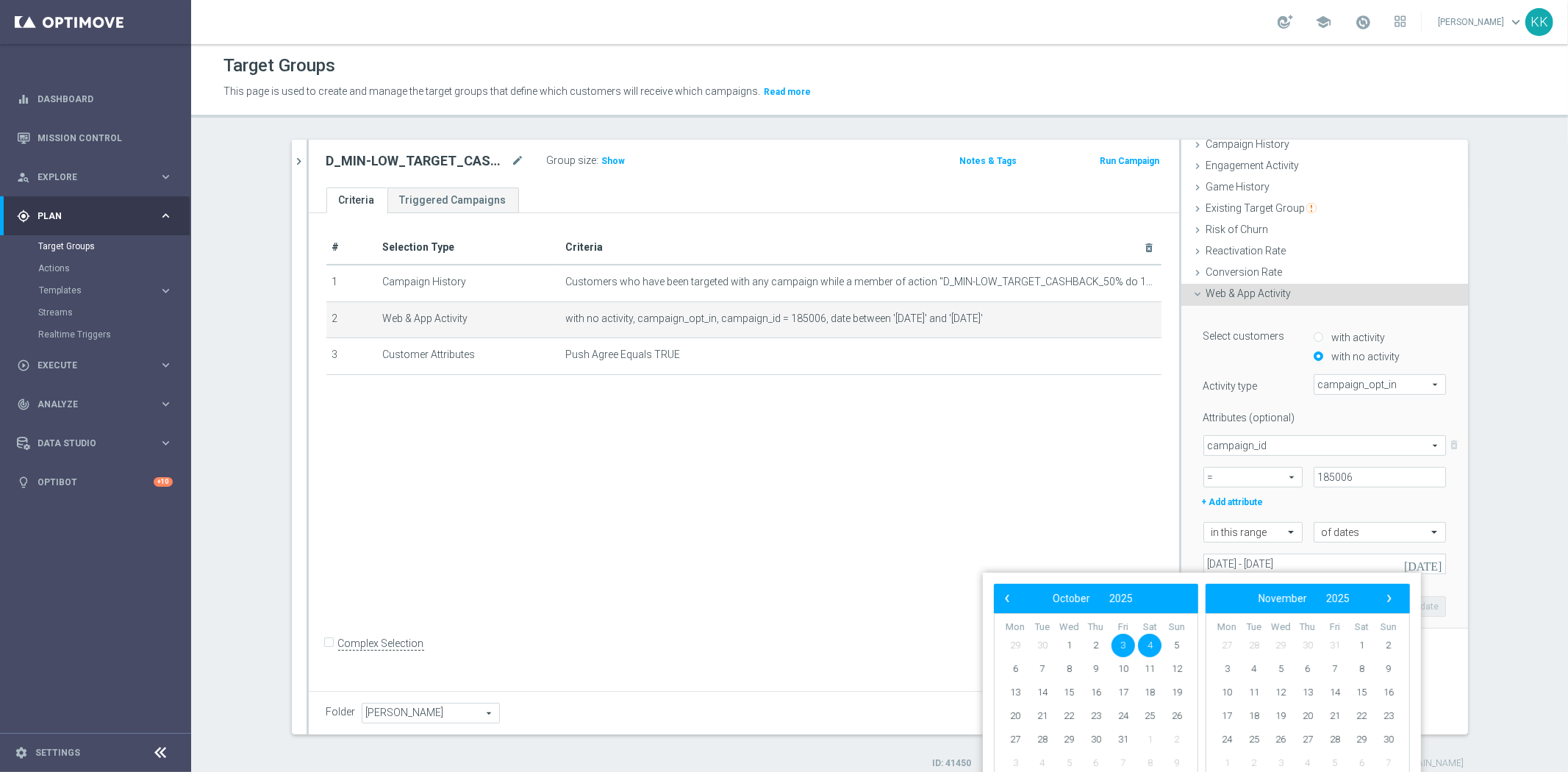
click at [1125, 645] on span "3" at bounding box center [1123, 645] width 24 height 24
drag, startPoint x: 1125, startPoint y: 645, endPoint x: 1168, endPoint y: 644, distance: 43.0
click at [1168, 644] on span "5" at bounding box center [1177, 645] width 24 height 24
type input "03 Oct 2025 - 05 Oct 2025"
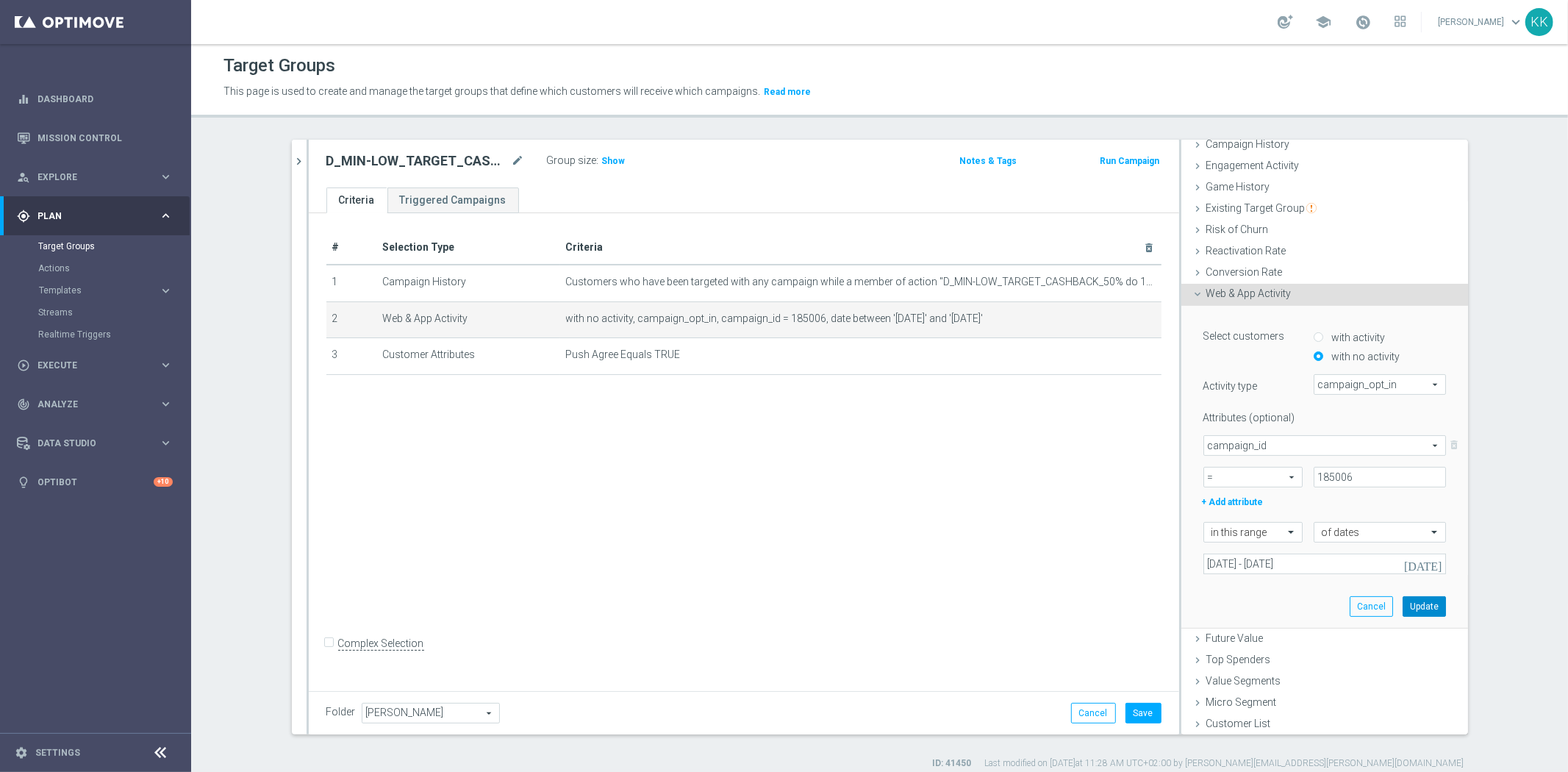
click at [1423, 606] on button "Update" at bounding box center [1424, 607] width 43 height 20
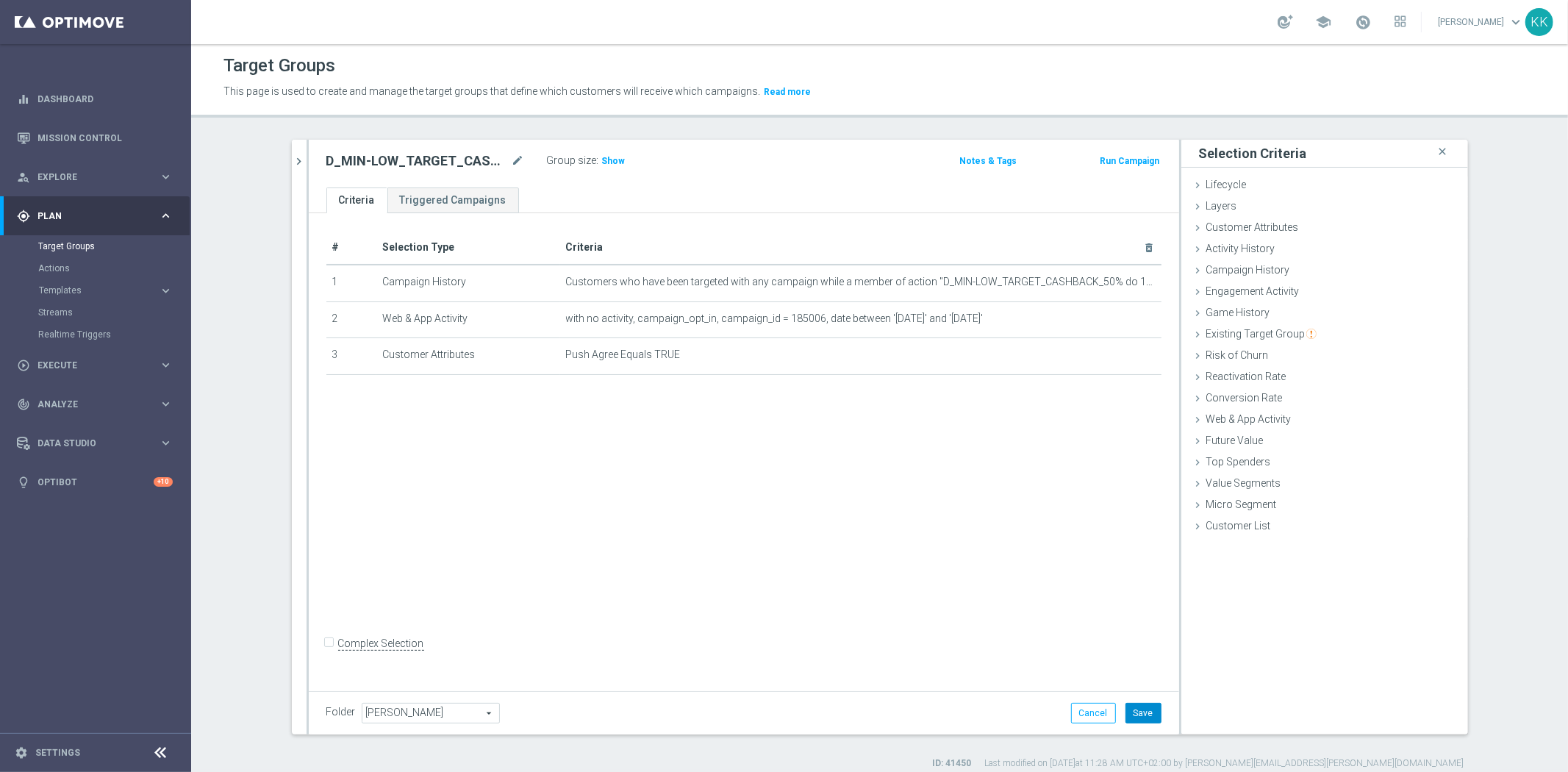
click at [1142, 710] on button "Save" at bounding box center [1142, 712] width 36 height 20
drag, startPoint x: 299, startPoint y: 159, endPoint x: 307, endPoint y: 160, distance: 8.1
click at [299, 159] on icon "chevron_right" at bounding box center [299, 161] width 14 height 14
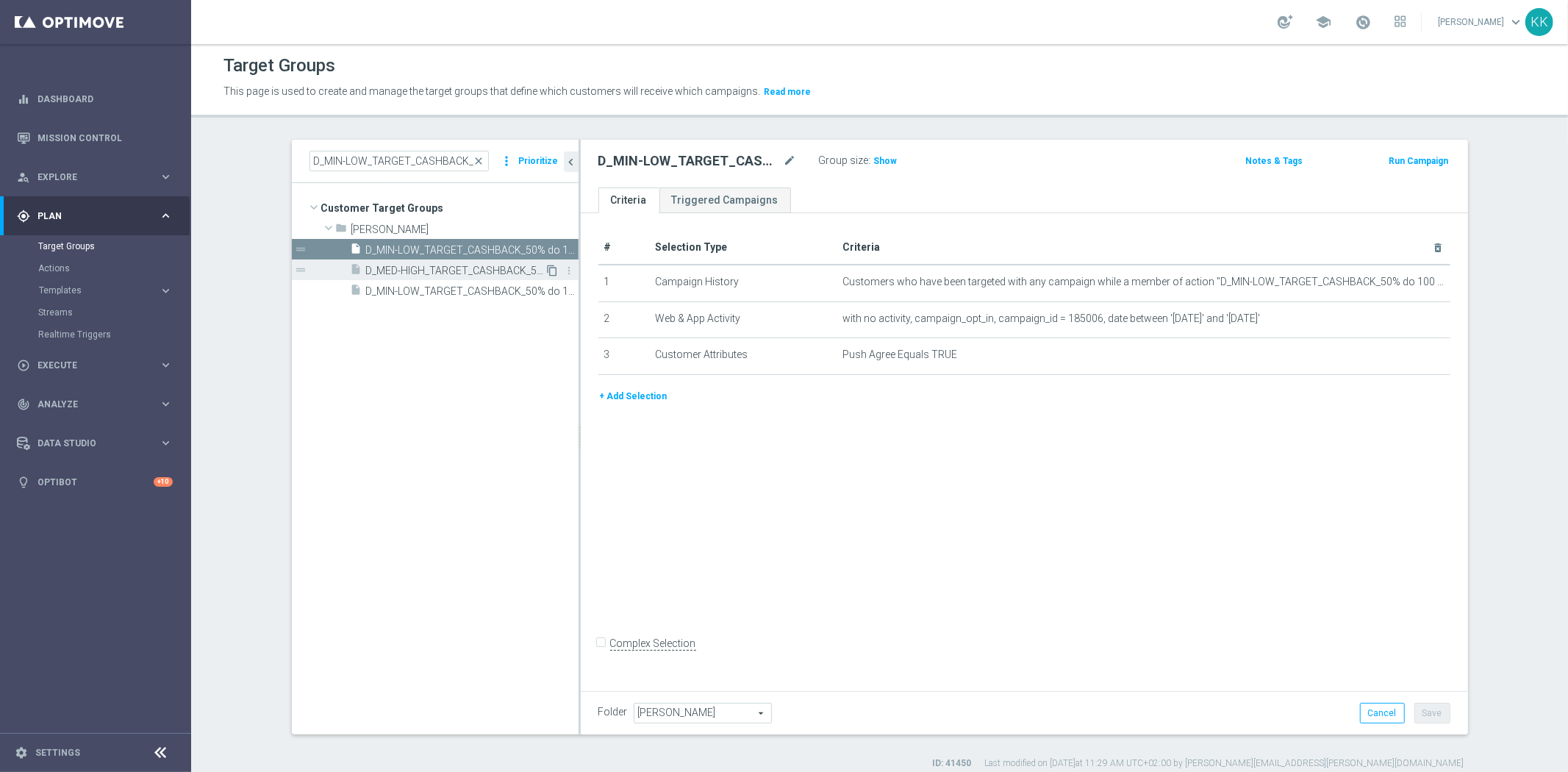
click at [547, 268] on icon "content_copy" at bounding box center [552, 270] width 12 height 12
click at [789, 158] on icon "mode_edit" at bounding box center [790, 161] width 13 height 17
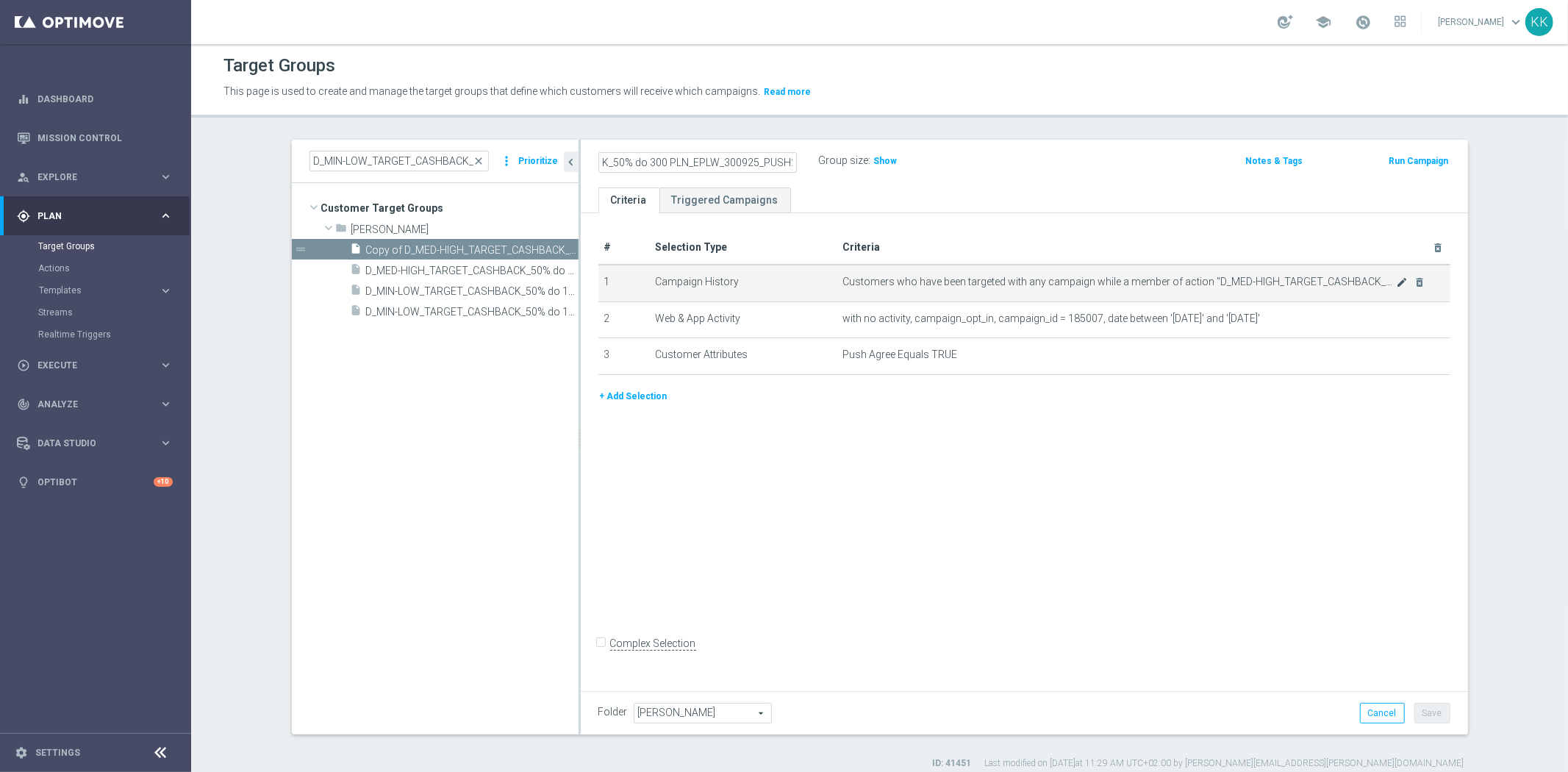
type input "D_MED-HIGH_TARGET_CASHBACK_50% do 300 PLN_EPLW_300925_PUSH2"
click at [1396, 284] on icon "mode_edit" at bounding box center [1402, 282] width 12 height 12
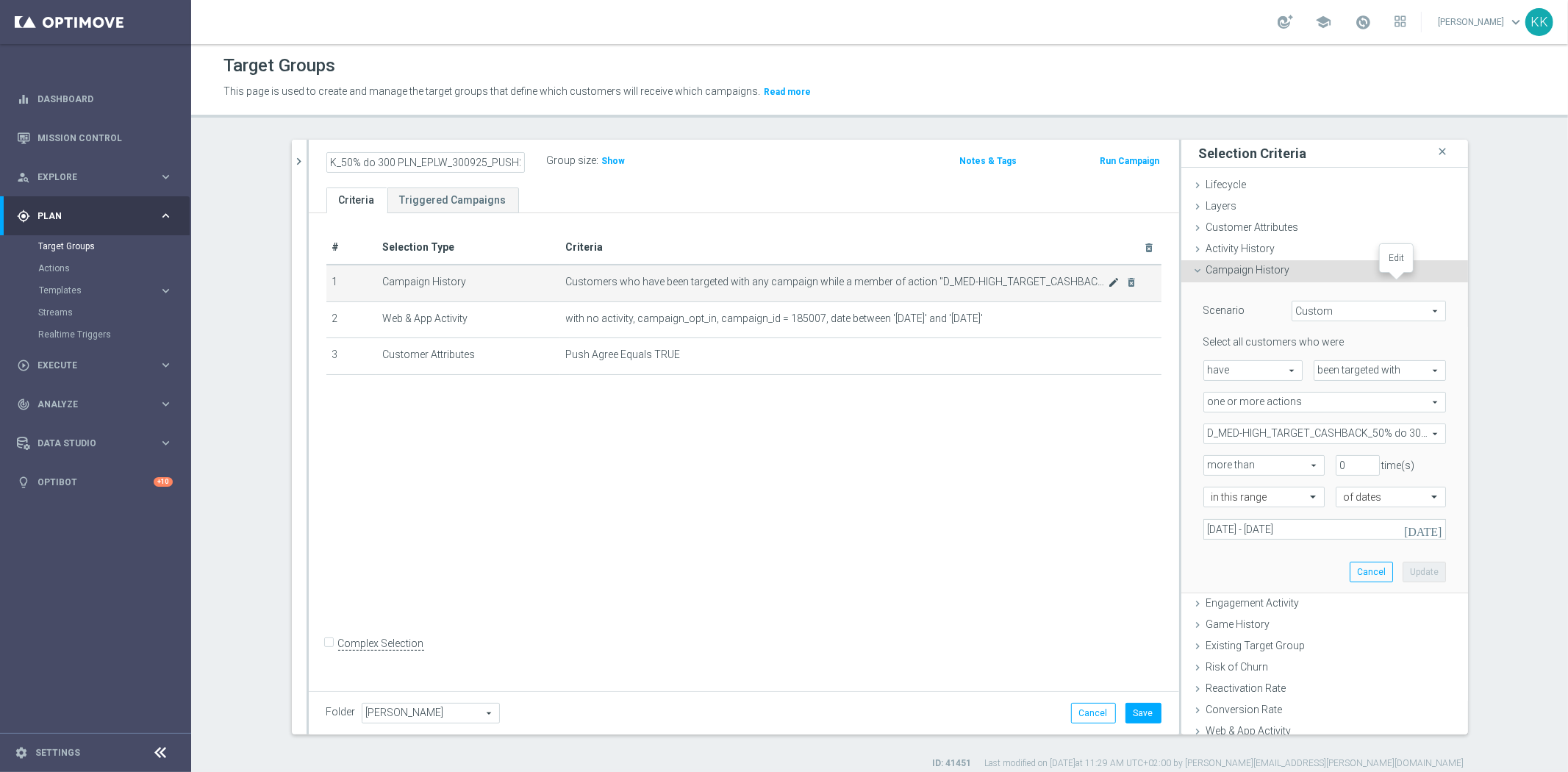
scroll to position [0, 0]
click at [1253, 534] on input "03 Oct 2025 - 04 Oct 2025" at bounding box center [1324, 529] width 243 height 20
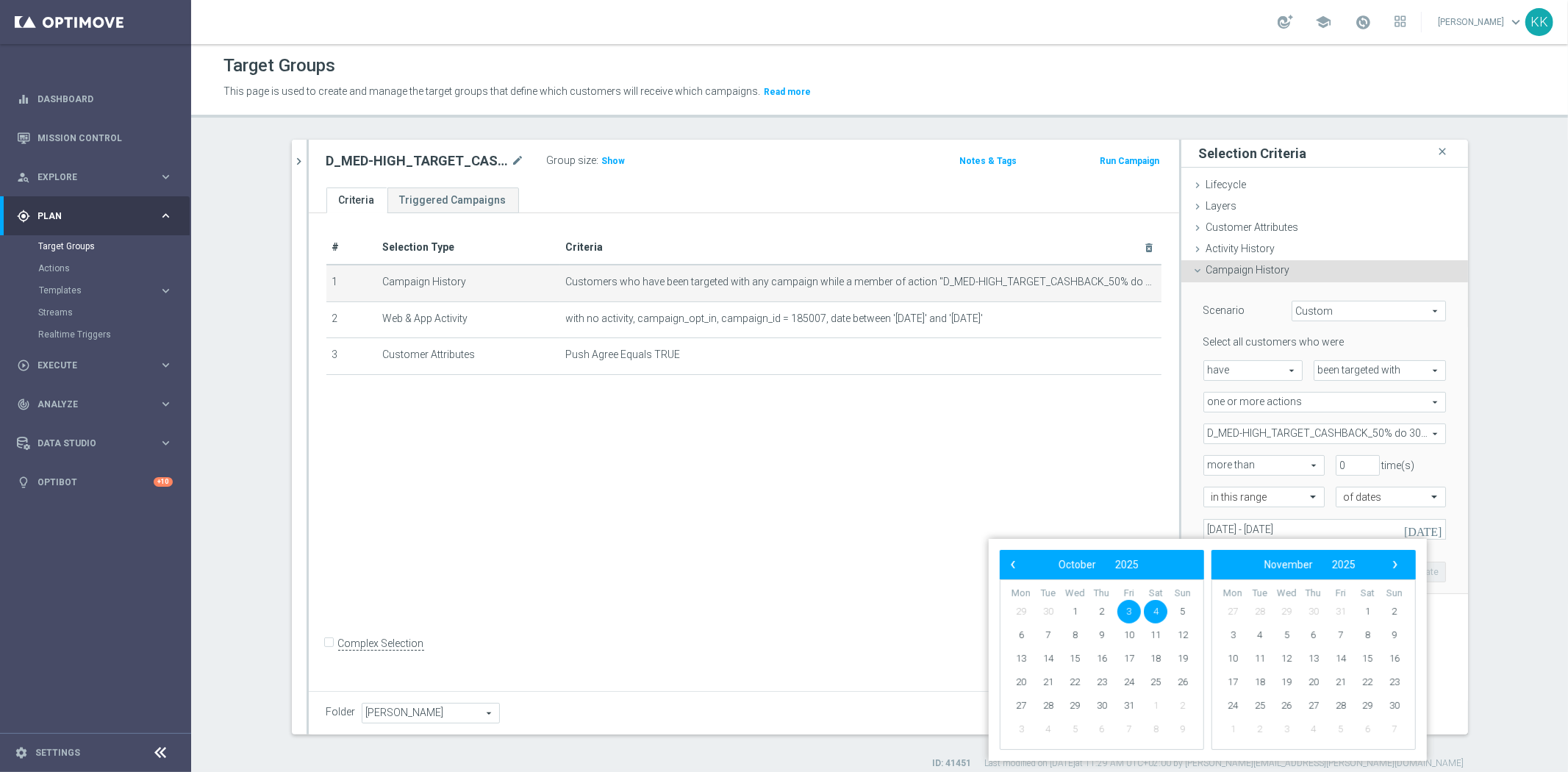
click at [1130, 611] on span "3" at bounding box center [1130, 612] width 24 height 24
click at [1176, 607] on span "5" at bounding box center [1183, 612] width 24 height 24
type input "03 Oct 2025 - 05 Oct 2025"
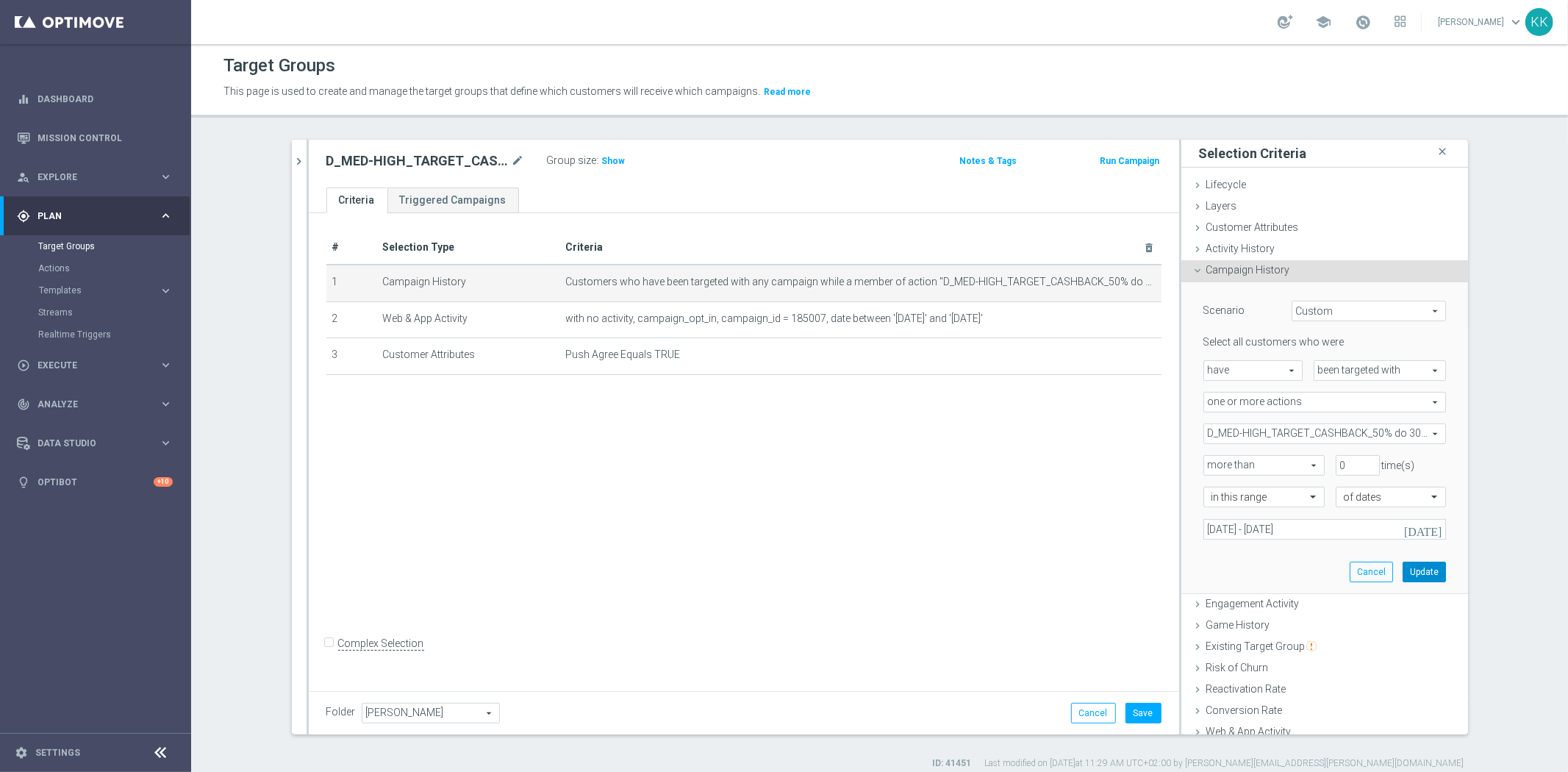
drag, startPoint x: 1409, startPoint y: 563, endPoint x: 1411, endPoint y: 574, distance: 11.2
click at [1409, 569] on button "Update" at bounding box center [1424, 572] width 43 height 20
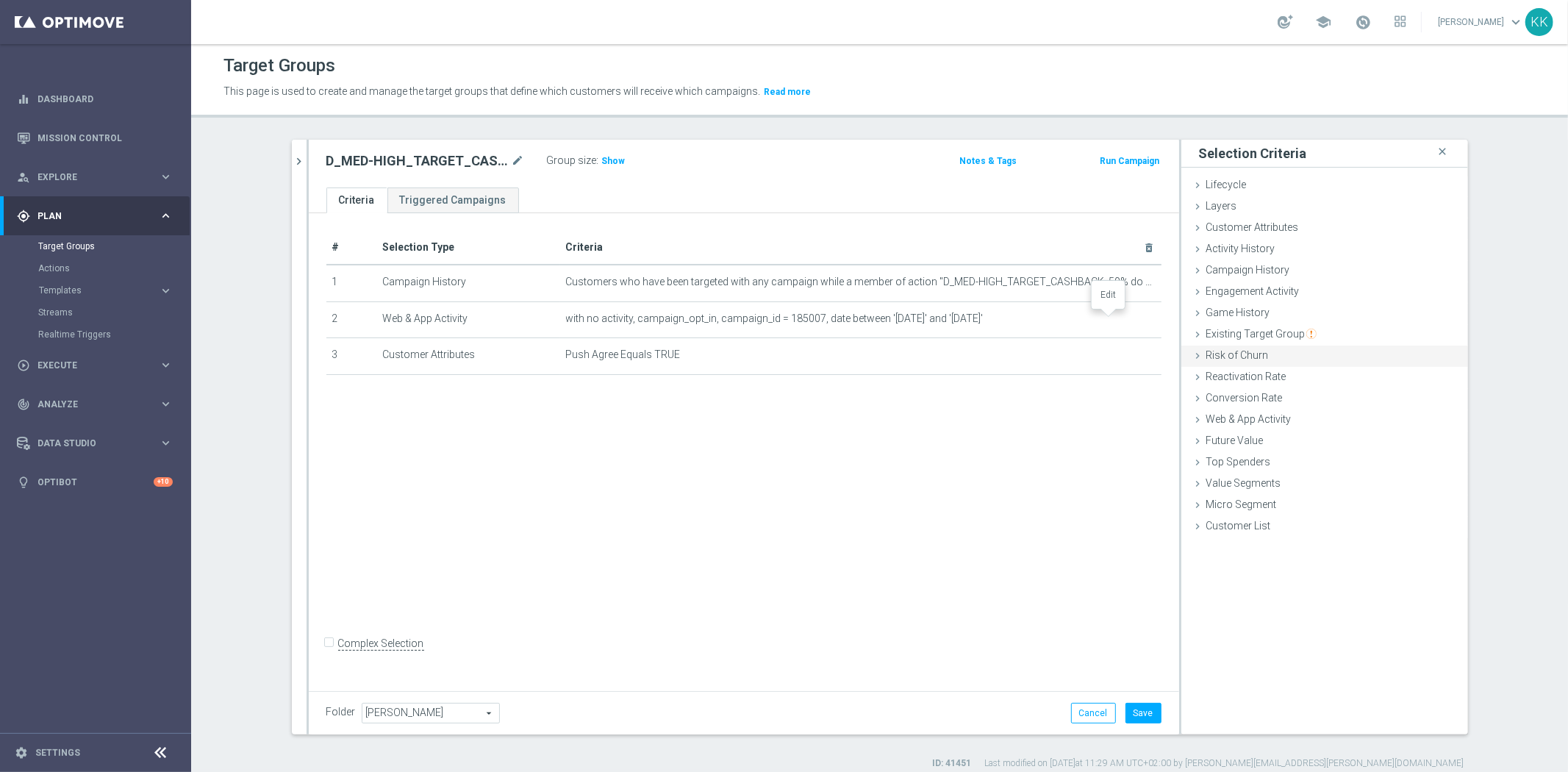
drag, startPoint x: 1107, startPoint y: 317, endPoint x: 1270, endPoint y: 364, distance: 169.6
click at [0, 0] on icon "mode_edit" at bounding box center [0, 0] width 0 height 0
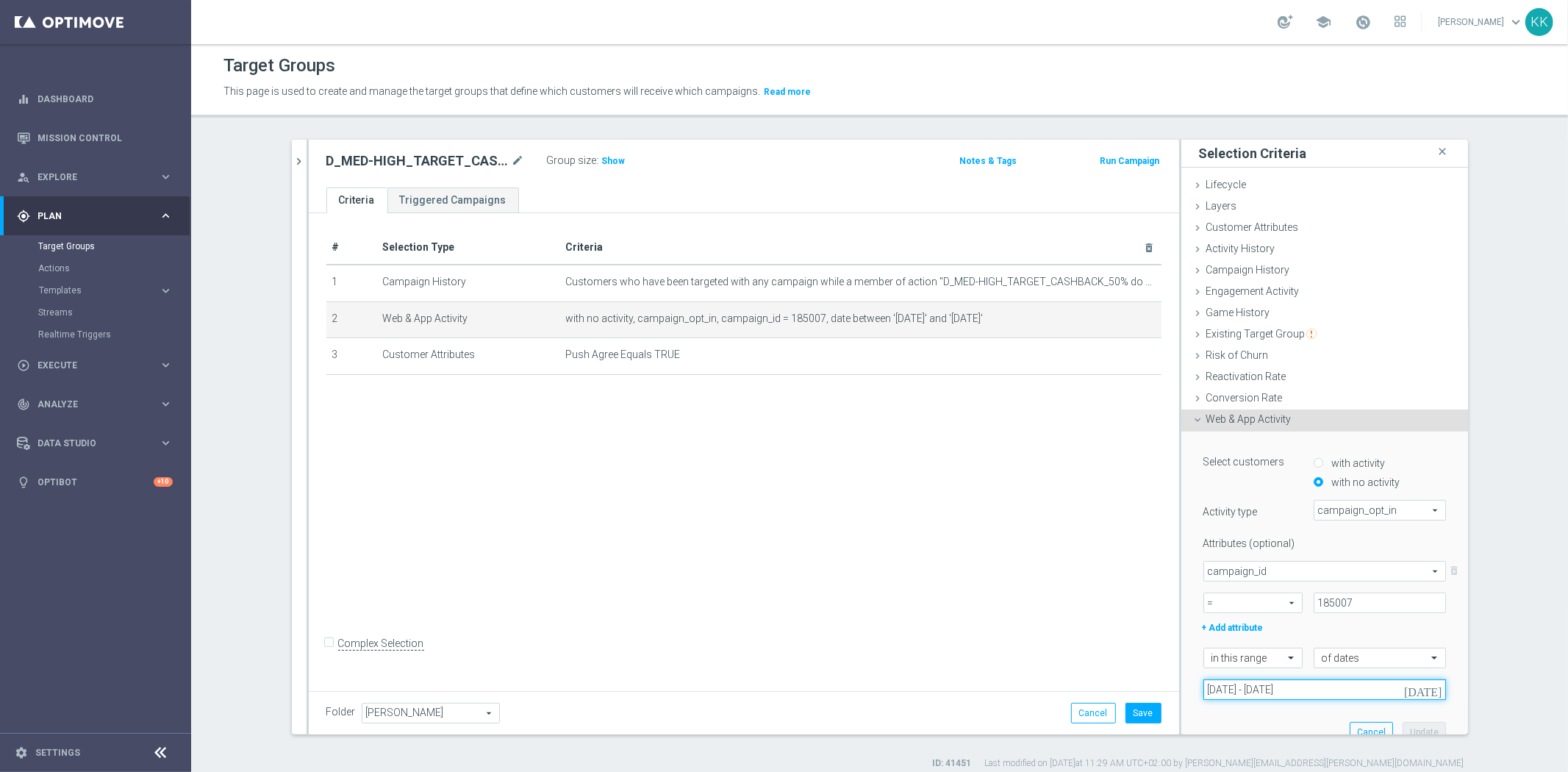
click at [1273, 696] on input "03 Oct 2025 - 04 Oct 2025" at bounding box center [1324, 689] width 243 height 20
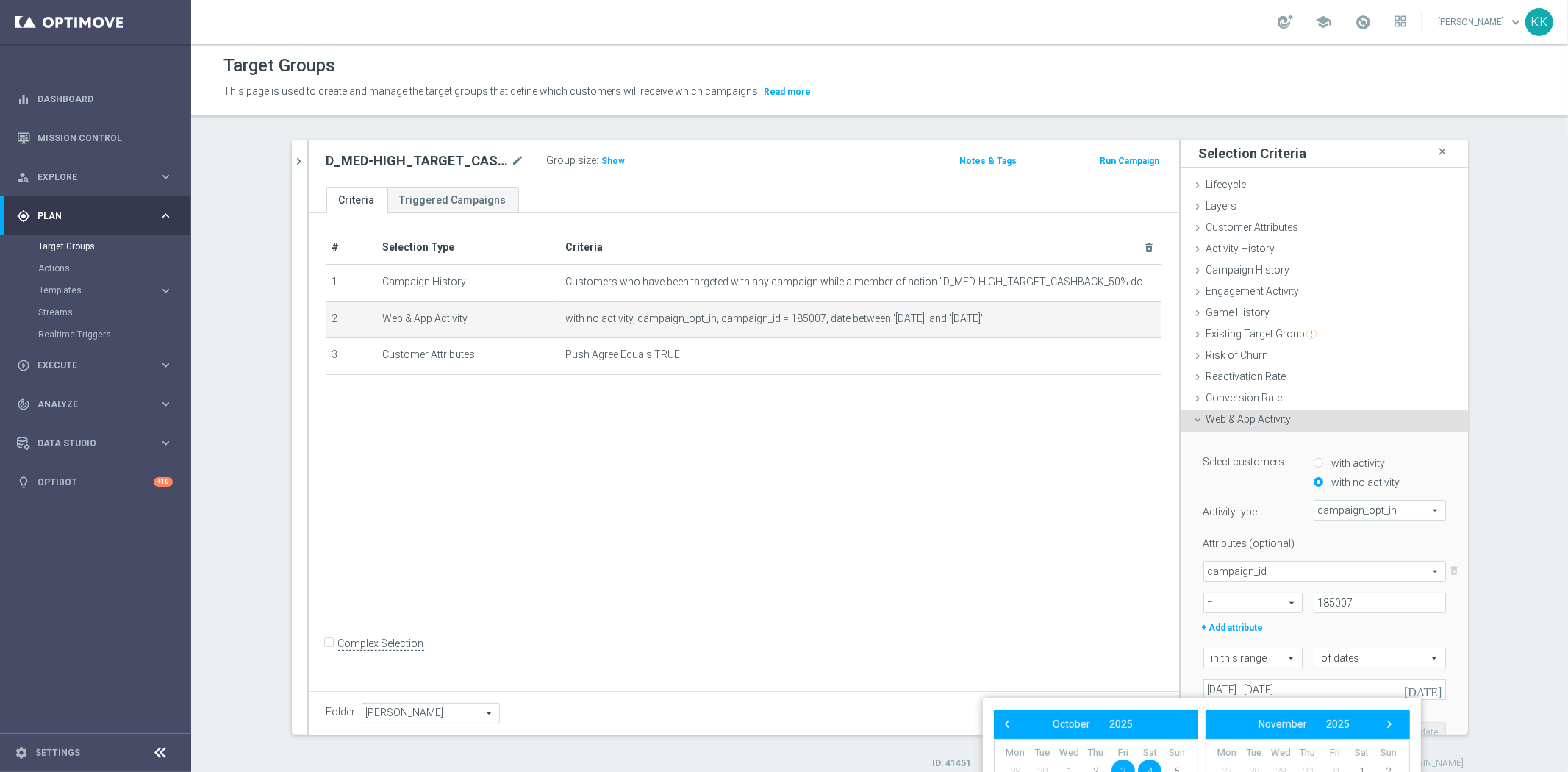
click at [1122, 765] on span "3" at bounding box center [1123, 771] width 24 height 24
click at [1174, 761] on span "5" at bounding box center [1177, 771] width 24 height 24
type input "03 Oct 2025 - 05 Oct 2025"
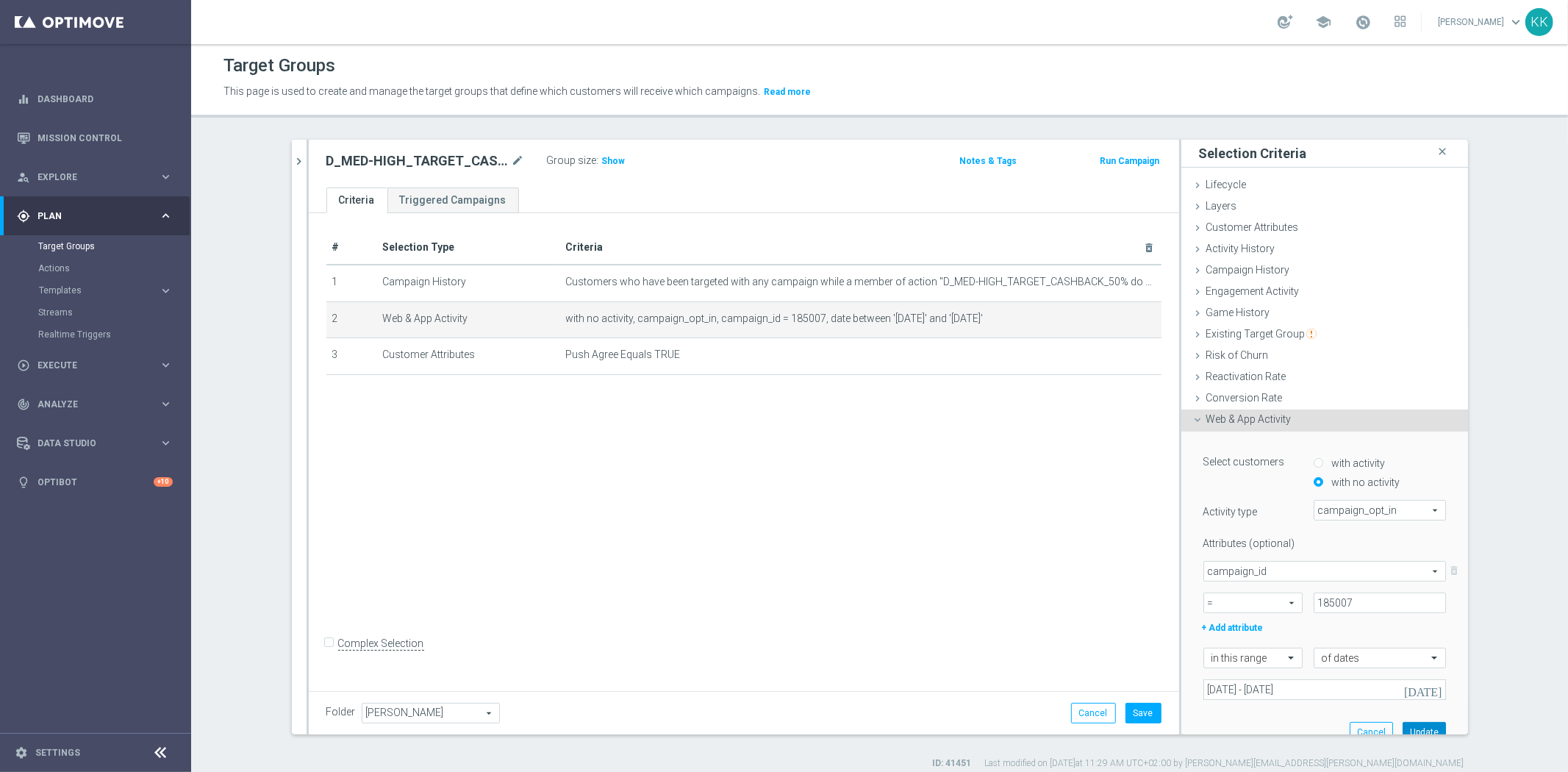
click at [1415, 721] on button "Update" at bounding box center [1424, 732] width 43 height 20
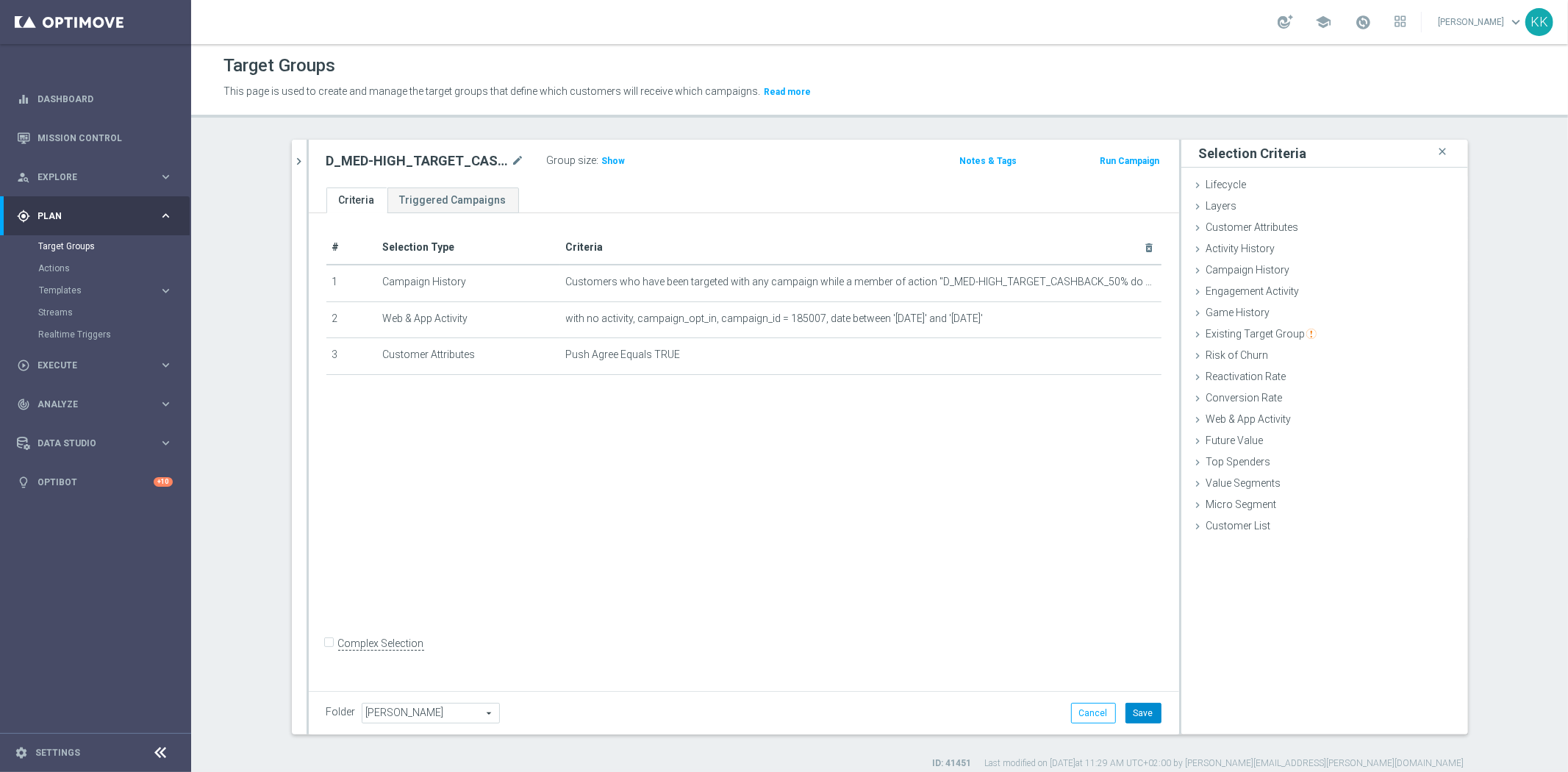
click at [1147, 710] on button "Save" at bounding box center [1142, 712] width 36 height 20
click at [64, 273] on link "Actions" at bounding box center [96, 267] width 115 height 12
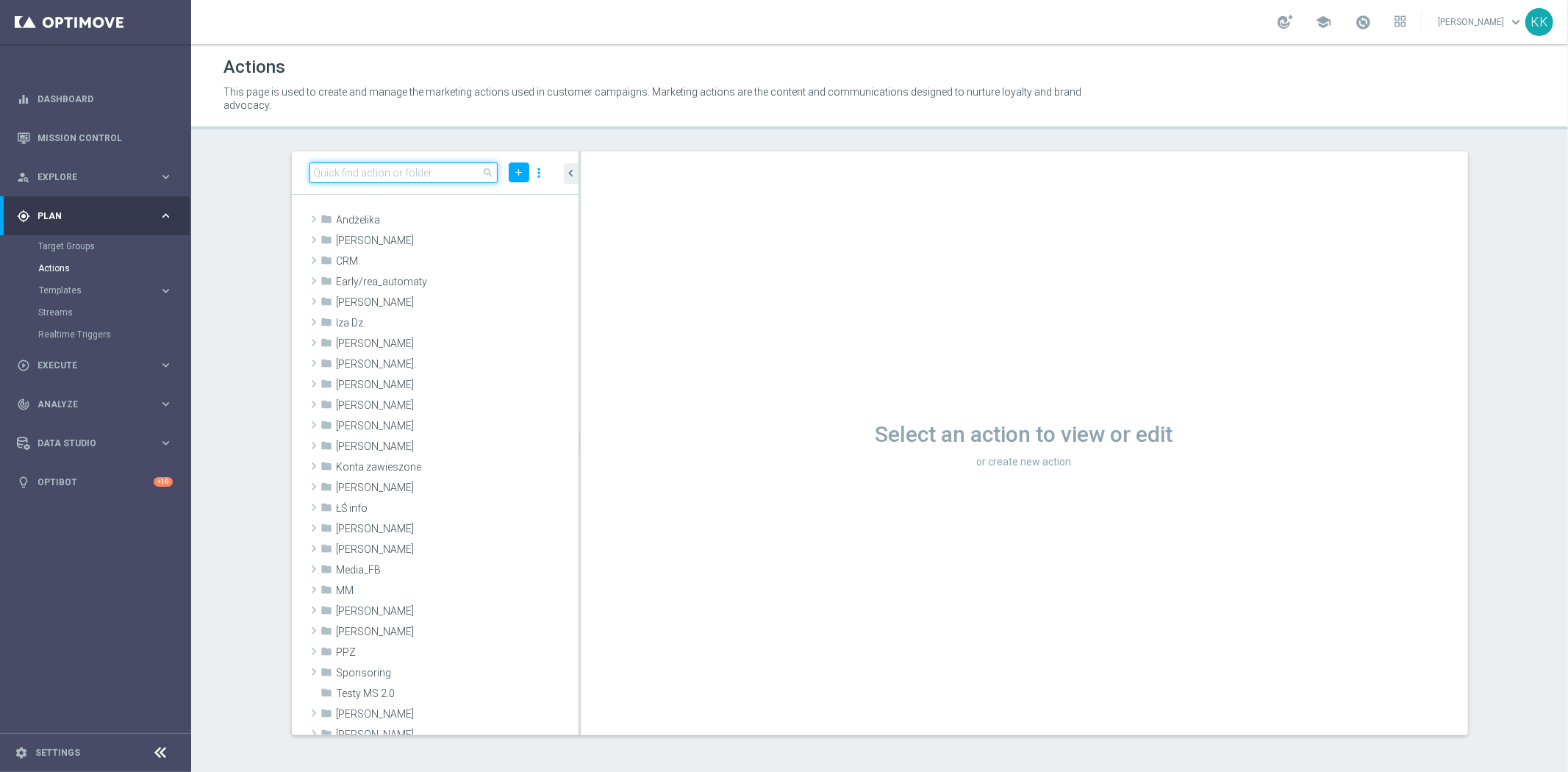
drag, startPoint x: 350, startPoint y: 175, endPoint x: 350, endPoint y: 189, distance: 14.0
click at [350, 175] on input at bounding box center [404, 173] width 189 height 20
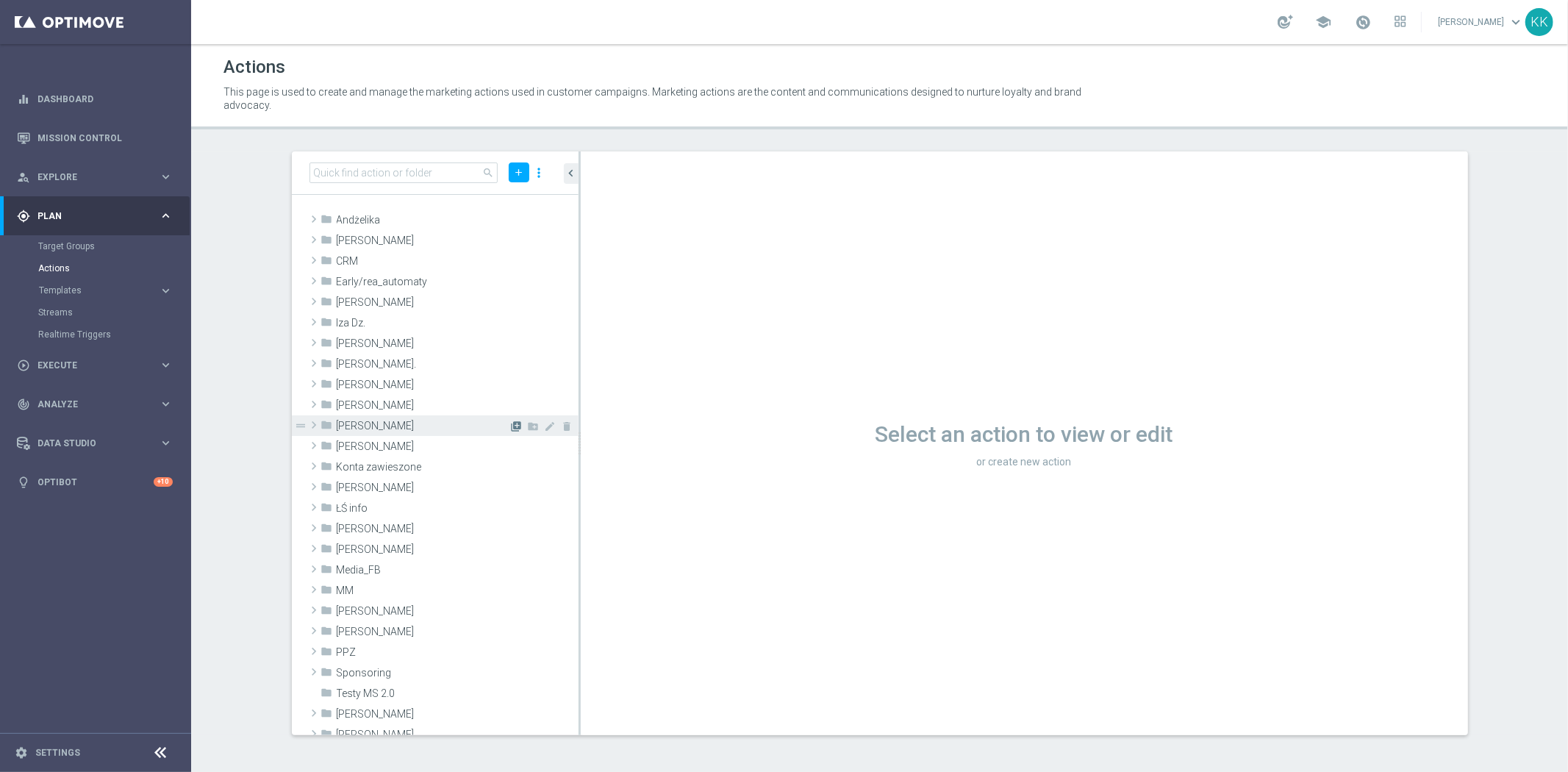
click at [511, 423] on icon "library_add" at bounding box center [517, 426] width 12 height 12
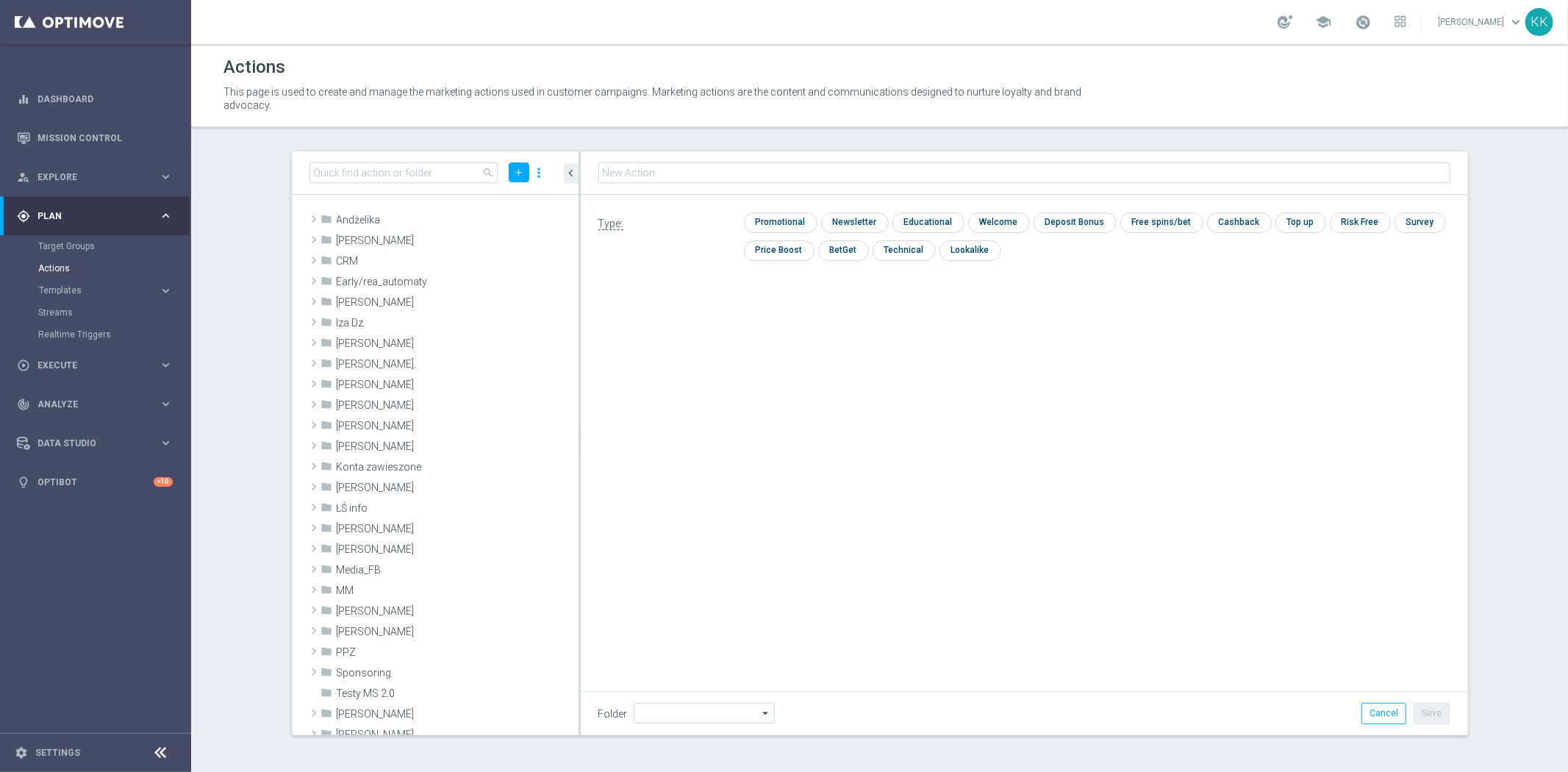
type input "[PERSON_NAME]"
type input "D_MIN-LOW_TARGET_CASHBACK_50% do 100 PLN_EPLW_300925_PUSH"
click at [787, 228] on input "checkbox" at bounding box center [778, 222] width 70 height 20
checkbox input "true"
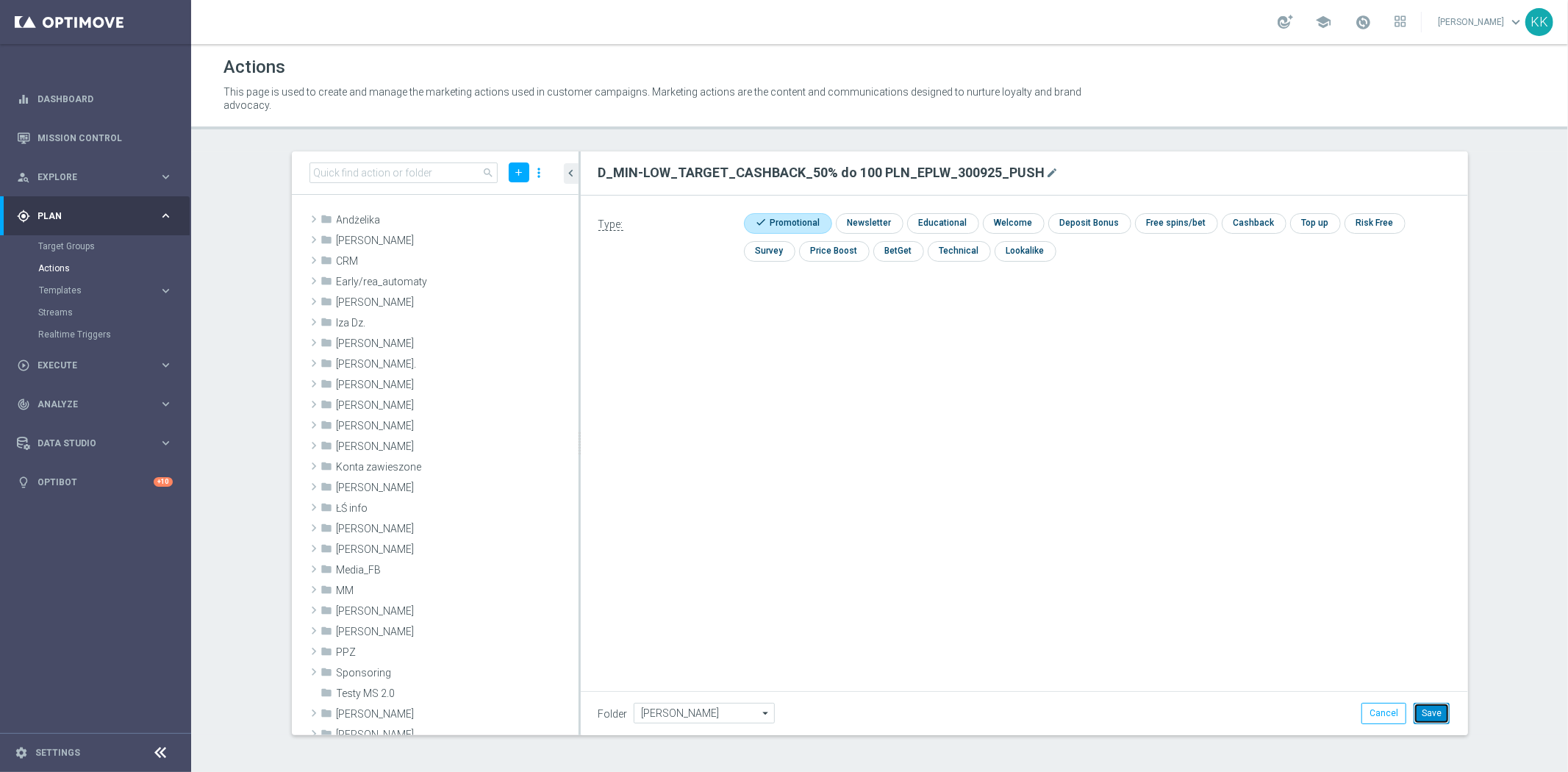
click at [1433, 706] on button "Save" at bounding box center [1431, 712] width 36 height 20
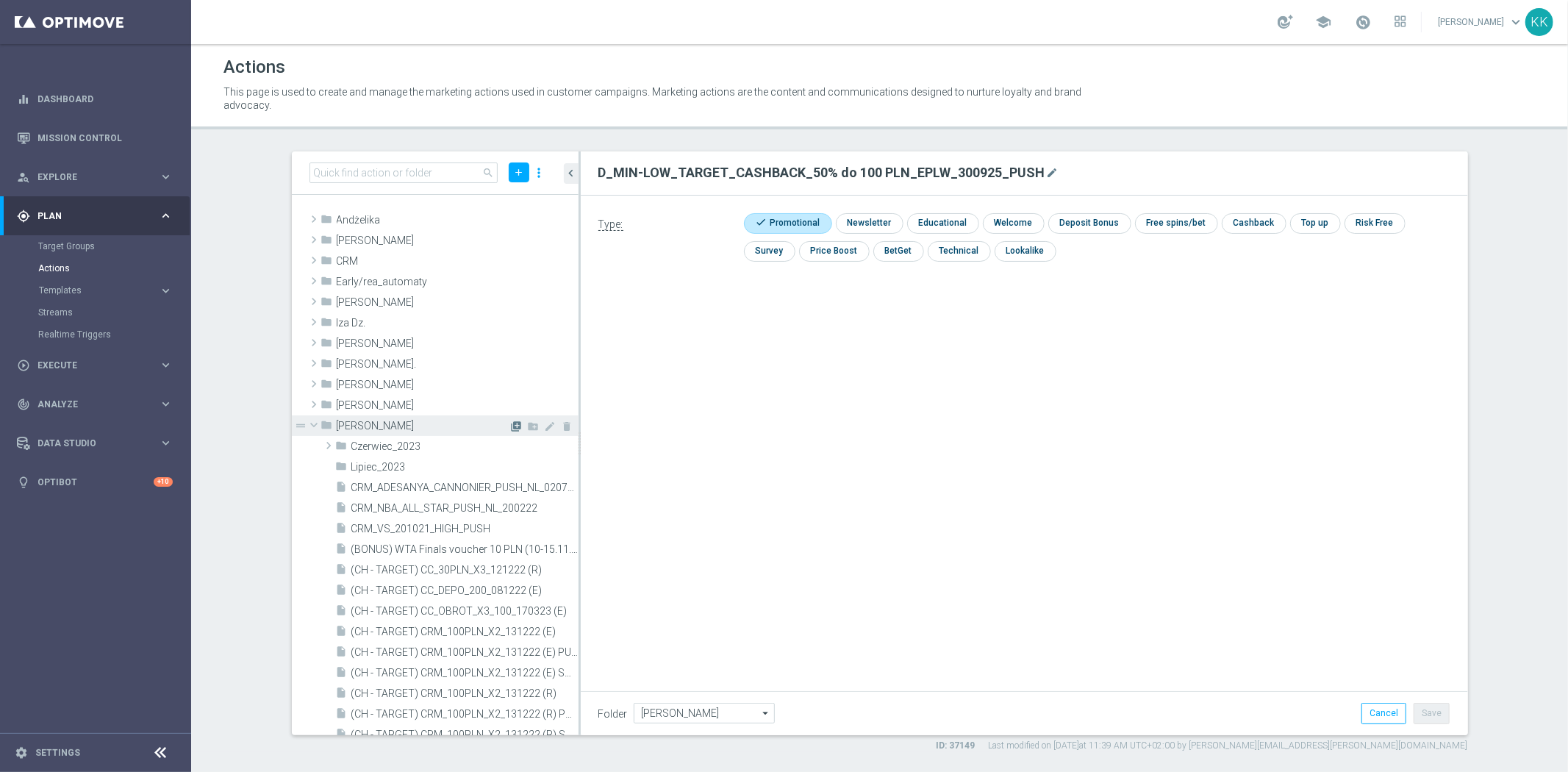
click at [511, 423] on icon "library_add" at bounding box center [517, 426] width 12 height 12
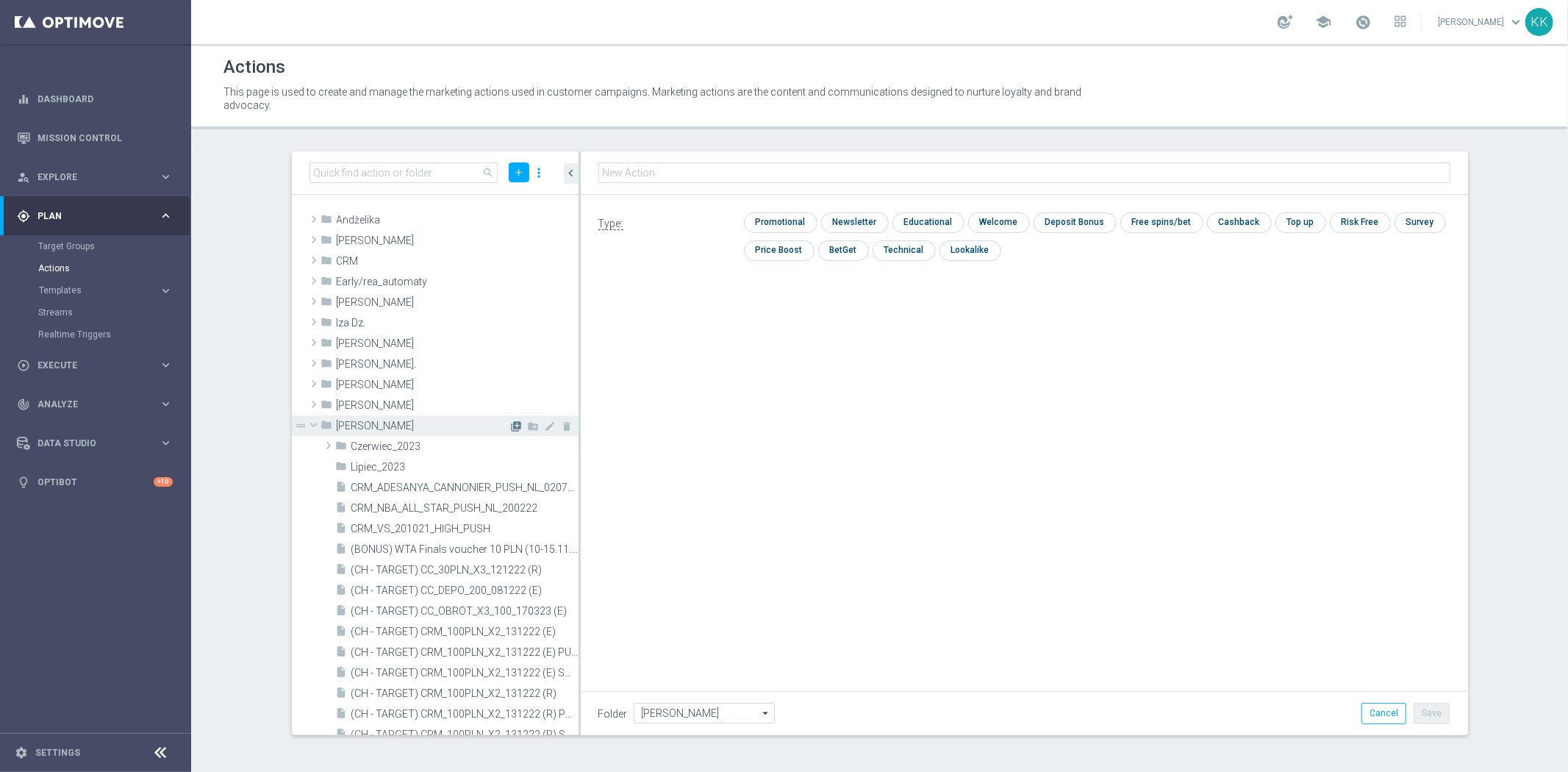
type input "D_MED-HIGH_TARGET_CASHBACK_50% do 300 PLN_EPLW_300925_PUSH"
click at [768, 217] on input "checkbox" at bounding box center [778, 222] width 70 height 20
checkbox input "true"
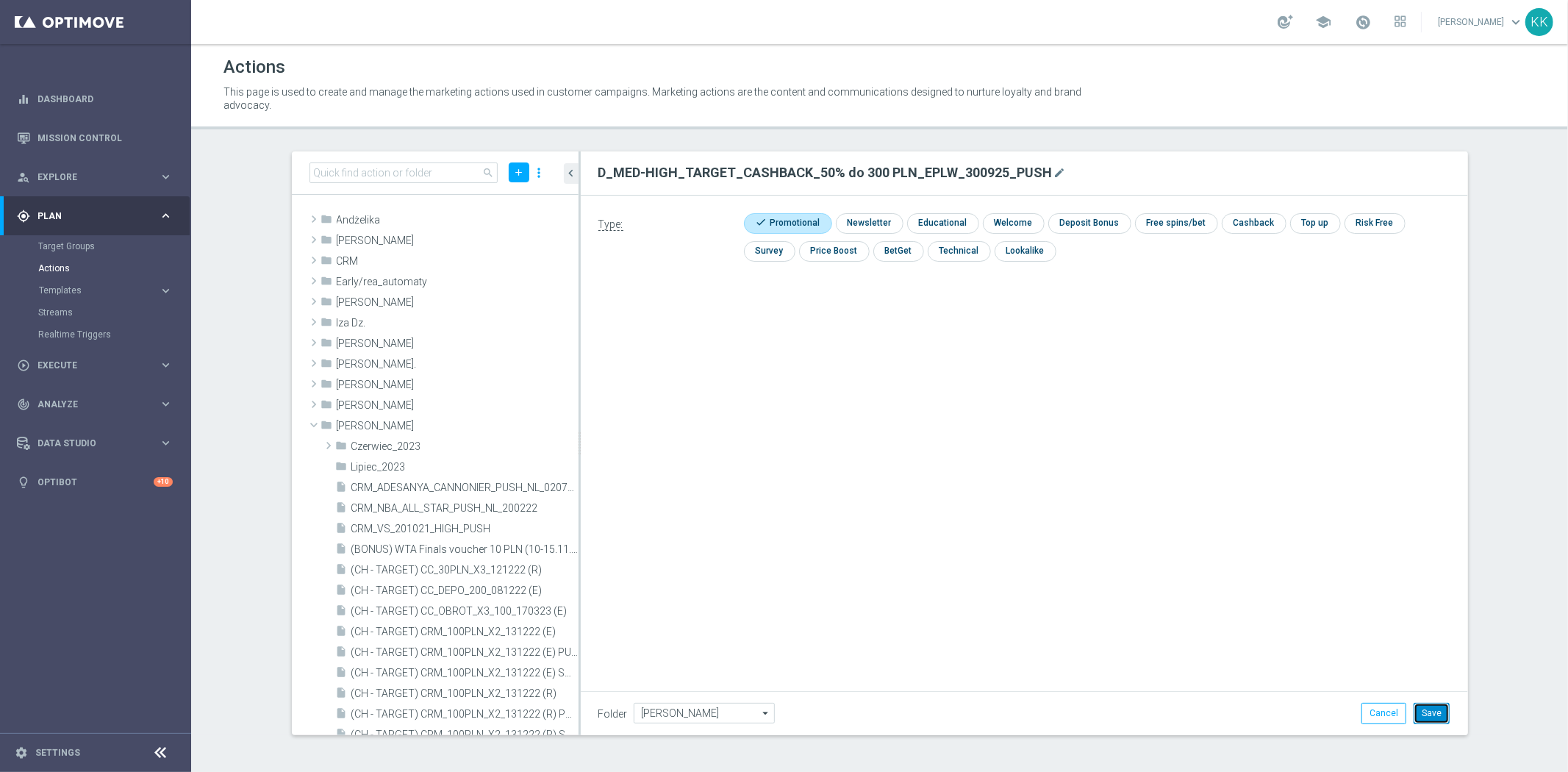
click at [1433, 710] on button "Save" at bounding box center [1431, 712] width 36 height 20
drag, startPoint x: 503, startPoint y: 422, endPoint x: 599, endPoint y: 247, distance: 199.6
click at [0, 0] on icon "library_add" at bounding box center [0, 0] width 0 height 0
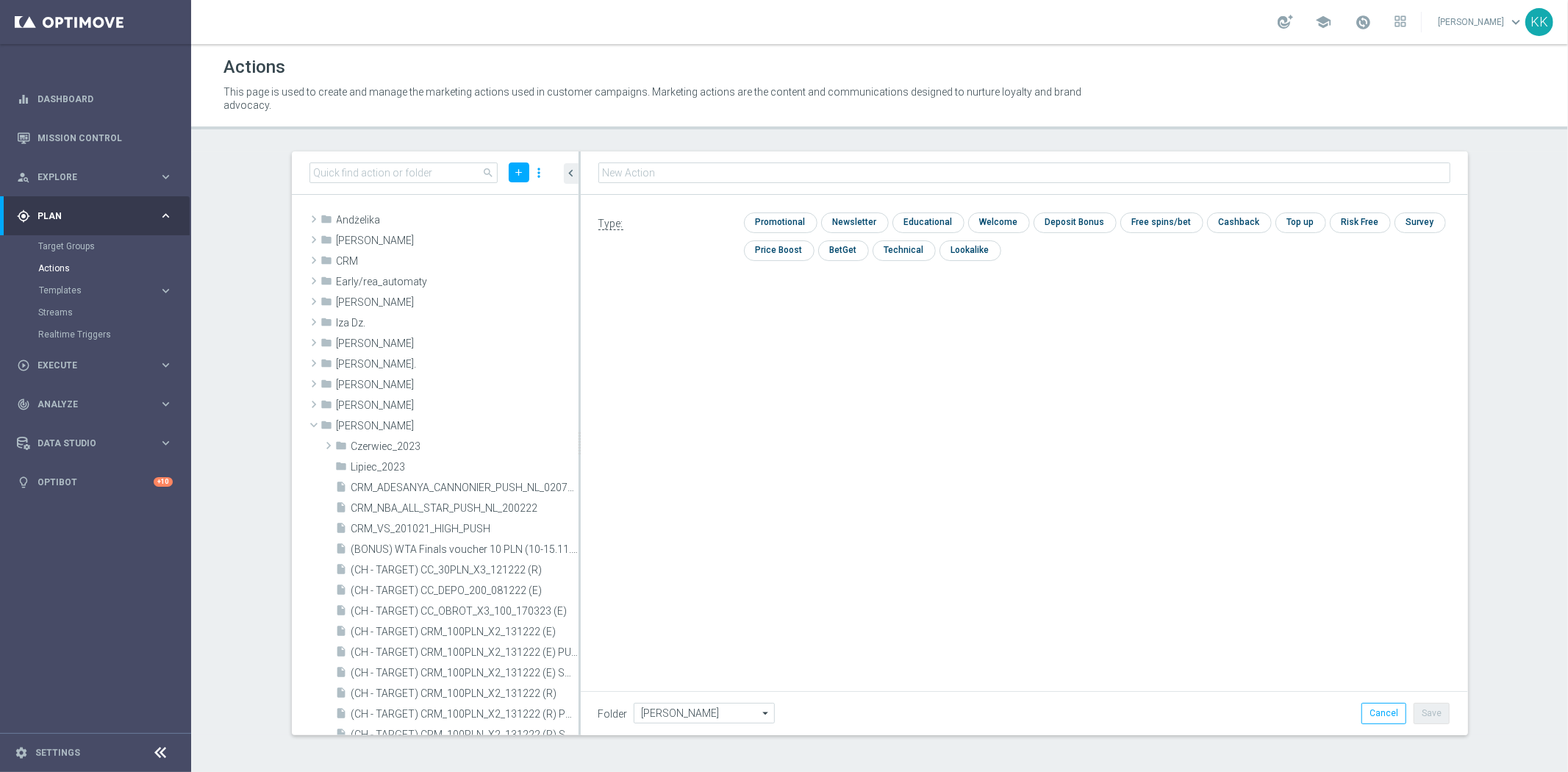
type input "D_MIN-LOW_TARGET_CASHBACK_50% do 100 PLN_EPLW_300925_PUSH2"
click at [794, 224] on input "checkbox" at bounding box center [778, 222] width 70 height 20
checkbox input "true"
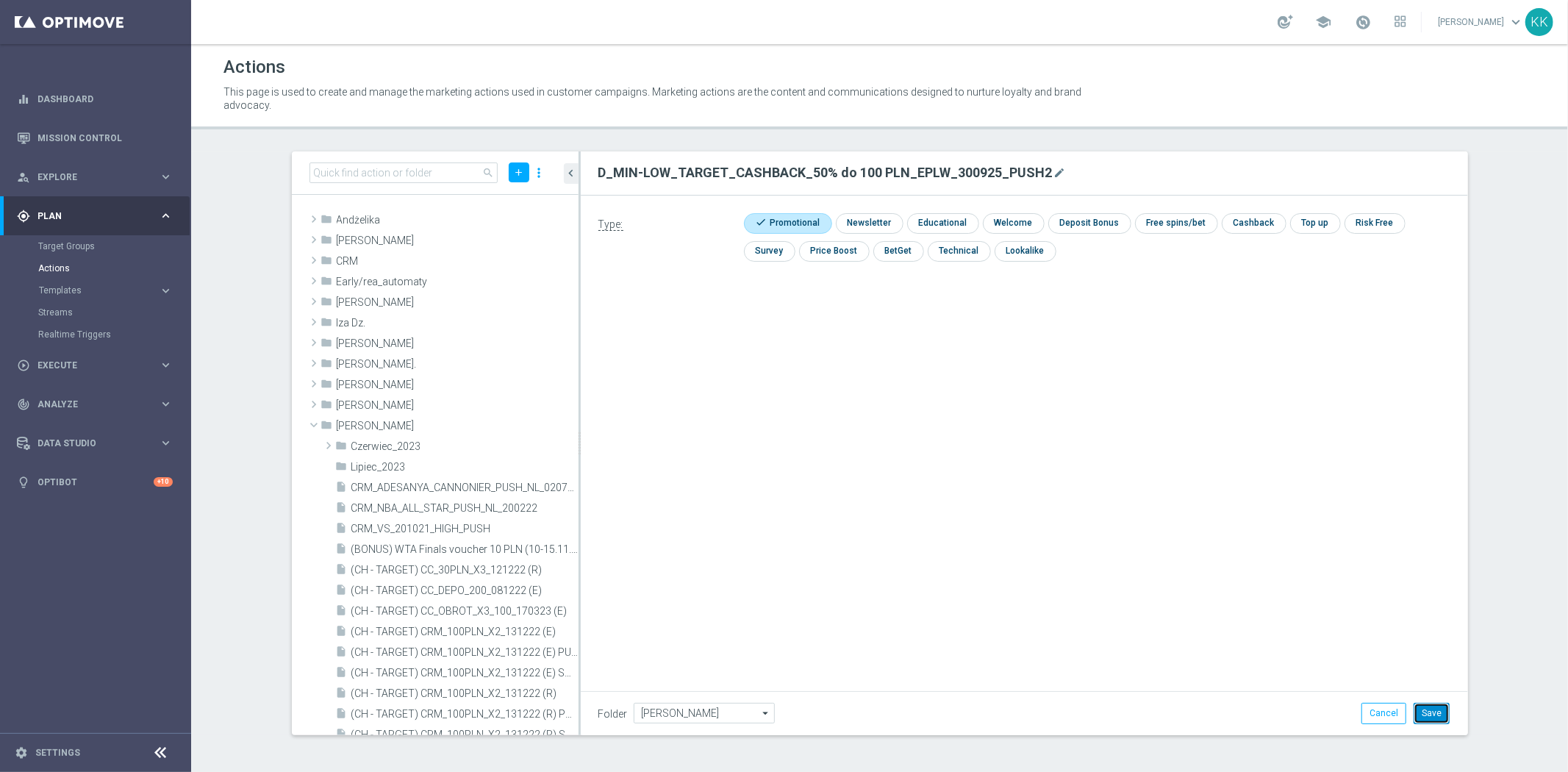
click at [1444, 702] on button "Save" at bounding box center [1431, 712] width 36 height 20
click at [511, 427] on icon "library_add" at bounding box center [517, 426] width 12 height 12
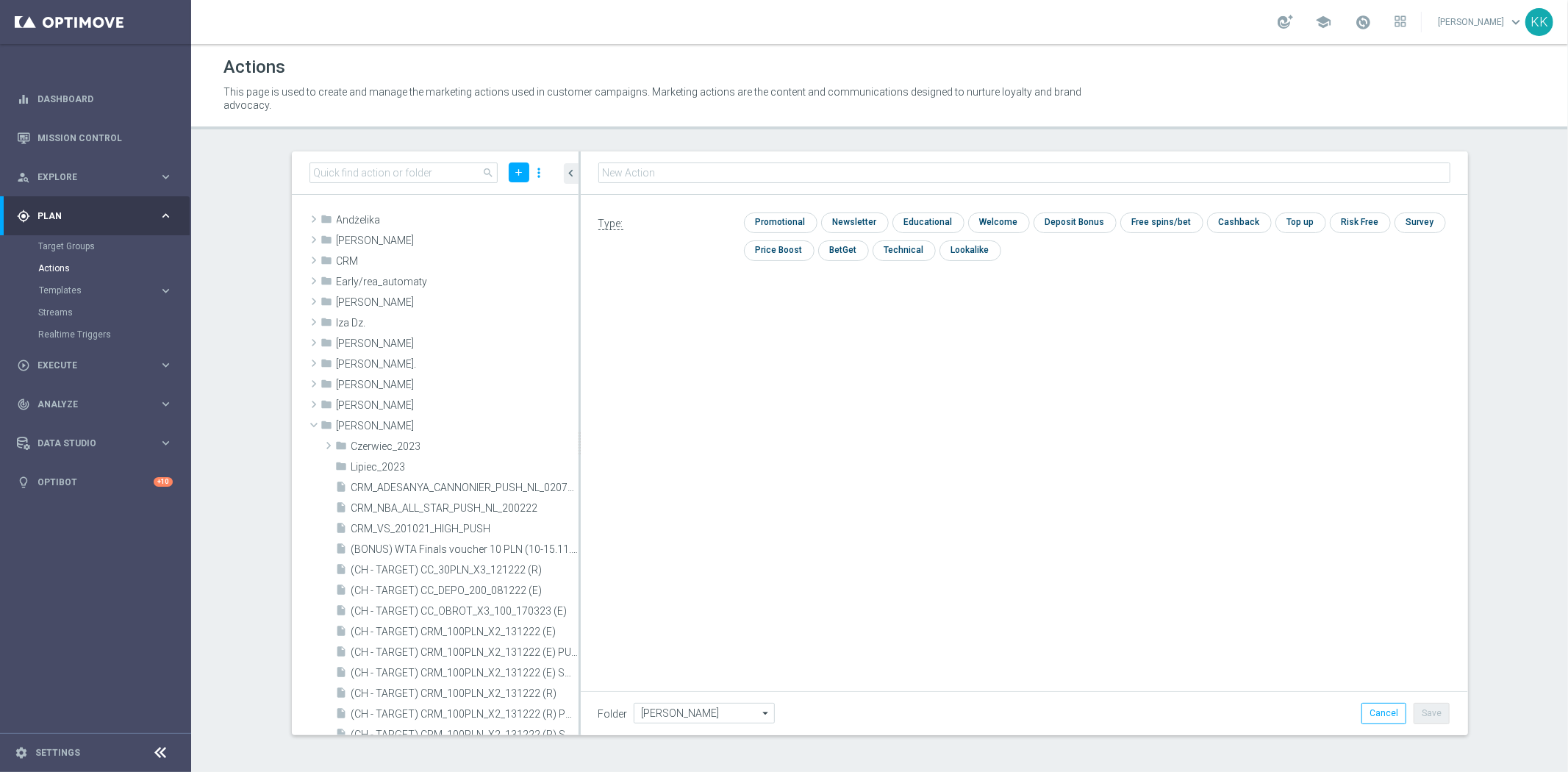
type input "D_MED-HIGH_TARGET_CASHBACK_50% do 300 PLN_EPLW_300925_PUSH2"
click at [784, 217] on input "checkbox" at bounding box center [778, 222] width 70 height 20
checkbox input "true"
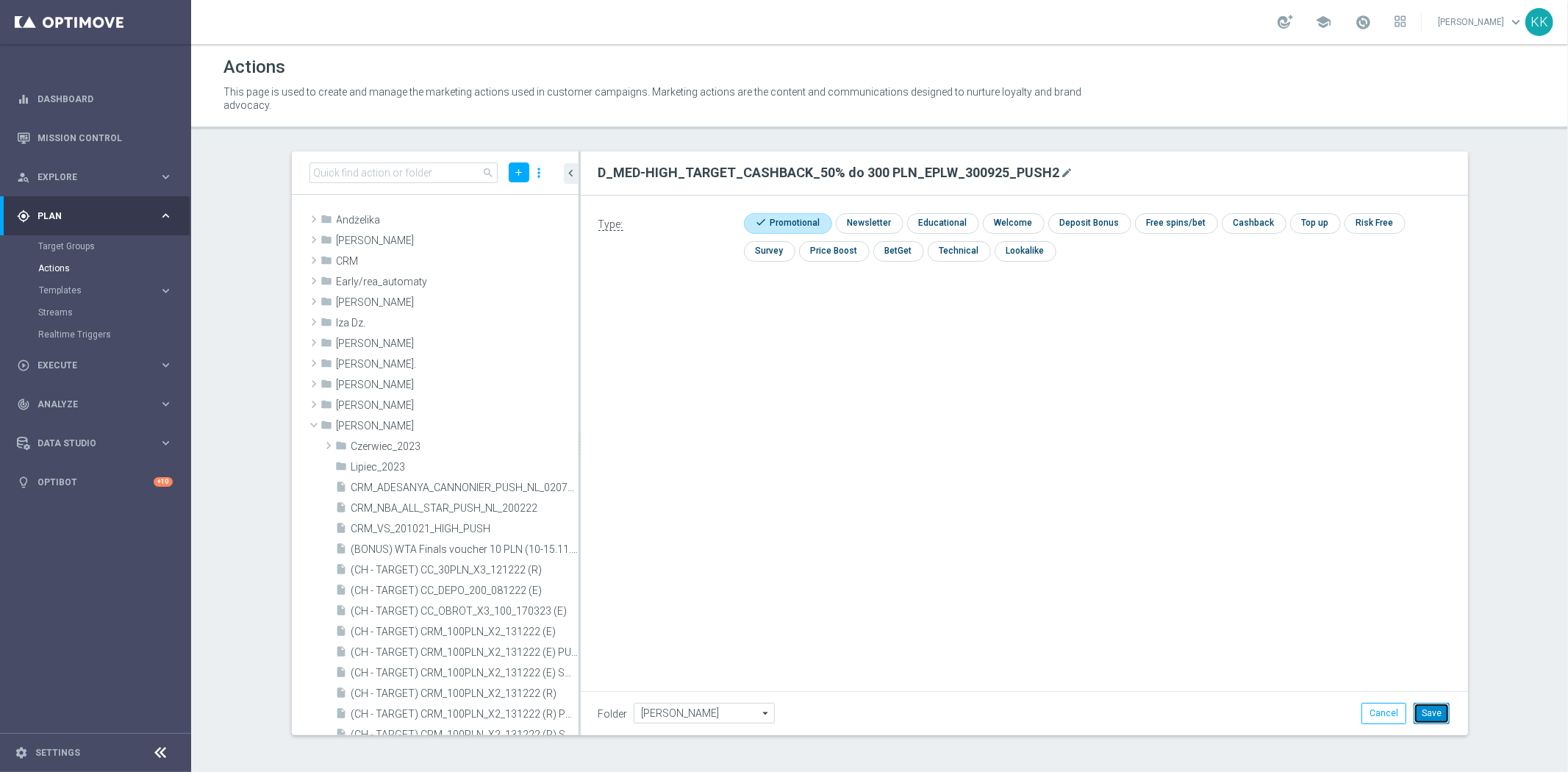
click at [1444, 702] on button "Save" at bounding box center [1431, 712] width 36 height 20
click at [511, 420] on icon "library_add" at bounding box center [517, 426] width 12 height 12
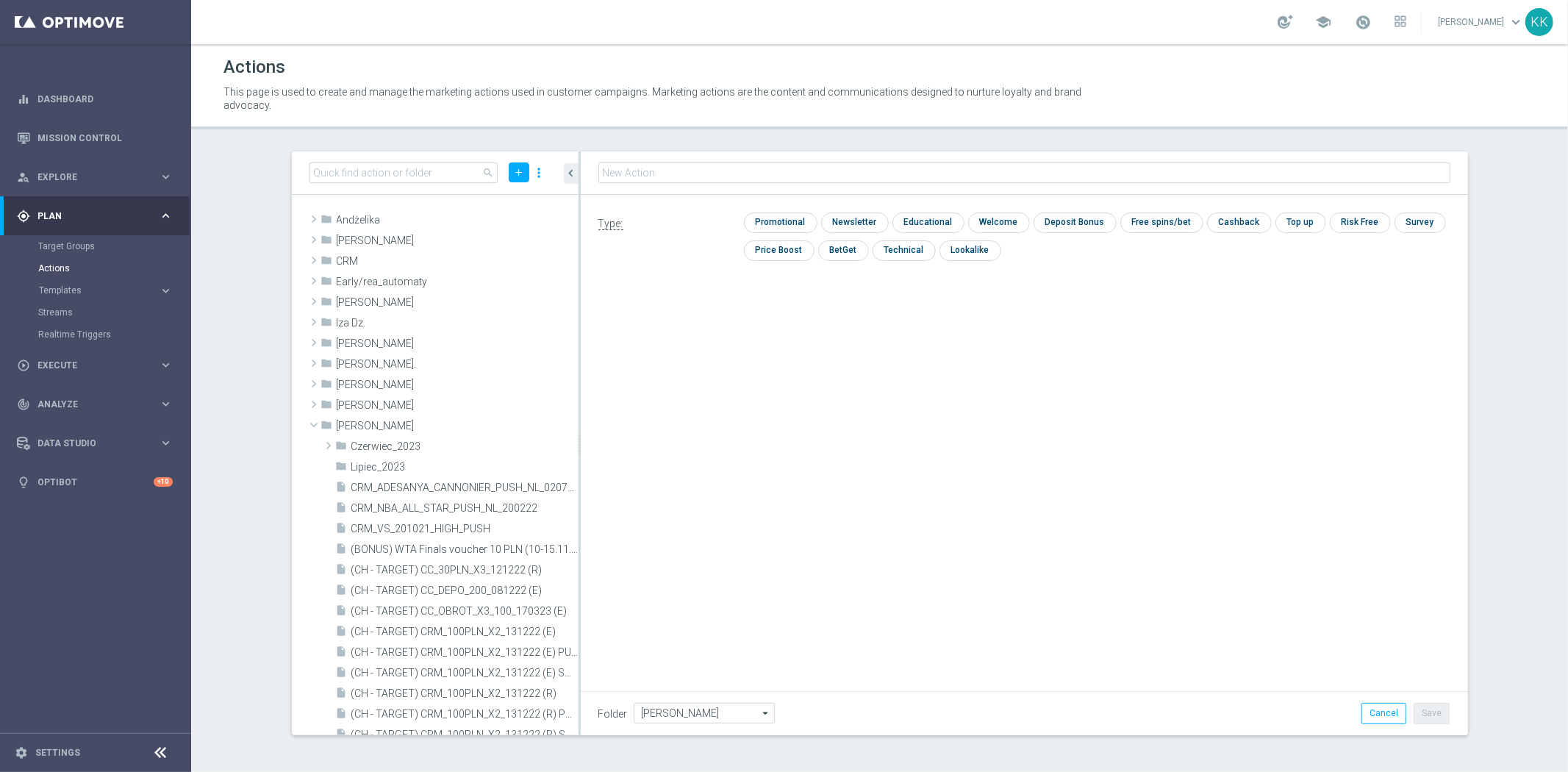
type input "D_MIN-LOW_TARGET_CASHBACK_50% do 100 PLN_EPLW_300925_PUSH3"
click at [788, 221] on input "checkbox" at bounding box center [778, 222] width 70 height 20
checkbox input "true"
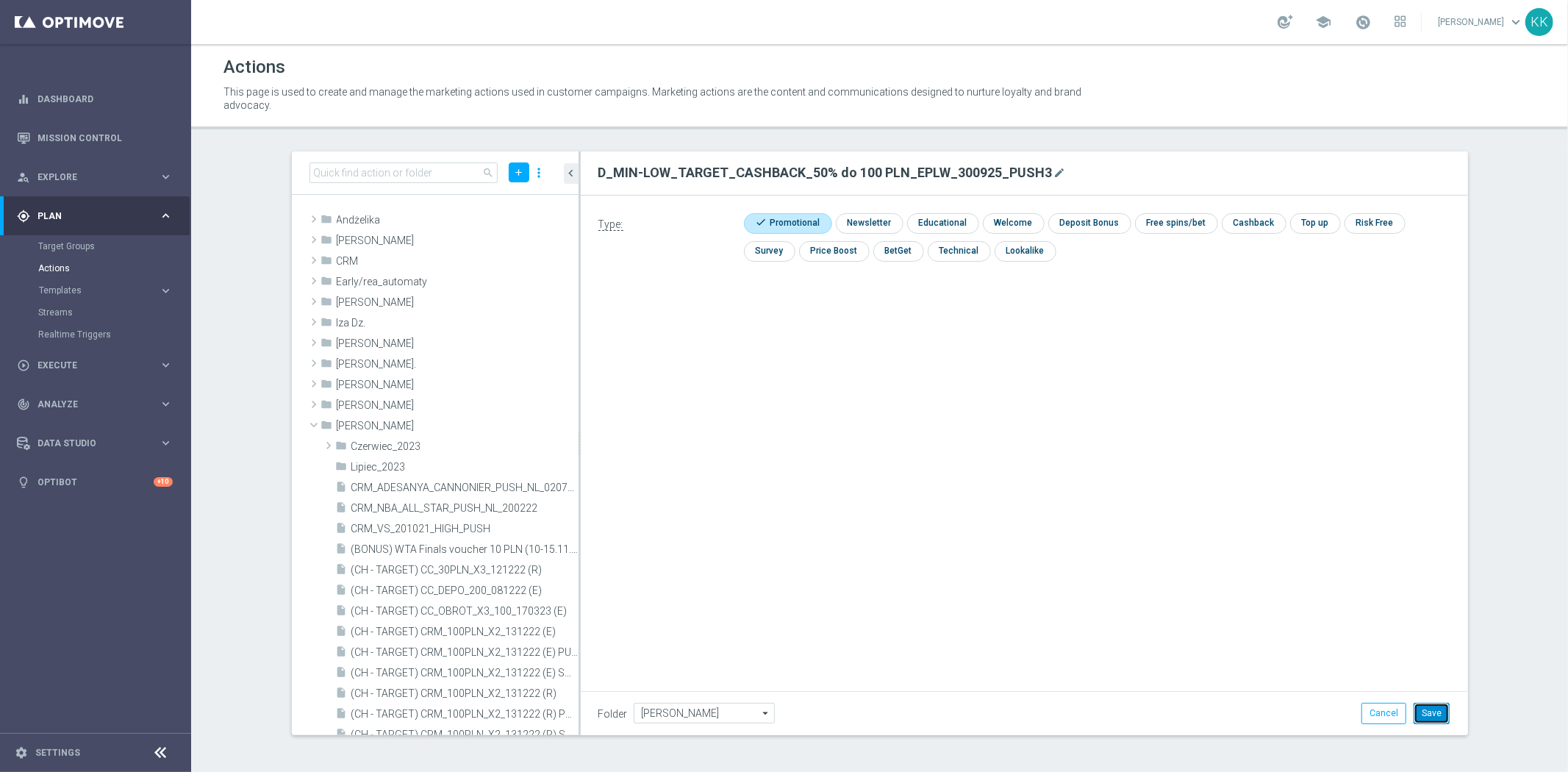
click at [1426, 710] on button "Save" at bounding box center [1431, 712] width 36 height 20
click at [511, 420] on icon "library_add" at bounding box center [517, 426] width 12 height 12
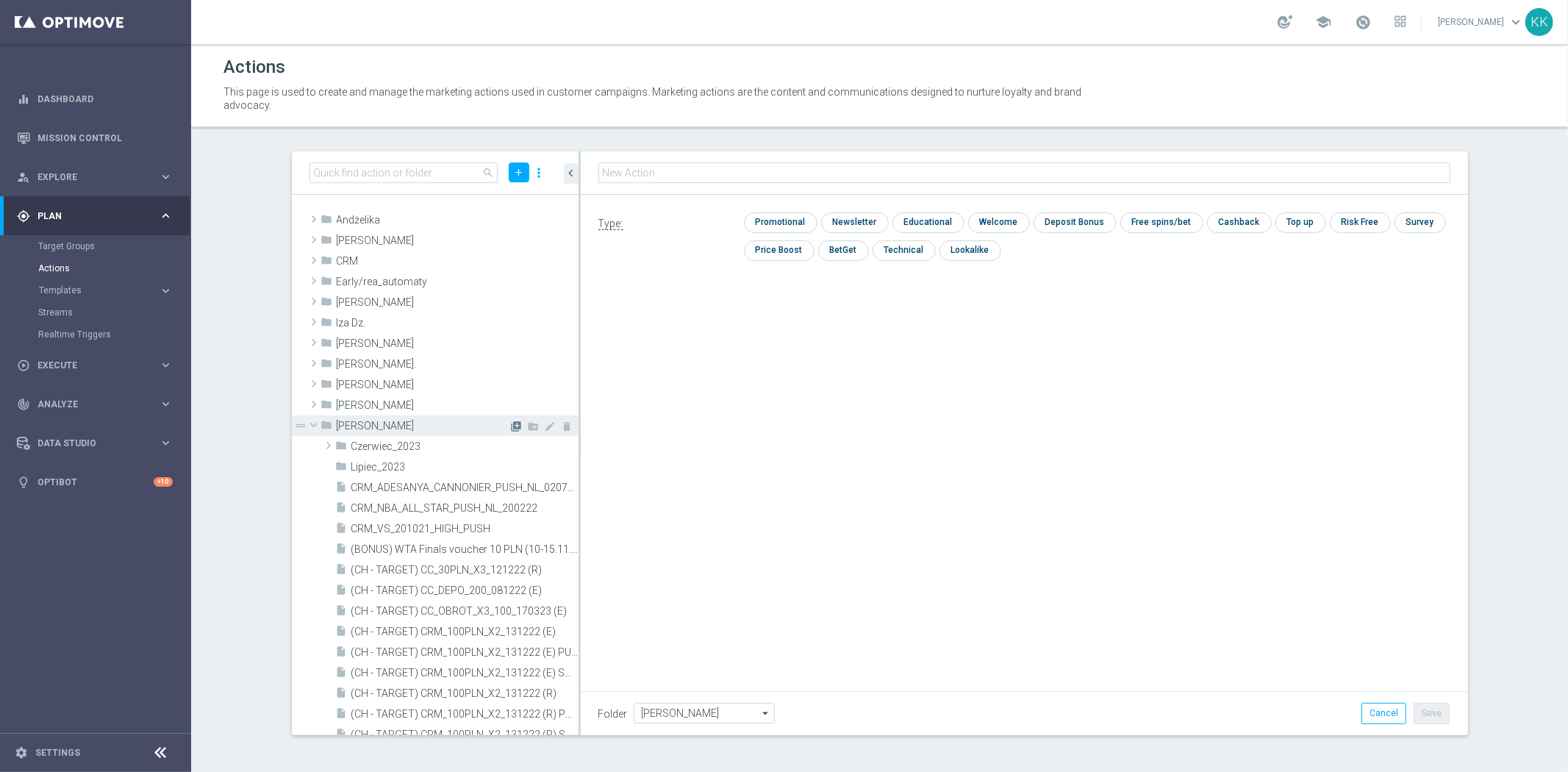
type input "D_MED-HIGH_TARGET_CASHBACK_50% do 300 PLN_EPLW_300925_PUSH2"
click at [790, 221] on input "checkbox" at bounding box center [778, 222] width 70 height 20
checkbox input "true"
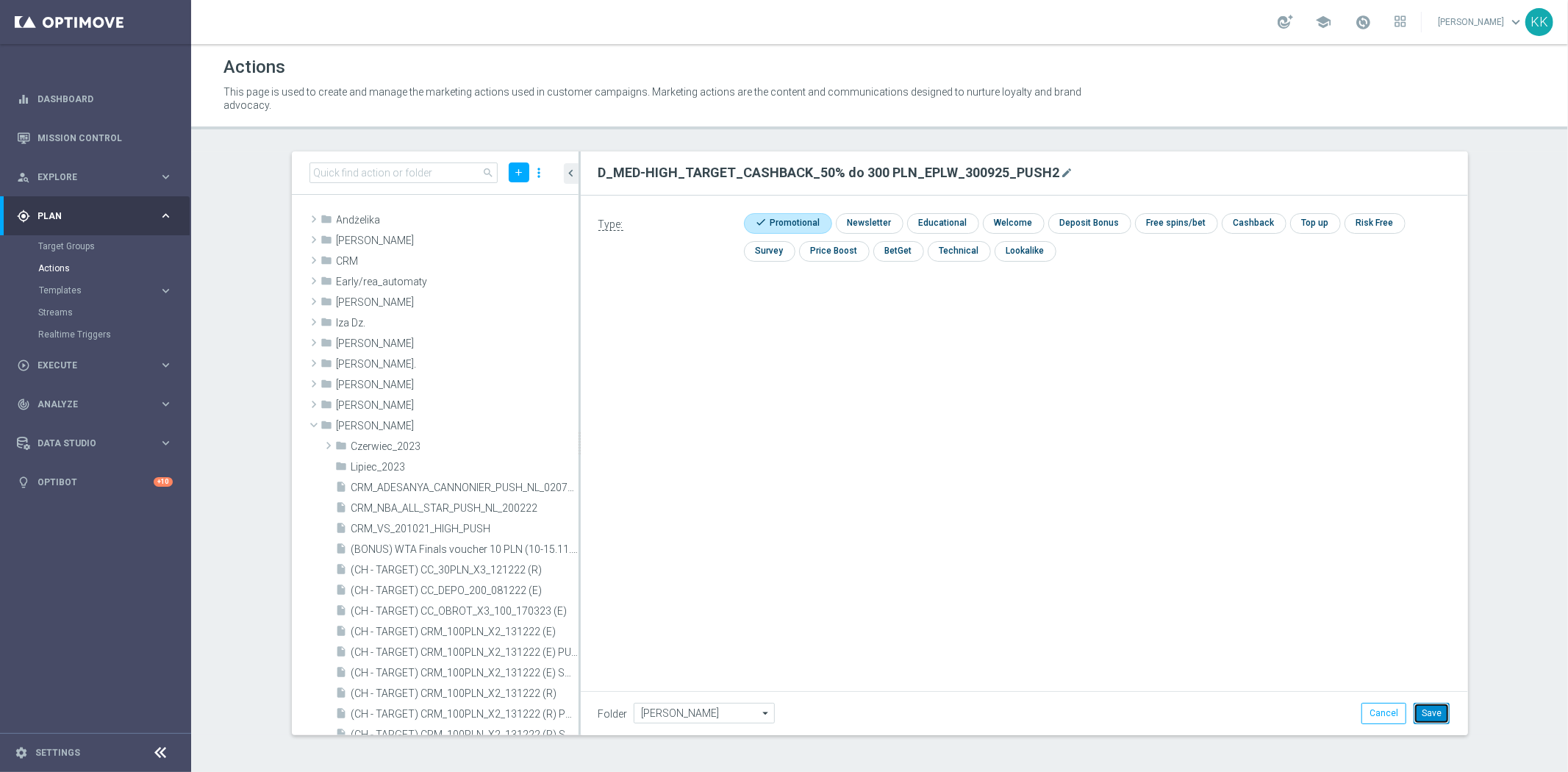
click at [1437, 710] on button "Save" at bounding box center [1431, 712] width 36 height 20
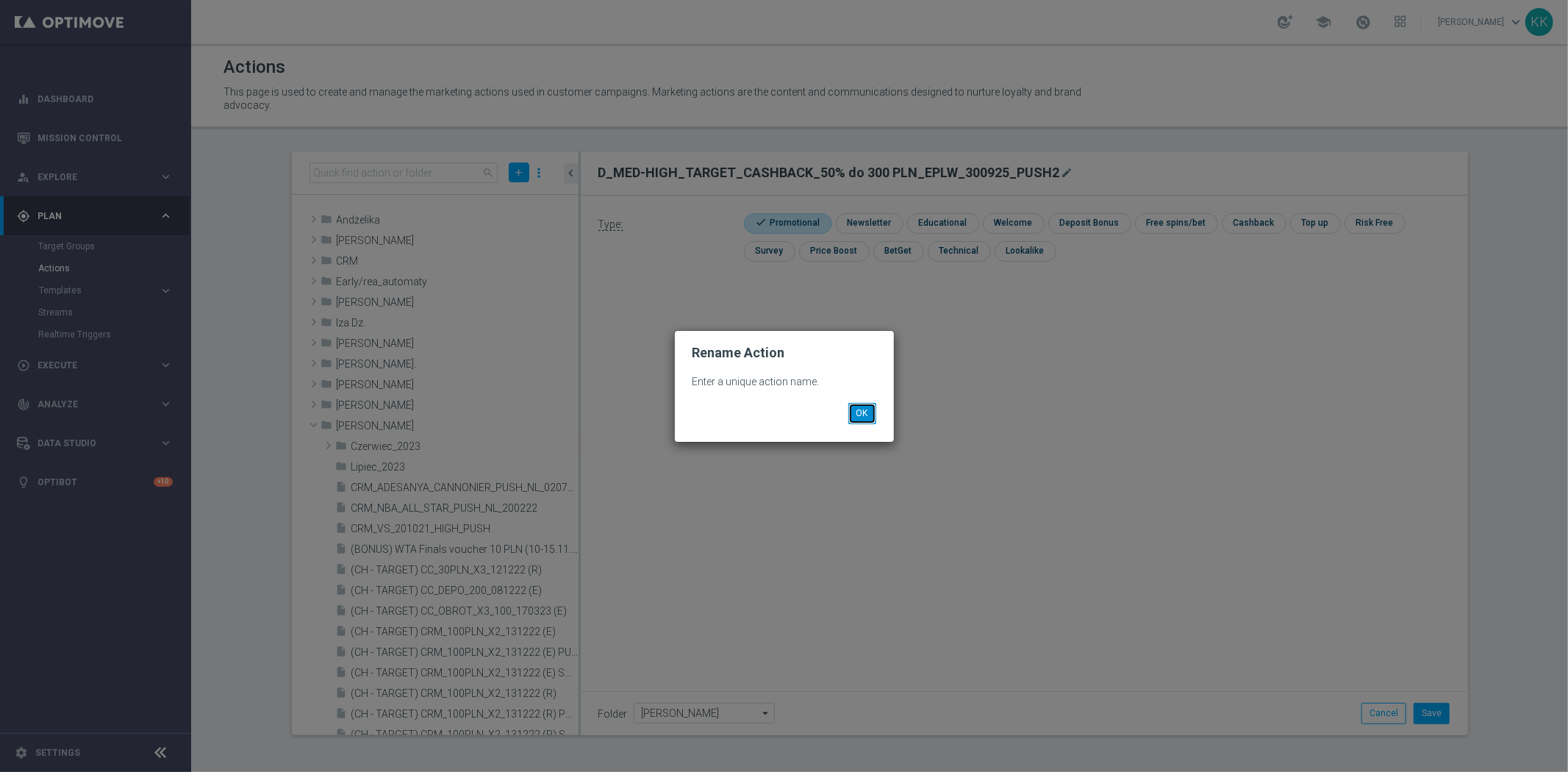
click at [871, 414] on button "OK" at bounding box center [862, 413] width 28 height 20
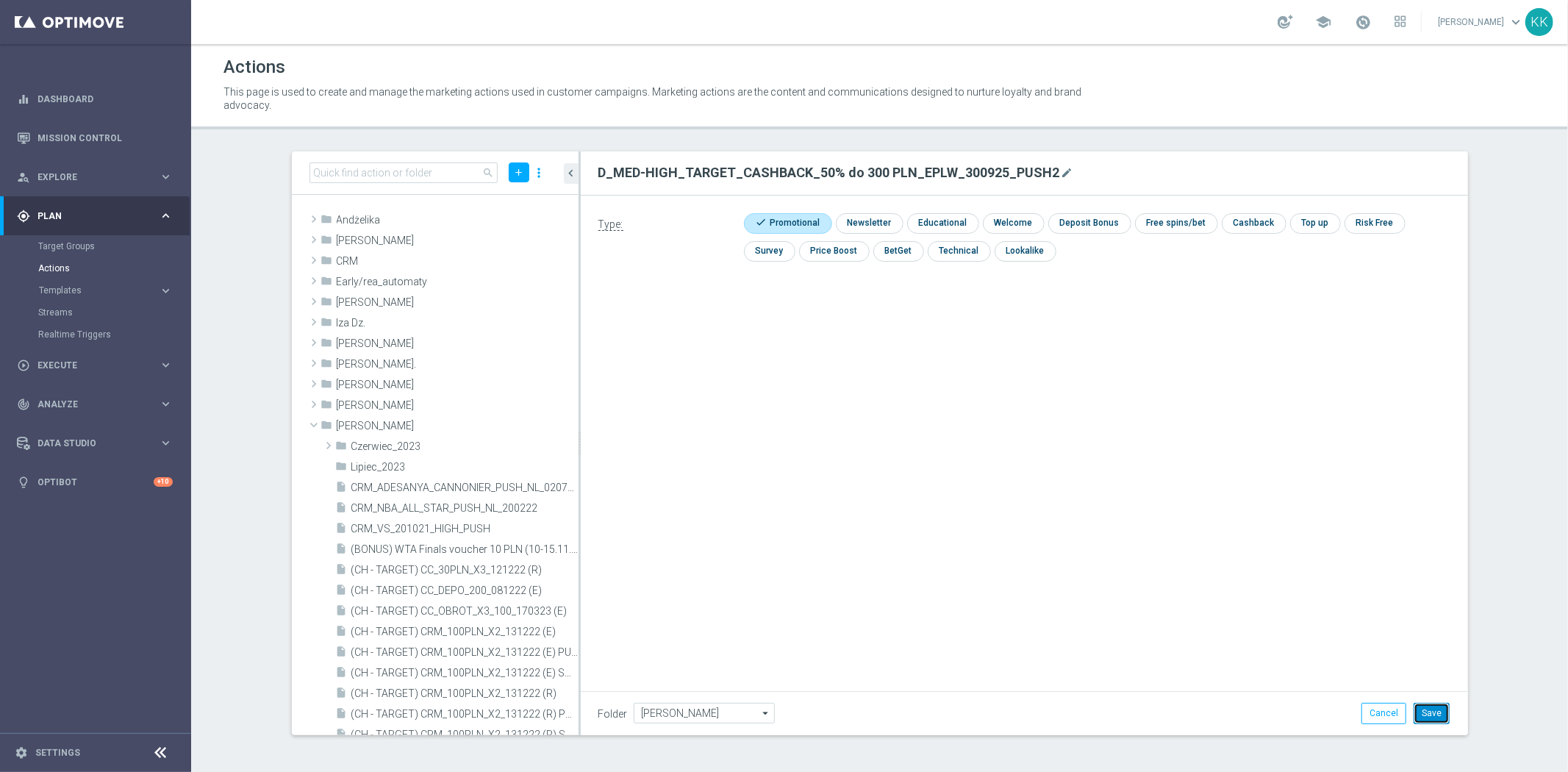
click at [1425, 709] on button "Save" at bounding box center [1431, 712] width 36 height 20
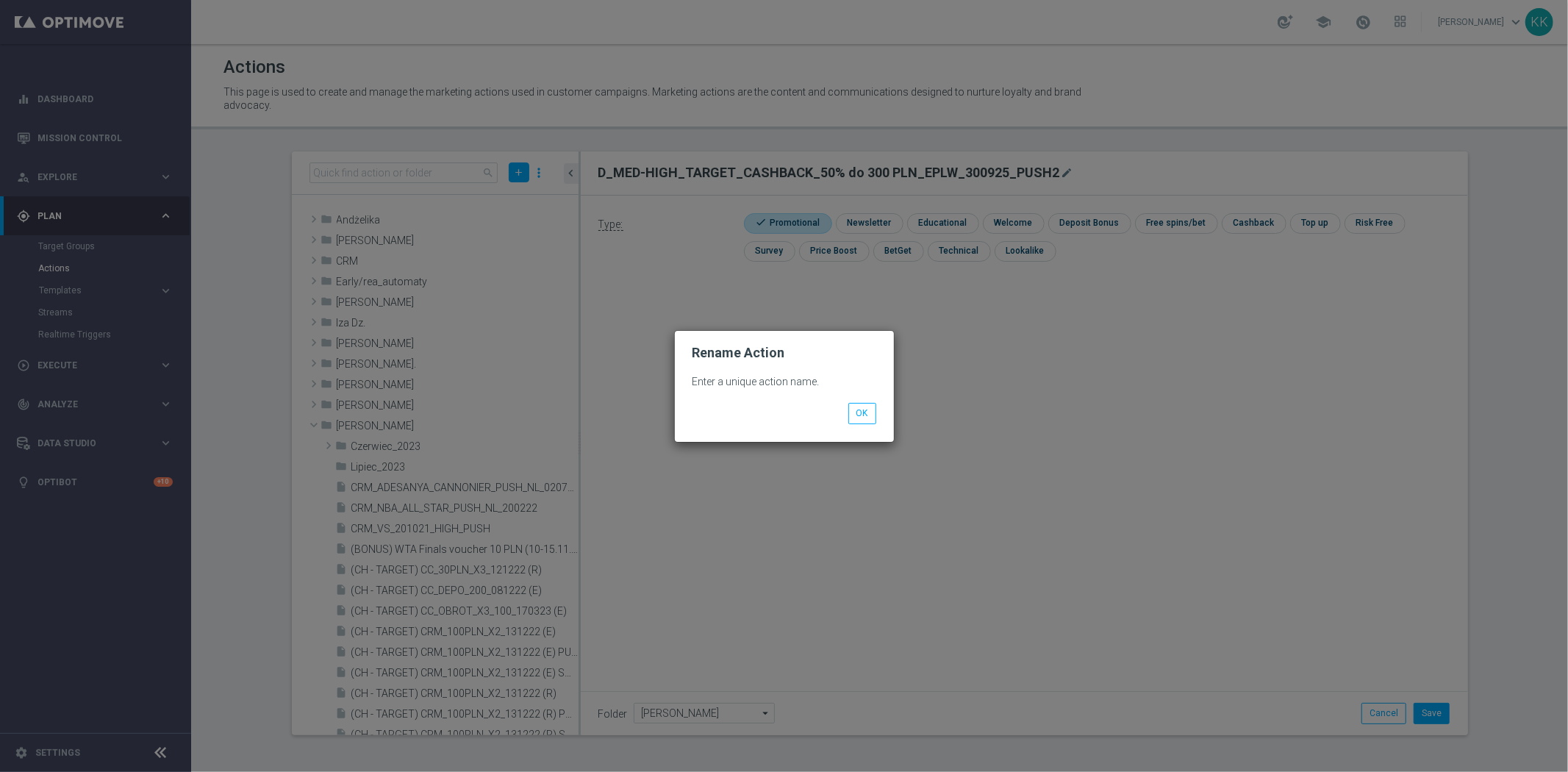
click at [882, 394] on div "OK" at bounding box center [784, 407] width 206 height 31
click at [873, 414] on button "OK" at bounding box center [862, 413] width 28 height 20
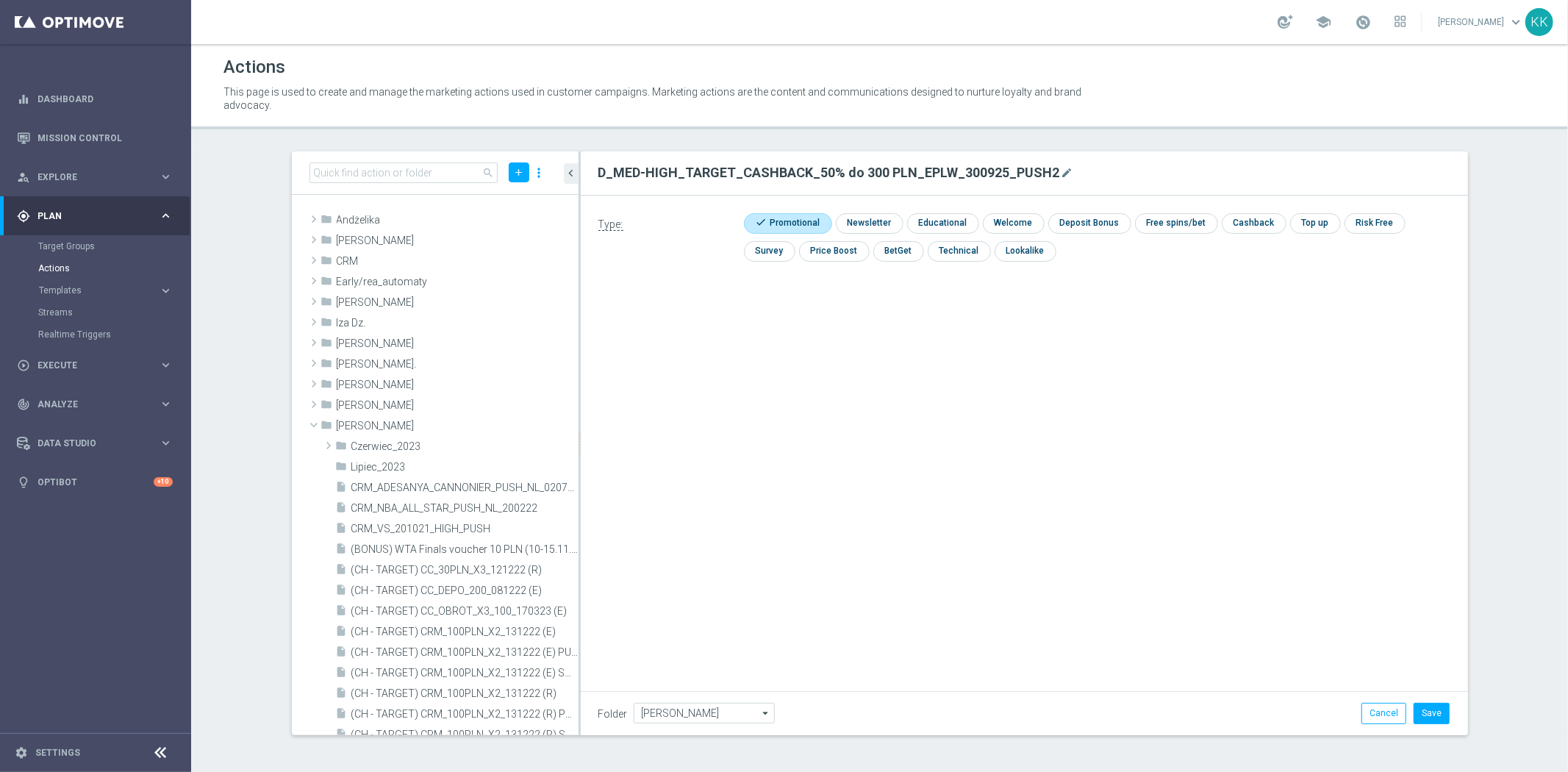
click at [1060, 164] on button "mode_edit" at bounding box center [1067, 172] width 15 height 17
click at [1062, 167] on icon "mode_edit" at bounding box center [1067, 173] width 12 height 12
drag, startPoint x: 1022, startPoint y: 171, endPoint x: -83, endPoint y: 171, distance: 1105.0
click at [0, 171] on html "equalizer Dashboard Mission Control" at bounding box center [784, 386] width 1568 height 772
type input "D_MED-HIGH_TARGET_CASHBACK_50% do 300 PLN_EPLW_300925_PUSH3"
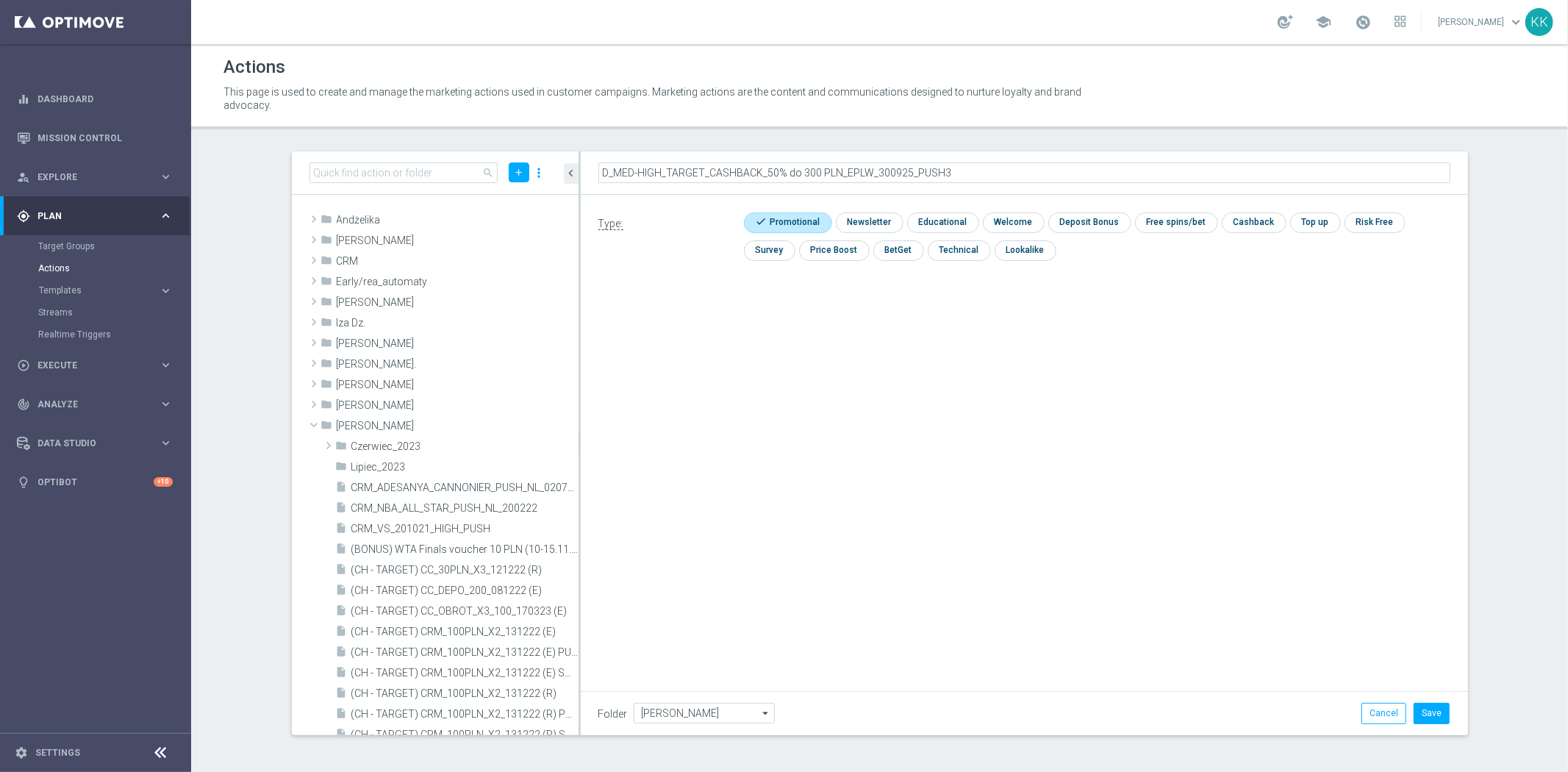
click at [1350, 503] on div "Type: check Promotional check Newsletter check Educational check Welcome check …" at bounding box center [1024, 360] width 887 height 331
click at [1430, 706] on button "Save" at bounding box center [1431, 712] width 36 height 20
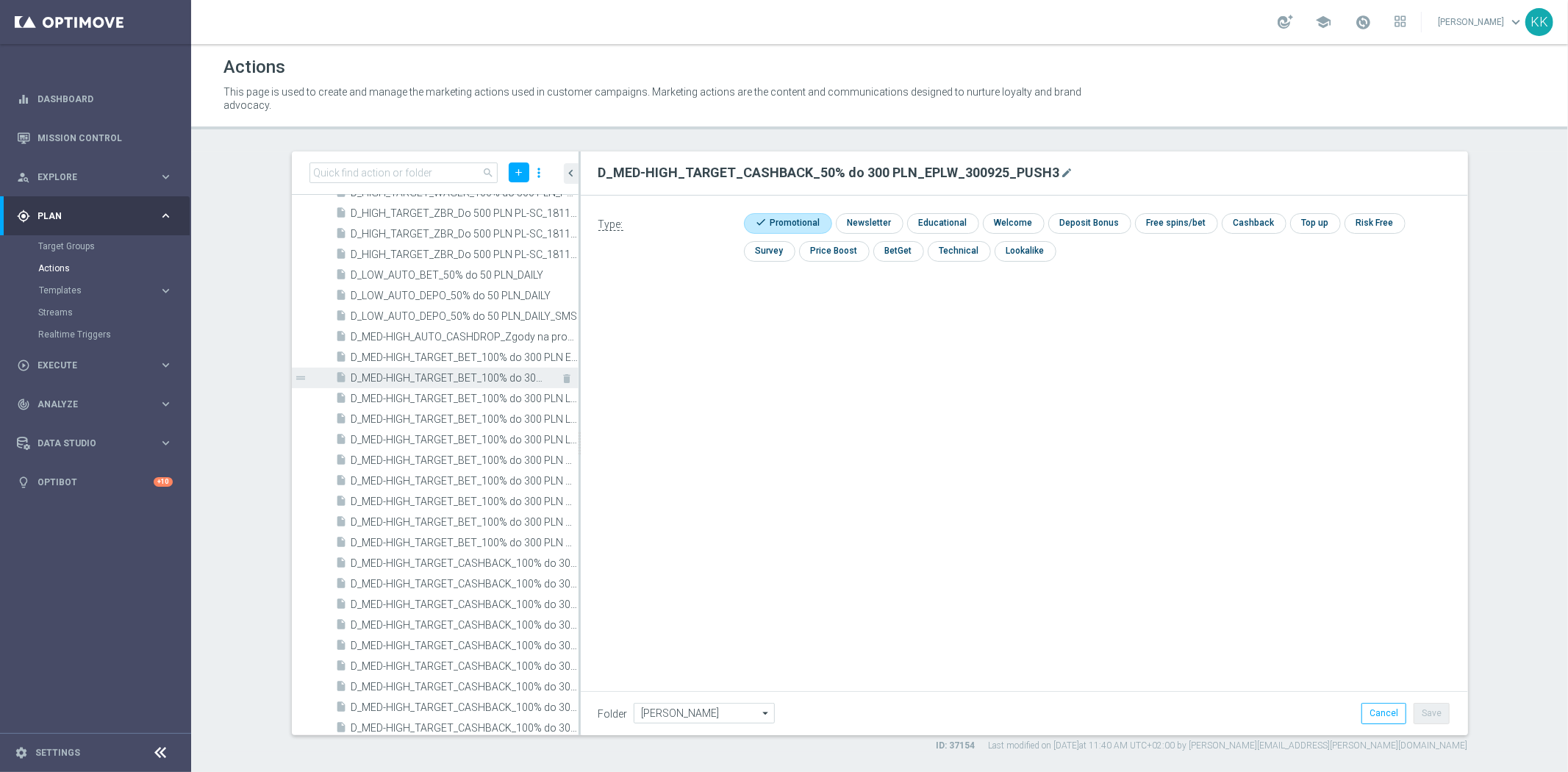
scroll to position [45757, 0]
click at [63, 247] on link "Target Groups" at bounding box center [96, 245] width 115 height 12
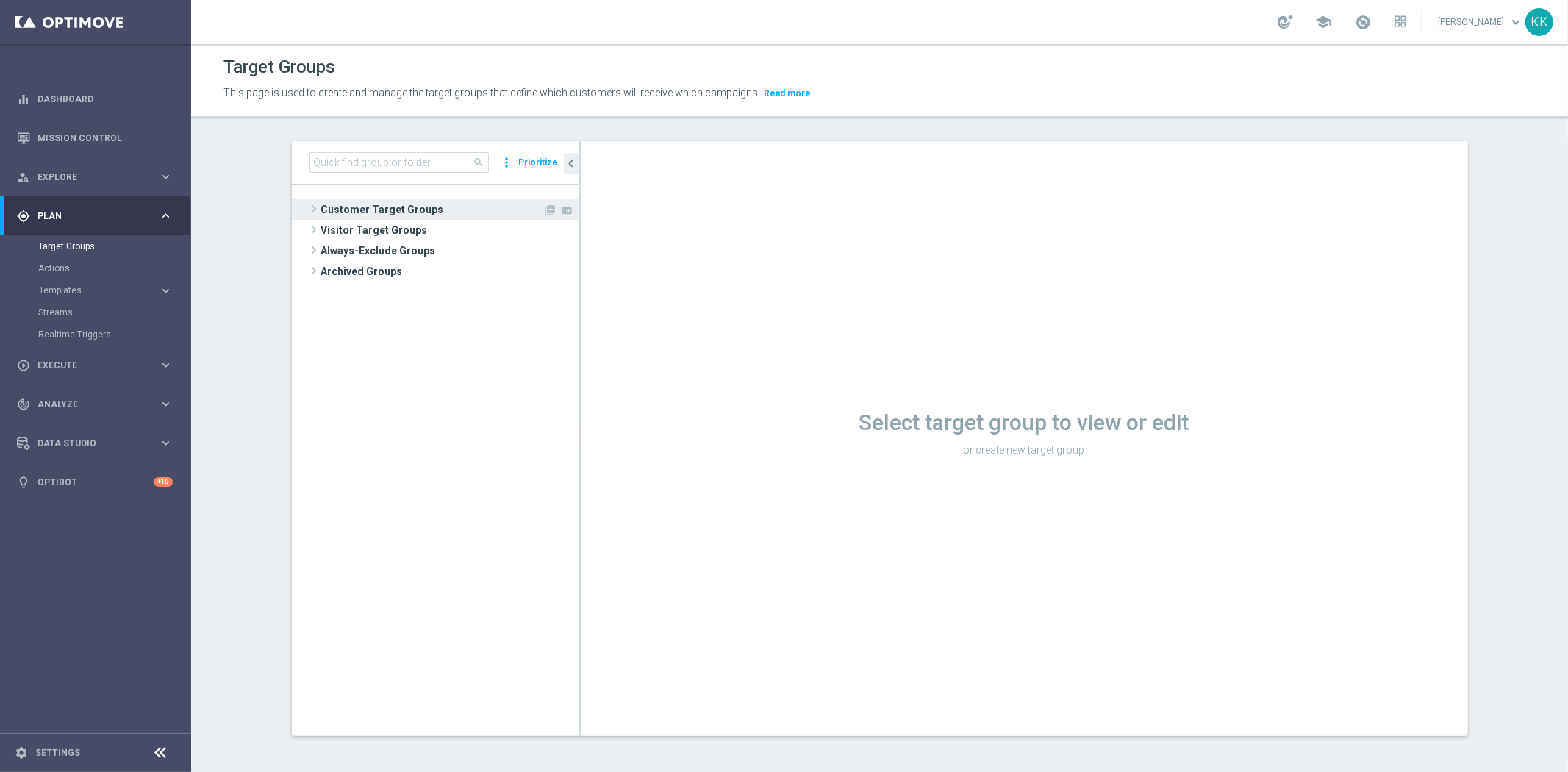
click at [378, 201] on span "Customer Target Groups" at bounding box center [432, 210] width 222 height 20
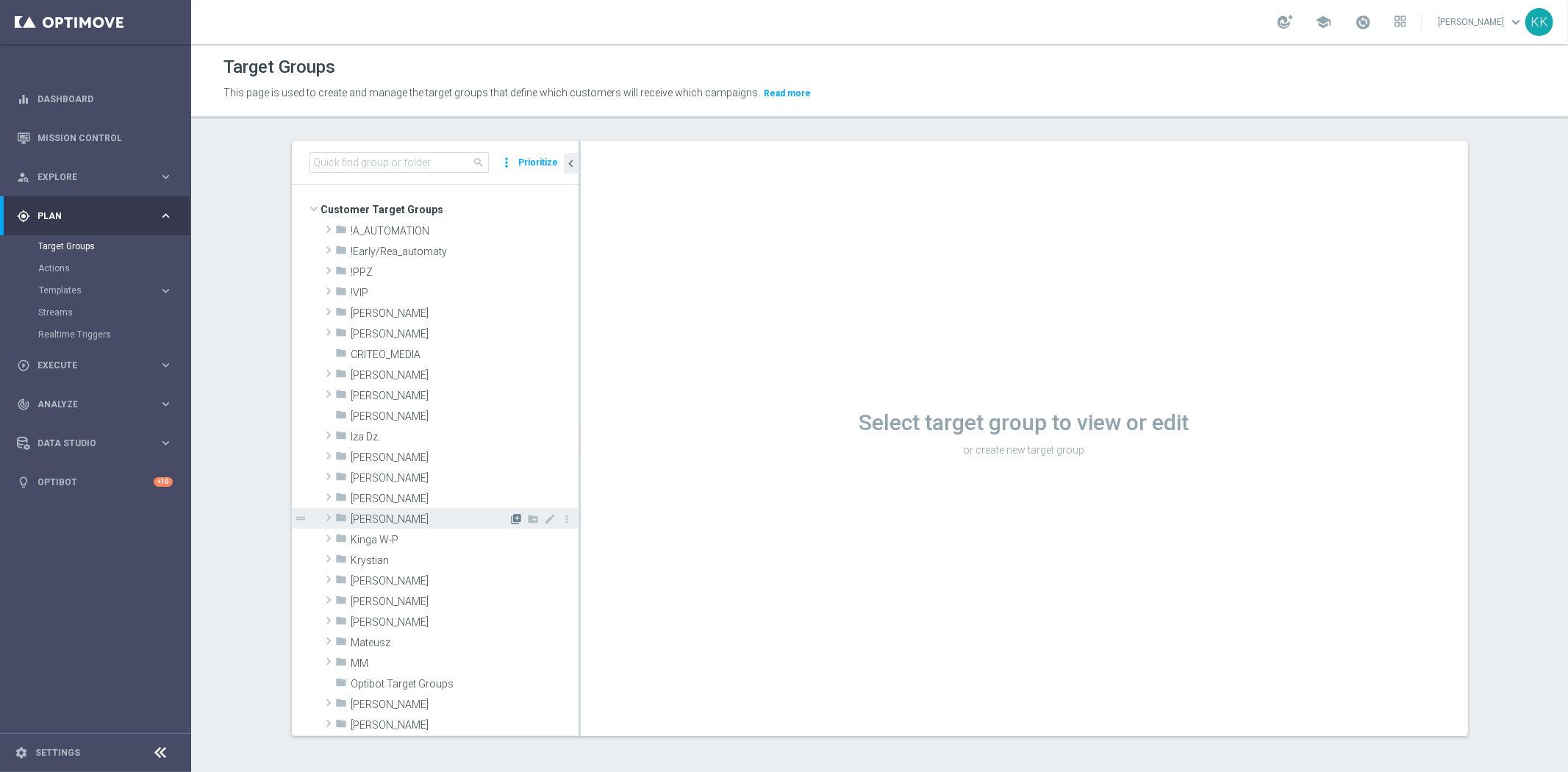
click at [511, 522] on icon "library_add" at bounding box center [517, 518] width 12 height 12
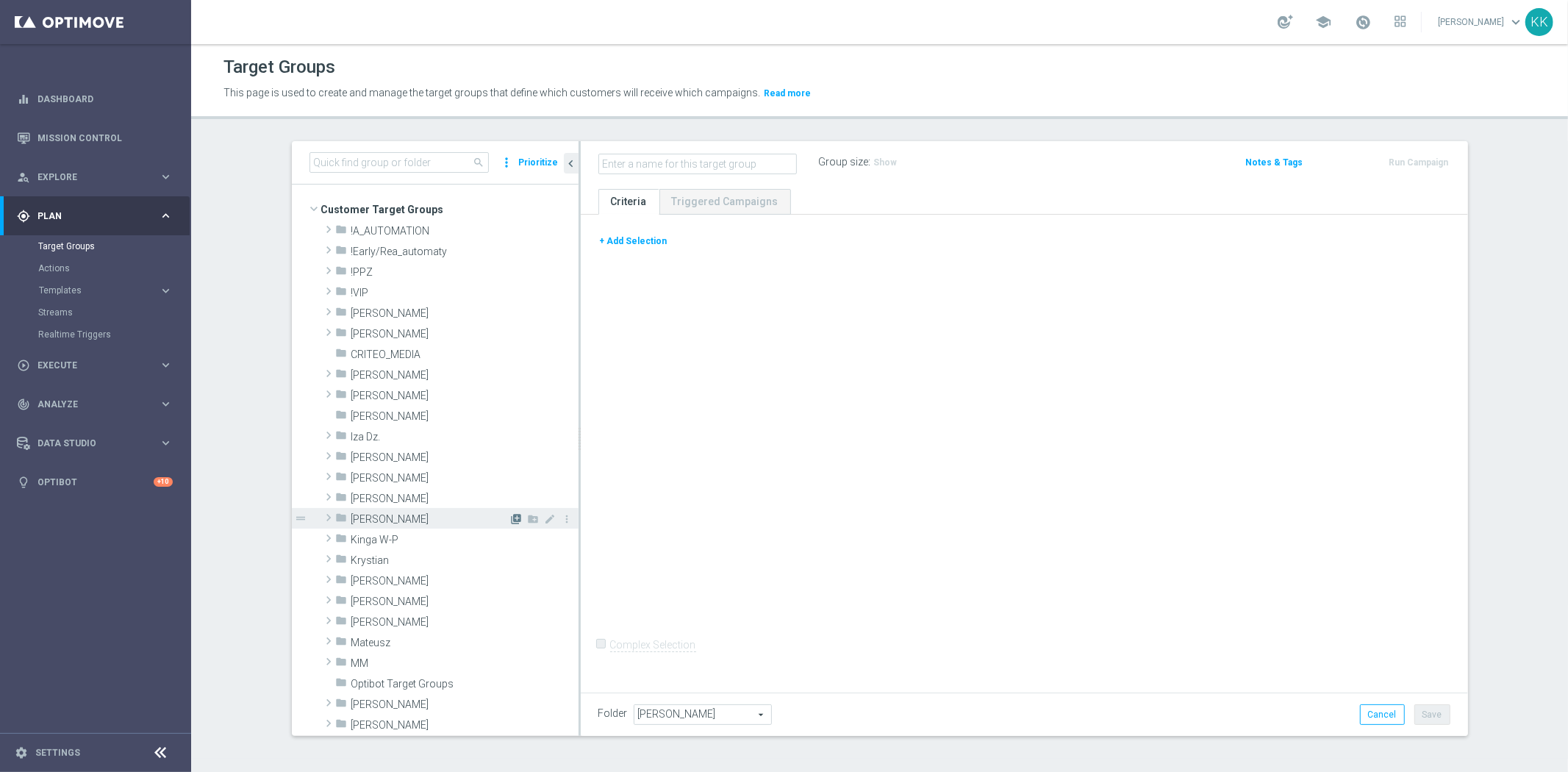
click at [511, 513] on icon "library_add" at bounding box center [517, 518] width 12 height 12
click at [691, 164] on input "text" at bounding box center [698, 164] width 199 height 20
paste input "D_MIN-LOW_TARGET_CASHBACK_50% do 100 PLN_EPLW_300925_PUSH3"
type input "D_MIN-LOW_TARGET_CASHBACK_50% do 100 PLN_EPLW_300925_PUSH3"
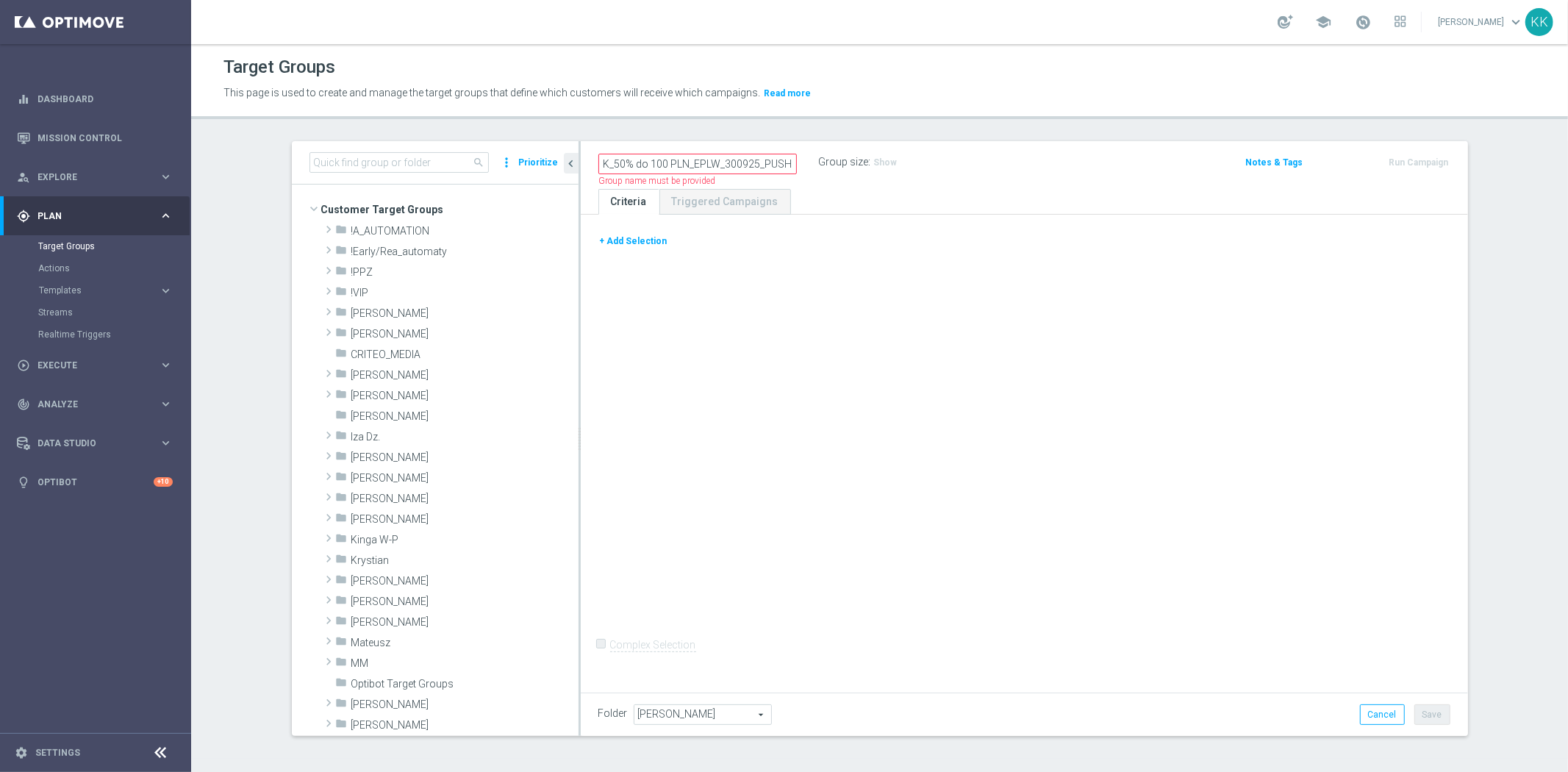
click at [632, 233] on button "+ Add Selection" at bounding box center [633, 242] width 71 height 17
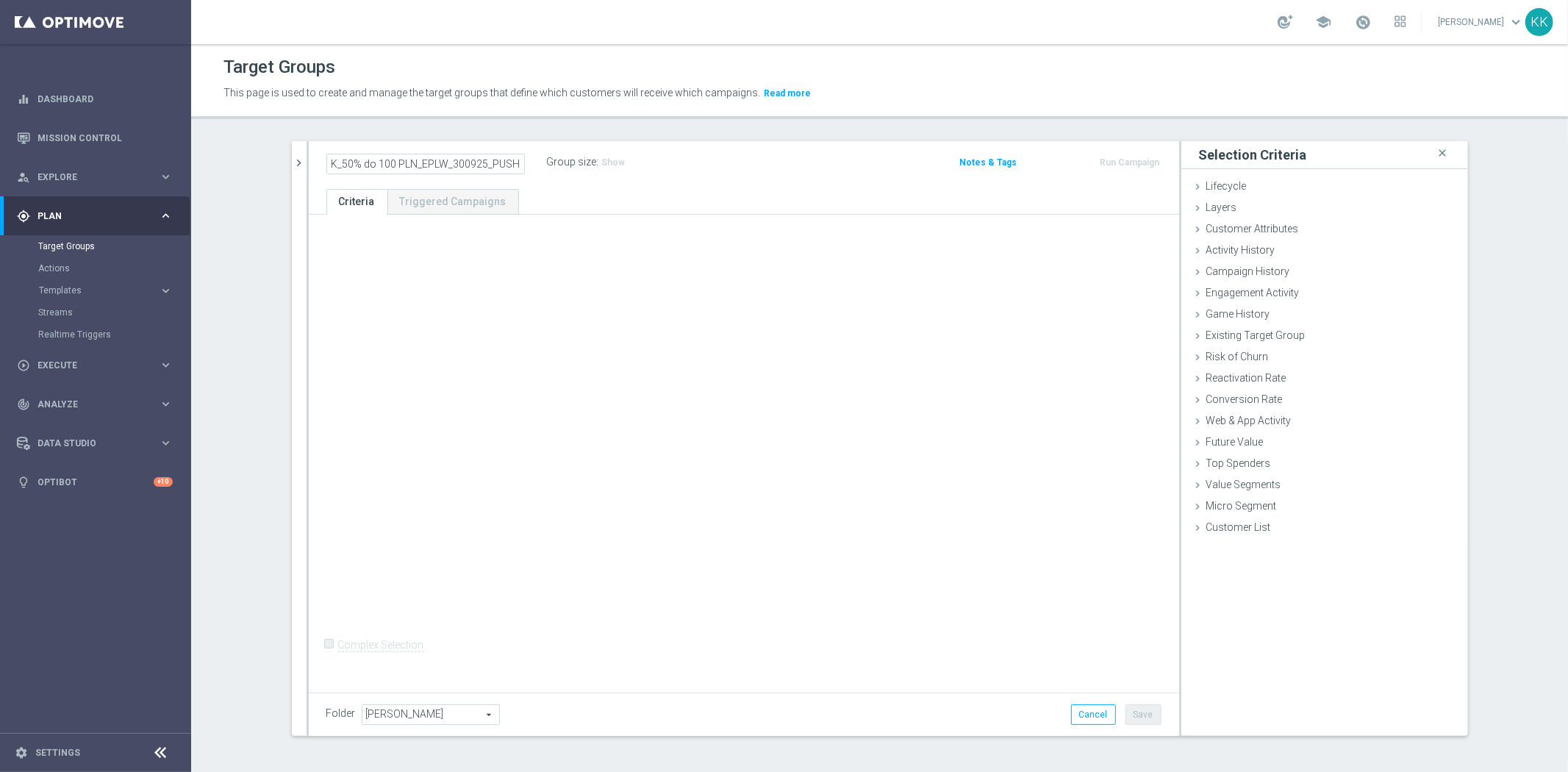
scroll to position [0, 0]
click at [1286, 233] on span "Customer Attributes" at bounding box center [1252, 228] width 93 height 12
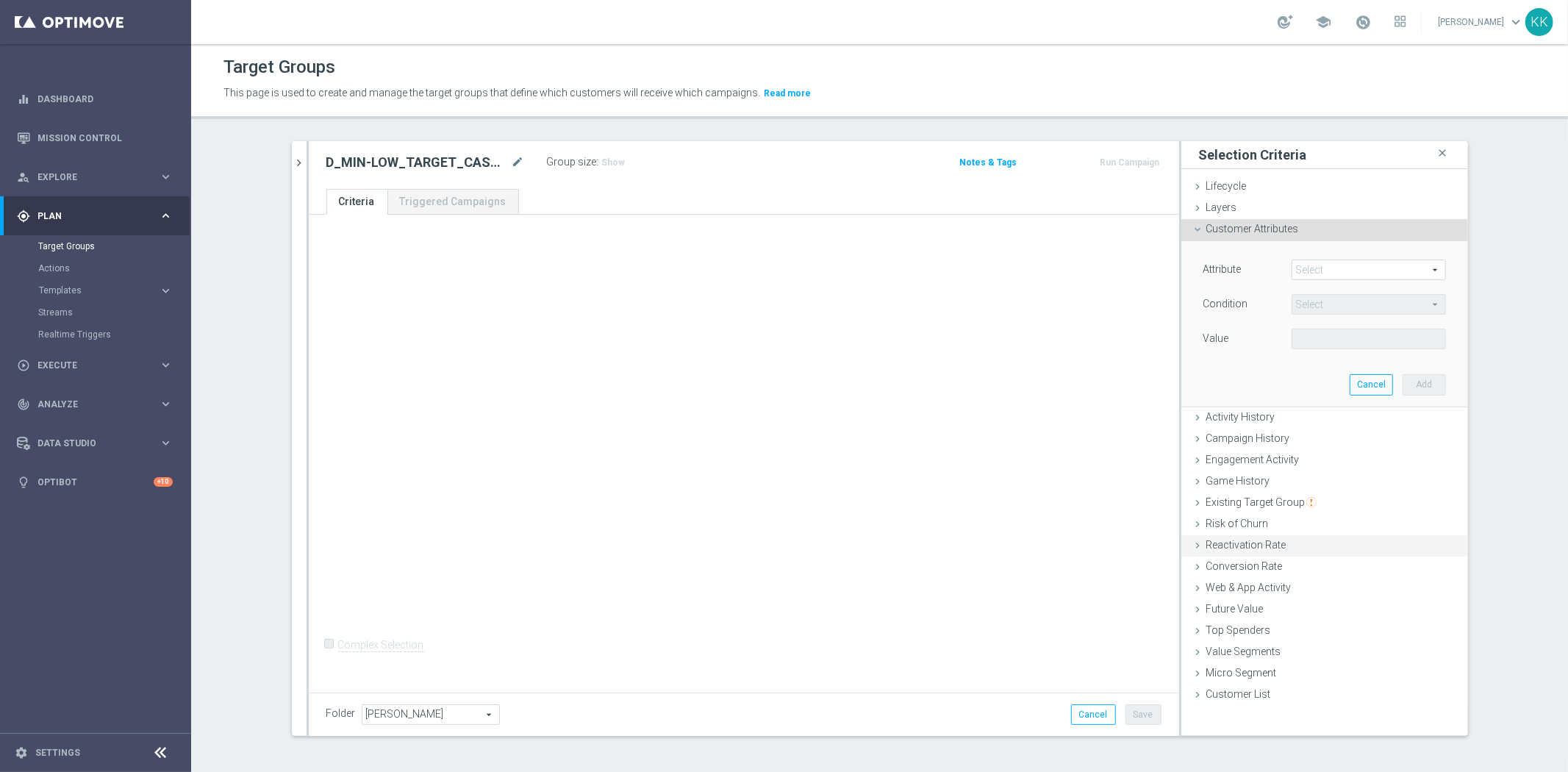
click at [1267, 438] on span "Campaign History" at bounding box center [1247, 437] width 84 height 12
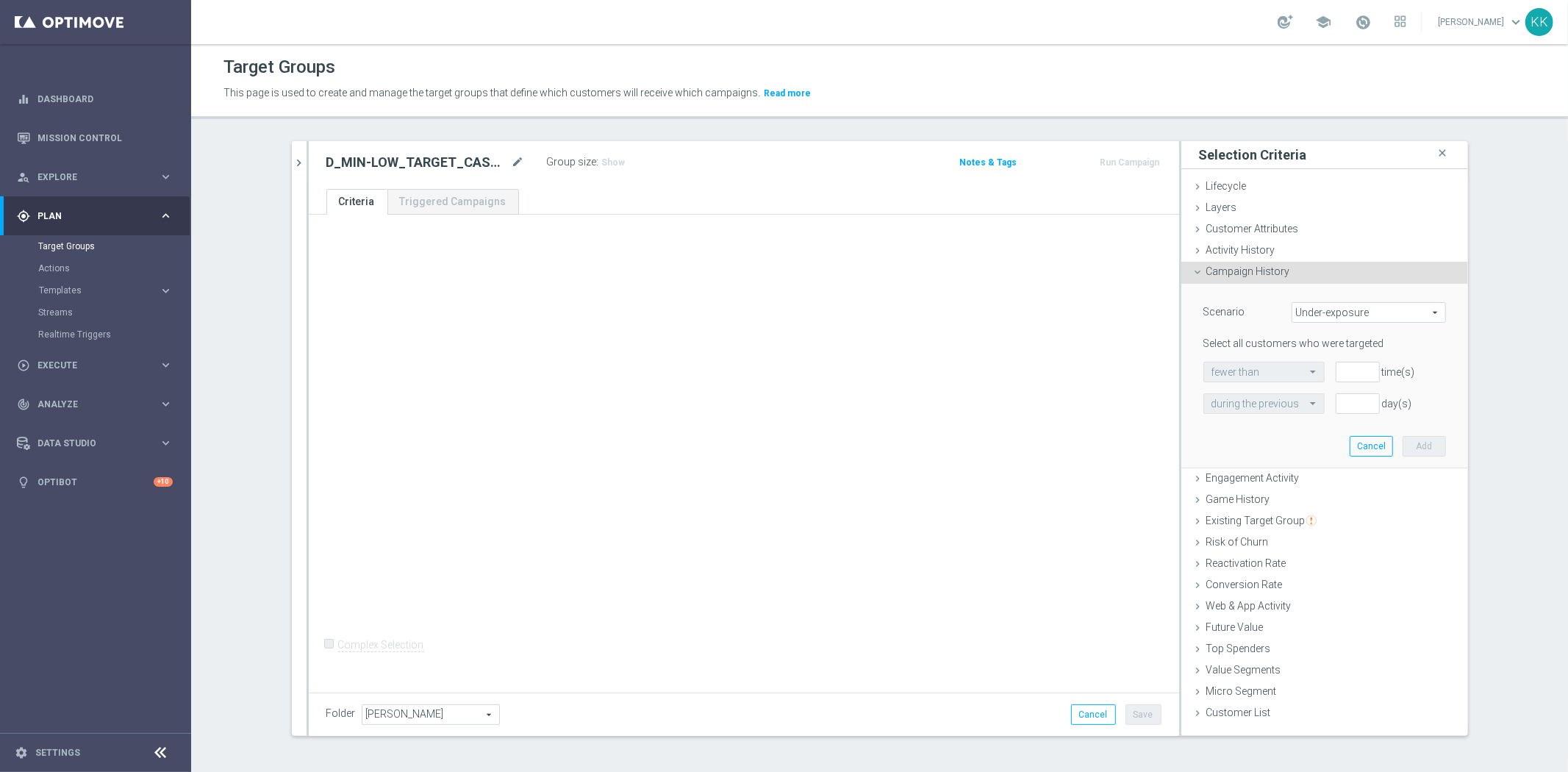
click at [1348, 318] on span "Under-exposure" at bounding box center [1369, 312] width 153 height 19
click at [1346, 410] on span "Custom" at bounding box center [1369, 410] width 138 height 12
type input "Custom"
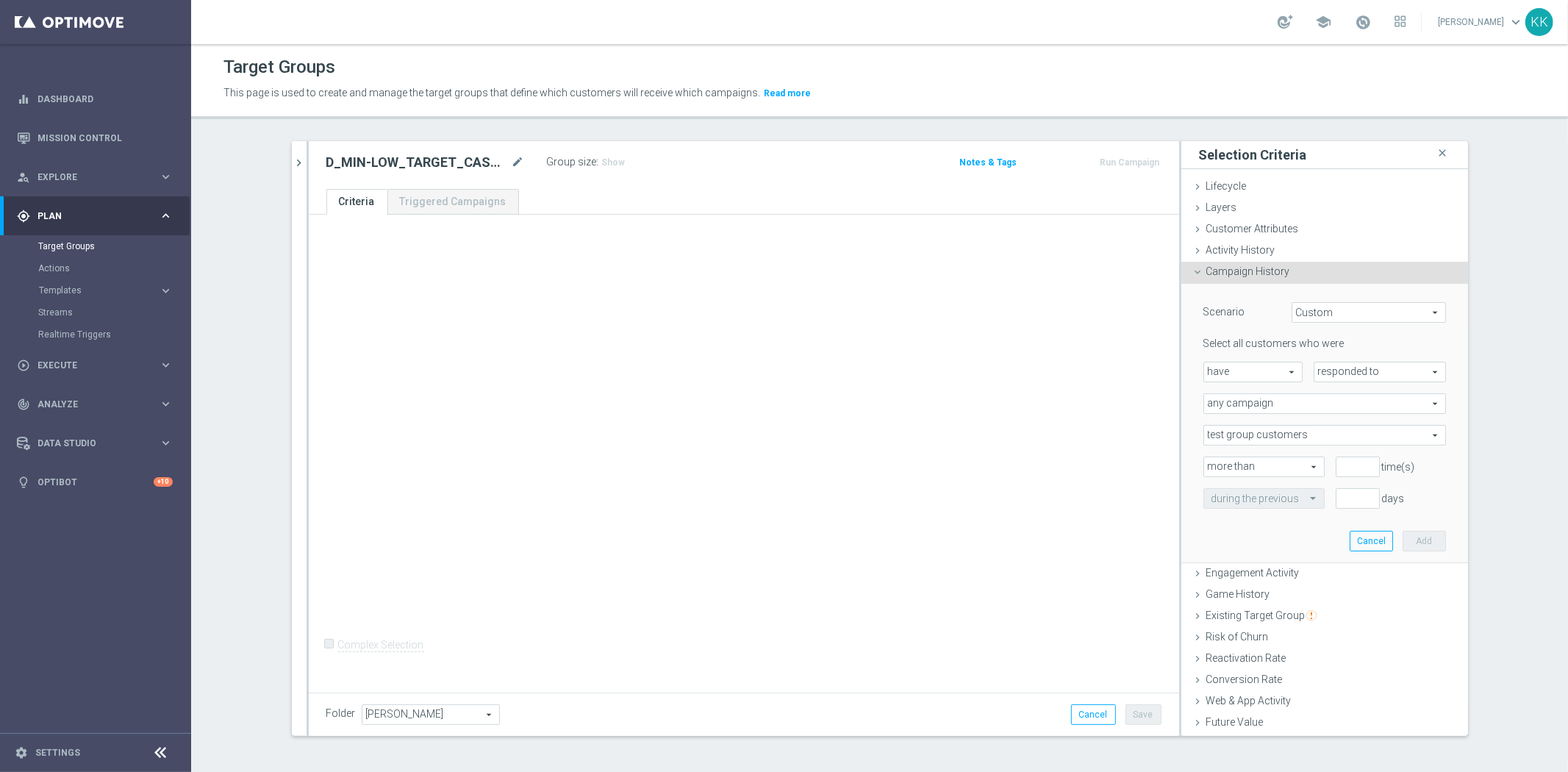
click at [1314, 373] on span "responded to" at bounding box center [1380, 371] width 131 height 19
click at [1333, 412] on span "been targeted with" at bounding box center [1380, 412] width 116 height 12
type input "been targeted with"
click at [1265, 405] on span "any campaign" at bounding box center [1324, 403] width 241 height 19
click at [1258, 460] on span "one or more actions" at bounding box center [1324, 462] width 226 height 12
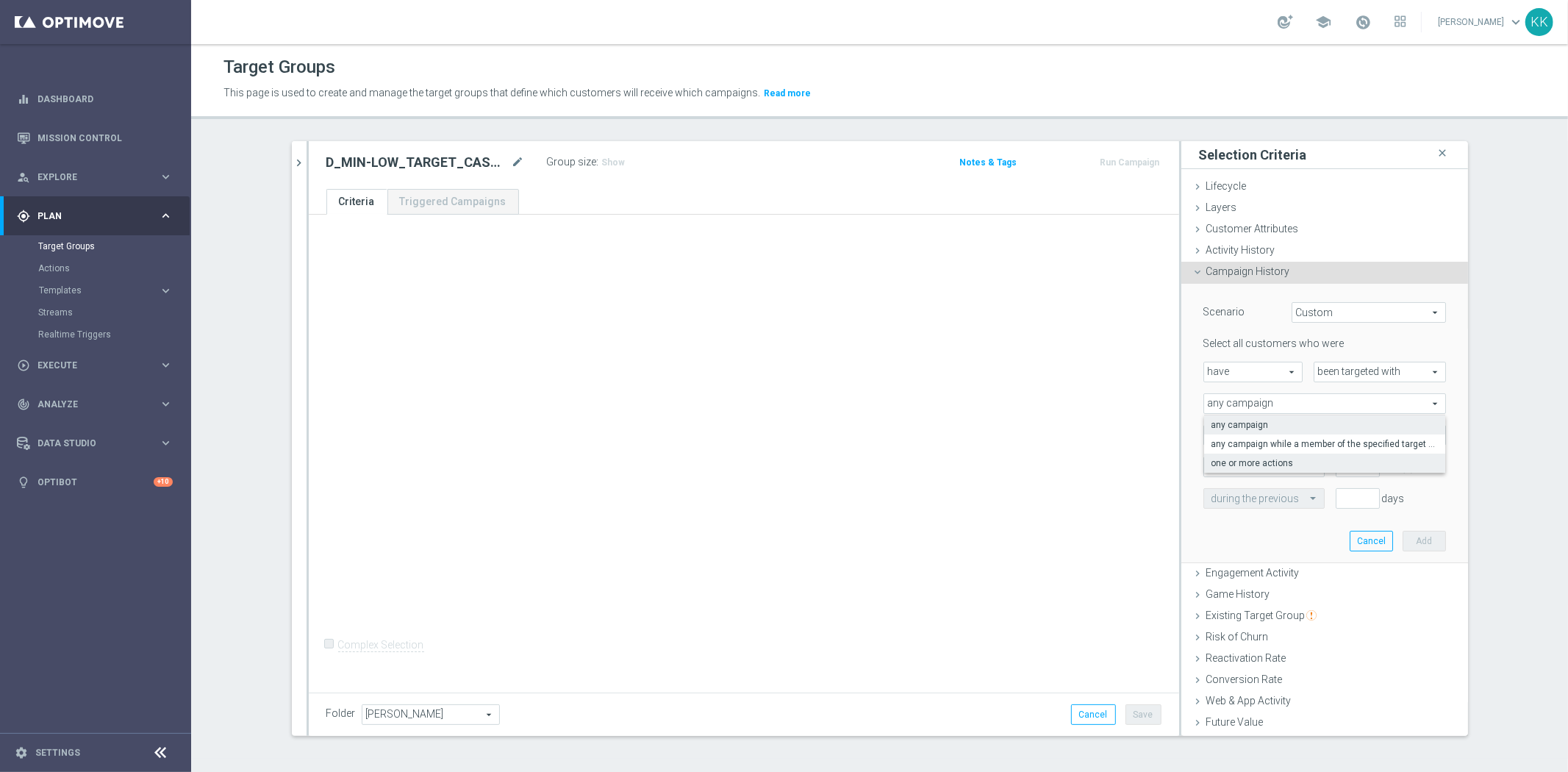
type input "one or more actions"
click at [1259, 436] on span at bounding box center [1324, 435] width 241 height 19
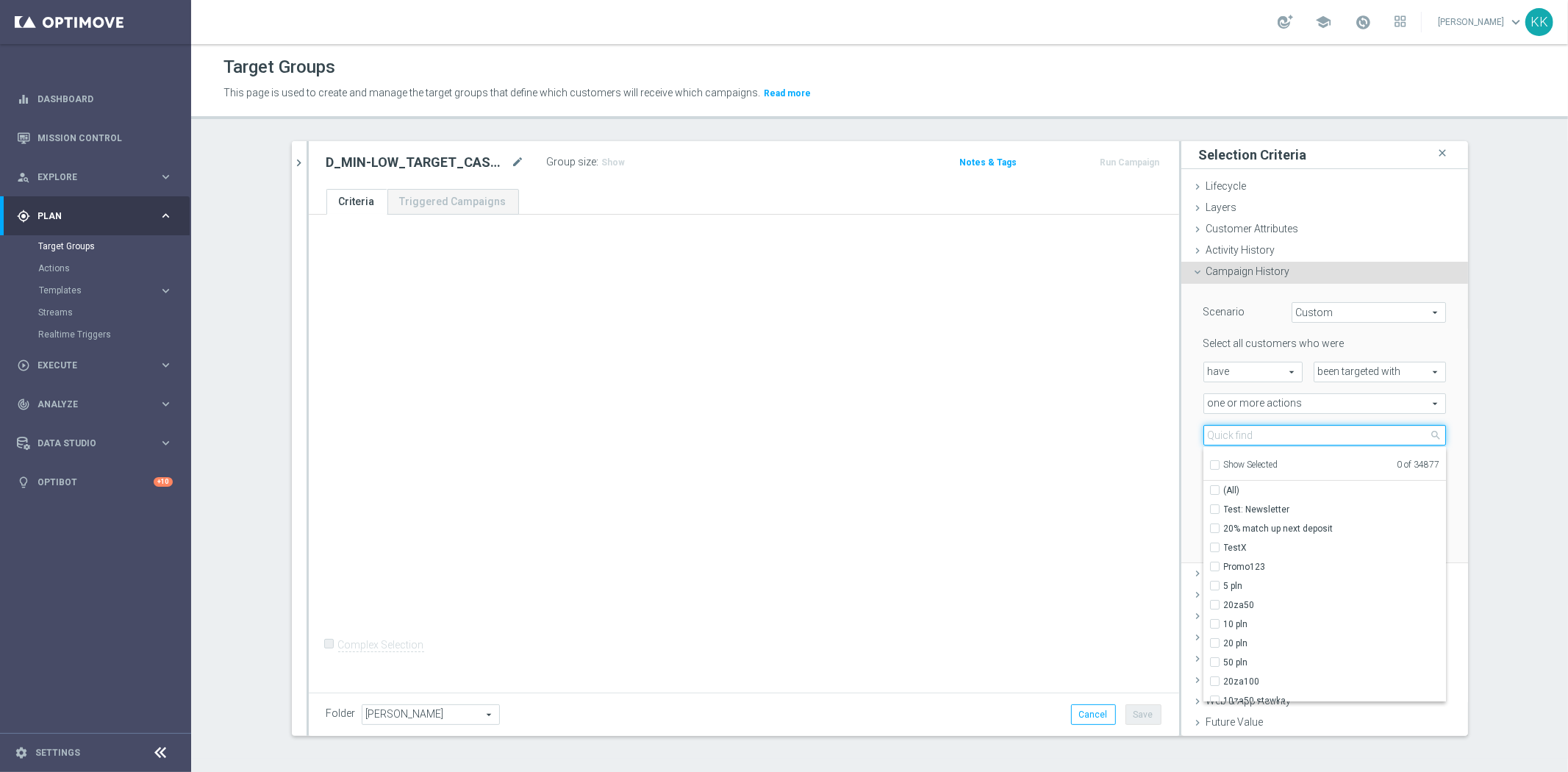
click at [1259, 436] on input "search" at bounding box center [1324, 435] width 243 height 20
paste input "D_MIN-LOW_TARGET_CASHBACK_50% do 100 PLN_EPLW_300925_PUSH3"
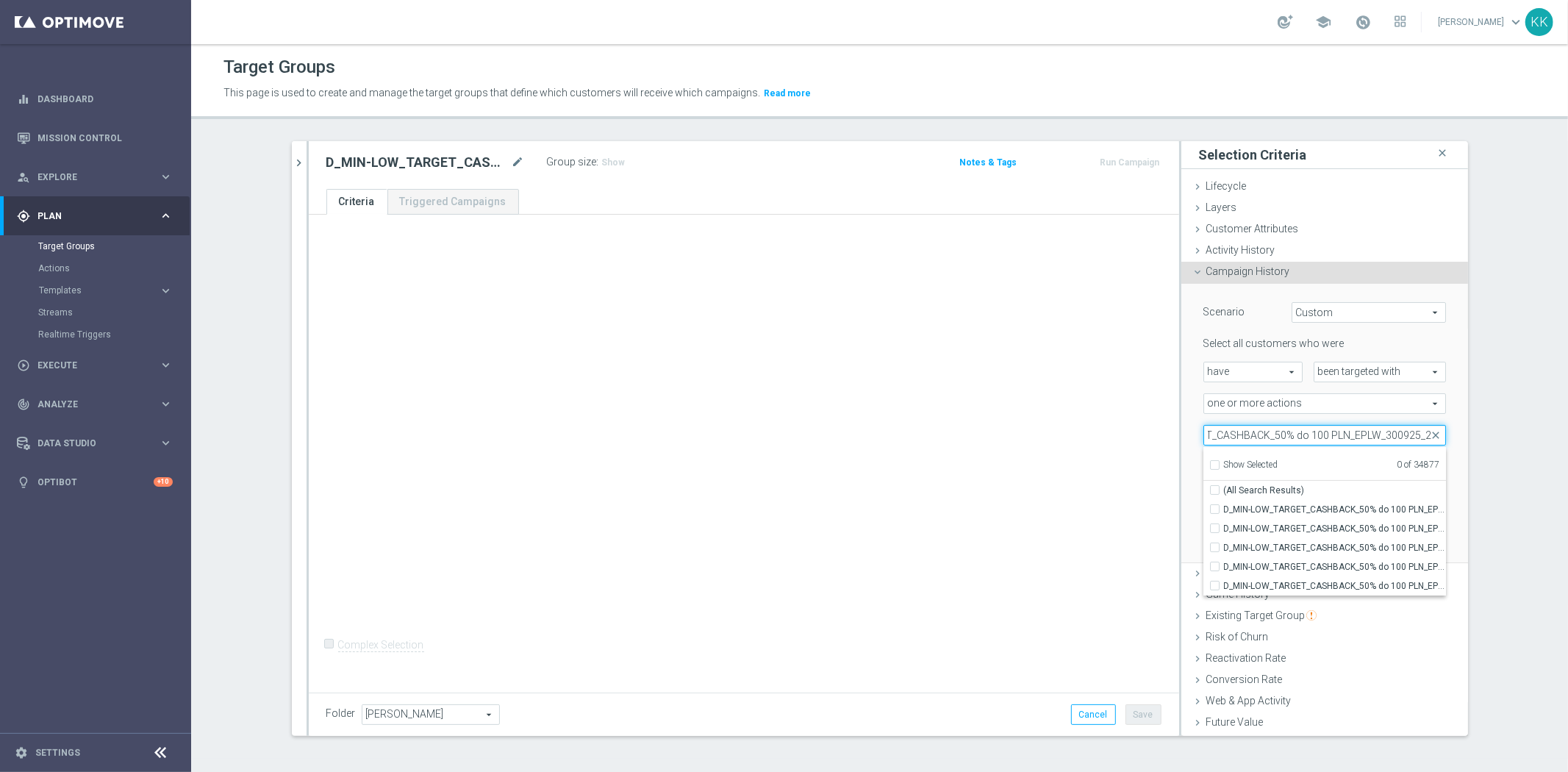
scroll to position [0, 99]
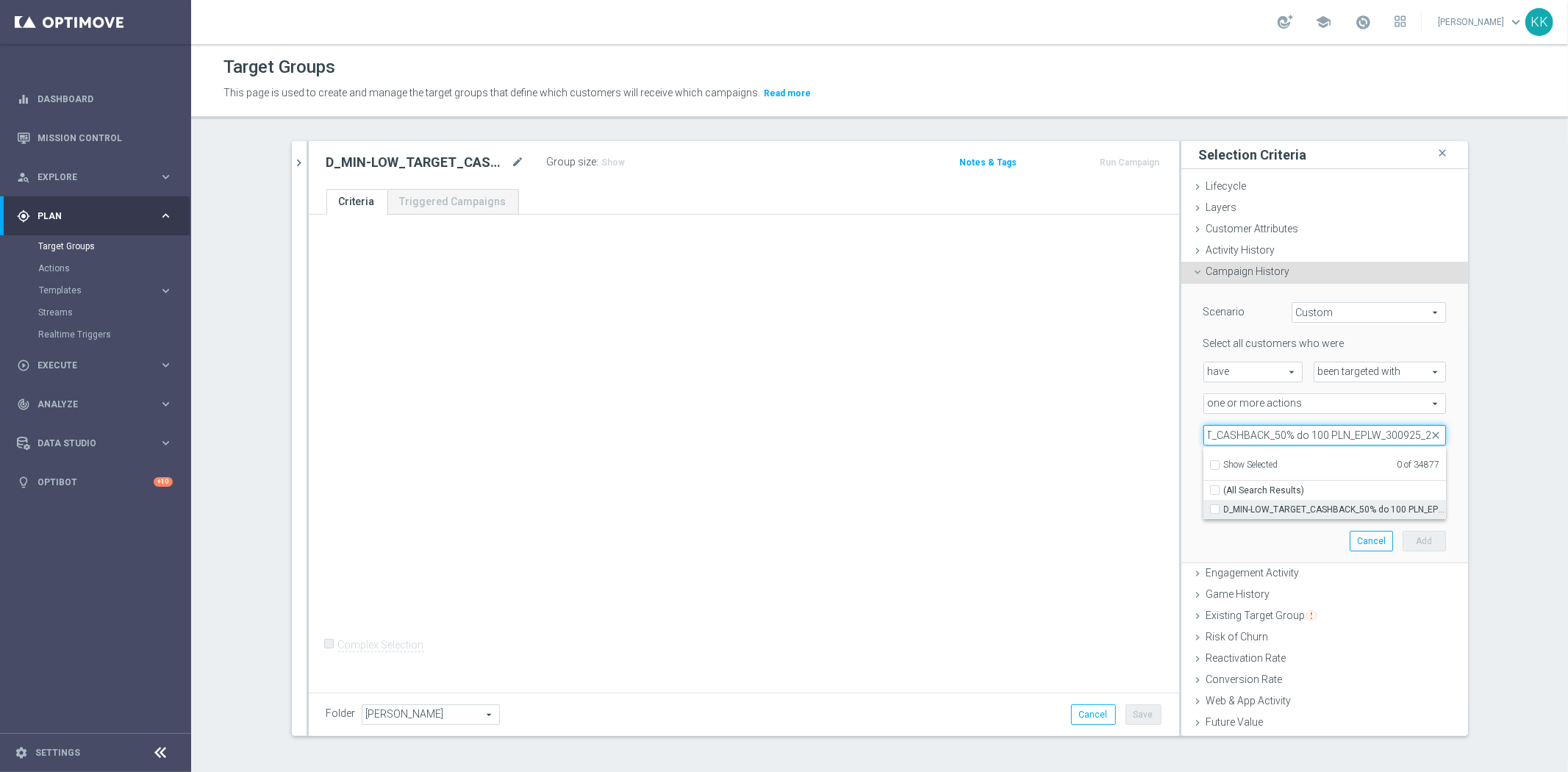
type input "D_MIN-LOW_TARGET_CASHBACK_50% do 100 PLN_EPLW_300925_2"
click at [1223, 507] on label "D_MIN-LOW_TARGET_CASHBACK_50% do 100 PLN_EPLW_300925_2" at bounding box center [1335, 509] width 222 height 19
click at [1214, 507] on input "D_MIN-LOW_TARGET_CASHBACK_50% do 100 PLN_EPLW_300925_2" at bounding box center [1219, 509] width 9 height 9
checkbox input "true"
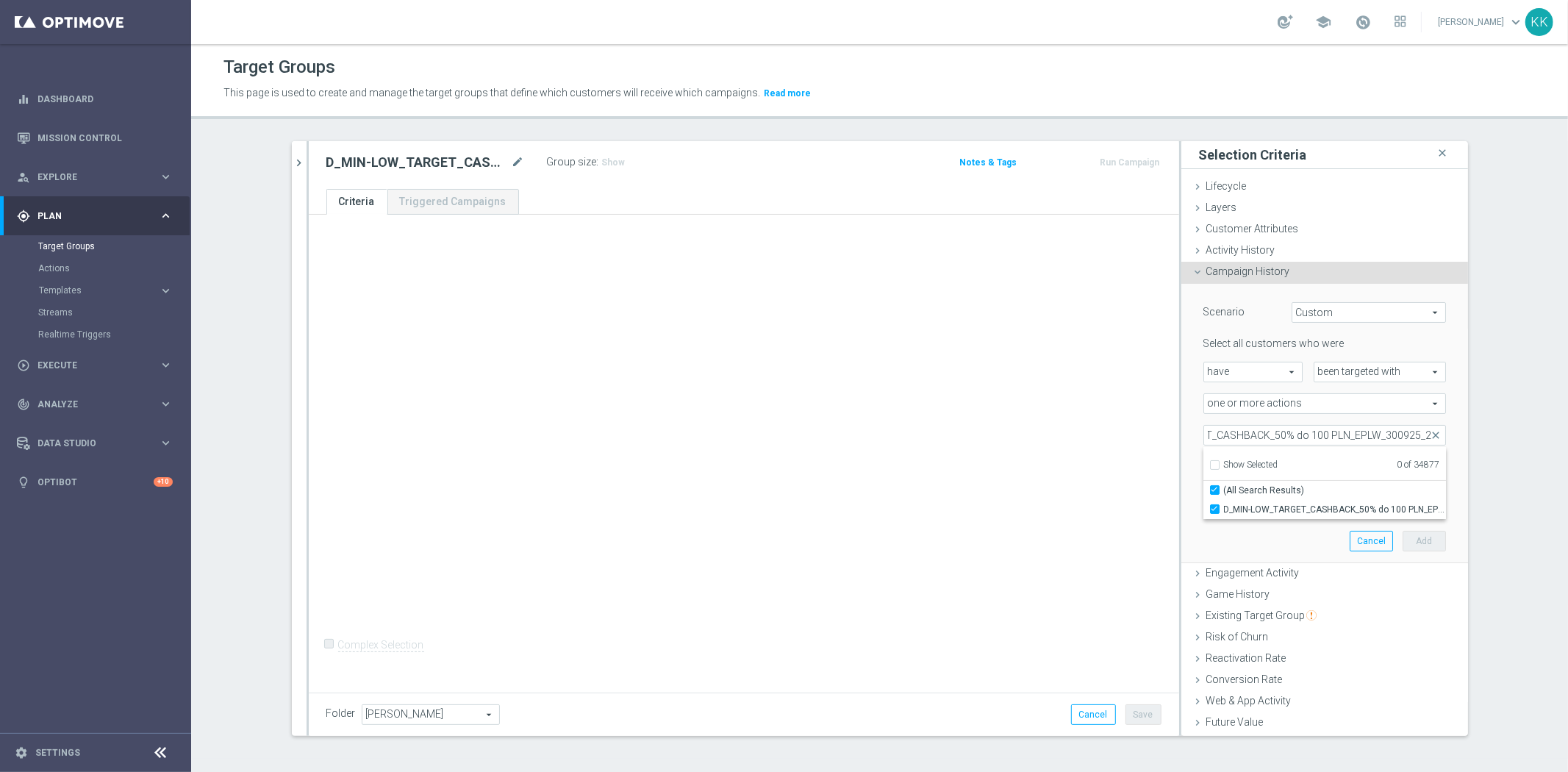
type input "D_MIN-LOW_TARGET_CASHBACK_50% do 100 PLN_EPLW_300925_2"
checkbox input "true"
click at [1142, 516] on div "+ Add Selection Complex Selection Invalid Expression" at bounding box center [744, 451] width 870 height 472
click at [1338, 457] on input "number" at bounding box center [1358, 467] width 44 height 20
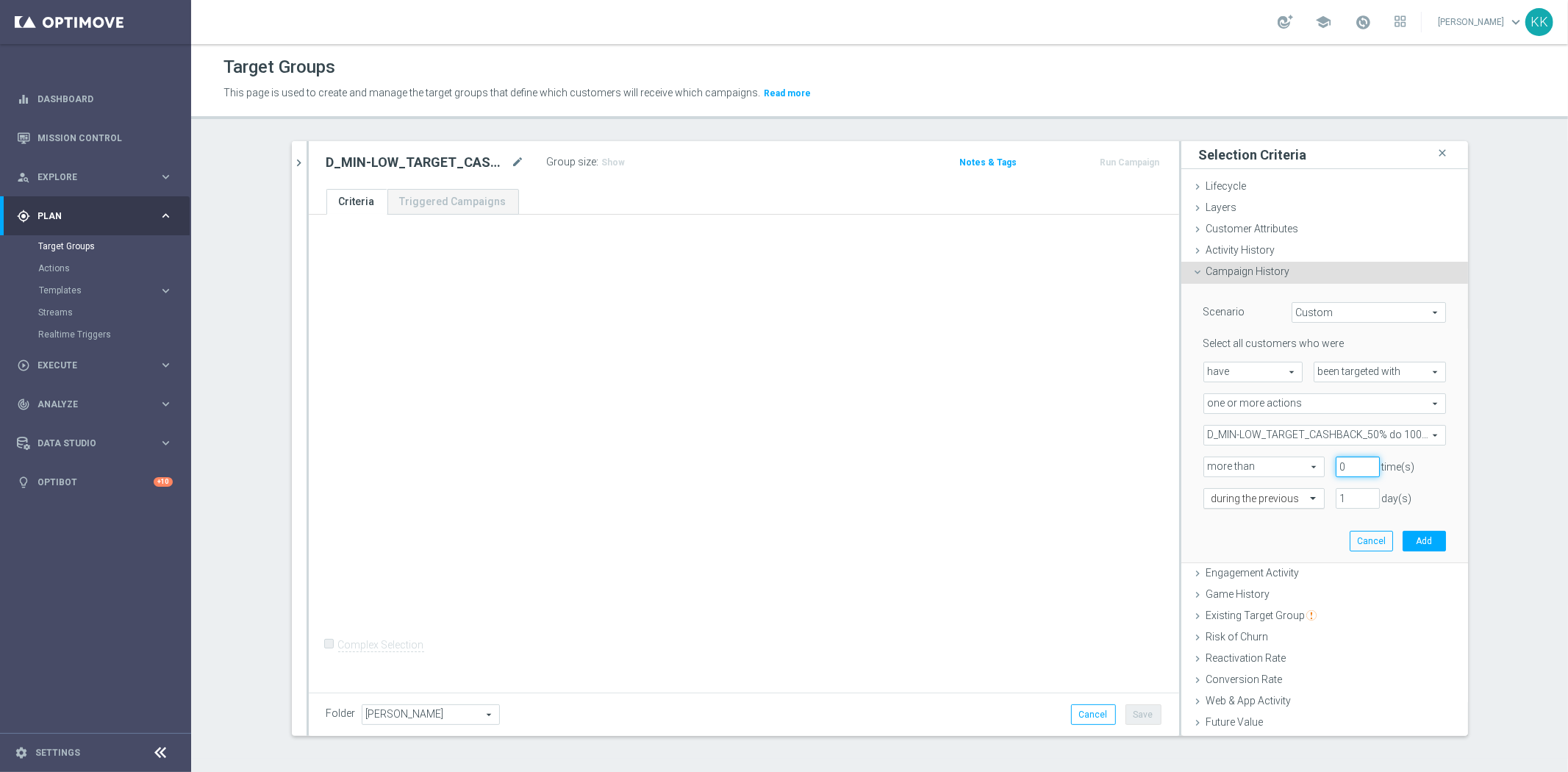
type input "0"
click at [1290, 497] on div at bounding box center [1264, 499] width 119 height 13
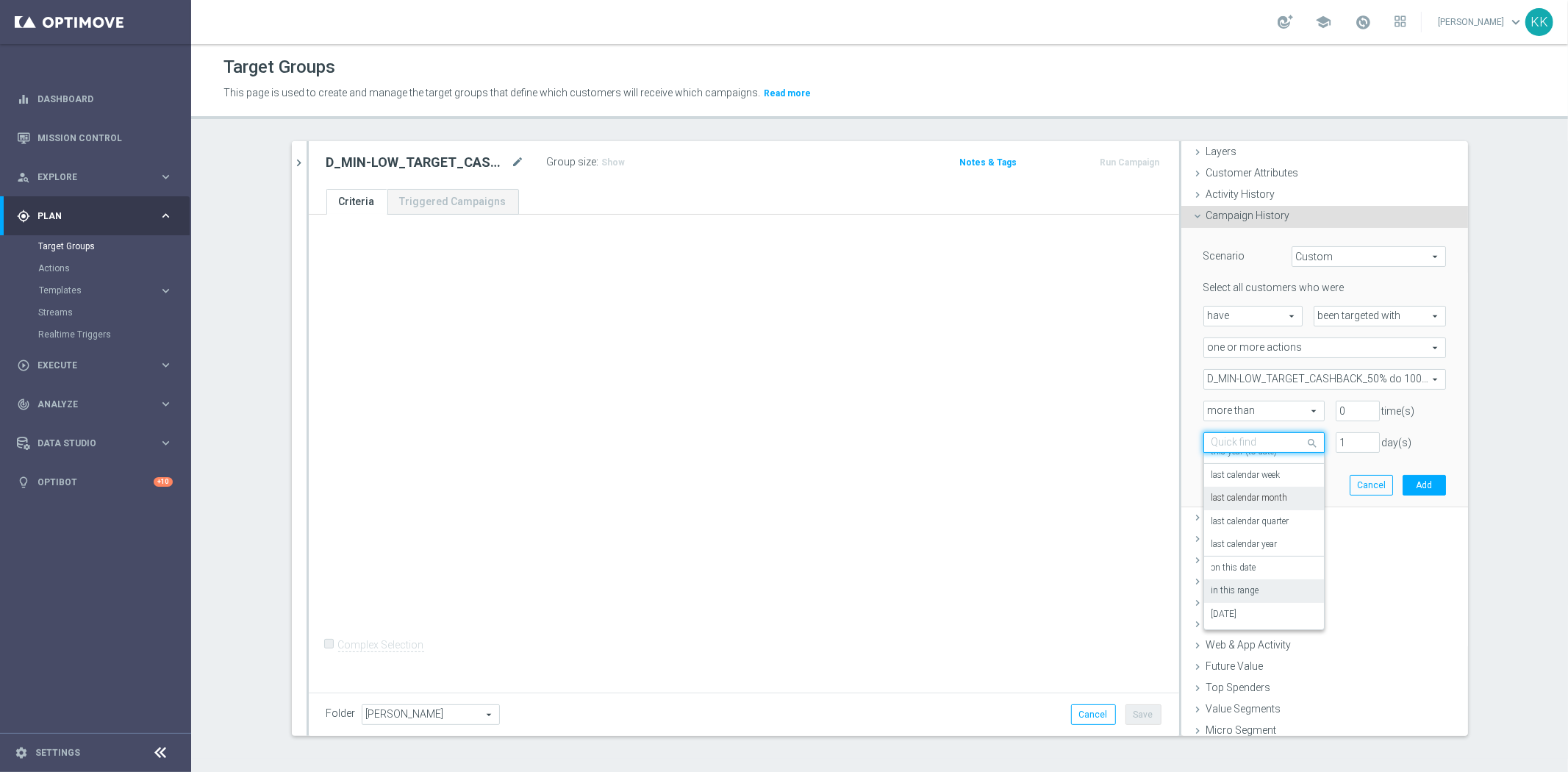
scroll to position [83, 0]
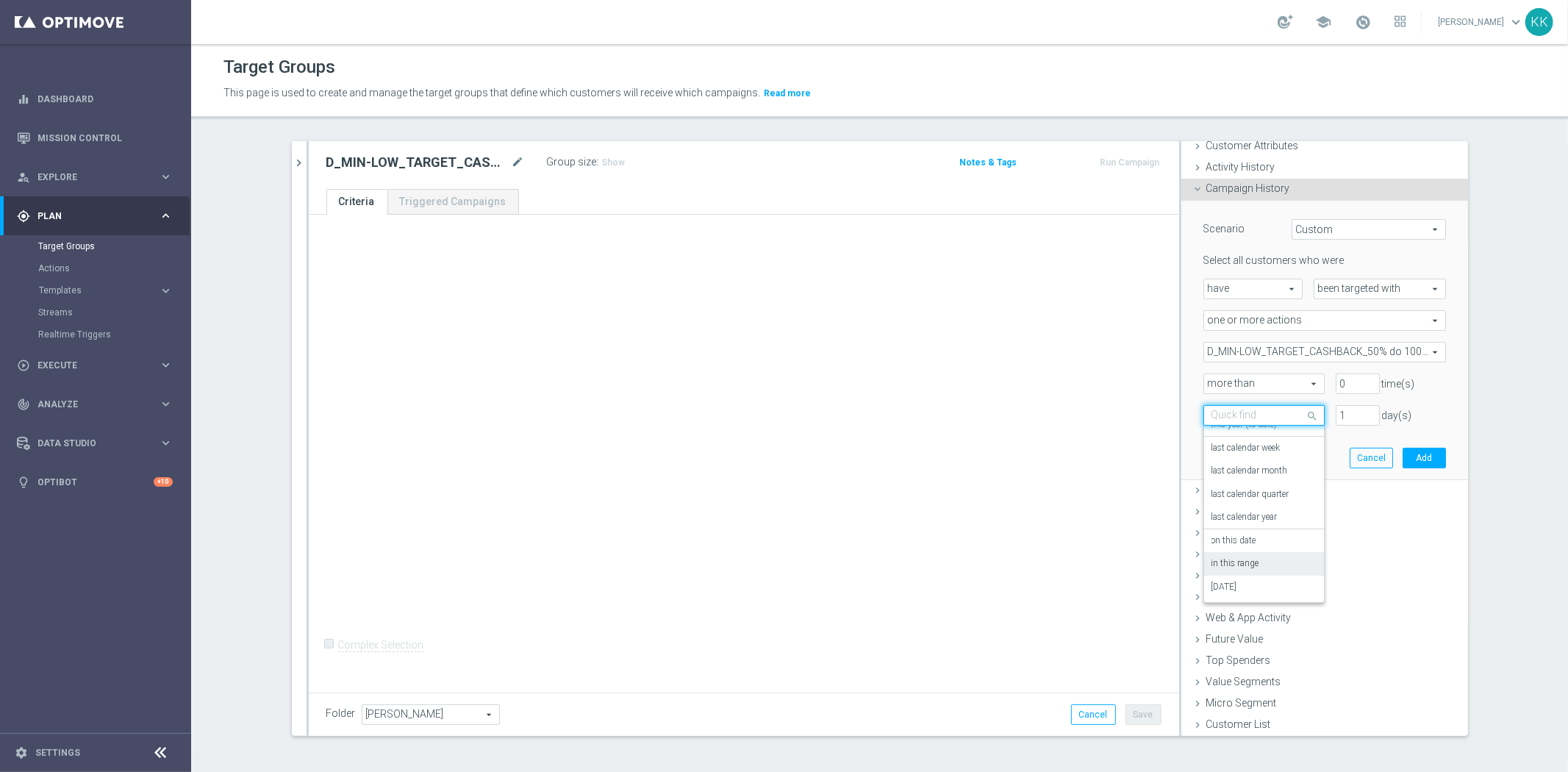
click at [1253, 567] on div "in this range" at bounding box center [1264, 564] width 105 height 24
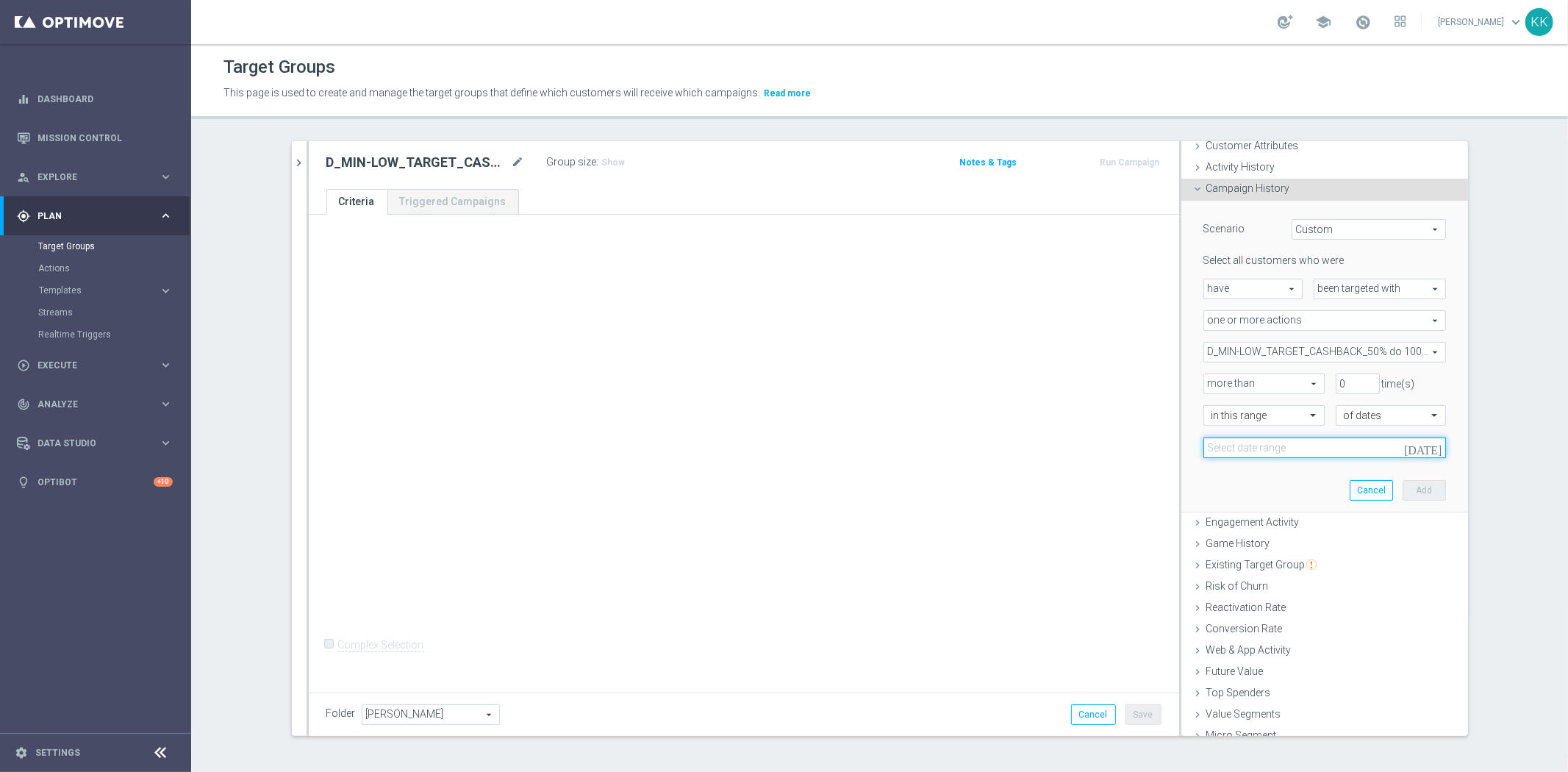
click at [1275, 449] on input at bounding box center [1324, 448] width 243 height 20
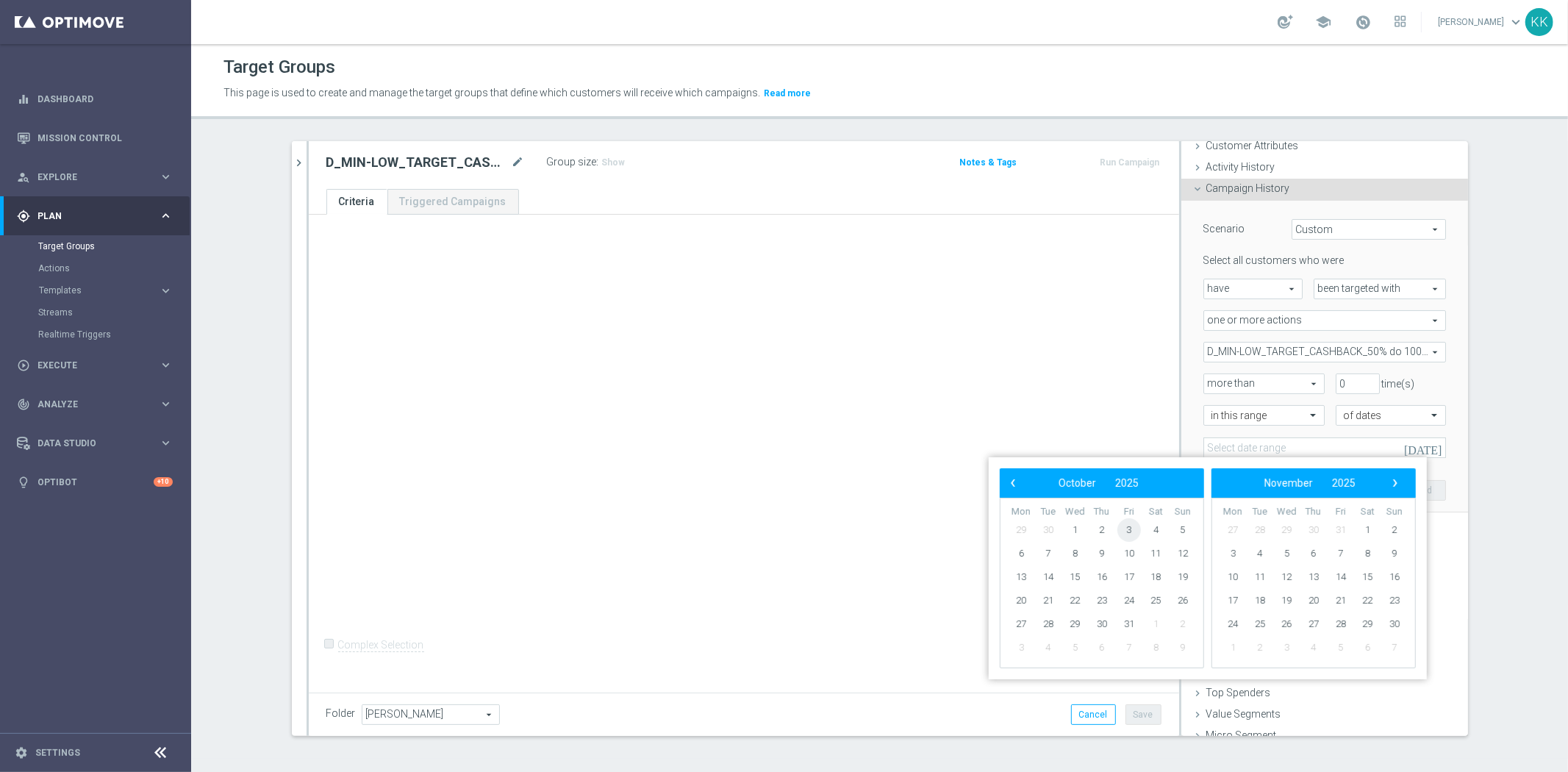
click at [1131, 526] on span "3" at bounding box center [1130, 530] width 24 height 24
click at [1160, 533] on span "4" at bounding box center [1155, 530] width 24 height 24
type input "03 Oct 2025 - 04 Oct 2025"
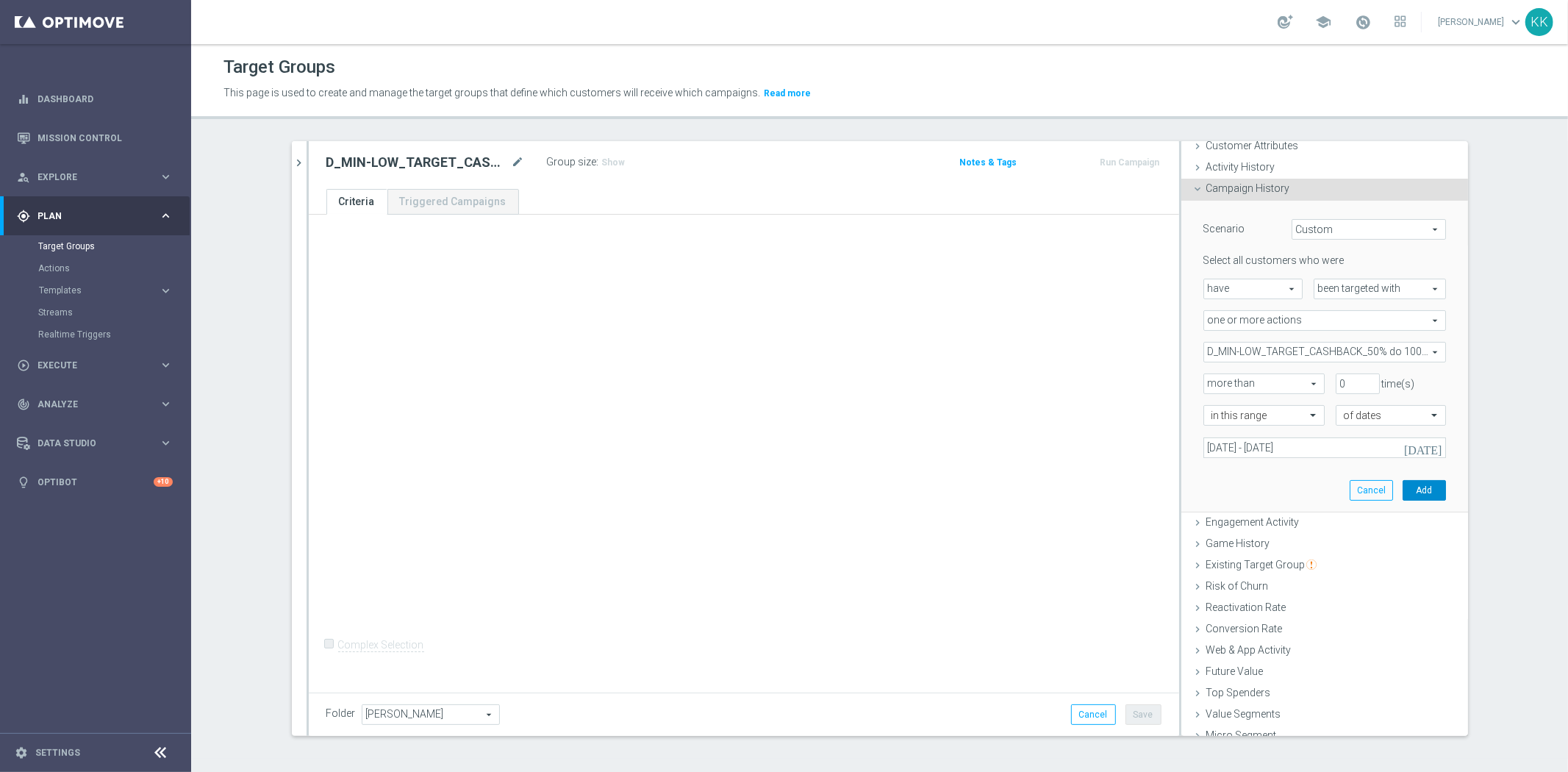
click at [1407, 480] on button "Add" at bounding box center [1424, 490] width 43 height 20
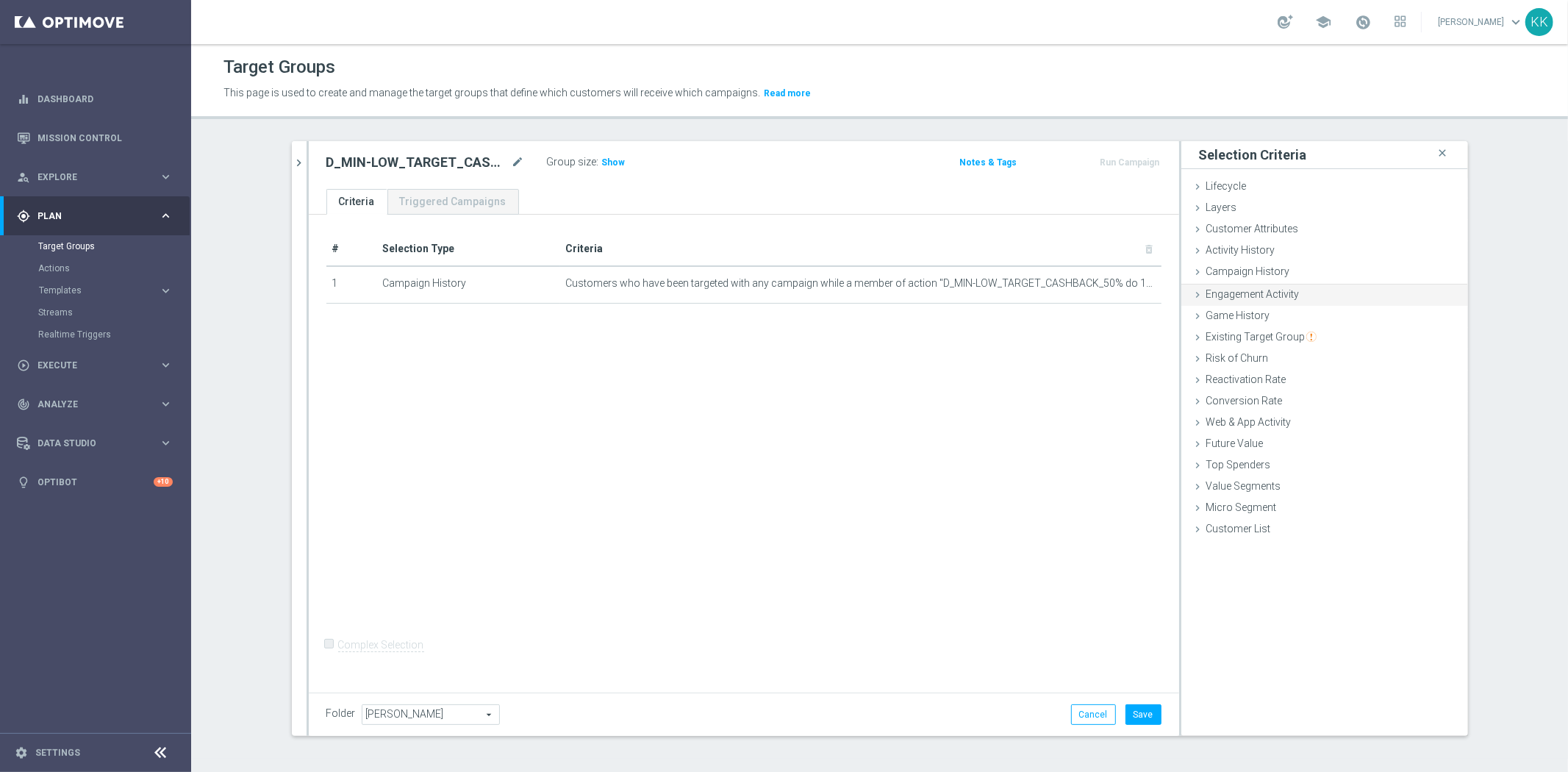
scroll to position [0, 0]
click at [1267, 424] on span "Web & App Activity" at bounding box center [1248, 420] width 85 height 12
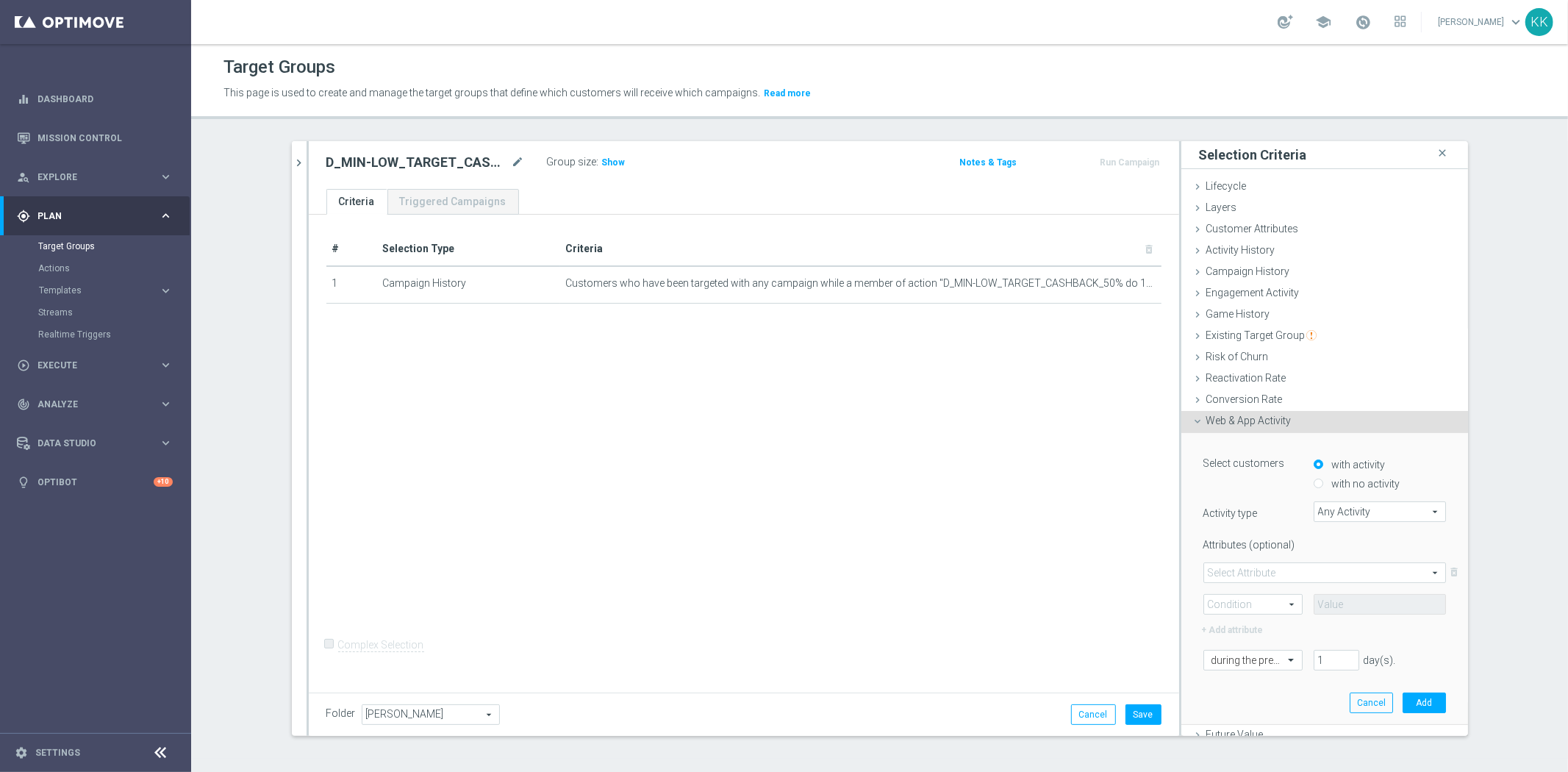
click at [1333, 479] on label "with no activity" at bounding box center [1364, 483] width 72 height 13
click at [1323, 479] on input "with no activity" at bounding box center [1318, 483] width 9 height 9
radio input "true"
click at [1336, 505] on span "Any Activity" at bounding box center [1380, 511] width 131 height 19
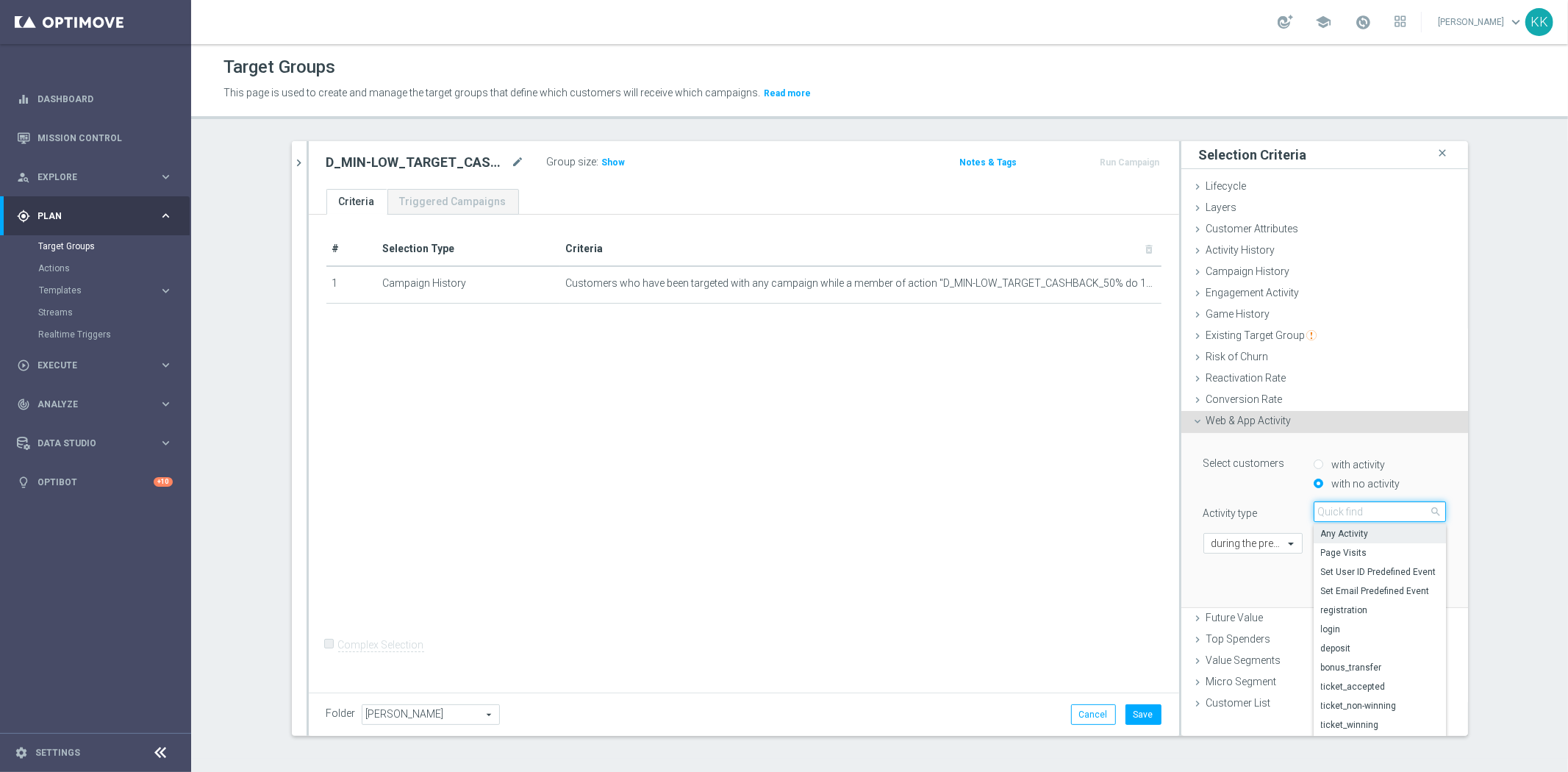
click at [1336, 505] on input "search" at bounding box center [1380, 511] width 132 height 20
type input "camp"
click at [1341, 533] on span "campaign_opt_in" at bounding box center [1380, 533] width 118 height 12
type input "campaign_opt_in"
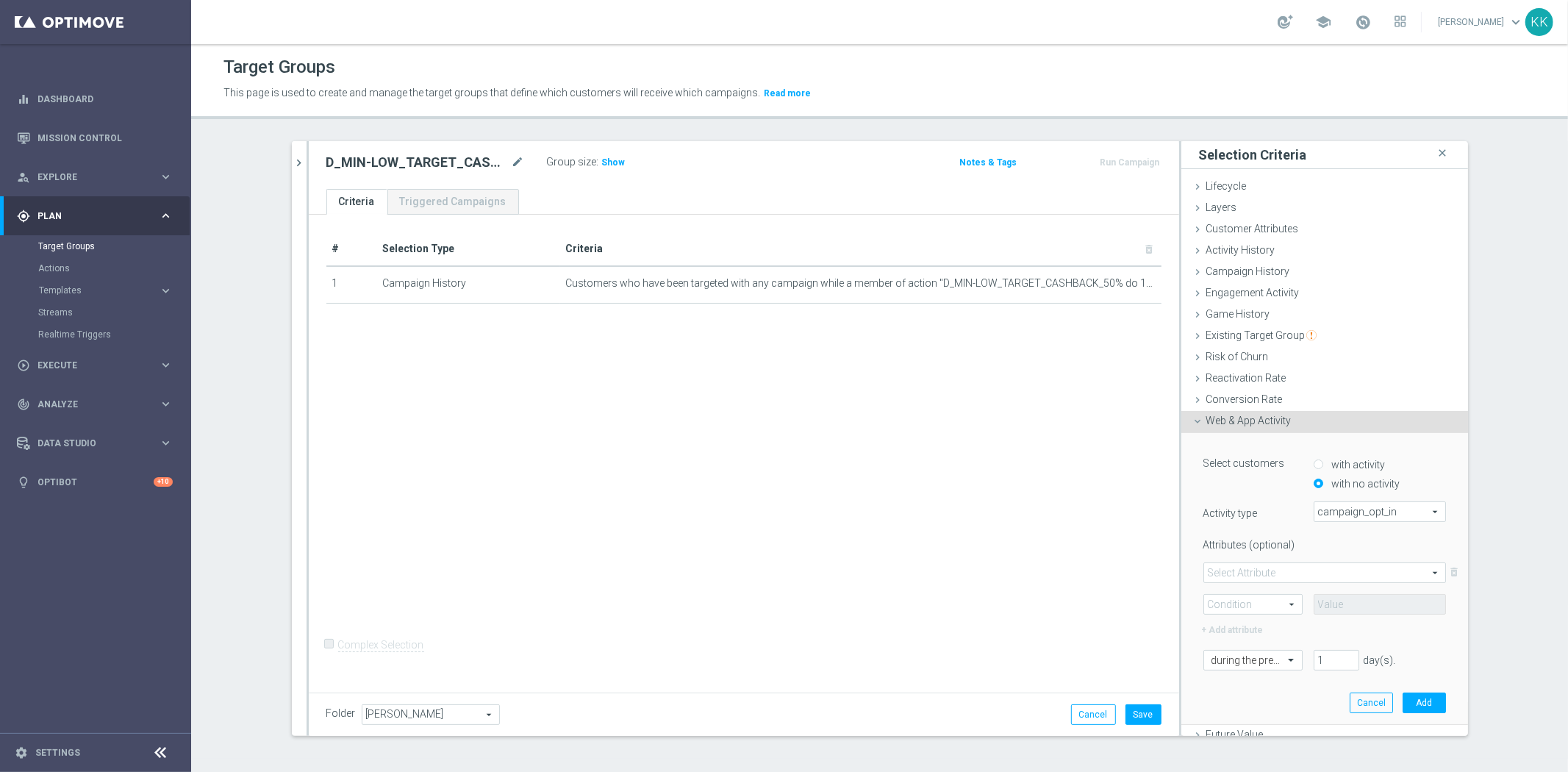
click at [1231, 571] on span at bounding box center [1324, 573] width 241 height 19
click at [1247, 589] on span "campaign_id" at bounding box center [1324, 594] width 226 height 12
type input "campaign_id"
click at [1238, 600] on span at bounding box center [1253, 604] width 97 height 19
click at [1238, 616] on label "=" at bounding box center [1253, 625] width 97 height 19
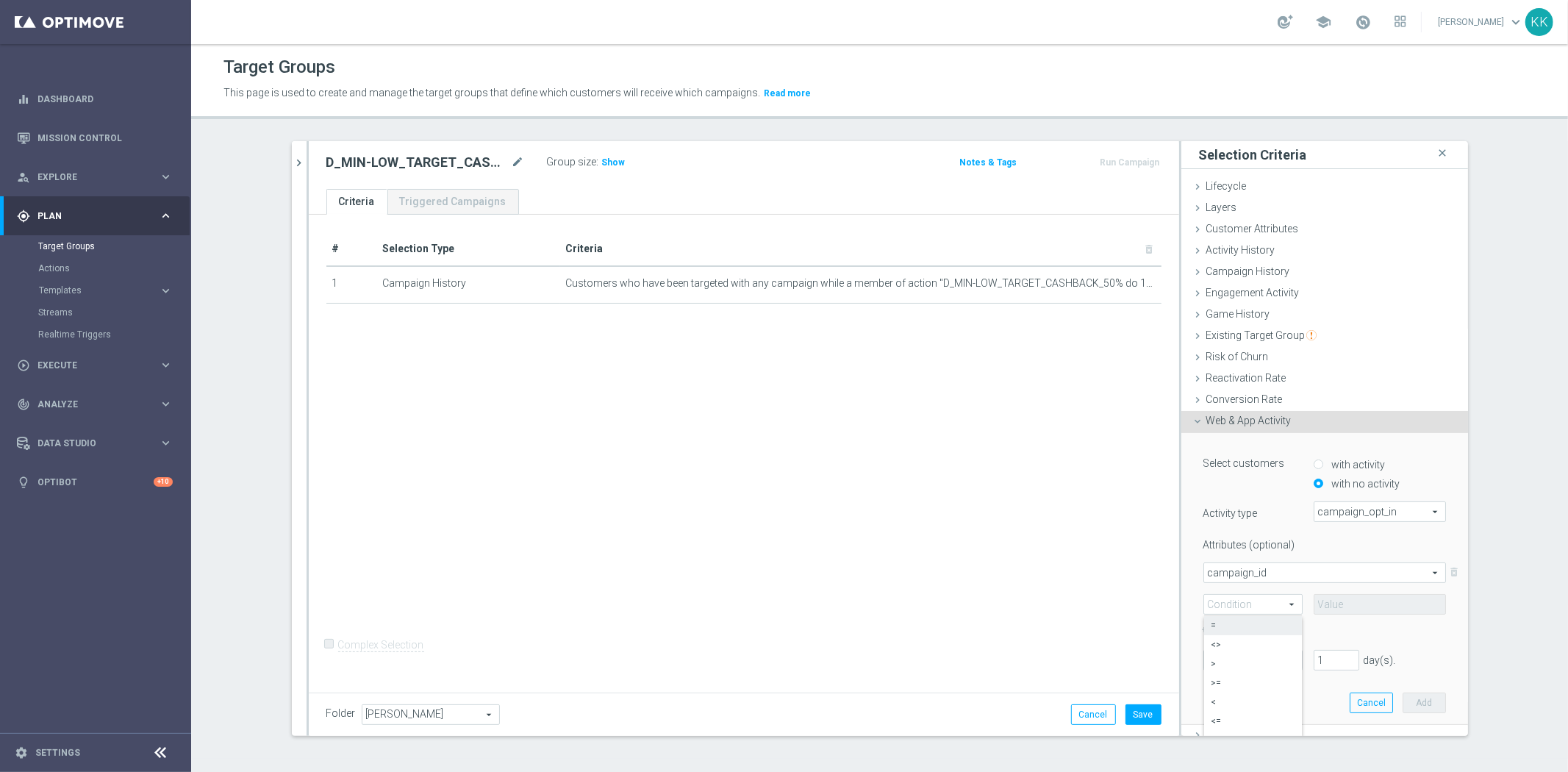
type input "="
click at [1362, 607] on input at bounding box center [1380, 604] width 132 height 20
paste input "185006"
type input "185006"
click at [1218, 654] on input "text" at bounding box center [1238, 660] width 53 height 13
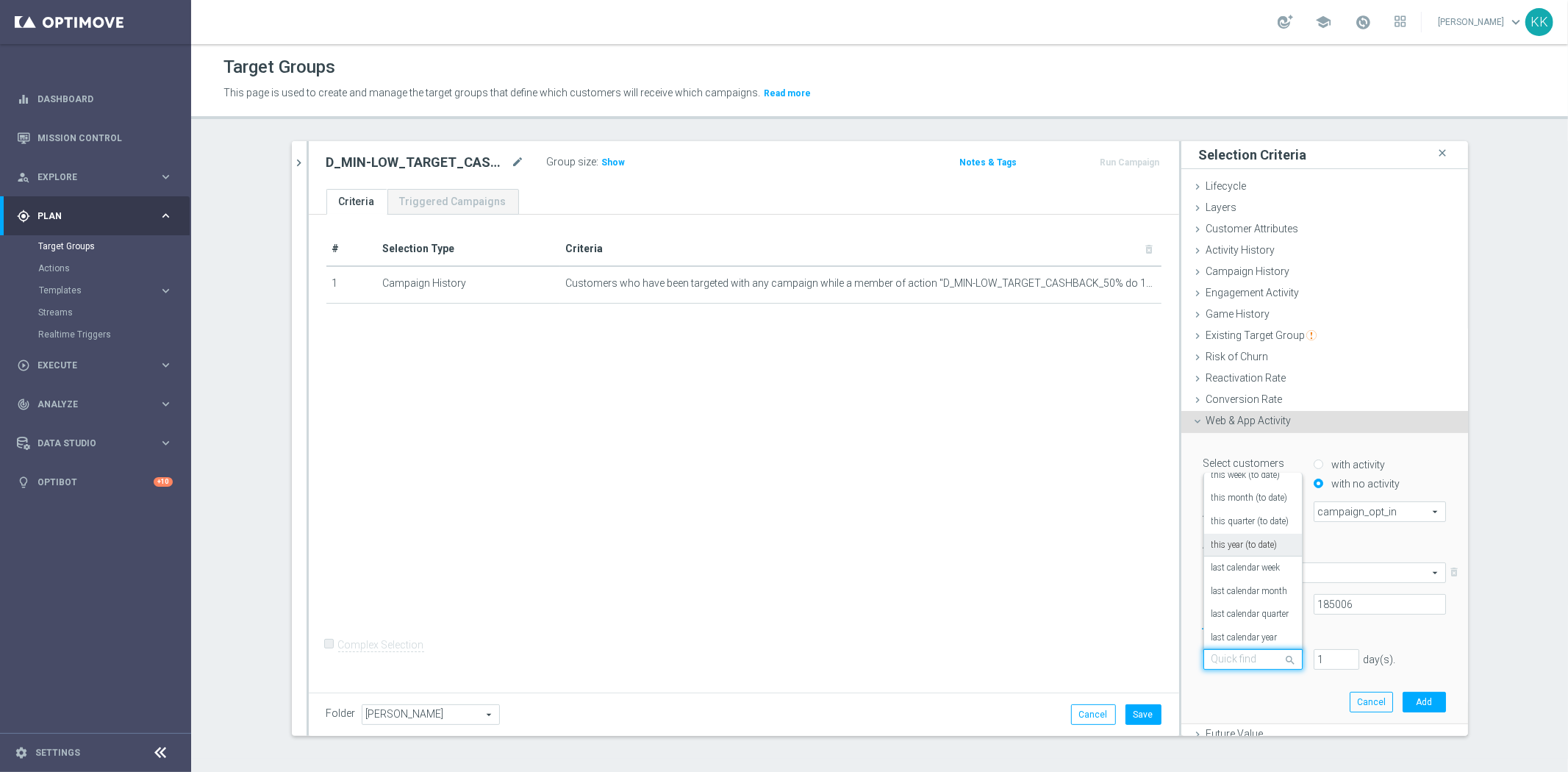
scroll to position [129, 0]
click at [1240, 629] on label "in this range" at bounding box center [1235, 634] width 48 height 12
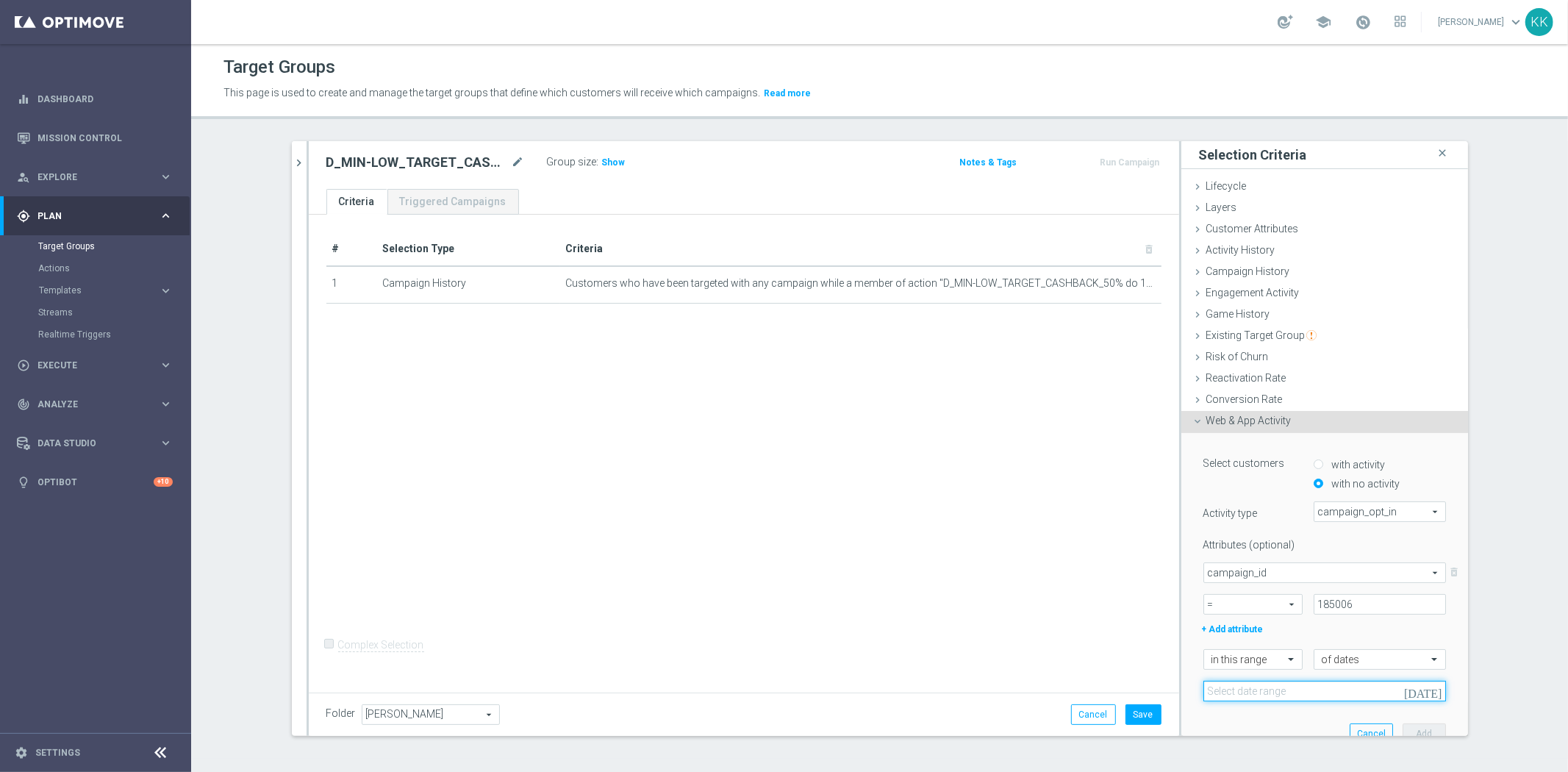
click at [1250, 692] on input at bounding box center [1324, 691] width 243 height 20
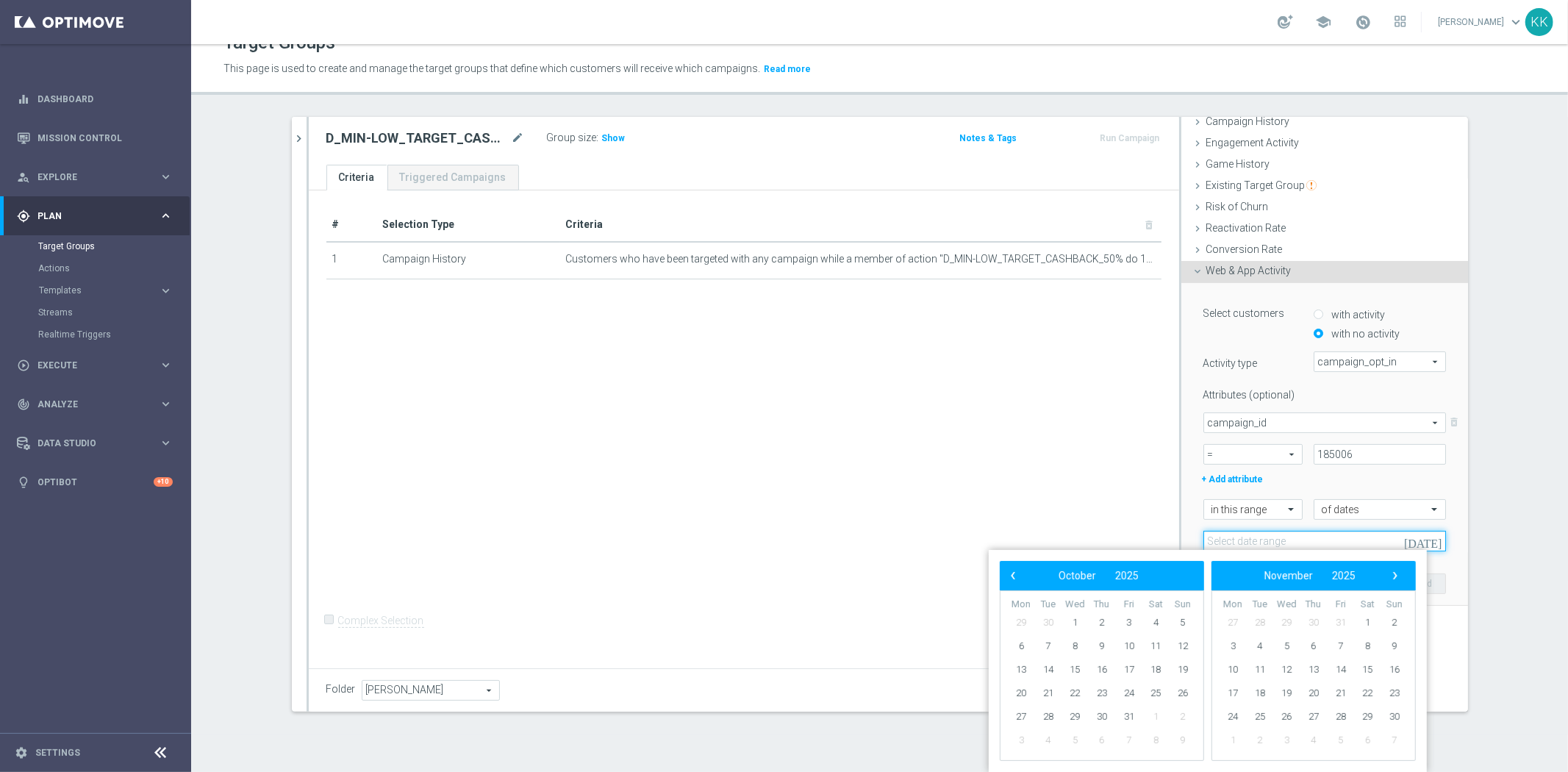
scroll to position [0, 0]
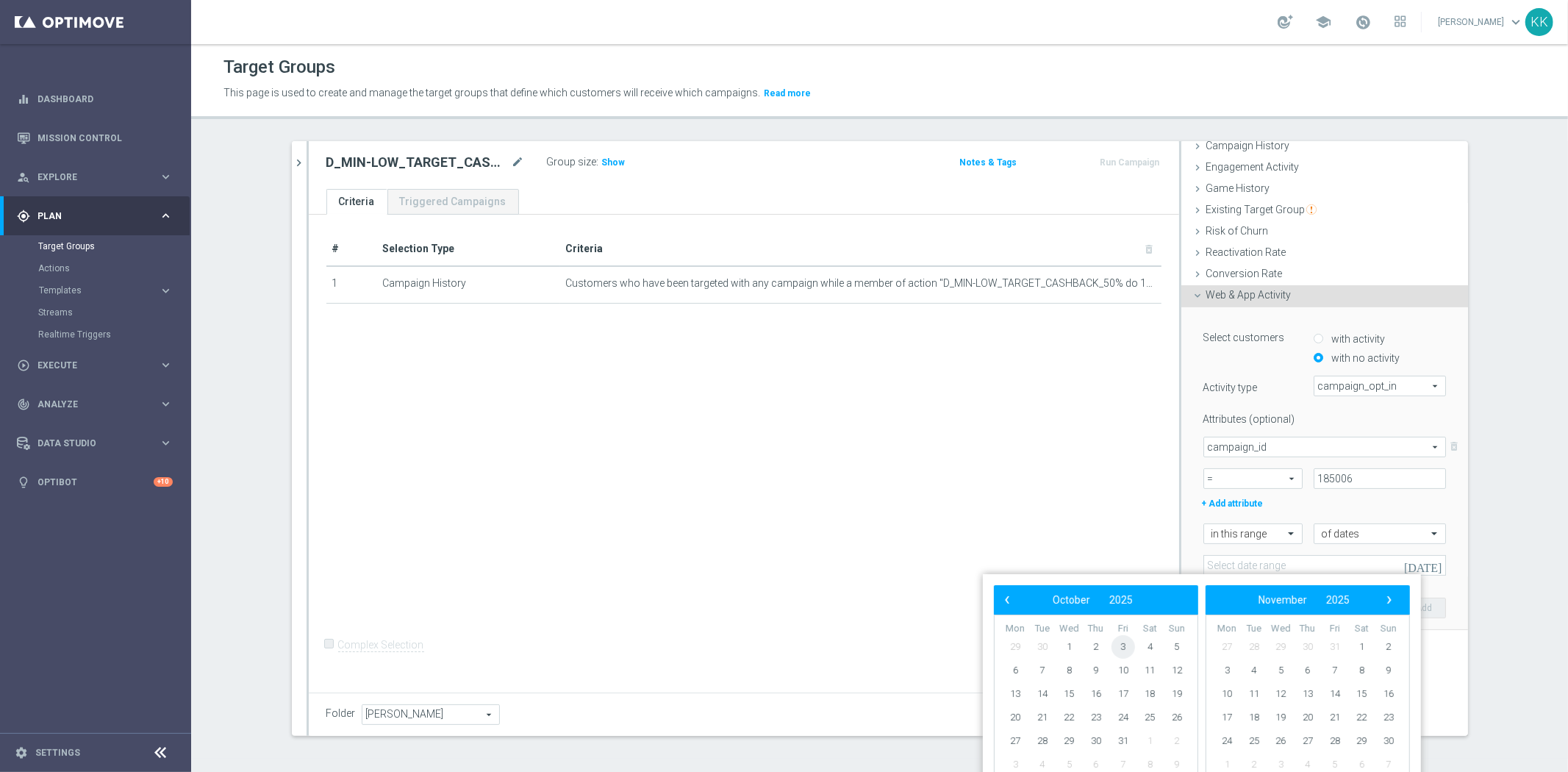
click at [1132, 648] on span "3" at bounding box center [1123, 647] width 24 height 24
click at [1145, 648] on span "4" at bounding box center [1150, 647] width 24 height 24
type input "03 Oct 2025 - 04 Oct 2025"
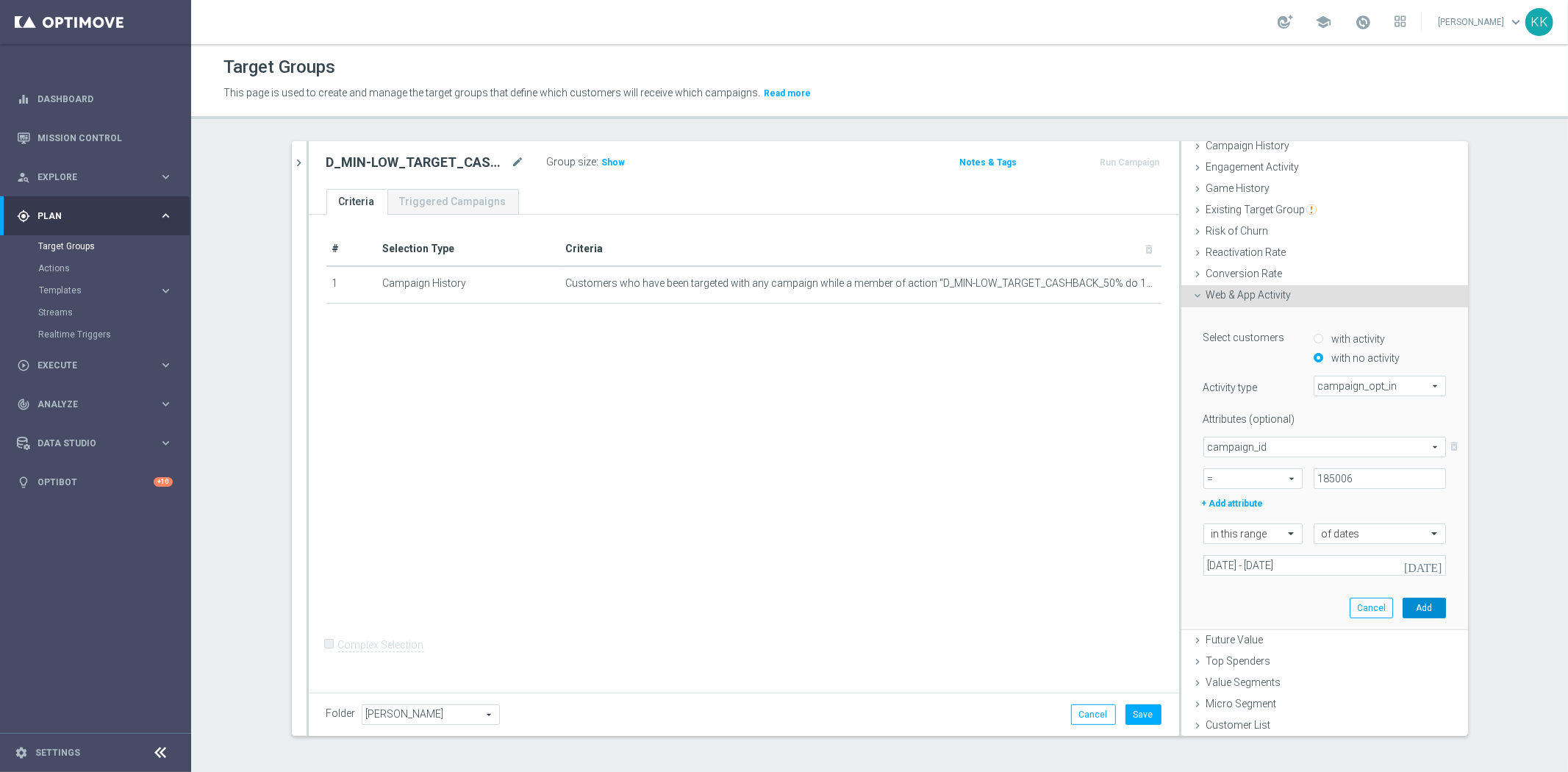
click at [1418, 607] on button "Add" at bounding box center [1424, 607] width 43 height 20
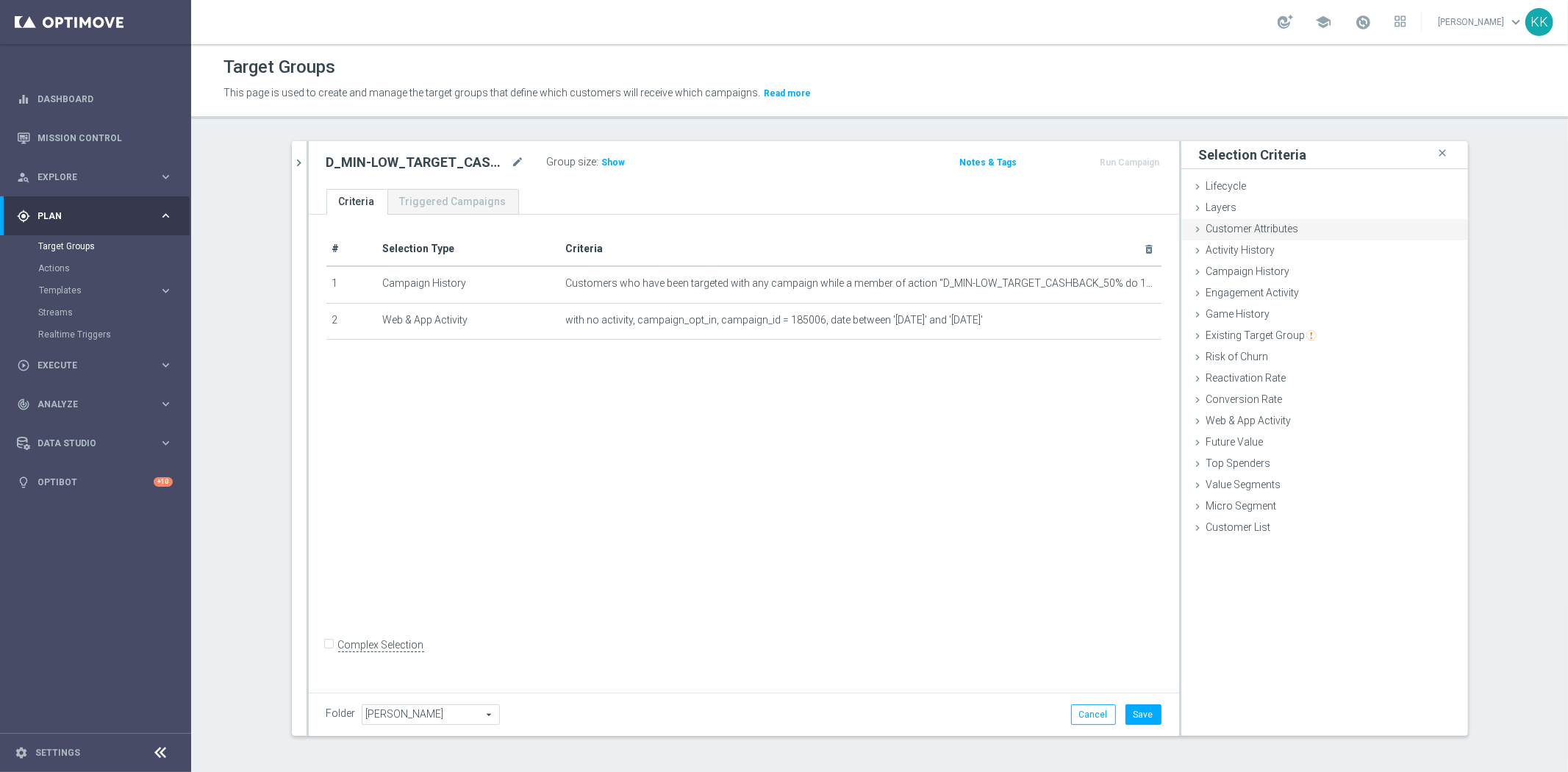
click at [1301, 219] on div "Customer Attributes done" at bounding box center [1324, 230] width 287 height 22
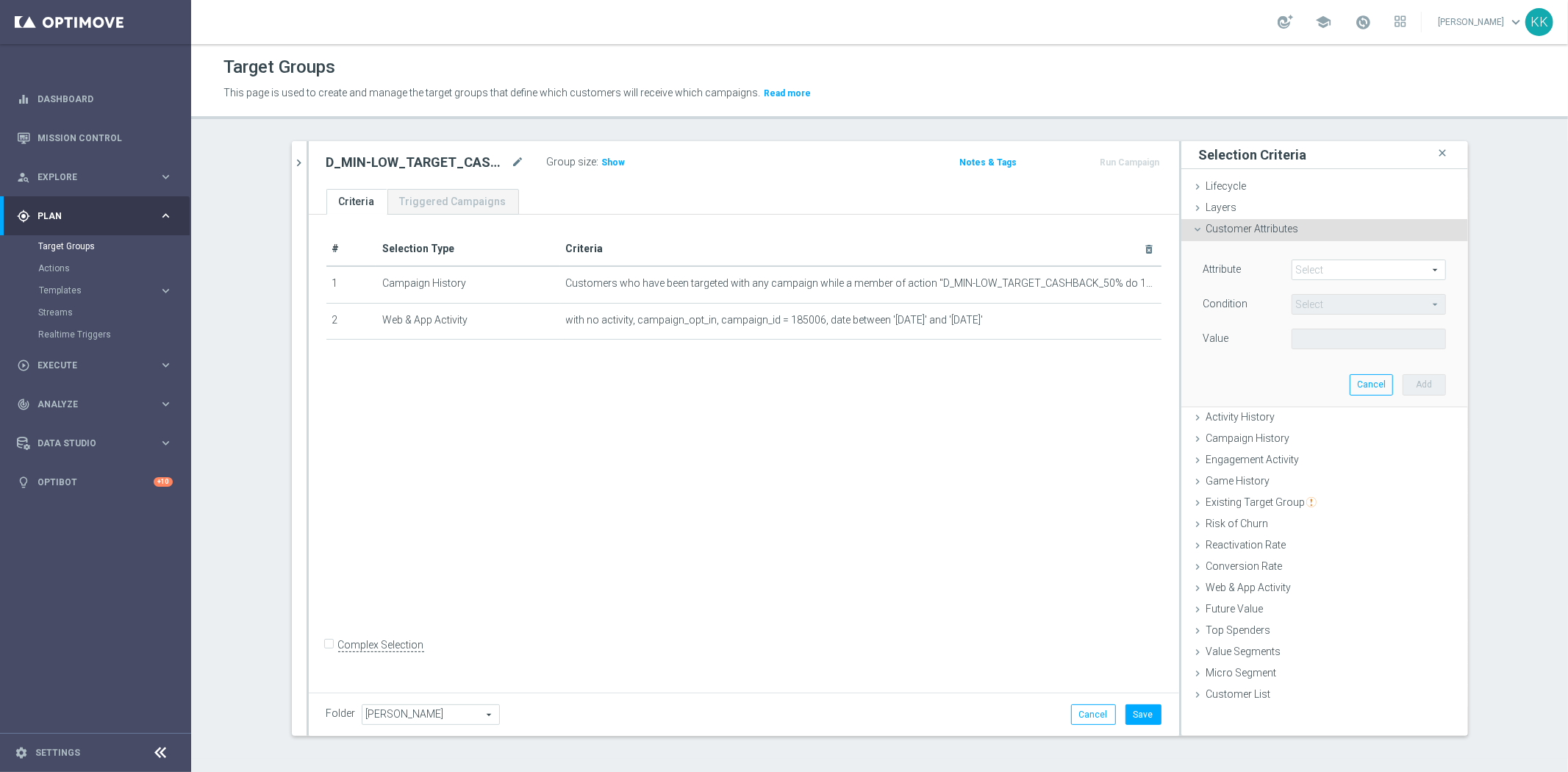
click at [1326, 279] on div "Select arrow_drop_down search" at bounding box center [1369, 269] width 154 height 20
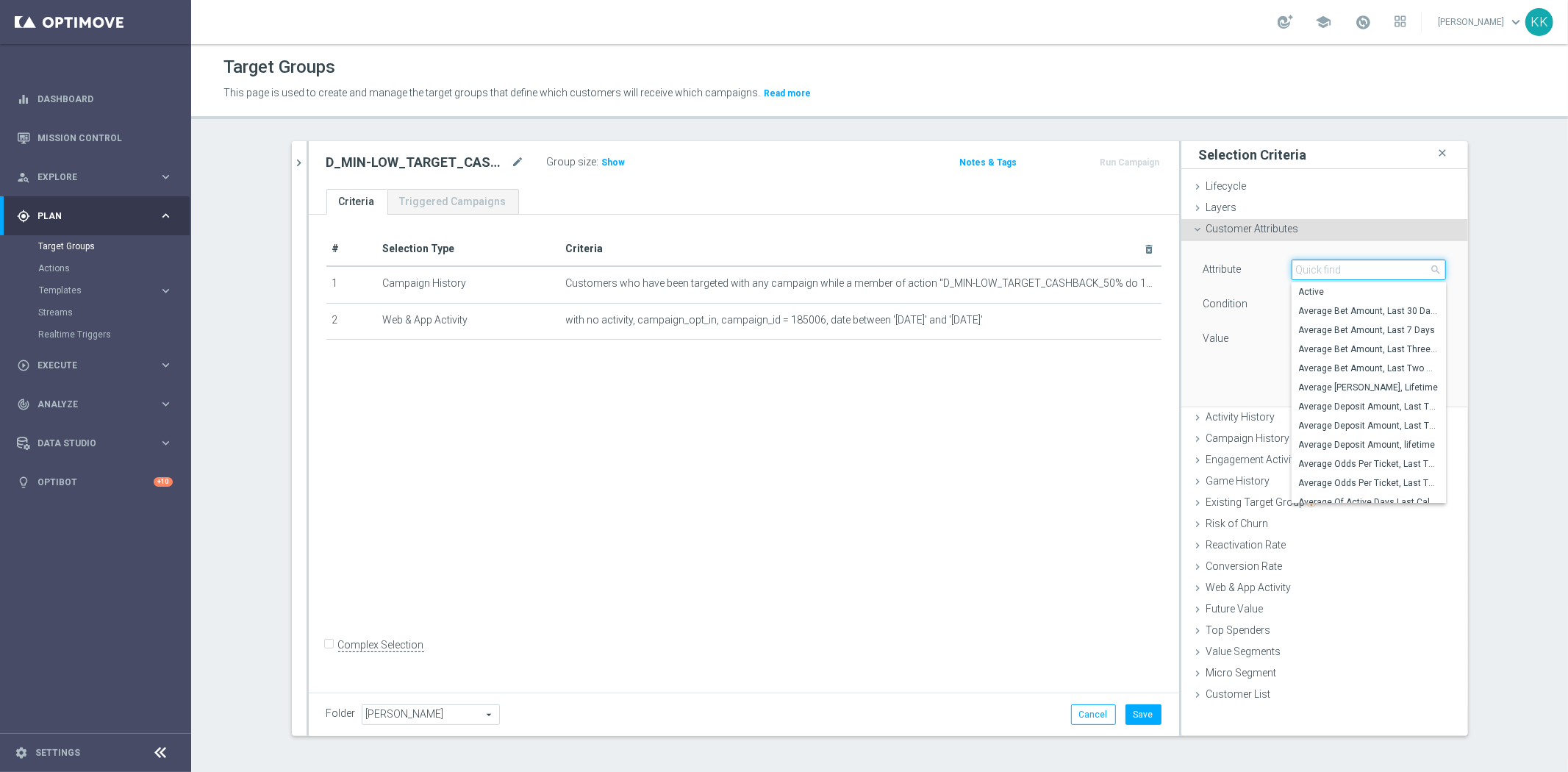
click at [1326, 279] on input "search" at bounding box center [1369, 269] width 154 height 20
type input "push"
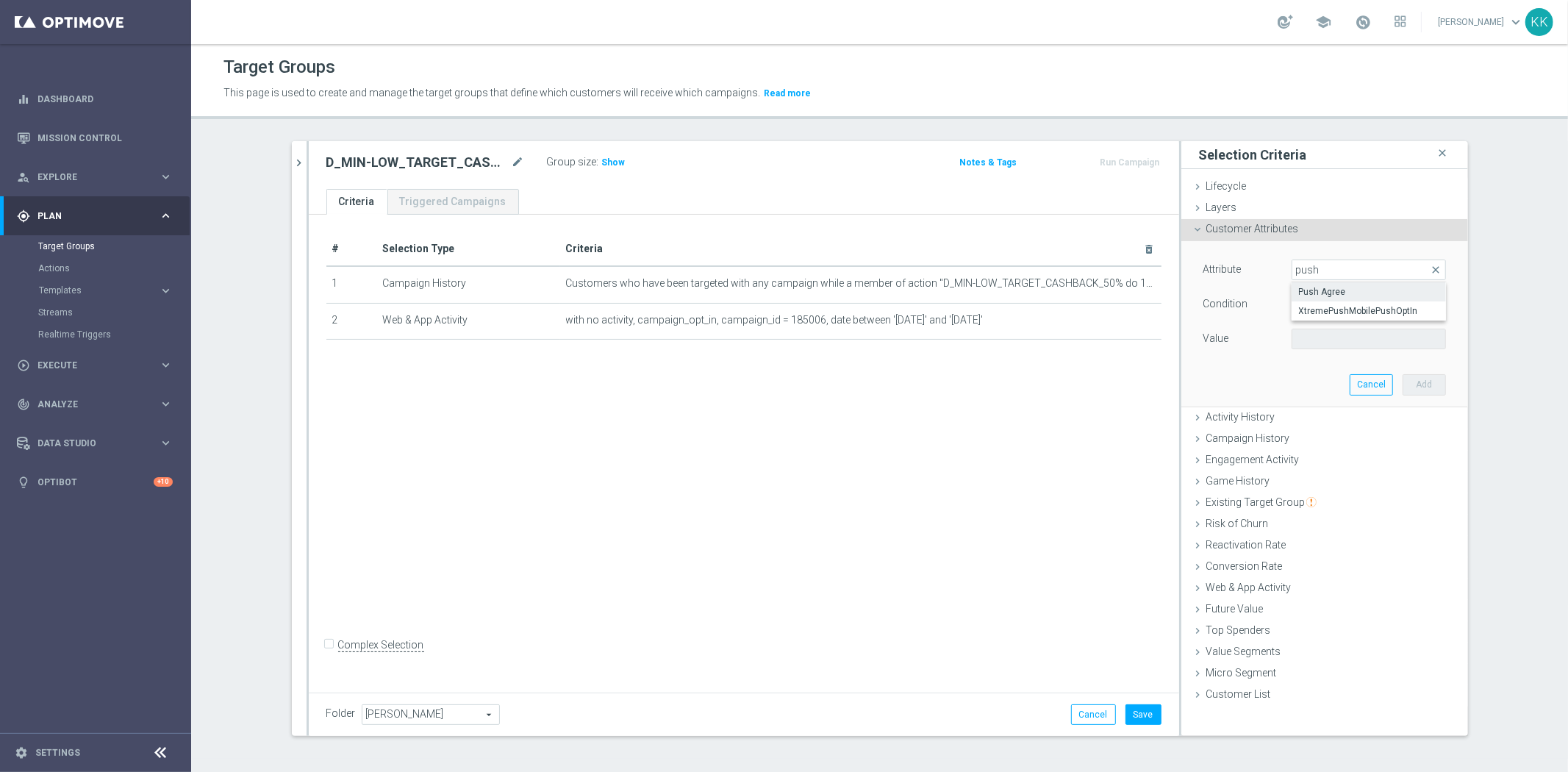
click at [1325, 290] on span "Push Agree" at bounding box center [1369, 291] width 140 height 12
type input "Push Agree"
type input "Equals"
click at [1372, 335] on span at bounding box center [1369, 338] width 153 height 19
click at [1356, 376] on span "TRUE" at bounding box center [1369, 380] width 140 height 12
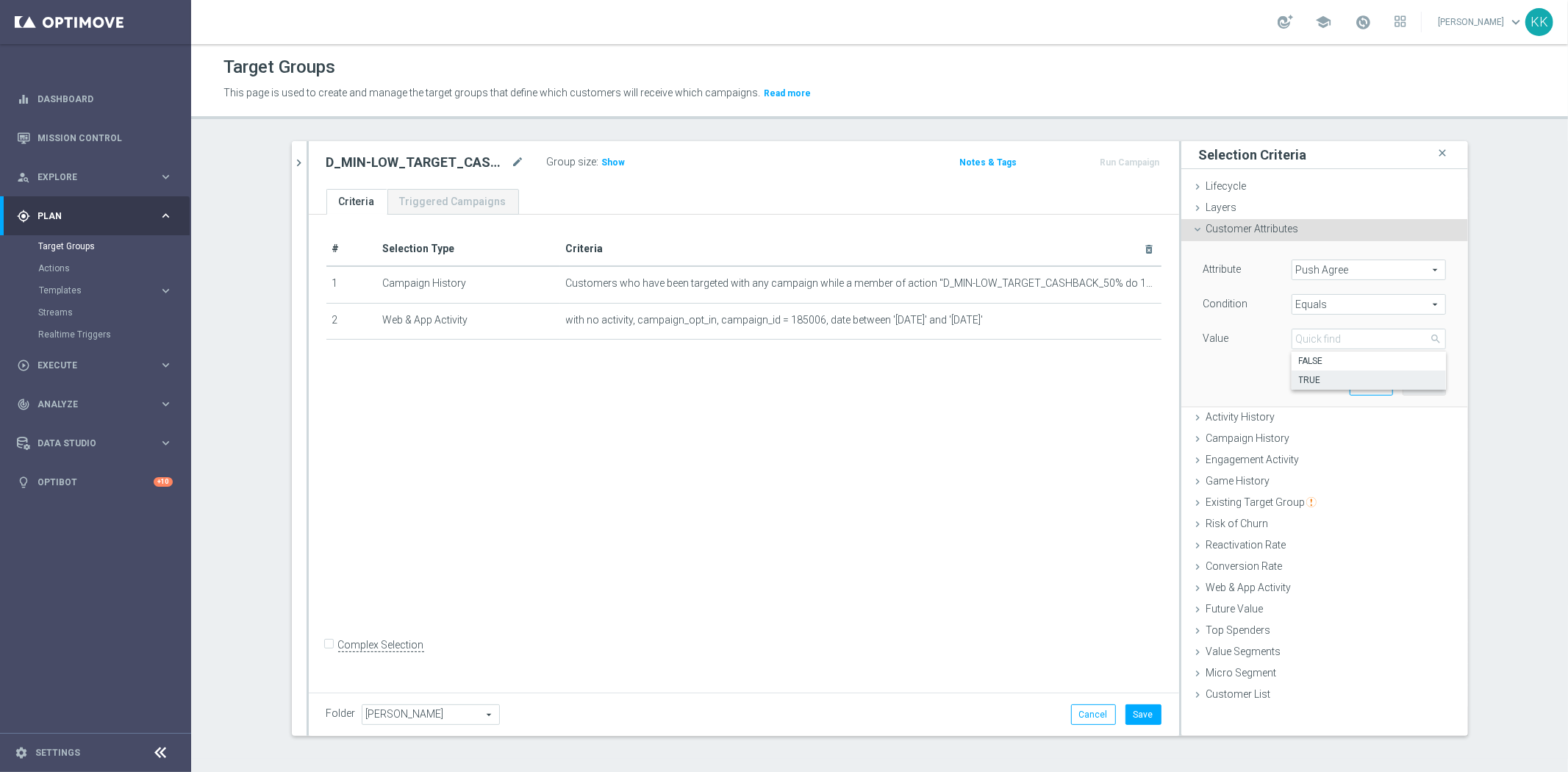
type input "TRUE"
click at [1422, 391] on button "Add" at bounding box center [1424, 384] width 43 height 20
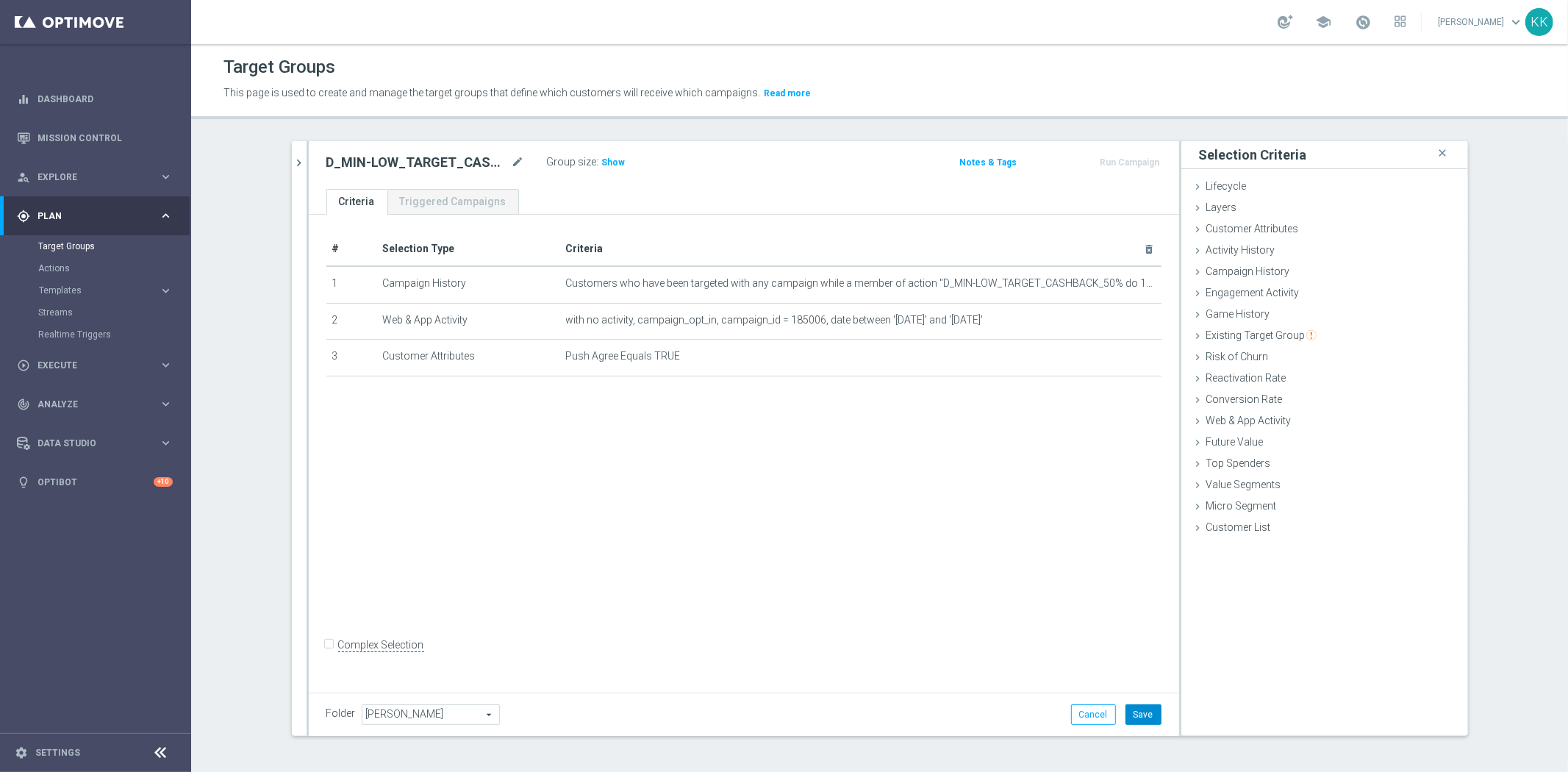
drag, startPoint x: 1147, startPoint y: 715, endPoint x: 1143, endPoint y: 759, distance: 44.2
click at [1147, 715] on button "Save" at bounding box center [1142, 714] width 36 height 20
click at [1308, 232] on div "Customer Attributes done selection saved" at bounding box center [1324, 230] width 287 height 22
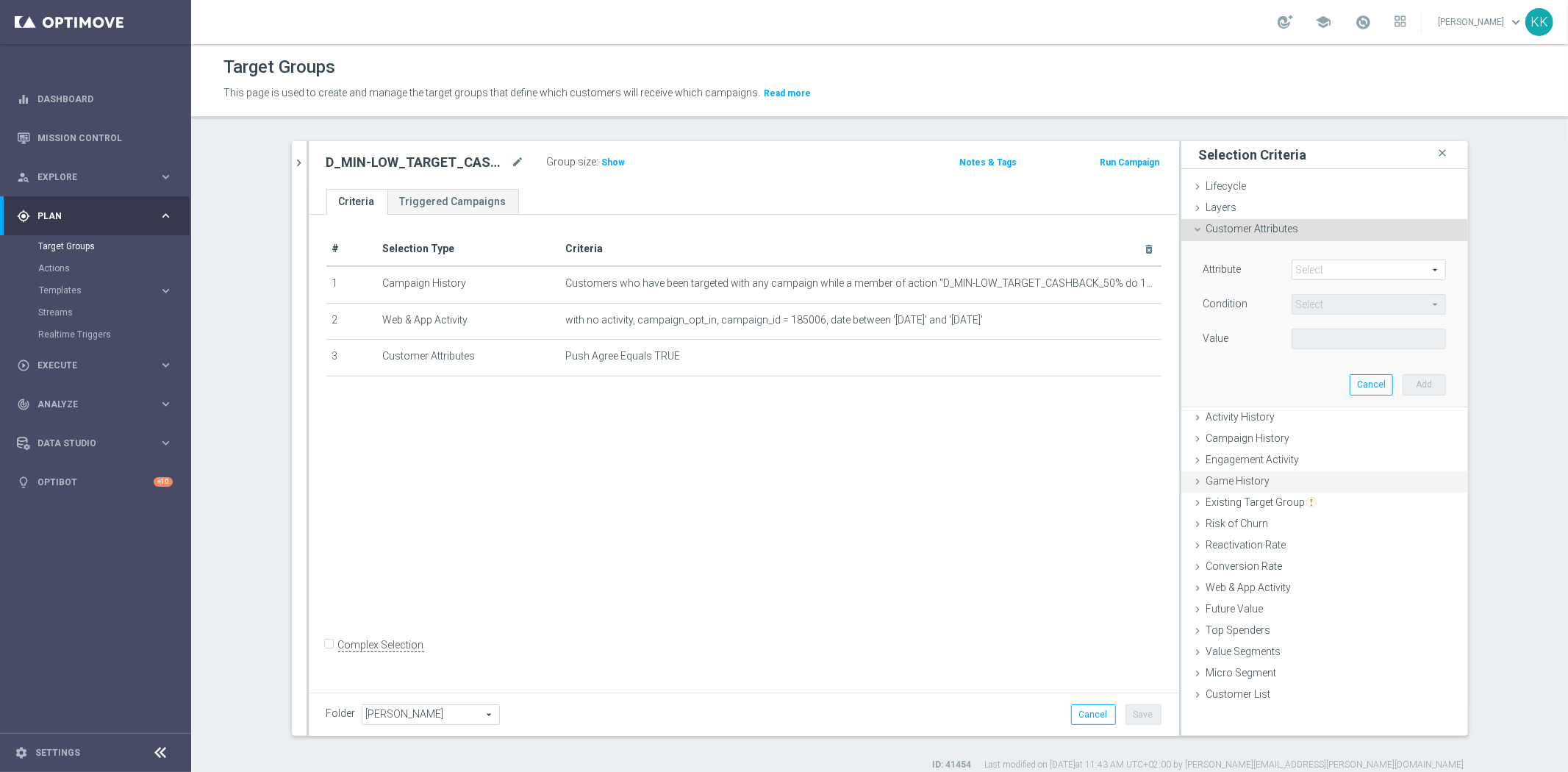
click at [1224, 483] on span "Game History" at bounding box center [1238, 481] width 64 height 12
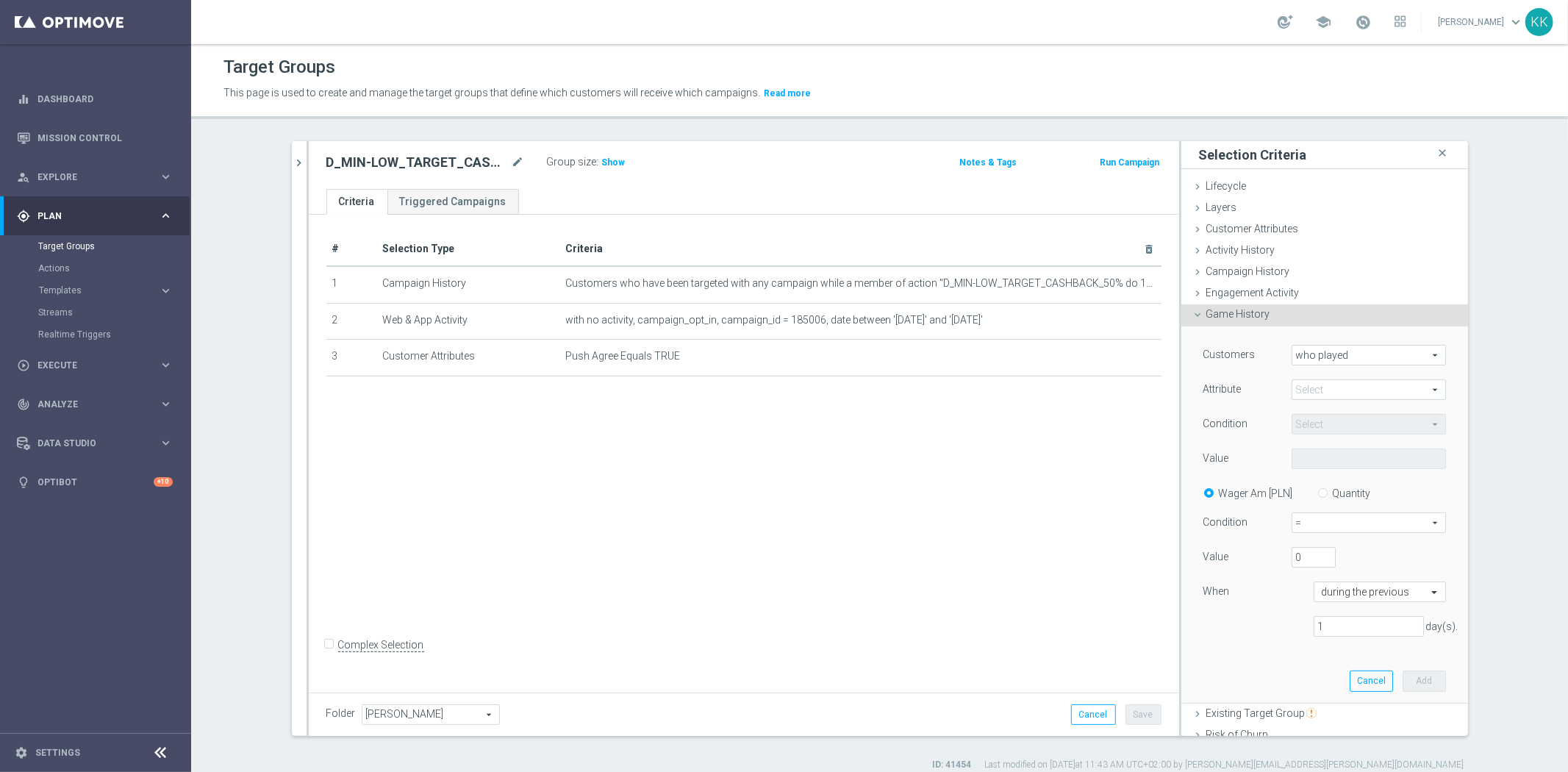
click at [1325, 380] on span at bounding box center [1369, 389] width 153 height 19
click at [1324, 405] on span "sport" at bounding box center [1369, 411] width 140 height 12
type input "sport"
click at [1324, 416] on span "Equals" at bounding box center [1369, 424] width 153 height 19
click at [1325, 556] on span "One of" at bounding box center [1369, 561] width 140 height 12
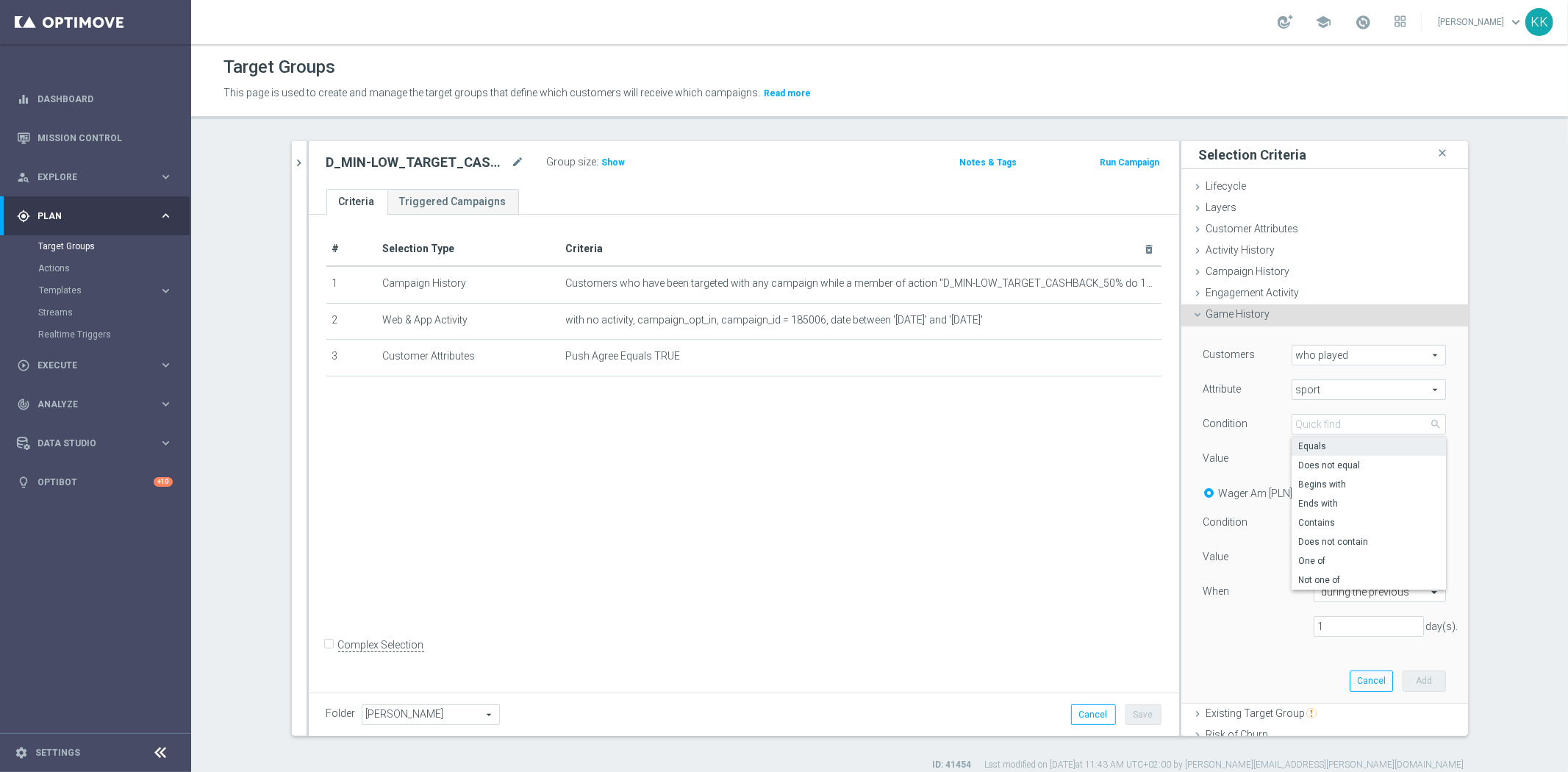
type input "One of"
click at [1341, 463] on span at bounding box center [1369, 459] width 153 height 19
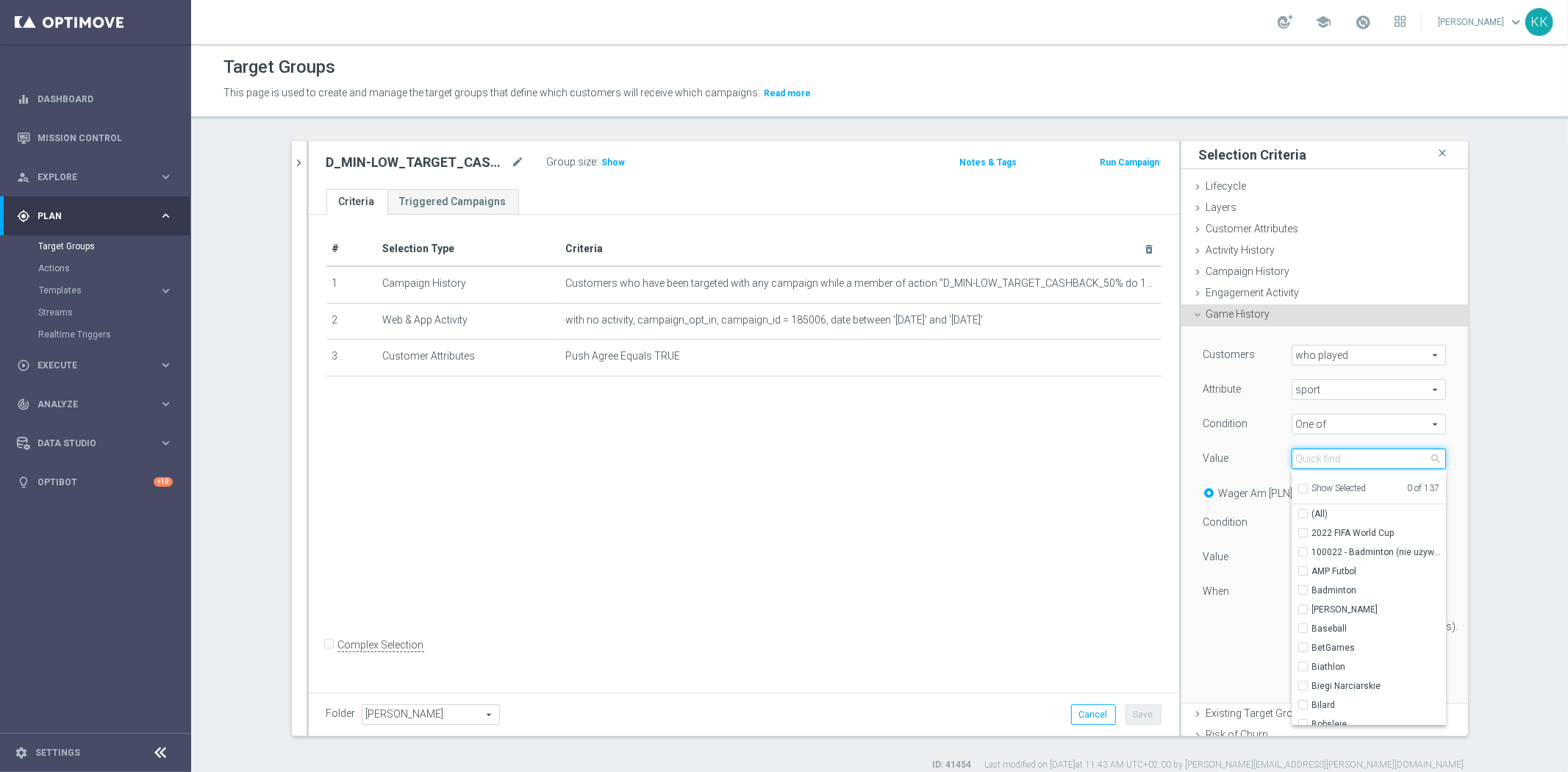
click at [1341, 463] on input "search" at bounding box center [1369, 459] width 154 height 20
click at [1312, 574] on label "Boks" at bounding box center [1379, 580] width 134 height 19
click at [1302, 575] on input "Boks" at bounding box center [1307, 580] width 9 height 9
checkbox input "true"
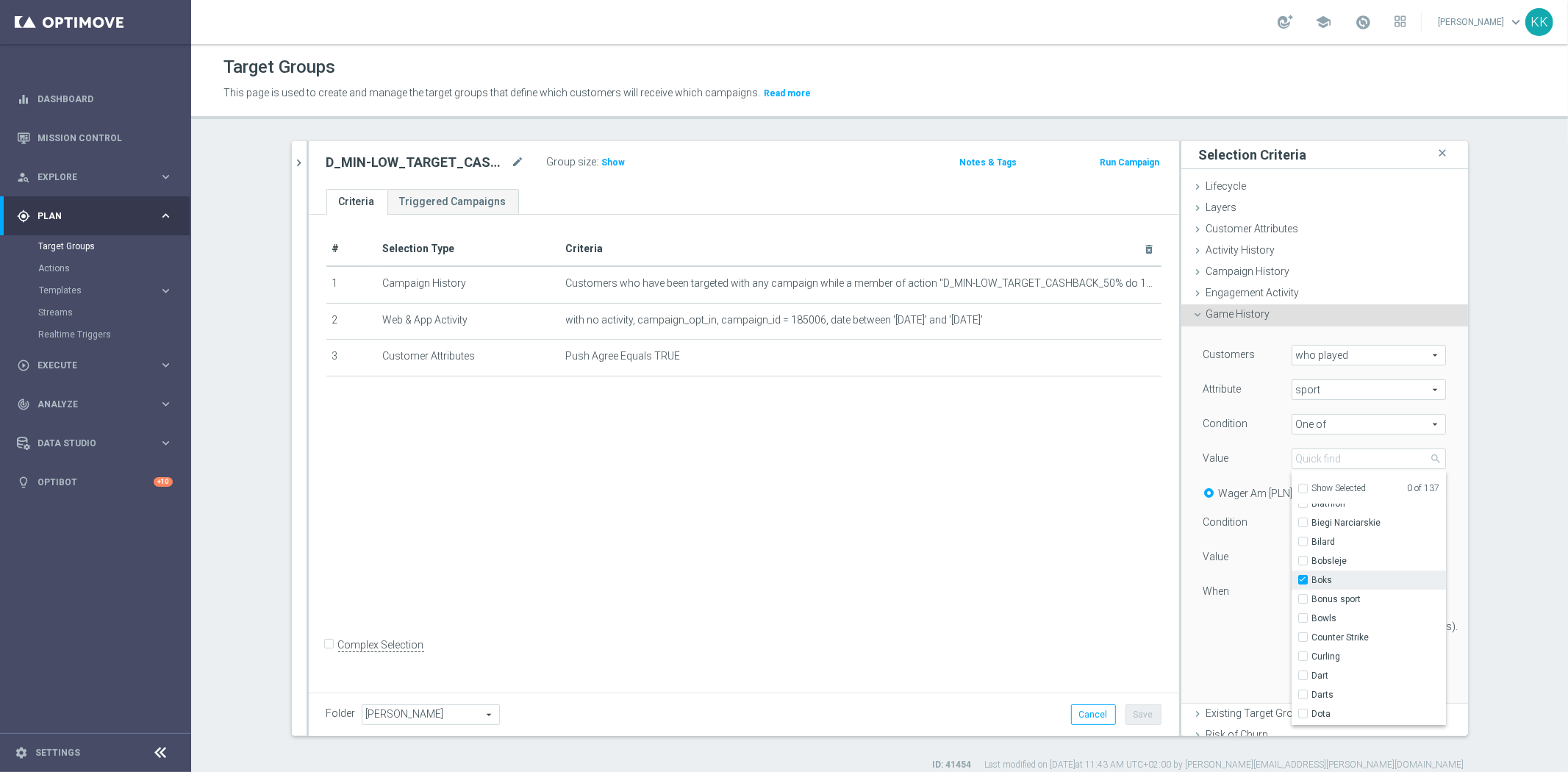
type input "Boks"
click at [1302, 687] on input "Judo" at bounding box center [1307, 691] width 9 height 9
checkbox input "true"
type input "Selected 2 of 137"
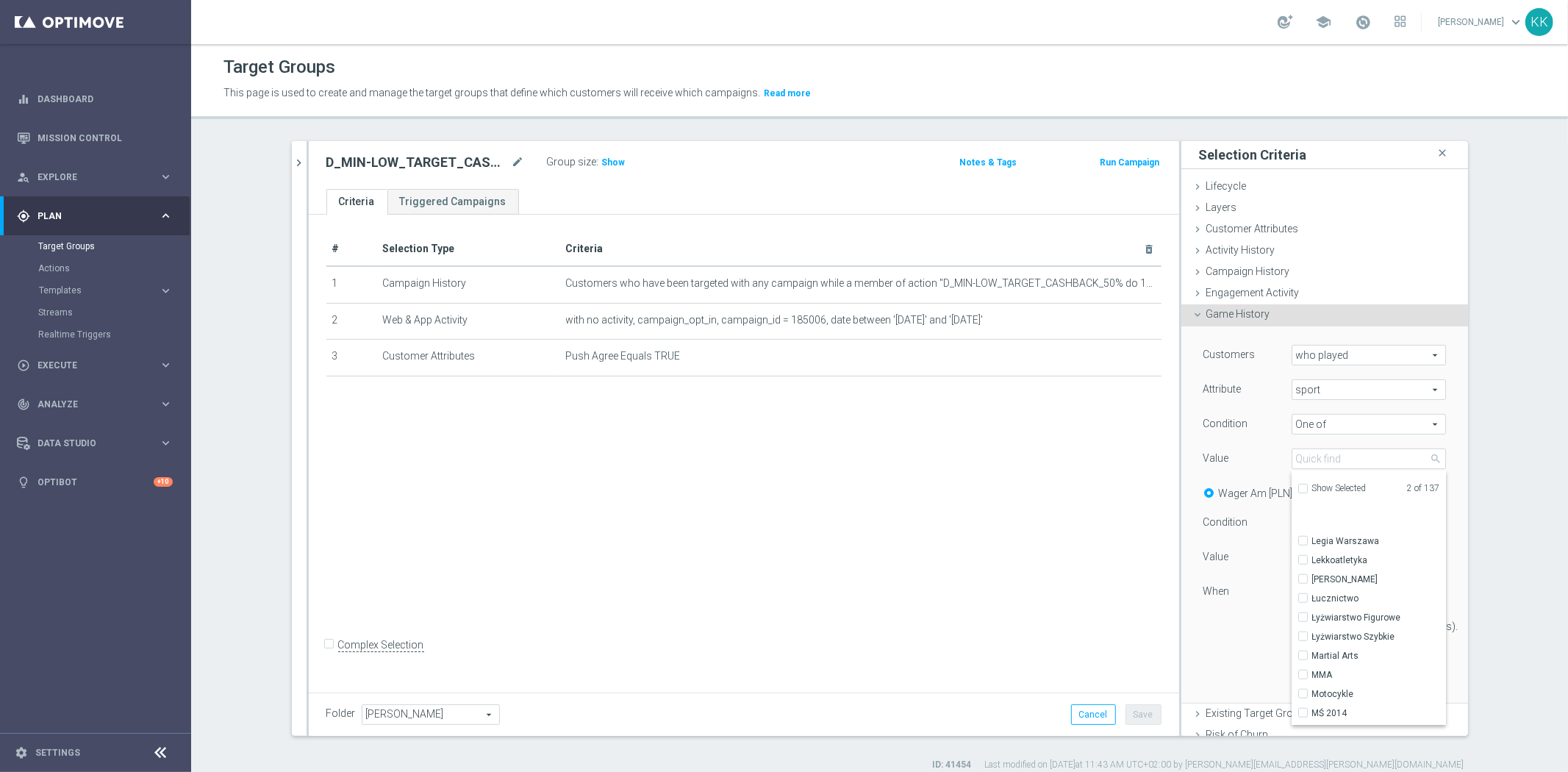
scroll to position [1224, 0]
click at [1291, 619] on div "Martial Arts" at bounding box center [1369, 627] width 154 height 19
click at [1312, 622] on label "Martial Arts" at bounding box center [1379, 627] width 134 height 19
click at [1302, 622] on input "Martial Arts" at bounding box center [1307, 627] width 9 height 9
checkbox input "true"
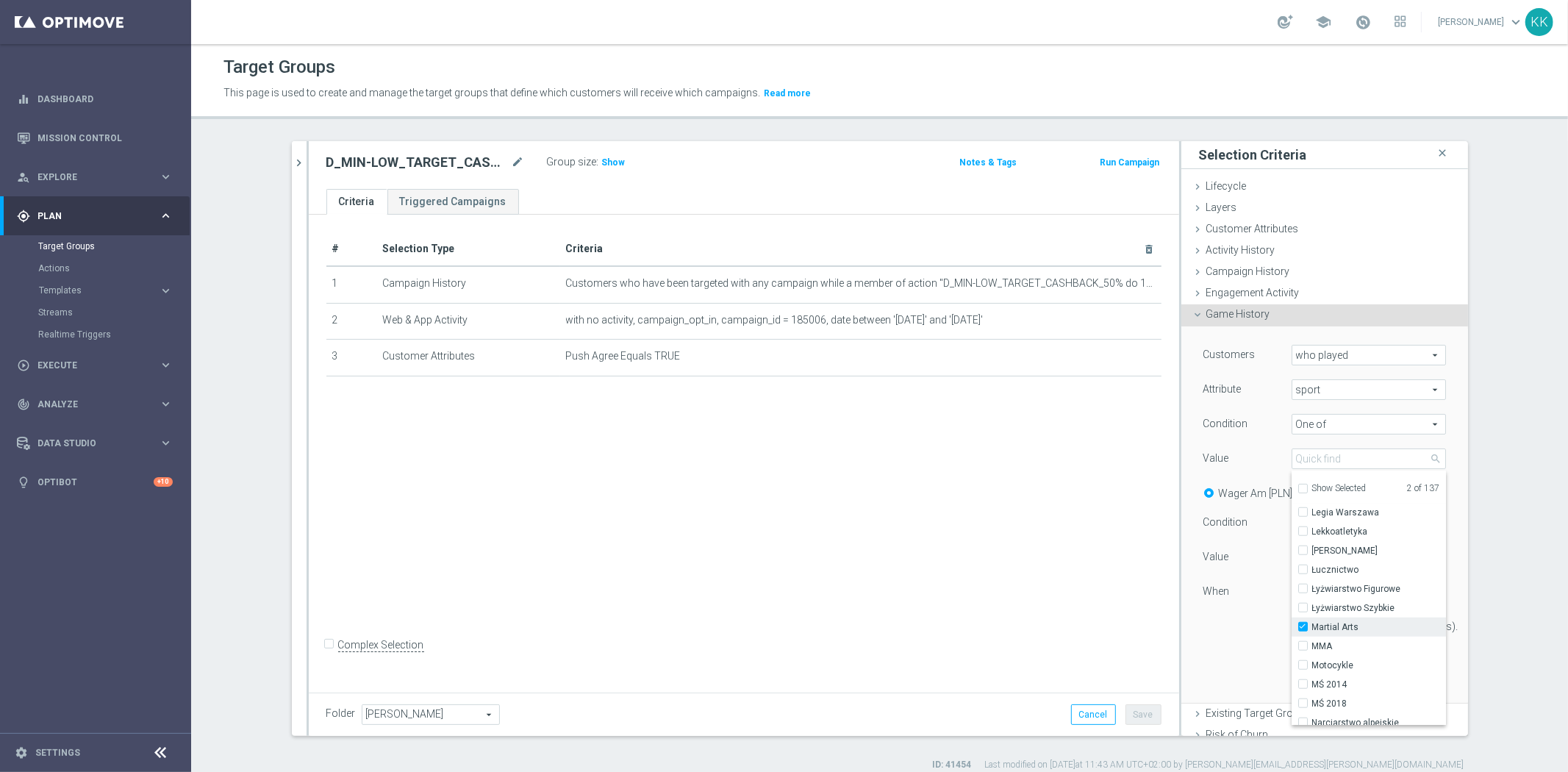
type input "Selected 3 of 137"
click at [1312, 642] on label "MMA" at bounding box center [1379, 646] width 134 height 19
click at [1302, 642] on input "MMA" at bounding box center [1307, 646] width 9 height 9
checkbox input "true"
type input "Selected 4 of 137"
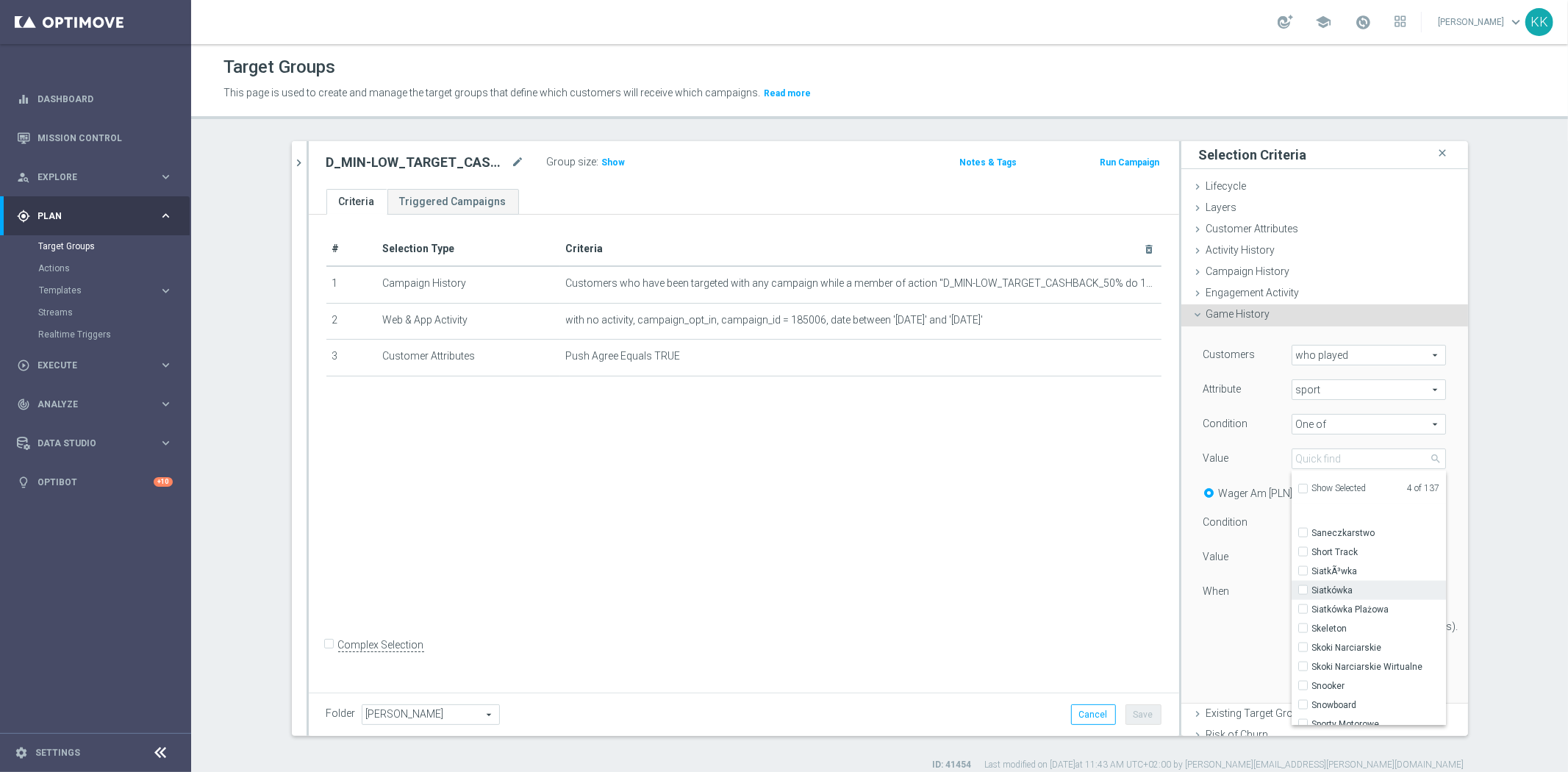
scroll to position [1878, 0]
click at [1296, 655] on div "Sporty Walki" at bounding box center [1369, 661] width 154 height 19
click at [1302, 657] on input "Sporty Walki" at bounding box center [1307, 662] width 9 height 9
checkbox input "true"
type input "Selected 5 of 137"
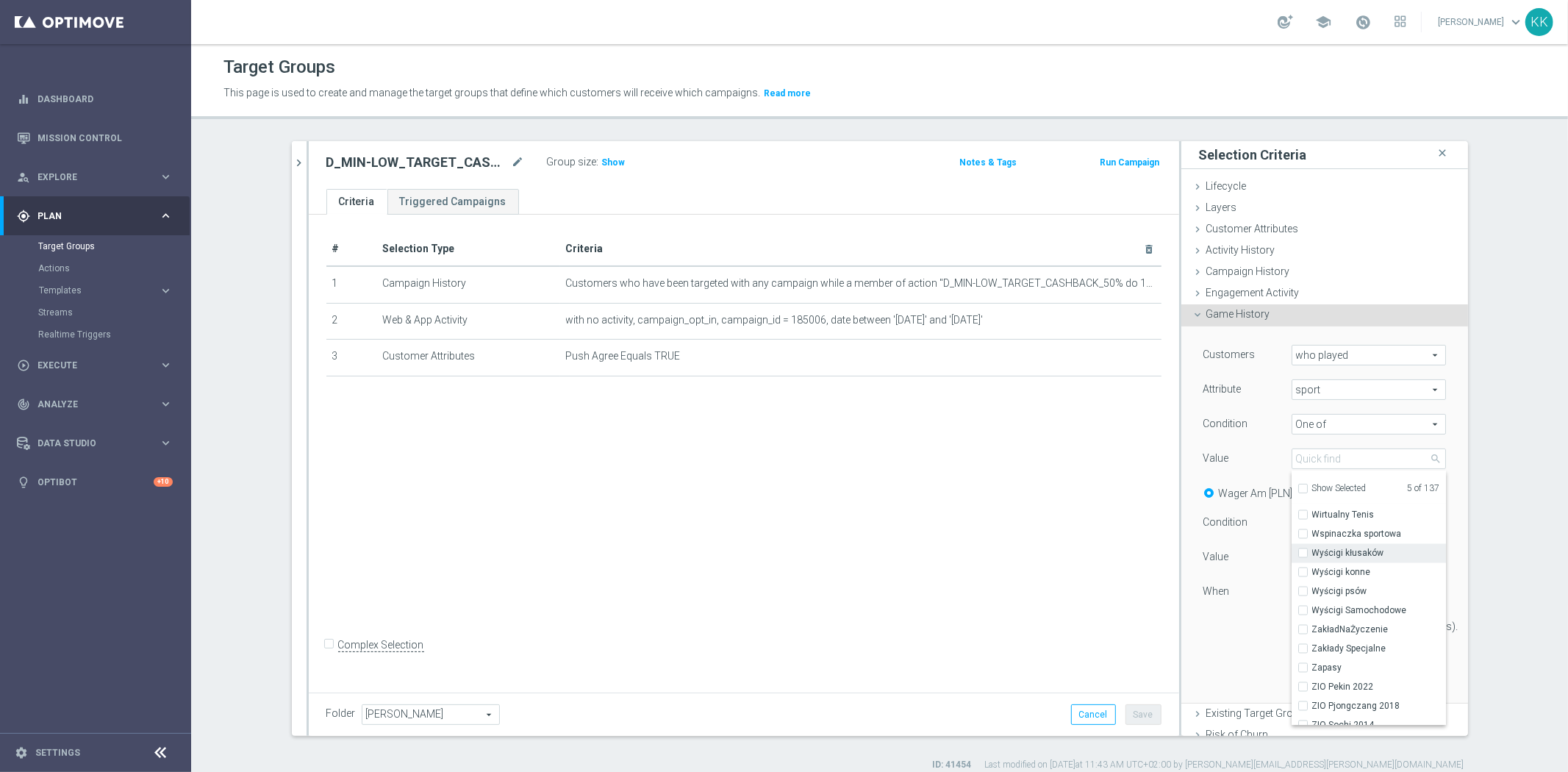
scroll to position [2416, 0]
click at [1302, 619] on input "Zapasy" at bounding box center [1307, 620] width 9 height 9
checkbox input "true"
type input "Selected 6 of 137"
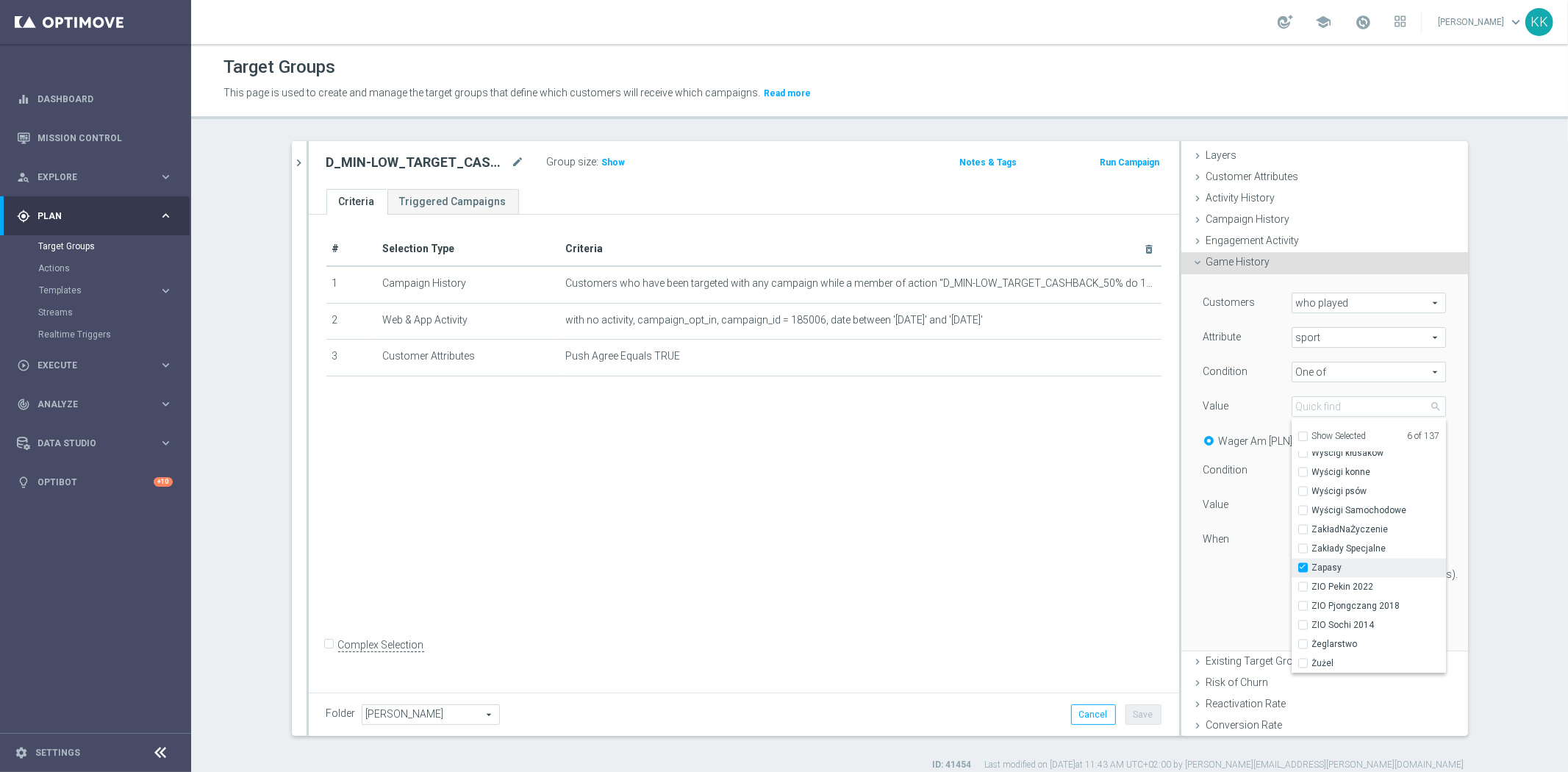
scroll to position [82, 0]
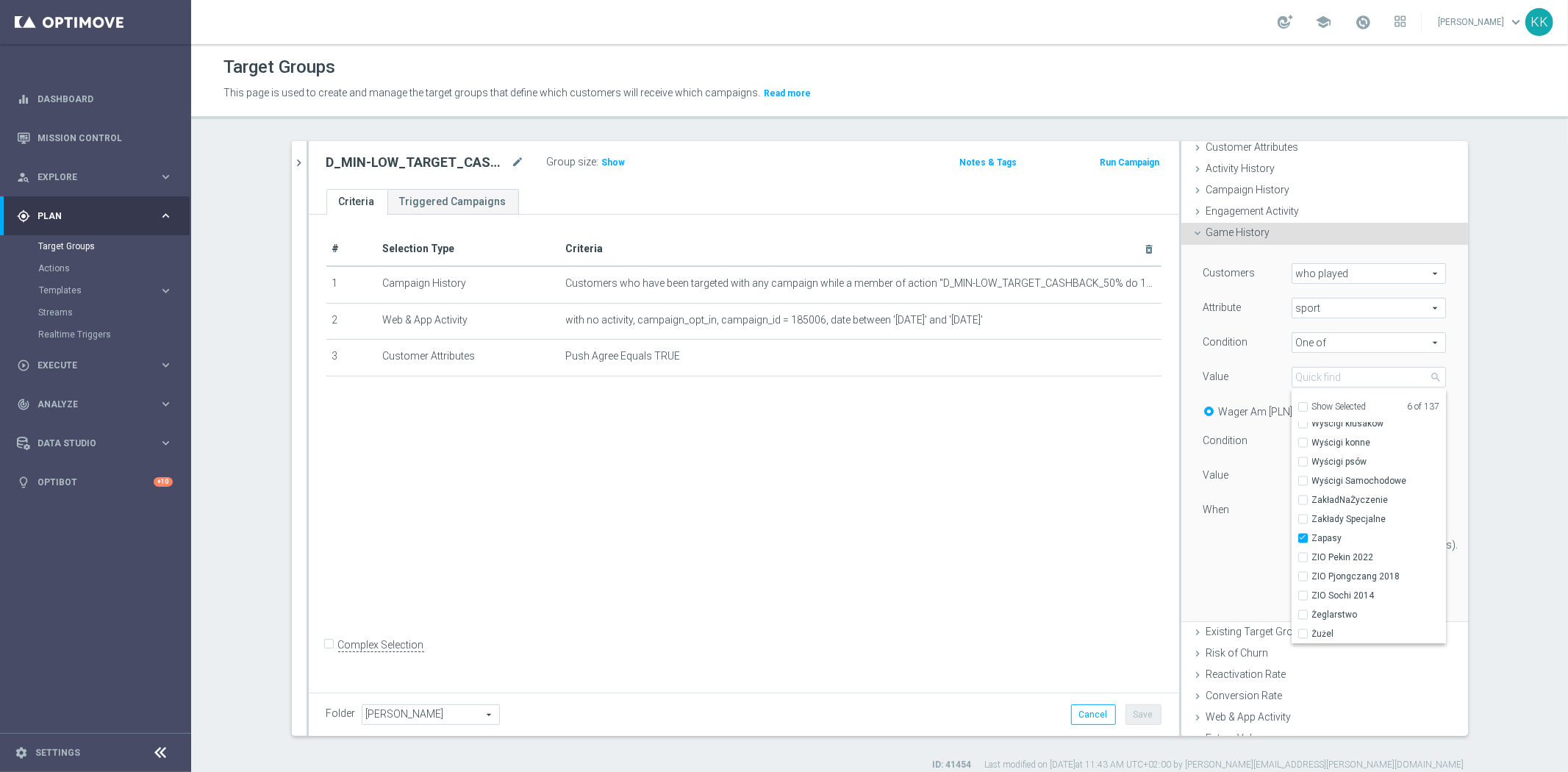
click at [1199, 574] on div "Customers who played who played arrow_drop_down search Attribute sport sport ar…" at bounding box center [1324, 432] width 265 height 376
click at [1333, 413] on label "Quantity" at bounding box center [1352, 412] width 39 height 13
click at [1326, 413] on input "Quantity" at bounding box center [1325, 409] width 9 height 9
radio input "true"
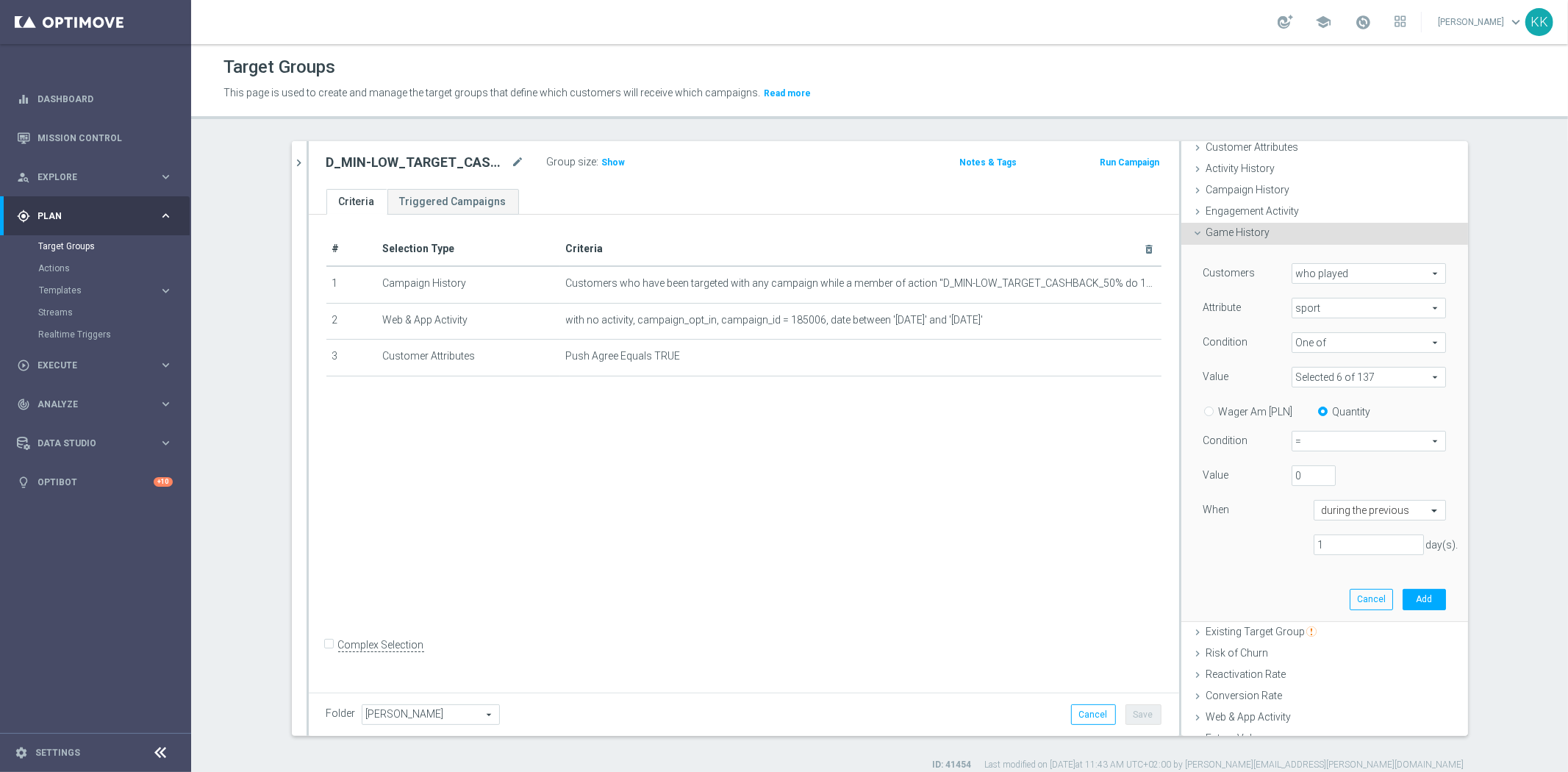
click at [1324, 442] on span "=" at bounding box center [1369, 440] width 153 height 19
click at [1322, 497] on span ">" at bounding box center [1369, 500] width 138 height 12
type input ">"
drag, startPoint x: 1260, startPoint y: 472, endPoint x: 1251, endPoint y: 471, distance: 9.1
click at [1254, 472] on div "Value 0" at bounding box center [1324, 477] width 265 height 24
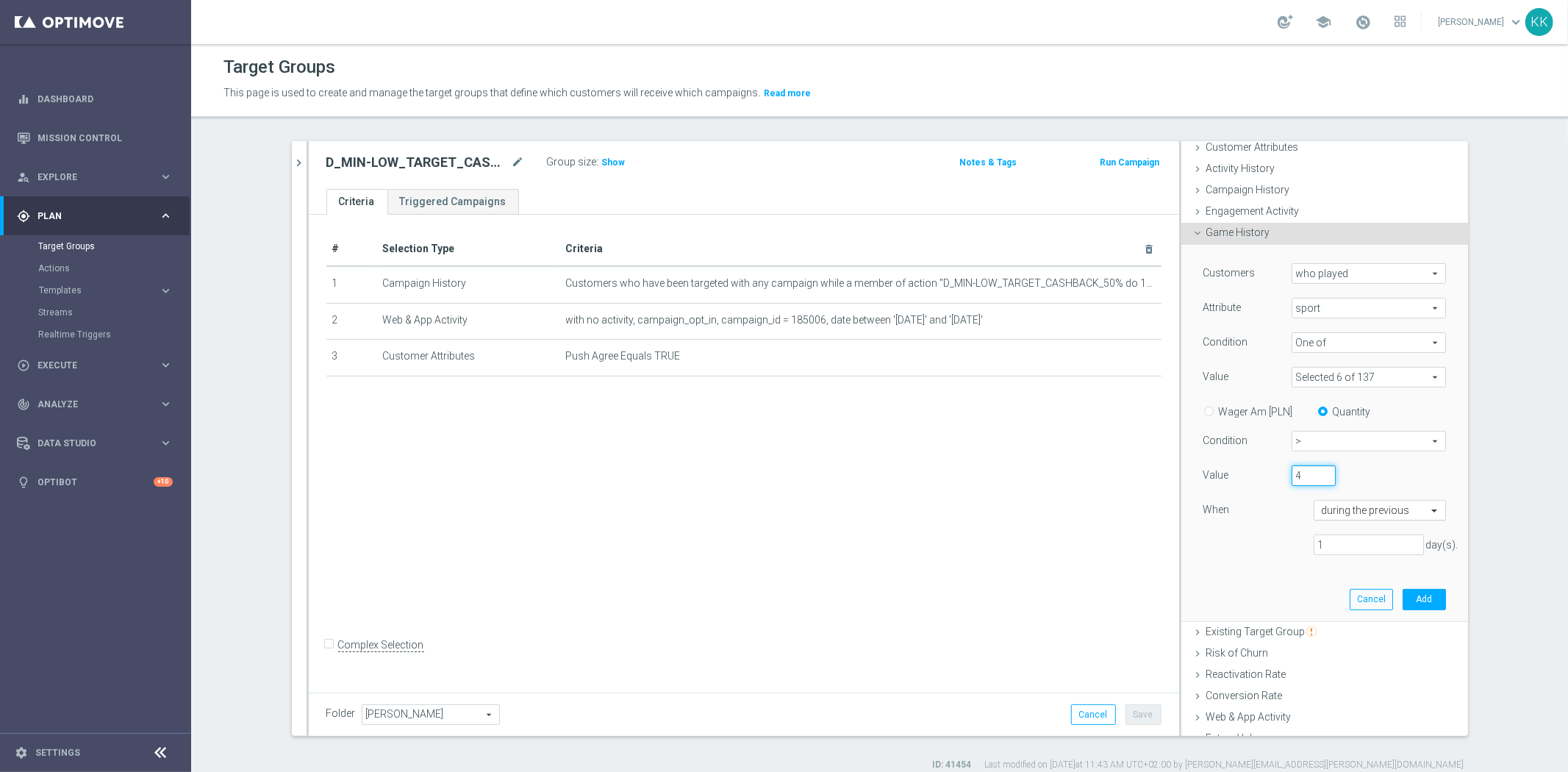
type input "4"
click at [1317, 501] on div "during the previous" at bounding box center [1380, 510] width 132 height 20
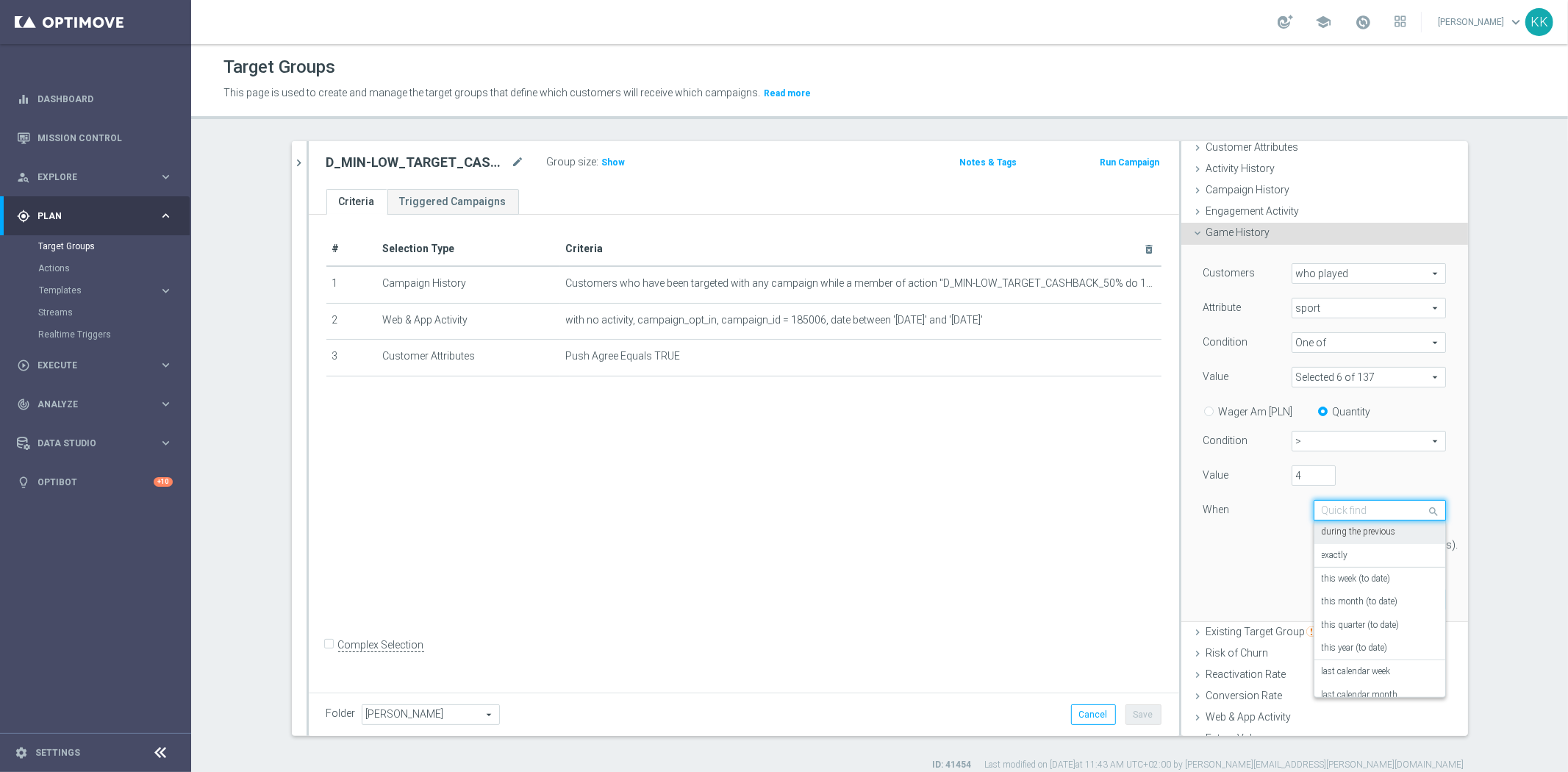
click at [1344, 527] on label "during the previous" at bounding box center [1358, 532] width 74 height 12
click at [1342, 549] on input "1" at bounding box center [1369, 544] width 110 height 20
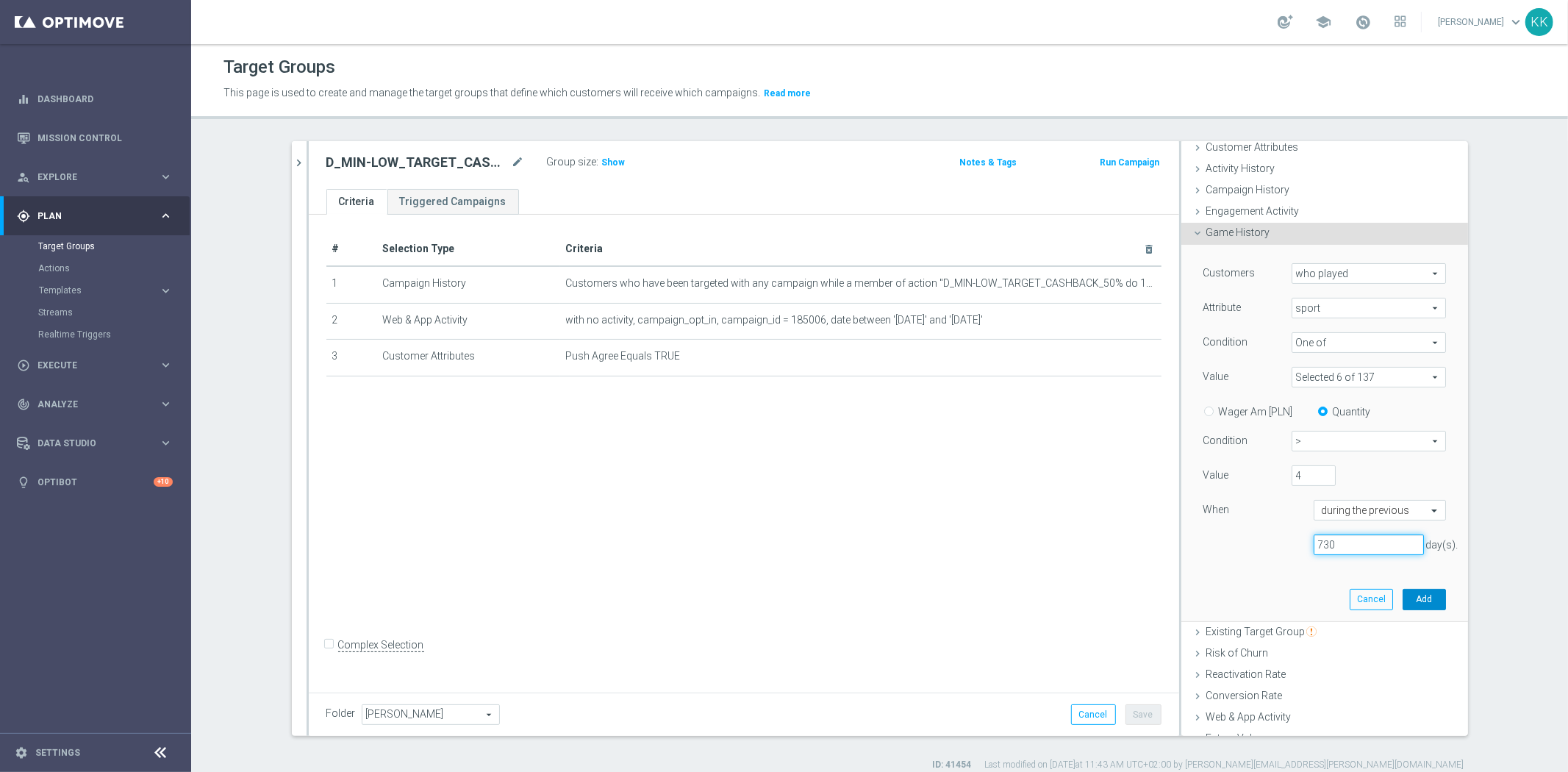
type input "730"
click at [1403, 597] on button "Add" at bounding box center [1424, 599] width 43 height 20
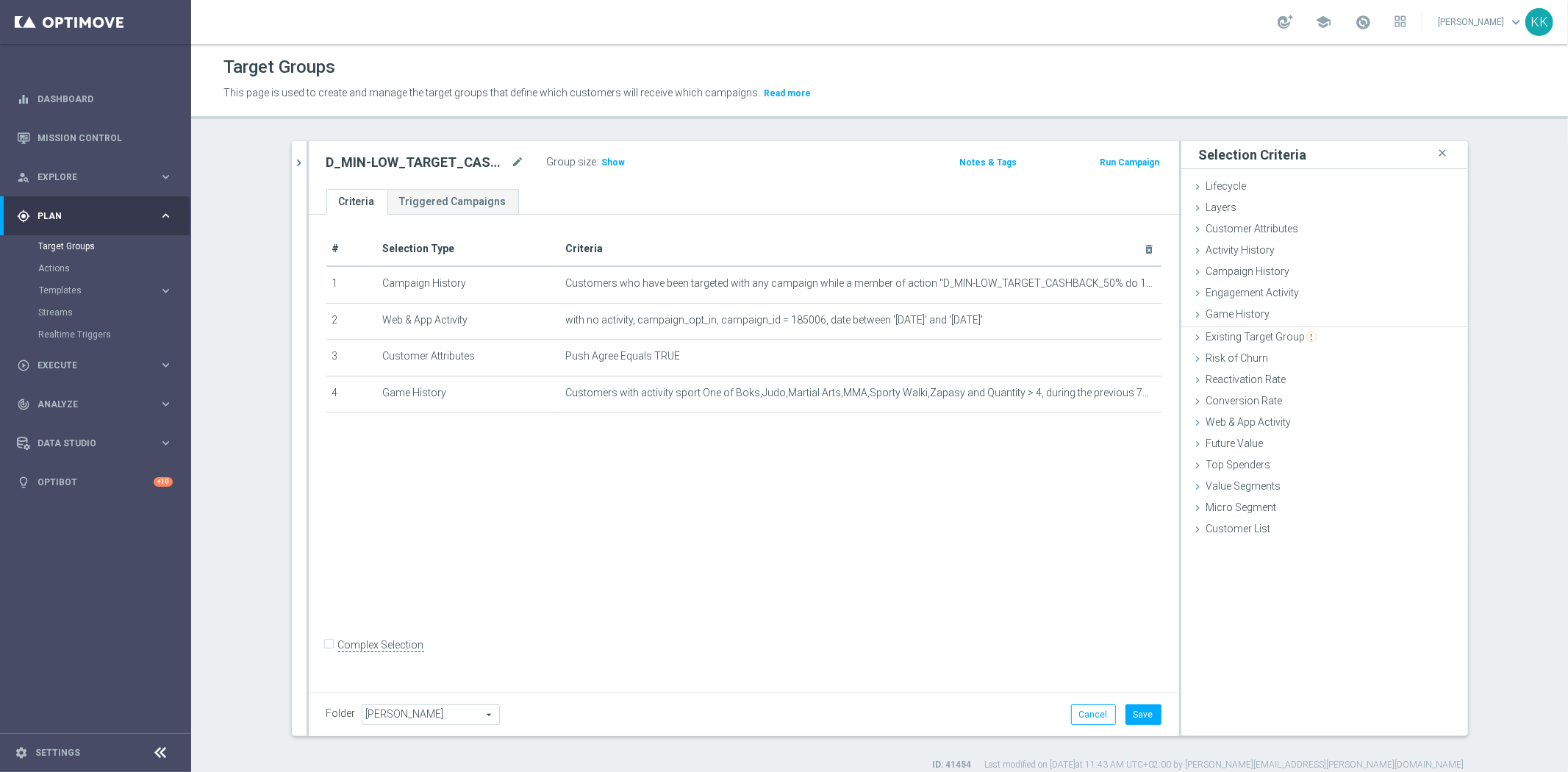
scroll to position [0, 0]
click at [1137, 706] on button "Save" at bounding box center [1142, 714] width 36 height 20
click at [291, 152] on button "chevron_right" at bounding box center [299, 163] width 15 height 43
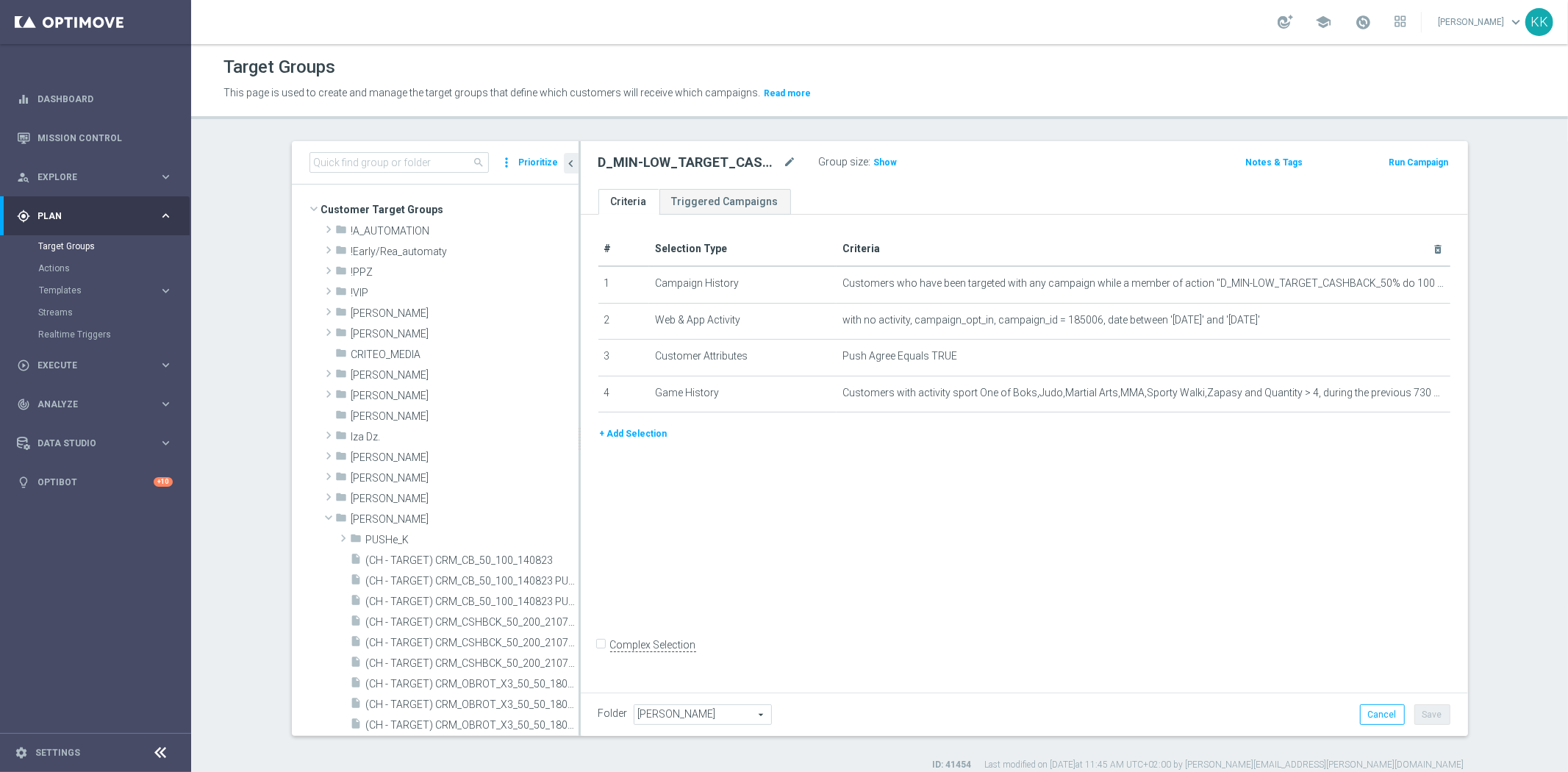
click at [677, 145] on div "D_MIN-LOW_TARGET_CASHBACK_50% do 100 PLN_EPLW_300925_PUSH3 mode_edit Group size…" at bounding box center [1024, 165] width 887 height 48
click at [679, 153] on div "D_MIN-LOW_TARGET_CASHBACK_50% do 100 PLN_EPLW_300925_PUSH3 mode_edit" at bounding box center [709, 163] width 221 height 20
copy div "D_MIN-LOW_TARGET_CASHBACK_50% do 100 PLN_EPLW_300925_PUSH3"
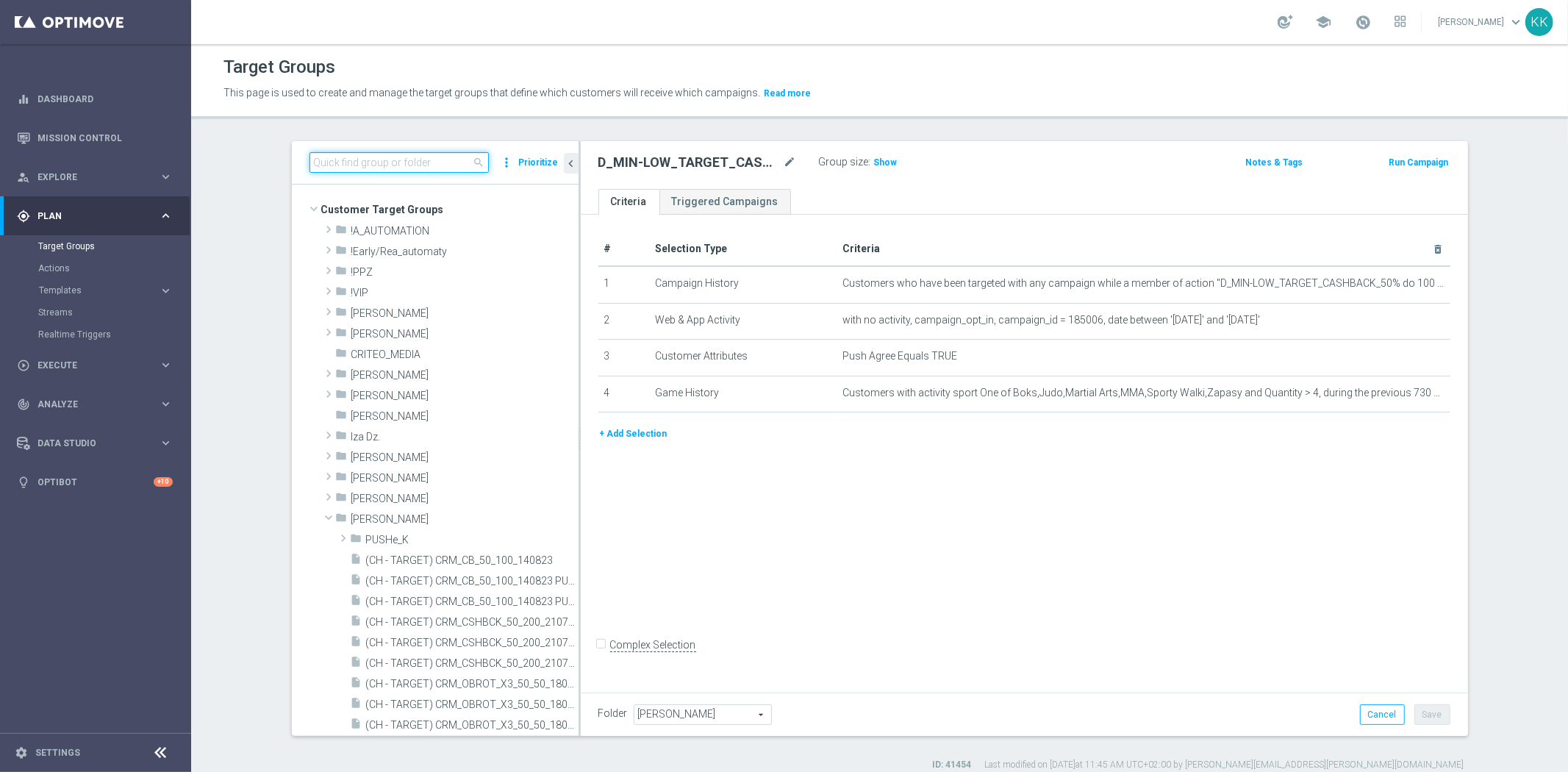
click at [434, 157] on input at bounding box center [399, 163] width 179 height 20
paste input "D_MIN-LOW_TARGET_CASHBACK_50% do 100 PLN_EPLW_300925_PUSH3"
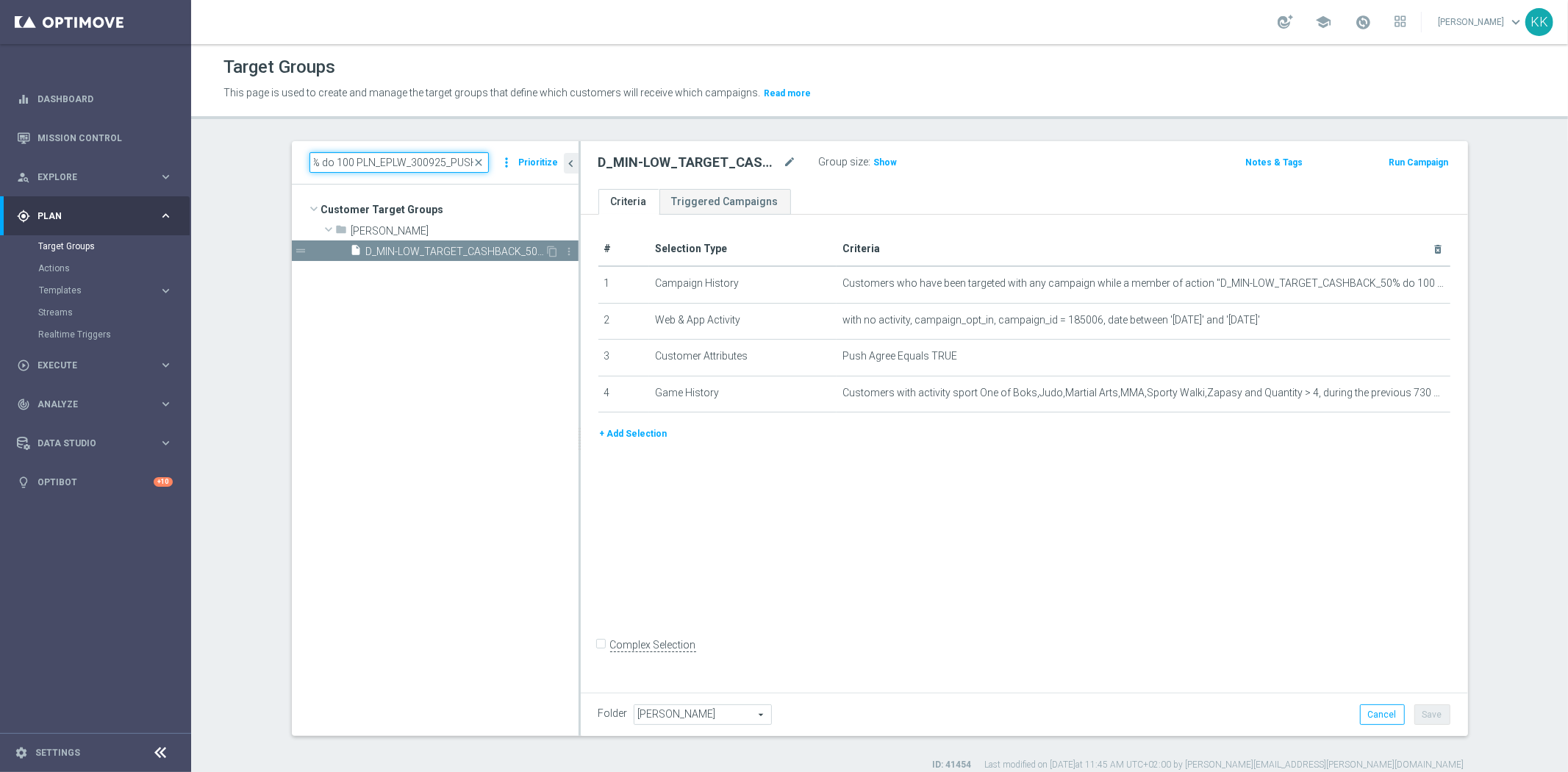
type input "D_MIN-LOW_TARGET_CASHBACK_50% do 100 PLN_EPLW_300925_PUSH3"
click at [431, 255] on span "D_MIN-LOW_TARGET_CASHBACK_50% do 100 PLN_EPLW_300925_PUSH3" at bounding box center [455, 252] width 179 height 13
click at [549, 246] on icon "content_copy" at bounding box center [552, 251] width 12 height 12
click at [783, 160] on icon "mode_edit" at bounding box center [790, 162] width 13 height 17
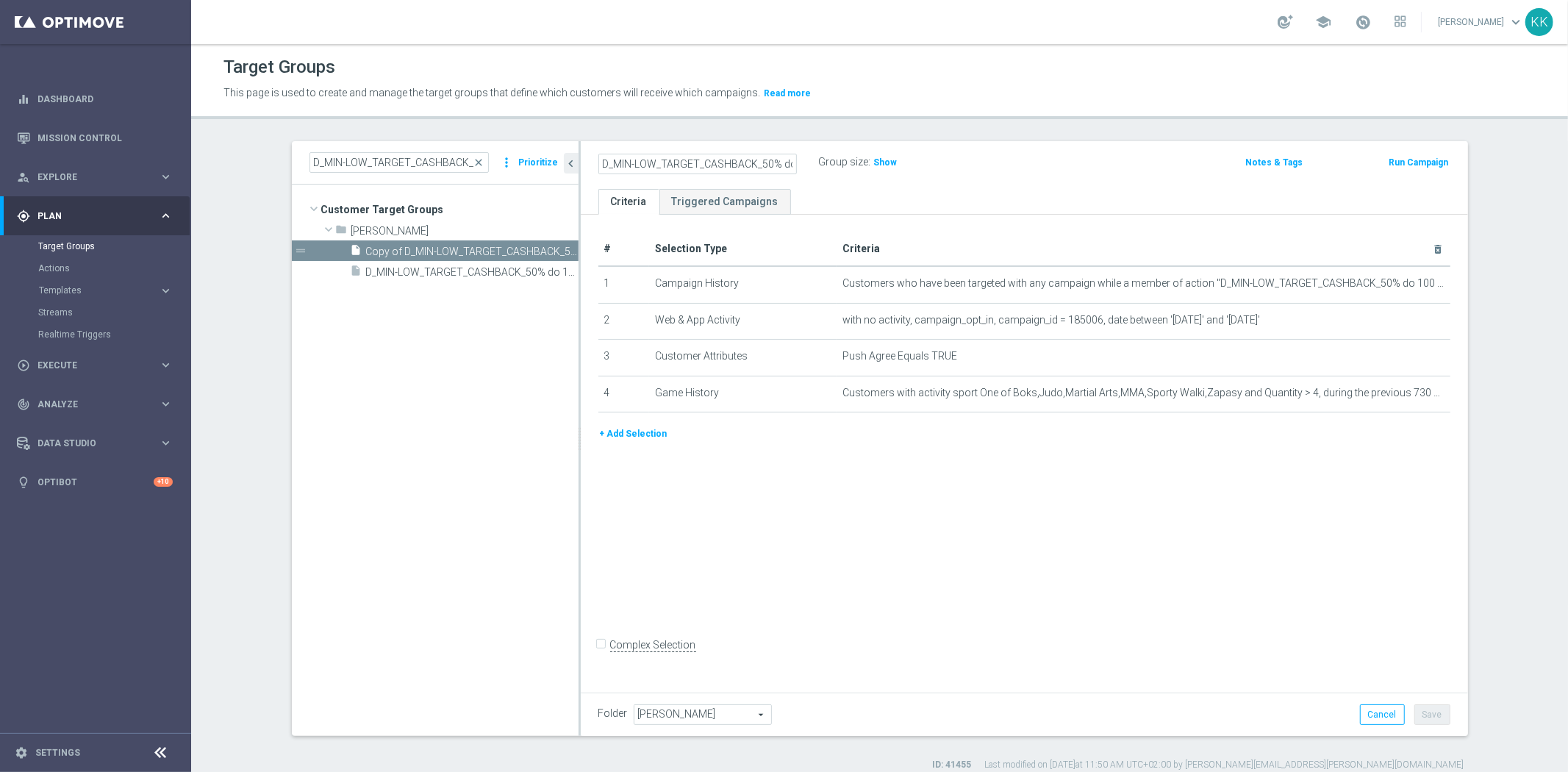
click at [952, 164] on div "Group size : Show" at bounding box center [892, 161] width 147 height 17
click at [689, 158] on input "D_MIN-LOW_TARGET_CASHBACK_50% do 100 PLN_EPLW_300925_PUSH3" at bounding box center [698, 164] width 199 height 20
paste input "ED-HIGH_TARGET_CASHBACK_50% do 3"
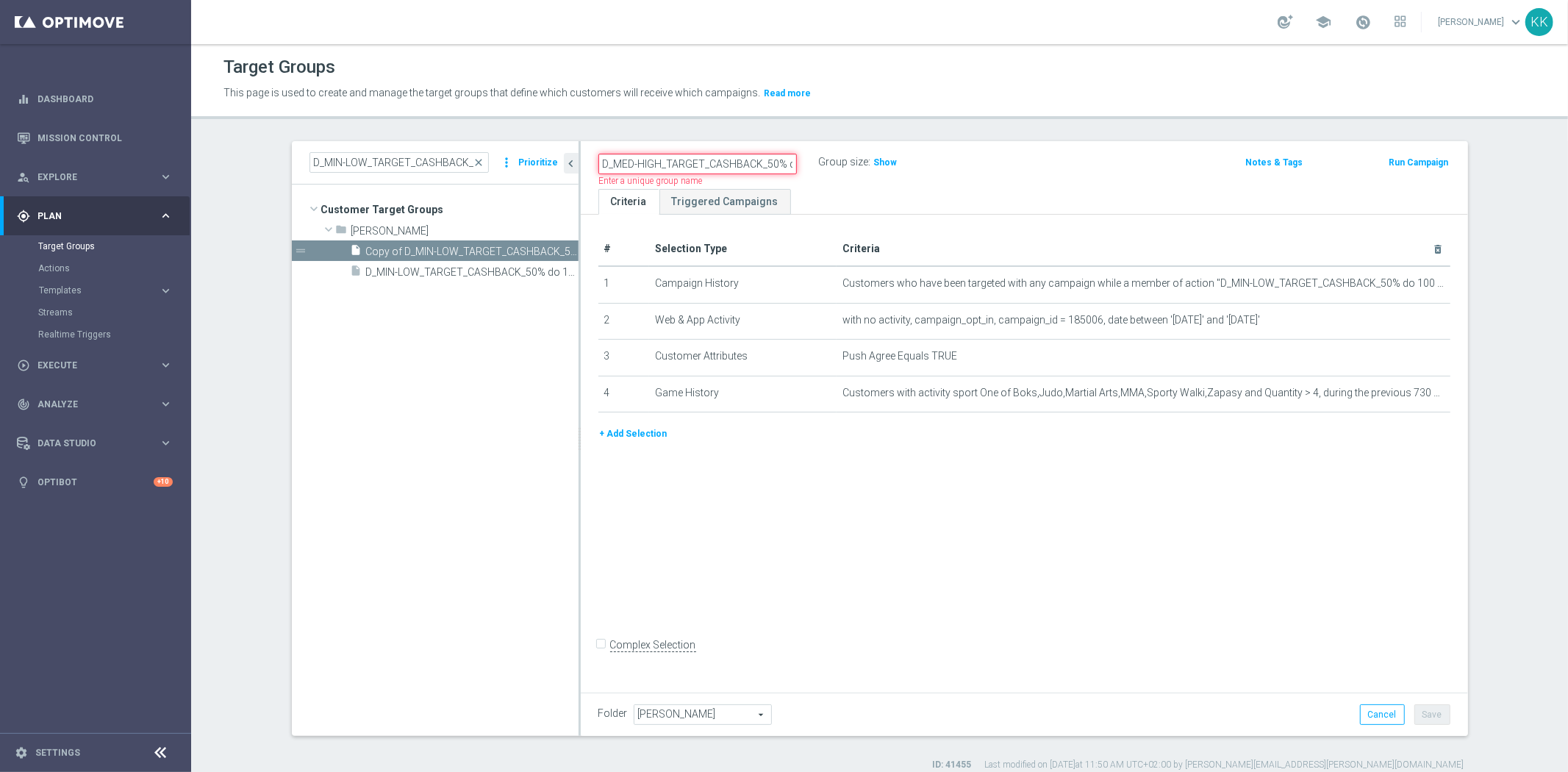
scroll to position [0, 154]
type input "D_MED-HIGH_TARGET_CASHBACK_50% do 300 PLN_EPLW_300925_PUSH3"
click at [783, 158] on icon "mode_edit" at bounding box center [790, 162] width 13 height 17
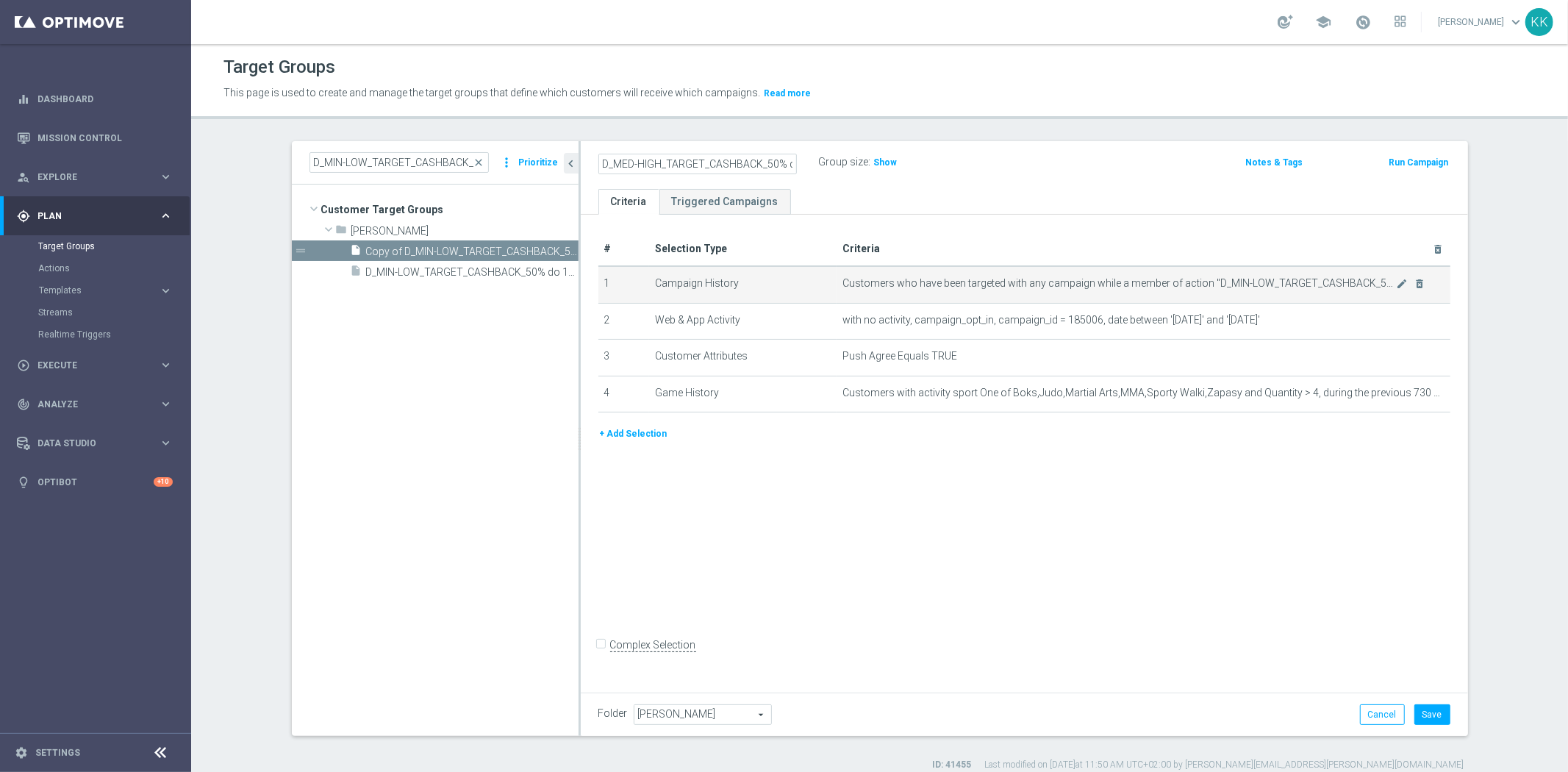
scroll to position [0, 154]
click at [996, 108] on header "Target Groups This page is used to create and manage the target groups that def…" at bounding box center [880, 82] width 1377 height 75
click at [1396, 284] on icon "mode_edit" at bounding box center [1402, 283] width 12 height 12
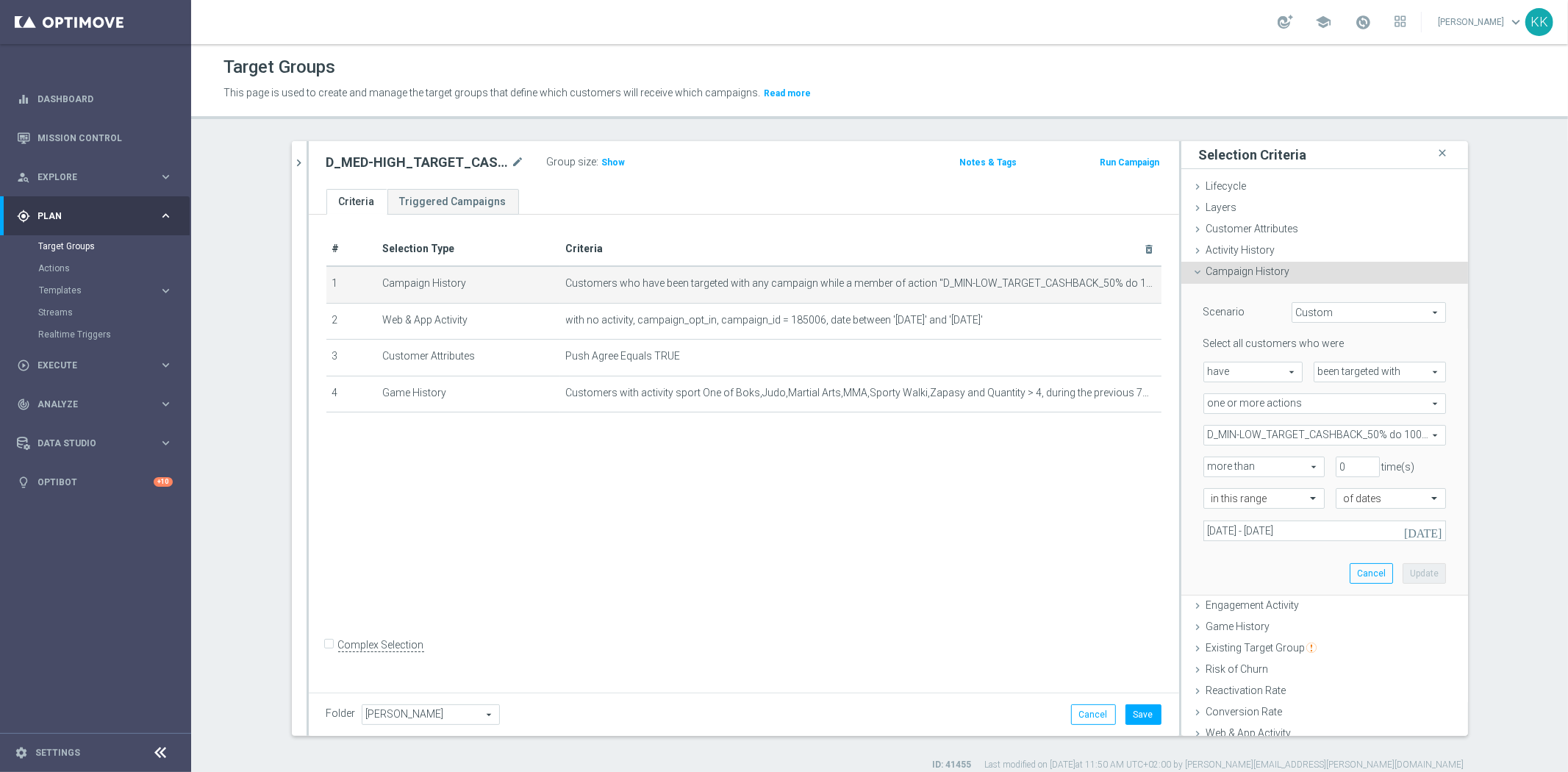
click at [1310, 431] on span "D_MIN-LOW_TARGET_CASHBACK_50% do 100 PLN_EPLW_300925_2" at bounding box center [1324, 435] width 241 height 19
click at [1209, 466] on input "Show Selected" at bounding box center [1213, 467] width 9 height 9
checkbox input "true"
click at [1223, 508] on label "D_MIN-LOW_TARGET_CASHBACK_50% do 100 PLN_EPLW_300925_2" at bounding box center [1335, 509] width 222 height 19
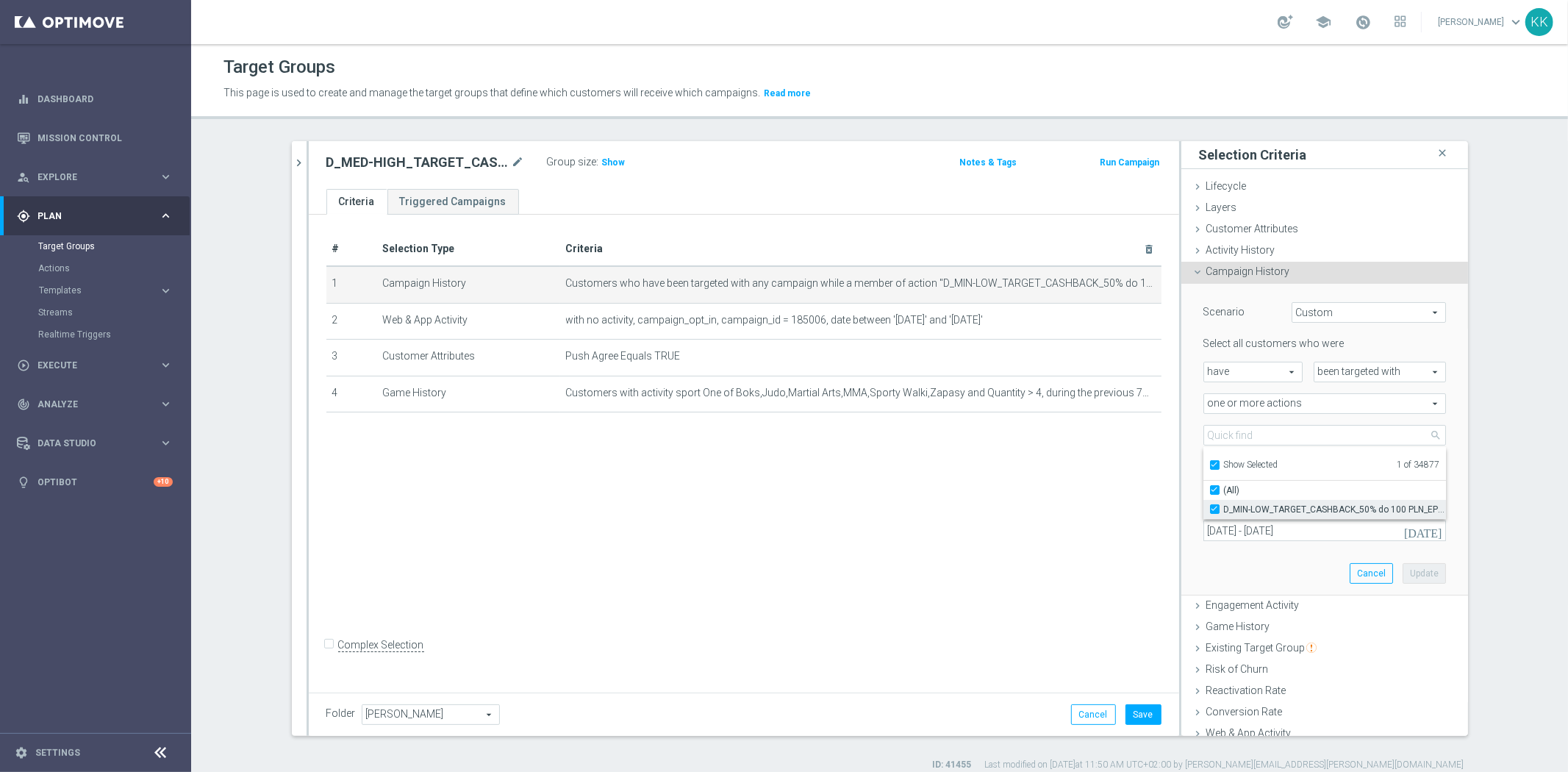
click at [1214, 508] on input "D_MIN-LOW_TARGET_CASHBACK_50% do 100 PLN_EPLW_300925_2" at bounding box center [1219, 509] width 9 height 9
checkbox input "false"
type input "Select Action"
checkbox input "false"
click at [1223, 460] on label "Show Selected" at bounding box center [1250, 466] width 54 height 13
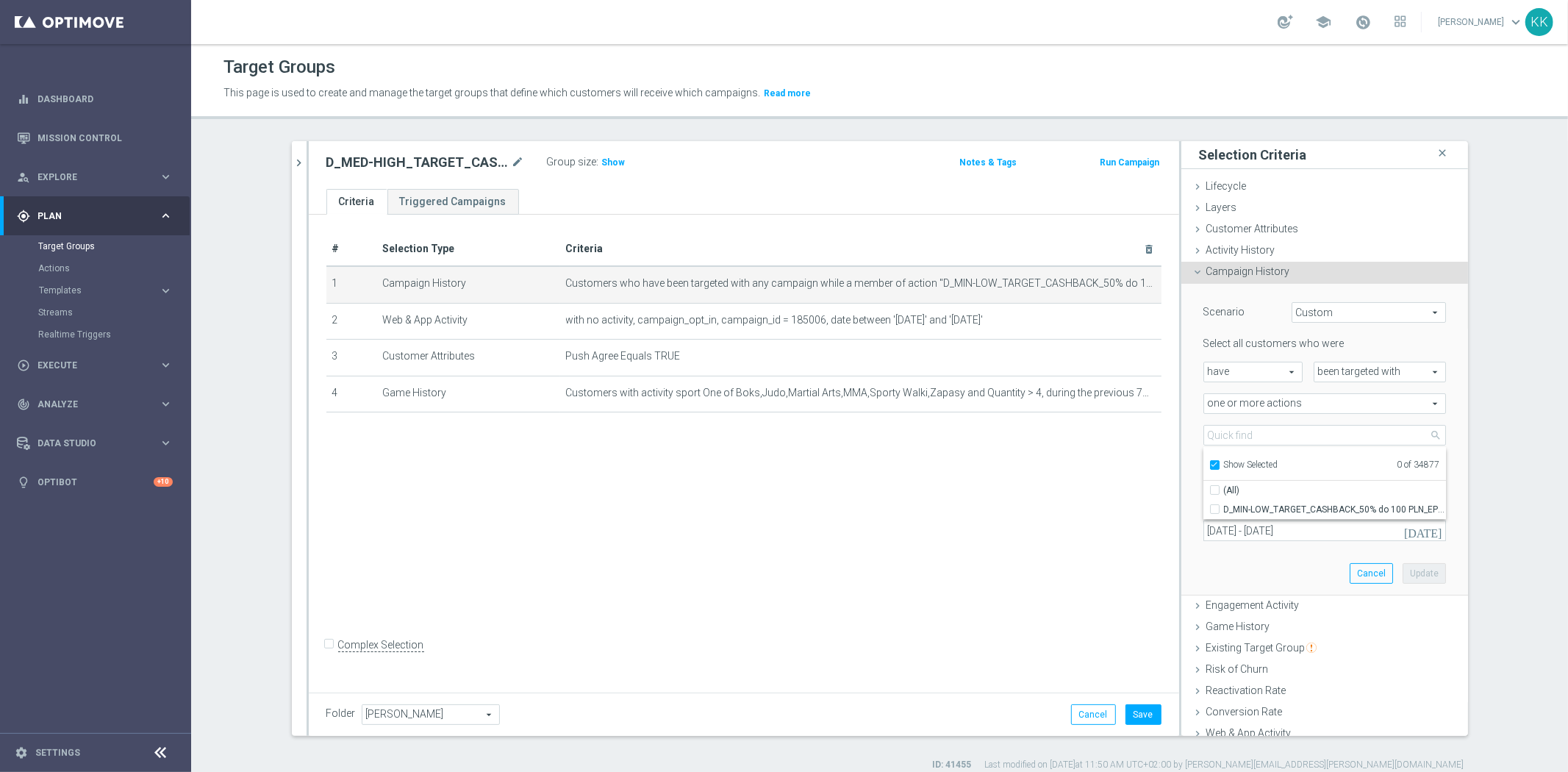
click at [1209, 462] on input "Show Selected" at bounding box center [1213, 467] width 9 height 9
checkbox input "false"
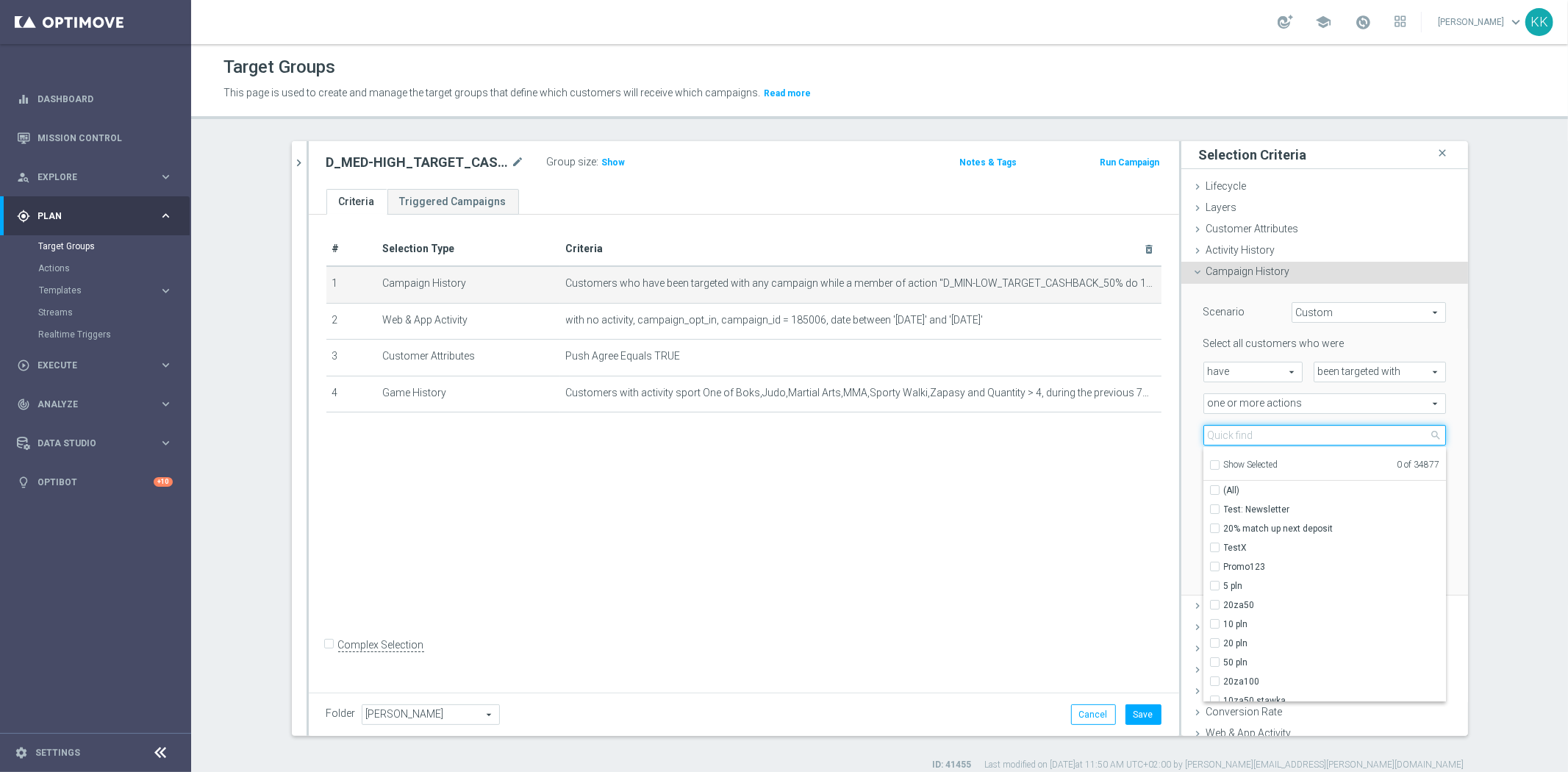
click at [1210, 436] on input "search" at bounding box center [1324, 435] width 243 height 20
paste input "D_MED-HIGH_TARGET_CASHBACK_50% do 300 PLN_EPLW_300925_PUSH3"
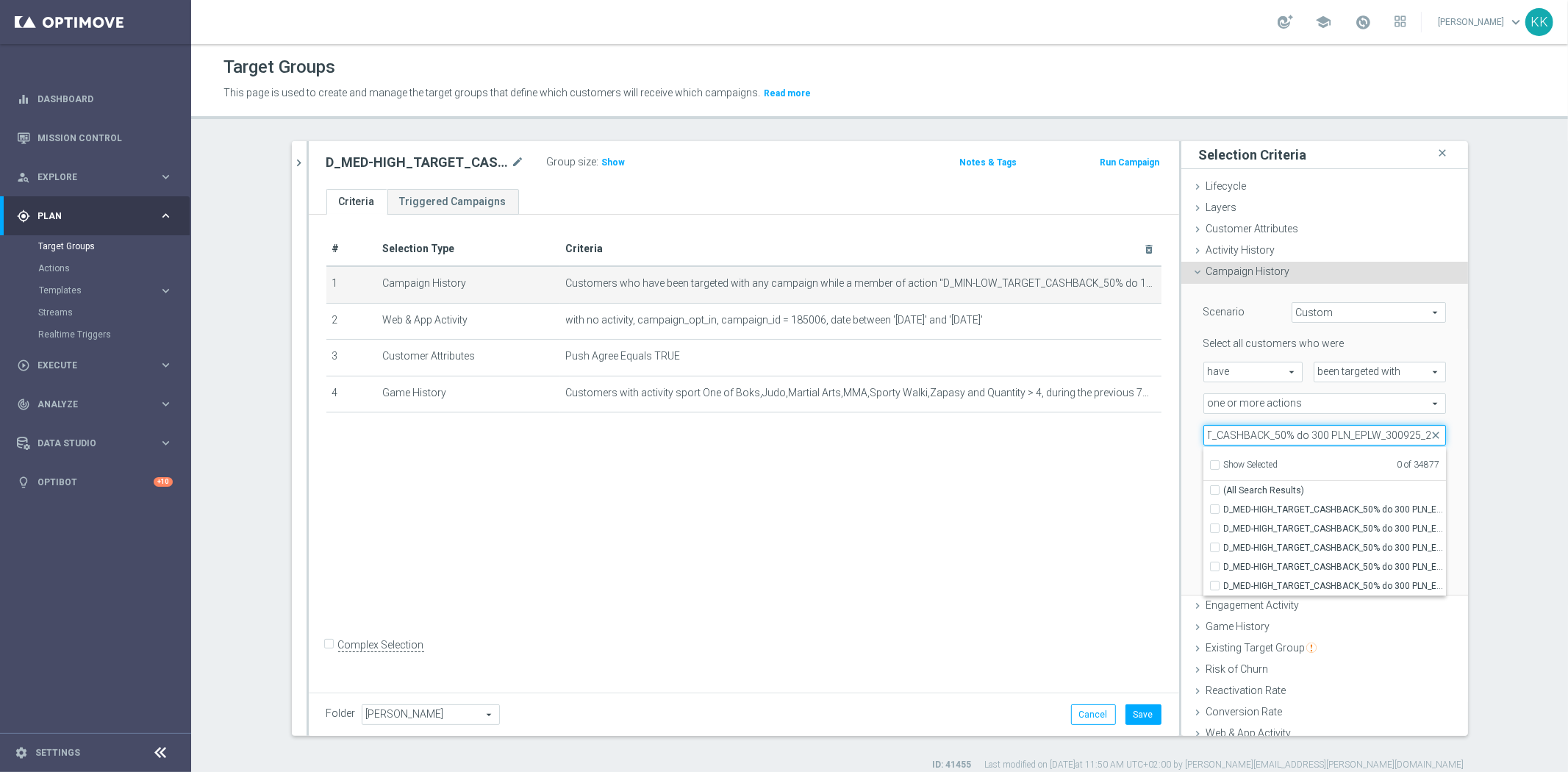
scroll to position [0, 105]
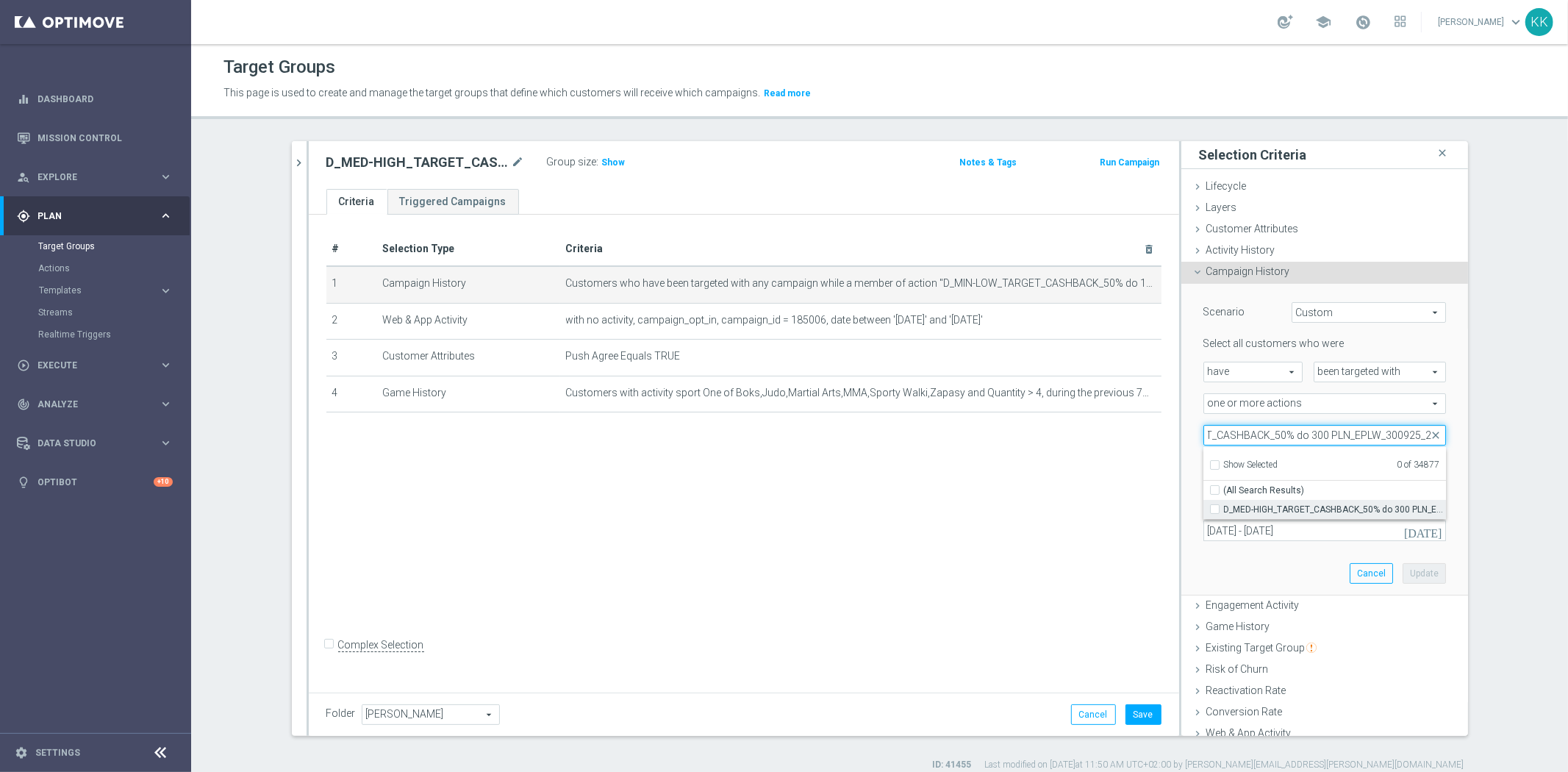
type input "D_MED-HIGH_TARGET_CASHBACK_50% do 300 PLN_EPLW_300925_2"
click at [1214, 509] on input "D_MED-HIGH_TARGET_CASHBACK_50% do 300 PLN_EPLW_300925_2" at bounding box center [1219, 509] width 9 height 9
checkbox input "true"
type input "D_MED-HIGH_TARGET_CASHBACK_50% do 300 PLN_EPLW_300925_2"
checkbox input "true"
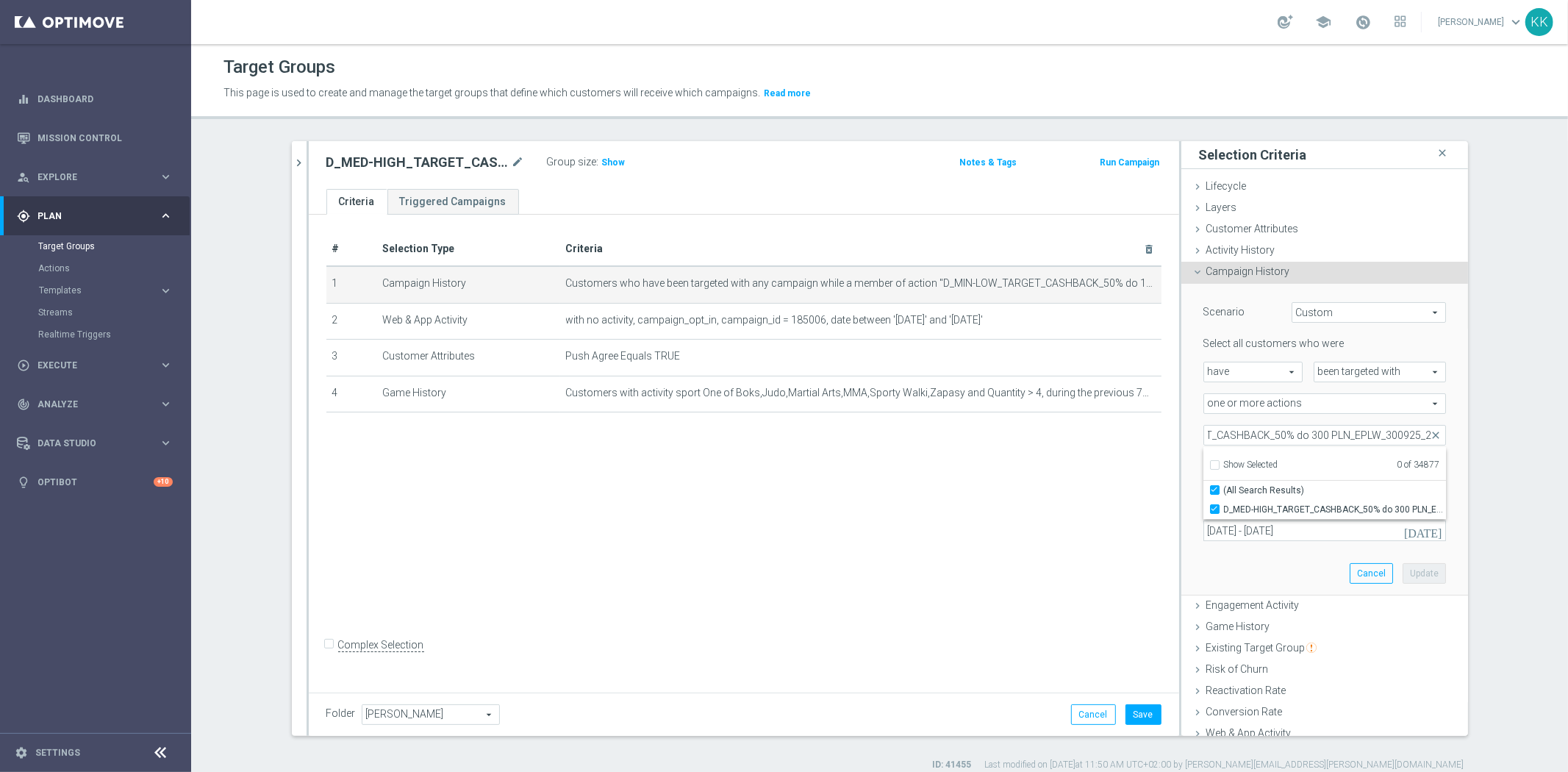
scroll to position [0, 0]
click at [1092, 524] on div "# Selection Type Criteria delete_forever 1 Campaign History Customers who have …" at bounding box center [744, 451] width 870 height 472
click at [1403, 563] on button "Update" at bounding box center [1424, 573] width 43 height 20
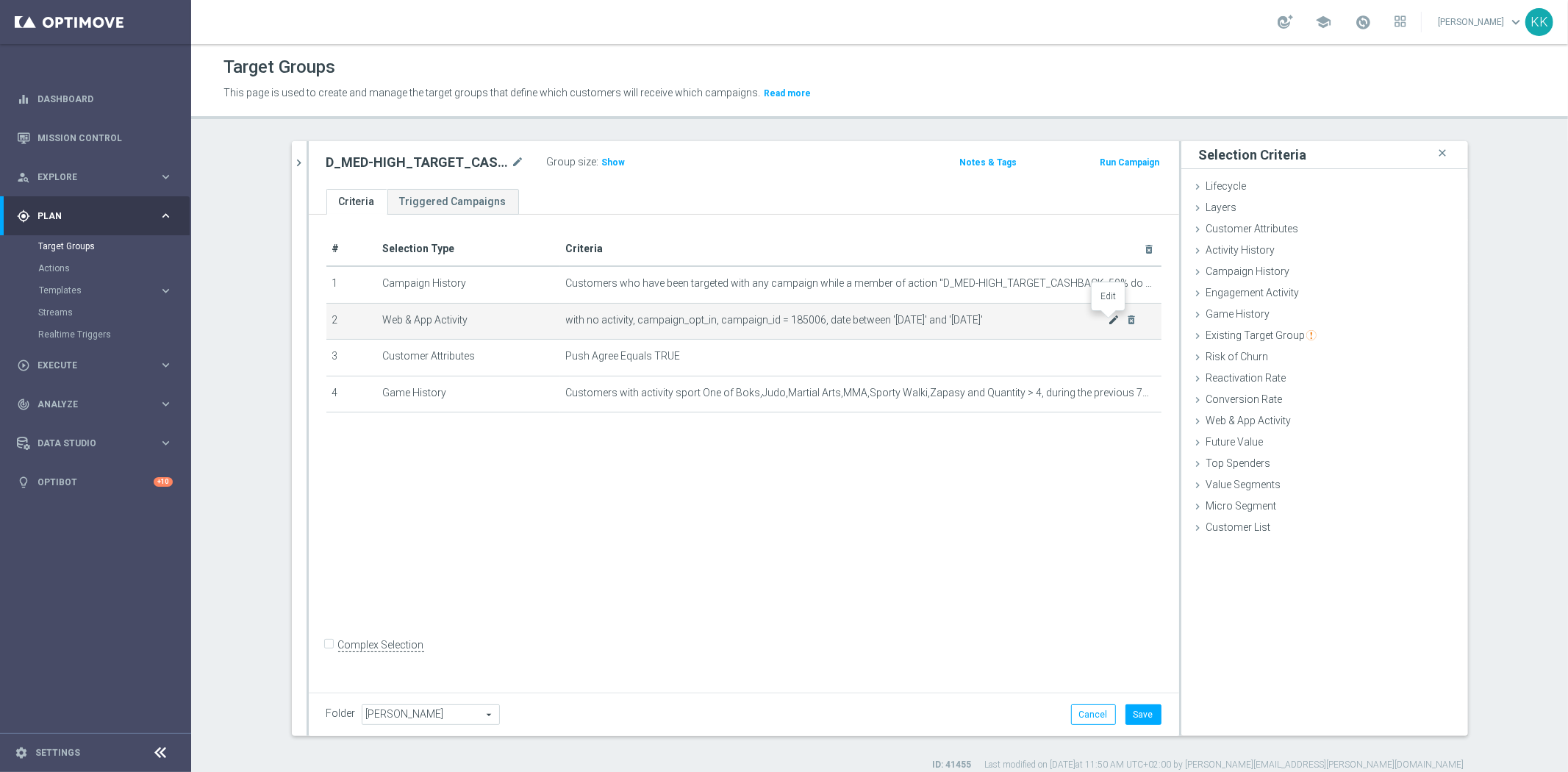
click at [1108, 322] on icon "mode_edit" at bounding box center [1113, 319] width 12 height 12
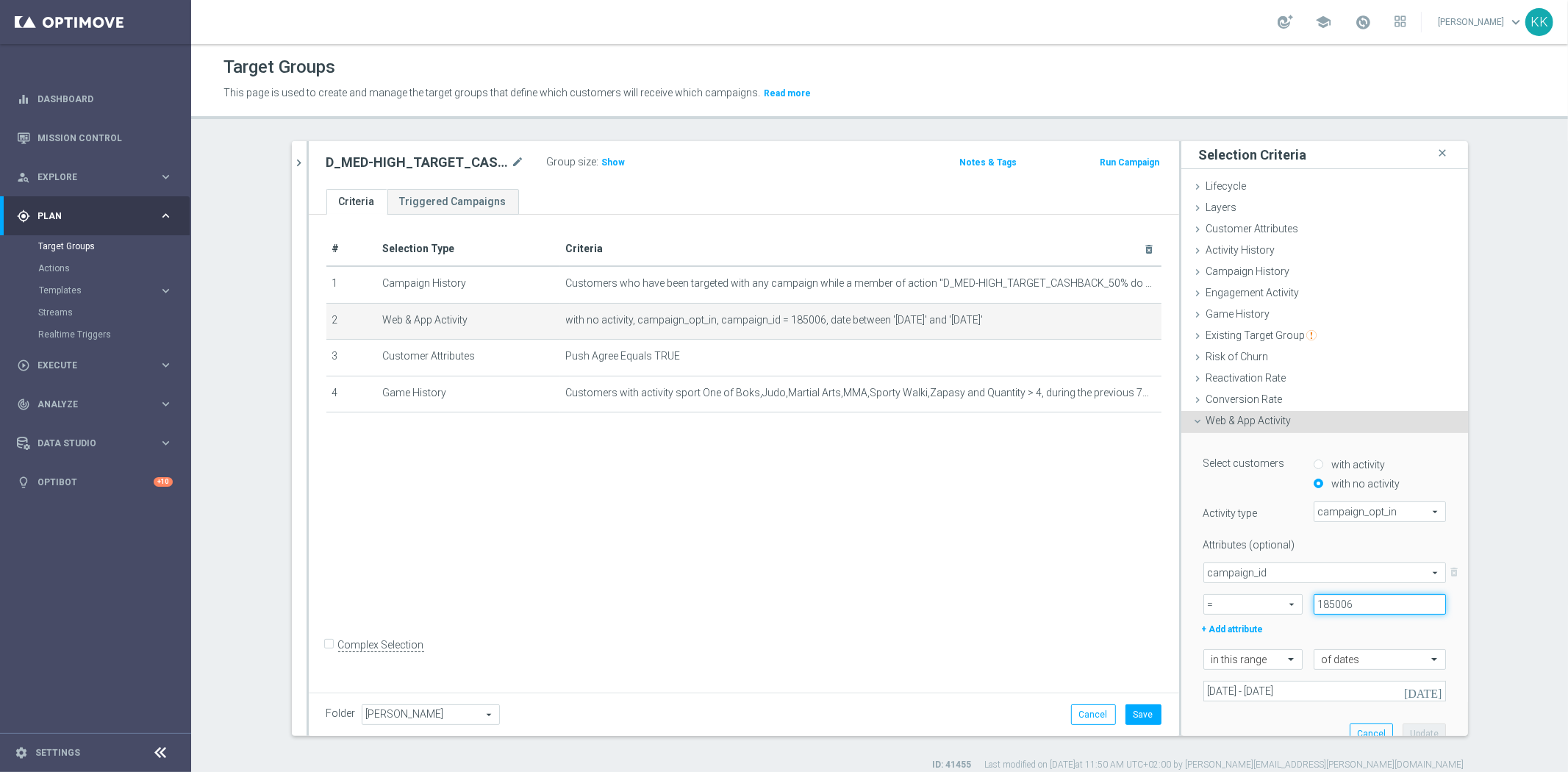
click at [1352, 611] on input "185006" at bounding box center [1380, 604] width 132 height 20
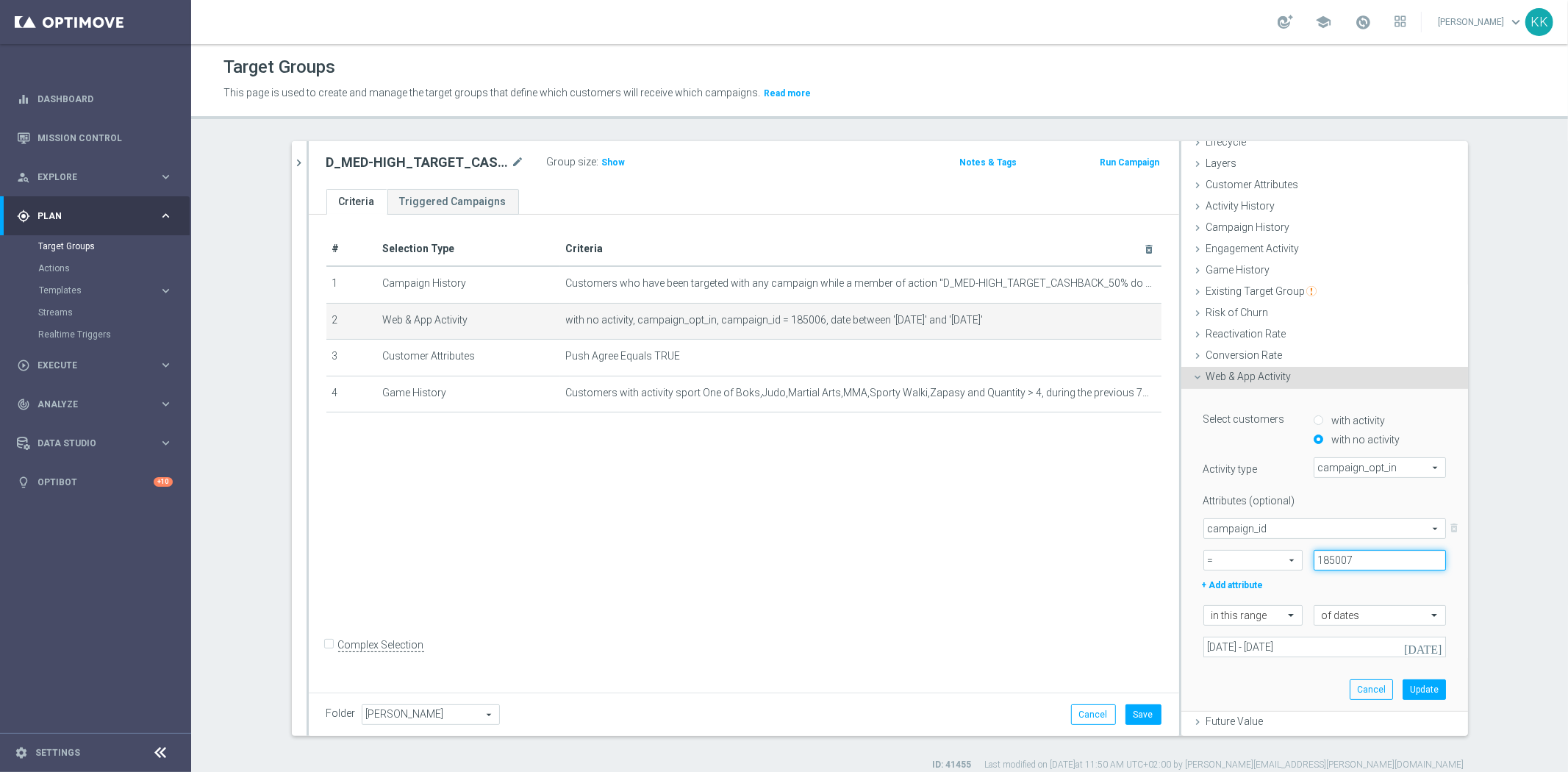
scroll to position [82, 0]
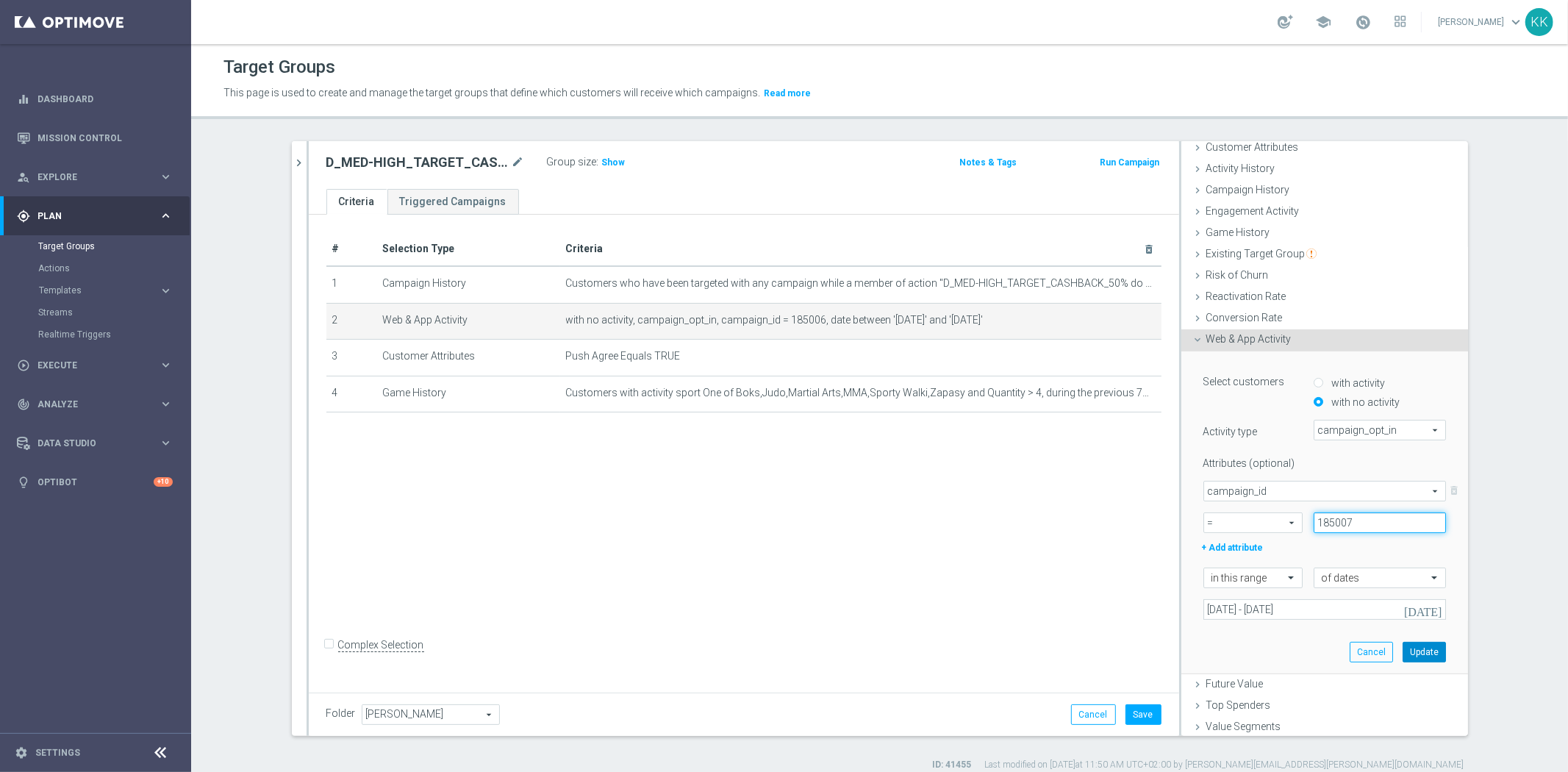
type input "185007"
click at [1403, 647] on button "Update" at bounding box center [1424, 652] width 43 height 20
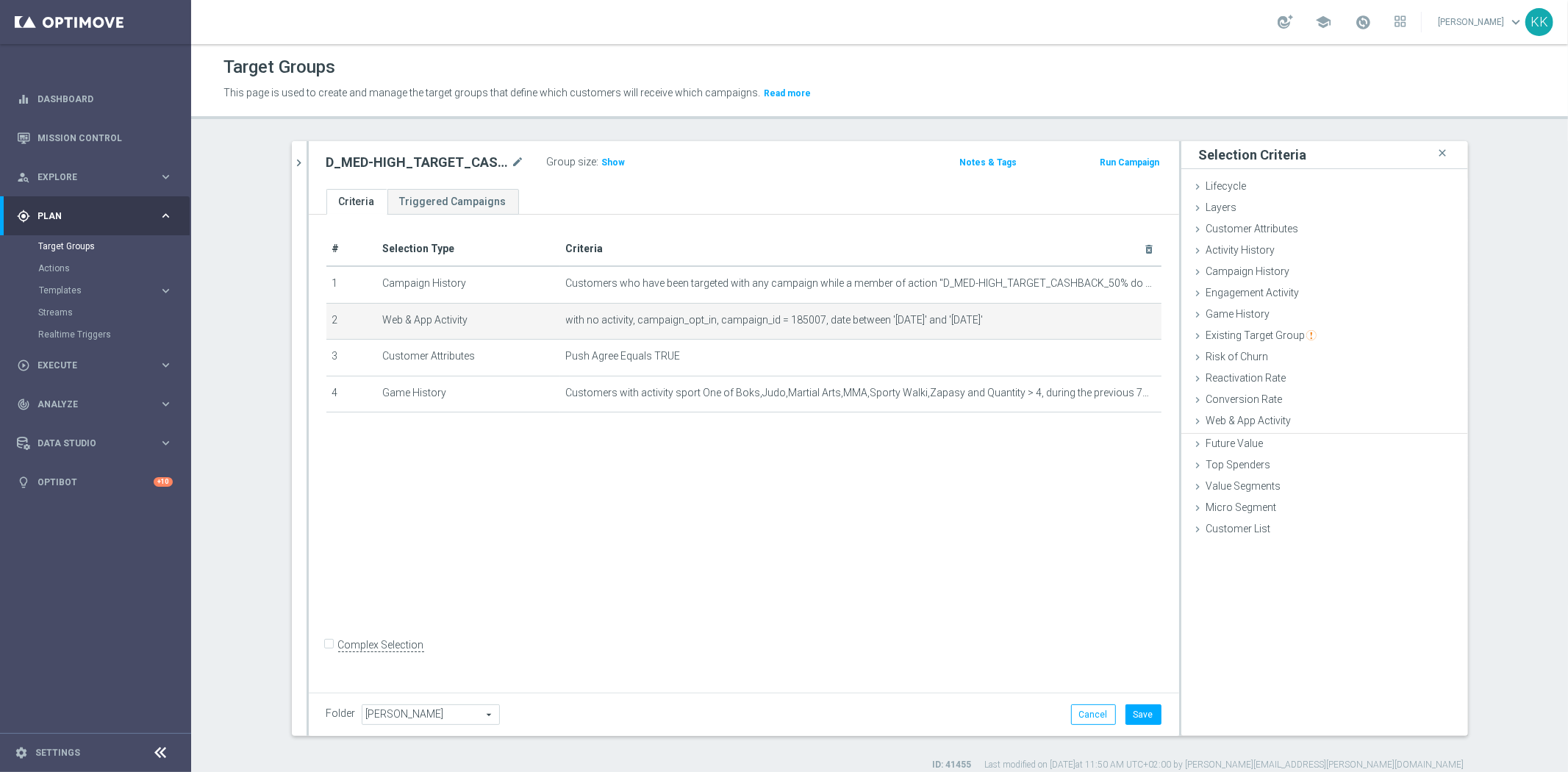
scroll to position [0, 0]
click at [1140, 722] on button "Save" at bounding box center [1142, 714] width 36 height 20
